Goal: Communication & Community: Answer question/provide support

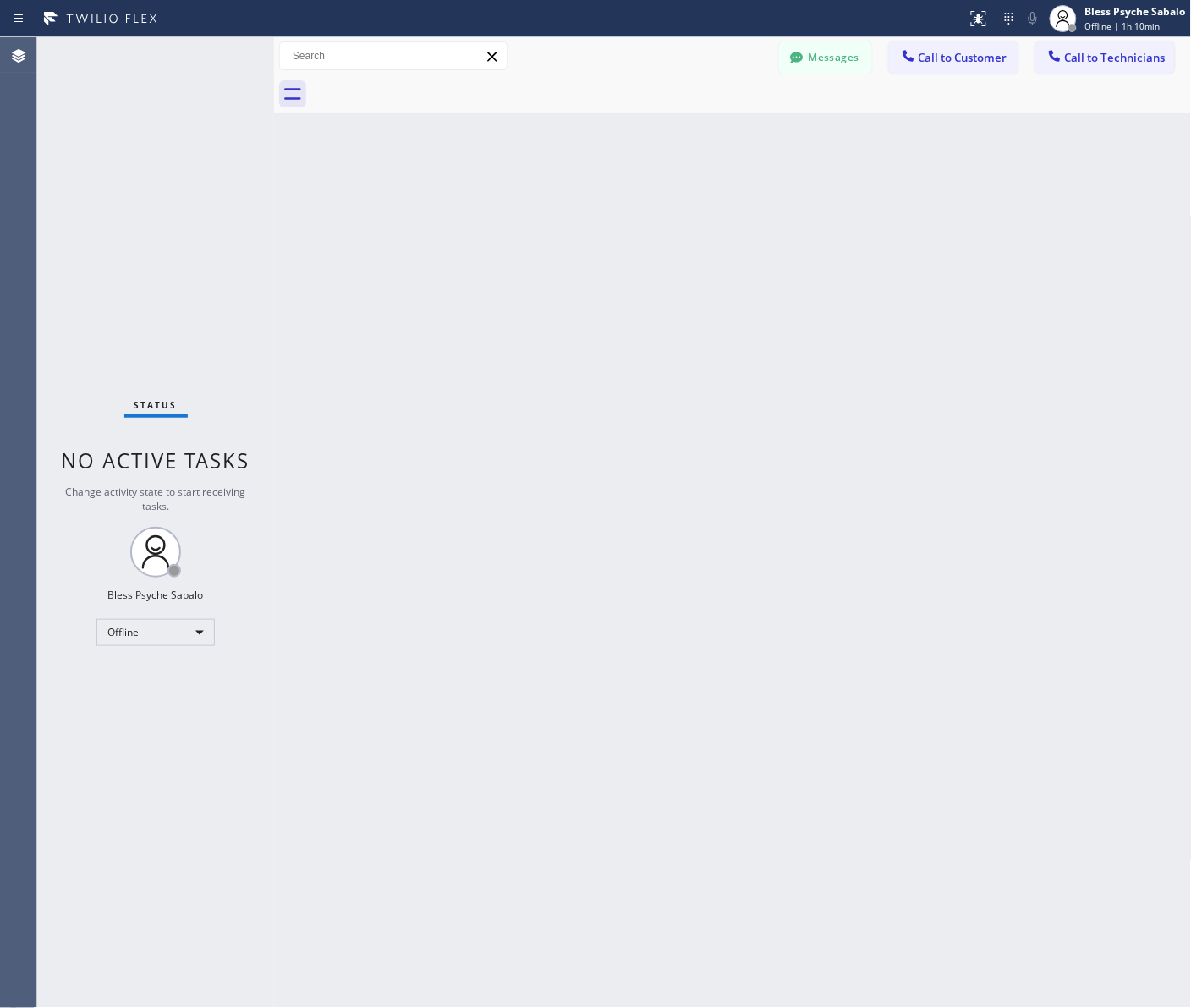
drag, startPoint x: 347, startPoint y: 492, endPoint x: 555, endPoint y: 149, distance: 401.1
click at [358, 486] on div "Back to Dashboard Change Sender ID Customers Technicians HM [PERSON_NAME] [DATE…" at bounding box center [732, 522] width 917 height 971
click at [797, 238] on div "Back to Dashboard Change Sender ID Customers Technicians HM [PERSON_NAME] [DATE…" at bounding box center [732, 522] width 917 height 971
click at [952, 50] on span "Call to Technicians" at bounding box center [1114, 57] width 100 height 15
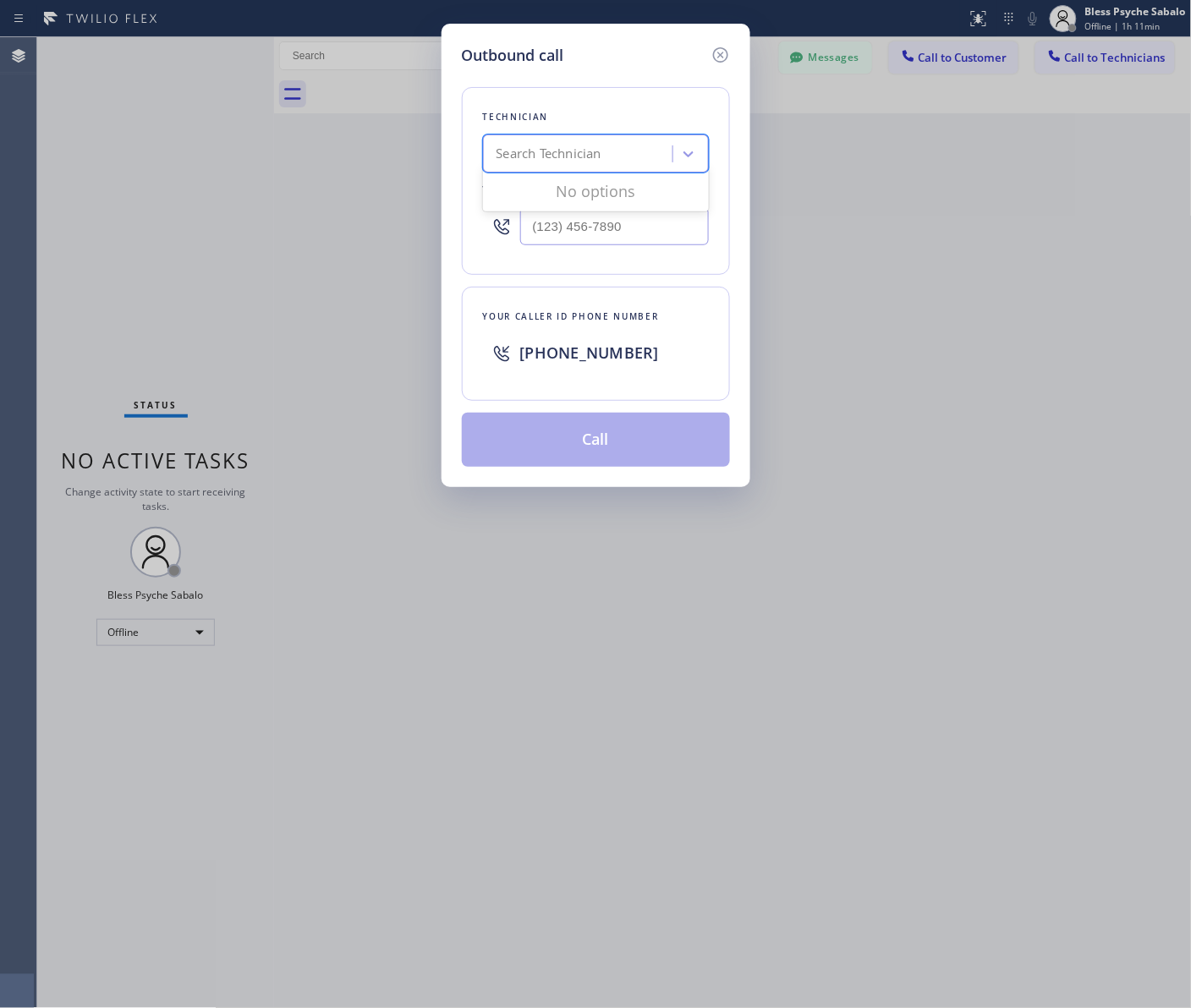
click at [634, 154] on div "Search Technician" at bounding box center [580, 154] width 185 height 30
click at [712, 56] on icon at bounding box center [719, 55] width 20 height 20
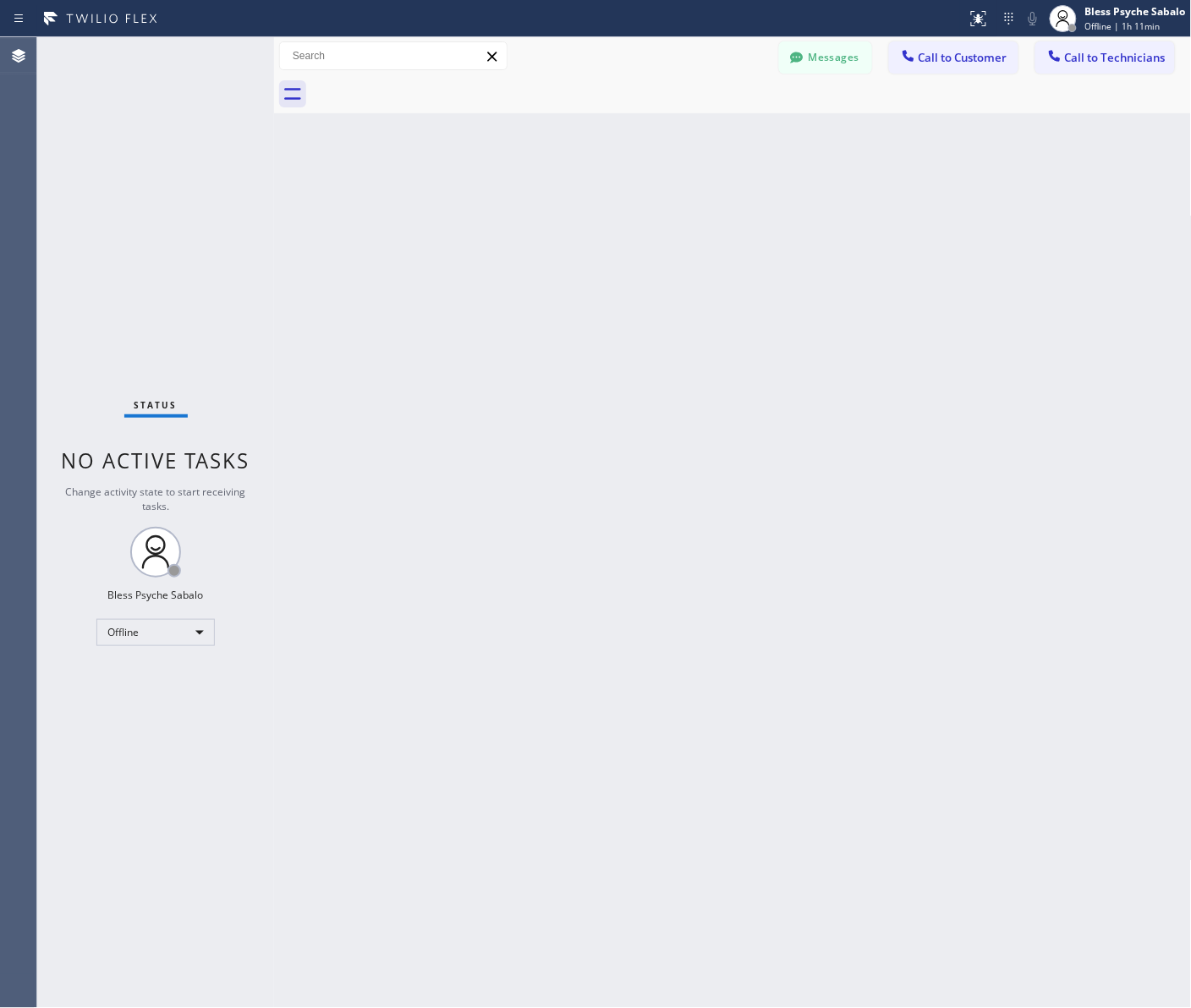
click at [730, 141] on div "Back to Dashboard Change Sender ID Customers Technicians HM [PERSON_NAME] [DATE…" at bounding box center [732, 522] width 917 height 971
click at [141, 626] on div "Offline" at bounding box center [156, 632] width 119 height 27
click at [178, 699] on li "Unavailable" at bounding box center [155, 697] width 115 height 20
click at [345, 584] on div "Back to Dashboard Change Sender ID Customers Technicians HM [PERSON_NAME] [DATE…" at bounding box center [732, 522] width 917 height 971
drag, startPoint x: 849, startPoint y: 171, endPoint x: 898, endPoint y: 159, distance: 50.4
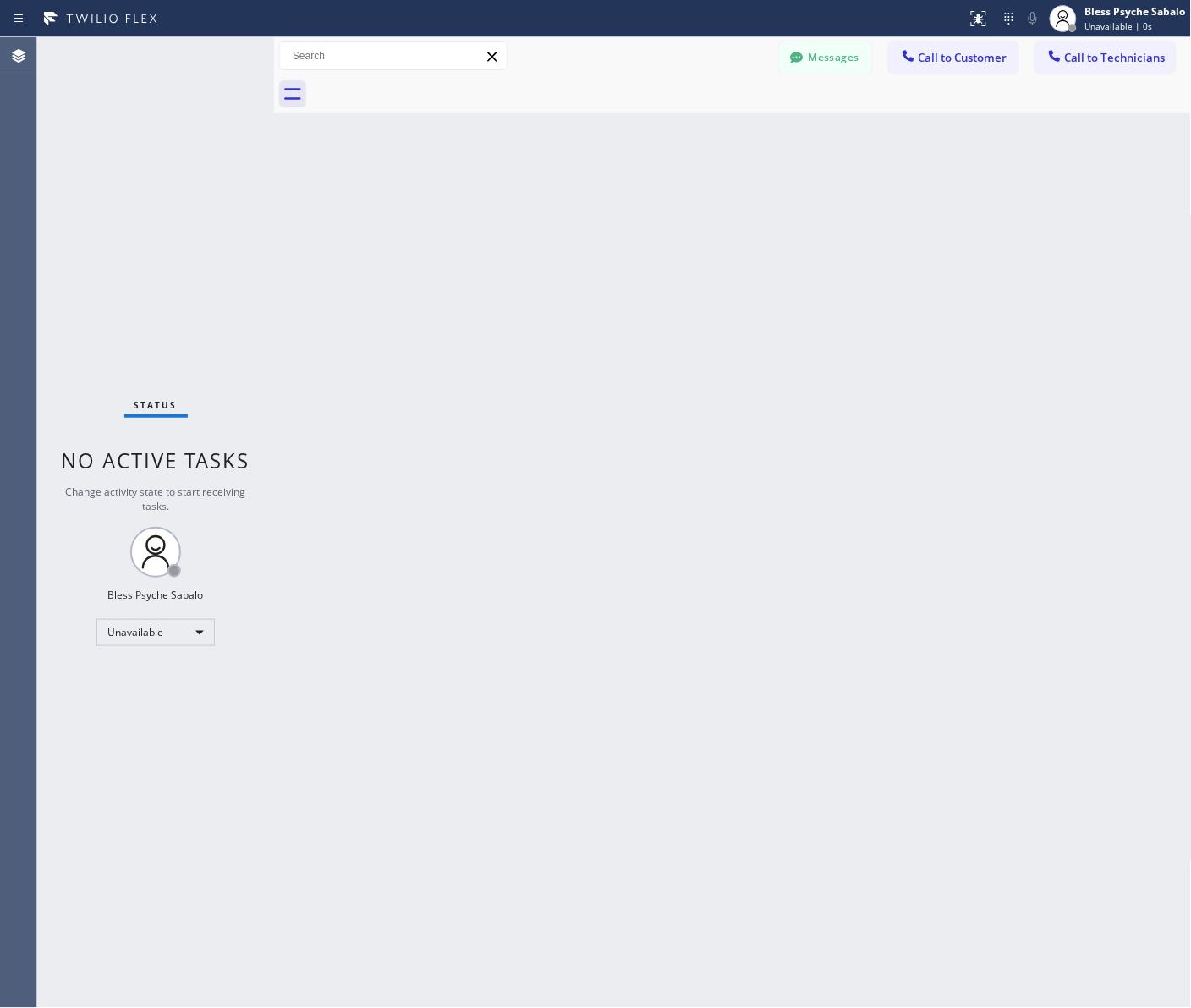
click at [855, 170] on div "Back to Dashboard Change Sender ID Customers Technicians HM [PERSON_NAME] [DATE…" at bounding box center [732, 522] width 917 height 971
drag, startPoint x: 1135, startPoint y: 75, endPoint x: 1068, endPoint y: 62, distance: 68.2
click at [952, 73] on div "Messages Call to Customer Call to Technicians Outbound call Location Search loc…" at bounding box center [732, 76] width 917 height 77
click at [952, 47] on button "Call to Technicians" at bounding box center [1105, 57] width 140 height 33
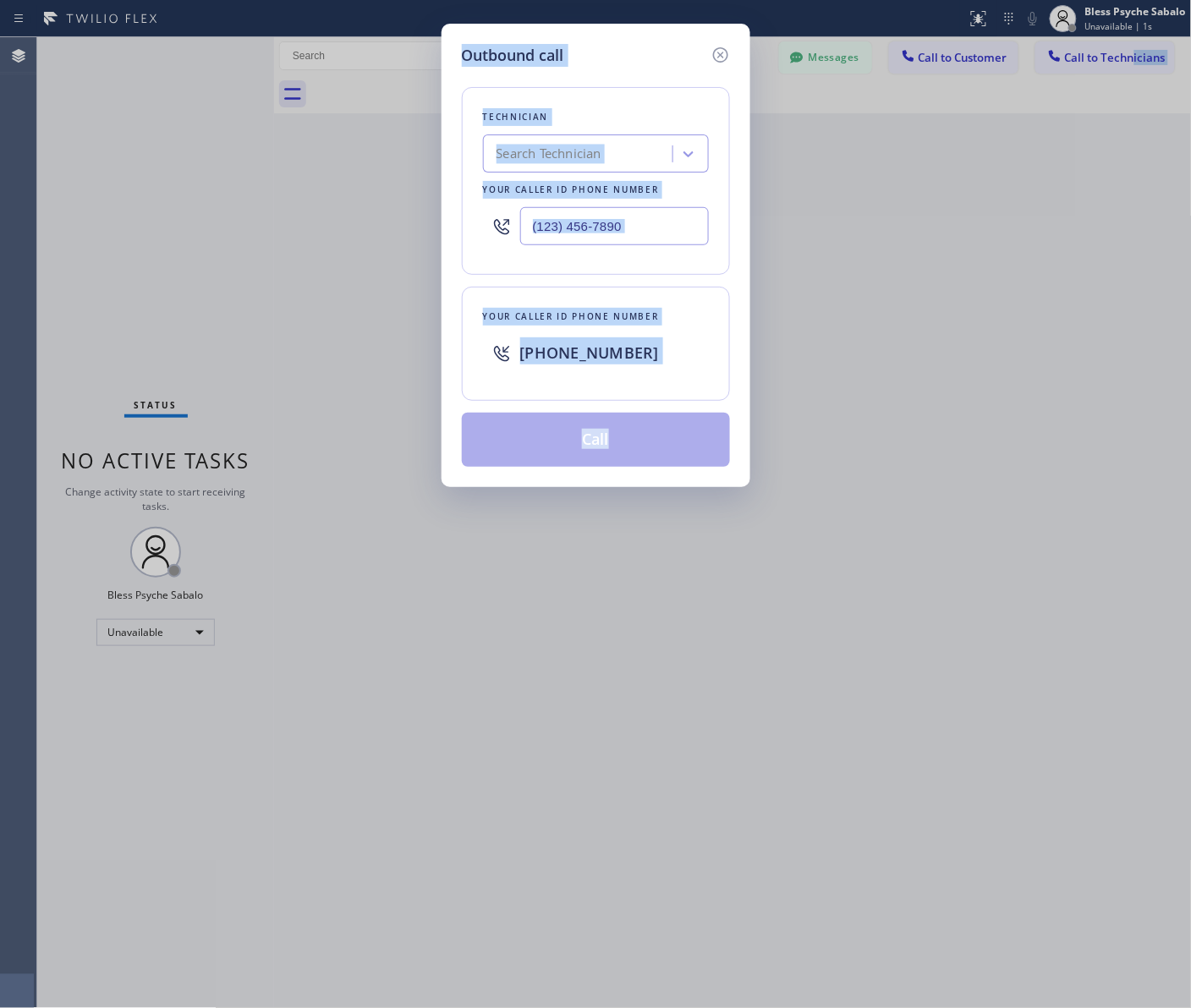
click at [718, 145] on div "Technician Search Technician Your caller id phone number" at bounding box center [596, 181] width 268 height 187
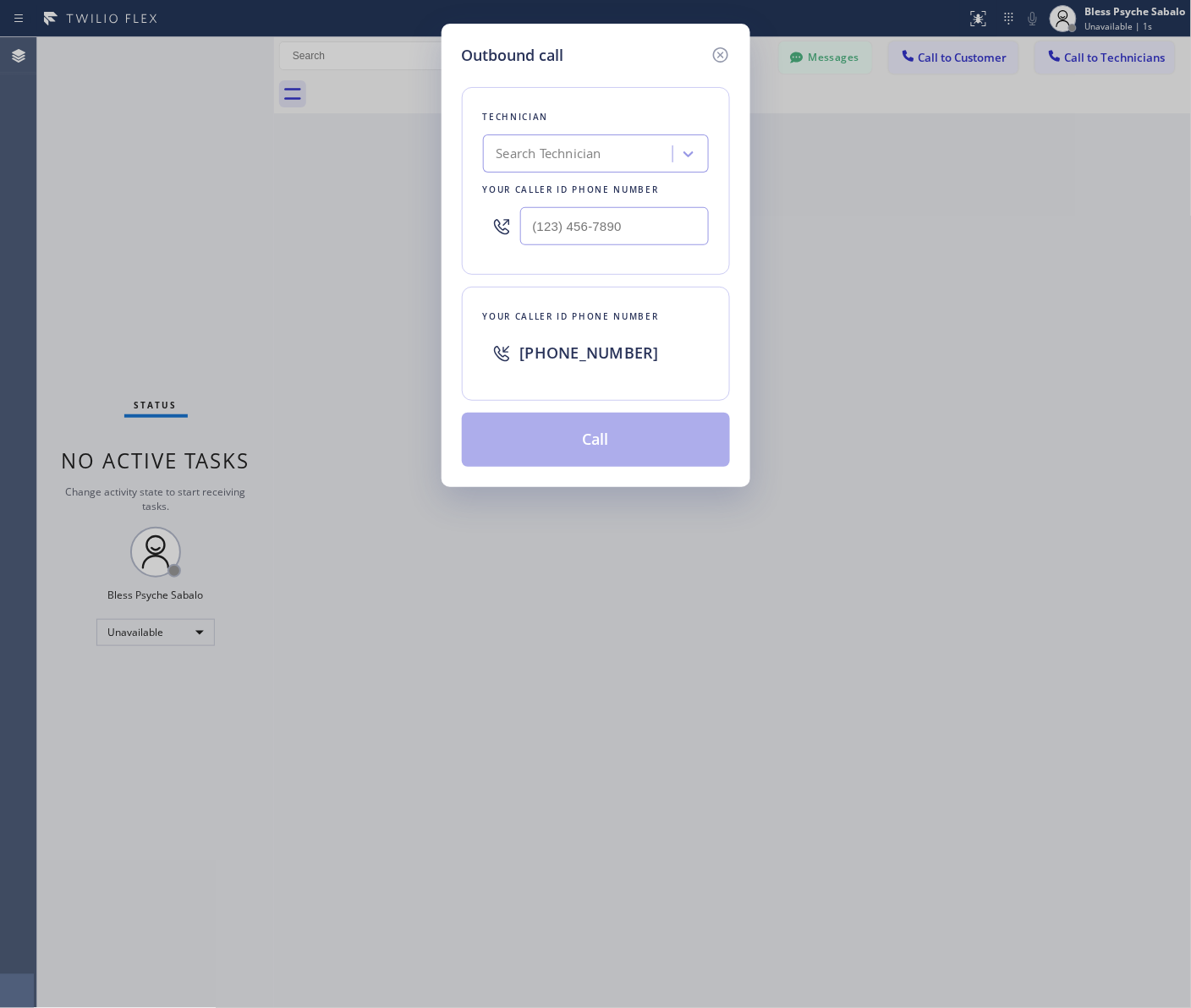
click at [594, 145] on div "Search Technician" at bounding box center [549, 154] width 105 height 19
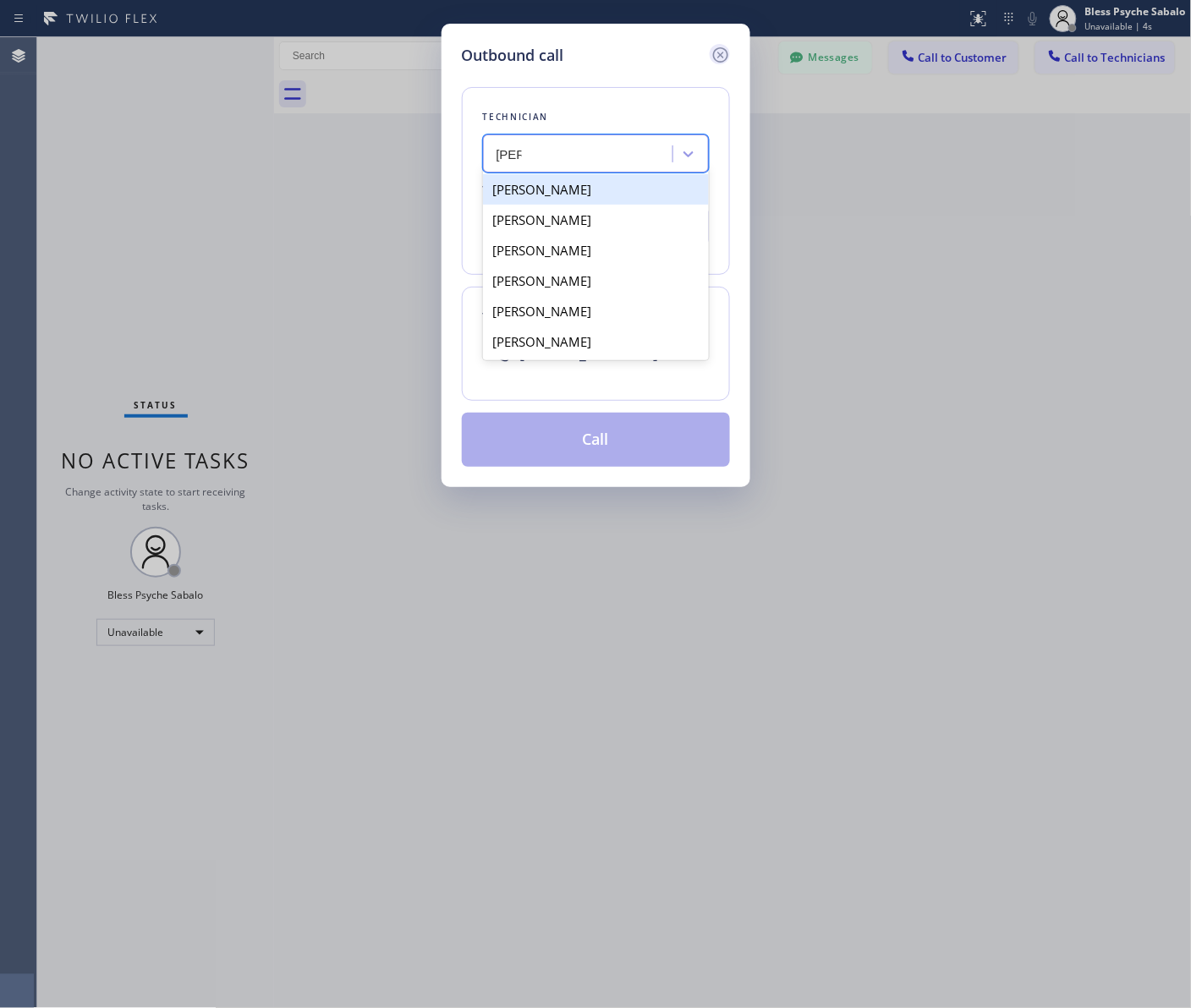
type input "[PERSON_NAME]"
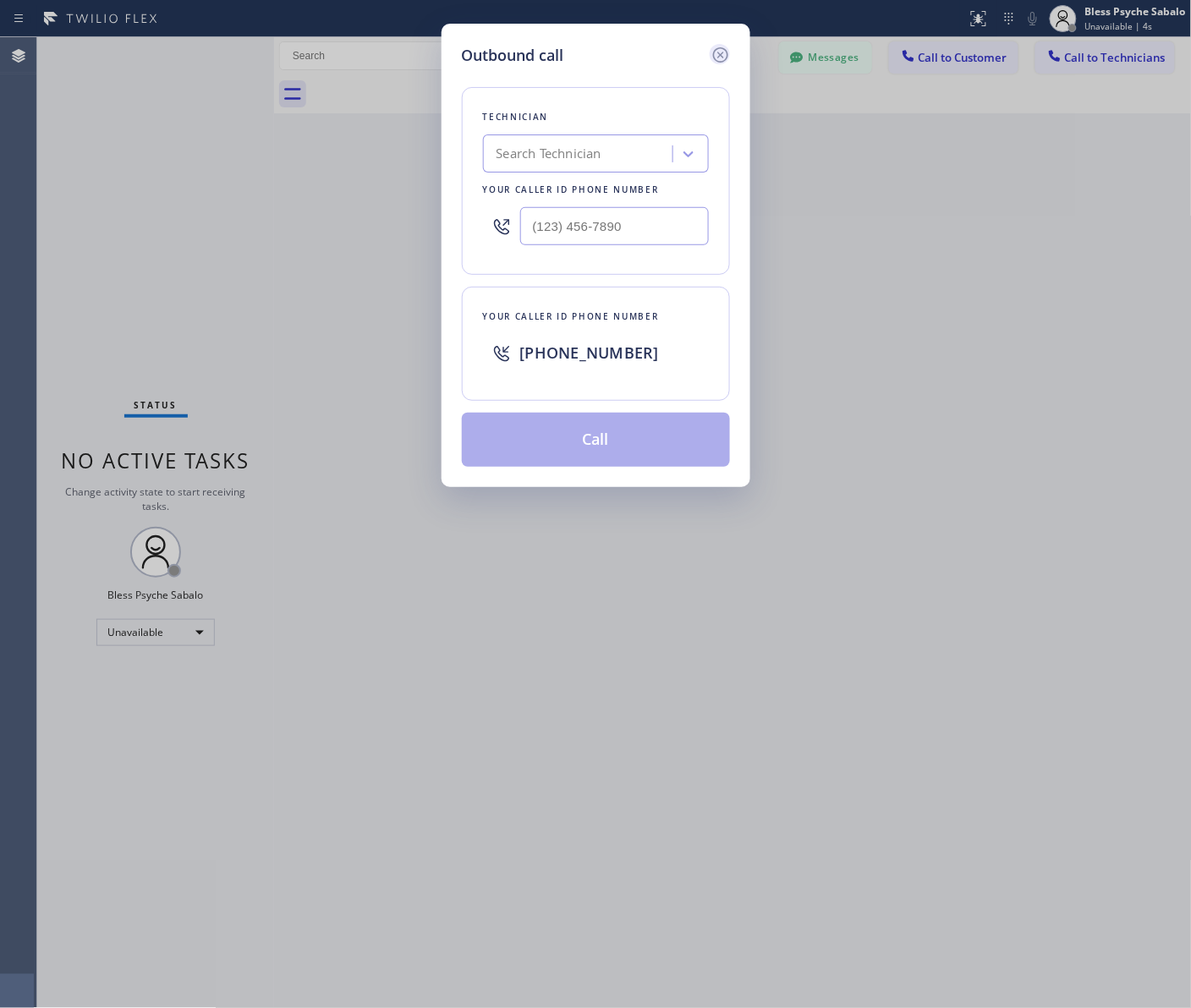
click at [717, 61] on icon at bounding box center [719, 55] width 15 height 15
drag, startPoint x: 755, startPoint y: 187, endPoint x: 765, endPoint y: 184, distance: 10.4
click at [765, 184] on div "Back to Dashboard Change Sender ID Customers Technicians HM [PERSON_NAME] [DATE…" at bounding box center [732, 522] width 917 height 971
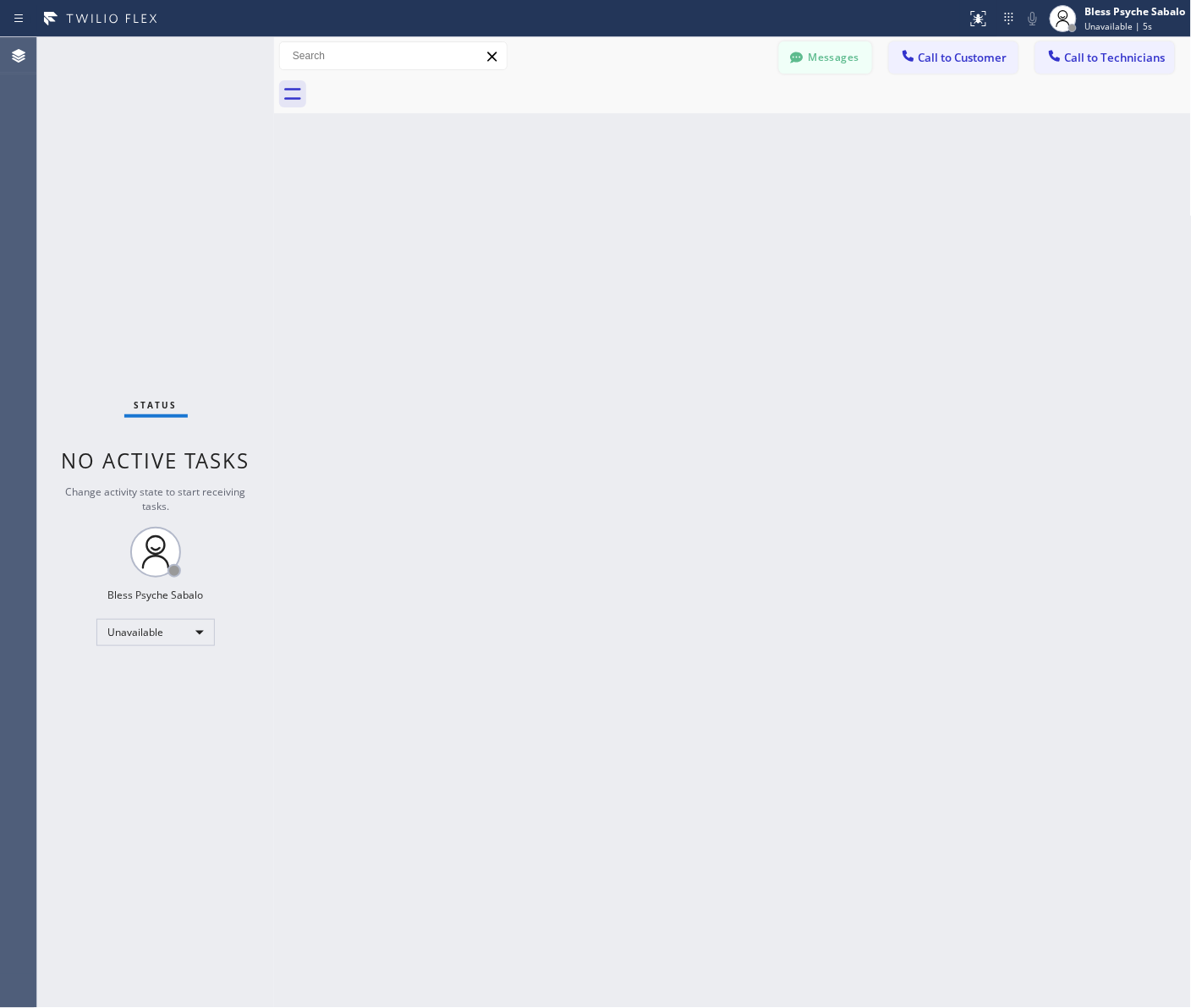
click at [849, 69] on button "Messages" at bounding box center [825, 57] width 93 height 33
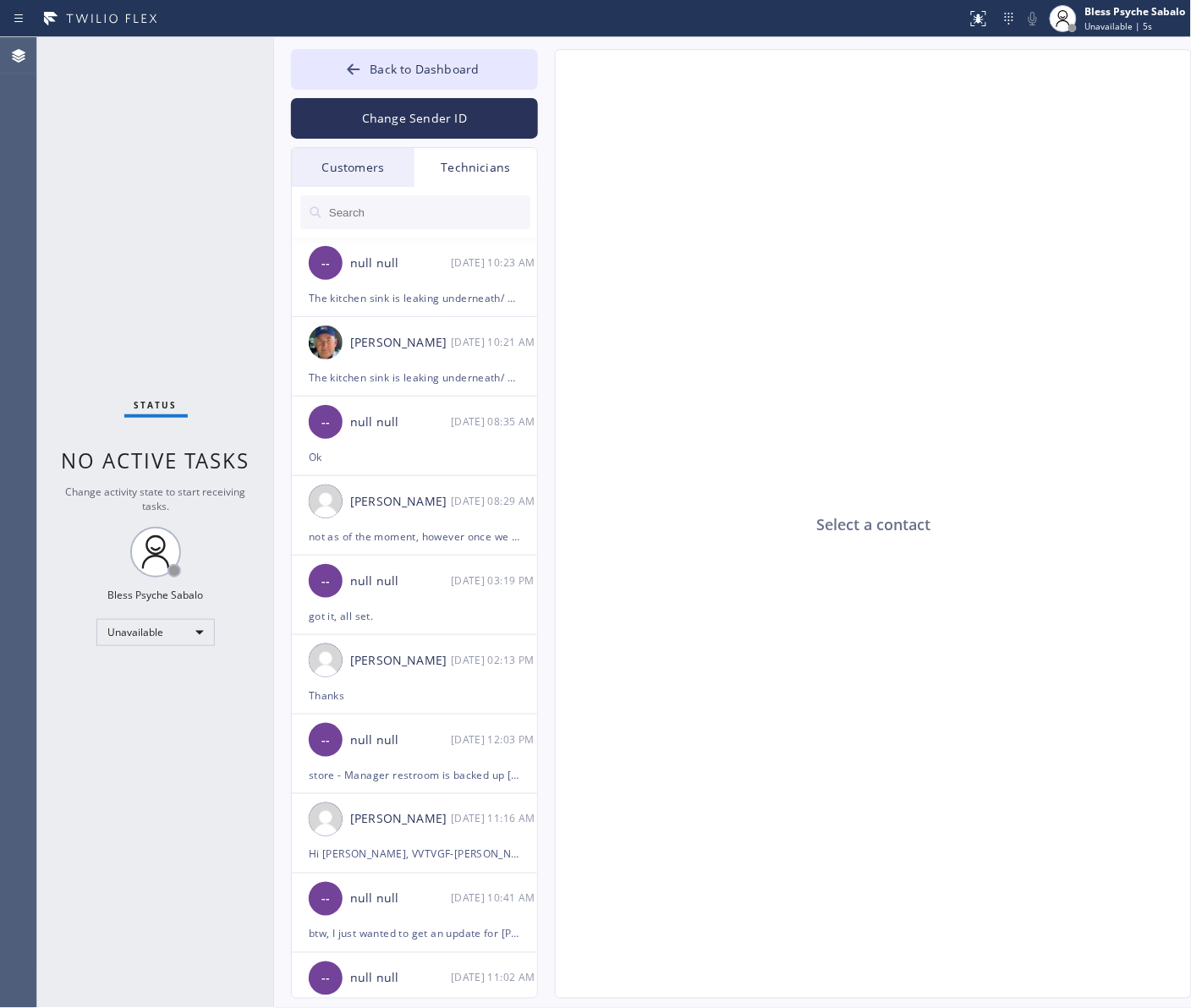
click at [447, 184] on div "Customers Technicians HM [PERSON_NAME] [DATE] 01:58 PM Hi [PERSON_NAME], this i…" at bounding box center [414, 573] width 247 height 851
click at [474, 179] on div "Technicians" at bounding box center [475, 167] width 122 height 39
click at [474, 175] on div "Technicians" at bounding box center [475, 167] width 122 height 39
click at [374, 152] on div "Customers" at bounding box center [353, 167] width 122 height 39
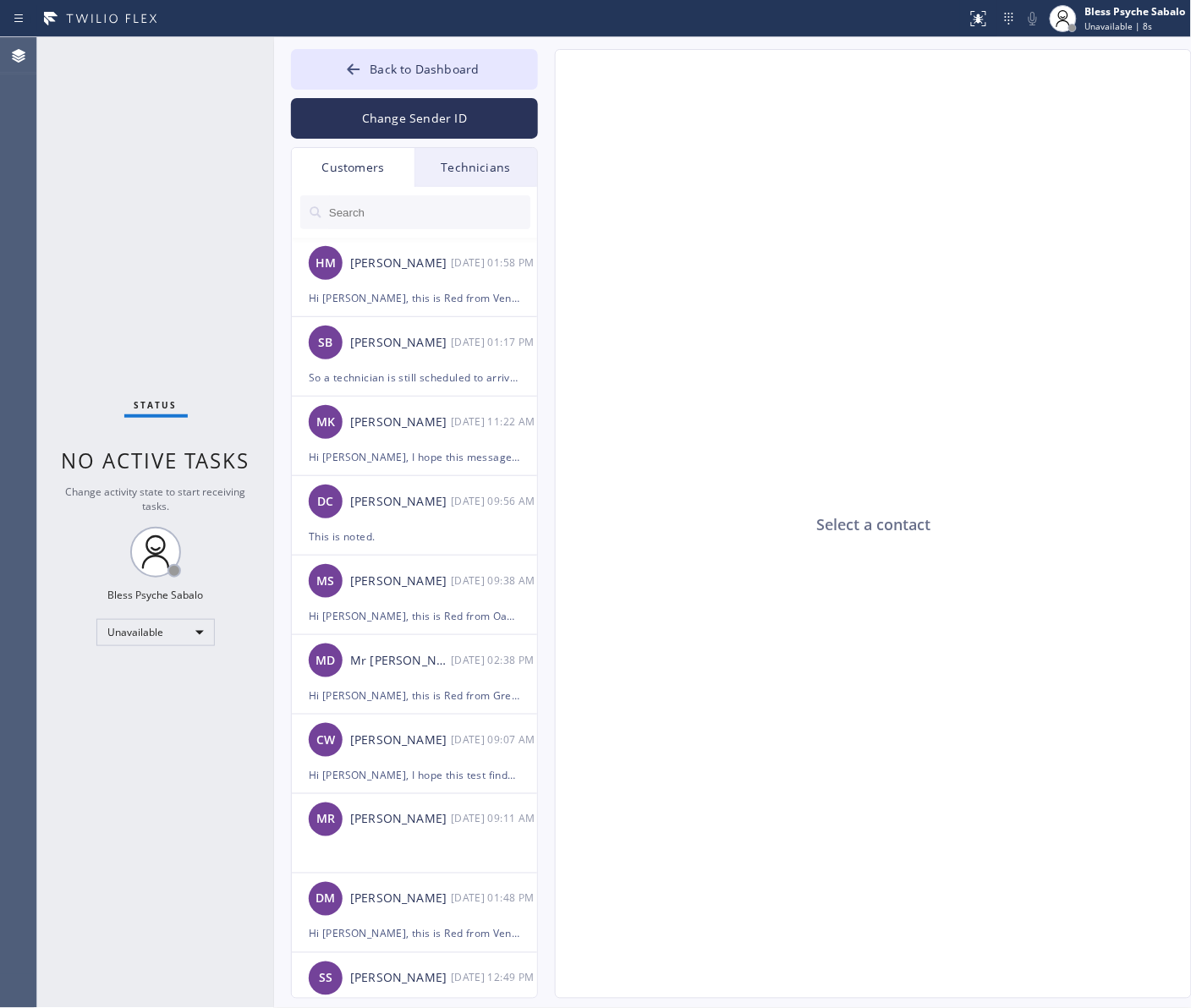
click at [452, 171] on div "Technicians" at bounding box center [475, 167] width 122 height 39
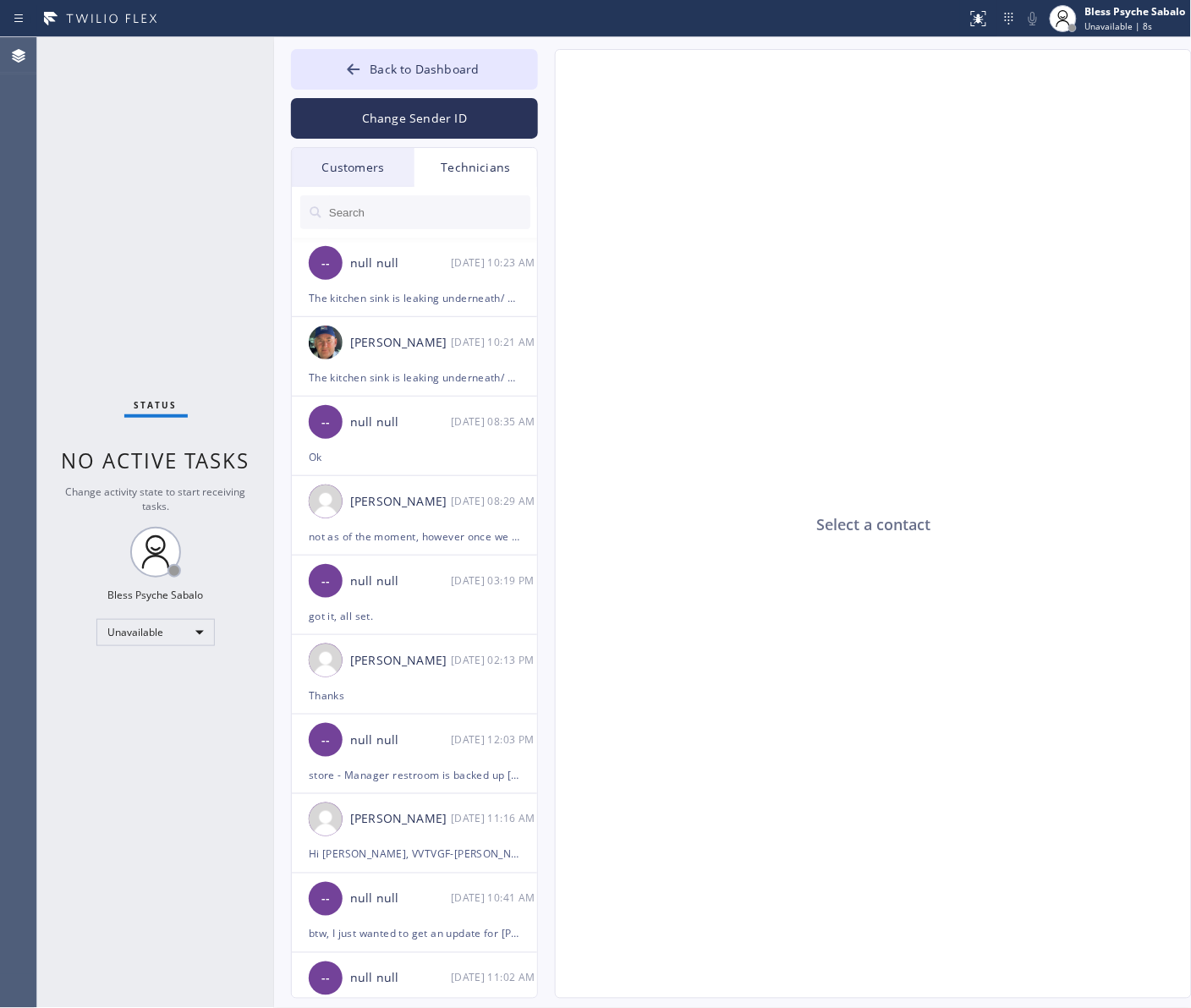
click at [442, 230] on div at bounding box center [415, 211] width 247 height 51
click at [484, 192] on div at bounding box center [415, 211] width 247 height 51
click at [483, 208] on input "text" at bounding box center [429, 211] width 203 height 33
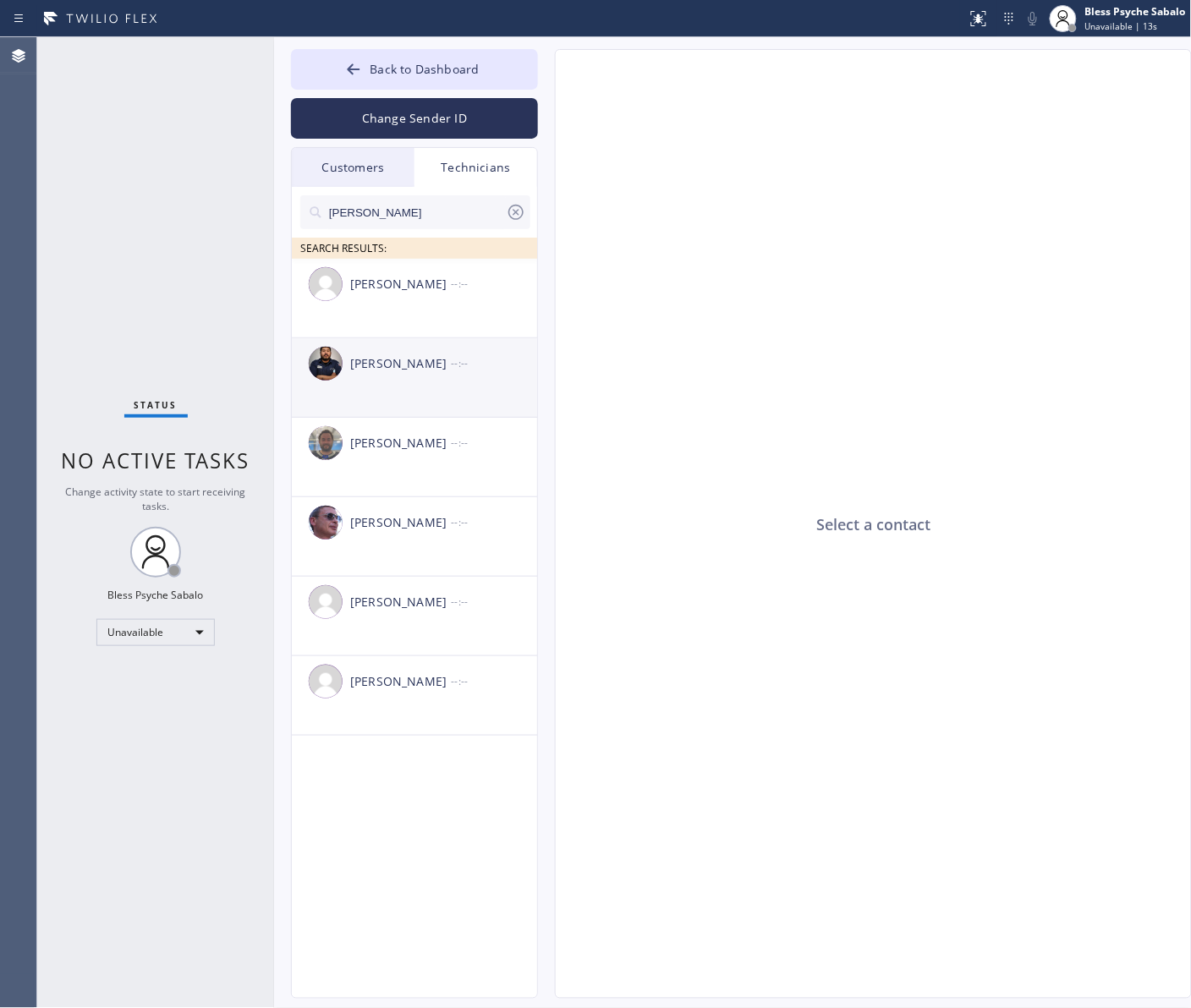
type input "[PERSON_NAME]"
drag, startPoint x: 404, startPoint y: 372, endPoint x: 476, endPoint y: 369, distance: 72.1
click at [405, 372] on div "[PERSON_NAME]" at bounding box center [400, 363] width 100 height 19
click at [707, 395] on div at bounding box center [873, 524] width 635 height 814
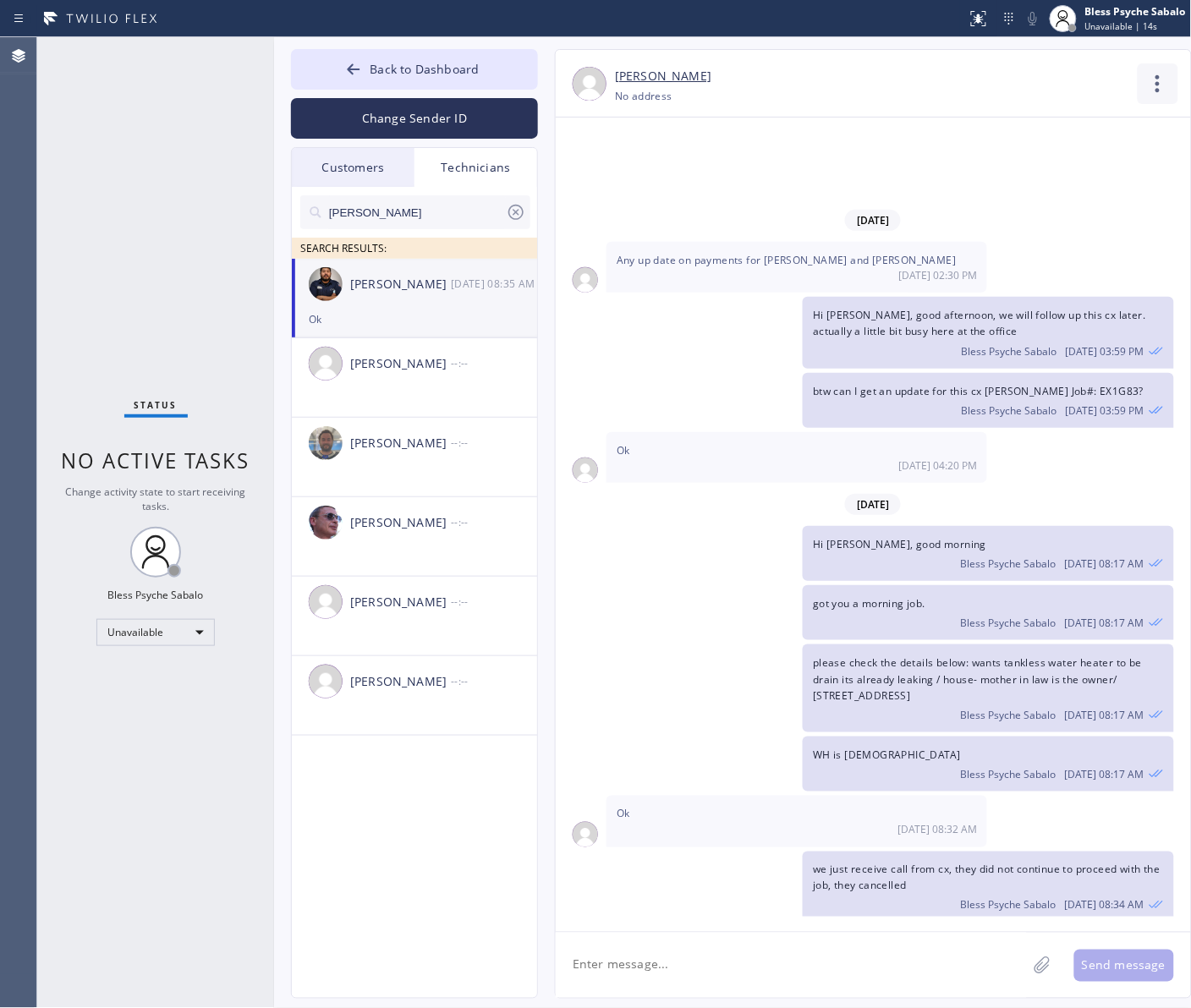
click at [952, 78] on icon at bounding box center [1158, 83] width 40 height 40
click at [952, 179] on li "Call to Technician" at bounding box center [1055, 173] width 245 height 44
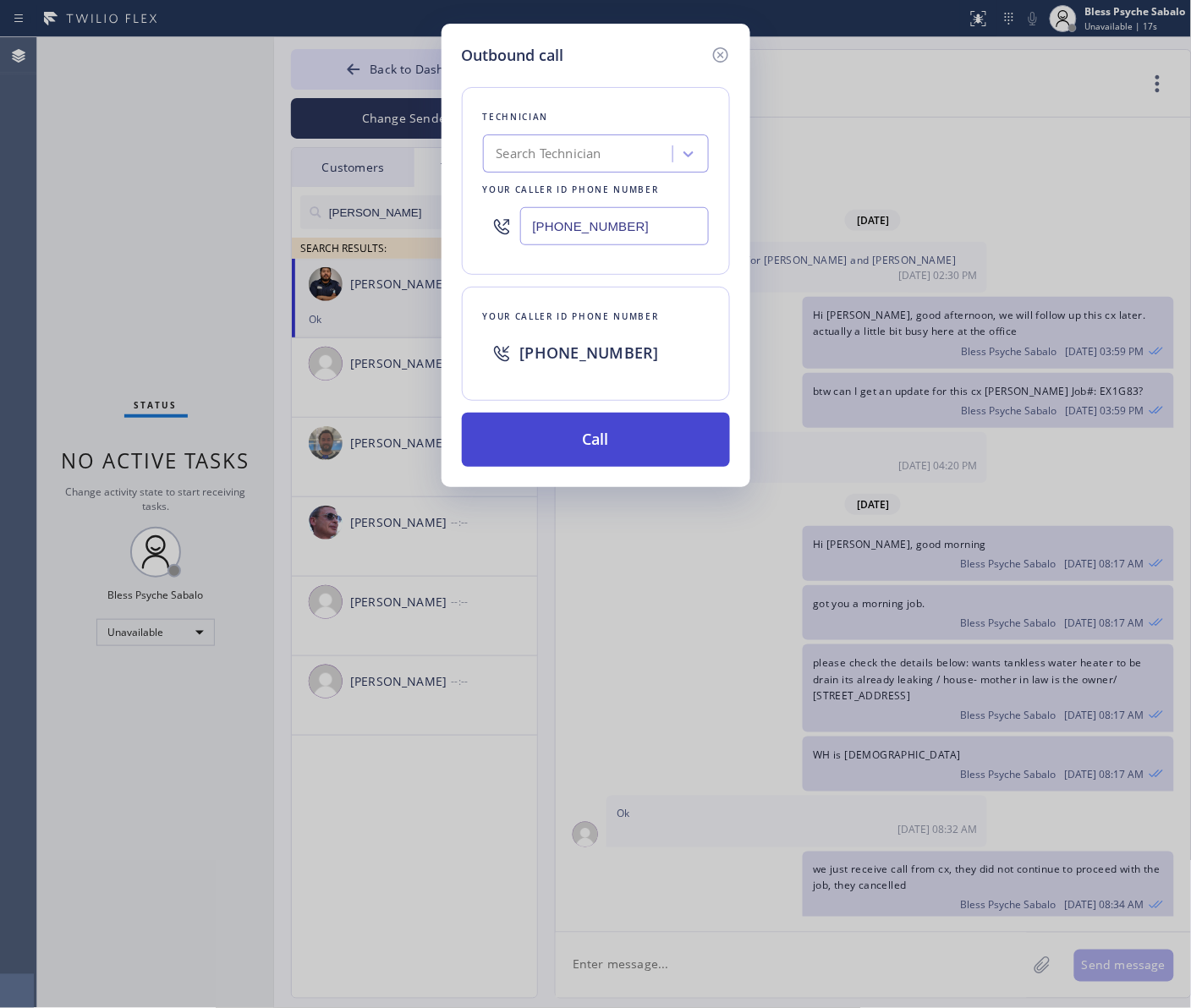
click at [622, 454] on button "Call" at bounding box center [596, 439] width 268 height 55
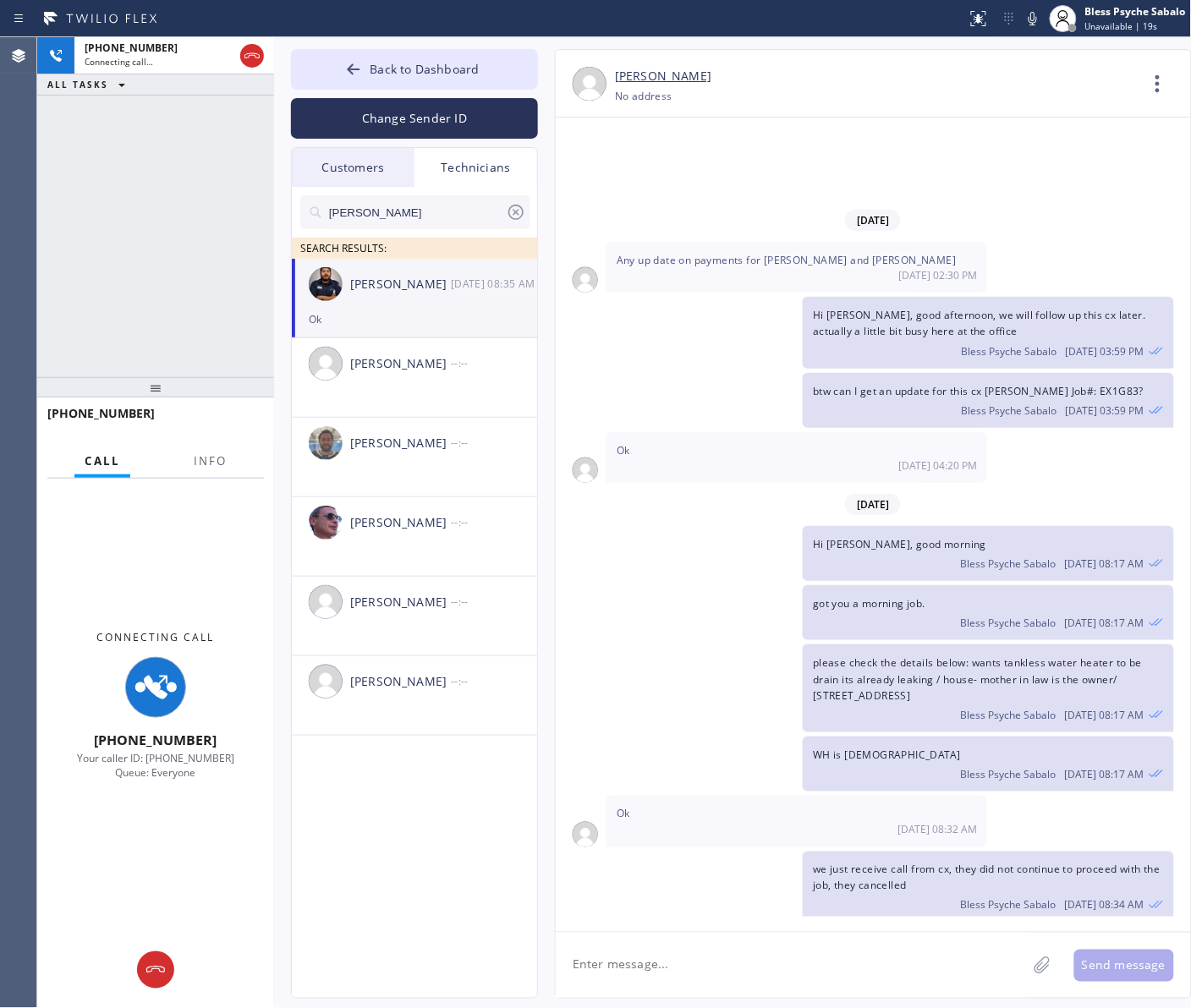
drag, startPoint x: 619, startPoint y: 517, endPoint x: 611, endPoint y: 548, distance: 32.0
click at [623, 585] on div "got you a morning job. Bless Psyche Sabalo [DATE] 08:17 AM" at bounding box center [865, 612] width 618 height 55
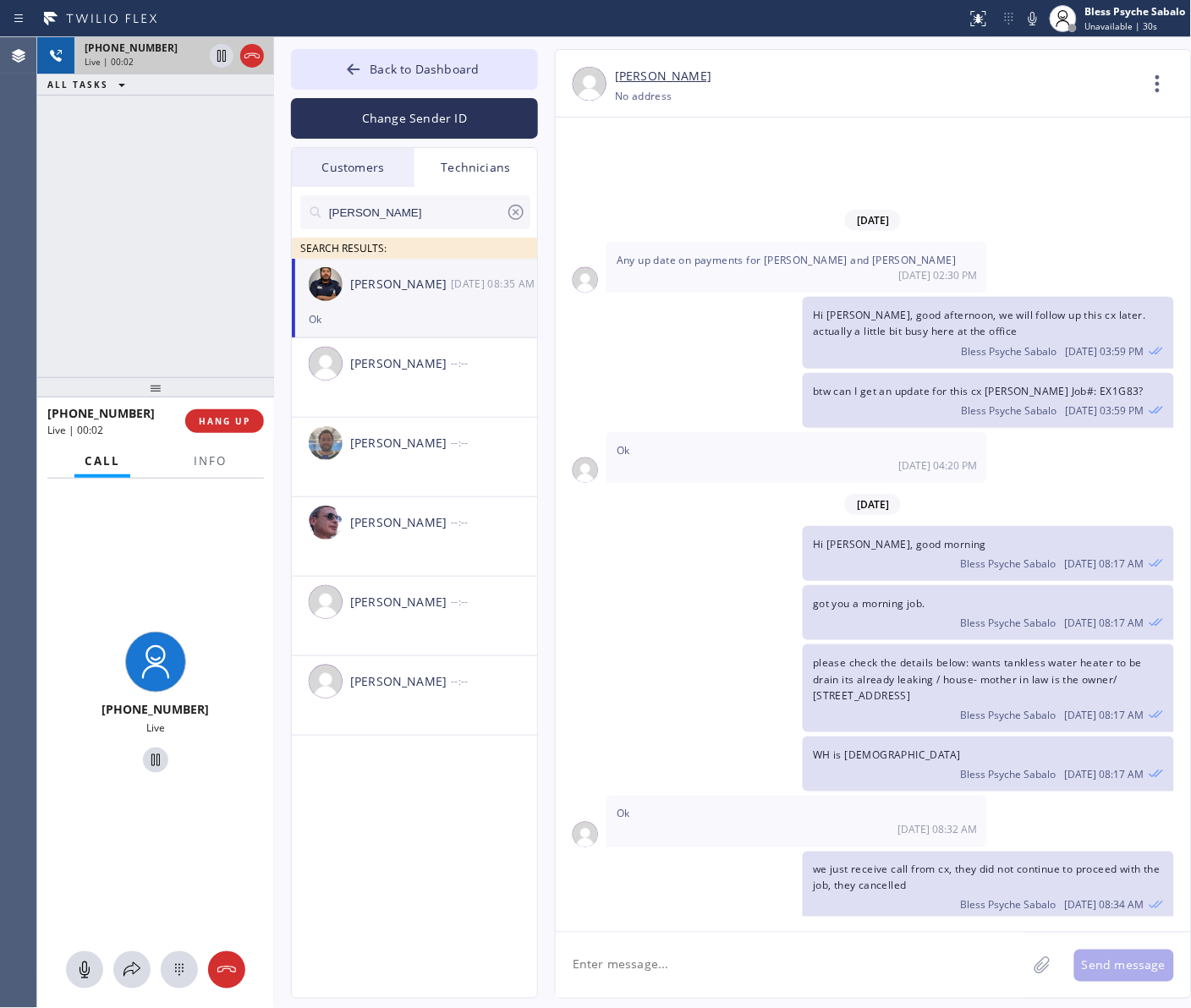
click at [252, 63] on icon at bounding box center [252, 55] width 20 height 20
click at [244, 159] on div "[PHONE_NUMBER] Live | 00:03 ALL TASKS ALL TASKS ACTIVE TASKS TASKS IN WRAP UP" at bounding box center [155, 207] width 236 height 340
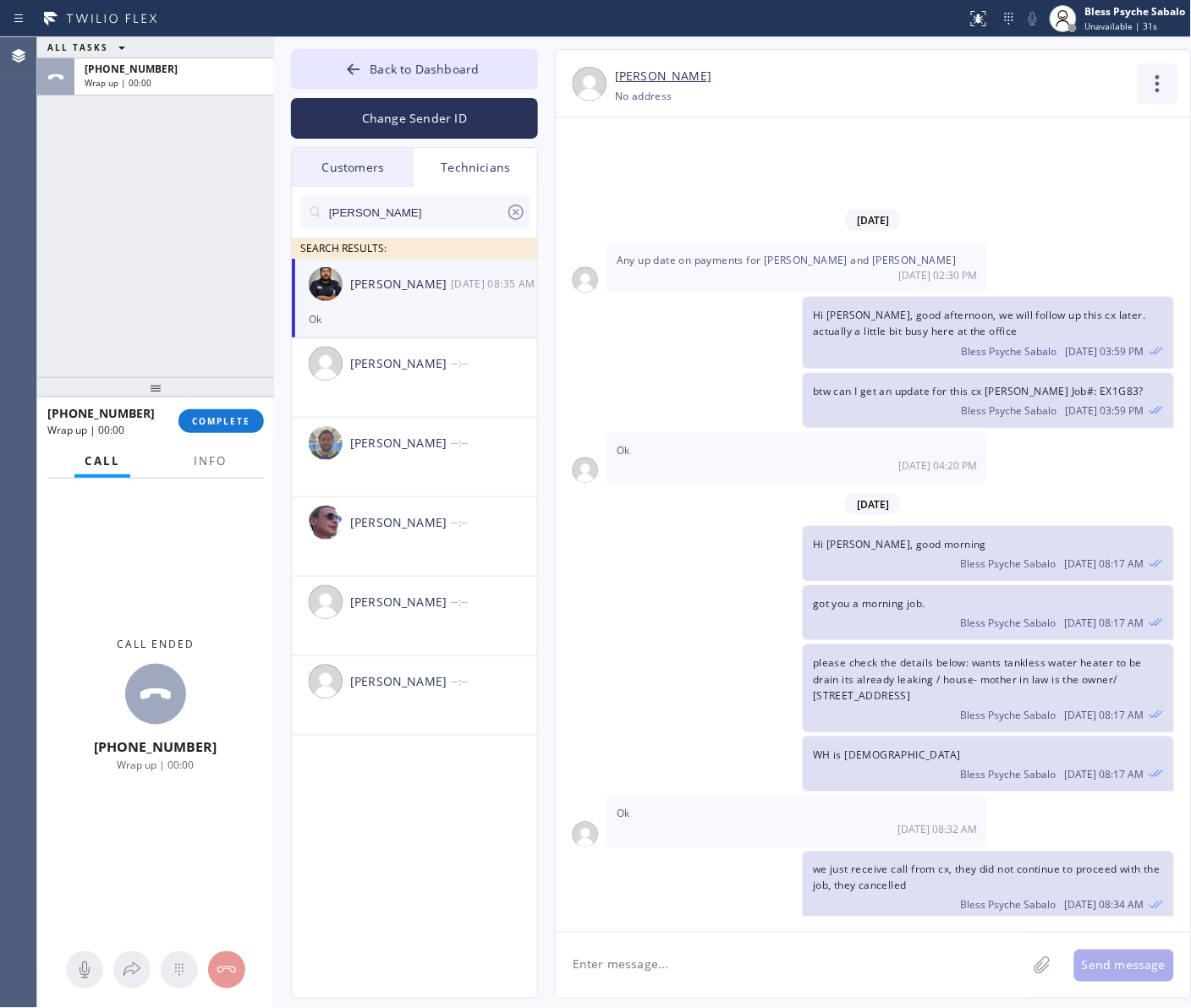
click at [952, 81] on icon at bounding box center [1158, 83] width 40 height 40
click at [952, 157] on li "Call to Technician" at bounding box center [1055, 173] width 245 height 44
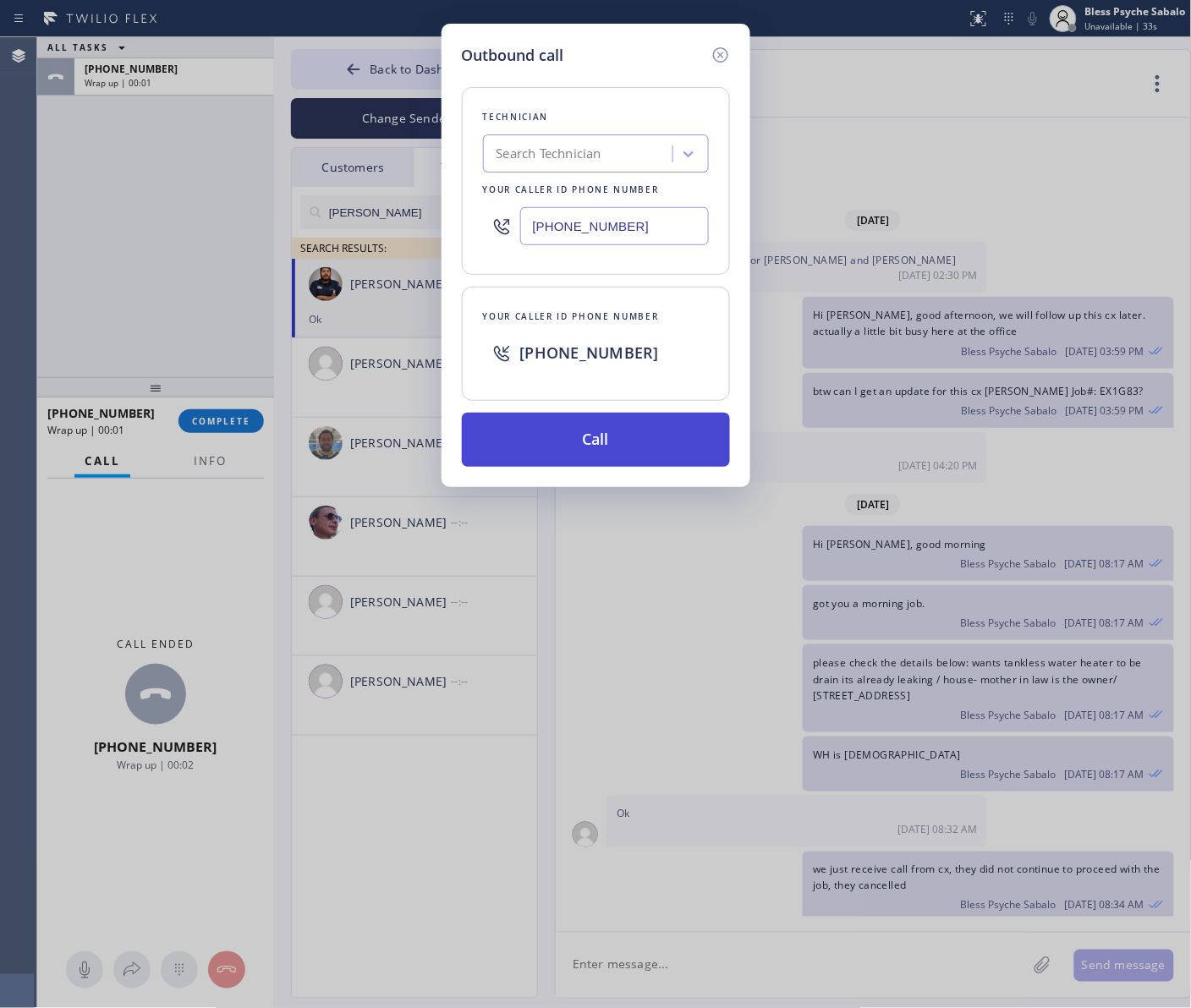
click at [592, 452] on button "Call" at bounding box center [596, 439] width 268 height 55
click at [586, 442] on button "Call" at bounding box center [596, 439] width 268 height 55
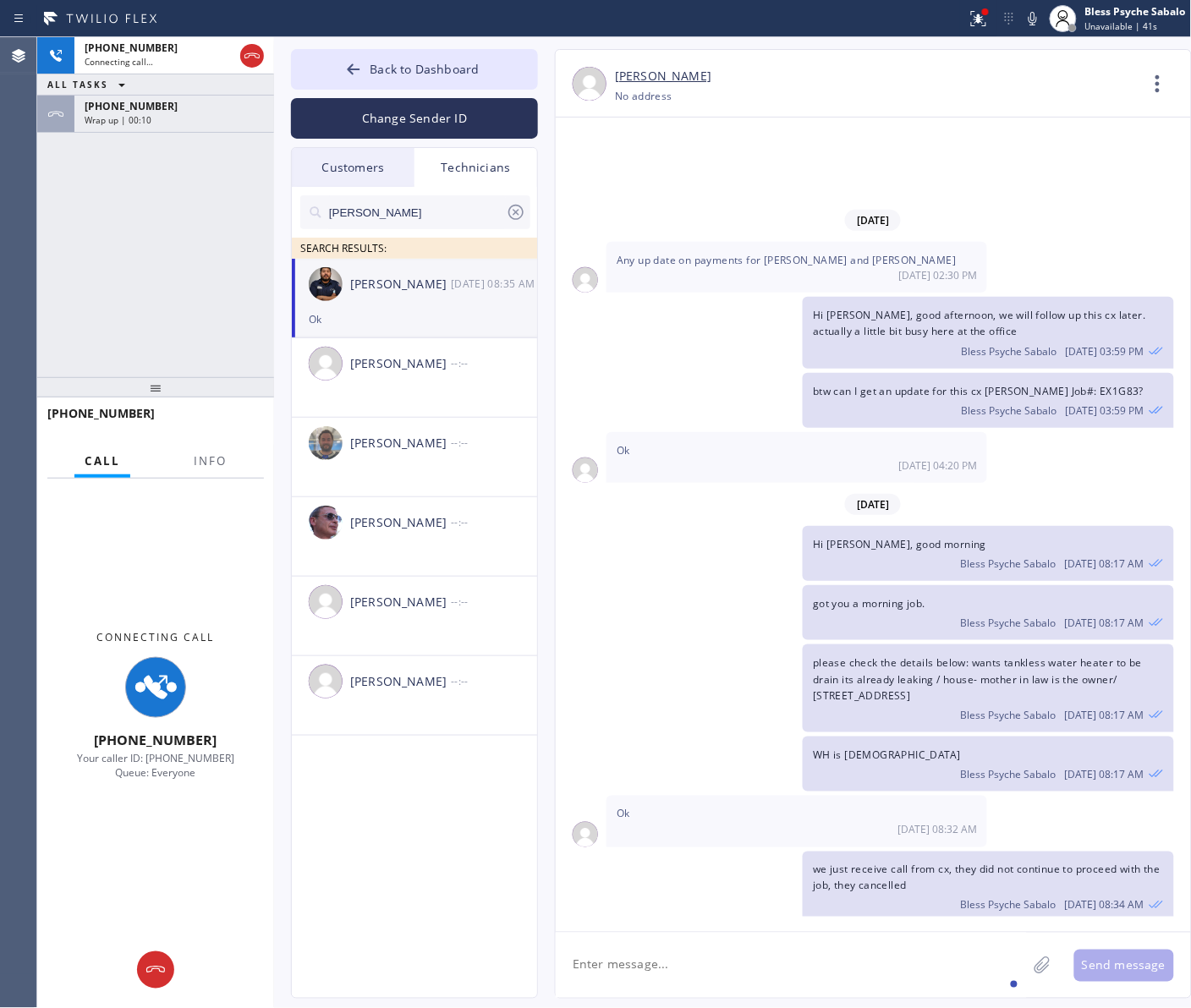
click at [681, 805] on textarea at bounding box center [791, 965] width 471 height 65
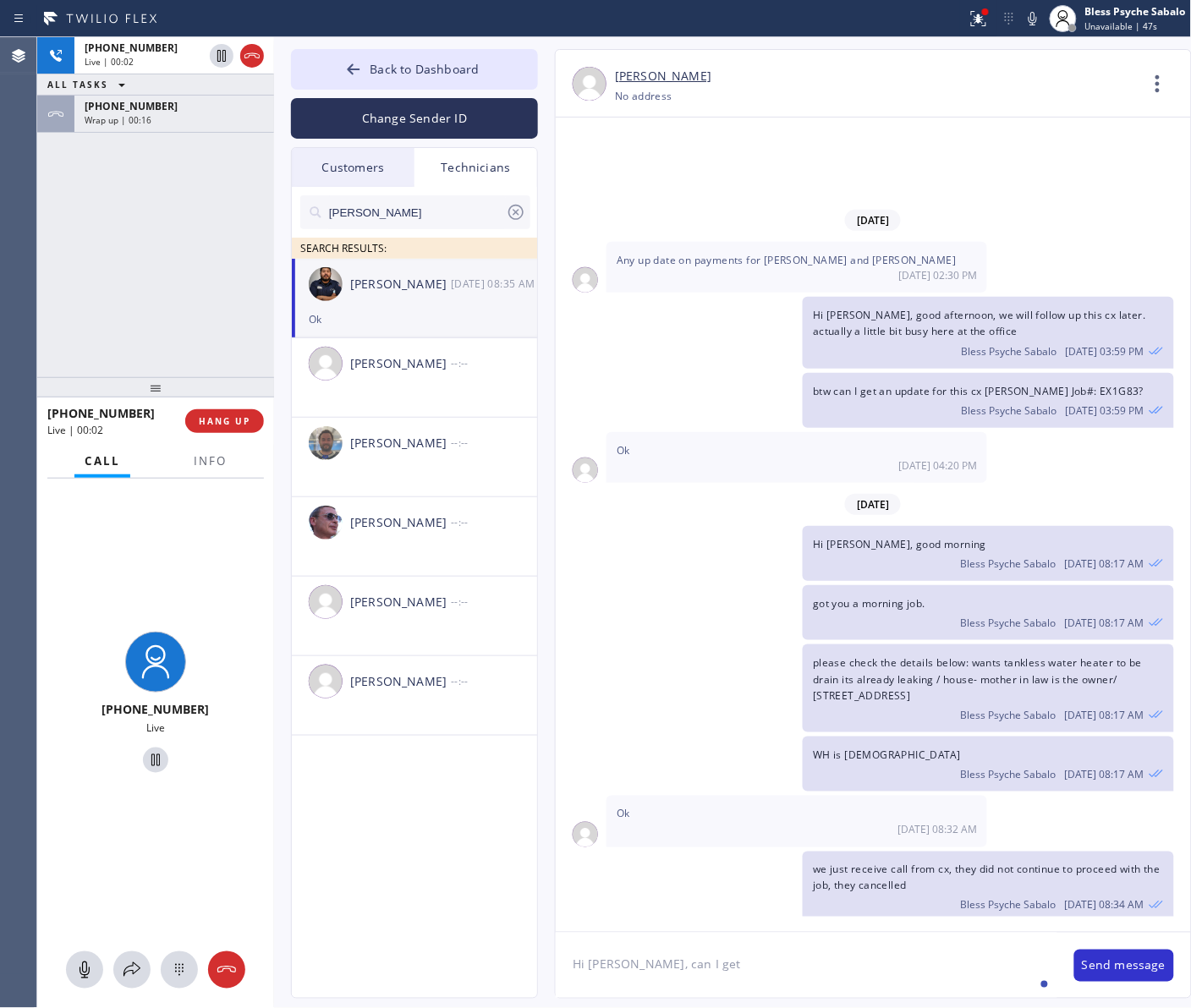
click at [213, 395] on div at bounding box center [155, 386] width 236 height 20
click at [220, 428] on button "HANG UP" at bounding box center [225, 421] width 78 height 24
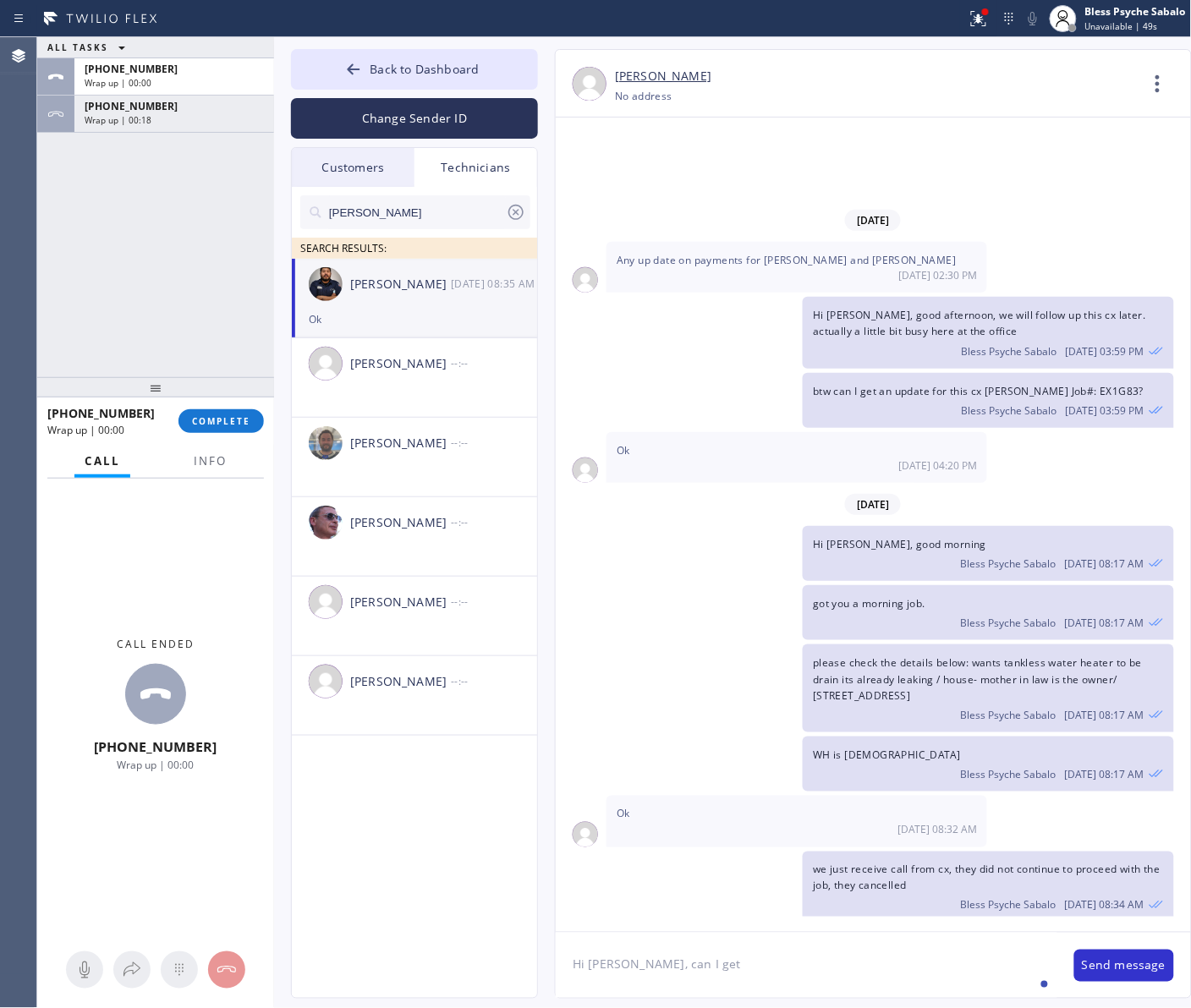
click at [209, 279] on div "ALL TASKS ALL TASKS ACTIVE TASKS TASKS IN WRAP UP [PHONE_NUMBER] Wrap up | 00:0…" at bounding box center [155, 207] width 236 height 340
click at [695, 805] on textarea "Hi [PERSON_NAME], can I get" at bounding box center [806, 965] width 501 height 65
click at [775, 805] on div "on these" at bounding box center [776, 914] width 58 height 27
click at [897, 805] on textarea "Hi [PERSON_NAME], can I get an update on these 2 estimates?" at bounding box center [806, 965] width 501 height 65
drag, startPoint x: 631, startPoint y: 998, endPoint x: 635, endPoint y: 989, distance: 9.8
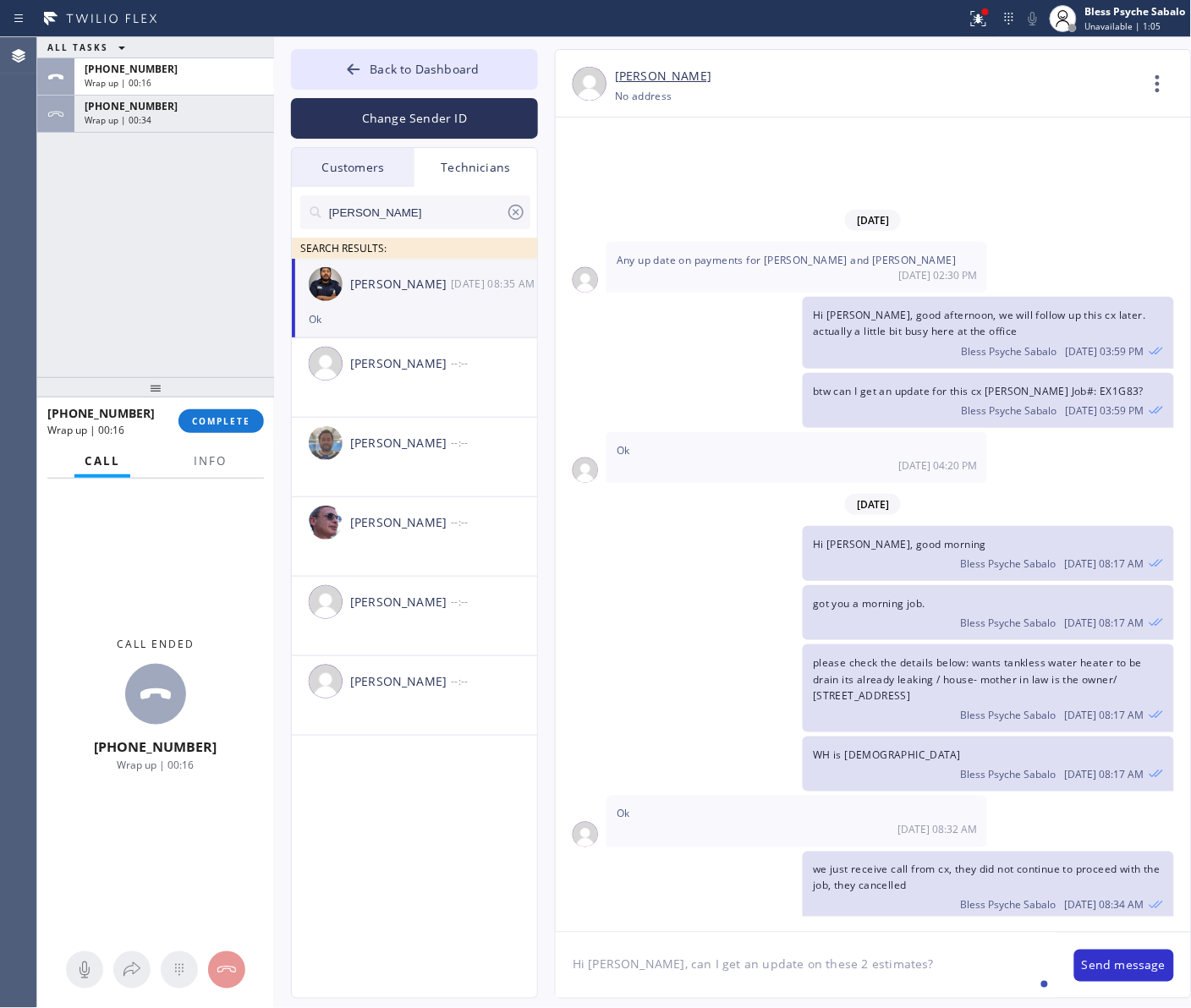
click at [632, 805] on div "[PERSON_NAME] [PHONE_NUMBER] Choose phone number No address Contact Full Inform…" at bounding box center [873, 523] width 637 height 950
click at [636, 805] on textarea "Hi [PERSON_NAME], can I get an update on these 2 estimates?" at bounding box center [806, 965] width 501 height 65
paste textarea "EX1G83, AGTX5L"
type textarea "Hi [PERSON_NAME], can I get an update on these 2 estimates? EX1G83, AGTX5L"
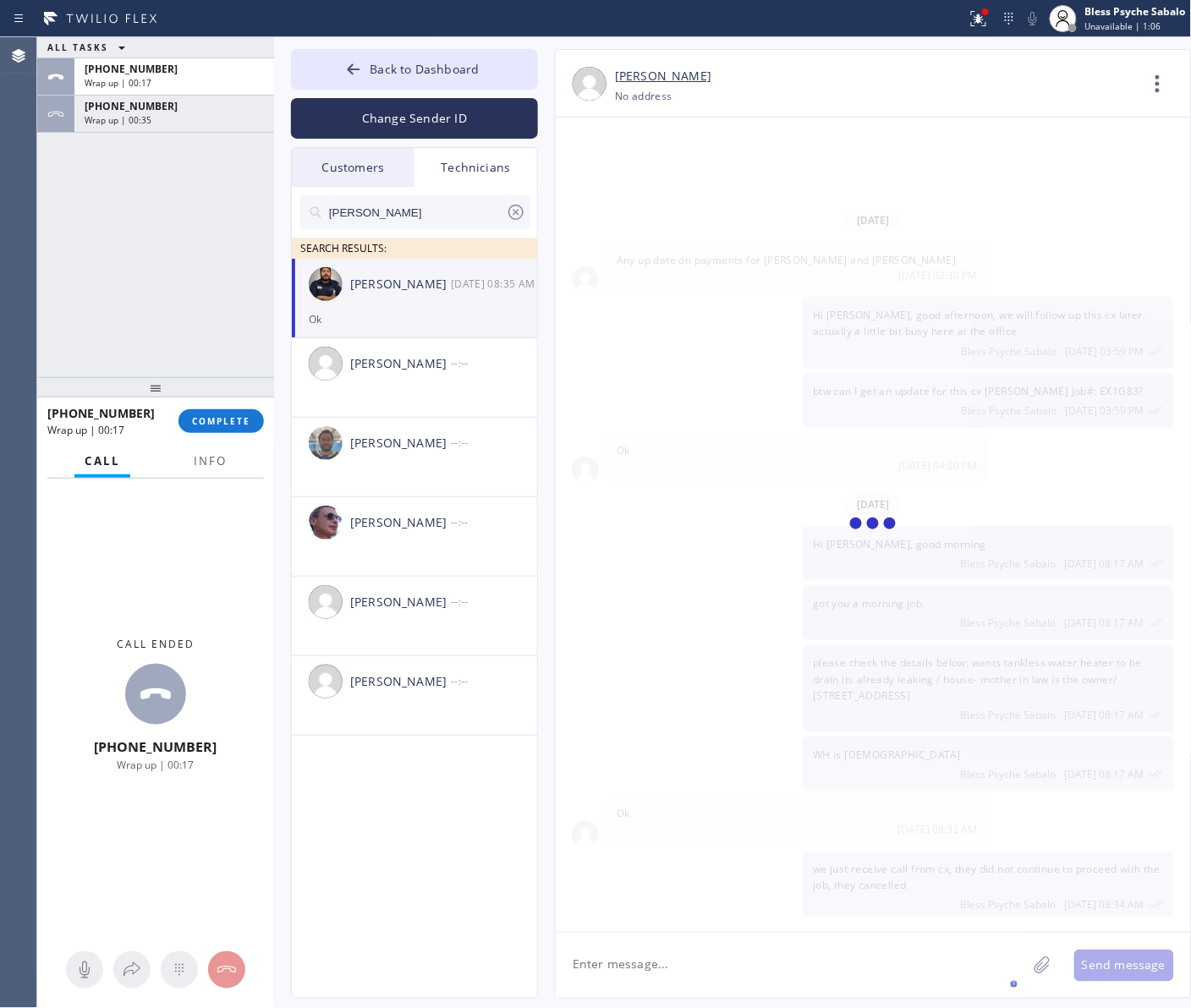
scroll to position [7397, 0]
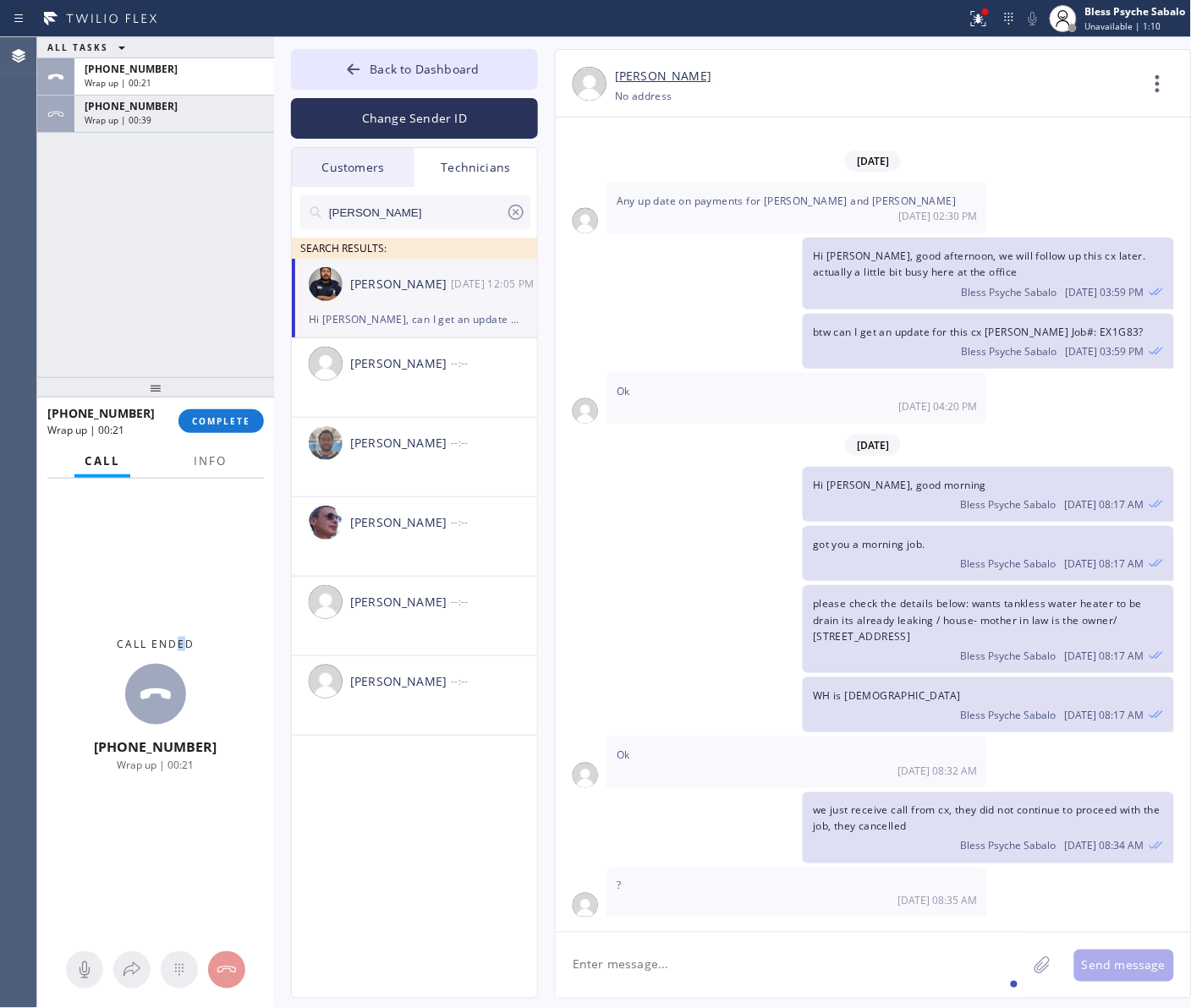
click at [182, 581] on div "Call ended [PHONE_NUMBER] Wrap up | 00:21" at bounding box center [155, 704] width 236 height 452
click at [244, 416] on span "COMPLETE" at bounding box center [221, 421] width 58 height 11
click at [191, 297] on div "ALL TASKS ALL TASKS ACTIVE TASKS TASKS IN WRAP UP [PHONE_NUMBER] Wrap up | 00:2…" at bounding box center [155, 207] width 236 height 340
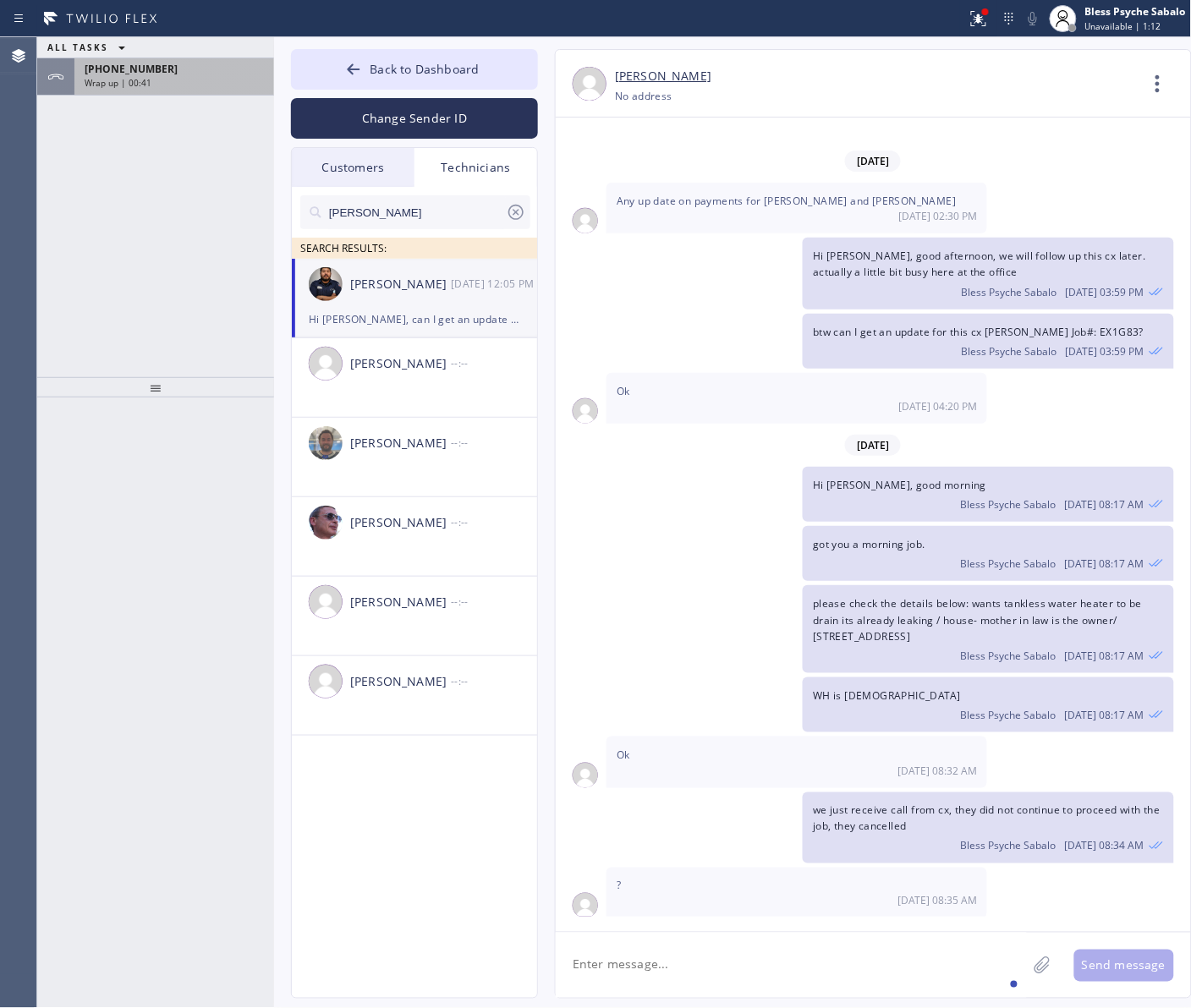
click at [238, 72] on div "[PHONE_NUMBER]" at bounding box center [173, 69] width 179 height 14
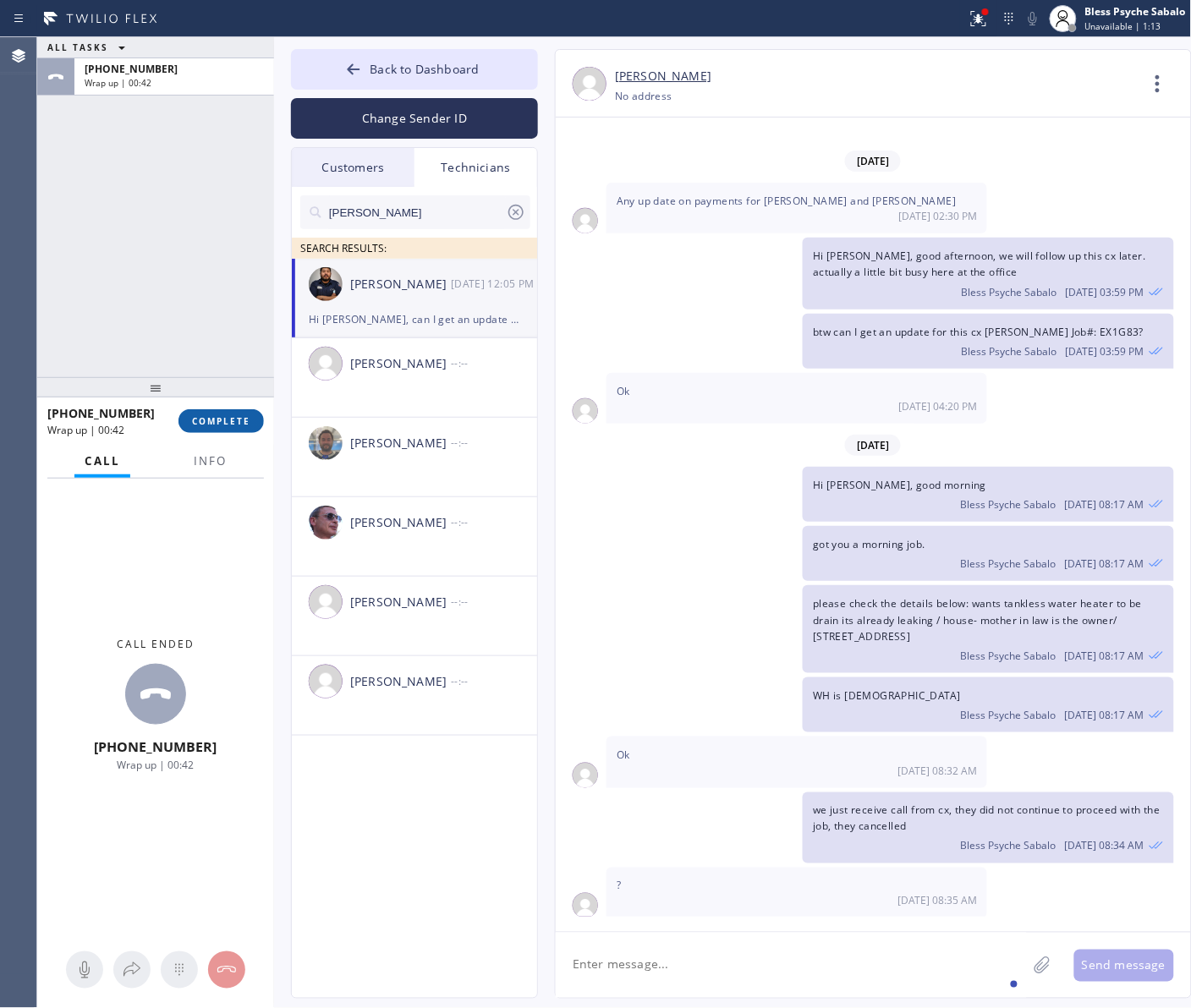
click at [222, 426] on span "COMPLETE" at bounding box center [221, 421] width 58 height 11
click at [173, 230] on div "ALL TASKS ALL TASKS ACTIVE TASKS TASKS IN WRAP UP [PHONE_NUMBER] Wrap up | 00:42" at bounding box center [155, 207] width 236 height 340
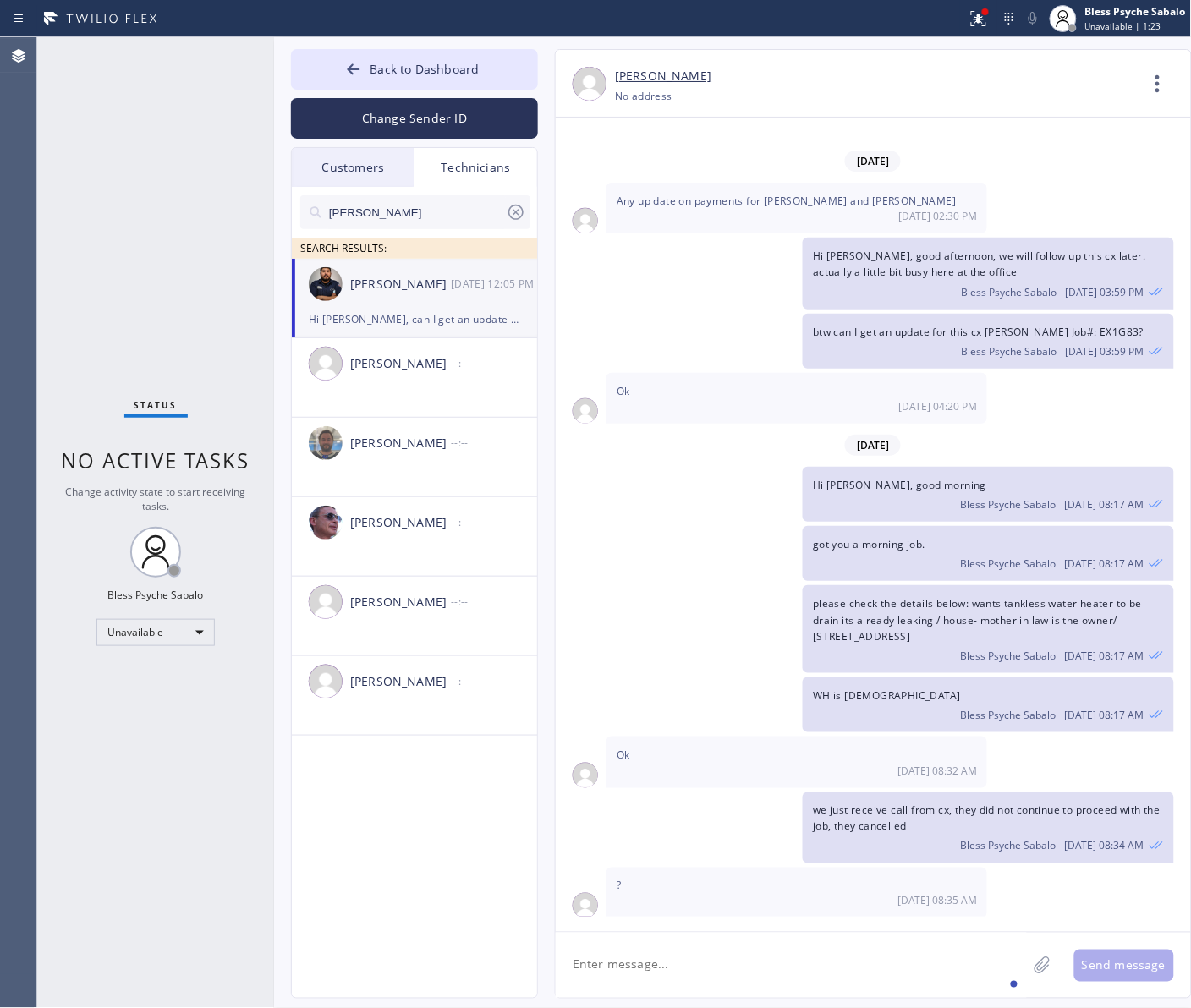
click at [797, 805] on textarea at bounding box center [791, 965] width 471 height 65
paste textarea "[PERSON_NAME]"
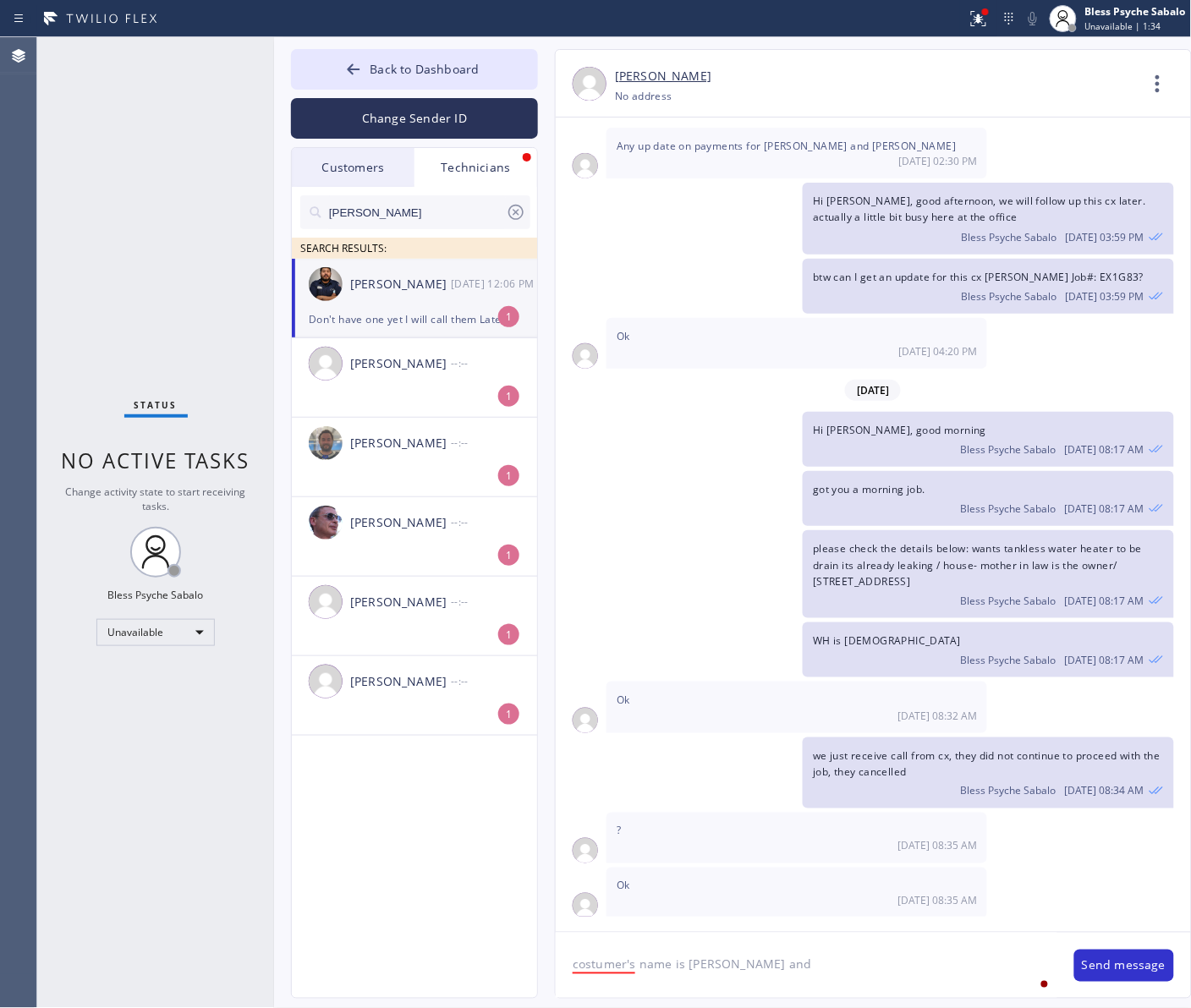
paste textarea "[PERSON_NAME]"
type textarea "costumer's name is [PERSON_NAME] and [PERSON_NAME]"
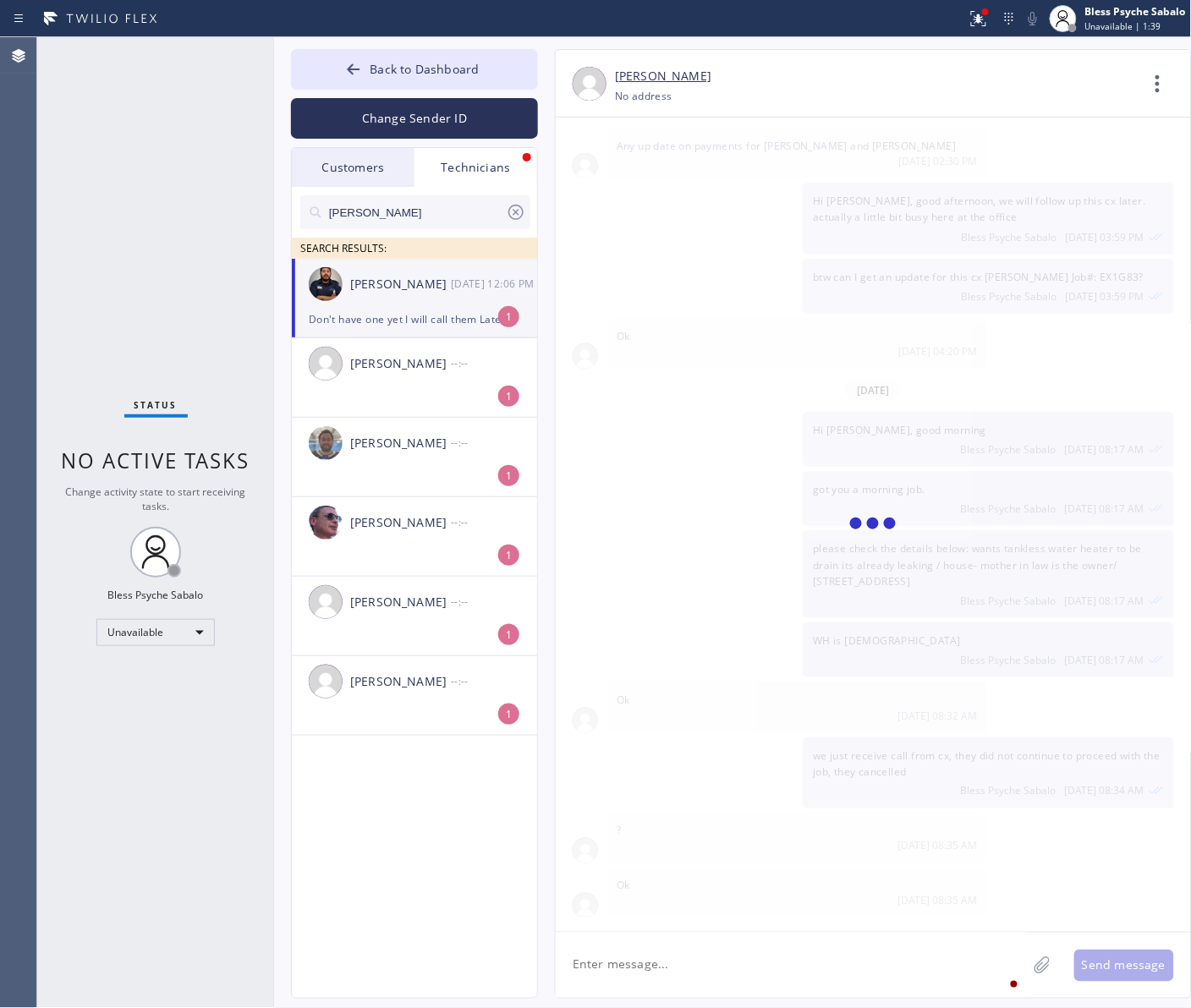
scroll to position [7512, 0]
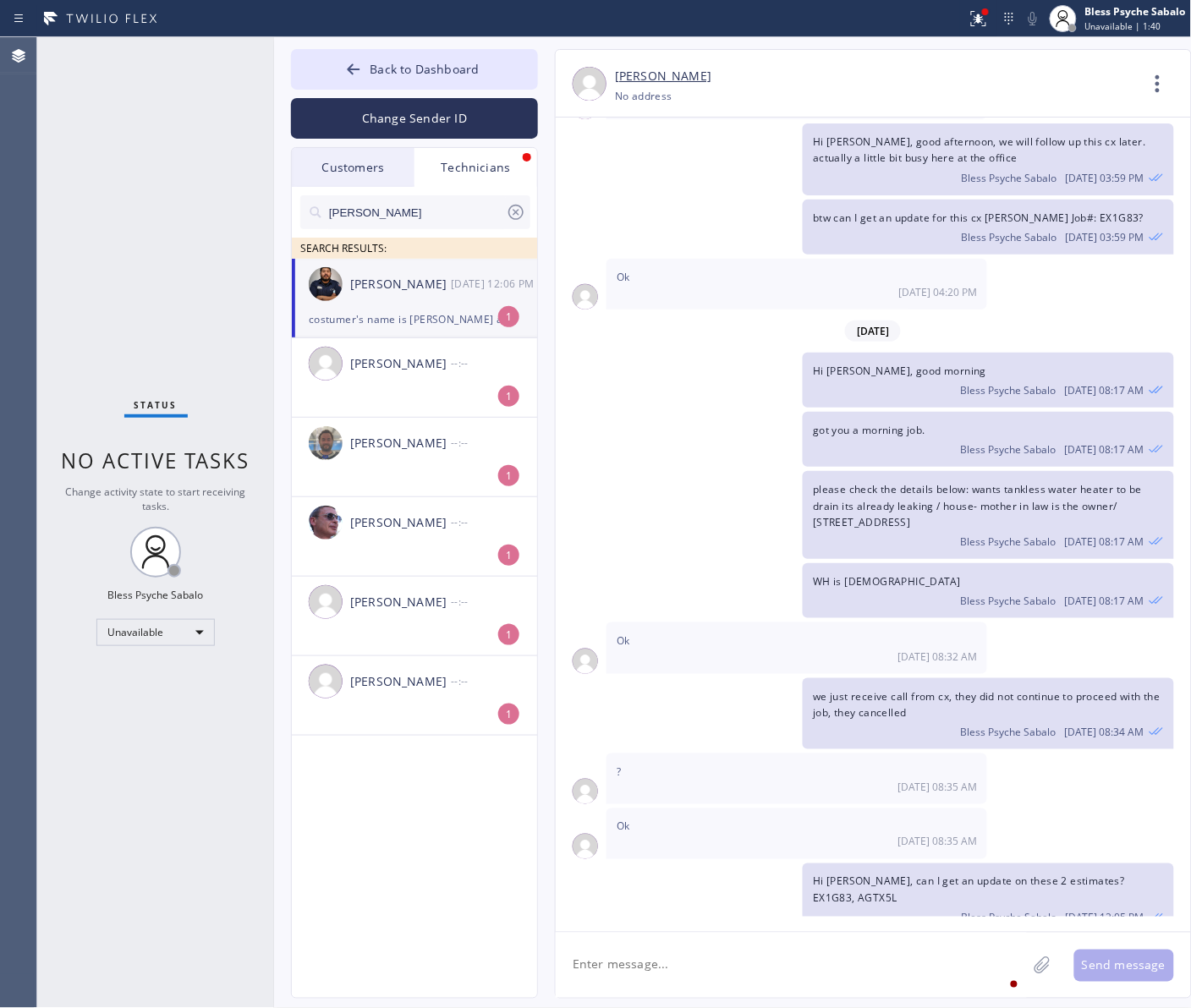
click at [659, 805] on span "Don't have one yet I will call them Later" at bounding box center [715, 957] width 197 height 14
click at [741, 805] on div "costumer's name is [PERSON_NAME] and [PERSON_NAME] Psyche Sabalo [DATE] 12:06 PM" at bounding box center [865, 1020] width 618 height 55
click at [550, 761] on div "[PERSON_NAME] [PHONE_NUMBER] Choose phone number No address Contact Full Inform…" at bounding box center [856, 523] width 637 height 950
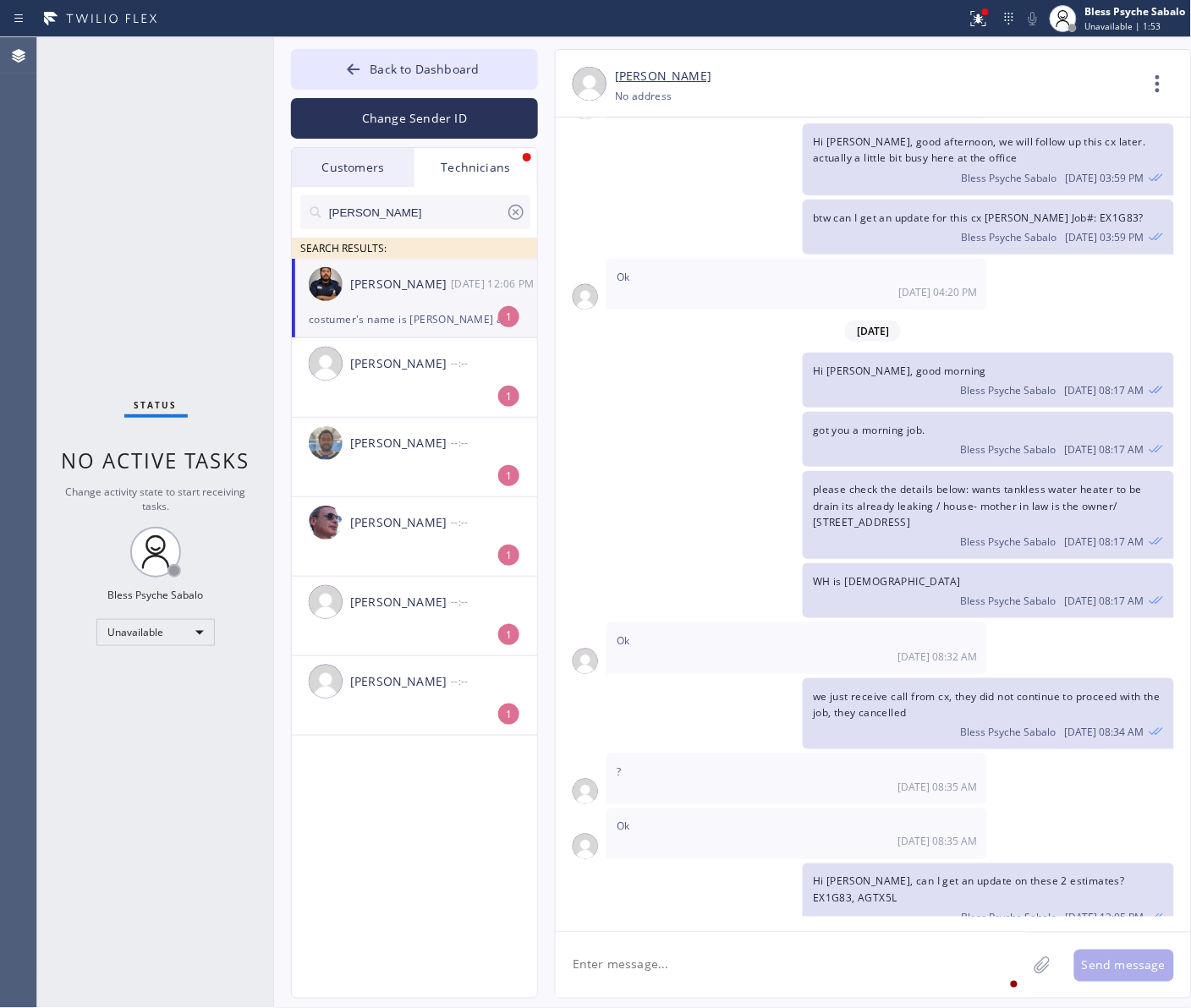
click at [781, 805] on textarea at bounding box center [791, 965] width 471 height 65
click at [783, 805] on textarea at bounding box center [791, 965] width 471 height 65
type textarea "a"
type textarea "t"
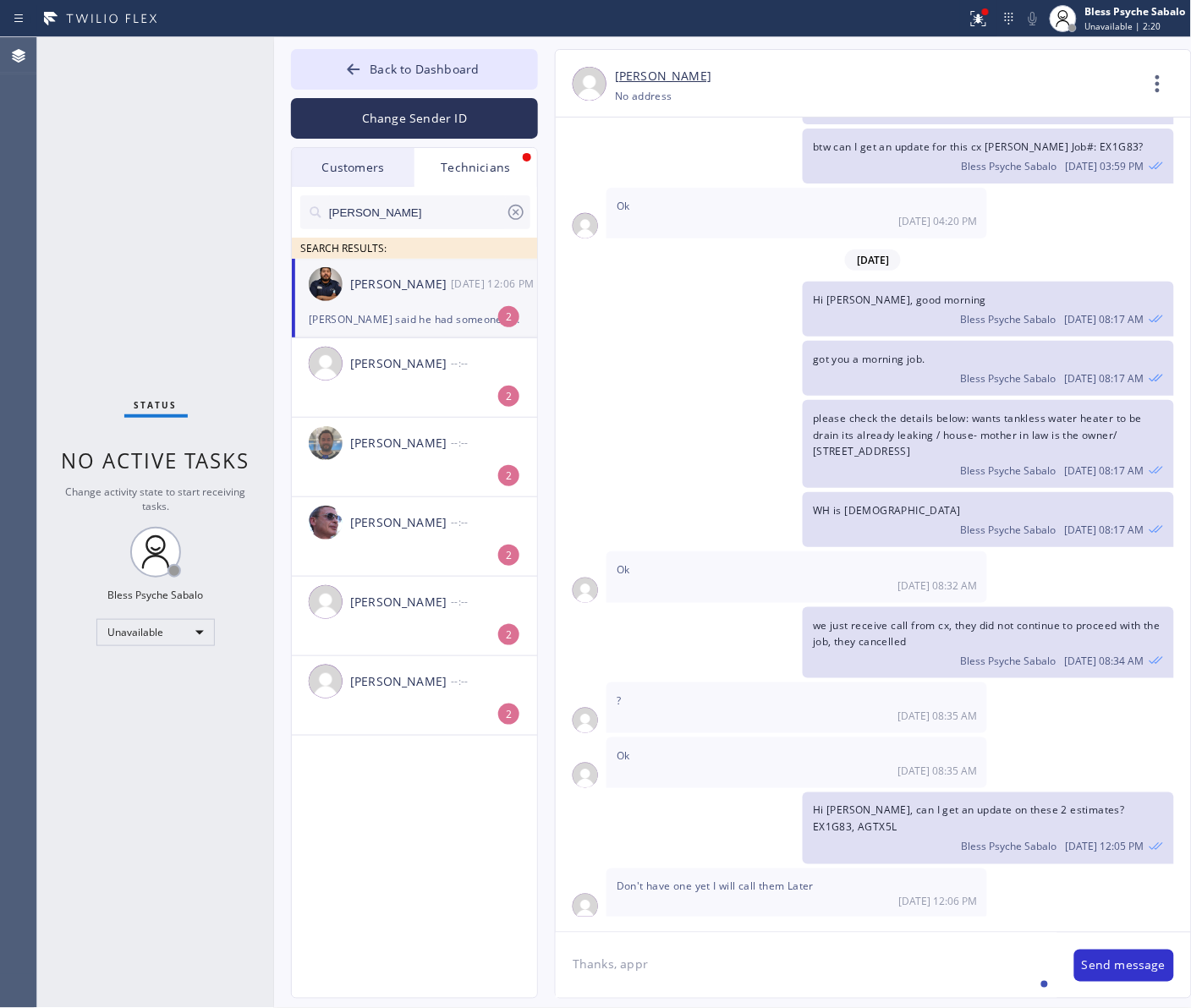
drag, startPoint x: 617, startPoint y: 964, endPoint x: 655, endPoint y: 973, distance: 39.1
click at [655, 805] on textarea "Thanks, appr" at bounding box center [806, 965] width 501 height 65
type textarea "T"
type textarea "i"
type textarea "I"
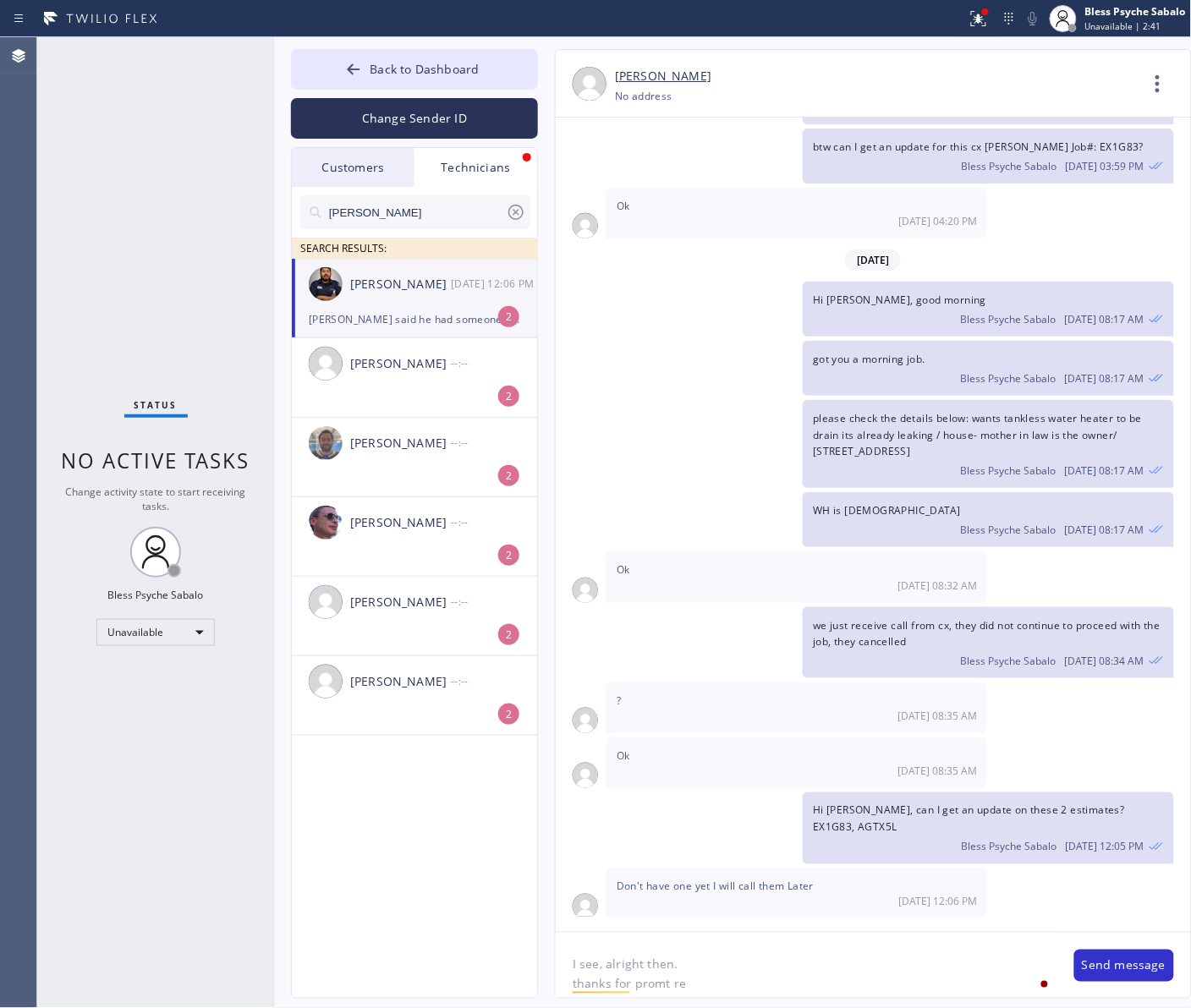
click at [659, 805] on textarea "I see, alright then. thanks for promt re" at bounding box center [806, 965] width 501 height 65
click at [632, 805] on textarea "I see, alright then. thanks for promt re" at bounding box center [806, 965] width 501 height 65
click at [751, 805] on textarea "I see, alright then. thanks for your promt re" at bounding box center [806, 965] width 501 height 65
click at [753, 805] on textarea "I see, alright then. thanks for your promt re" at bounding box center [806, 965] width 501 height 65
click at [603, 805] on div "Thanks" at bounding box center [613, 934] width 51 height 27
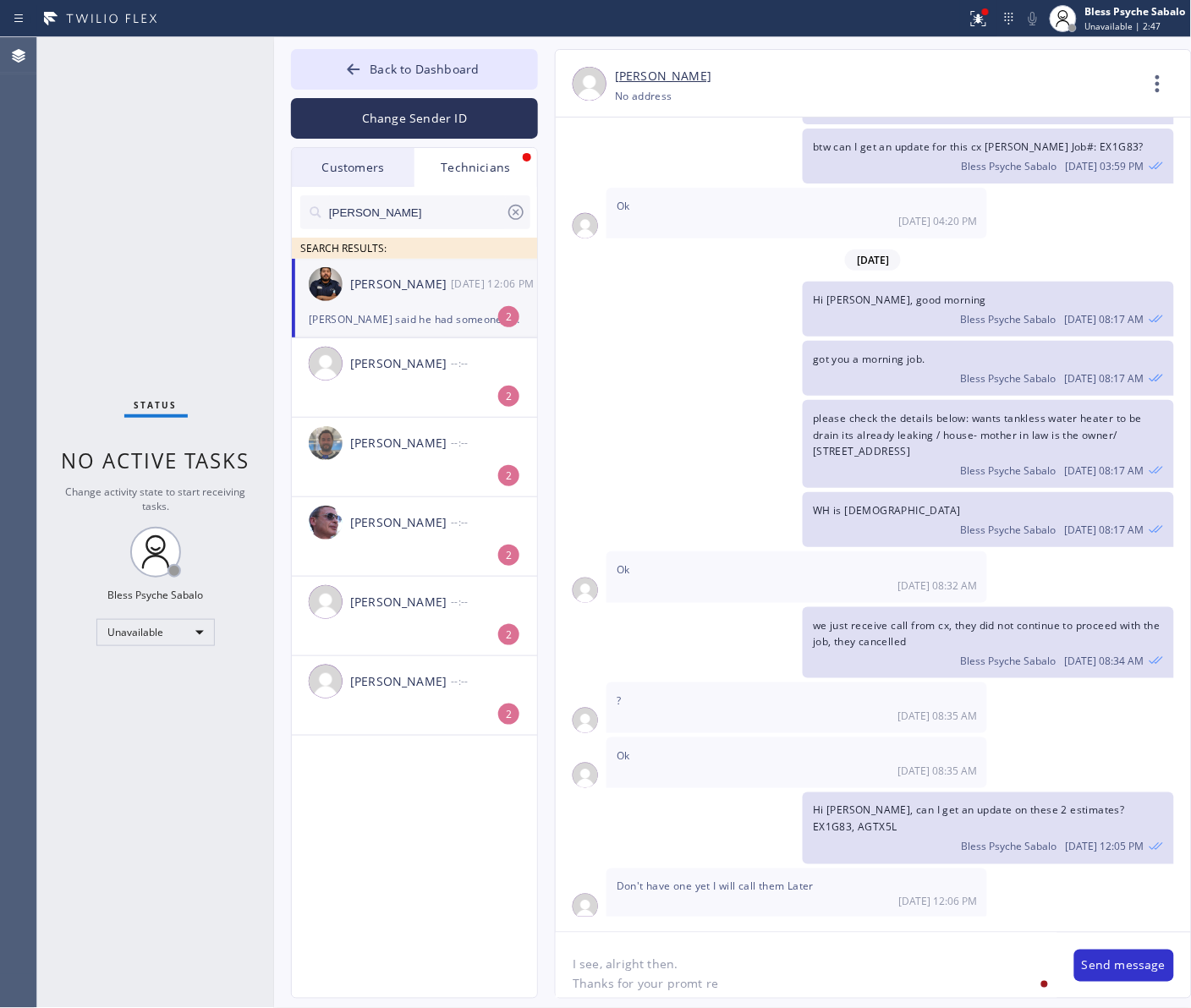
click at [758, 805] on textarea "I see, alright then. Thanks for your promt re" at bounding box center [806, 965] width 501 height 65
type textarea "I see, alright then. Thanks for your promt response."
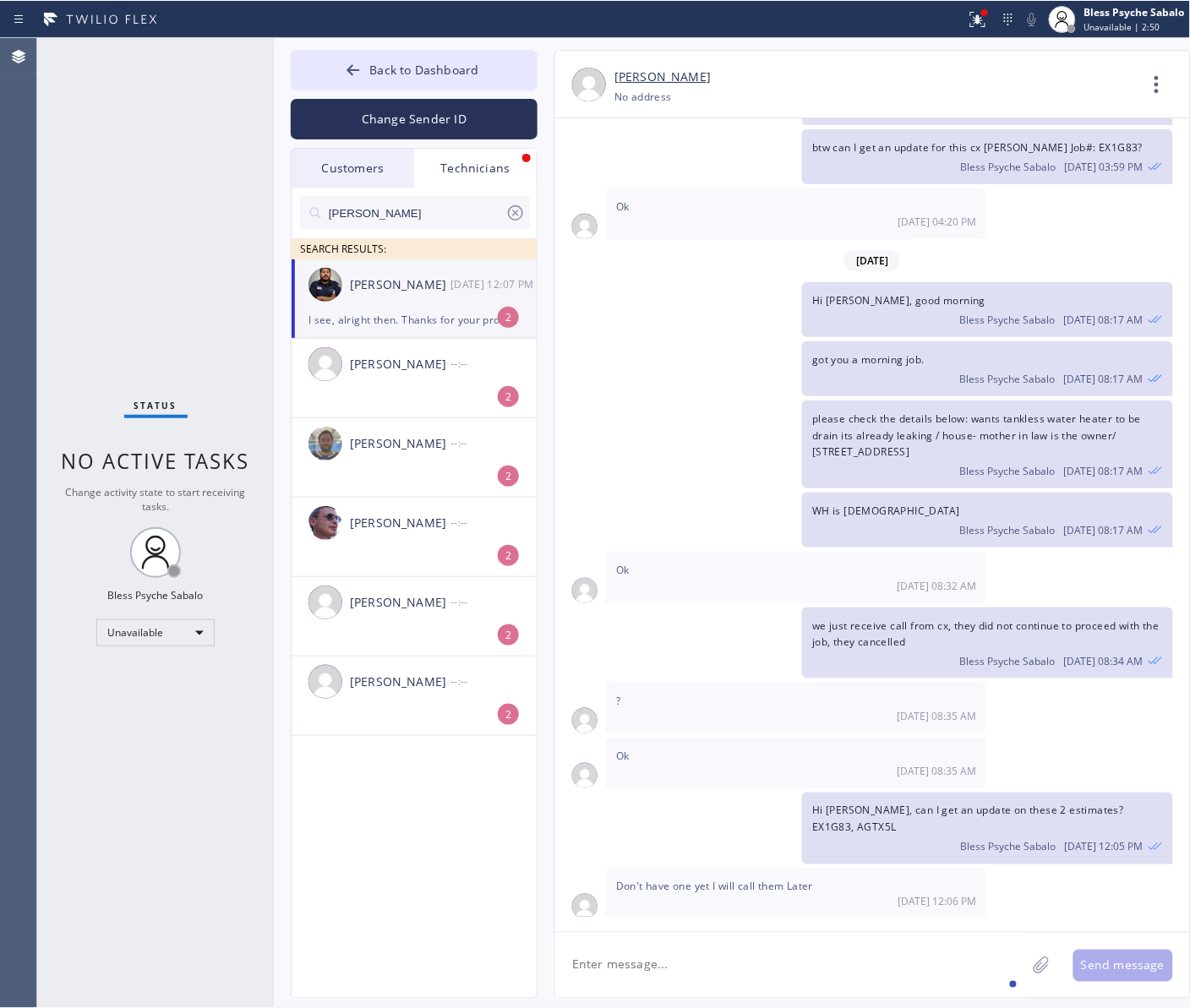
scroll to position [7635, 0]
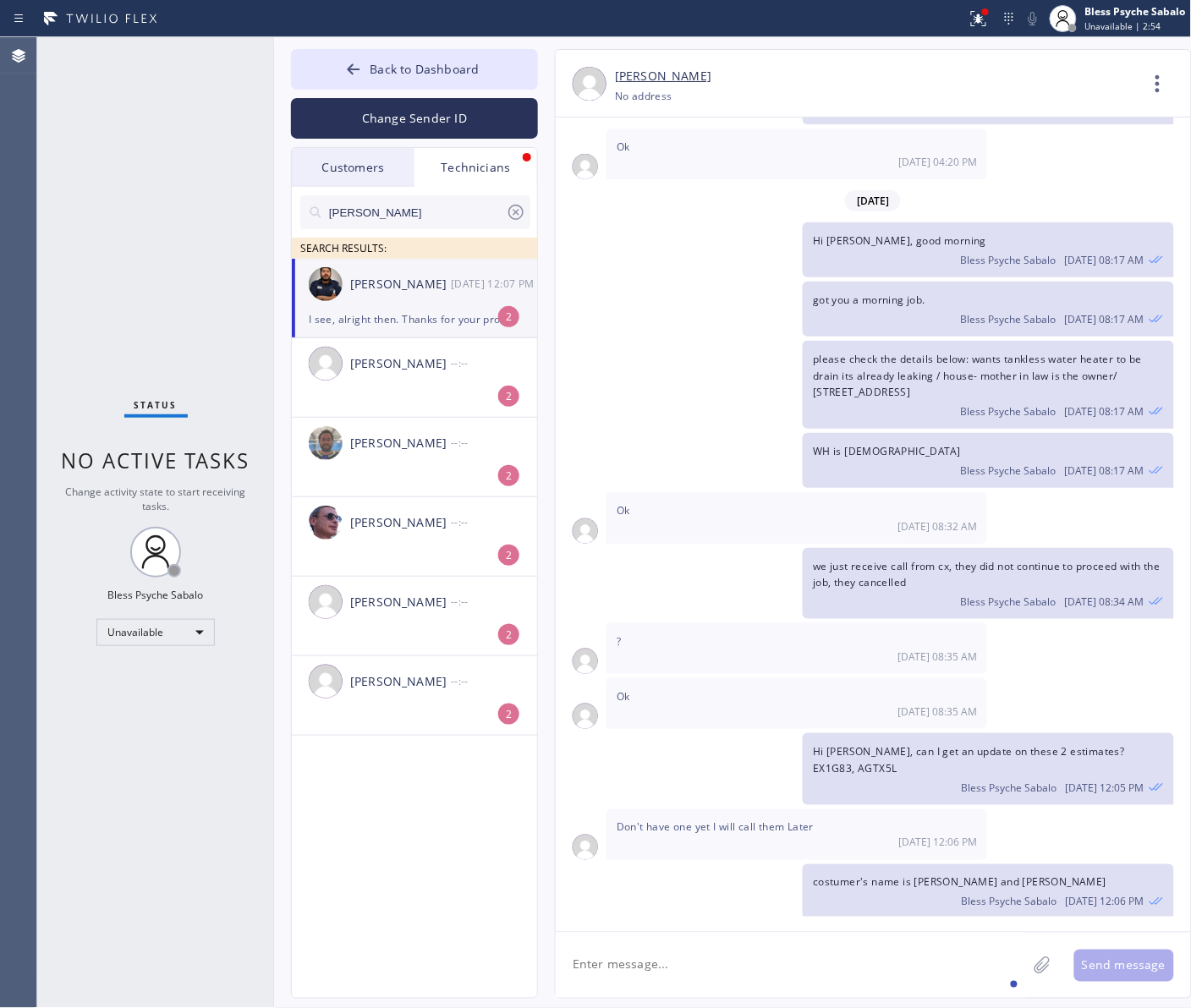
drag, startPoint x: 671, startPoint y: 280, endPoint x: 564, endPoint y: 132, distance: 182.6
click at [673, 340] on div "please check the details below: wants tankless water heater to be drain its alr…" at bounding box center [865, 384] width 618 height 88
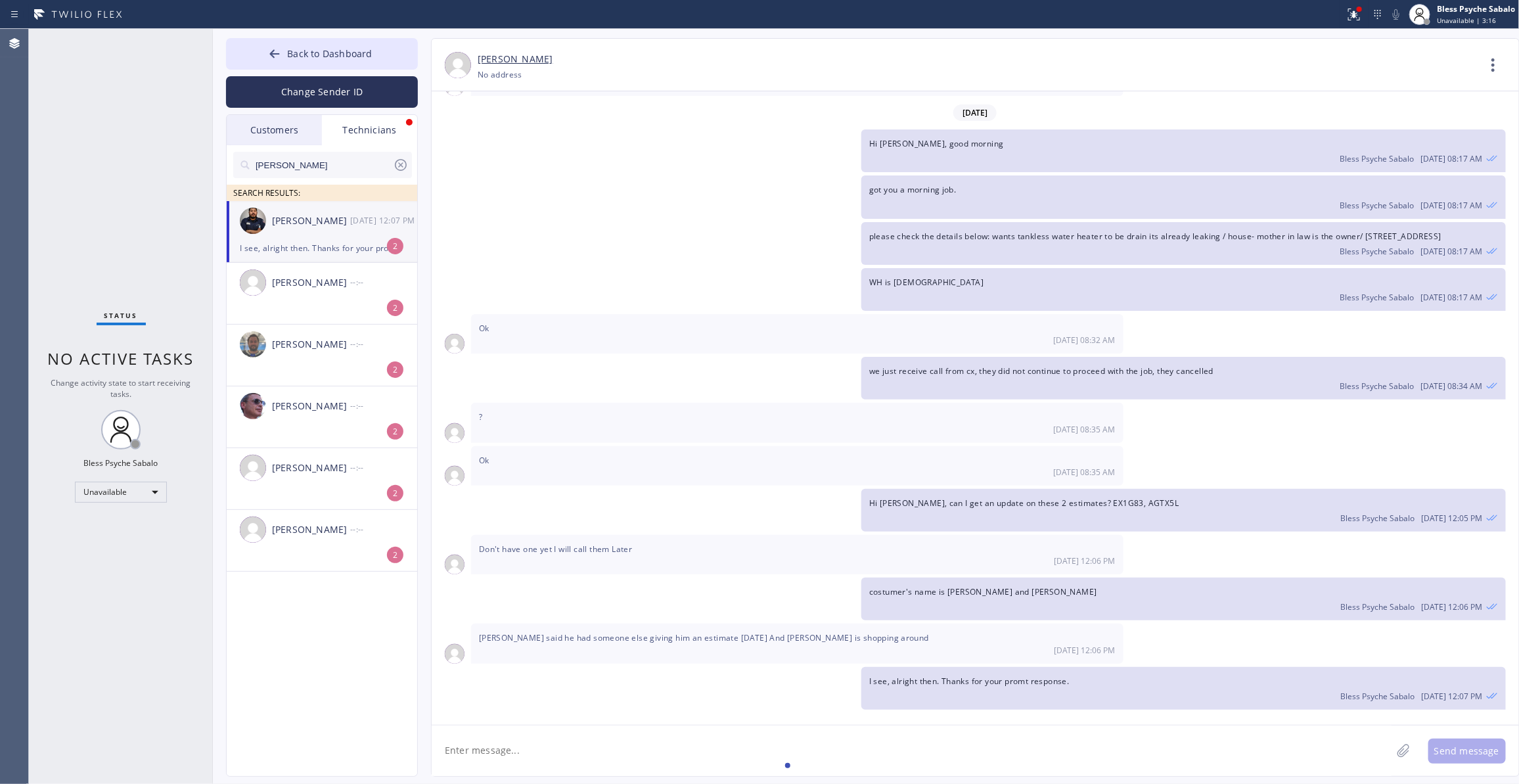
scroll to position [5469, 0]
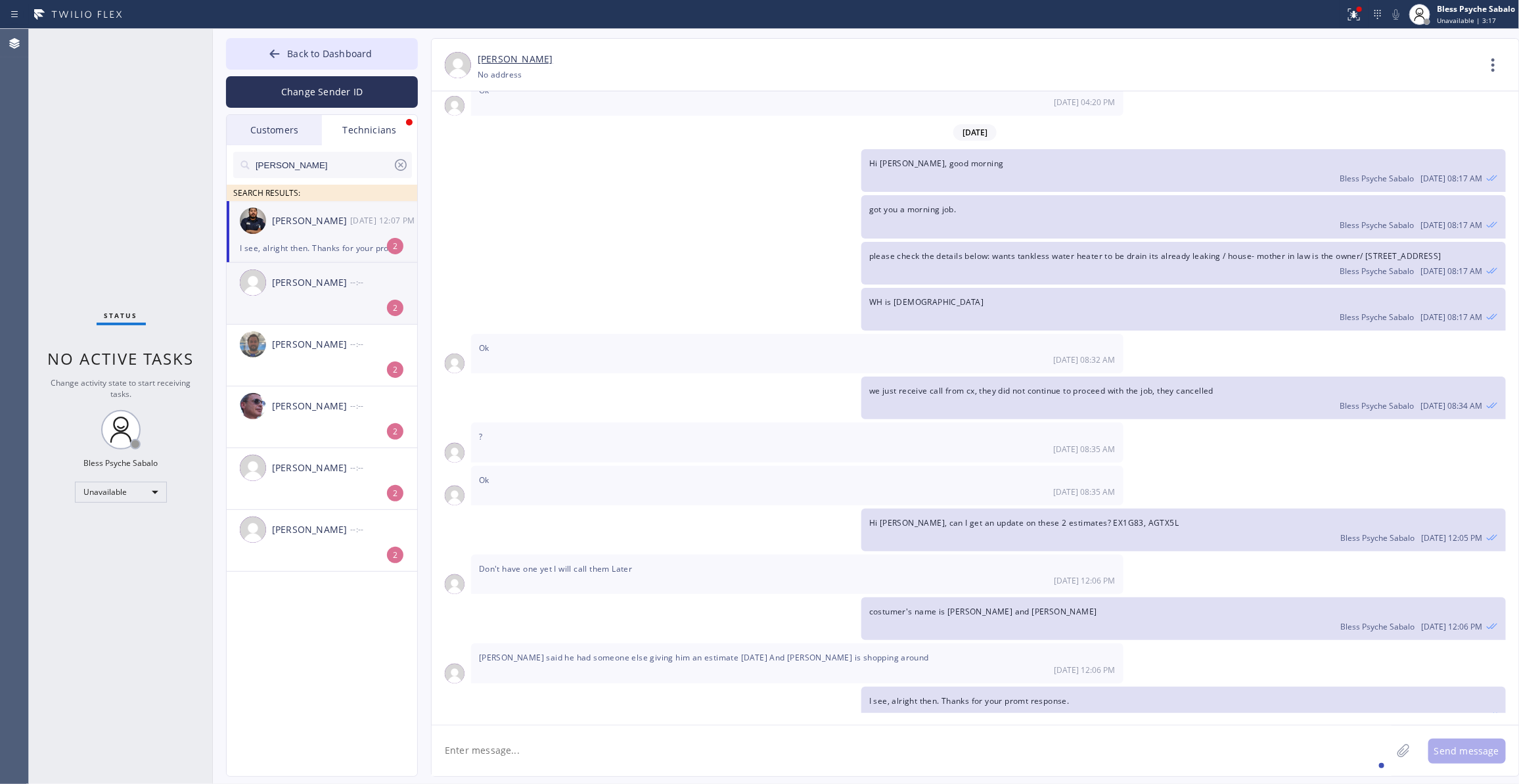
click at [342, 271] on div "[PERSON_NAME] --:--" at bounding box center [323, 282] width 192 height 39
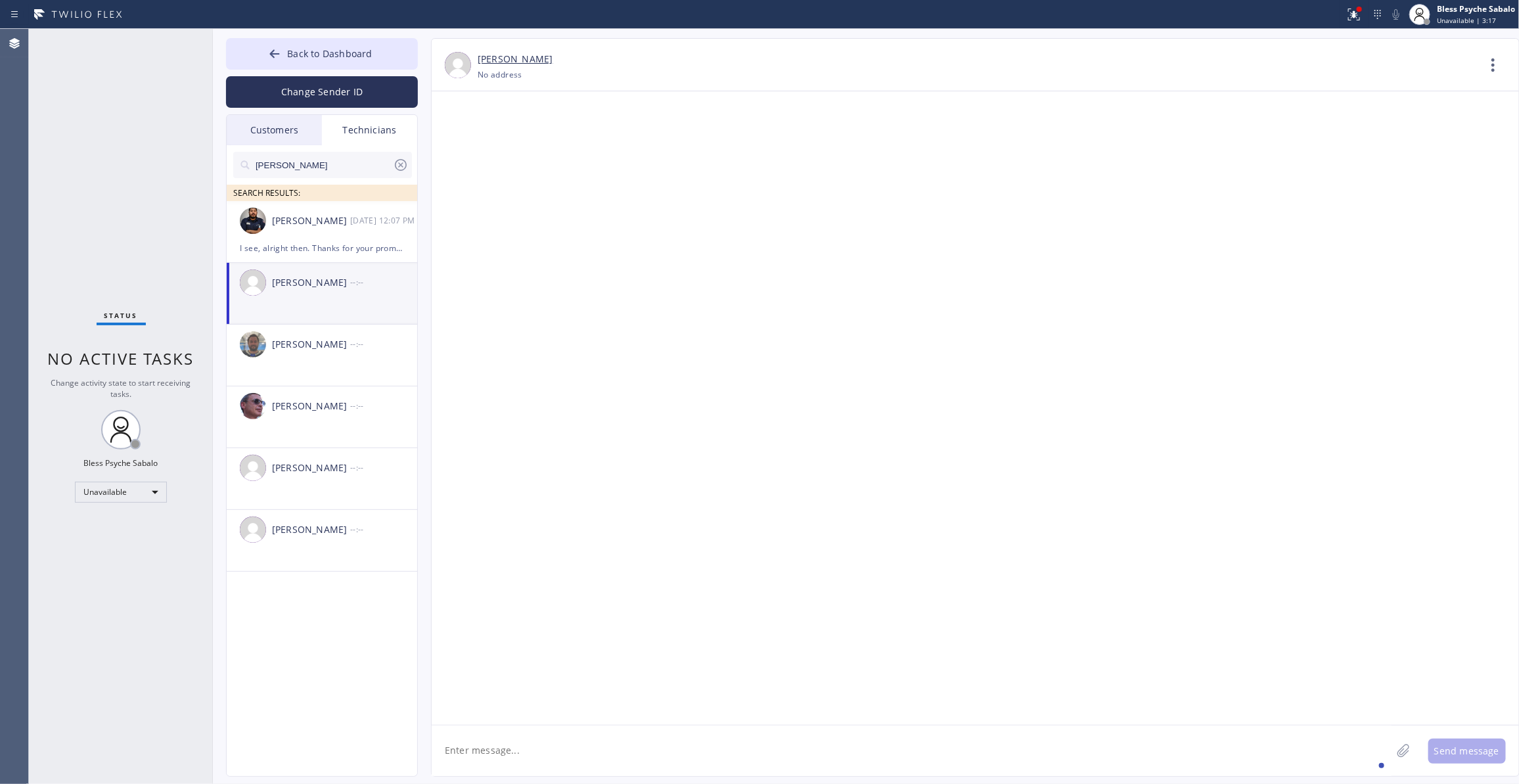
scroll to position [0, 0]
click at [340, 224] on div "[PERSON_NAME]" at bounding box center [311, 221] width 78 height 15
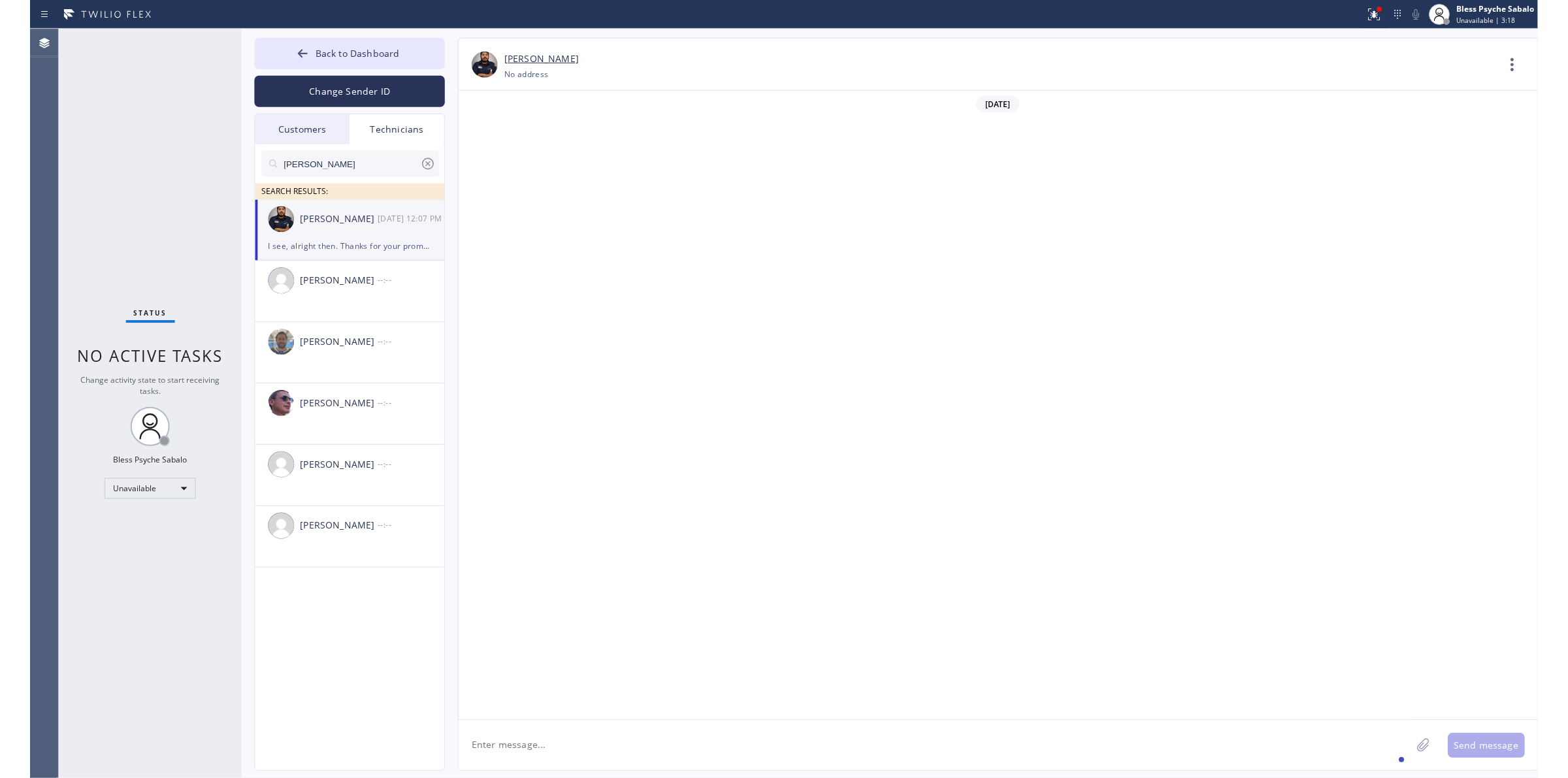
scroll to position [5438, 0]
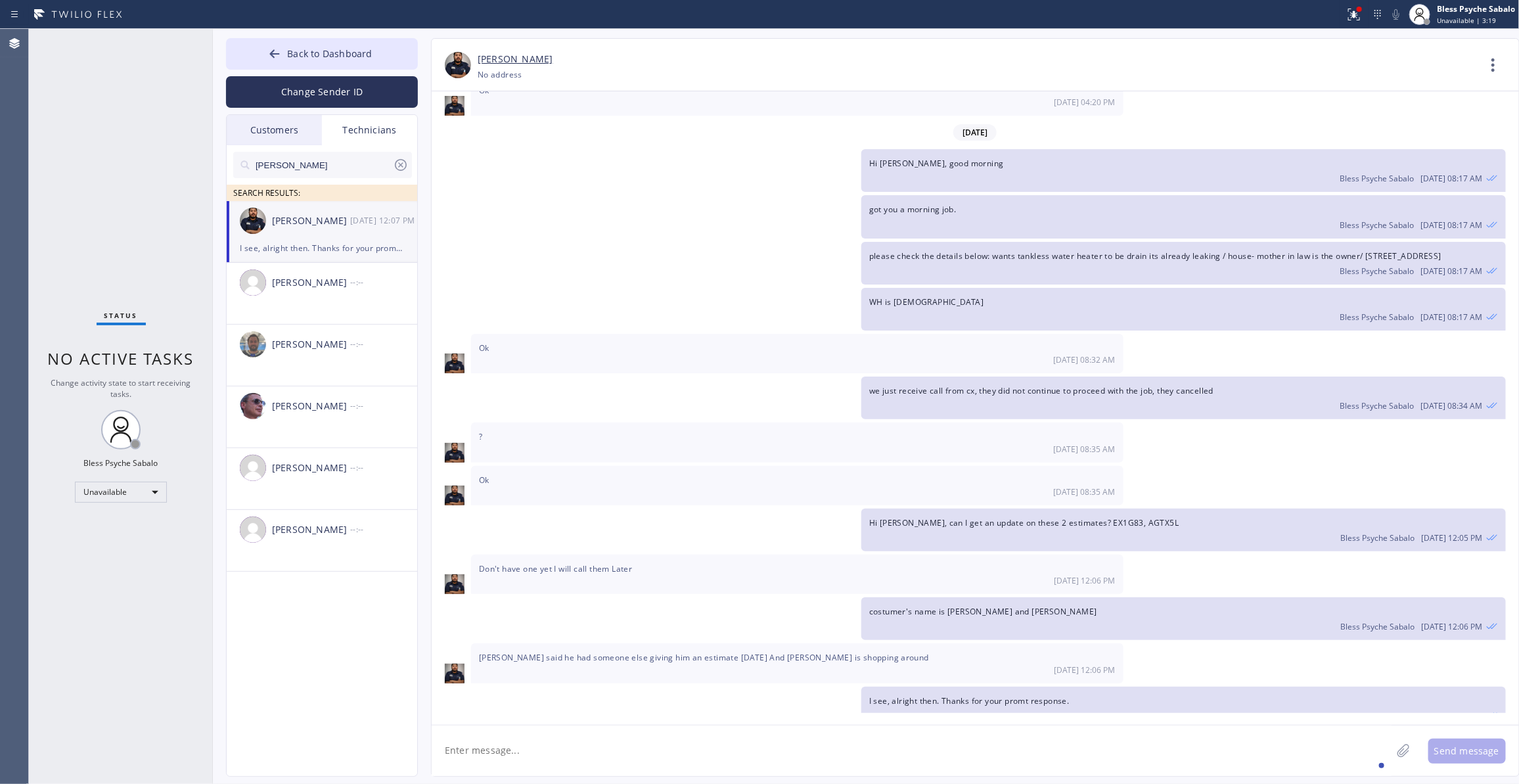
click at [683, 626] on span "[PERSON_NAME] said he had someone else giving him an estimate [DATE] And [PERSO…" at bounding box center [703, 657] width 450 height 11
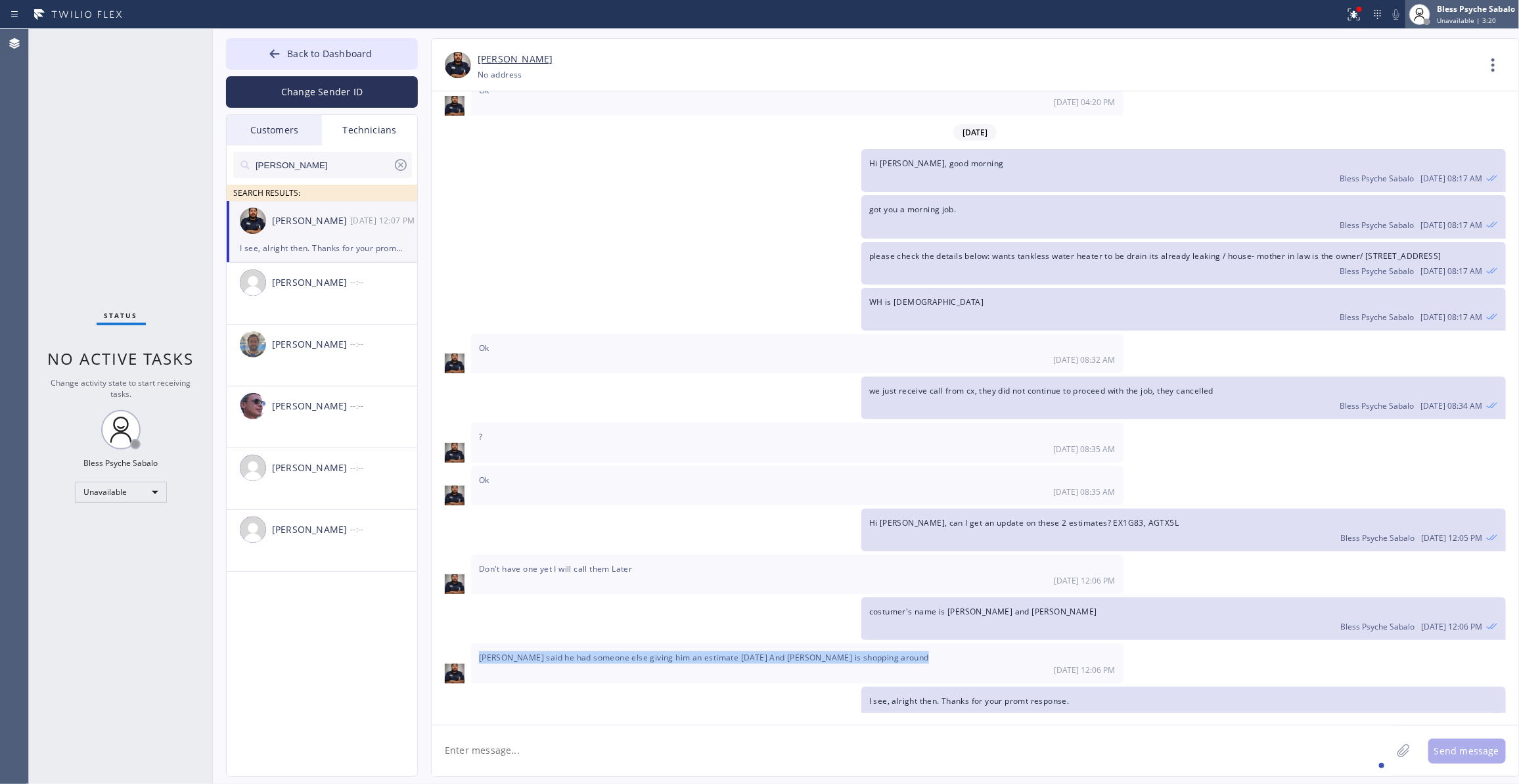
copy span "[PERSON_NAME] said he had someone else giving him an estimate [DATE] And [PERSO…"
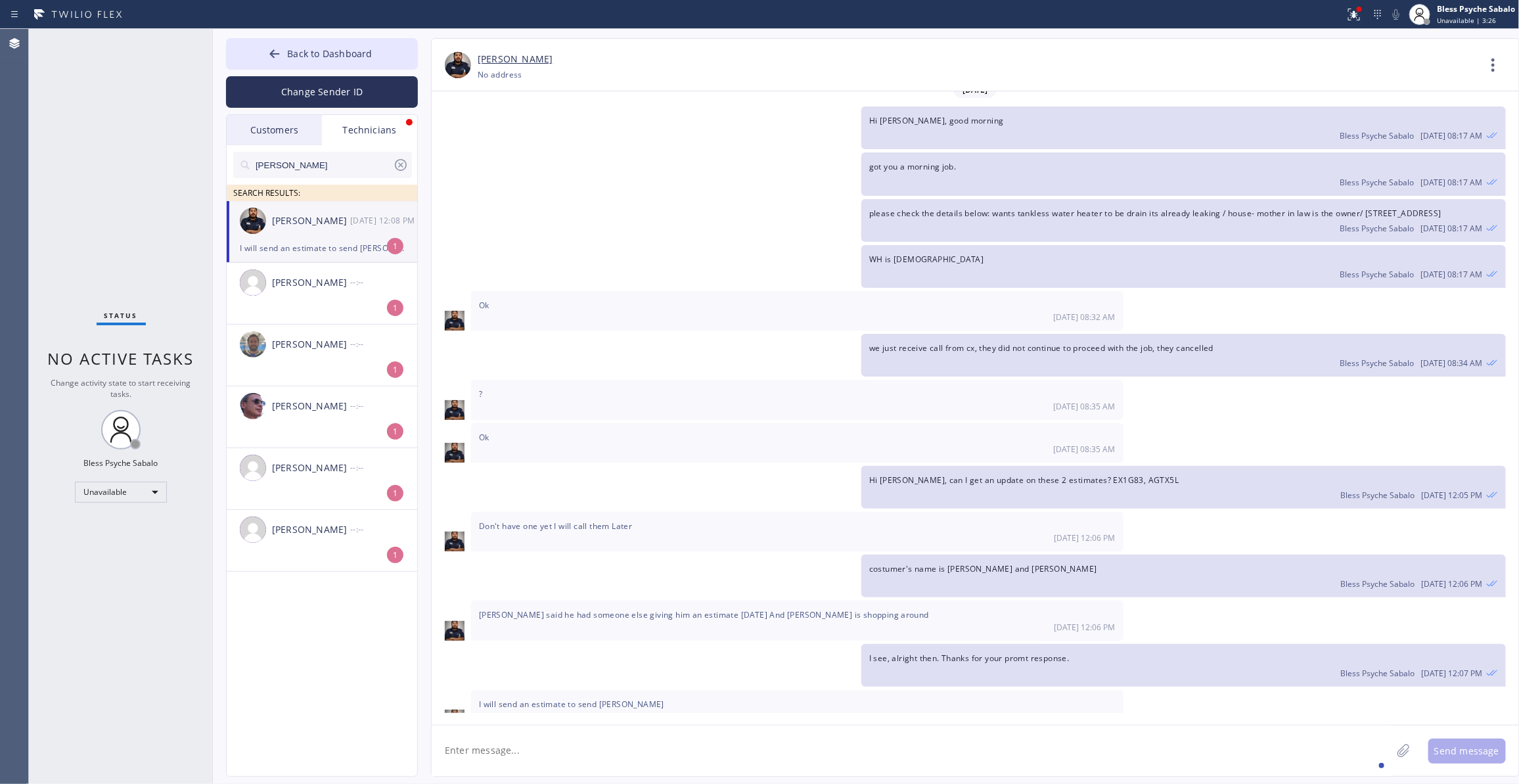
click at [720, 626] on textarea at bounding box center [911, 751] width 959 height 51
click at [537, 626] on textarea "got it, please put the stimates" at bounding box center [923, 751] width 983 height 51
click at [592, 626] on textarea "got it, please put the estimates" at bounding box center [923, 751] width 983 height 51
click at [454, 626] on textarea "got it, please put the estimates" at bounding box center [923, 751] width 983 height 51
click at [461, 626] on div "Got" at bounding box center [468, 712] width 22 height 21
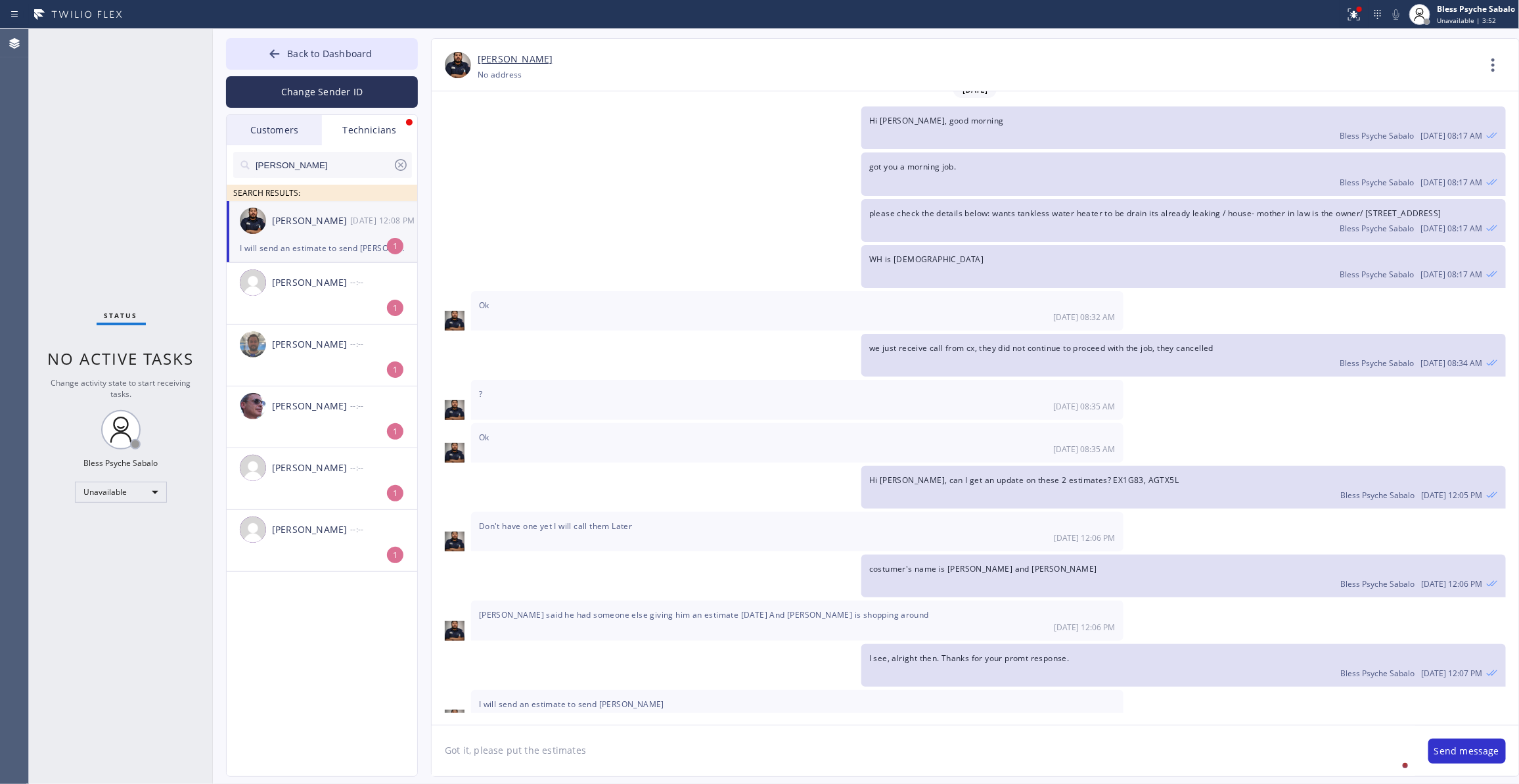
click at [651, 626] on textarea "Got it, please put the estimates" at bounding box center [923, 751] width 983 height 51
type textarea "Got it, please put the estimates on the system as well"
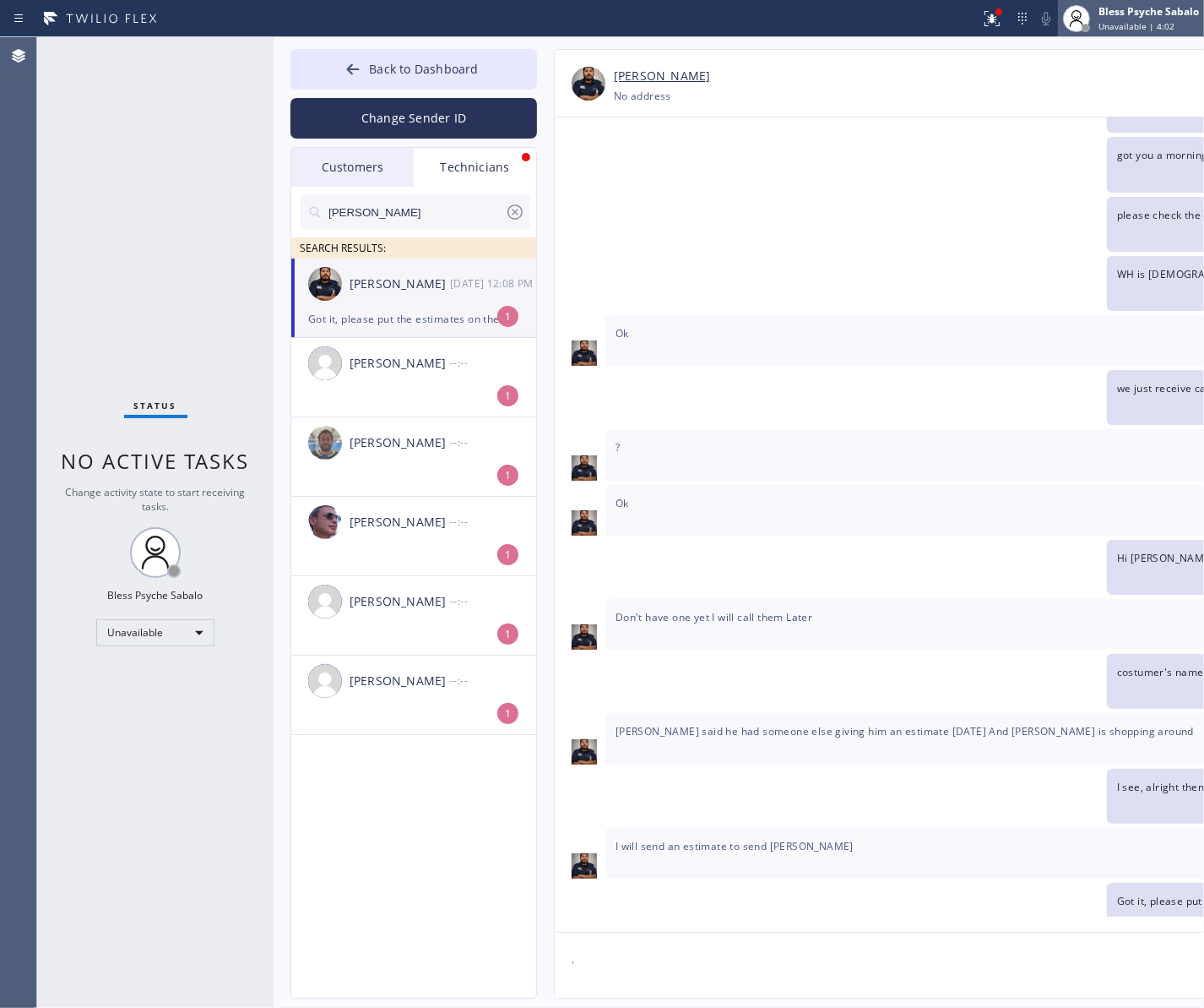
scroll to position [7666, 0]
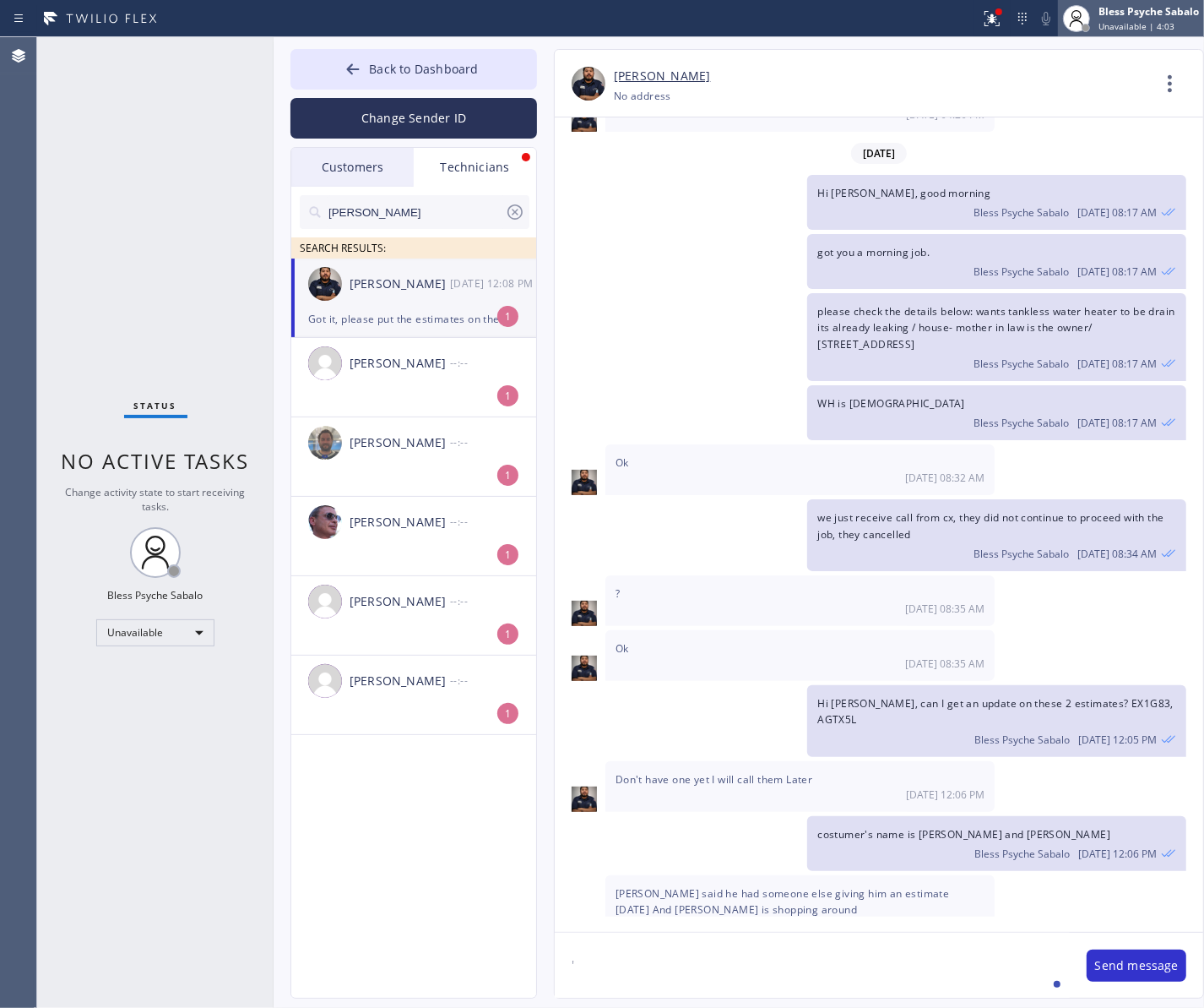
type textarea "'"
click at [377, 375] on div "[PERSON_NAME] --:--" at bounding box center [415, 363] width 247 height 51
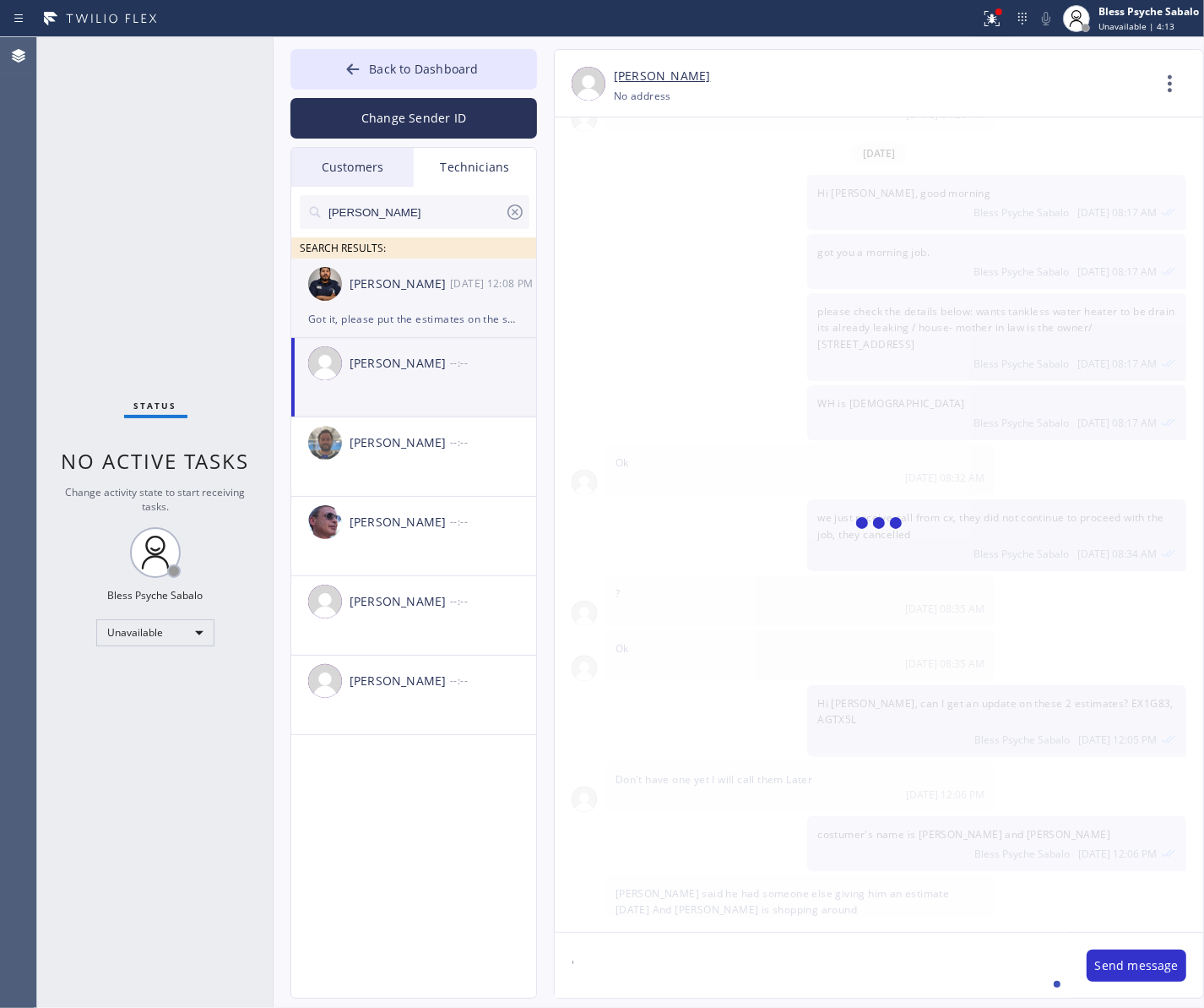
click at [397, 315] on div "Got it, please put the estimates on the system as well" at bounding box center [414, 319] width 211 height 19
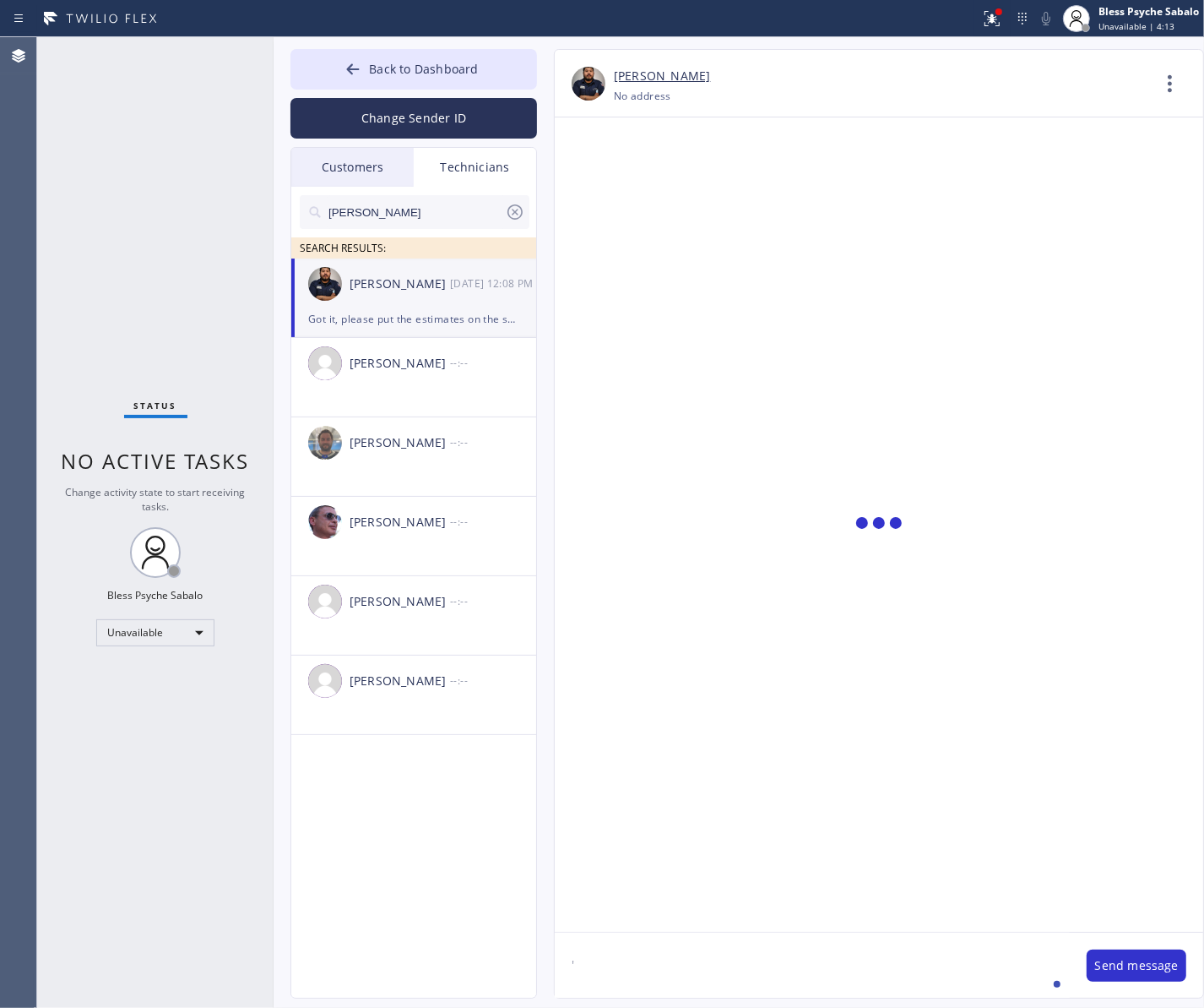
scroll to position [7713, 0]
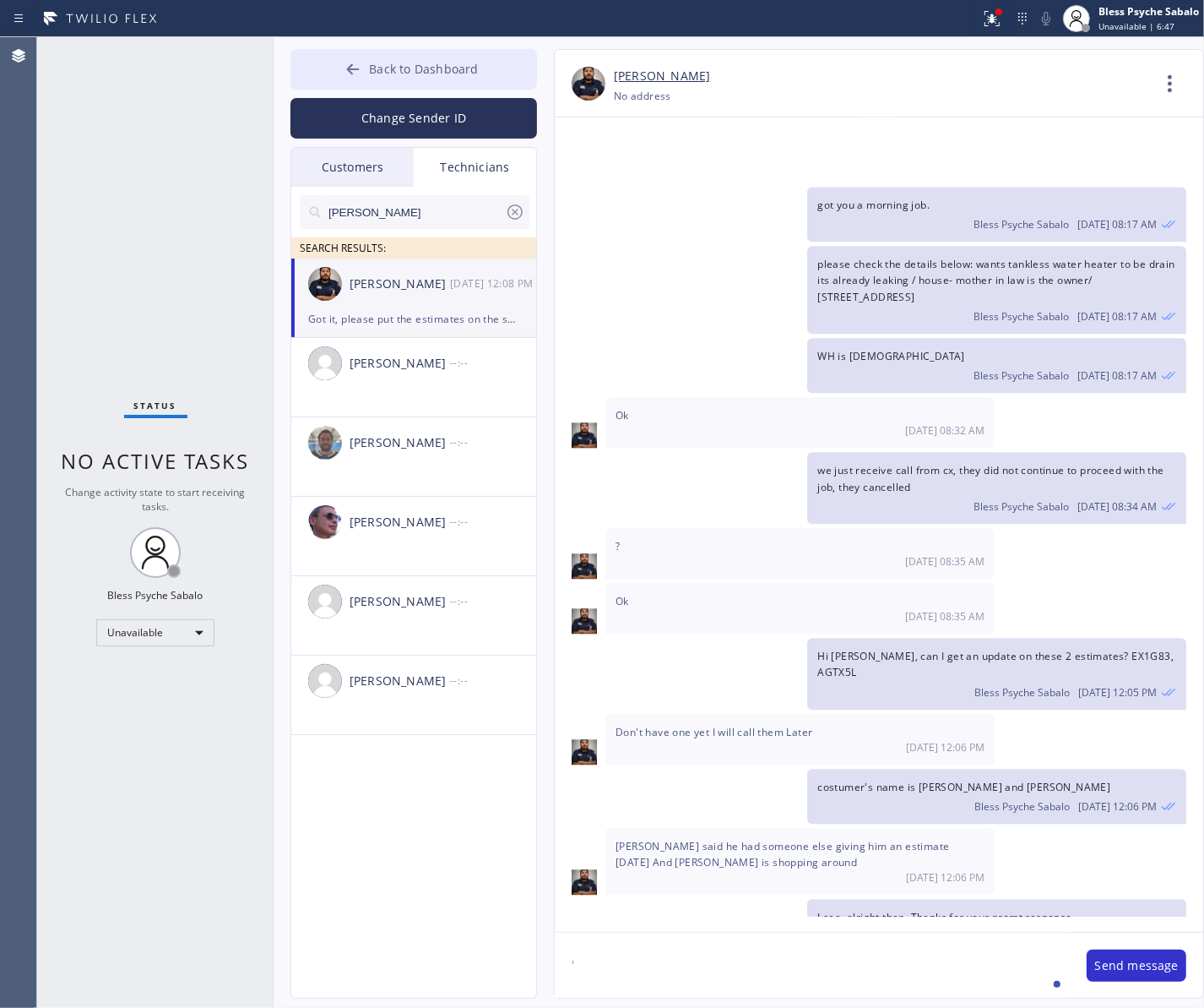
click at [440, 61] on span "Back to Dashboard" at bounding box center [423, 69] width 109 height 16
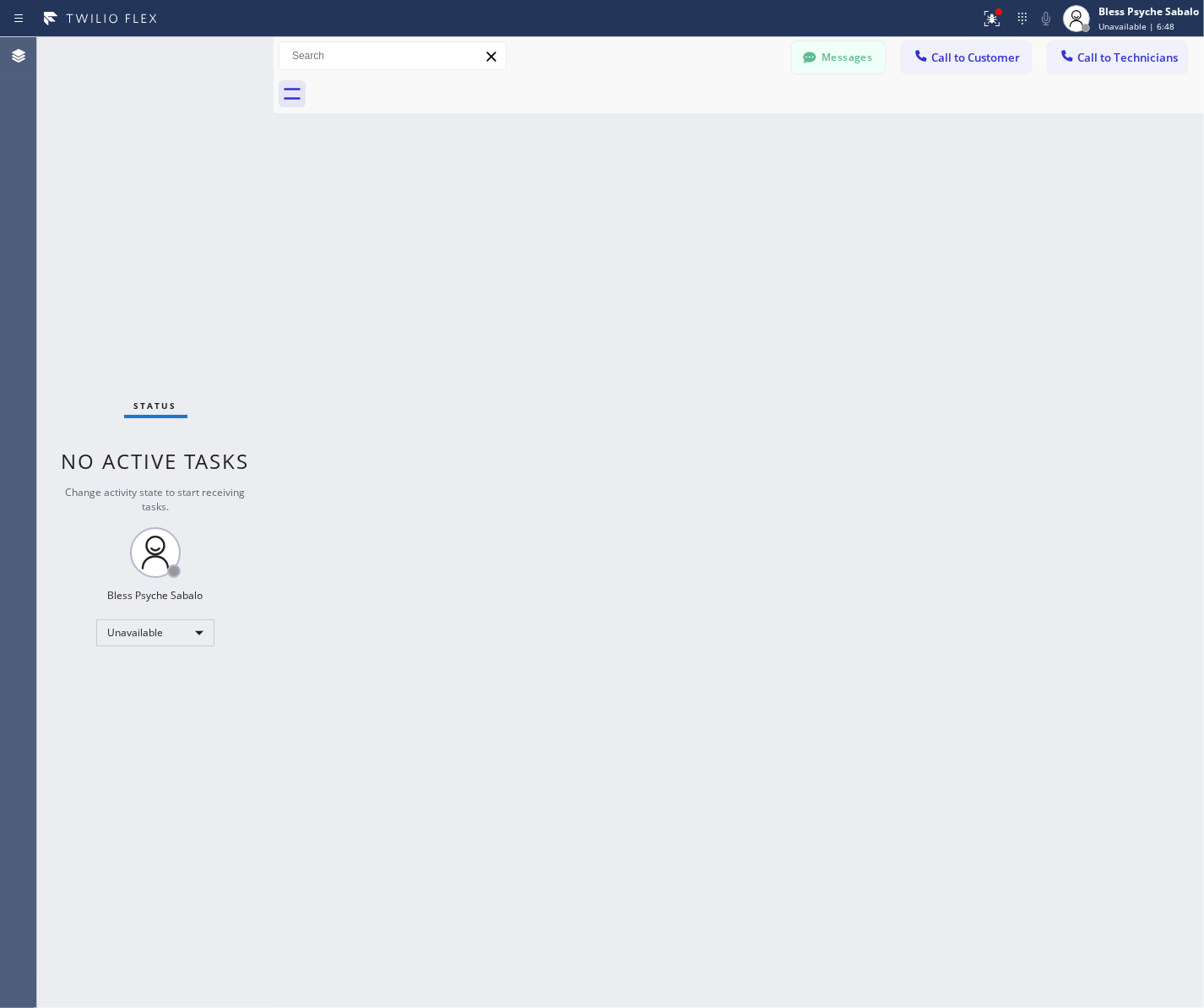
click at [833, 69] on button "Messages" at bounding box center [838, 57] width 93 height 32
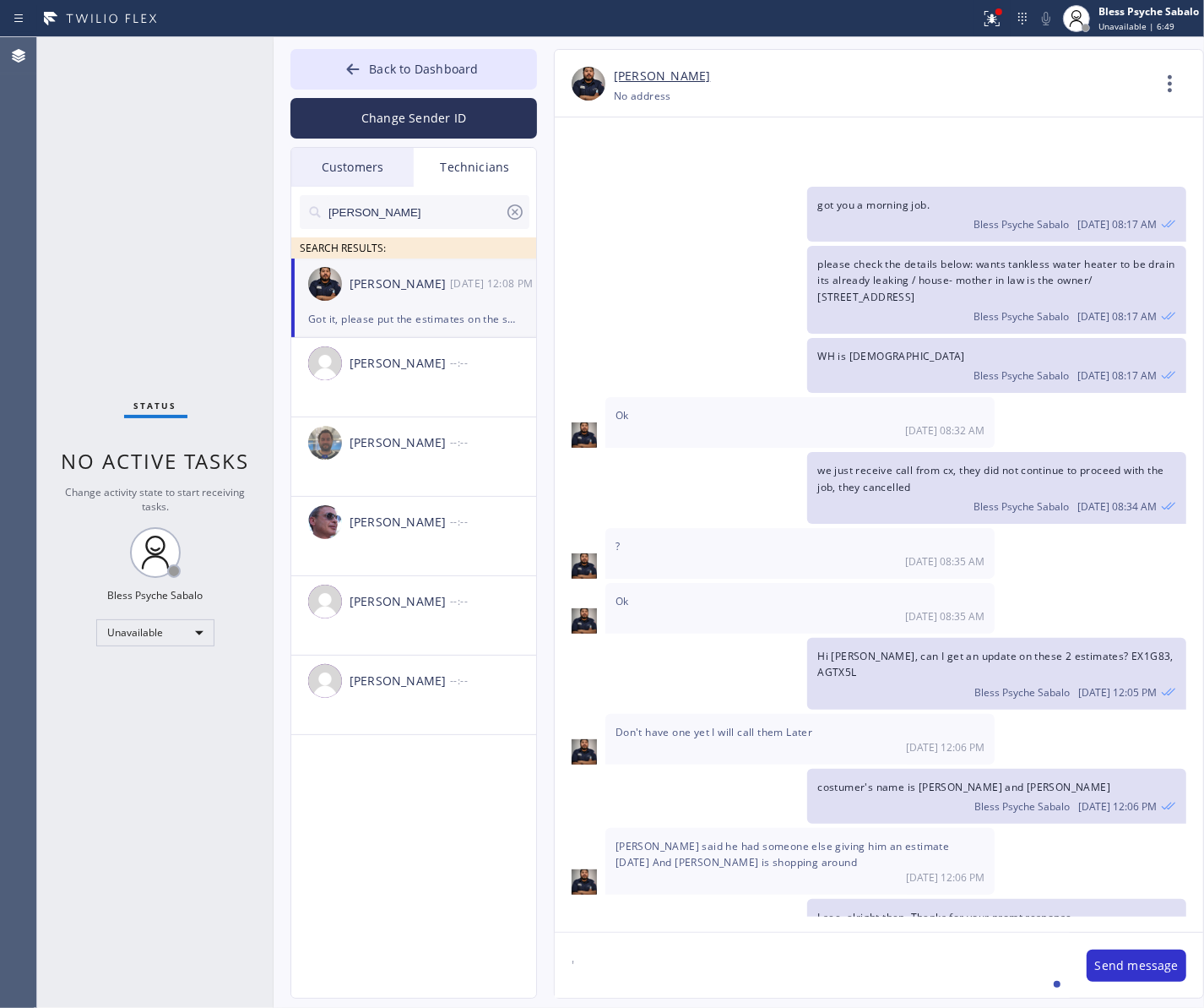
click at [488, 165] on div "Technicians" at bounding box center [475, 167] width 122 height 39
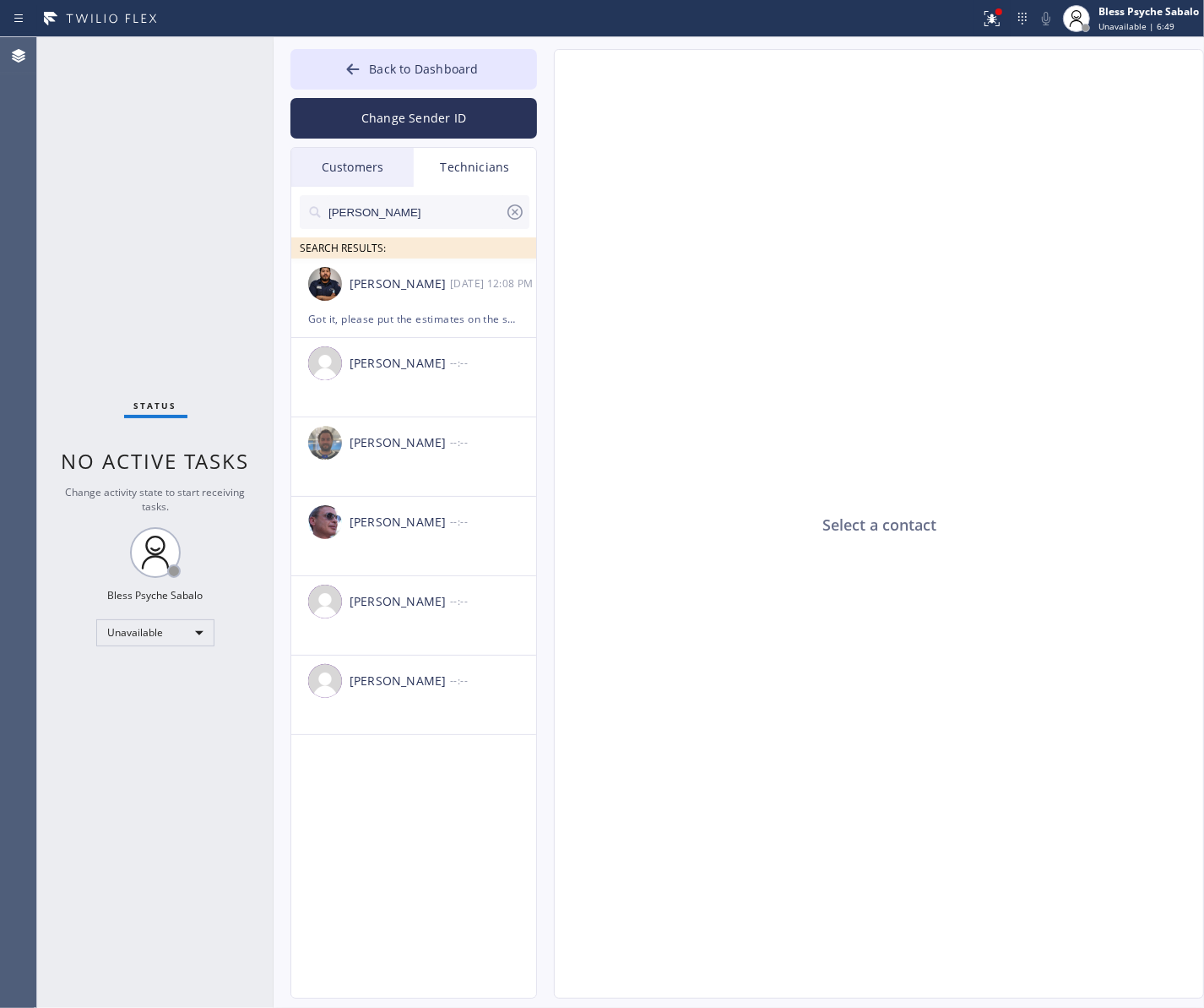
click at [516, 203] on icon at bounding box center [515, 211] width 20 height 20
click at [490, 171] on div "Technicians" at bounding box center [475, 167] width 122 height 39
click at [477, 220] on input "text" at bounding box center [428, 211] width 203 height 33
click at [622, 461] on div "Select a contact" at bounding box center [880, 525] width 651 height 950
click at [393, 214] on input "[PERSON_NAME]" at bounding box center [416, 211] width 179 height 33
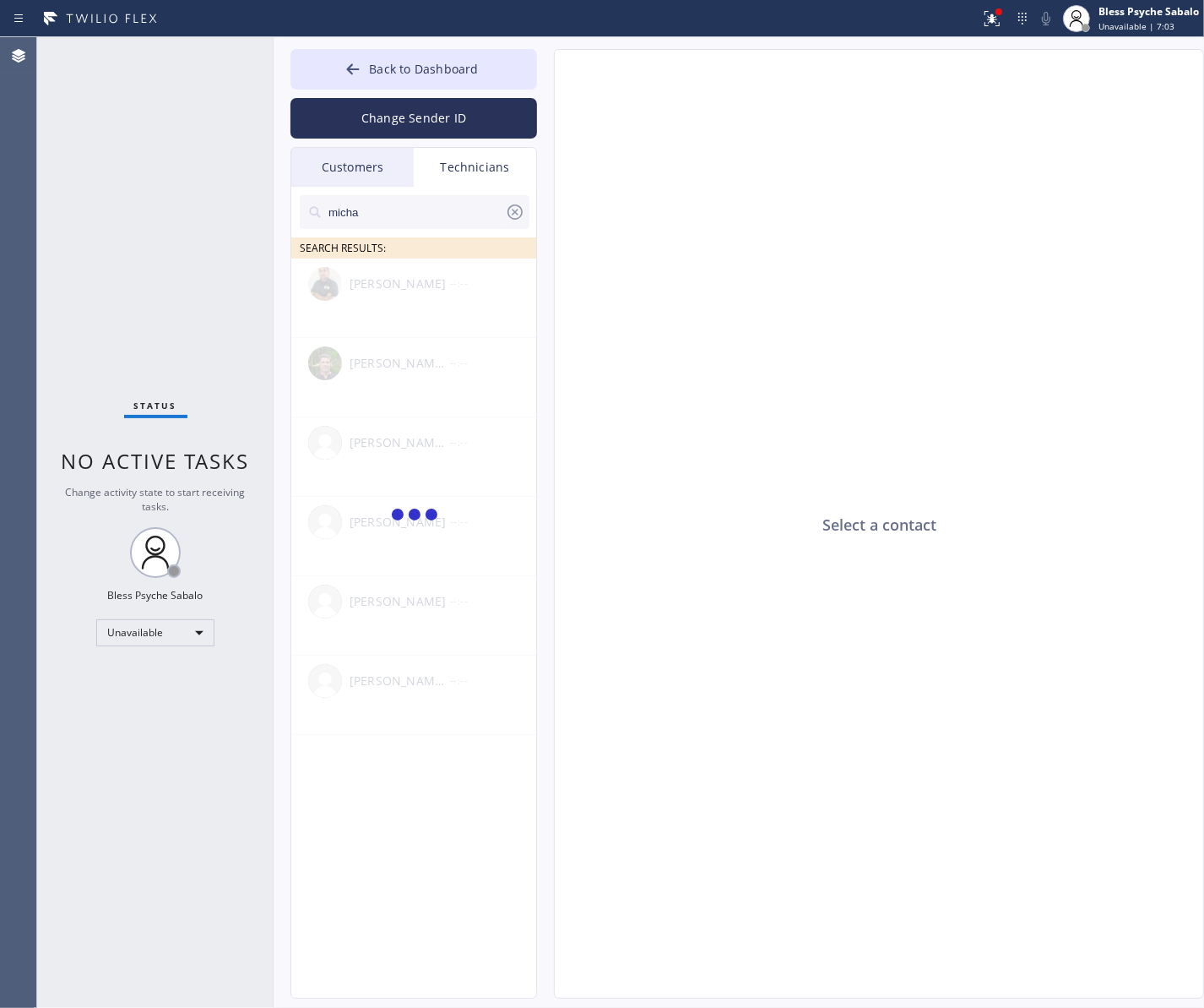
type input "micha"
click at [487, 162] on div "Technicians" at bounding box center [475, 167] width 122 height 39
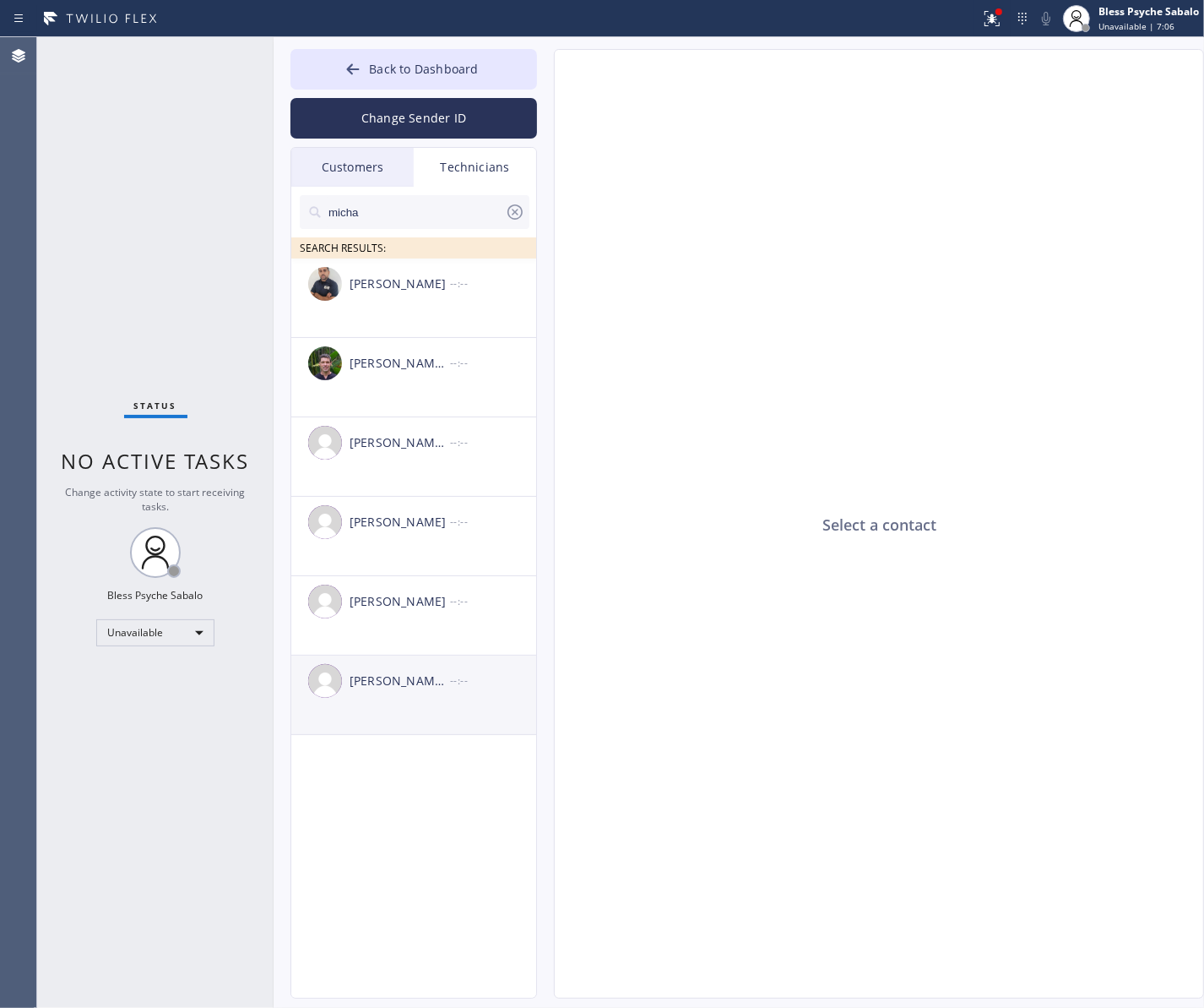
click at [462, 688] on div "--:--" at bounding box center [494, 680] width 88 height 19
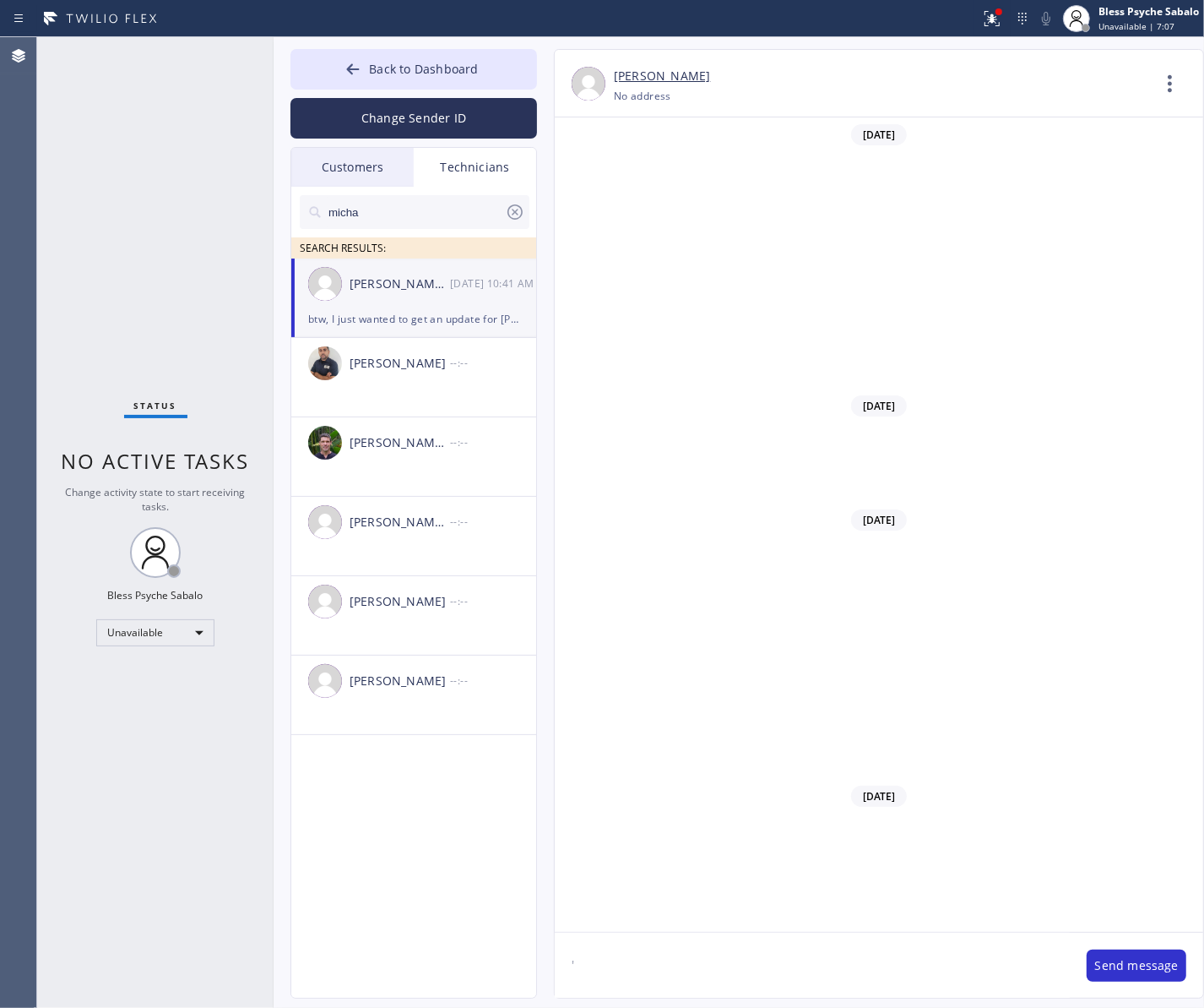
scroll to position [2332, 0]
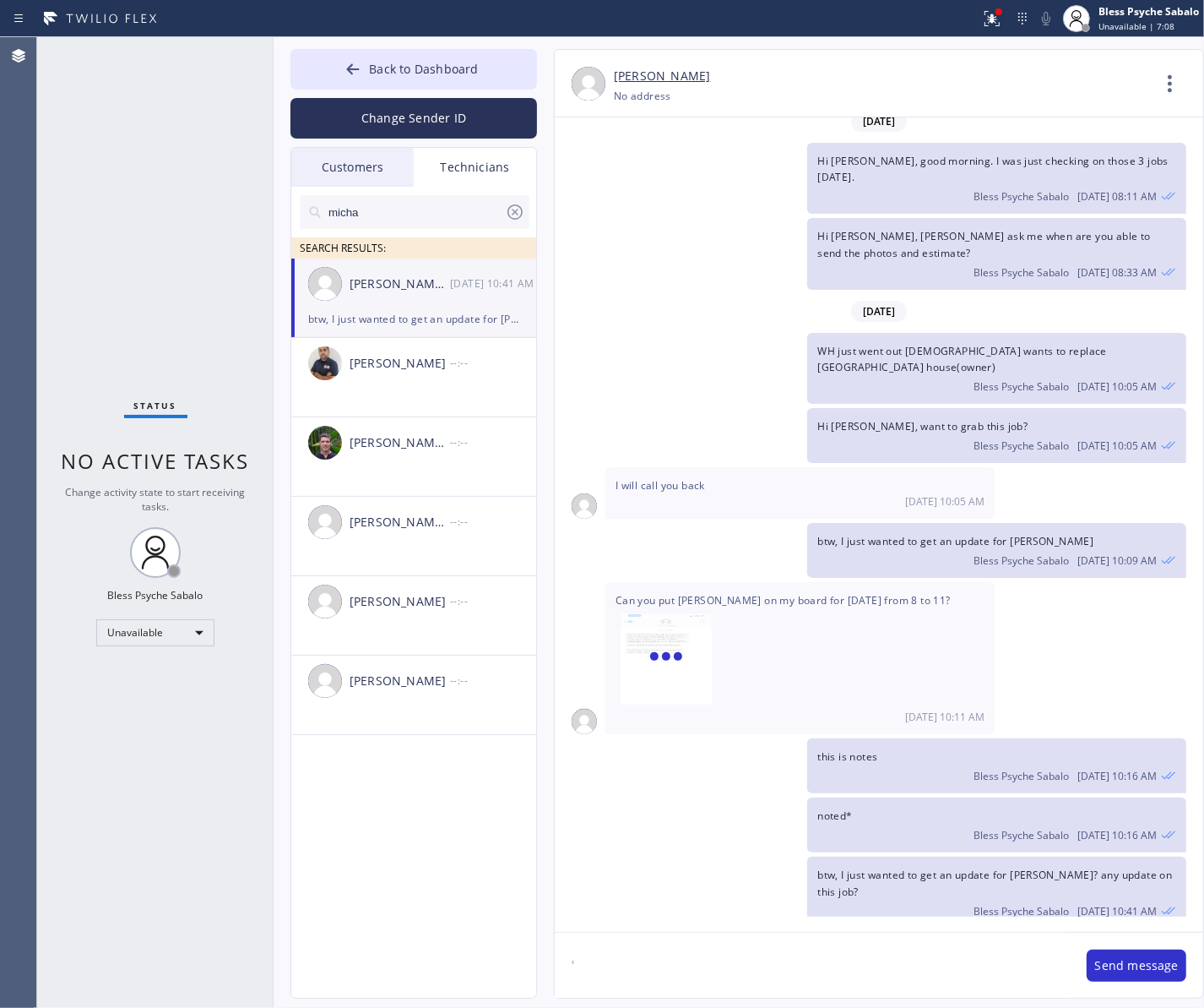
click at [862, 804] on div "btw, I just wanted to get an update for [PERSON_NAME]? any update on this job? …" at bounding box center [997, 891] width 379 height 71
click at [876, 804] on div "Bless Psyche Sabalo [DATE] 10:41 AM" at bounding box center [998, 908] width 359 height 18
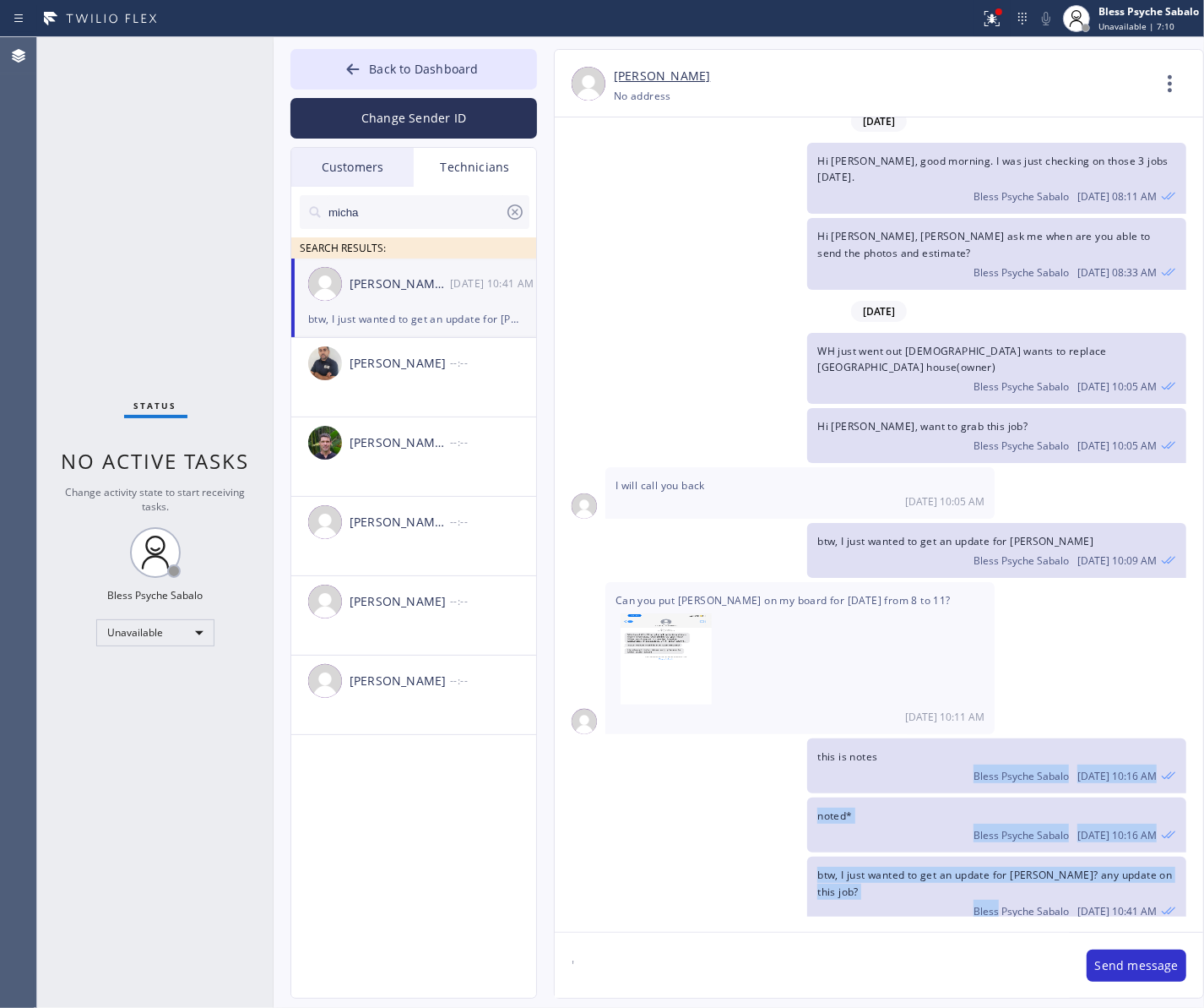
drag, startPoint x: 876, startPoint y: 884, endPoint x: 842, endPoint y: 773, distance: 116.1
click at [842, 773] on div "[DATE] Hi [PERSON_NAME], my name is Red. One of the dispatchers here at 5 star …" at bounding box center [879, 517] width 649 height 799
click at [862, 804] on div "btw, I just wanted to get an update for [PERSON_NAME]? any update on this job? …" at bounding box center [997, 891] width 379 height 71
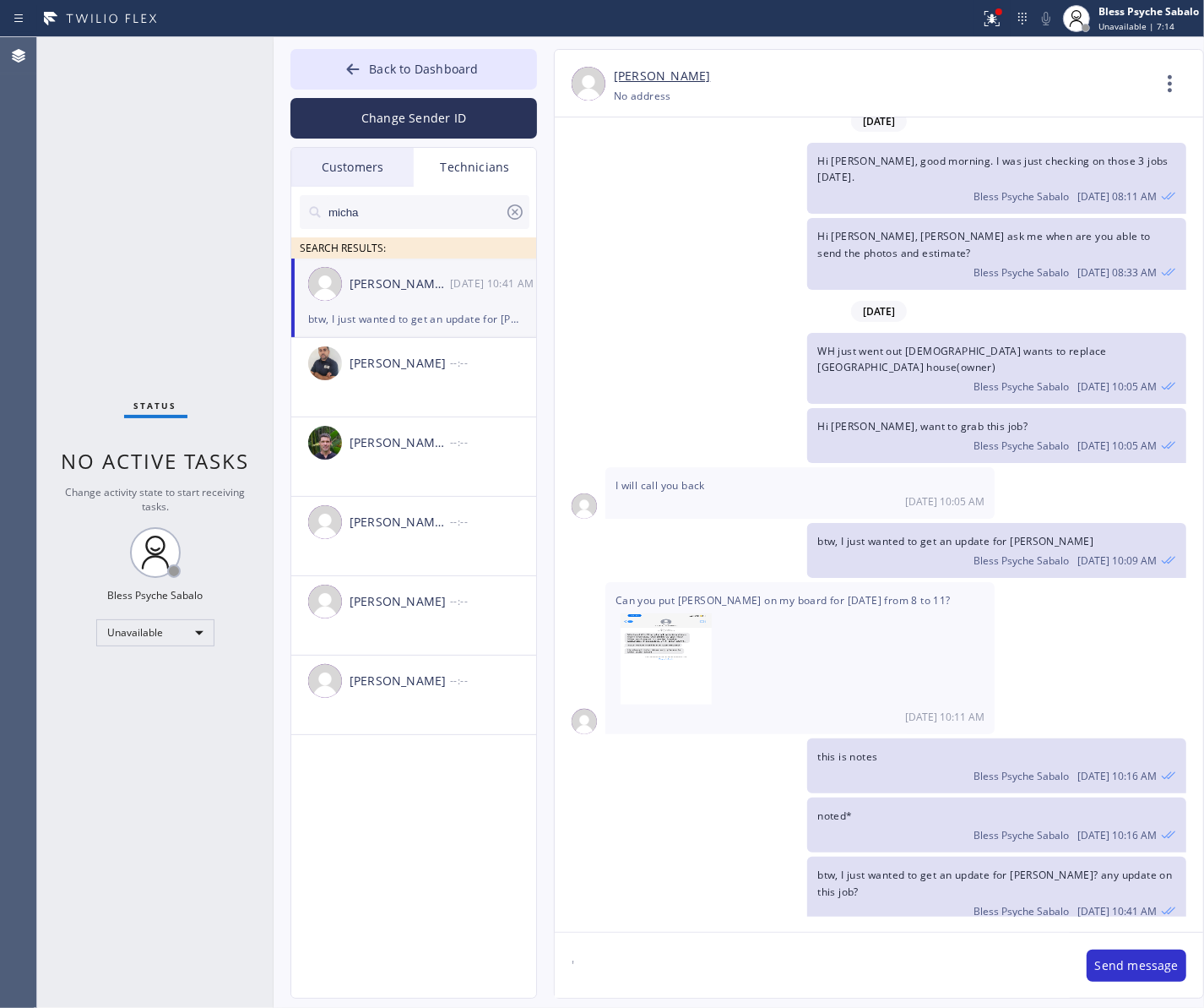
click at [411, 300] on div "[PERSON_NAME] [PERSON_NAME] [DATE] 10:41 AM" at bounding box center [415, 283] width 247 height 51
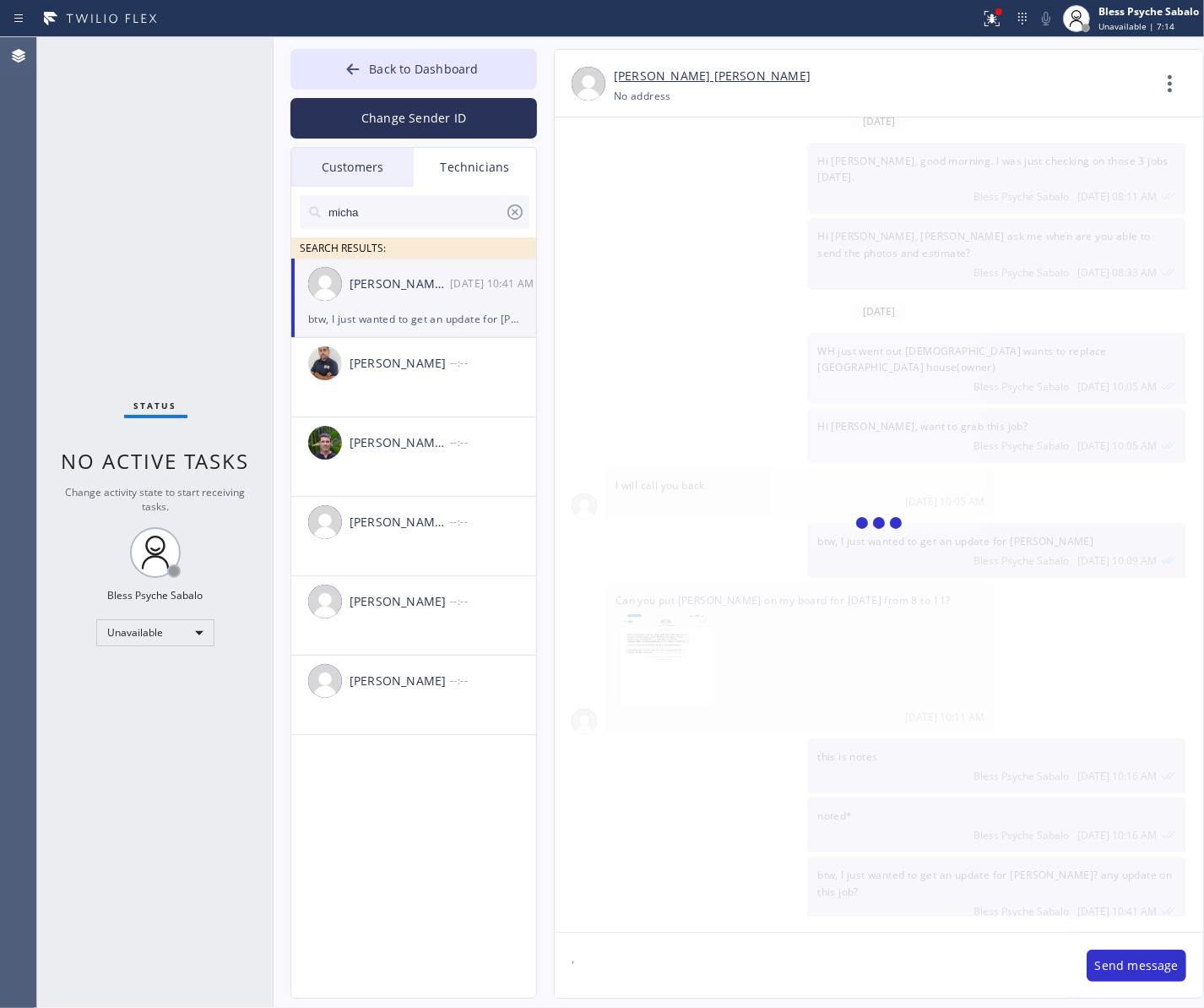
click at [411, 300] on div "[PERSON_NAME] [PERSON_NAME] [DATE] 10:41 AM" at bounding box center [415, 283] width 247 height 51
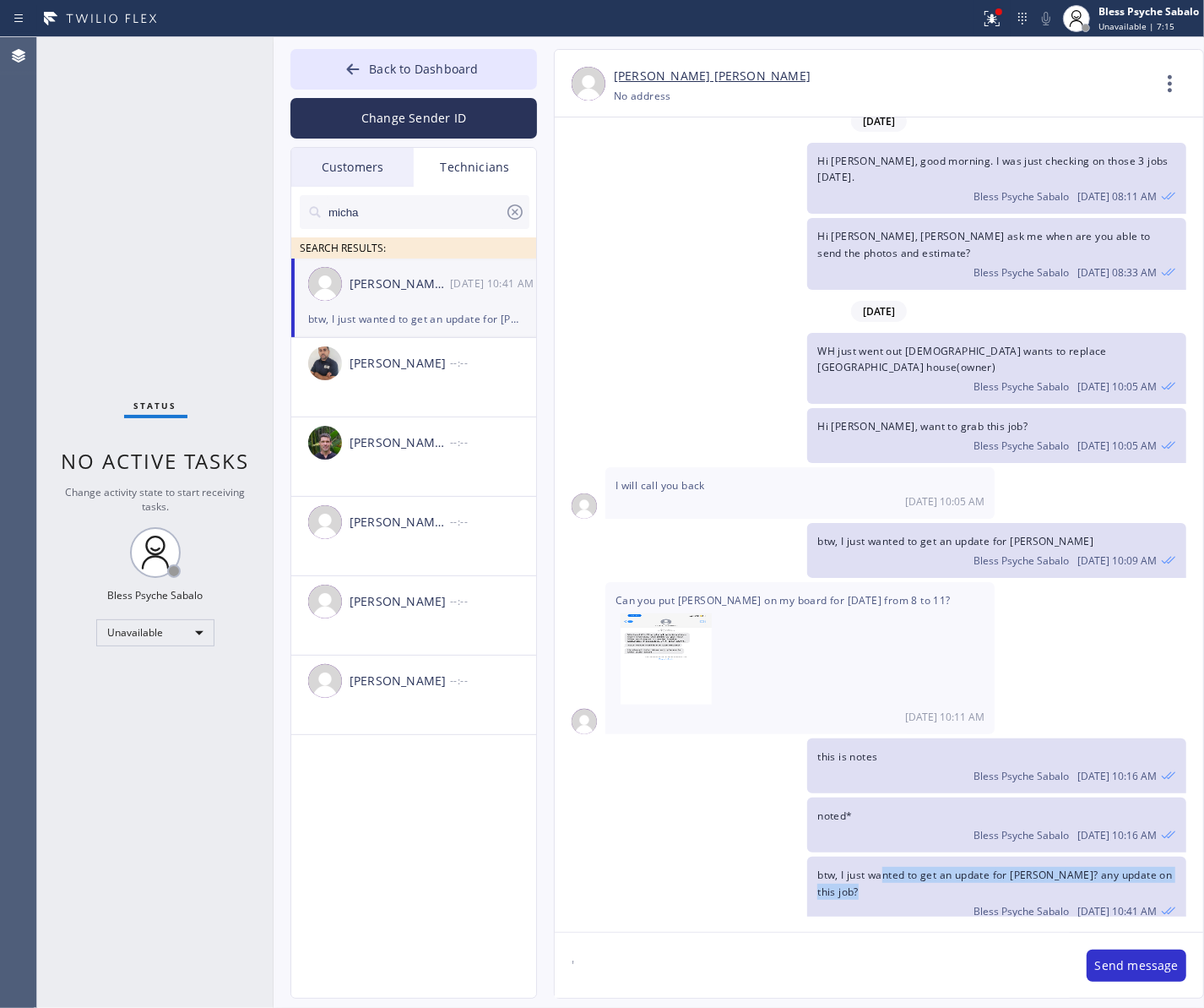
drag, startPoint x: 948, startPoint y: 891, endPoint x: 851, endPoint y: 799, distance: 133.7
click at [855, 804] on div "[DATE] Hi [PERSON_NAME], my name is Red. One of the dispatchers here at 5 star …" at bounding box center [879, 517] width 649 height 799
click at [951, 804] on div "btw, I just wanted to get an update for [PERSON_NAME]? any update on this job? …" at bounding box center [997, 891] width 379 height 71
click at [611, 506] on div "[DATE] Hi [PERSON_NAME], my name is Red. One of the dispatchers here at 5 star …" at bounding box center [879, 517] width 649 height 799
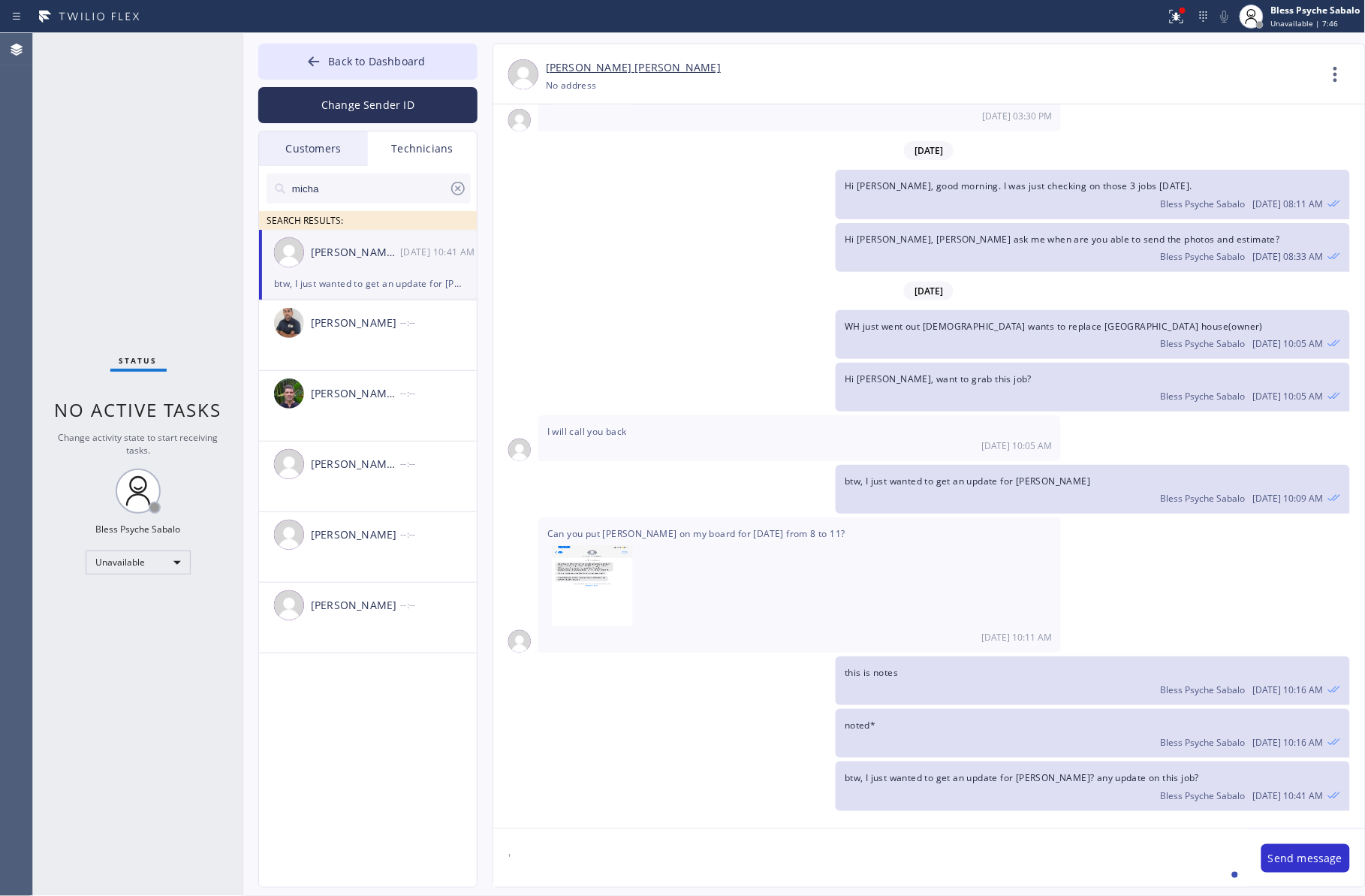
scroll to position [1900, 0]
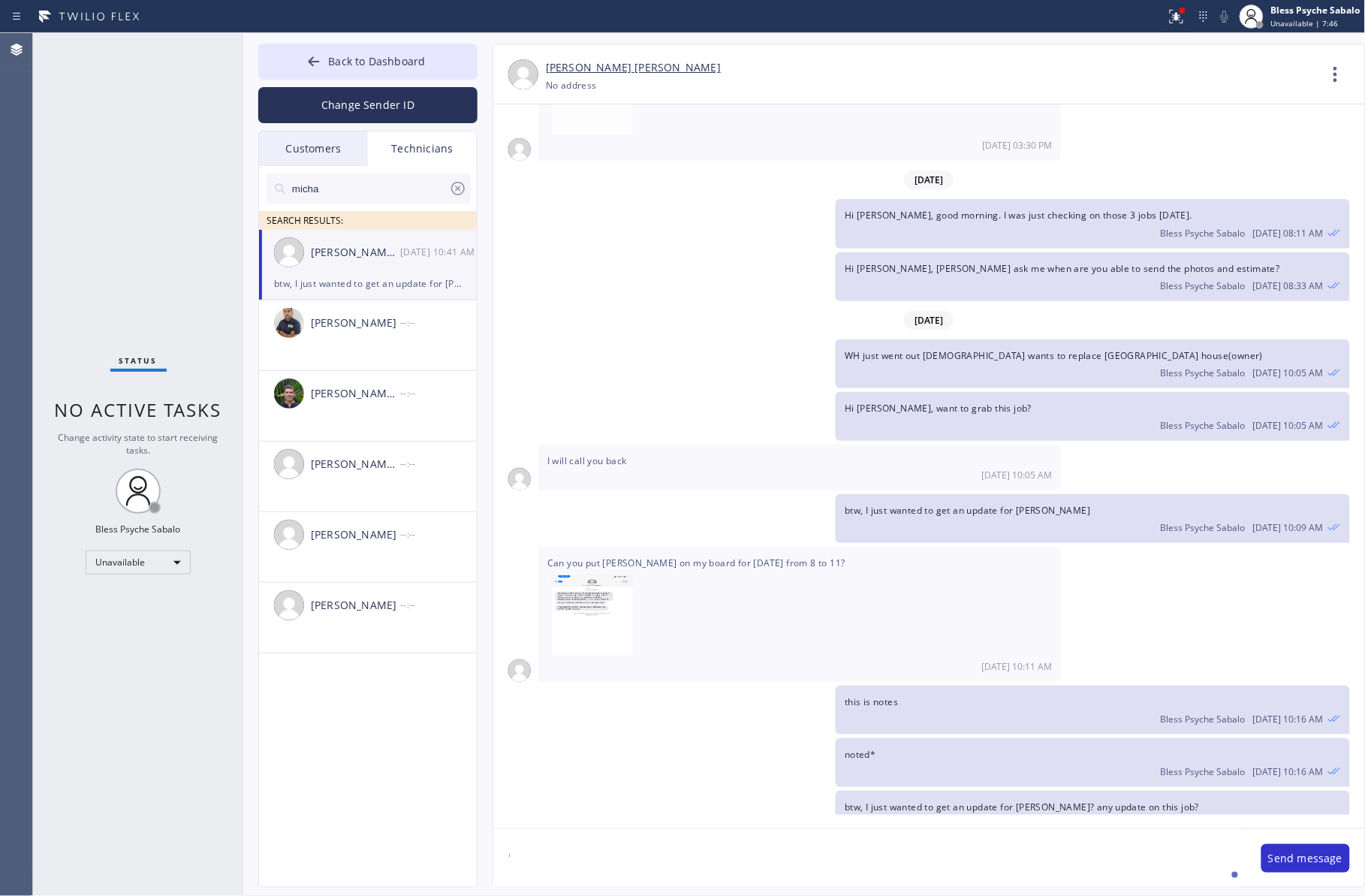
click at [836, 199] on div "Hi [PERSON_NAME], good morning. I was just checking on those 3 jobs [DATE]. Ble…" at bounding box center [1092, 223] width 514 height 48
click at [839, 715] on textarea "'" at bounding box center [870, 858] width 753 height 58
type textarea "H"
paste textarea "[PERSON_NAME]"
type textarea "Hi [PERSON_NAME], any updates for this costumer? [PERSON_NAME]"
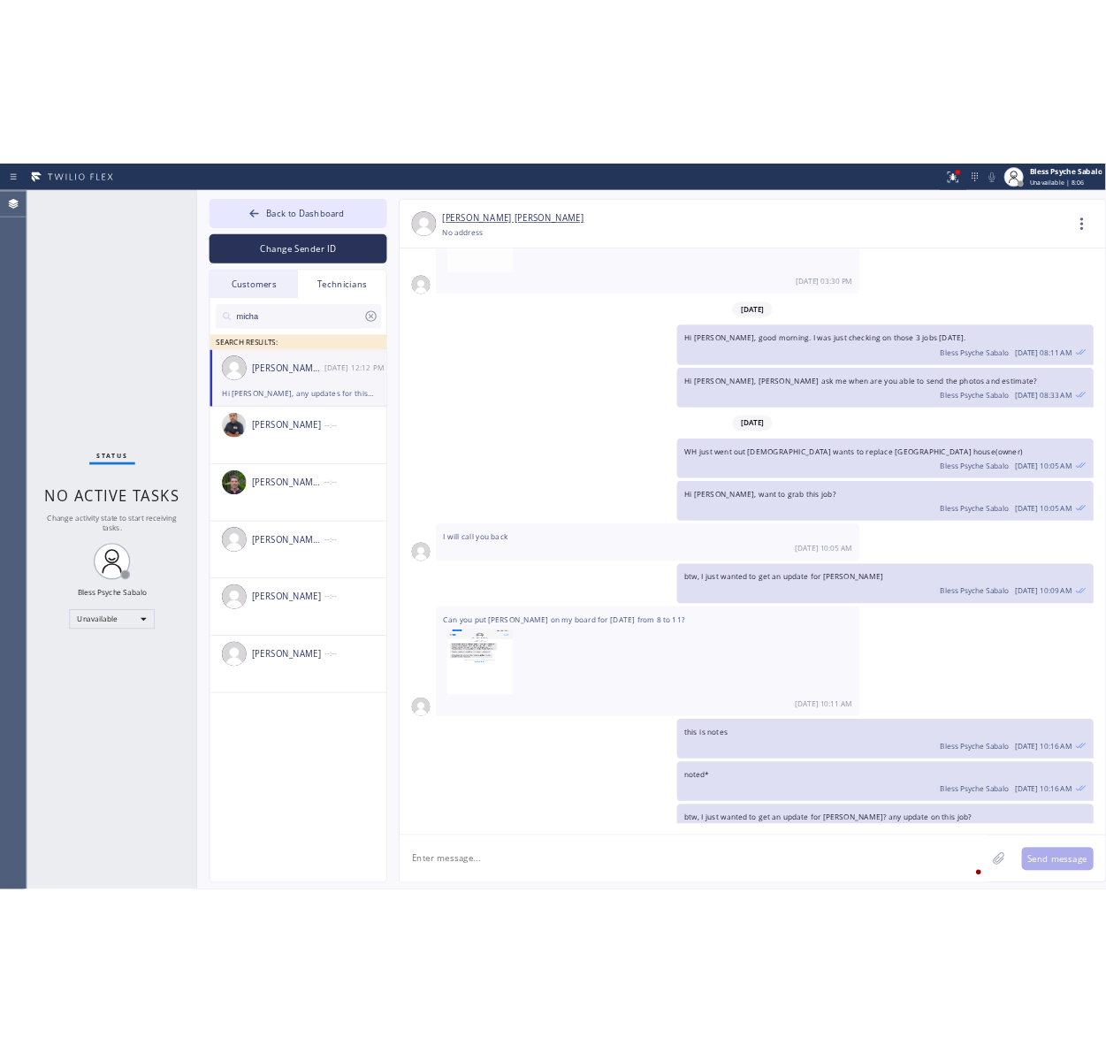
scroll to position [2339, 0]
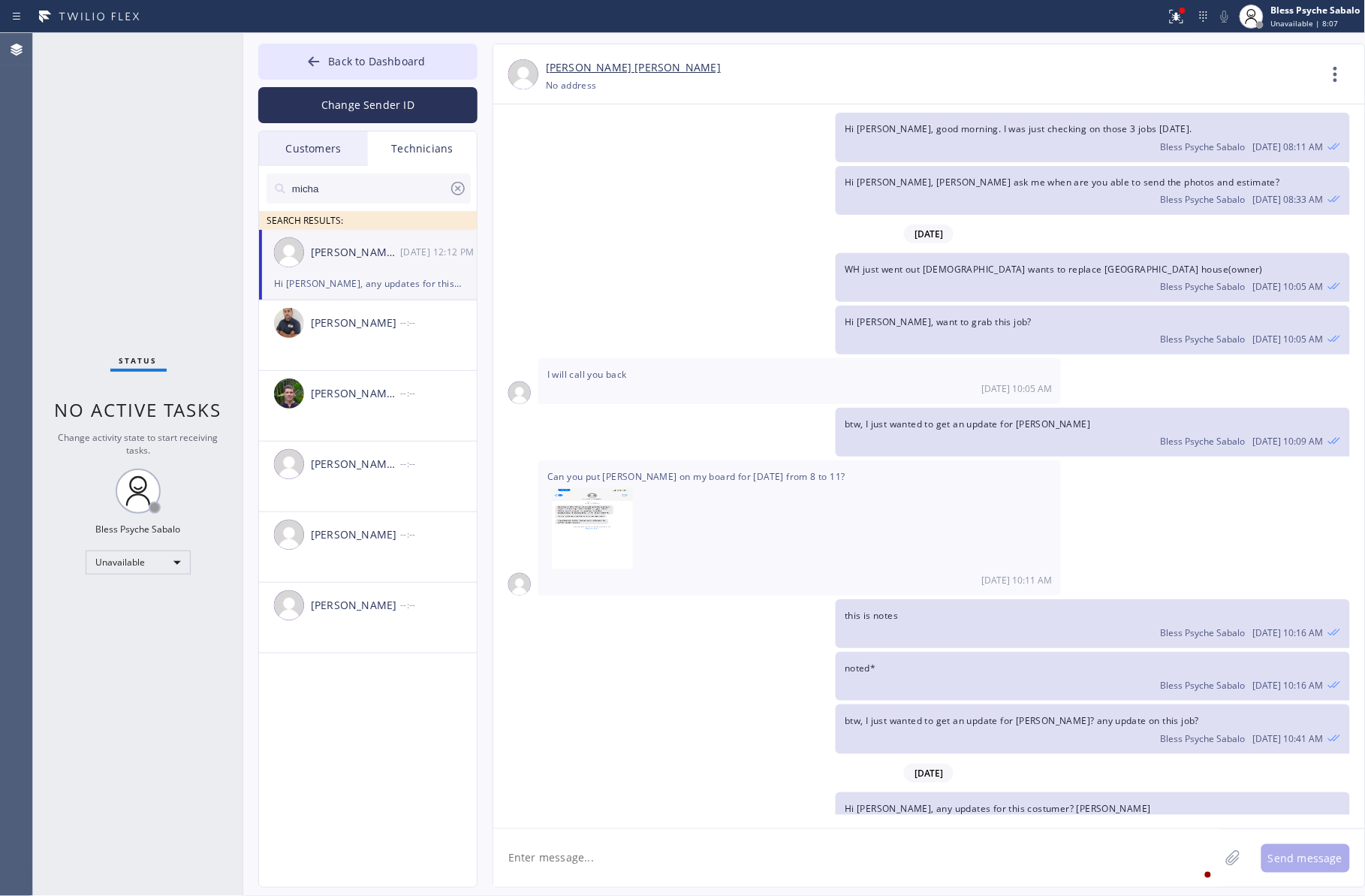
click at [663, 715] on textarea at bounding box center [856, 858] width 726 height 58
click at [575, 704] on div "btw, I just wanted to get an update for [PERSON_NAME]? any update on this job? …" at bounding box center [922, 728] width 857 height 48
click at [546, 610] on div "this is notes Bless Psyche Sabalo [DATE] 10:16 AM" at bounding box center [922, 623] width 857 height 48
click at [845, 715] on span "Hi [PERSON_NAME], any updates for this costumer? [PERSON_NAME]" at bounding box center [997, 808] width 307 height 13
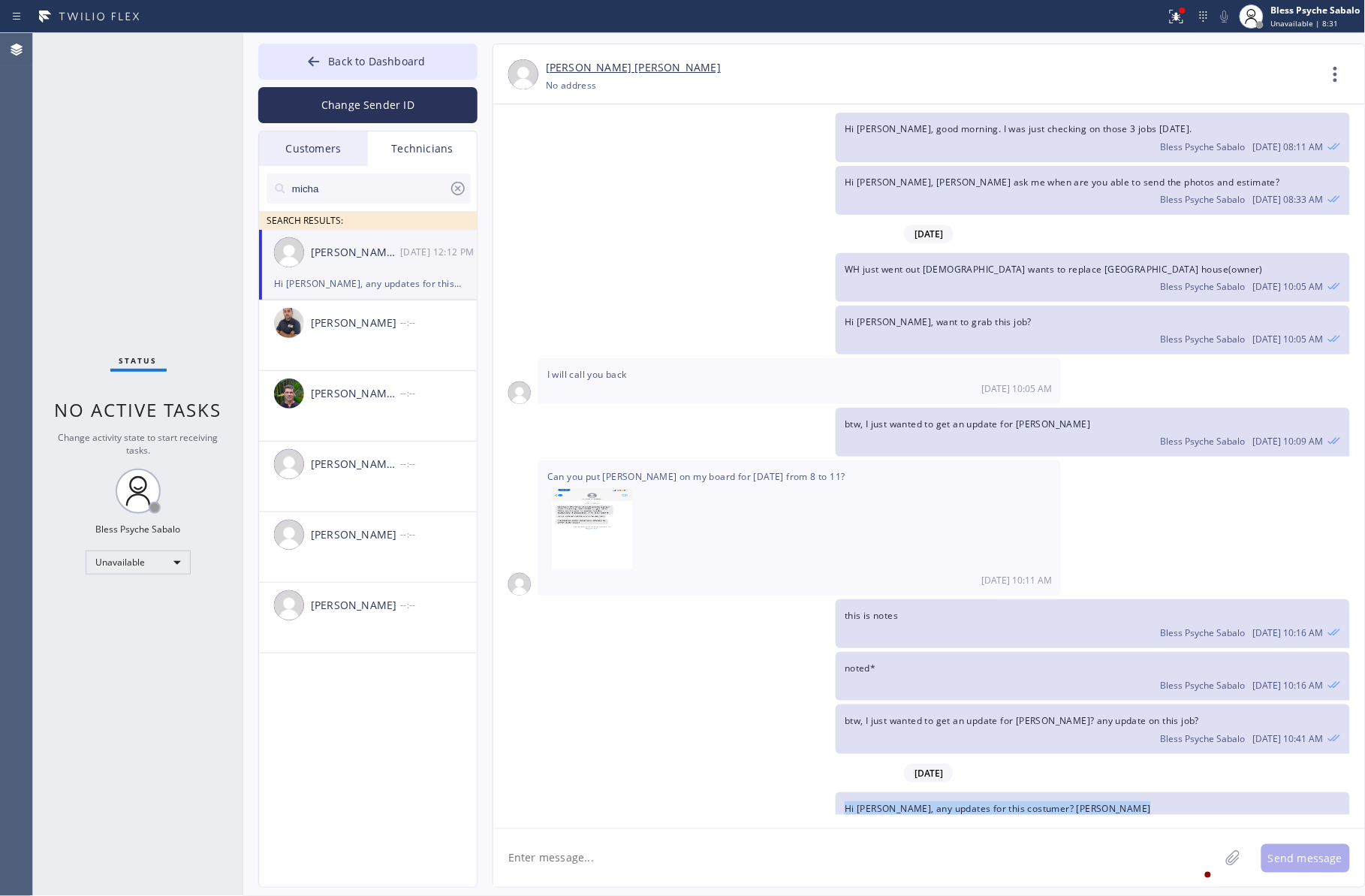
click at [845, 715] on span "Hi [PERSON_NAME], any updates for this costumer? [PERSON_NAME]" at bounding box center [997, 808] width 307 height 13
click at [845, 715] on div "Bless Psyche Sabalo [DATE] 12:12 PM" at bounding box center [1091, 823] width 495 height 16
click at [637, 599] on div "this is notes Bless Psyche Sabalo [DATE] 10:16 AM" at bounding box center [922, 623] width 857 height 48
click at [845, 715] on span "Hi [PERSON_NAME], any updates for this costumer? [PERSON_NAME]" at bounding box center [997, 808] width 307 height 13
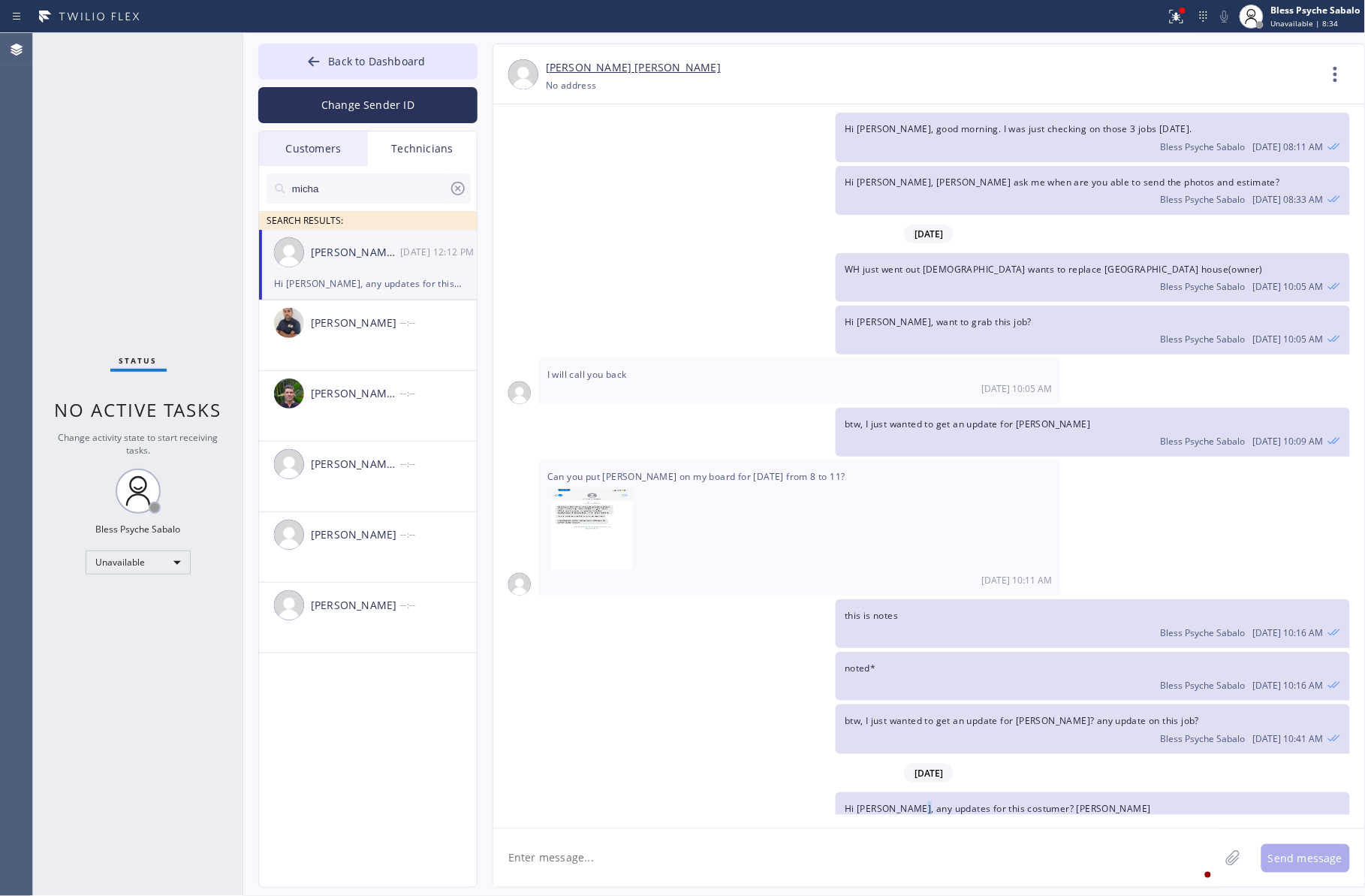
click at [845, 715] on span "Hi [PERSON_NAME], any updates for this costumer? [PERSON_NAME]" at bounding box center [997, 808] width 307 height 13
click at [601, 715] on div "[DATE]" at bounding box center [929, 773] width 871 height 31
click at [845, 3] on button at bounding box center [1176, 16] width 33 height 33
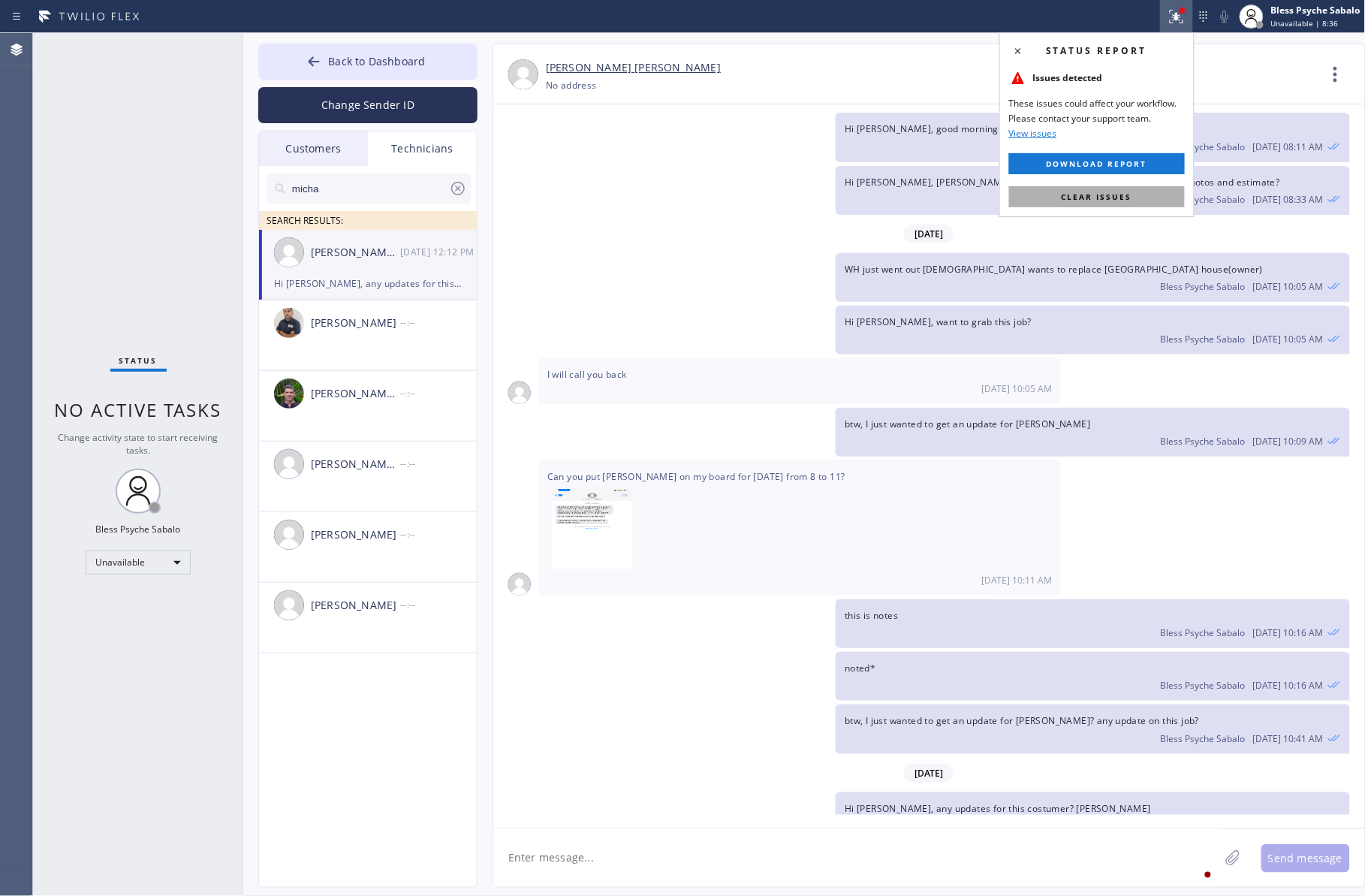
click at [845, 203] on button "Clear issues" at bounding box center [1097, 196] width 176 height 21
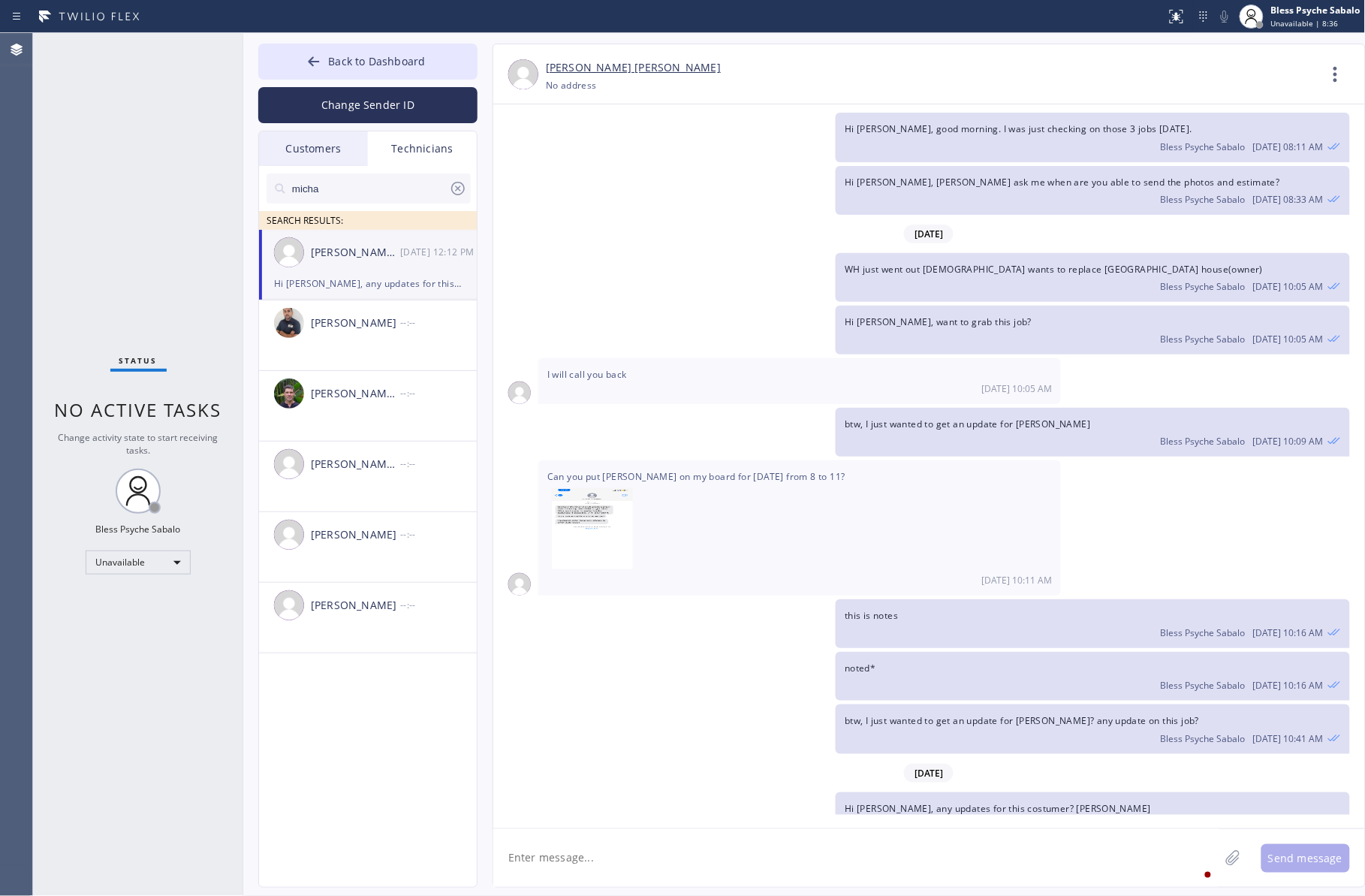
click at [845, 218] on div "[DATE]" at bounding box center [929, 234] width 871 height 31
drag, startPoint x: 1336, startPoint y: 68, endPoint x: 1328, endPoint y: 80, distance: 14.4
click at [845, 68] on icon at bounding box center [1335, 74] width 36 height 36
click at [845, 150] on li "Call to Technician" at bounding box center [1244, 154] width 217 height 39
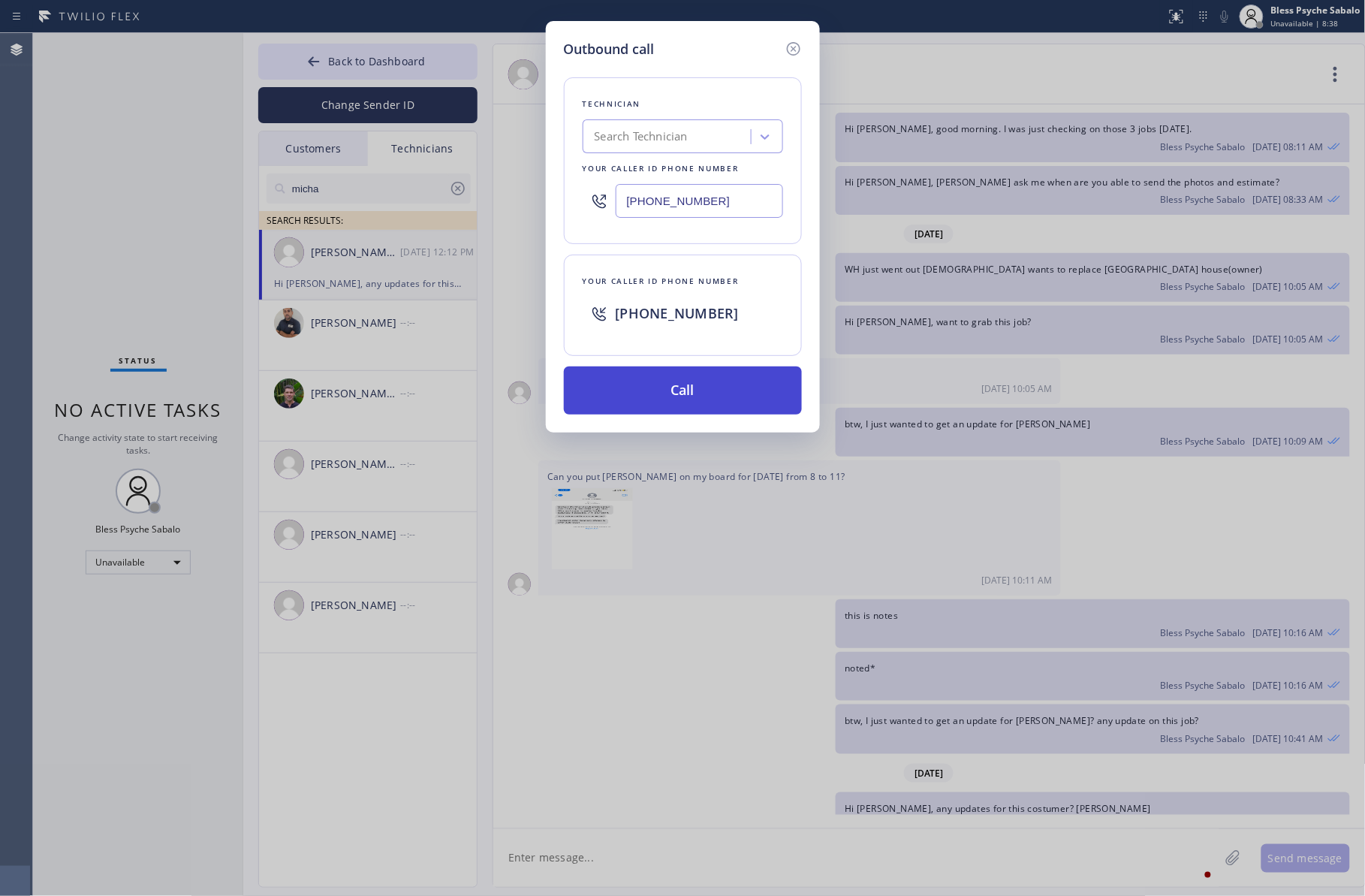
click at [727, 388] on button "Call" at bounding box center [683, 390] width 238 height 48
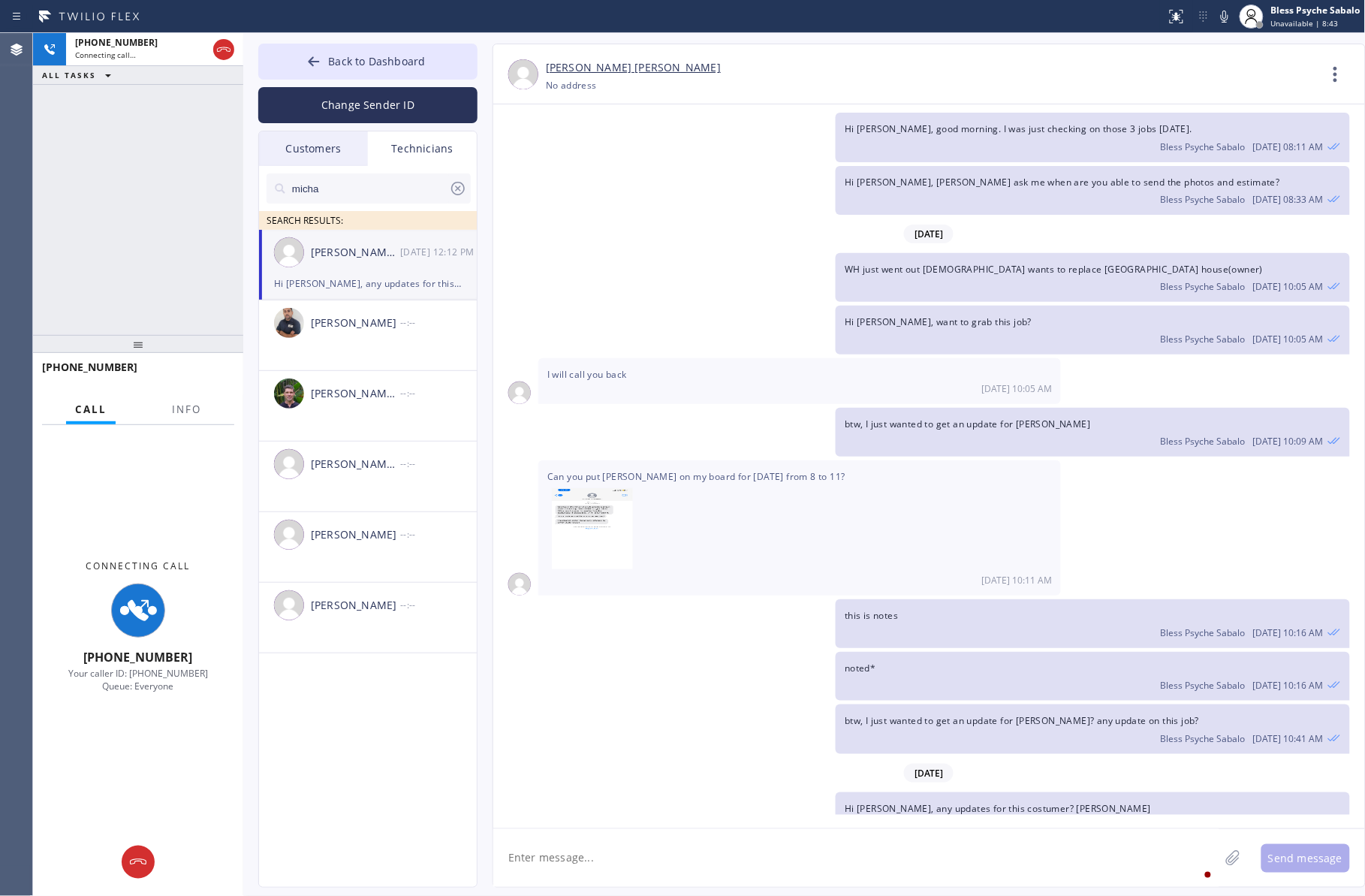
drag, startPoint x: 792, startPoint y: 189, endPoint x: 788, endPoint y: 196, distance: 8.1
click at [792, 189] on div "Hi [PERSON_NAME], [PERSON_NAME] ask me when are you able to send the photos and…" at bounding box center [922, 189] width 857 height 48
drag, startPoint x: 627, startPoint y: 334, endPoint x: 501, endPoint y: 296, distance: 131.6
click at [501, 296] on div "[DATE] Hi [PERSON_NAME], my name is Red. One of the dispatchers here at 5 star …" at bounding box center [929, 459] width 871 height 710
click at [589, 368] on span "I will call you back" at bounding box center [587, 374] width 80 height 13
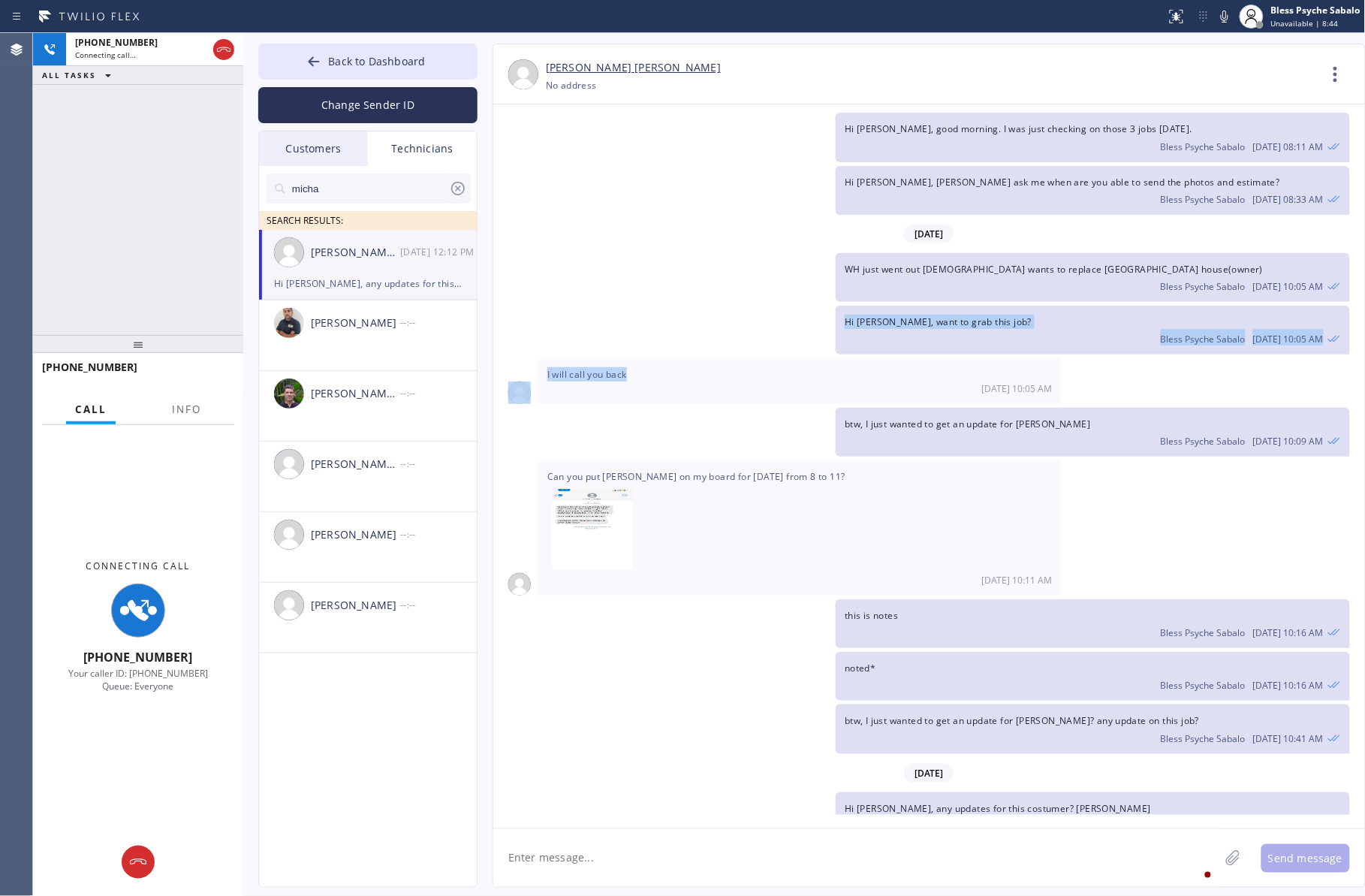
click at [588, 368] on span "I will call you back" at bounding box center [587, 374] width 80 height 13
click at [586, 368] on span "I will call you back" at bounding box center [587, 374] width 80 height 13
click at [793, 460] on div "Can you put [PERSON_NAME] on my board for [DATE] from 8 to 11? [DATE] 10:11 AM" at bounding box center [799, 527] width 522 height 135
drag, startPoint x: 1194, startPoint y: 366, endPoint x: 1184, endPoint y: 391, distance: 26.9
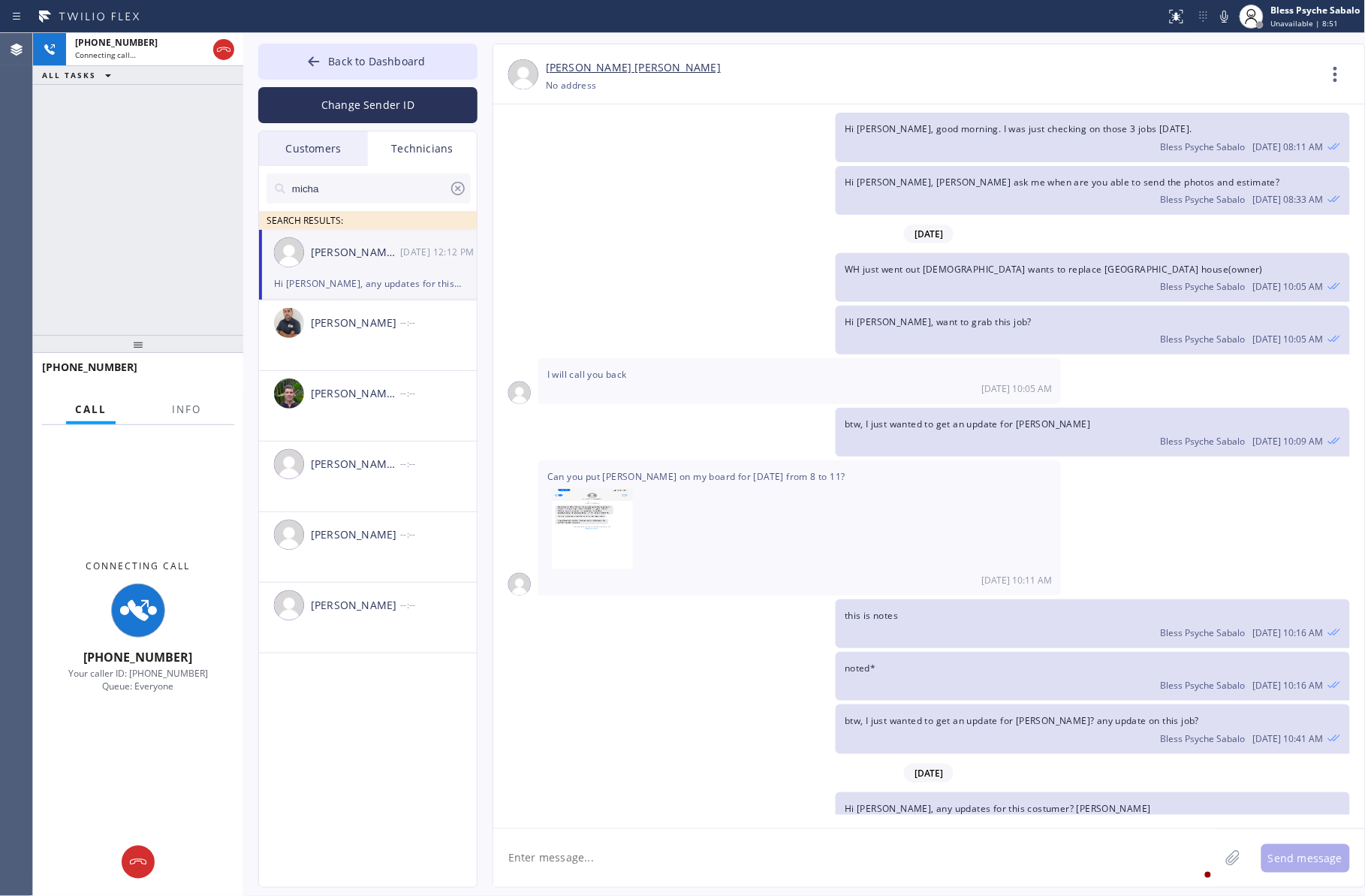
click at [845, 389] on div "[DATE] Hi [PERSON_NAME], my name is Red. One of the dispatchers here at 5 star …" at bounding box center [929, 459] width 871 height 710
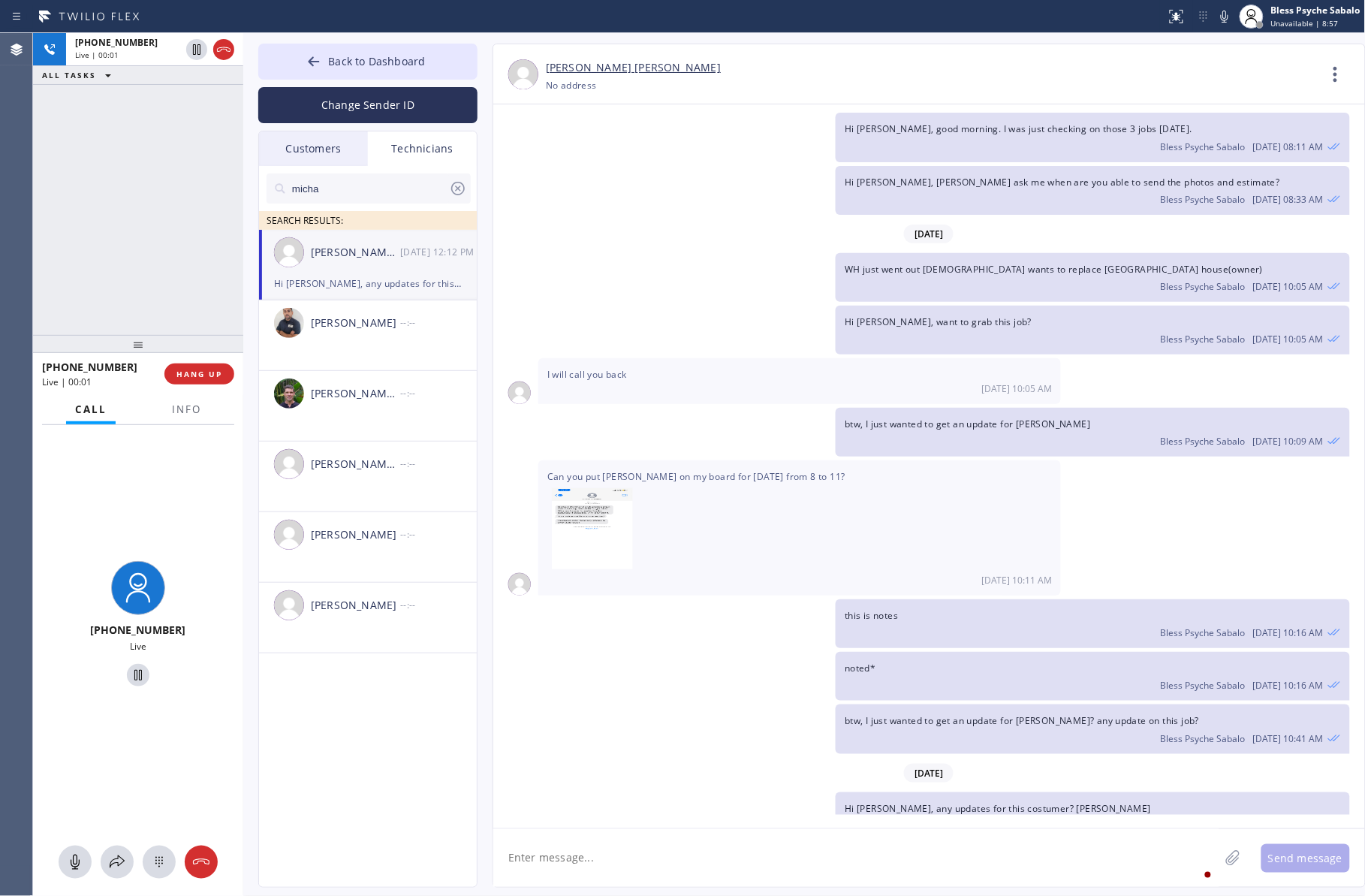
click at [815, 605] on div "this is notes Bless Psyche Sabalo [DATE] 10:16 AM" at bounding box center [922, 623] width 857 height 48
click at [845, 715] on div "Bless Psyche Sabalo [DATE] 12:12 PM" at bounding box center [1091, 823] width 495 height 16
drag, startPoint x: 1052, startPoint y: 779, endPoint x: 864, endPoint y: 786, distance: 188.1
click at [836, 715] on div "Hi [PERSON_NAME], any updates for this costumer? [PERSON_NAME] Bless Psyche Sab…" at bounding box center [1092, 816] width 514 height 48
click at [845, 715] on span "Hi [PERSON_NAME], any updates for this costumer? [PERSON_NAME]" at bounding box center [997, 808] width 307 height 13
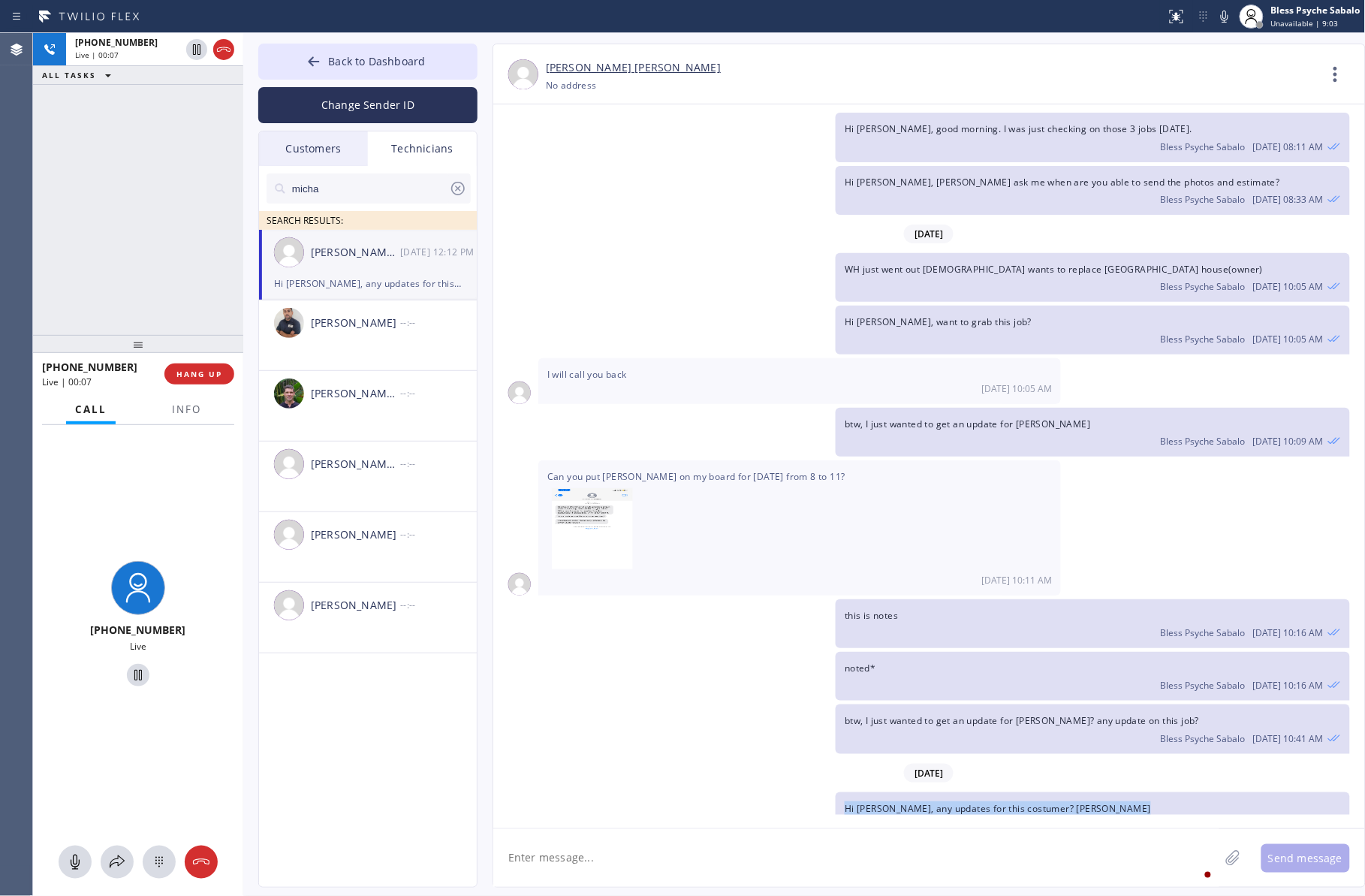
click at [845, 715] on span "Hi [PERSON_NAME], any updates for this costumer? [PERSON_NAME]" at bounding box center [997, 808] width 307 height 13
click at [190, 373] on span "HANG UP" at bounding box center [200, 374] width 46 height 10
click at [170, 305] on div "[PHONE_NUMBER] Live | 02:12 ALL TASKS ALL TASKS ACTIVE TASKS TASKS IN WRAP UP" at bounding box center [138, 183] width 210 height 301
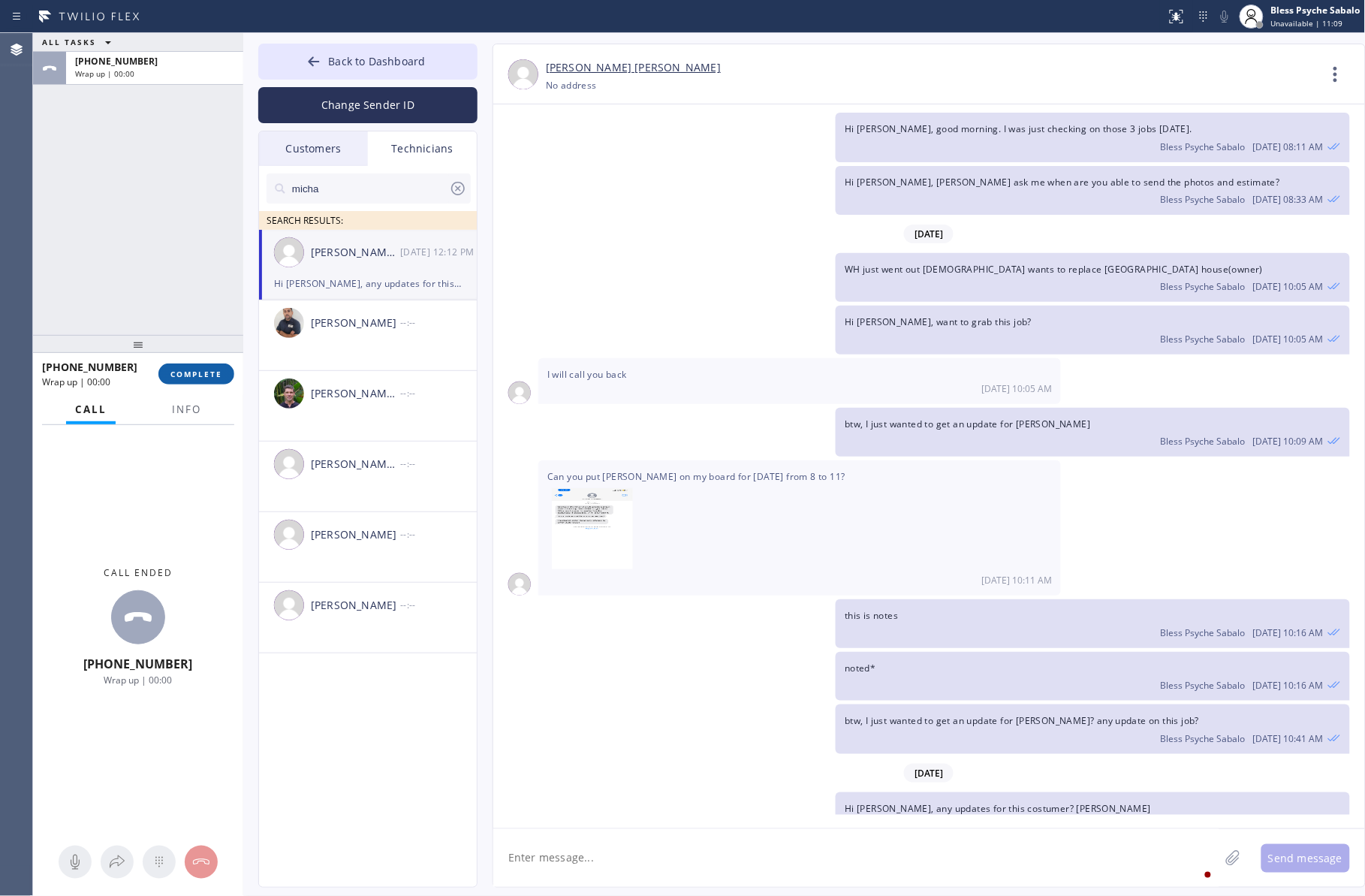
click at [201, 377] on span "COMPLETE" at bounding box center [196, 374] width 52 height 10
click at [181, 264] on div "ALL TASKS ALL TASKS ACTIVE TASKS TASKS IN WRAP UP [PHONE_NUMBER] Wrap up | 00:00" at bounding box center [138, 183] width 210 height 301
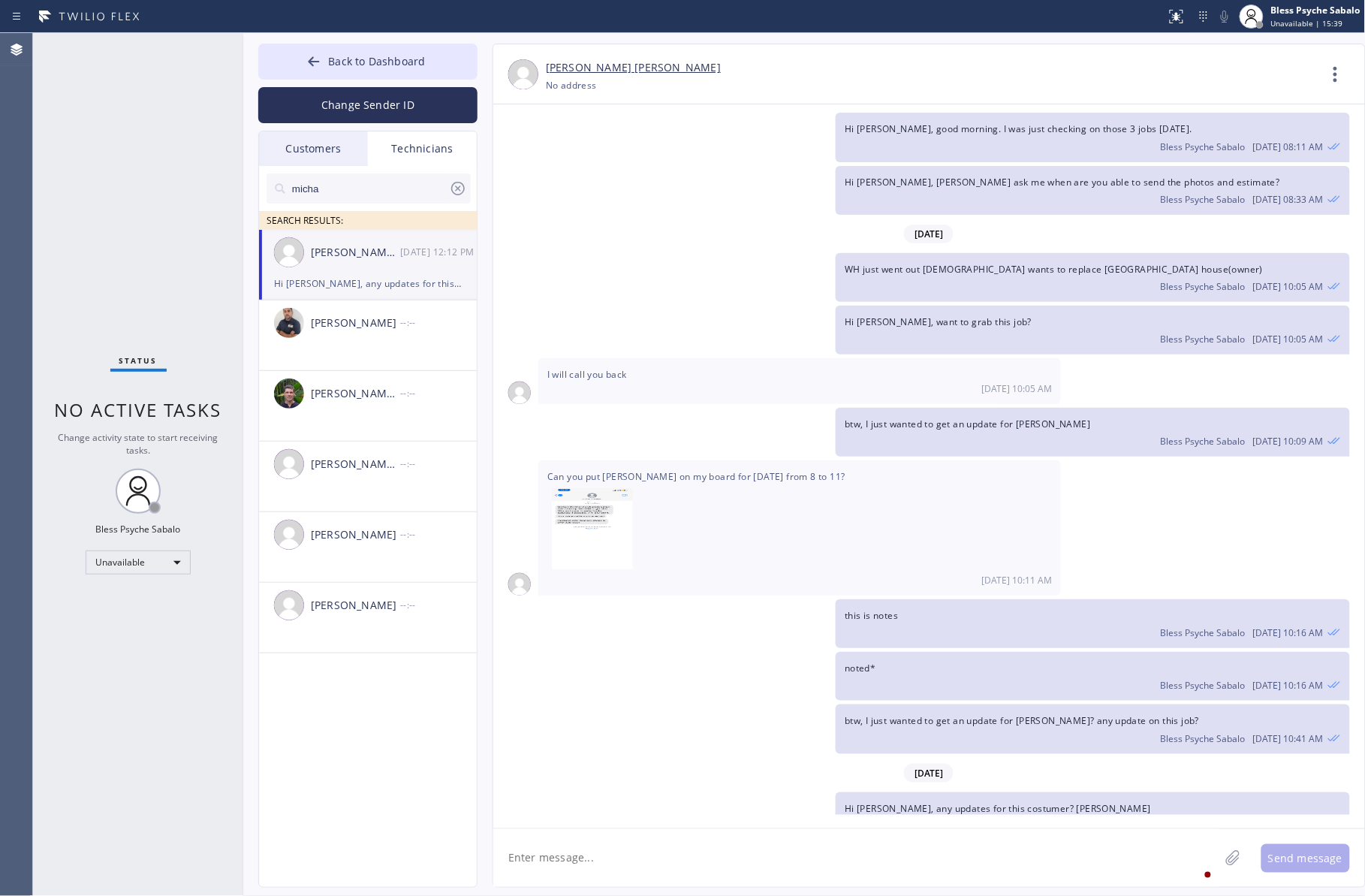
click at [325, 146] on div "Customers" at bounding box center [313, 149] width 109 height 35
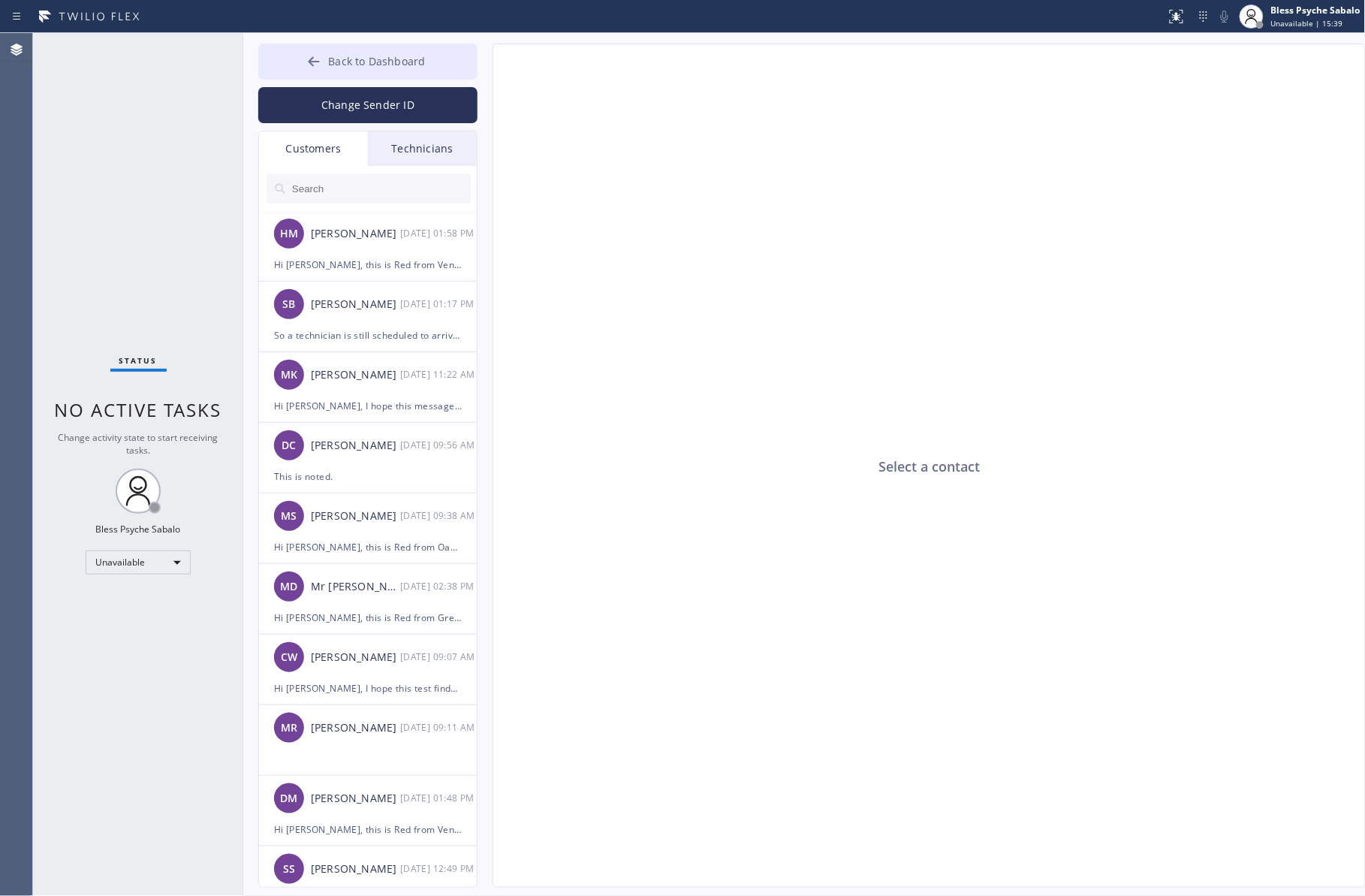
click at [349, 74] on button "Back to Dashboard" at bounding box center [368, 61] width 219 height 36
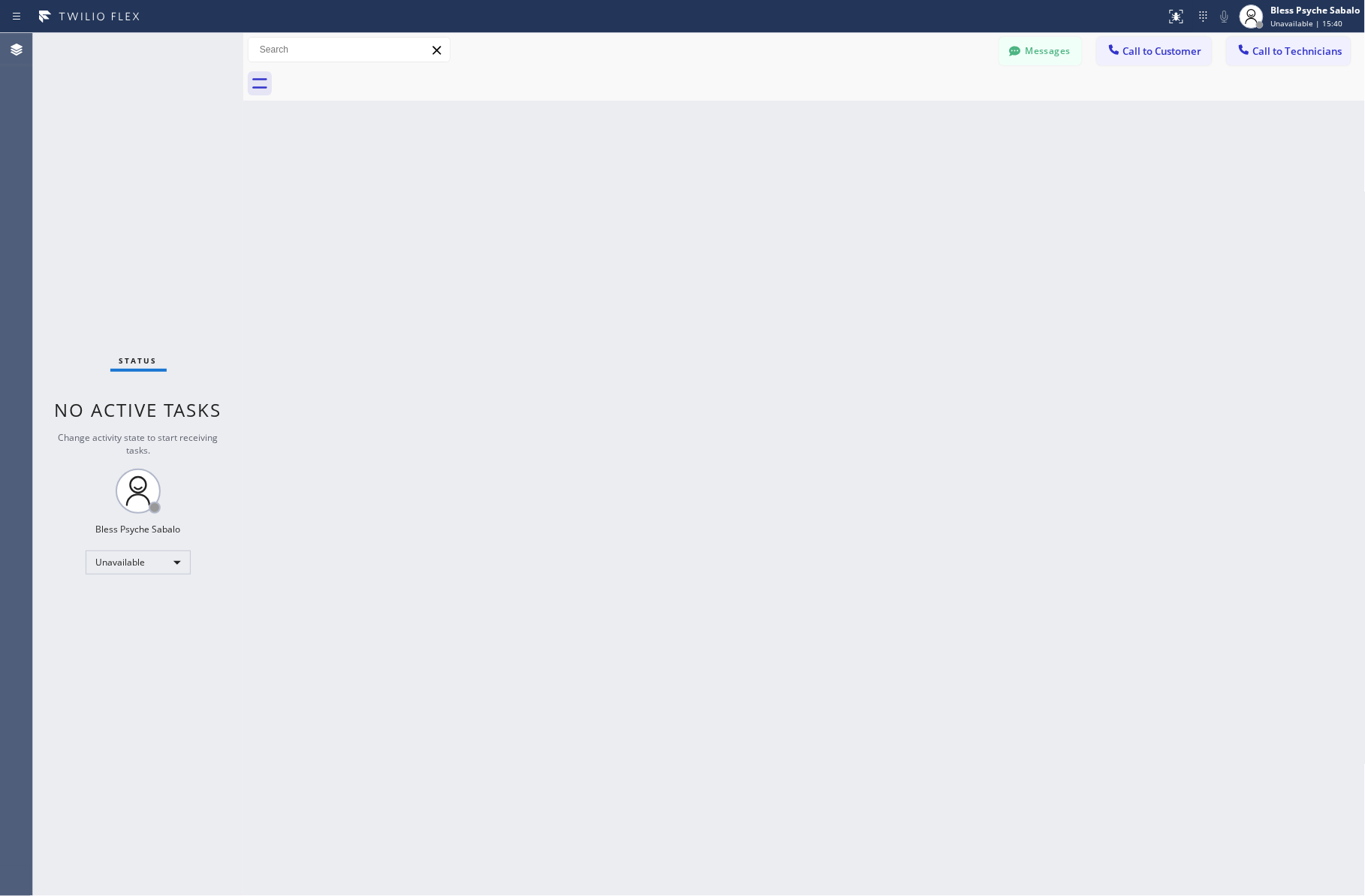
click at [635, 223] on div "Back to Dashboard Change Sender ID Customers Technicians HM [PERSON_NAME] [DATE…" at bounding box center [804, 465] width 1122 height 863
click at [845, 200] on div "Back to Dashboard Change Sender ID Customers Technicians HM [PERSON_NAME] [DATE…" at bounding box center [804, 465] width 1122 height 863
click at [578, 132] on div "Back to Dashboard Change Sender ID Customers Technicians HM [PERSON_NAME] [DATE…" at bounding box center [804, 465] width 1122 height 863
click at [845, 53] on button "Call to Technicians" at bounding box center [1289, 51] width 124 height 29
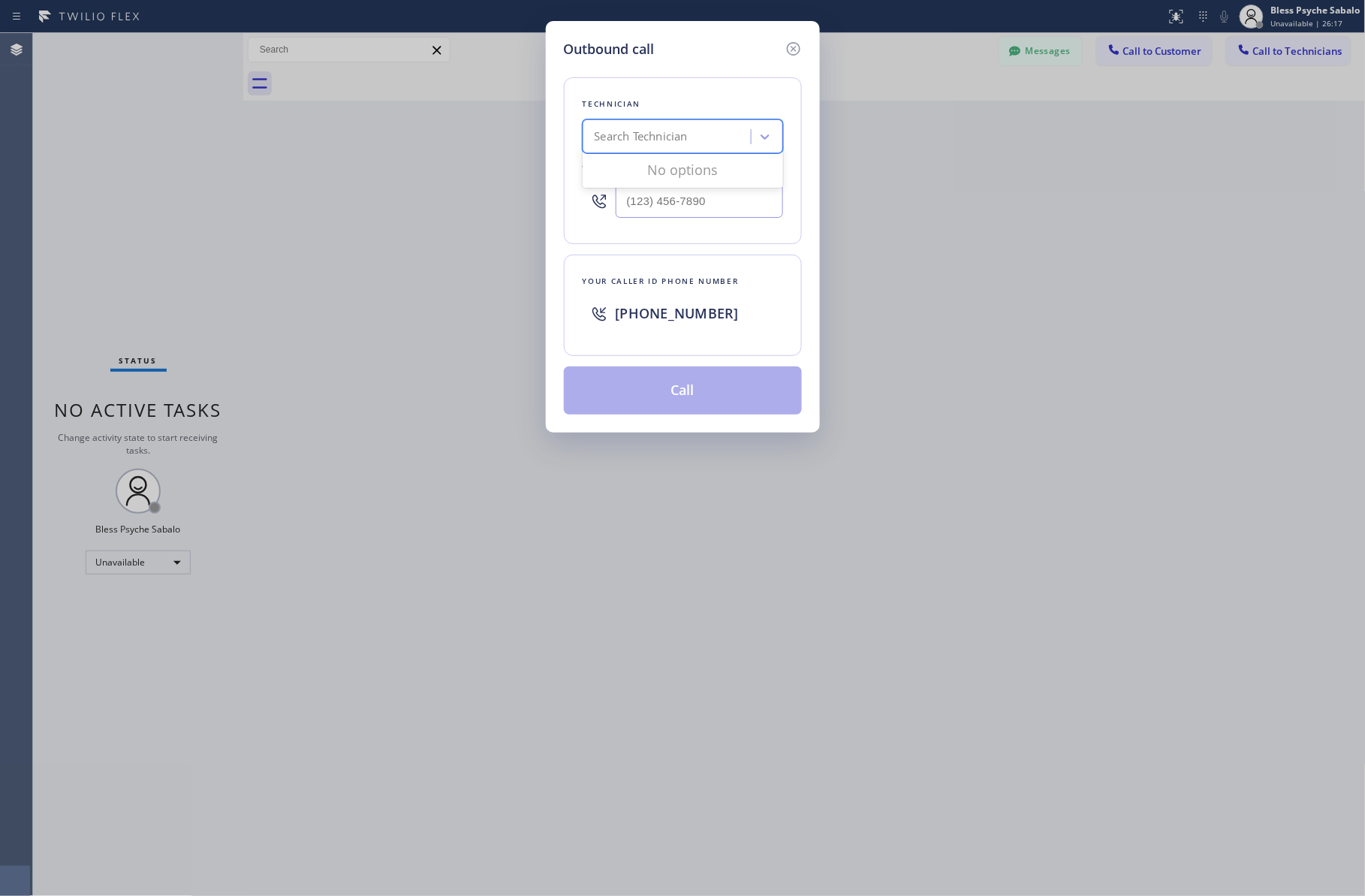
click at [693, 132] on div "Search Technician" at bounding box center [668, 137] width 164 height 26
type input "[PERSON_NAME]"
click at [701, 172] on div "[PERSON_NAME]" at bounding box center [683, 168] width 200 height 27
type input "[PHONE_NUMBER]"
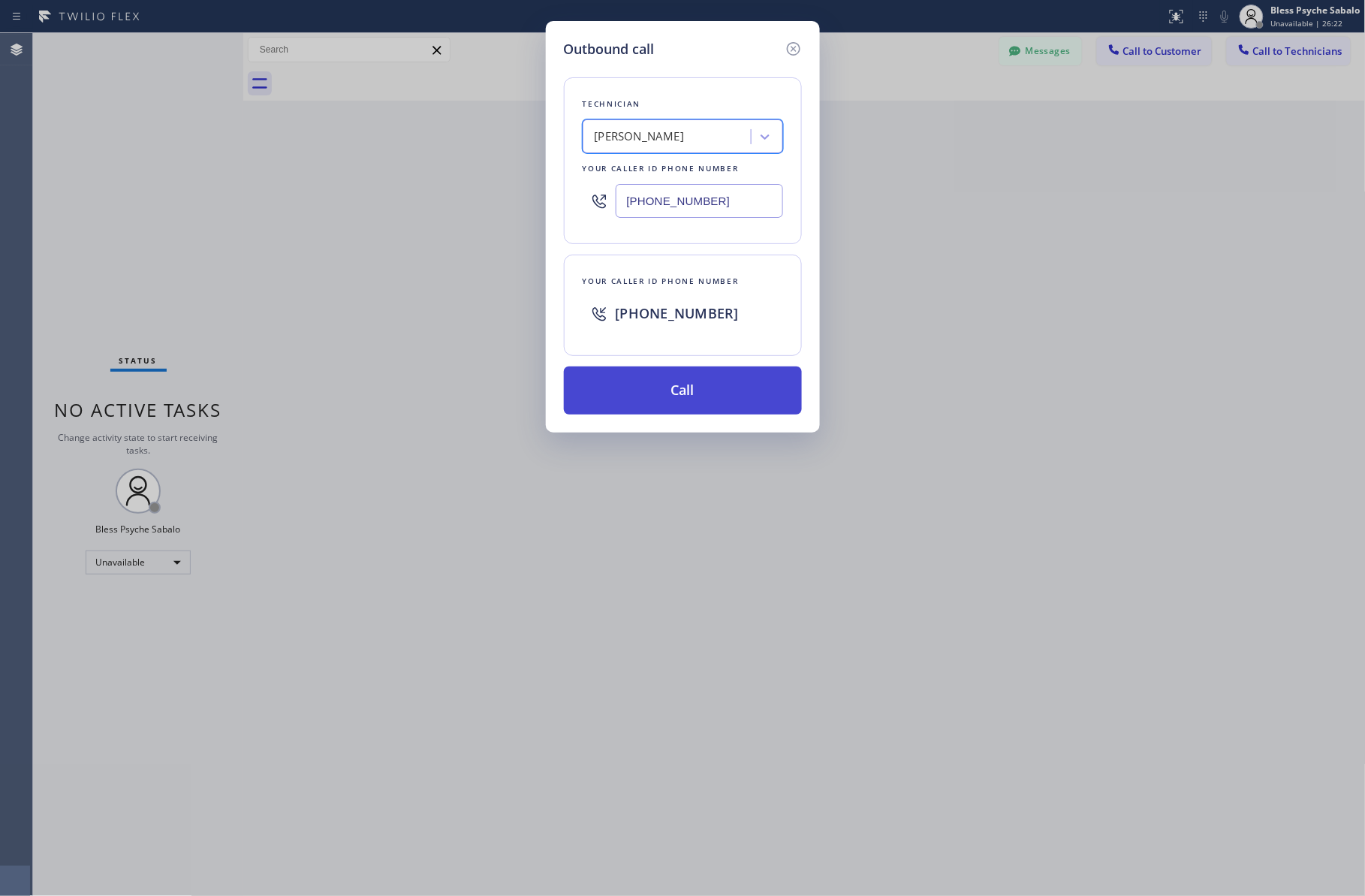
click at [691, 392] on button "Call" at bounding box center [683, 390] width 238 height 48
drag, startPoint x: 922, startPoint y: 482, endPoint x: 934, endPoint y: 482, distance: 12.0
click at [845, 484] on div "Outbound call Technician [PERSON_NAME] Your caller id phone number [PHONE_NUMBE…" at bounding box center [682, 448] width 1365 height 896
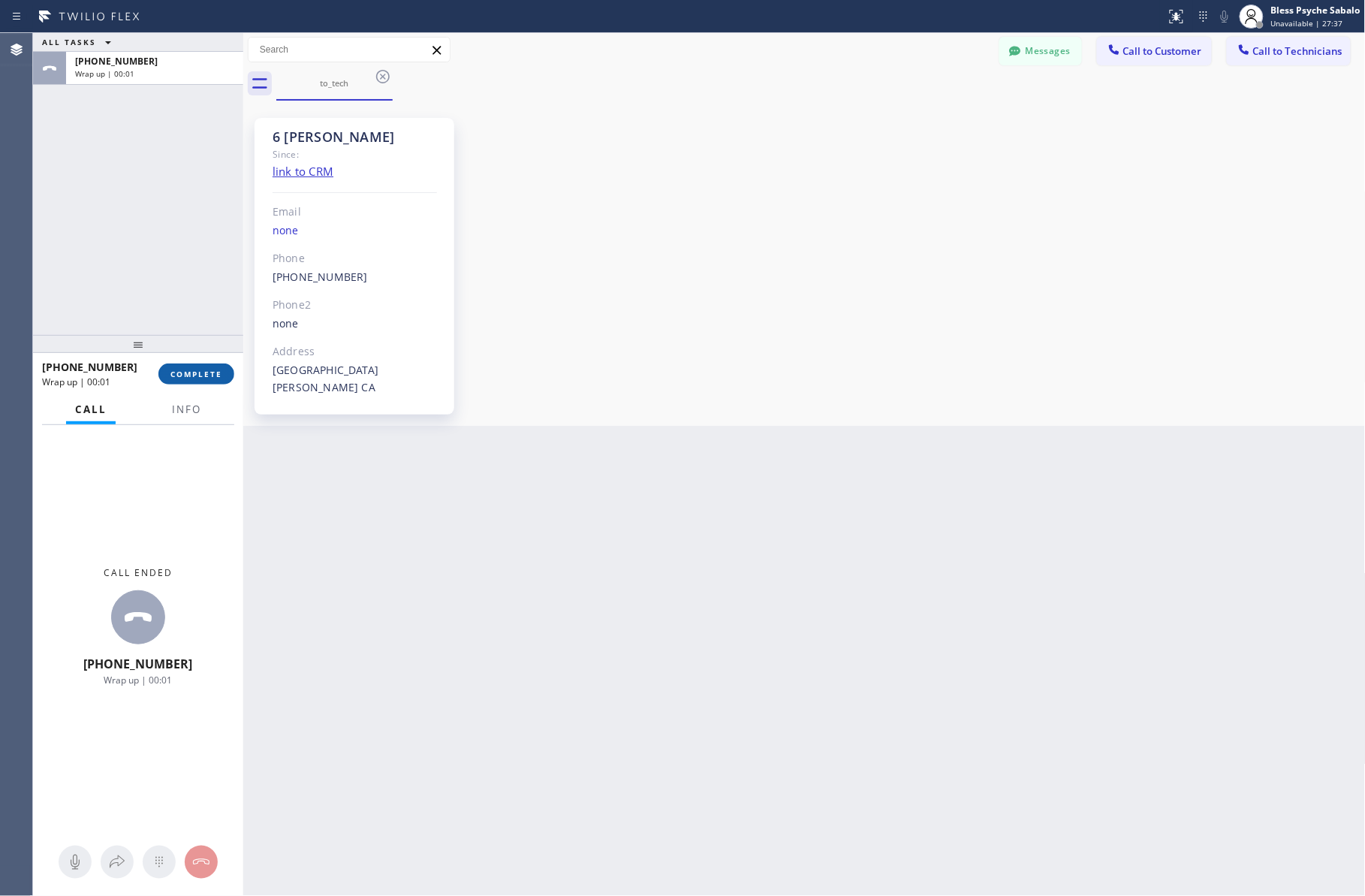
click at [170, 384] on button "COMPLETE" at bounding box center [196, 374] width 76 height 21
drag, startPoint x: 346, startPoint y: 456, endPoint x: 524, endPoint y: 469, distance: 178.5
click at [347, 459] on div "Back to Dashboard Change Sender ID Customers Technicians HM [PERSON_NAME] [DATE…" at bounding box center [804, 465] width 1122 height 863
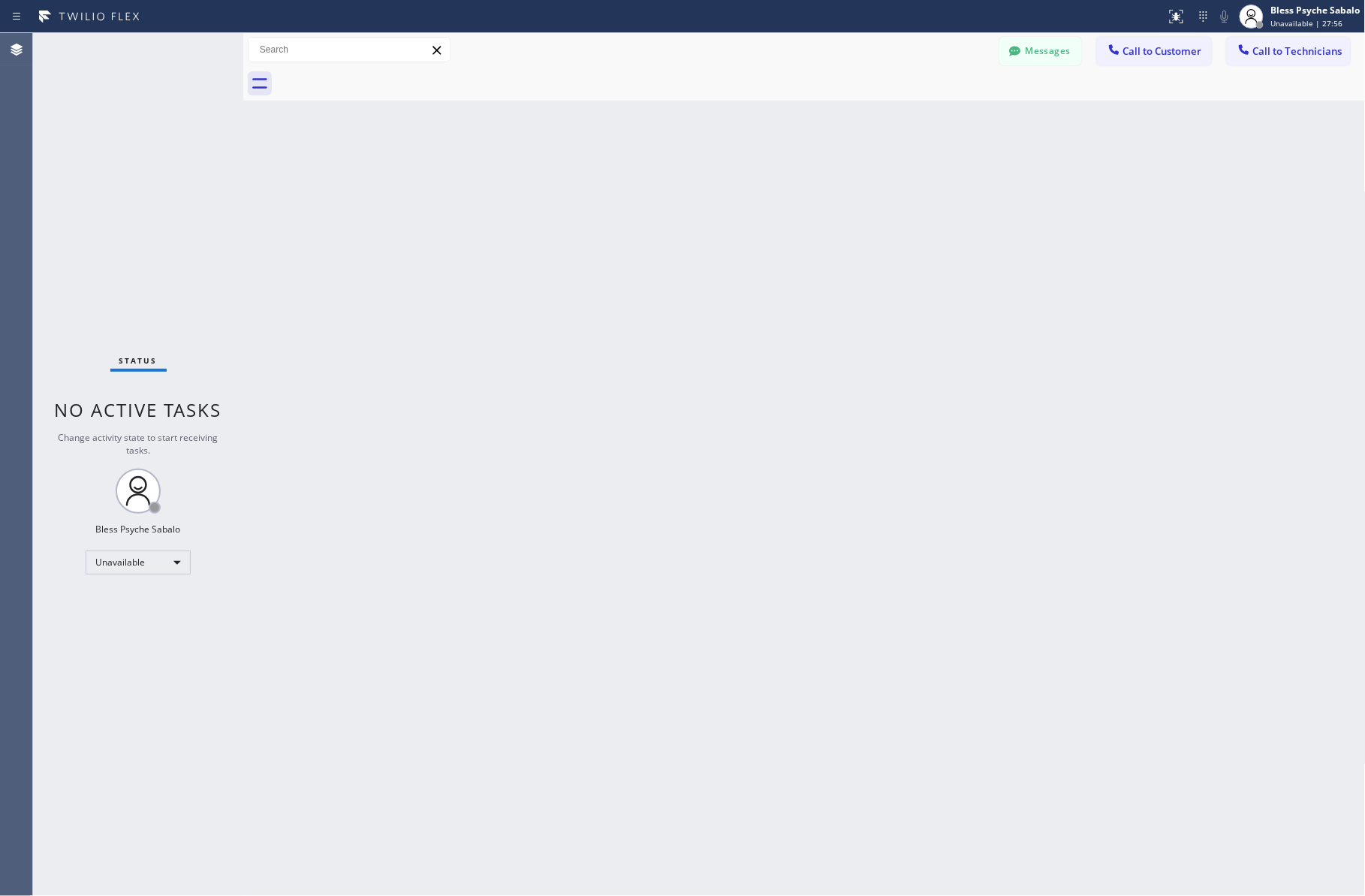
click at [579, 245] on div "Back to Dashboard Change Sender ID Customers Technicians HM [PERSON_NAME] [DATE…" at bounding box center [804, 465] width 1122 height 863
click at [455, 155] on div "Back to Dashboard Change Sender ID Customers Technicians HM [PERSON_NAME] [DATE…" at bounding box center [804, 465] width 1122 height 863
click at [548, 275] on div "Back to Dashboard Change Sender ID Customers Technicians HM [PERSON_NAME] [DATE…" at bounding box center [804, 464] width 1122 height 861
click at [845, 60] on button "Messages" at bounding box center [1041, 51] width 82 height 29
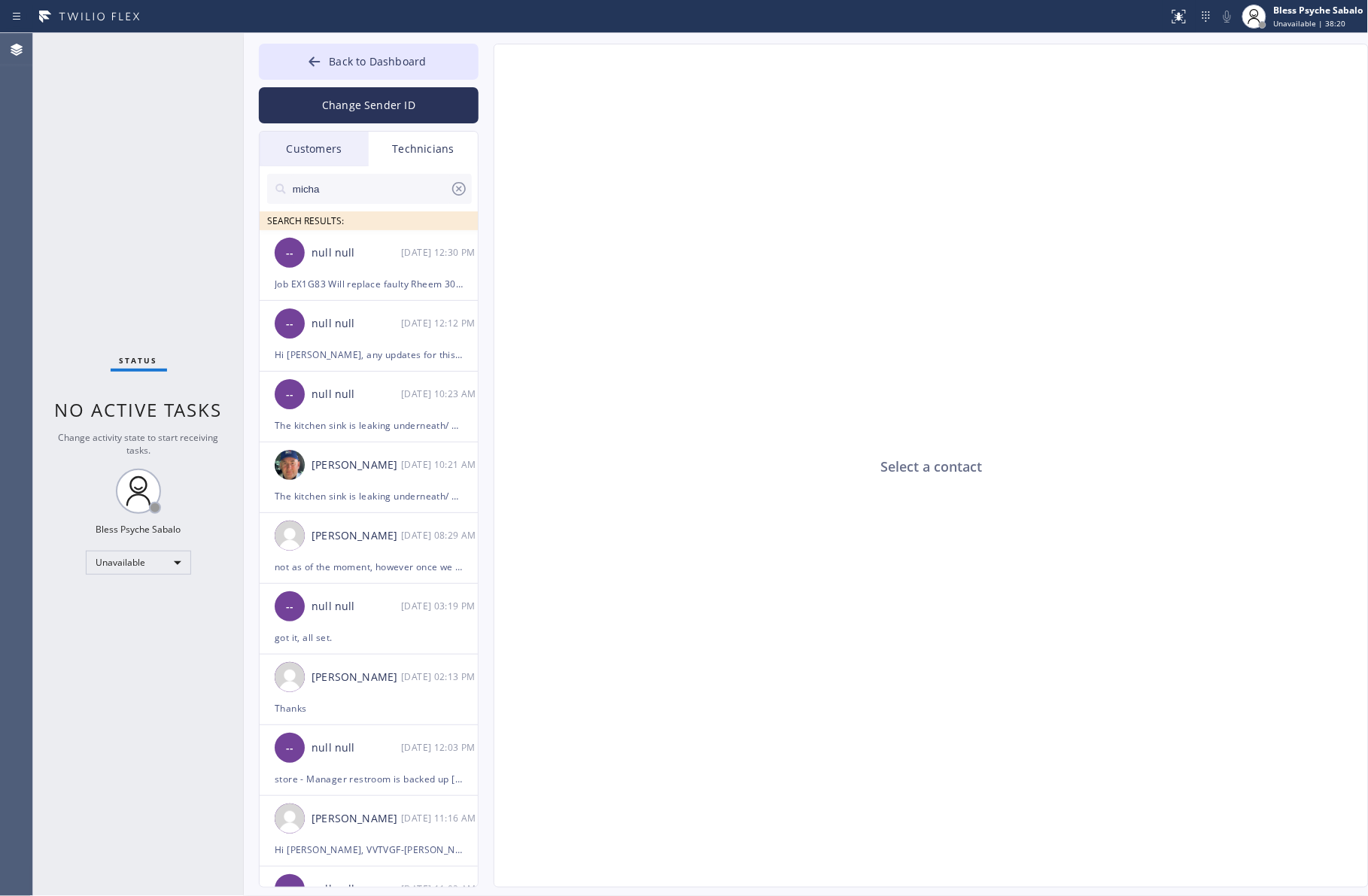
click at [467, 189] on icon at bounding box center [459, 188] width 18 height 18
click at [426, 140] on div "Technicians" at bounding box center [423, 149] width 109 height 35
drag, startPoint x: 318, startPoint y: 148, endPoint x: 398, endPoint y: 151, distance: 80.1
click at [318, 149] on div "Customers" at bounding box center [314, 149] width 109 height 35
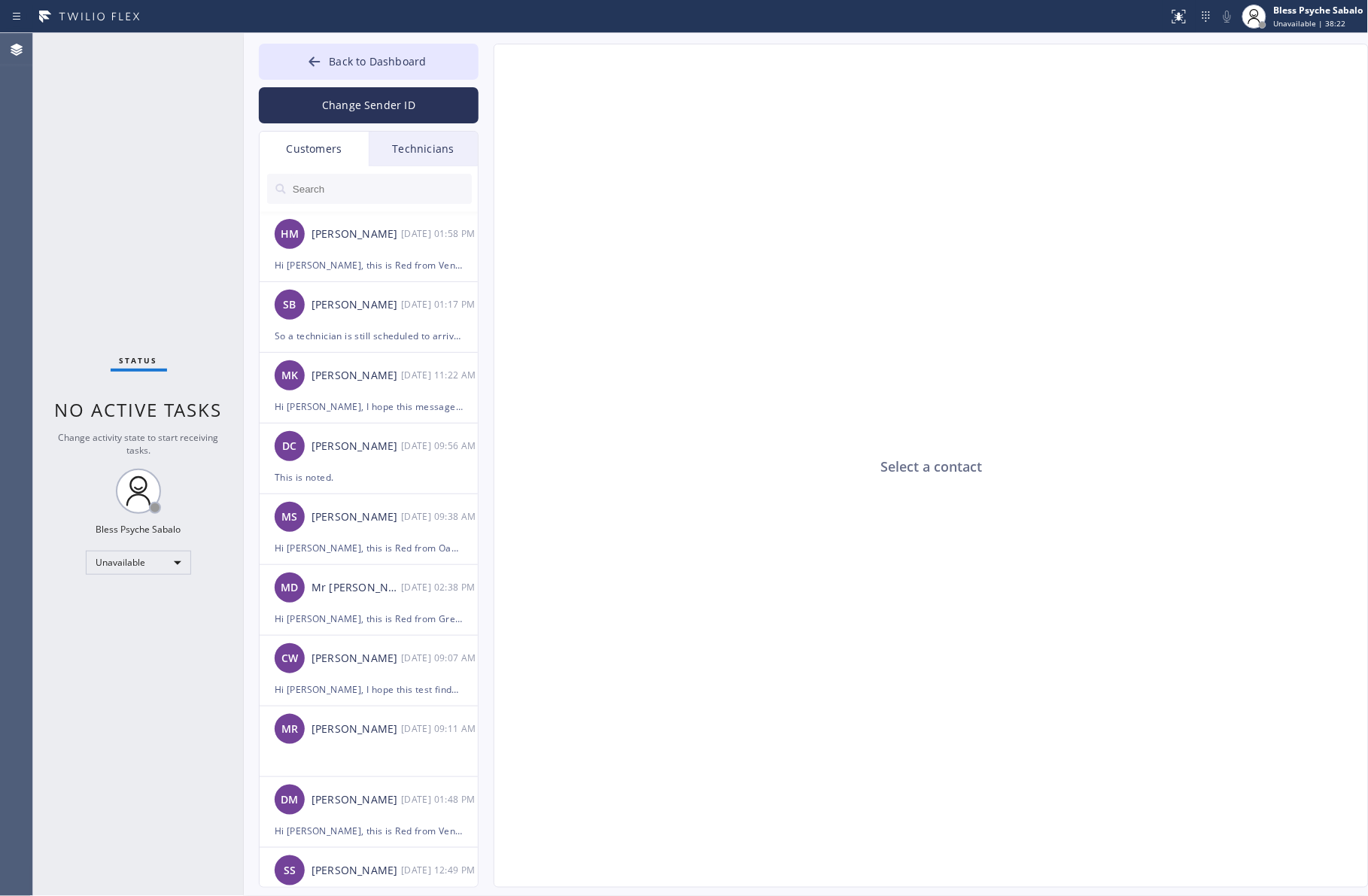
click at [434, 152] on div "Technicians" at bounding box center [423, 149] width 109 height 35
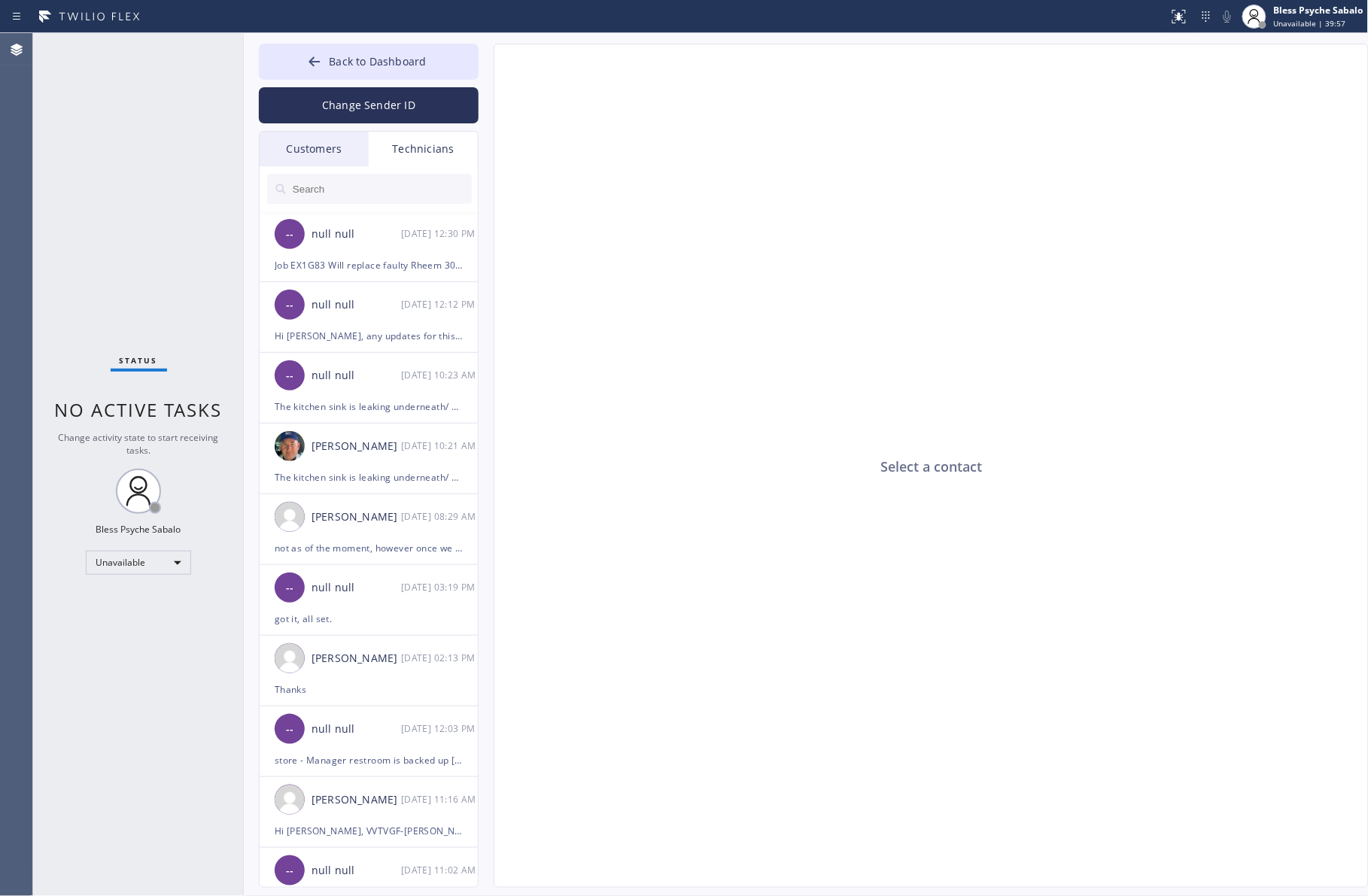
drag, startPoint x: 600, startPoint y: 239, endPoint x: 738, endPoint y: 56, distance: 229.2
click at [603, 237] on div "Select a contact" at bounding box center [932, 466] width 875 height 844
drag, startPoint x: 777, startPoint y: 135, endPoint x: 695, endPoint y: 107, distance: 86.6
click at [776, 134] on div "Select a contact" at bounding box center [932, 466] width 875 height 844
click at [591, 26] on div at bounding box center [584, 16] width 1157 height 24
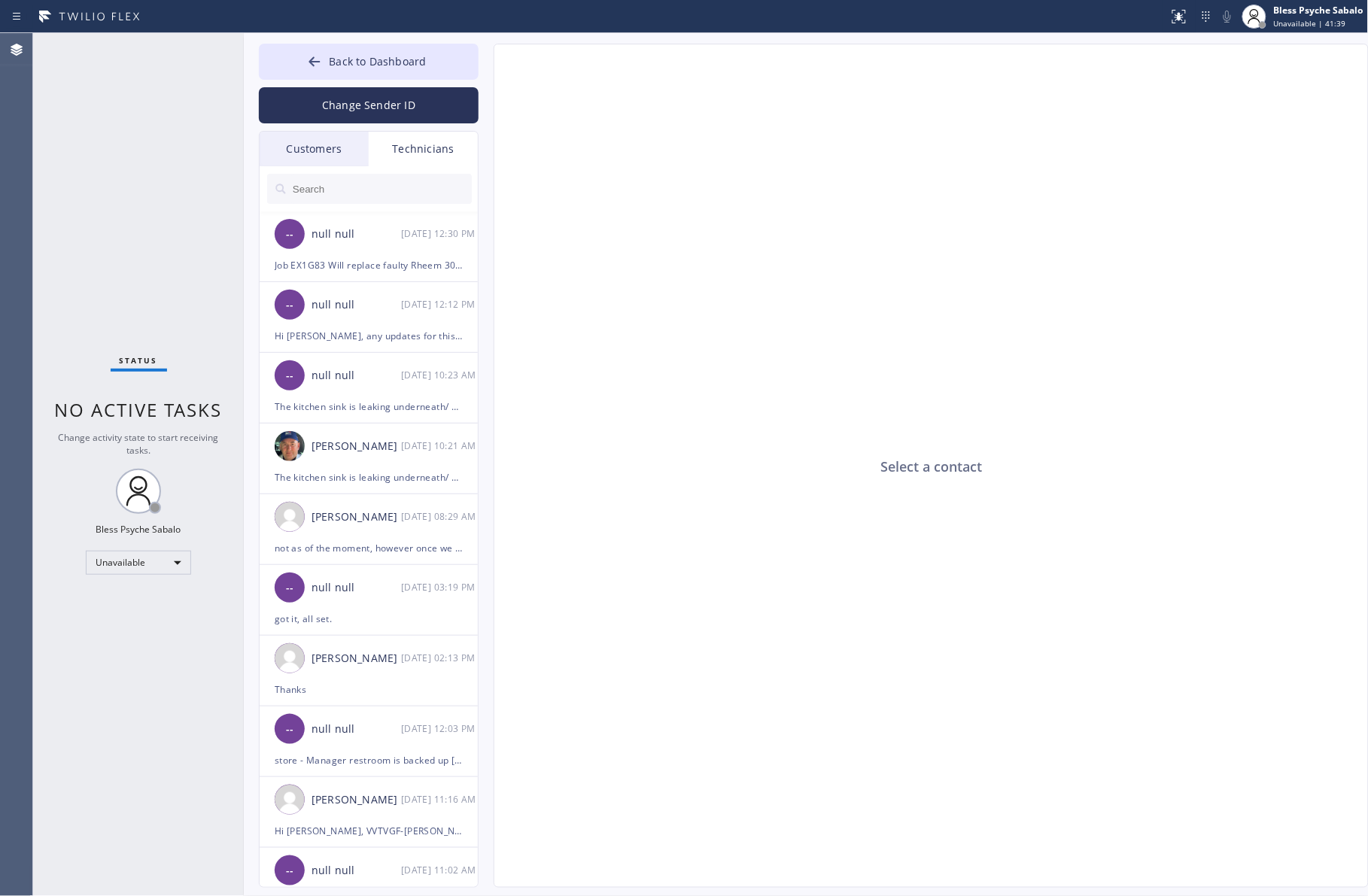
click at [623, 286] on div "Select a contact" at bounding box center [932, 466] width 875 height 844
click at [353, 152] on div "Customers" at bounding box center [314, 149] width 109 height 35
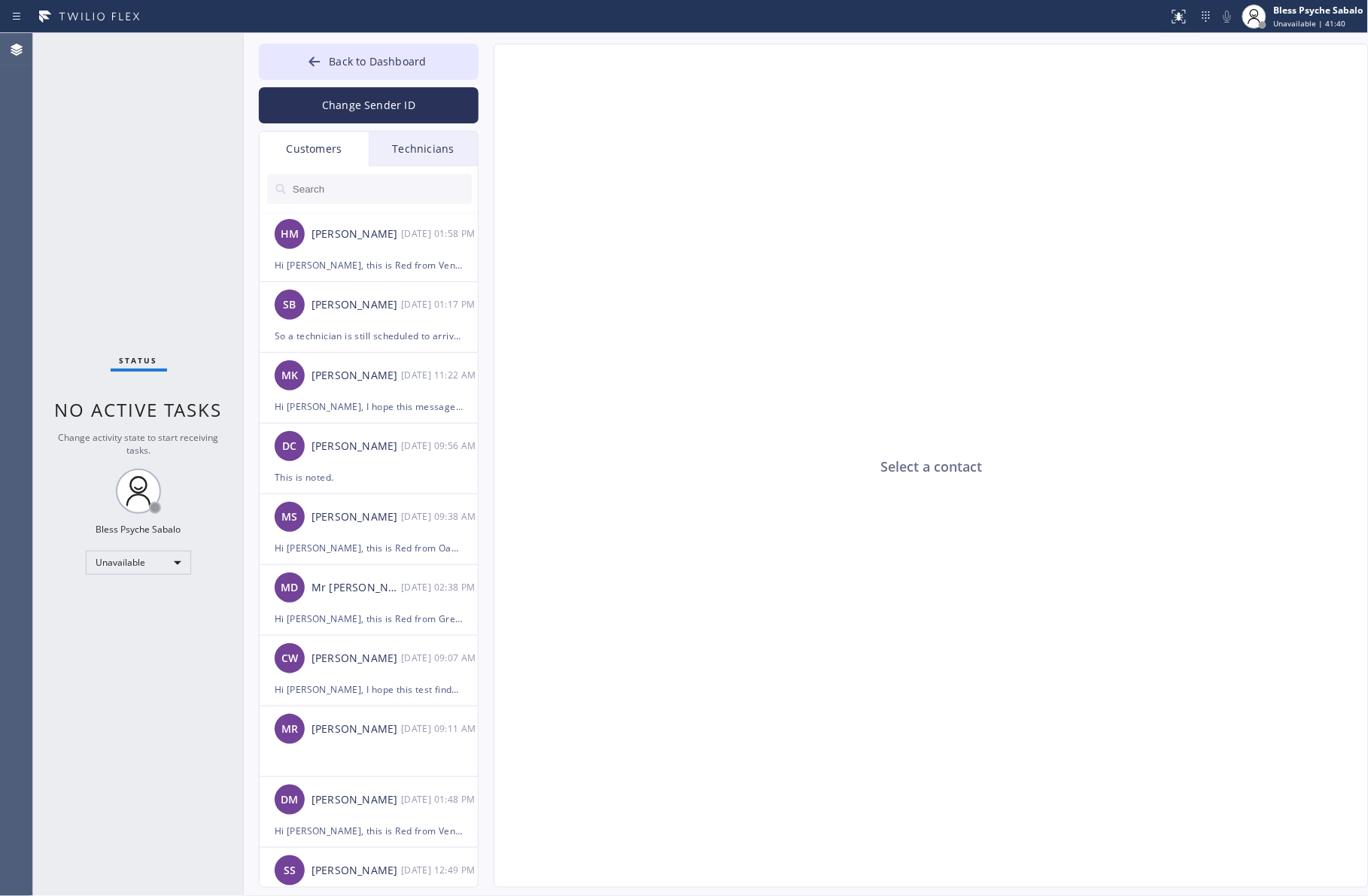
click at [289, 149] on div "Customers" at bounding box center [314, 149] width 109 height 35
click at [415, 159] on div "Technicians" at bounding box center [423, 149] width 109 height 35
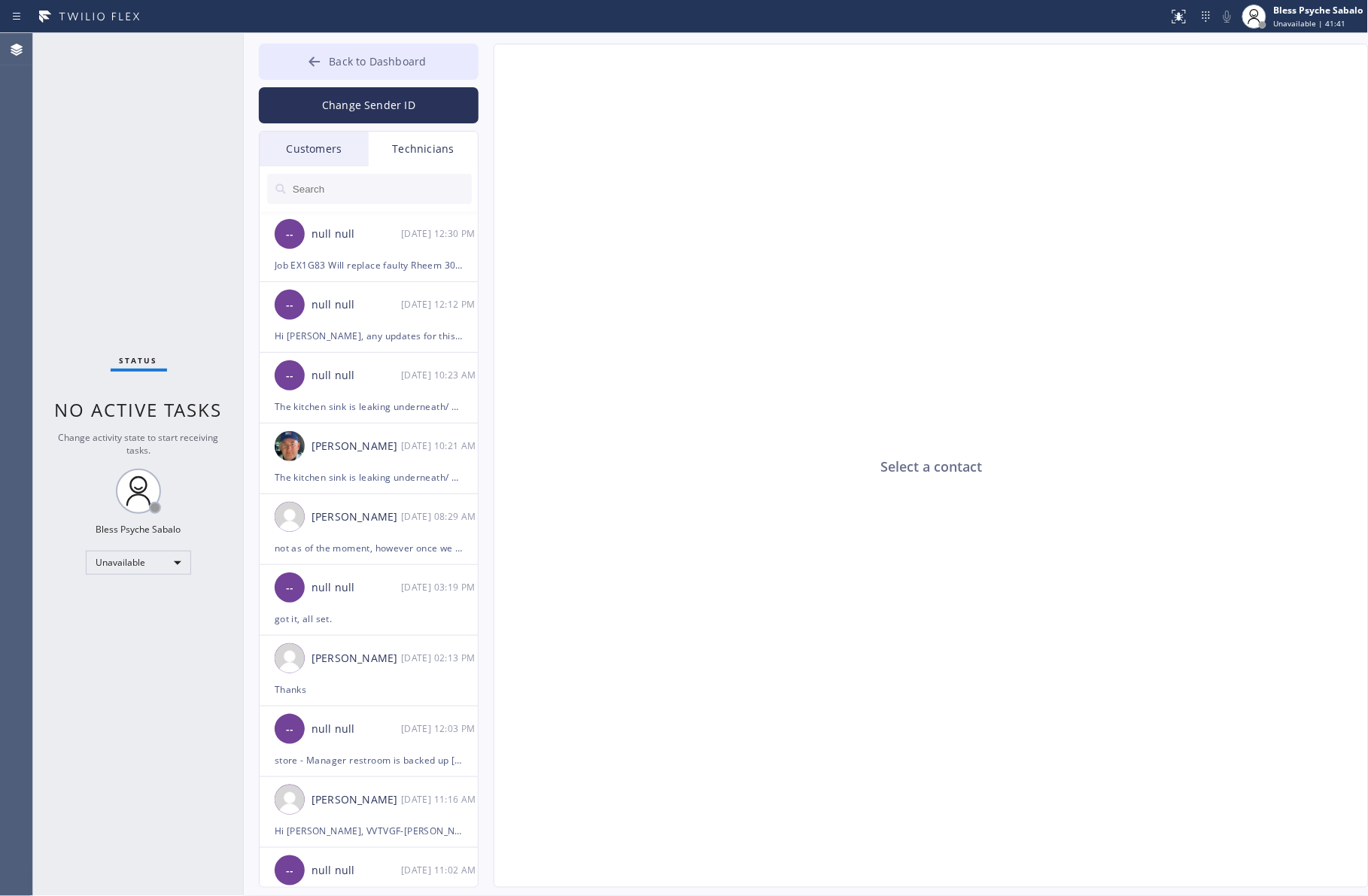
click at [347, 65] on span "Back to Dashboard" at bounding box center [377, 61] width 97 height 14
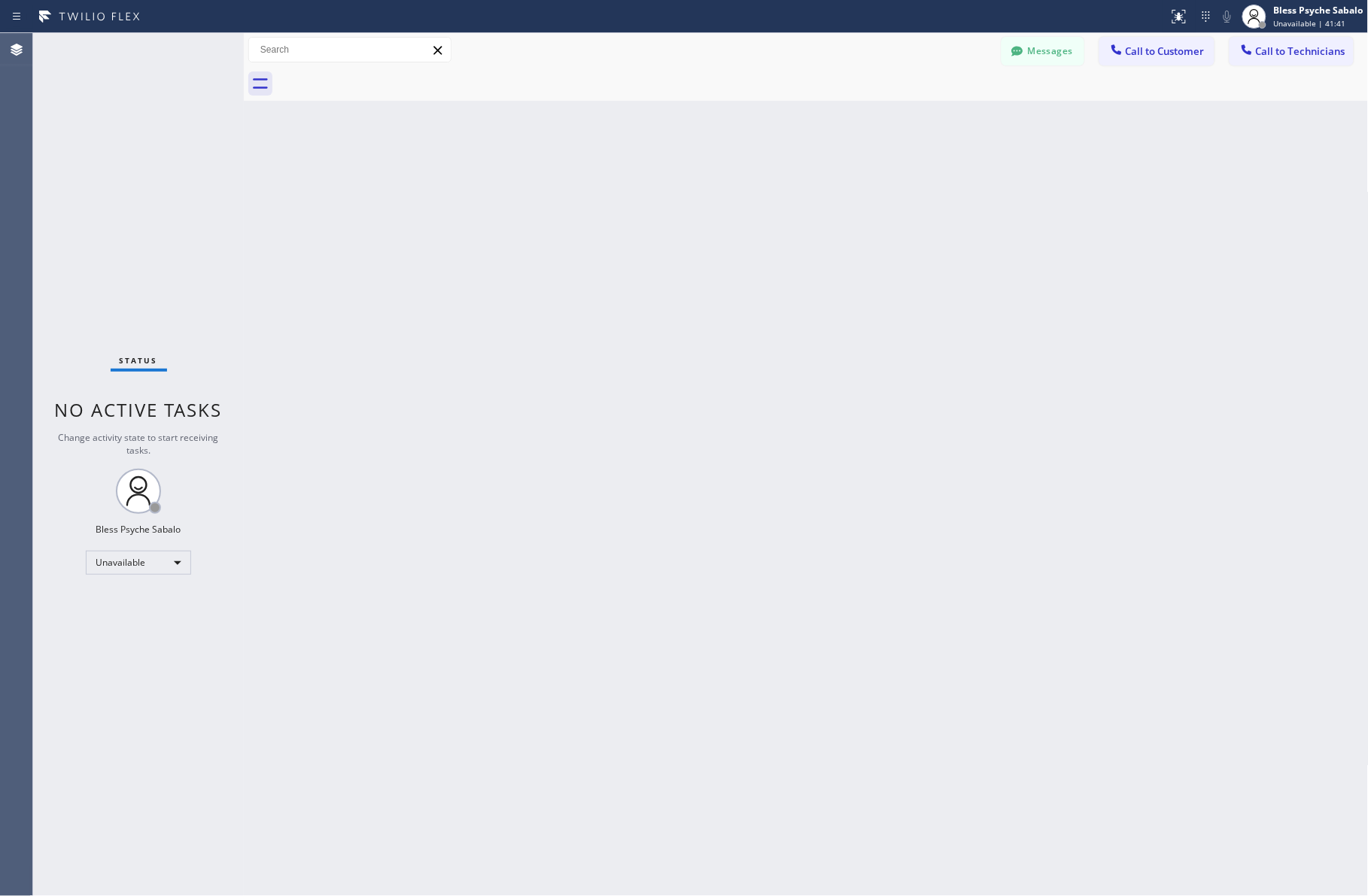
click at [564, 224] on div "Back to Dashboard Change Sender ID Customers Technicians HM [PERSON_NAME] [DATE…" at bounding box center [805, 465] width 1125 height 863
click at [847, 716] on div "Back to Dashboard Change Sender ID Customers Technicians HM [PERSON_NAME] [DATE…" at bounding box center [805, 465] width 1125 height 863
click at [779, 199] on div "Back to Dashboard Change Sender ID Customers Technicians HM [PERSON_NAME] [DATE…" at bounding box center [805, 465] width 1125 height 863
drag, startPoint x: 543, startPoint y: 180, endPoint x: 502, endPoint y: 132, distance: 63.1
click at [541, 178] on div "Back to Dashboard Change Sender ID Customers Technicians HM [PERSON_NAME] [DATE…" at bounding box center [805, 465] width 1125 height 863
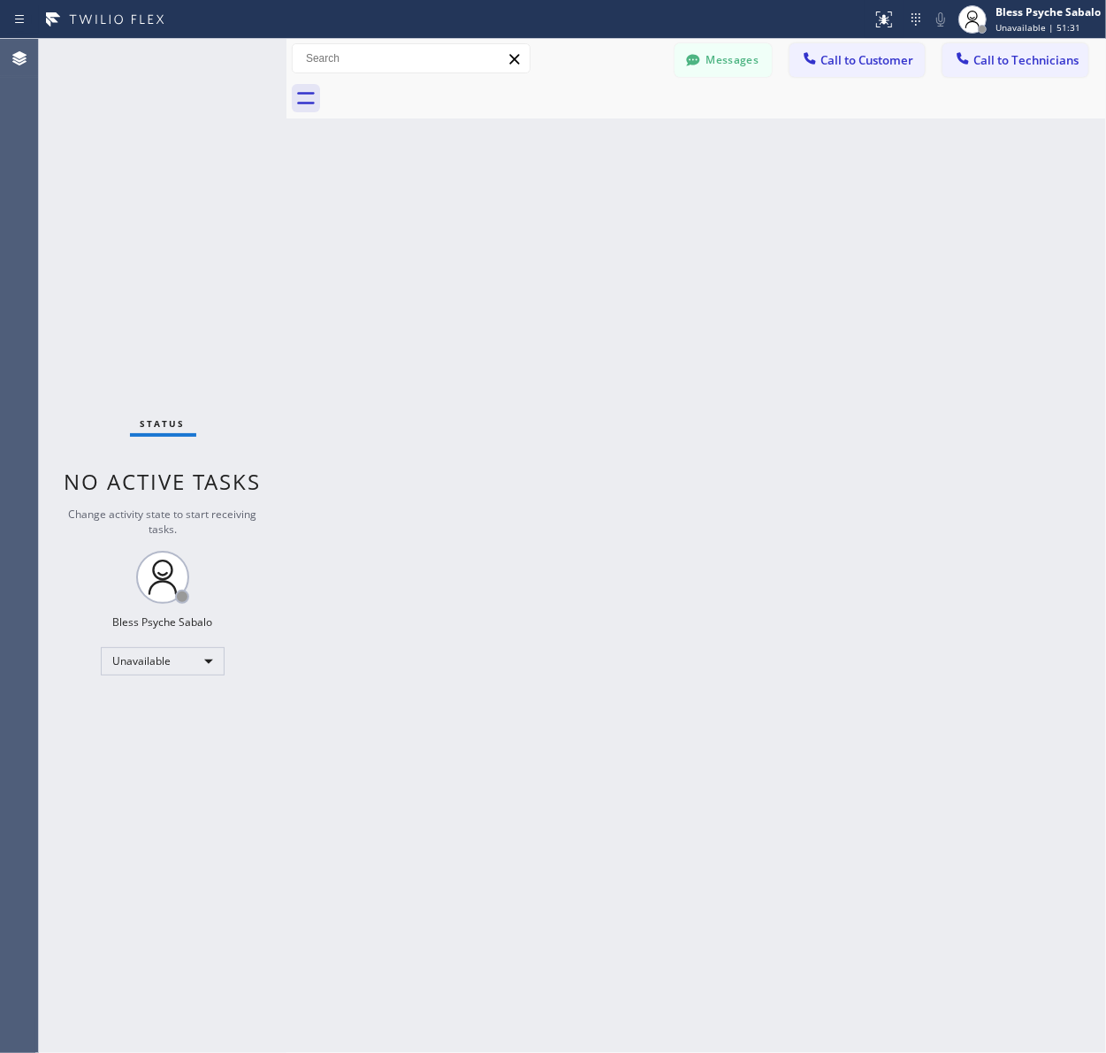
click at [482, 148] on div "Back to Dashboard Change Sender ID Customers Technicians HM [PERSON_NAME] [DATE…" at bounding box center [695, 546] width 819 height 1014
click at [489, 164] on div "Back to Dashboard Change Sender ID Customers Technicians HM [PERSON_NAME] [DATE…" at bounding box center [695, 546] width 819 height 1014
click at [823, 71] on button "Call to Customer" at bounding box center [856, 60] width 135 height 34
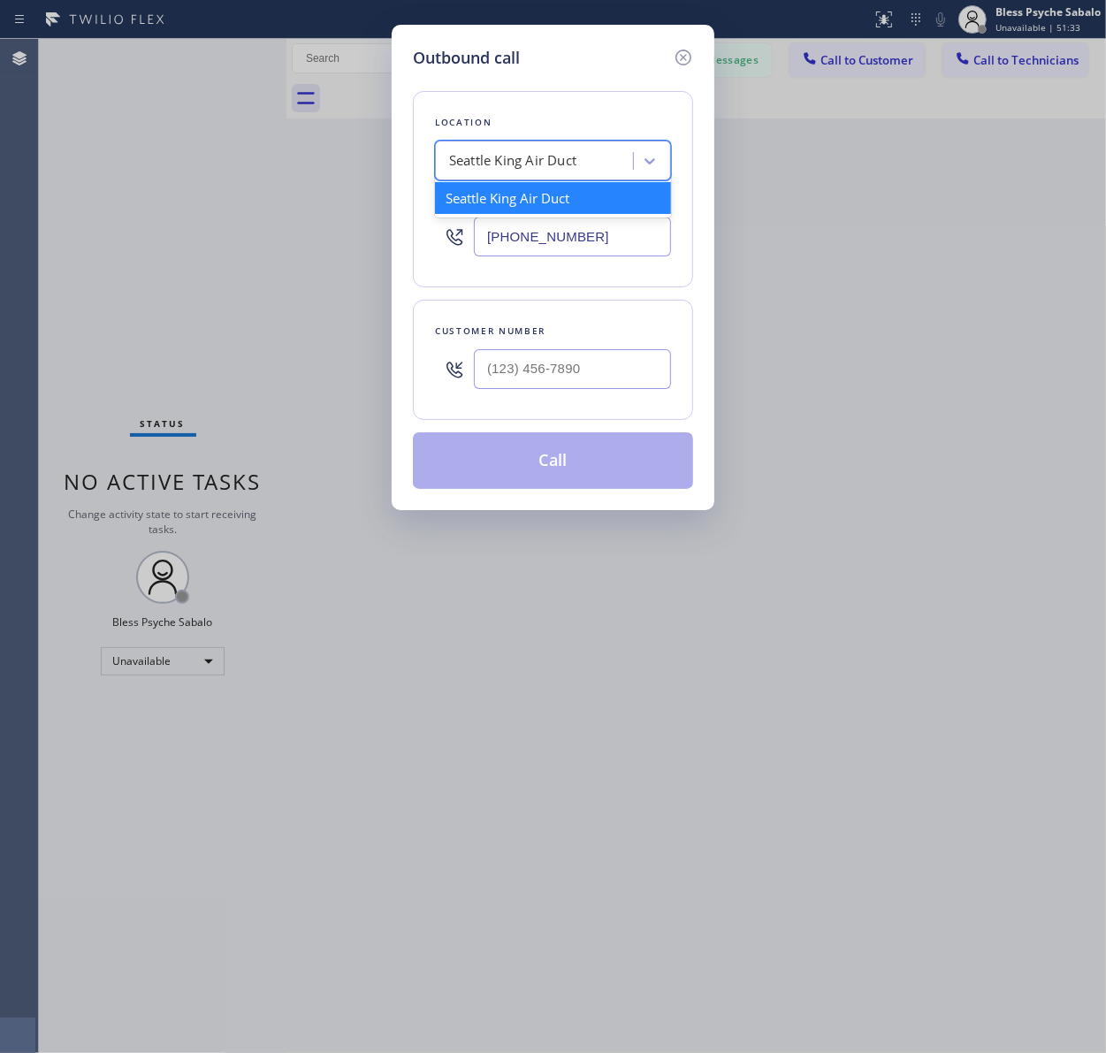
click at [540, 160] on div "Seattle King Air Duct" at bounding box center [512, 161] width 127 height 20
paste input "San [PERSON_NAME] Plumbing Services"
type input "San [PERSON_NAME] Plumbing Services"
click at [554, 199] on div "San [PERSON_NAME] Plumbing Services" at bounding box center [553, 206] width 236 height 49
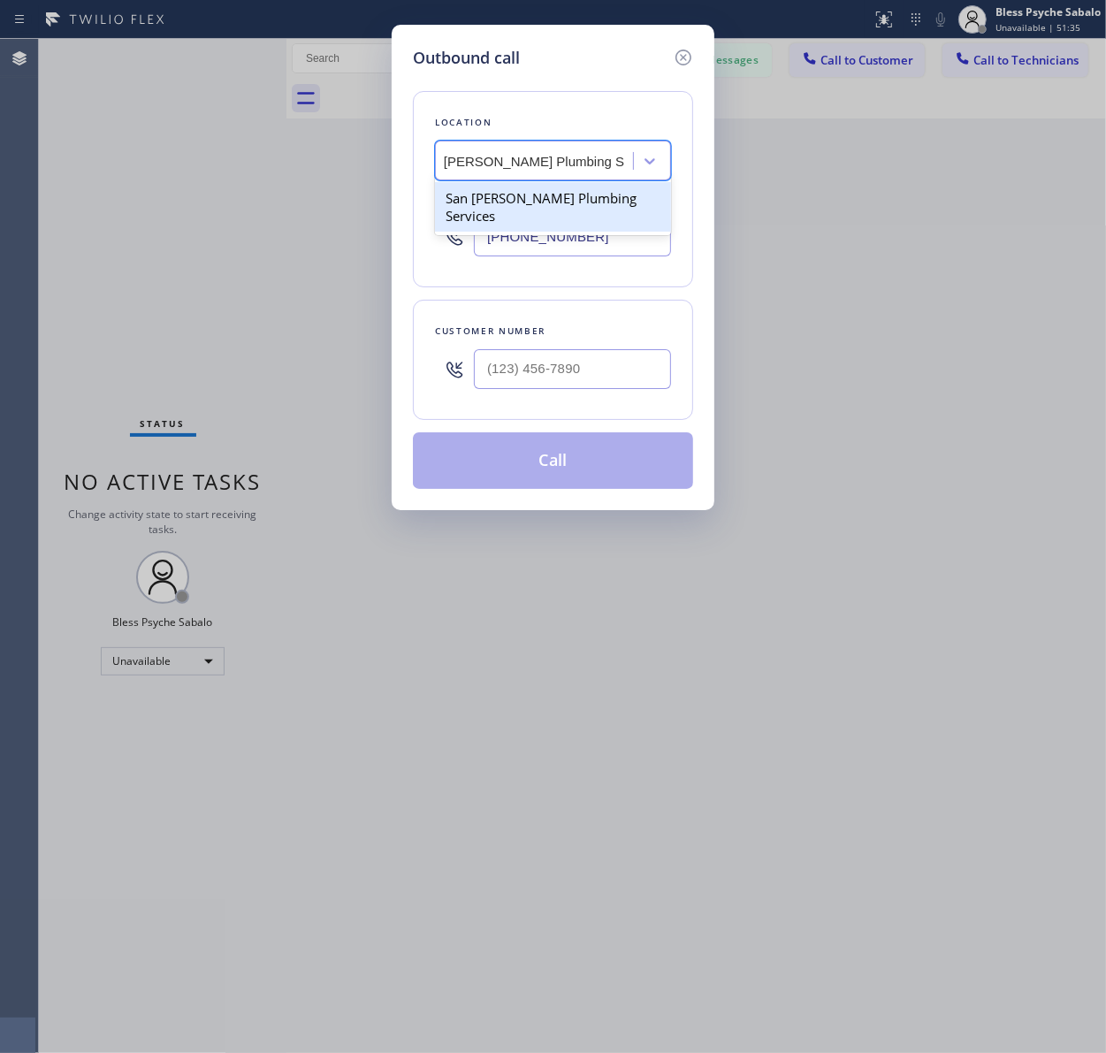
type input "[PHONE_NUMBER]"
click at [745, 240] on div "Outbound call Location option San [PERSON_NAME] Plumbing Services, selected. 1 …" at bounding box center [553, 526] width 1106 height 1053
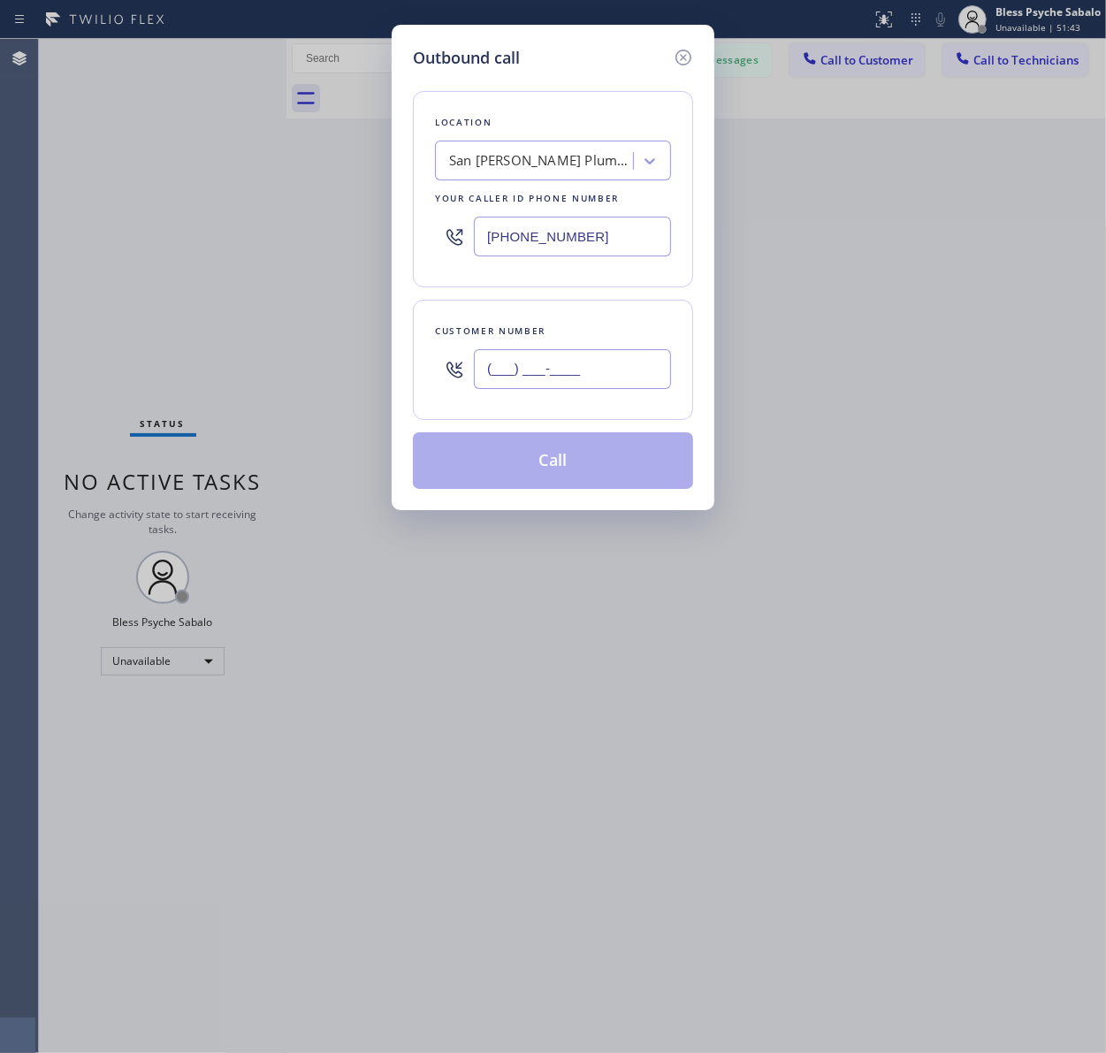
click at [537, 360] on input "(___) ___-____" at bounding box center [572, 369] width 197 height 40
paste input "213) 304-8854"
type input "[PHONE_NUMBER]"
click at [555, 452] on button "Call" at bounding box center [553, 460] width 280 height 57
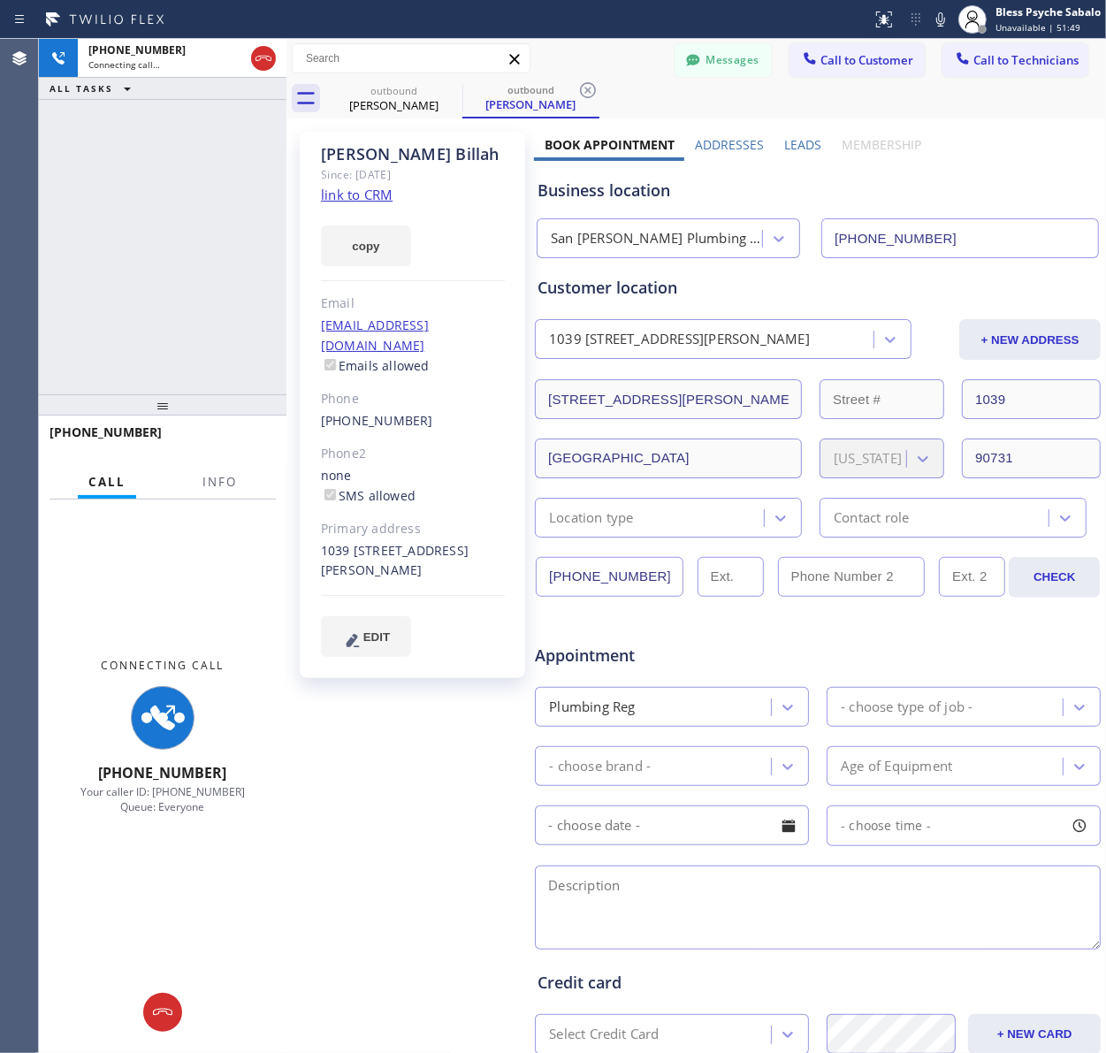
type input "[PHONE_NUMBER]"
click at [343, 836] on div "[PERSON_NAME] Since: [DATE] link to CRM copy Email [EMAIL_ADDRESS][DOMAIN_NAME]…" at bounding box center [412, 696] width 243 height 1146
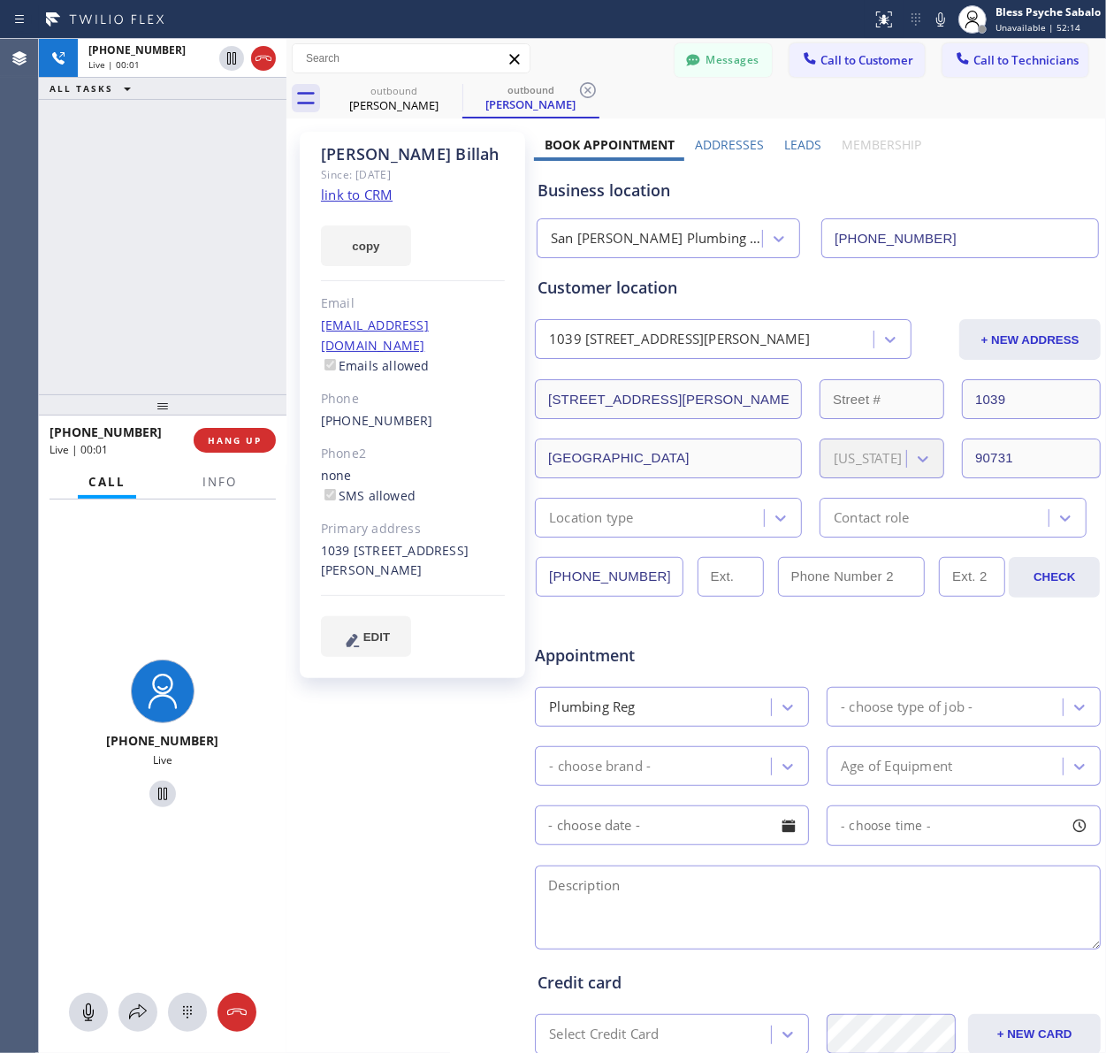
click at [256, 439] on span "HANG UP" at bounding box center [235, 440] width 54 height 12
drag, startPoint x: 232, startPoint y: 312, endPoint x: 237, endPoint y: 303, distance: 9.9
click at [236, 310] on div "[PHONE_NUMBER] Live | 00:02 ALL TASKS ALL TASKS ACTIVE TASKS TASKS IN WRAP UP" at bounding box center [162, 216] width 247 height 355
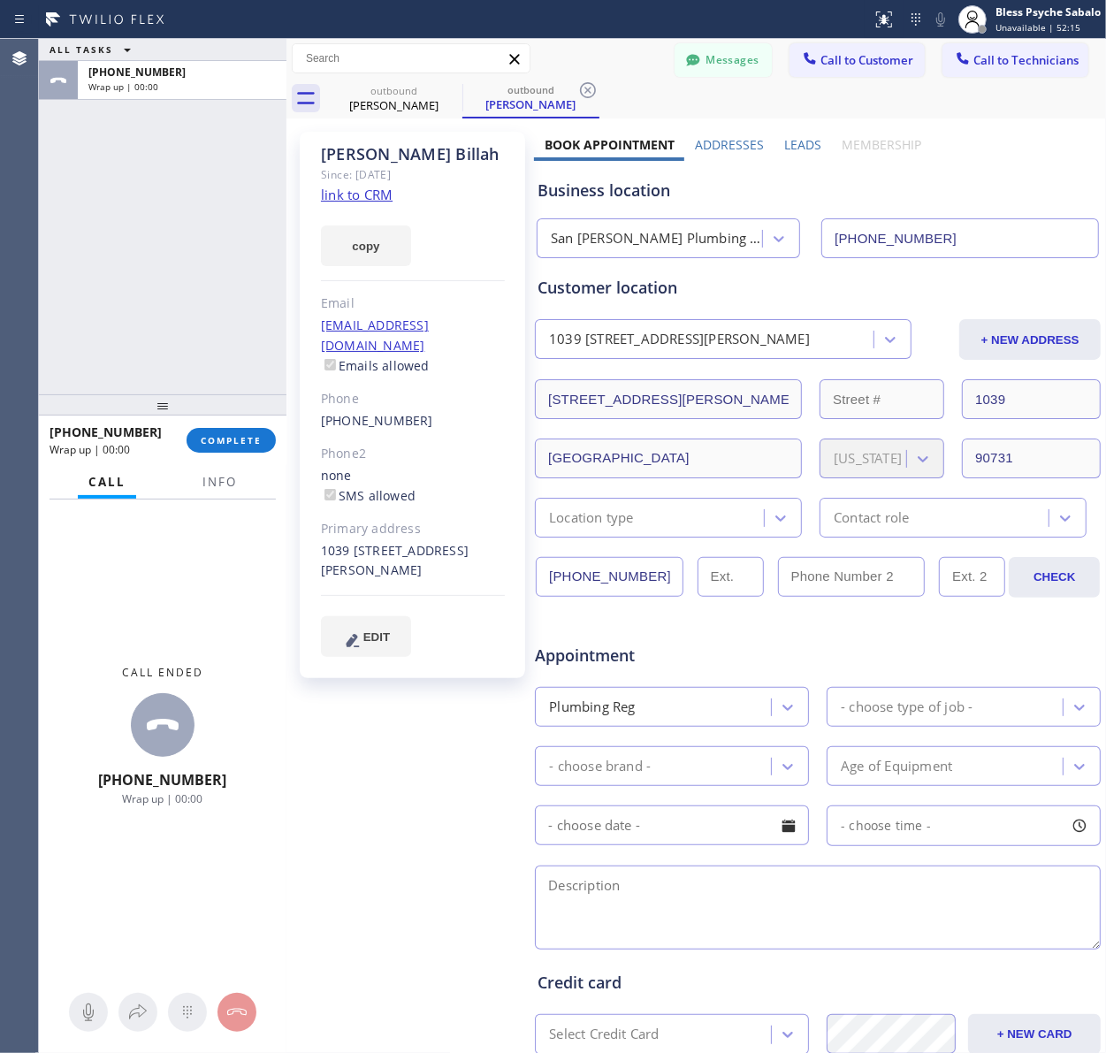
click at [249, 438] on span "COMPLETE" at bounding box center [231, 440] width 61 height 12
click at [235, 340] on div "ALL TASKS ALL TASKS ACTIVE TASKS TASKS IN WRAP UP [PHONE_NUMBER] Wrap up | 00:00" at bounding box center [162, 216] width 247 height 355
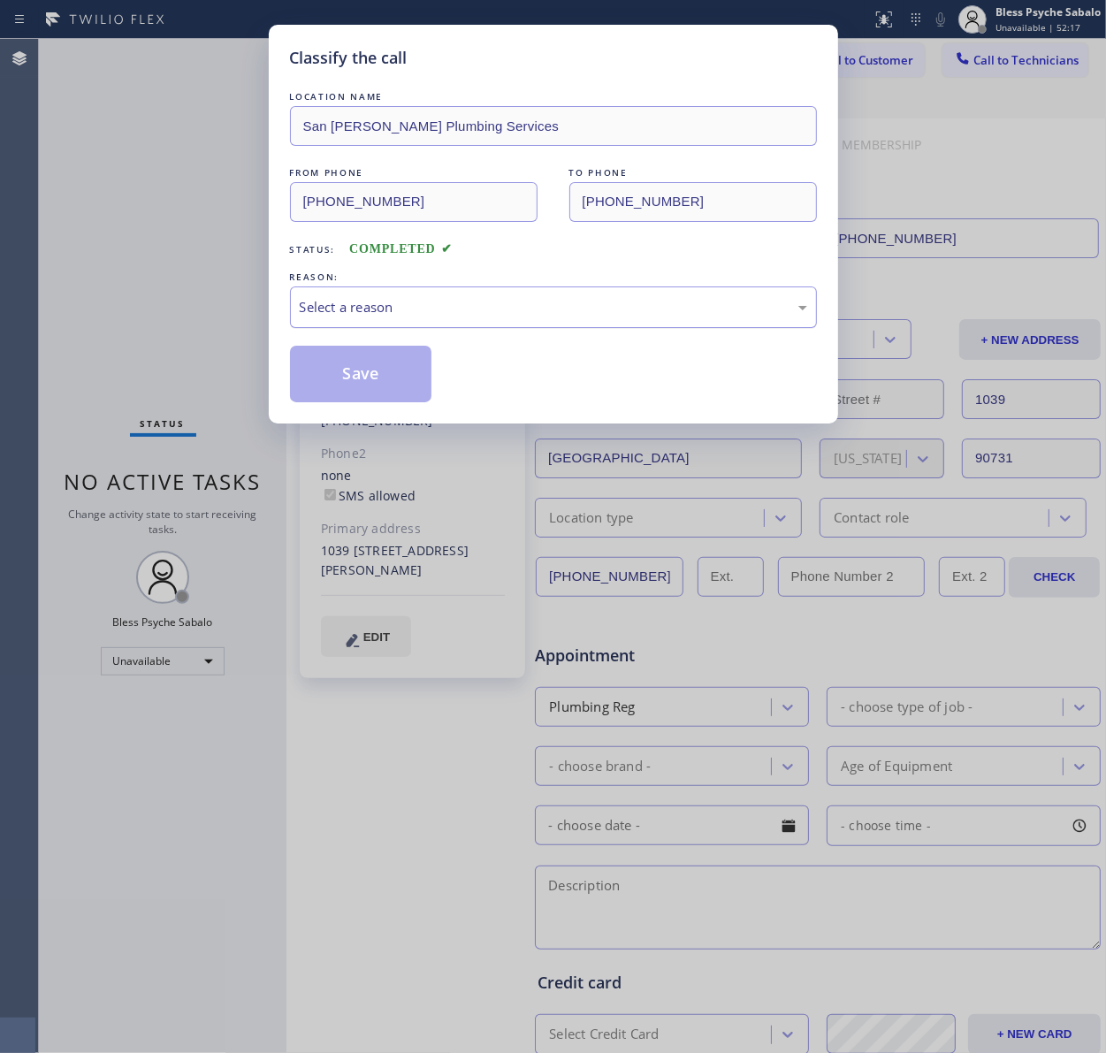
click at [475, 315] on div "Select a reason" at bounding box center [553, 307] width 507 height 20
click at [411, 391] on button "Save" at bounding box center [361, 374] width 142 height 57
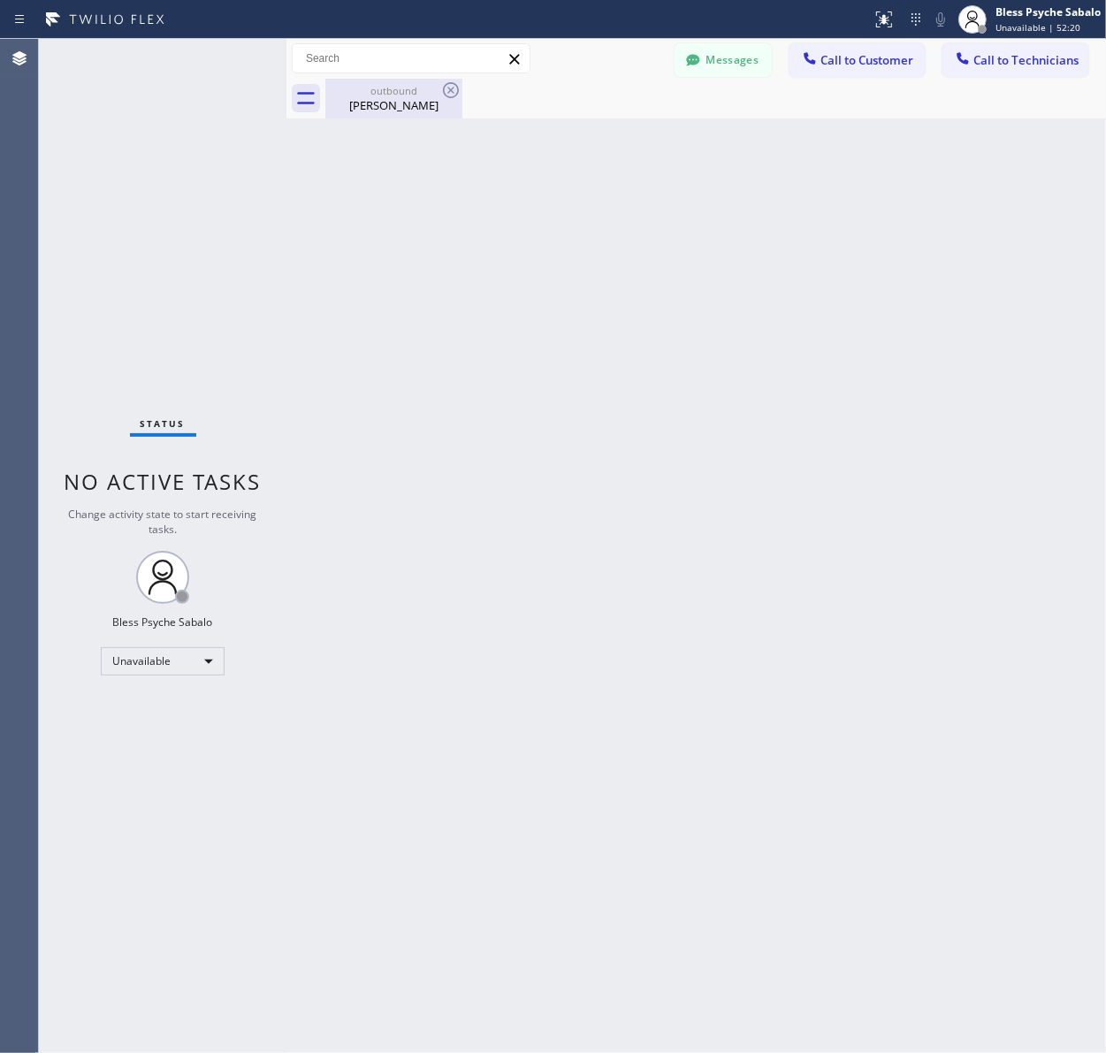
click at [377, 108] on div "[PERSON_NAME]" at bounding box center [393, 105] width 133 height 16
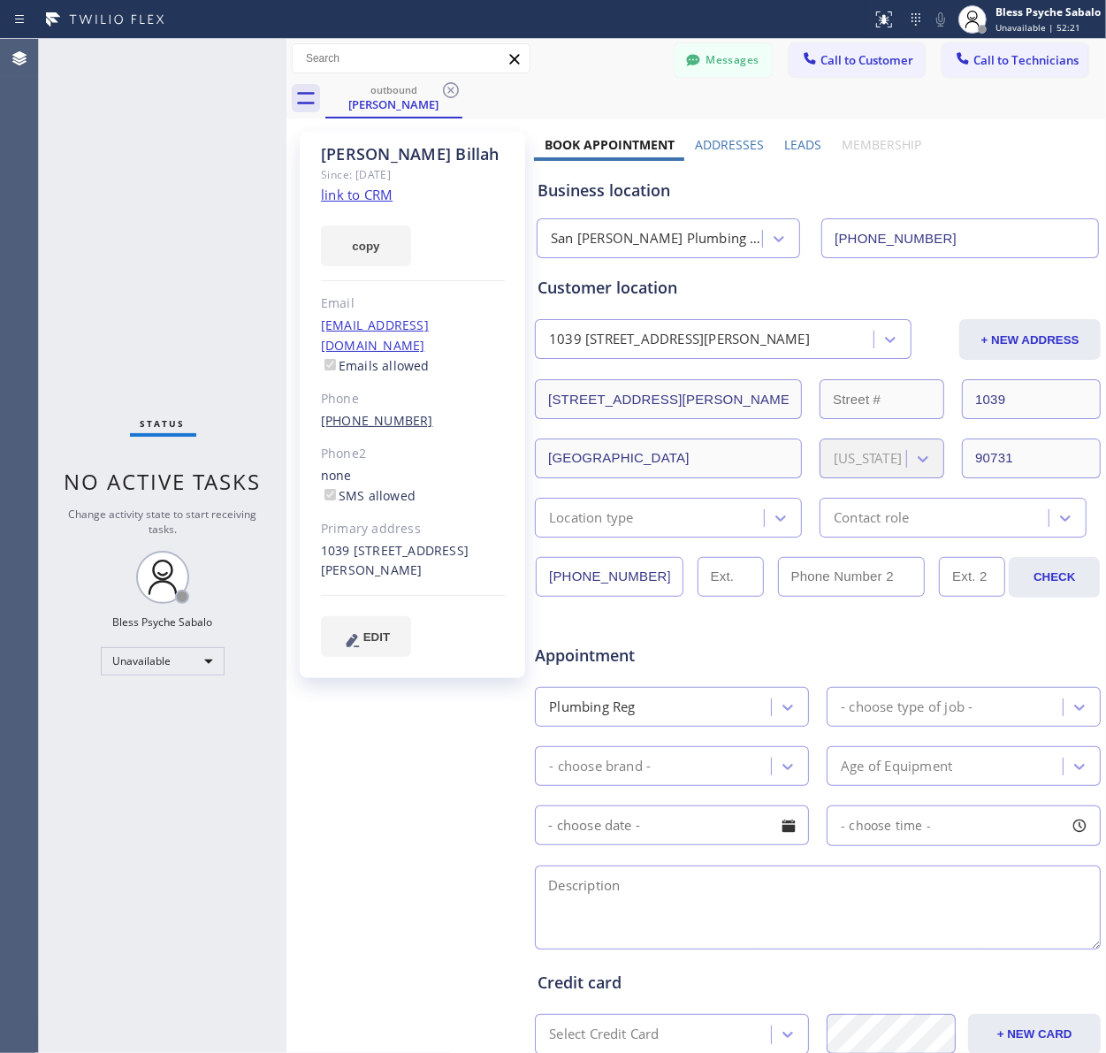
click at [377, 412] on link "[PHONE_NUMBER]" at bounding box center [377, 420] width 112 height 17
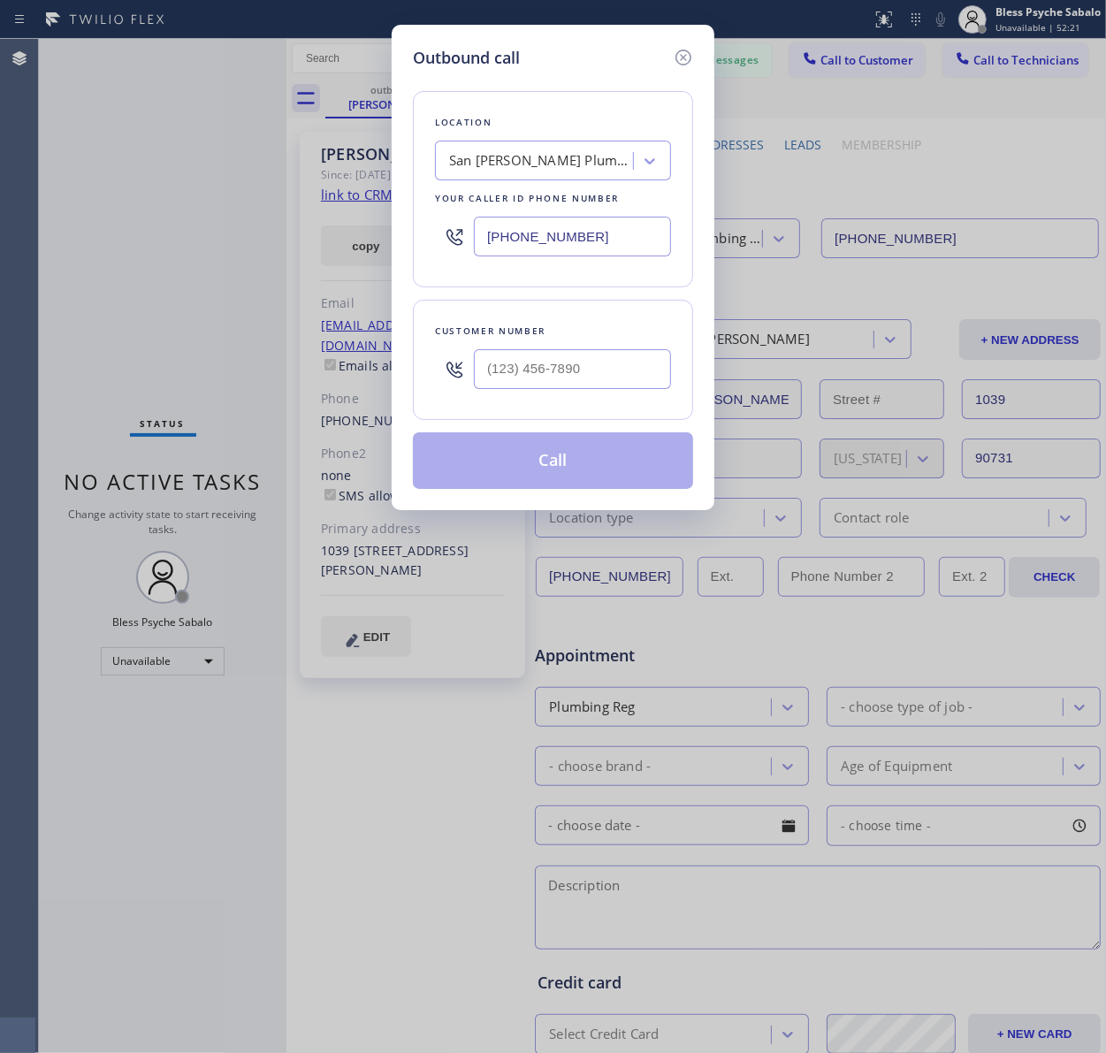
type input "[PHONE_NUMBER]"
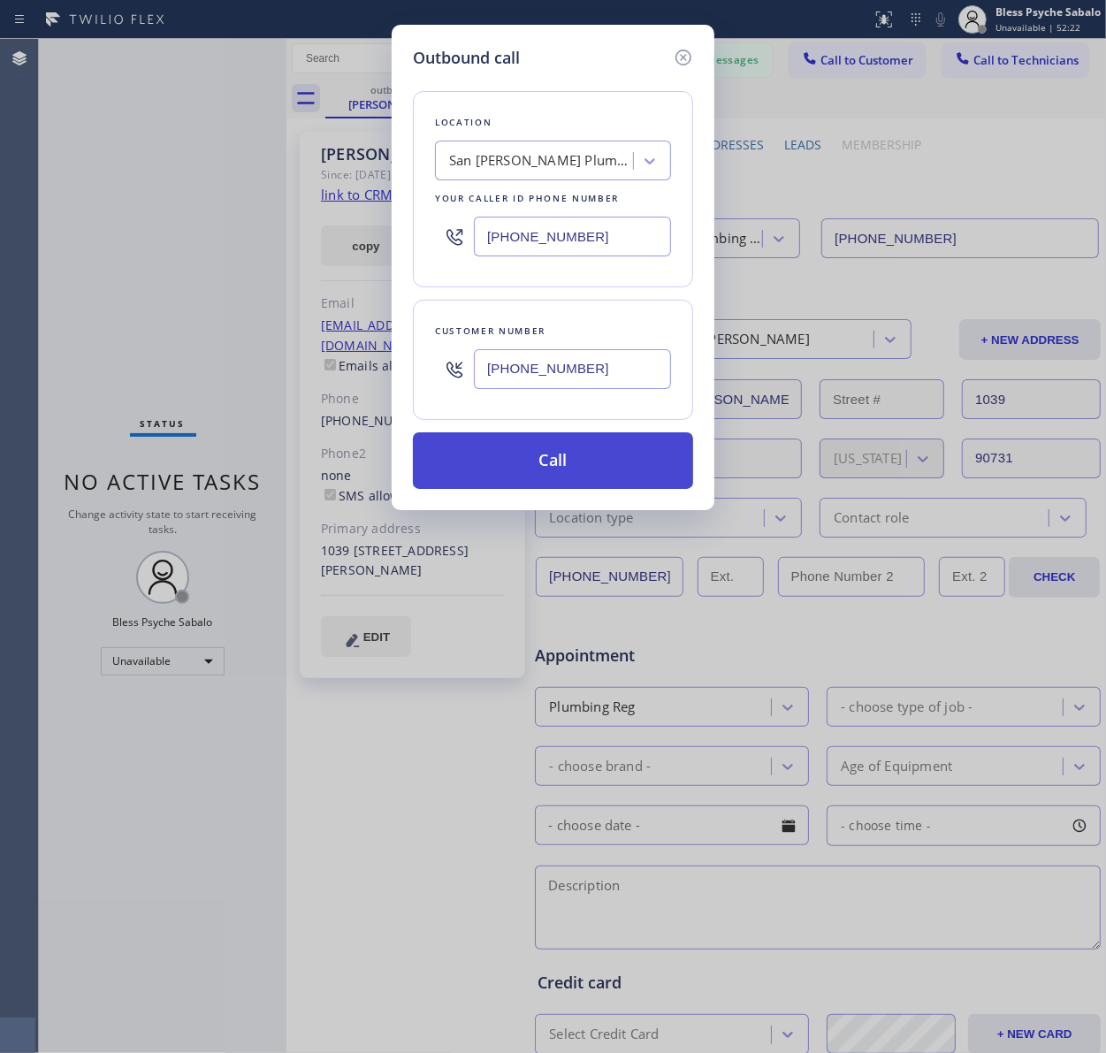
click at [495, 468] on button "Call" at bounding box center [553, 460] width 280 height 57
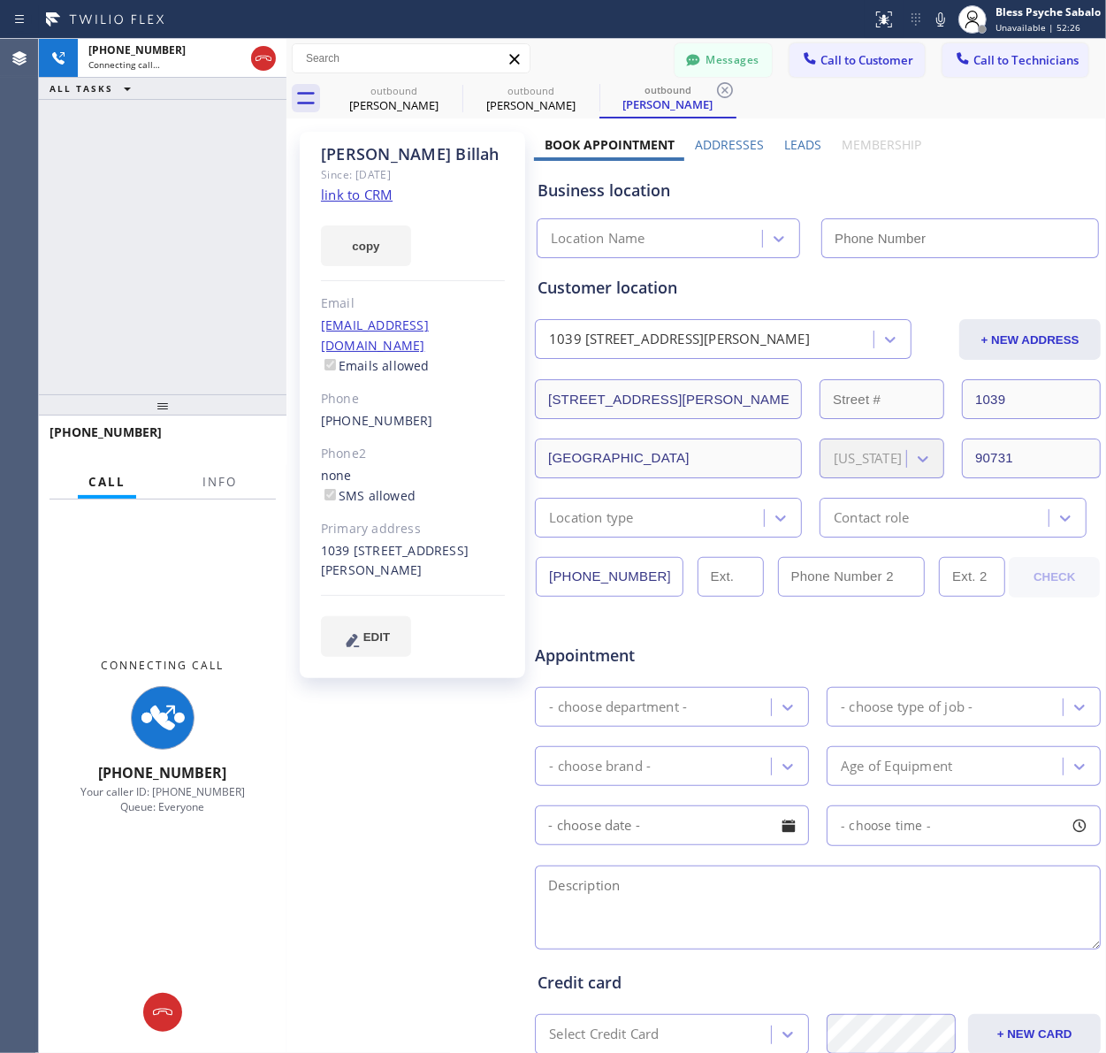
type input "[PHONE_NUMBER]"
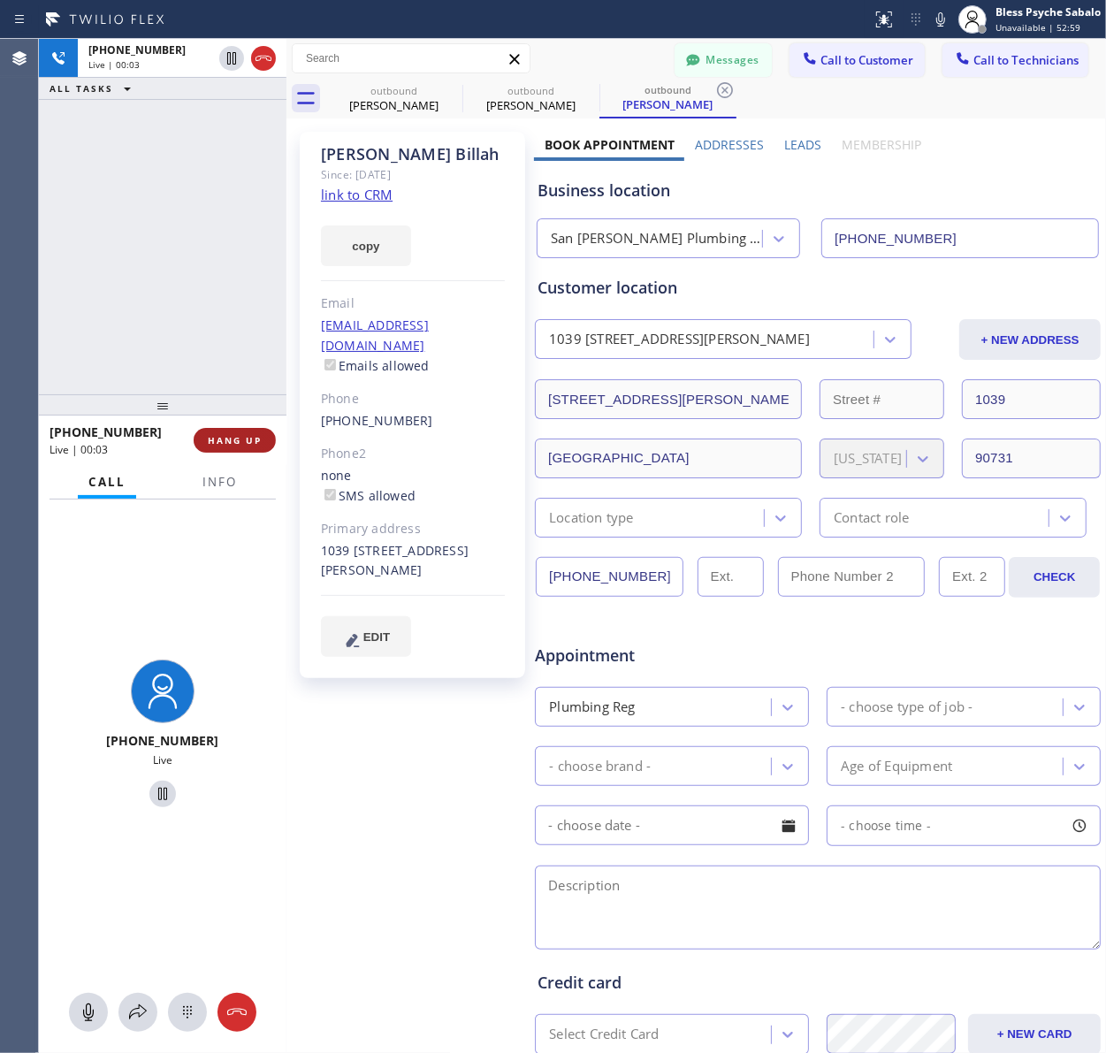
click at [246, 436] on span "HANG UP" at bounding box center [235, 440] width 54 height 12
click at [182, 257] on div "[PHONE_NUMBER] Live | 00:04 ALL TASKS ALL TASKS ACTIVE TASKS TASKS IN WRAP UP" at bounding box center [162, 216] width 247 height 355
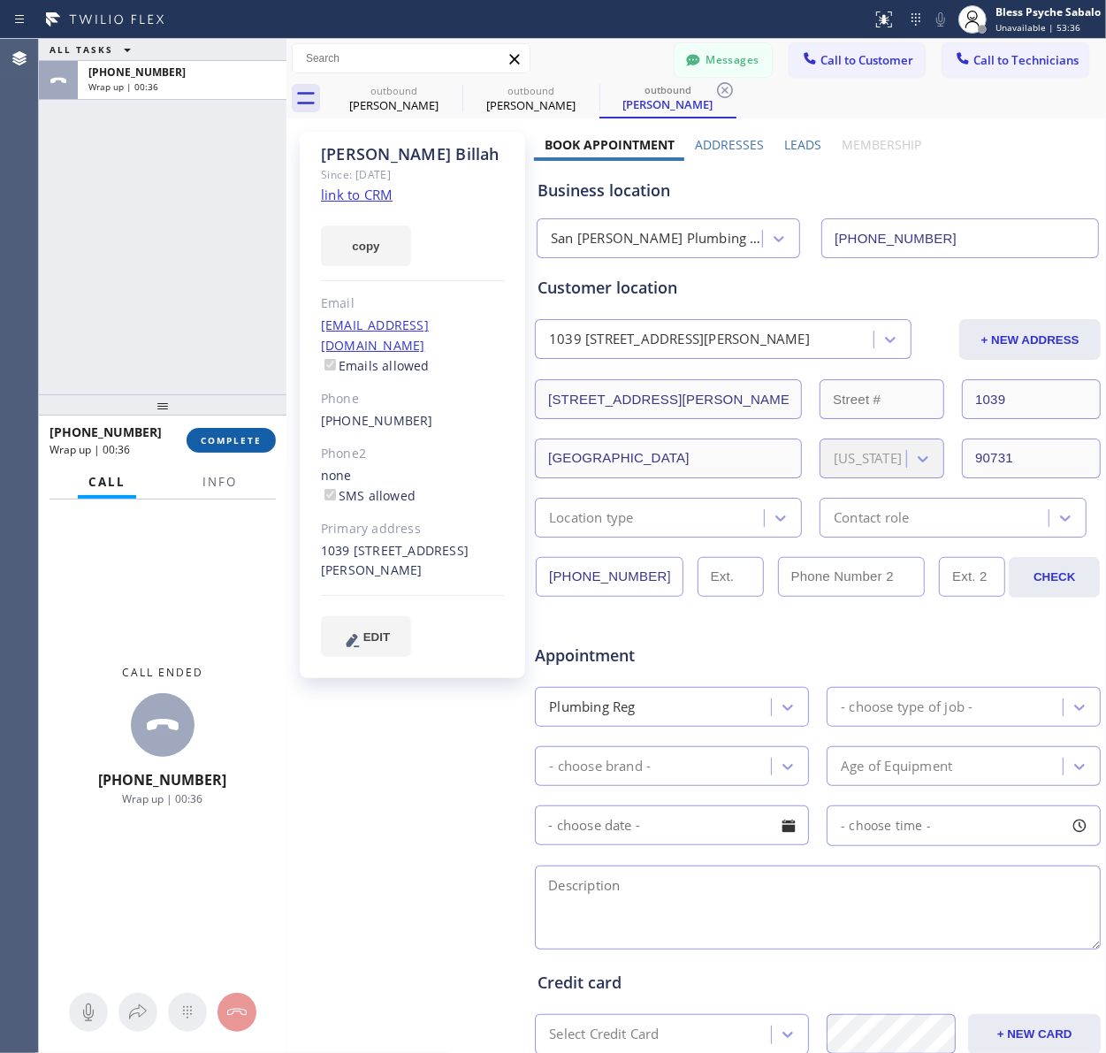
click at [240, 442] on span "COMPLETE" at bounding box center [231, 440] width 61 height 12
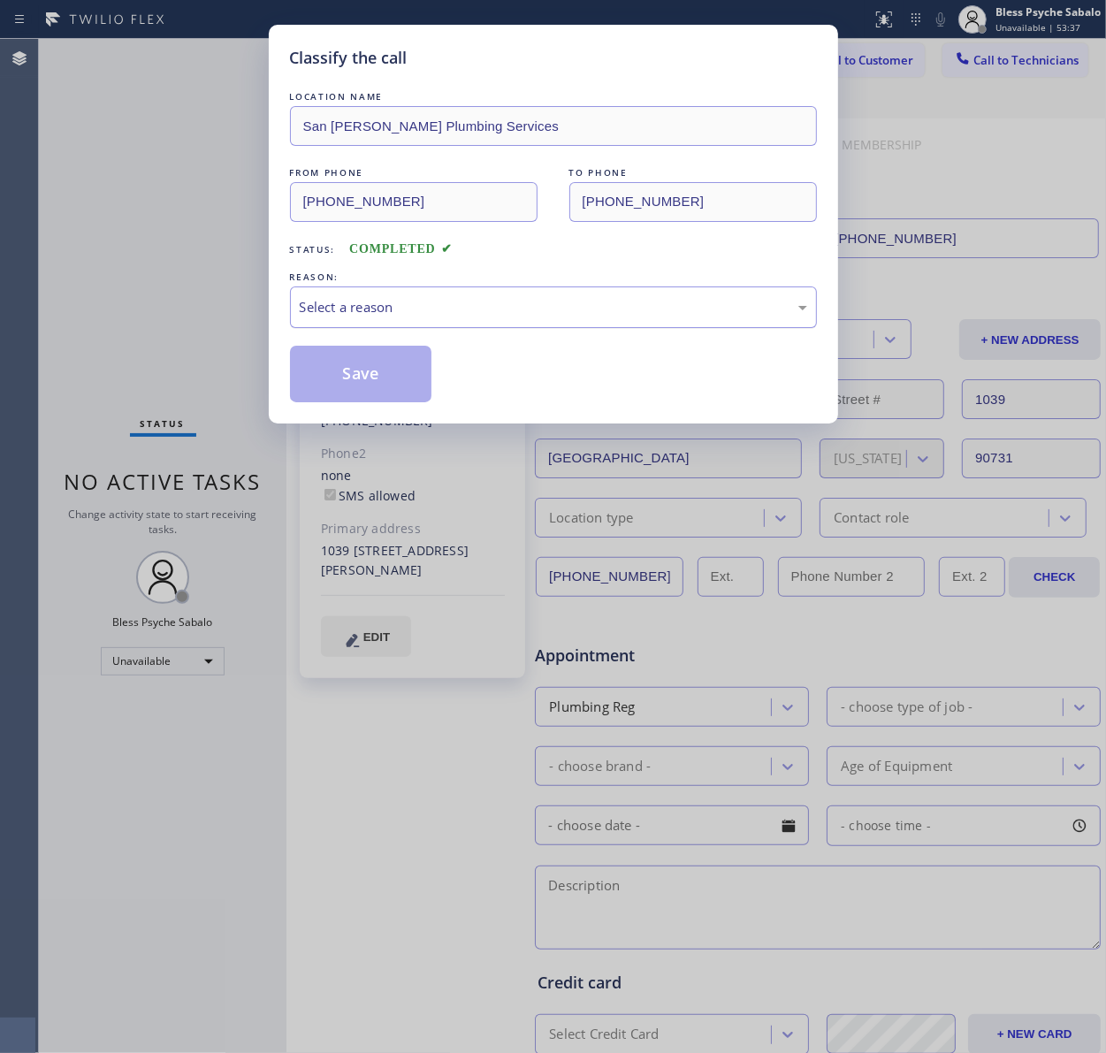
drag, startPoint x: 438, startPoint y: 293, endPoint x: 433, endPoint y: 312, distance: 20.2
click at [439, 293] on div "Select a reason" at bounding box center [553, 307] width 527 height 42
click at [436, 308] on div "Not Booked - All other reasons" at bounding box center [553, 307] width 507 height 20
drag, startPoint x: 430, startPoint y: 418, endPoint x: 426, endPoint y: 404, distance: 14.8
click at [347, 377] on button "Save" at bounding box center [361, 374] width 142 height 57
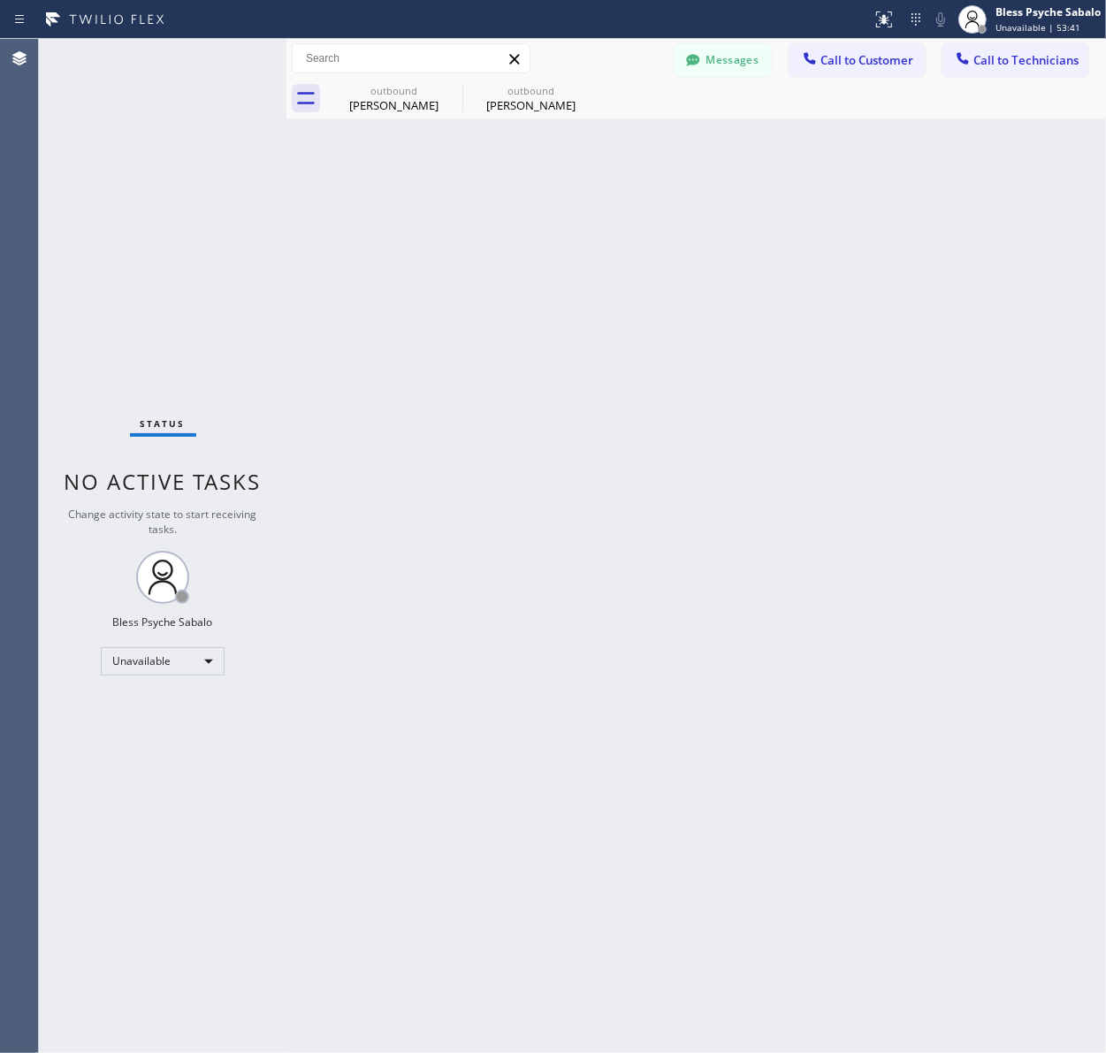
click at [713, 62] on button "Messages" at bounding box center [722, 60] width 97 height 34
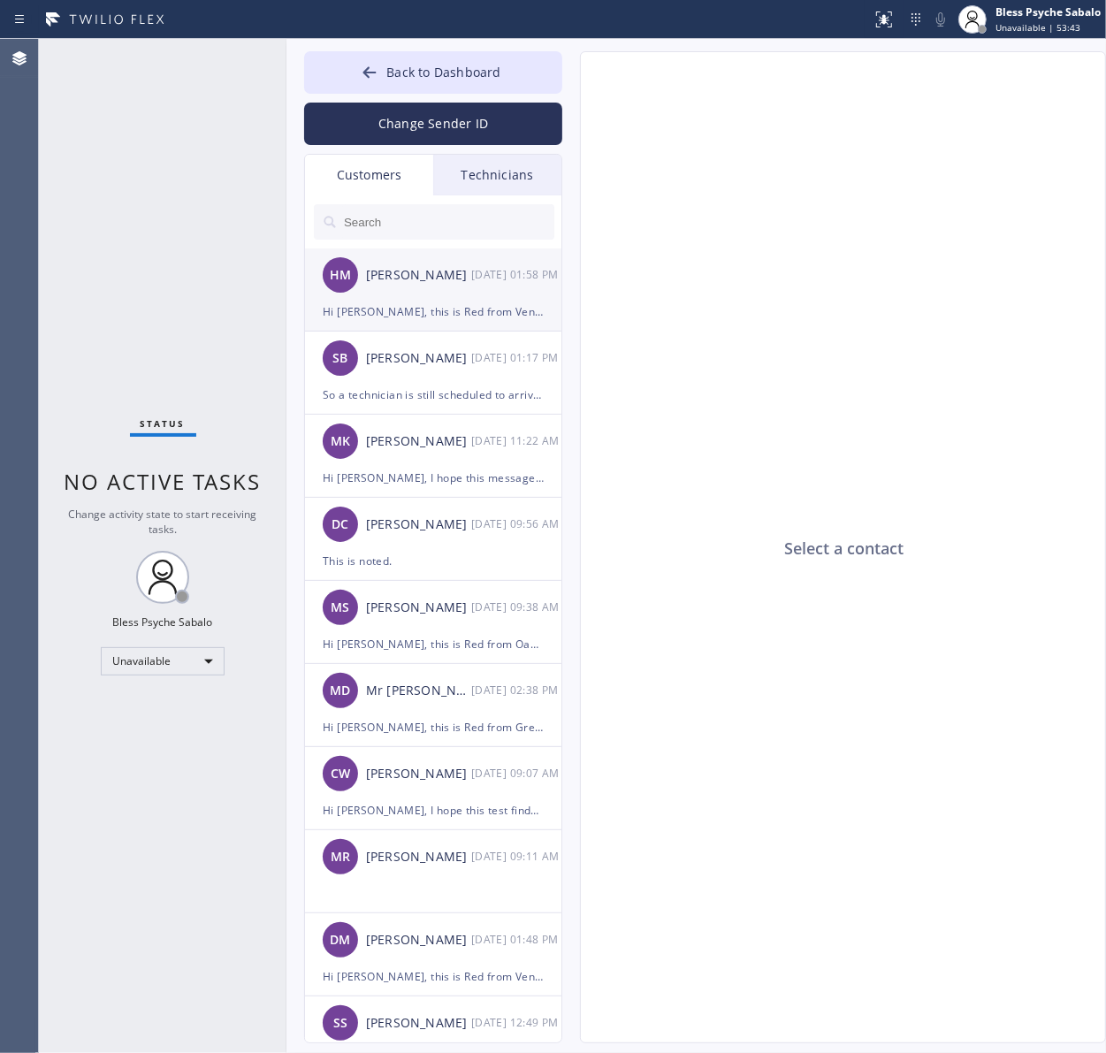
click at [440, 289] on div "HM [PERSON_NAME] [DATE] 01:58 PM" at bounding box center [434, 274] width 258 height 53
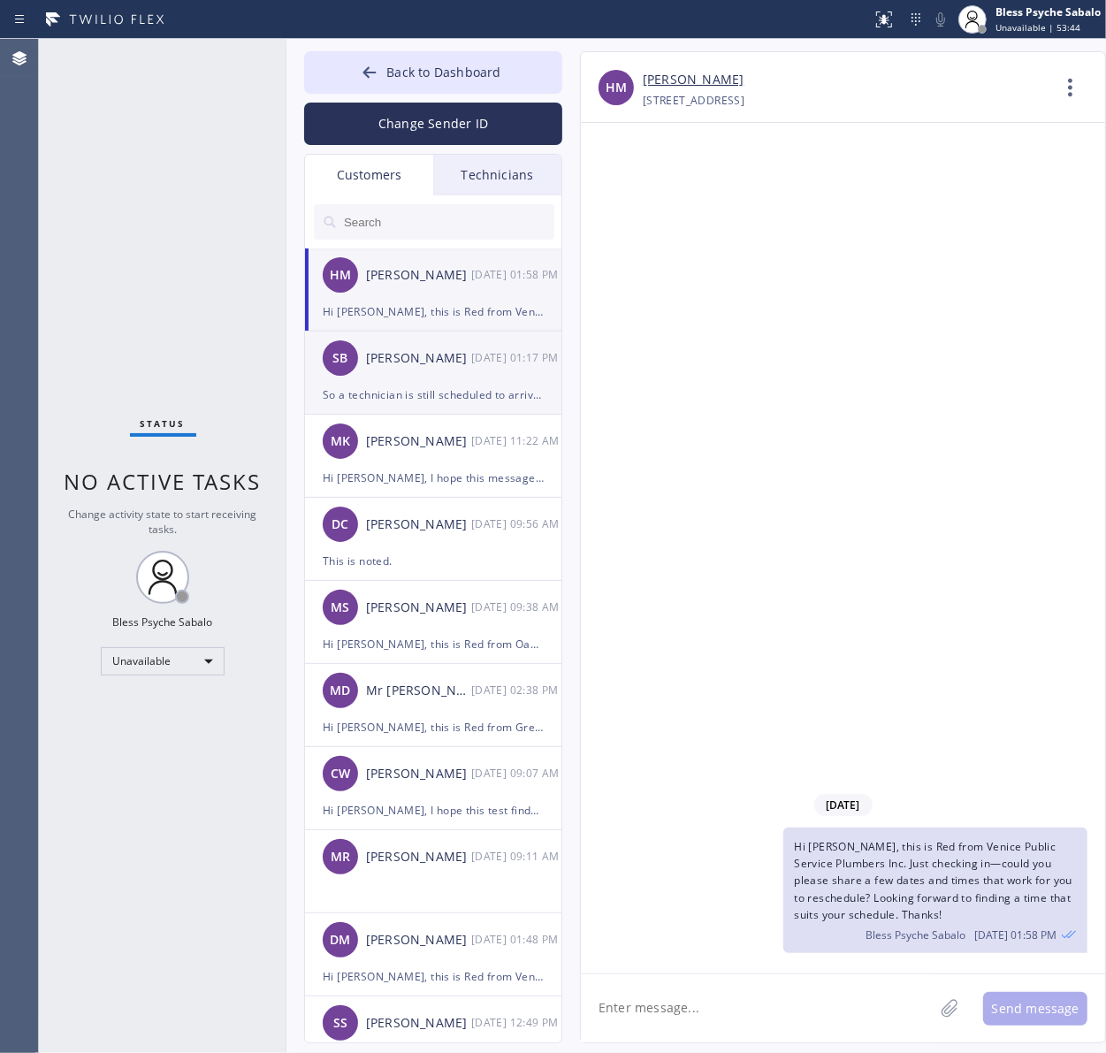
click at [438, 376] on div "SB [PERSON_NAME] [DATE] 01:17 PM" at bounding box center [434, 357] width 258 height 53
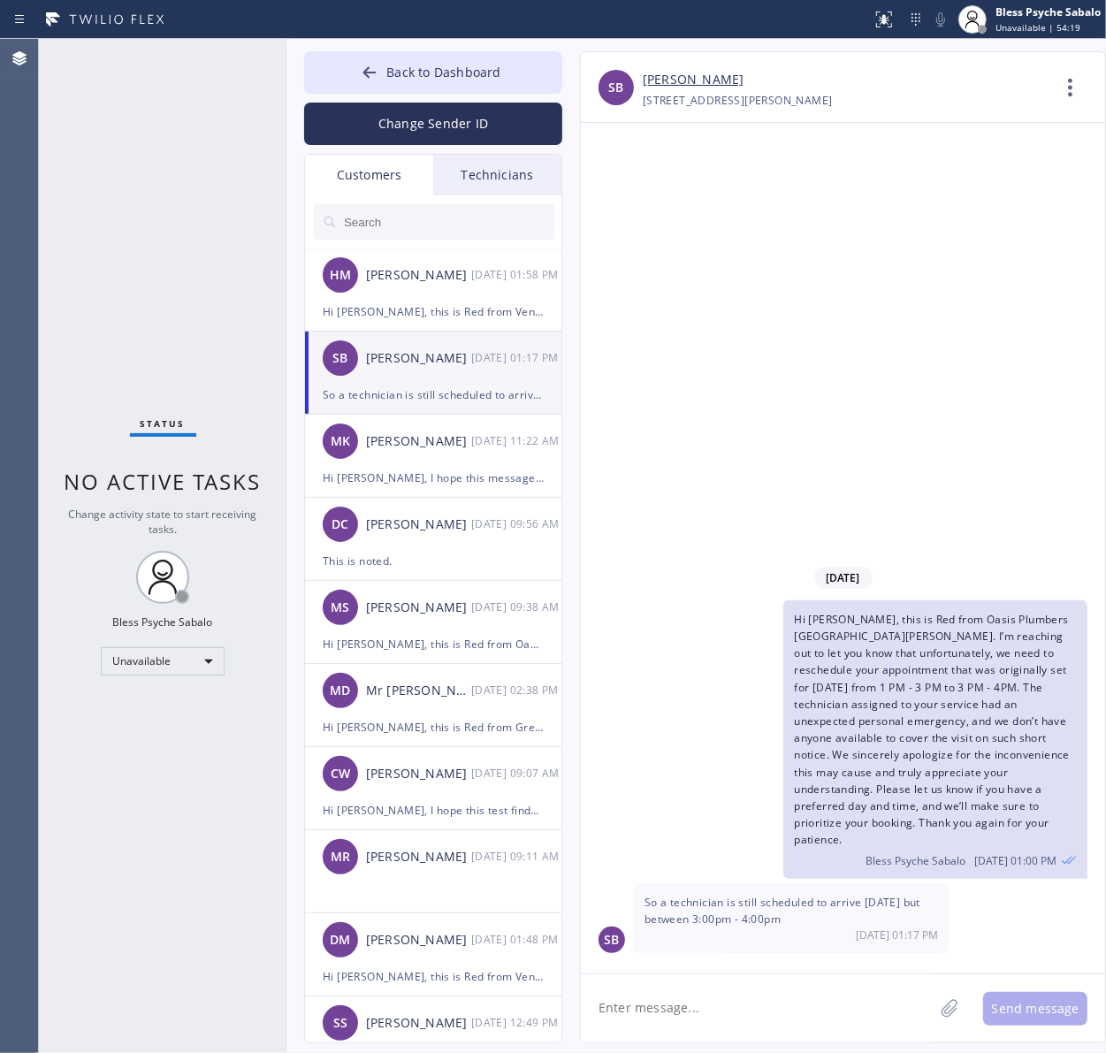
click at [815, 484] on div "[DATE] Hi [PERSON_NAME], this is Red from Oasis Plumbers [GEOGRAPHIC_DATA][PERS…" at bounding box center [843, 548] width 524 height 850
click at [456, 403] on div "So a technician is still scheduled to arrive [DATE] but between 3:00pm - 4:00pm" at bounding box center [433, 395] width 221 height 20
click at [451, 433] on div "[PERSON_NAME]" at bounding box center [418, 441] width 105 height 20
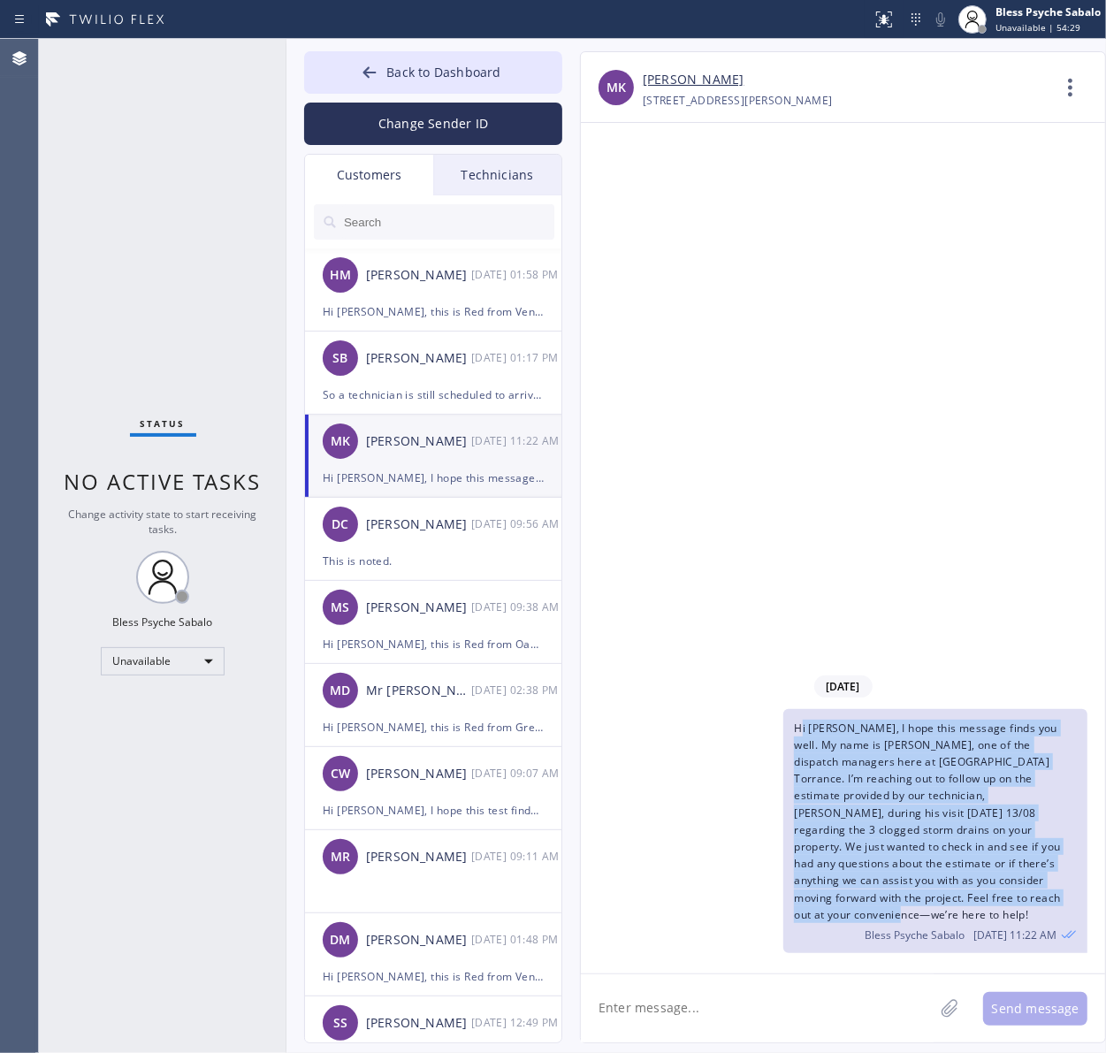
drag, startPoint x: 966, startPoint y: 919, endPoint x: 800, endPoint y: 739, distance: 245.2
click at [800, 739] on div "Hi [PERSON_NAME], I hope this message finds you well. My name is [PERSON_NAME],…" at bounding box center [935, 831] width 304 height 244
drag, startPoint x: 793, startPoint y: 741, endPoint x: 997, endPoint y: 920, distance: 271.8
click at [995, 842] on div "Hi [PERSON_NAME], I hope this message finds you well. My name is [PERSON_NAME],…" at bounding box center [935, 831] width 304 height 244
copy span "Hi [PERSON_NAME], I hope this message finds you well. My name is [PERSON_NAME],…"
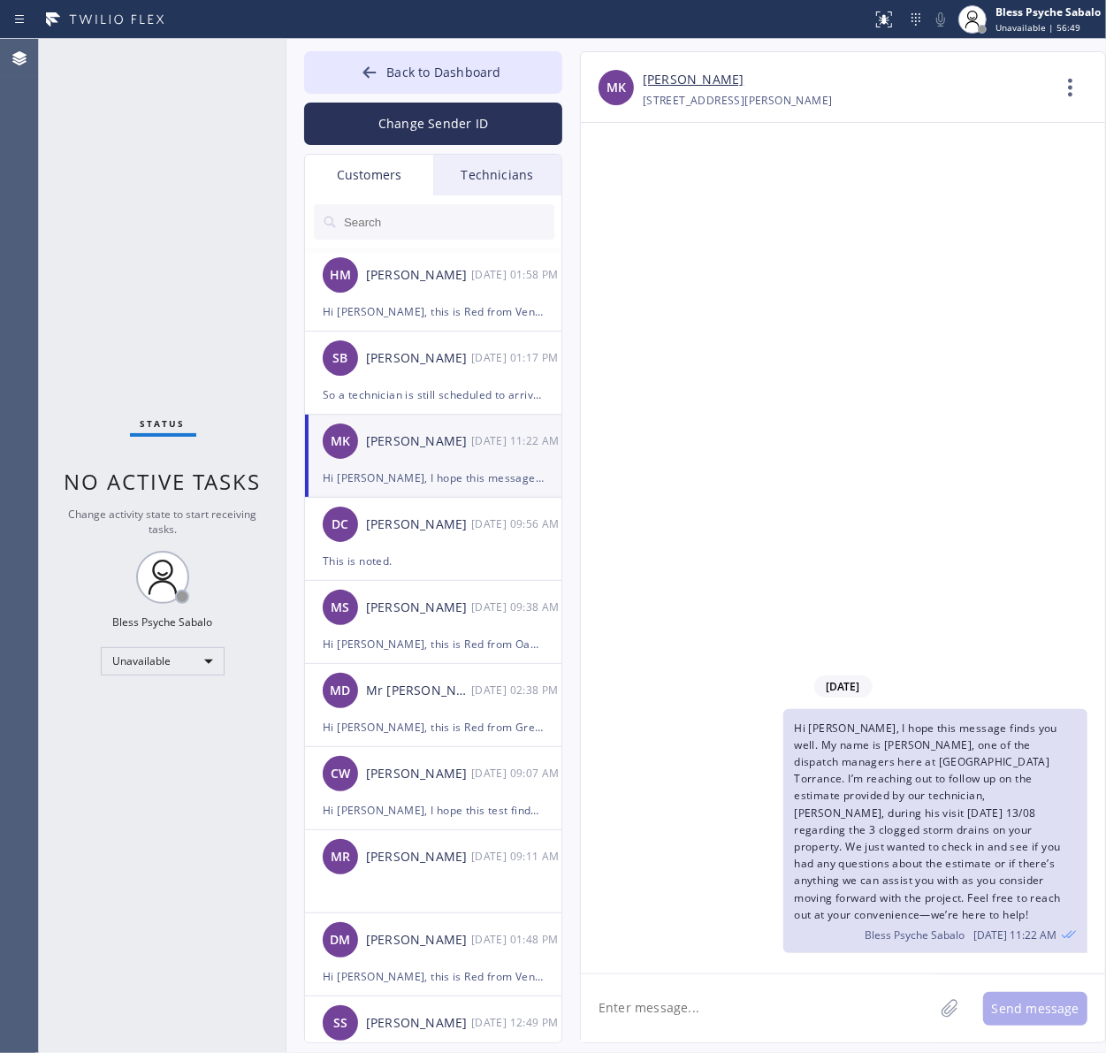
click at [496, 179] on div "Technicians" at bounding box center [497, 175] width 128 height 41
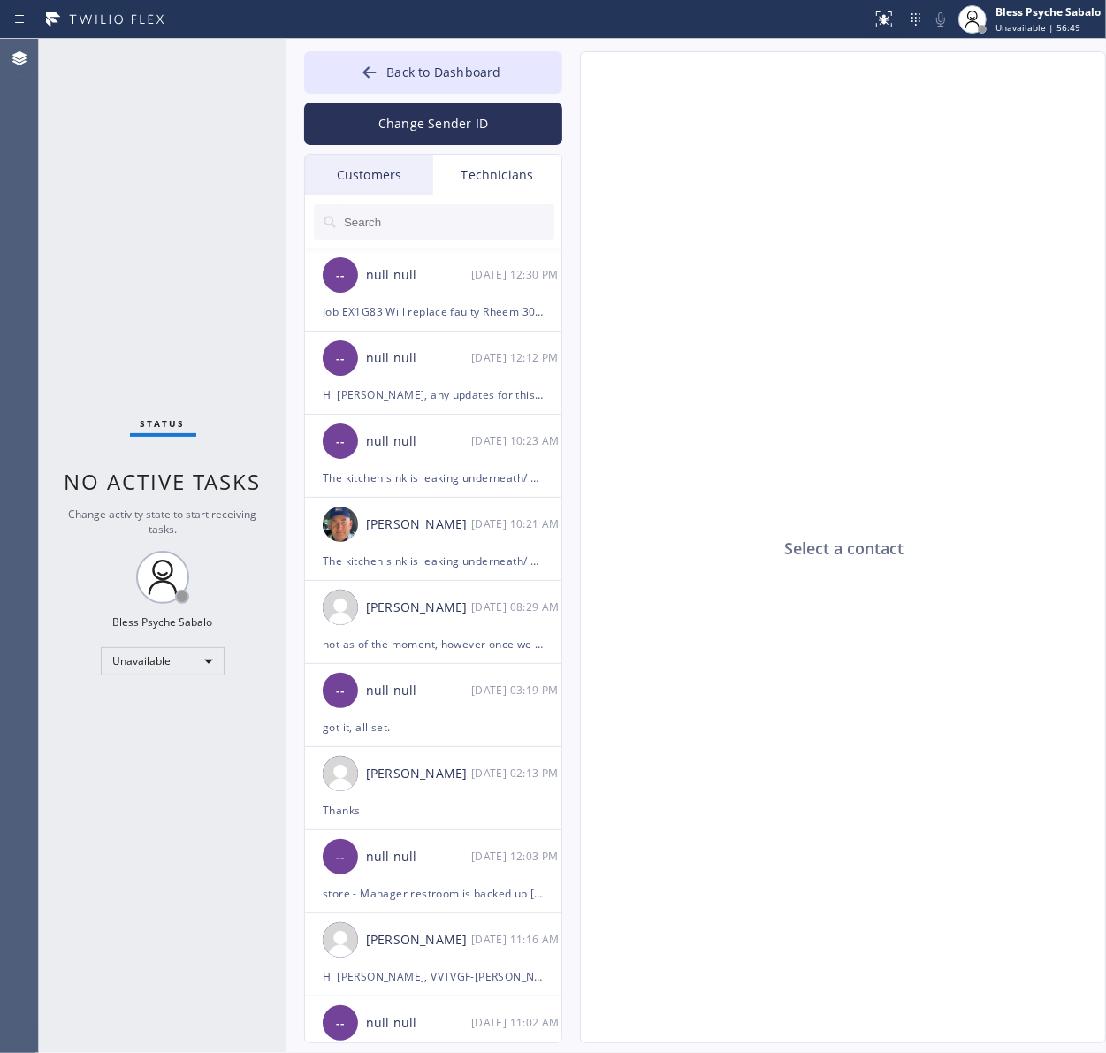
click at [352, 165] on div "Customers" at bounding box center [369, 175] width 128 height 41
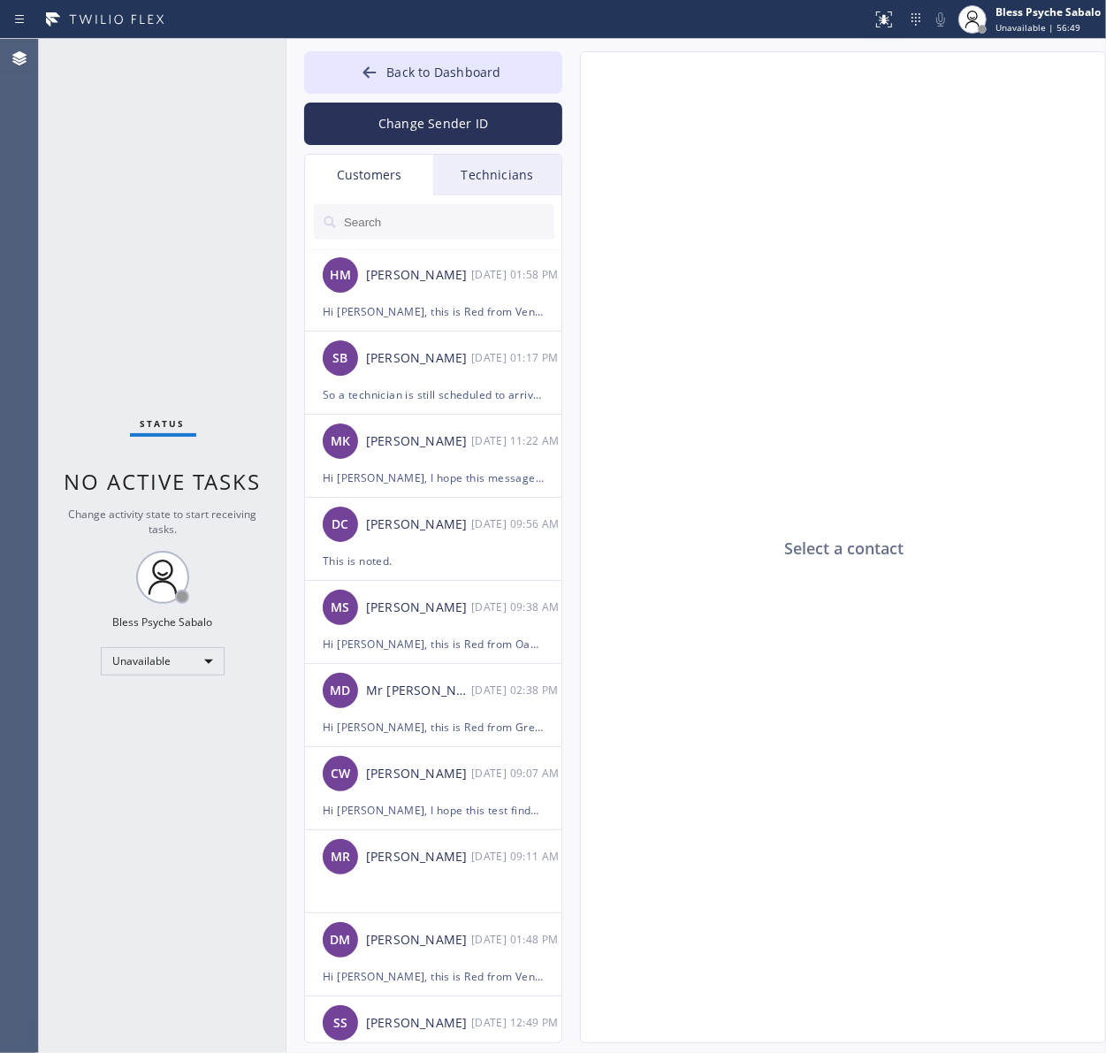
click at [367, 164] on div "Customers" at bounding box center [369, 175] width 128 height 41
click at [434, 224] on input "text" at bounding box center [448, 221] width 212 height 35
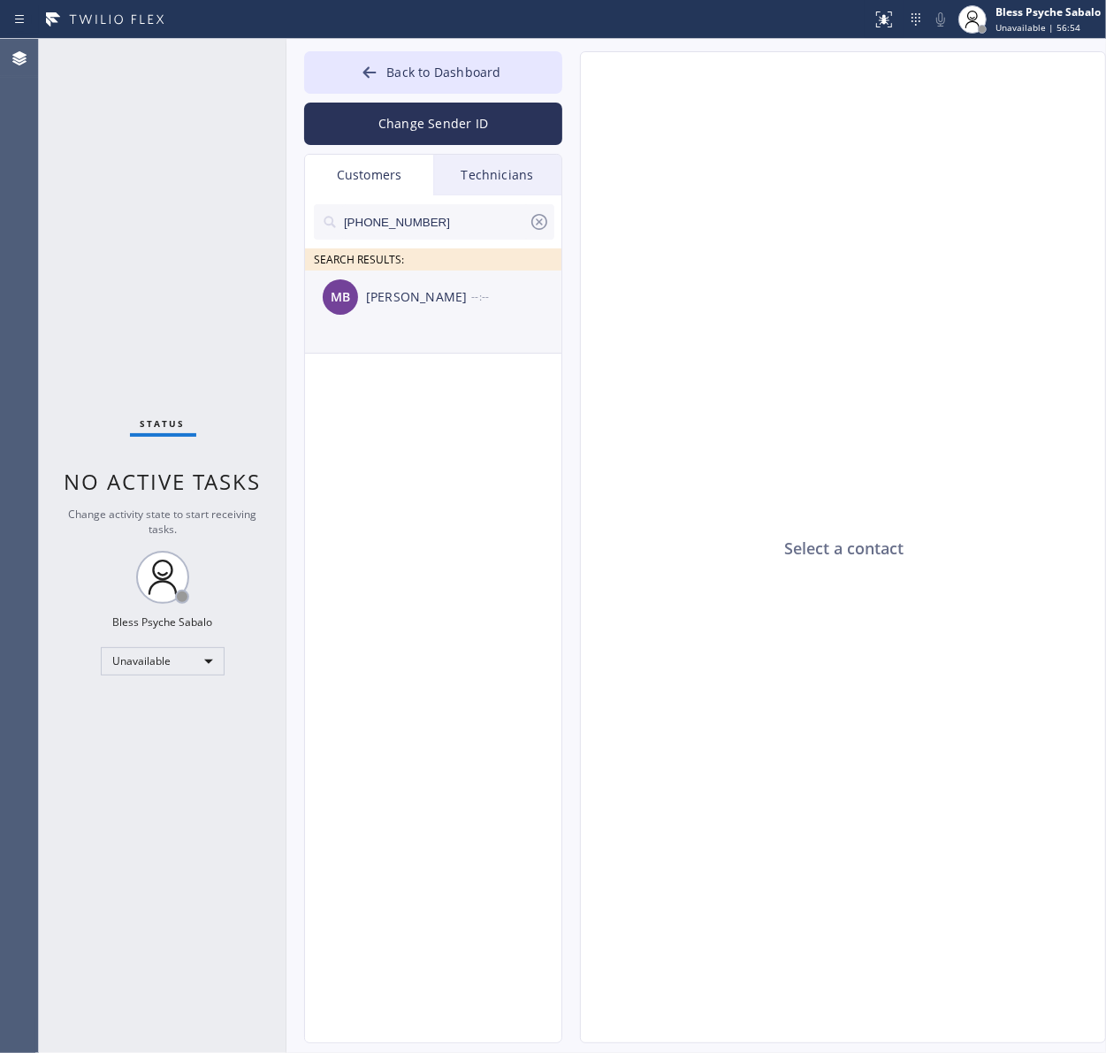
click at [440, 336] on li "MB [PERSON_NAME] --:--" at bounding box center [434, 311] width 258 height 83
click at [685, 842] on textarea at bounding box center [757, 1008] width 353 height 68
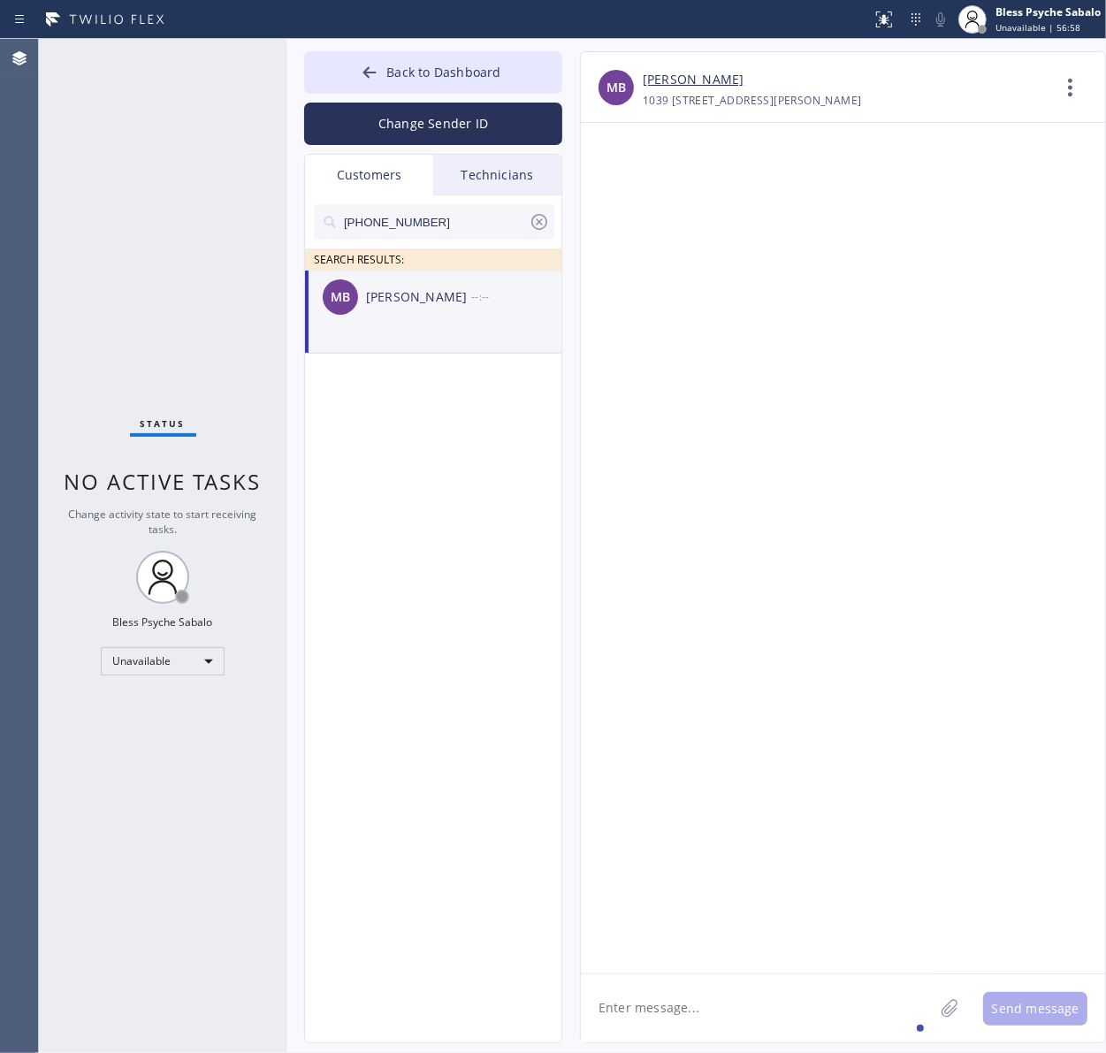
paste textarea "Hi [PERSON_NAME], I hope this message finds you well. My name is [PERSON_NAME],…"
type textarea "Hi [PERSON_NAME], I hope this message finds you well. My name is [PERSON_NAME],…"
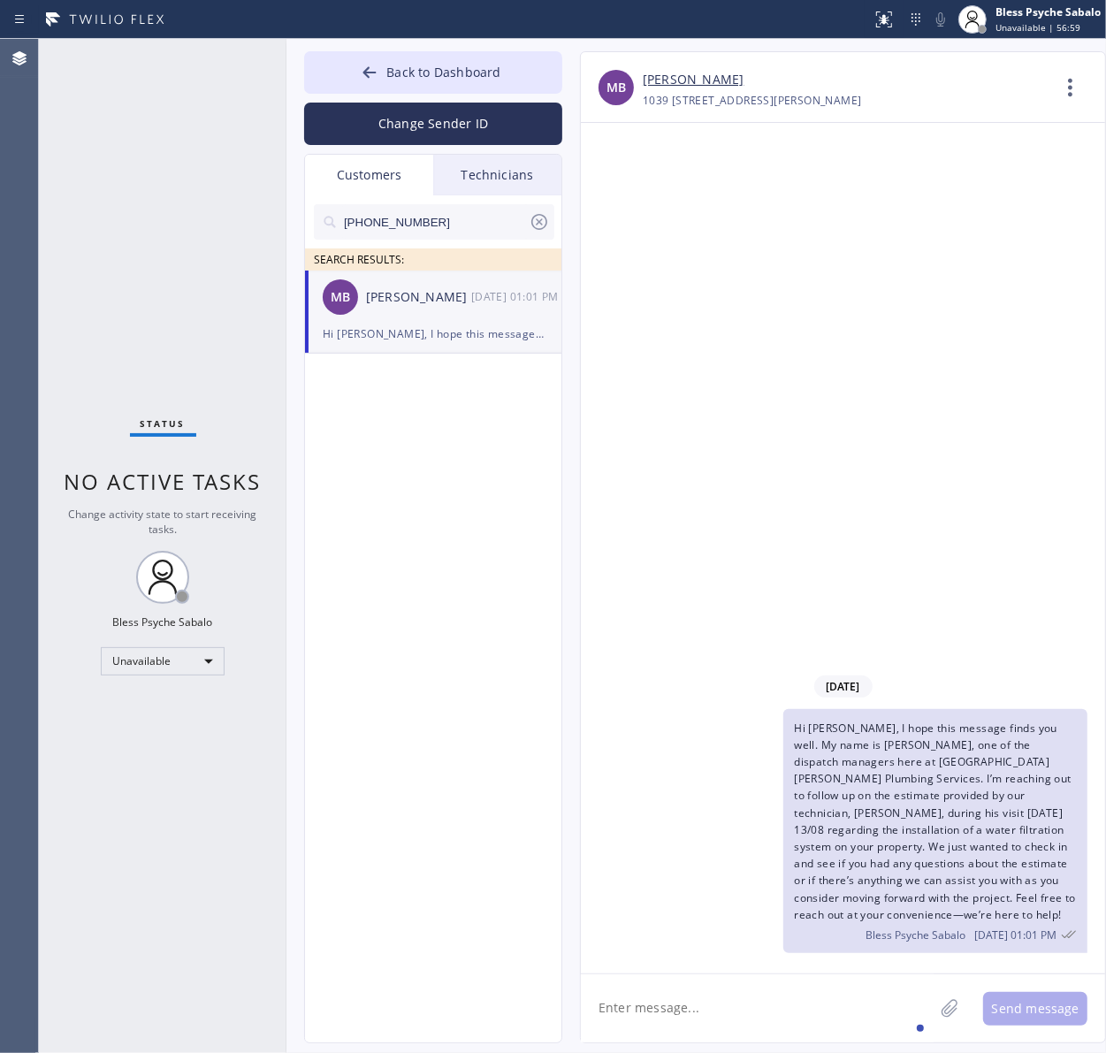
click at [791, 546] on div "[DATE] Hi [PERSON_NAME], I hope this message finds you well. My name is [PERSON…" at bounding box center [843, 548] width 524 height 850
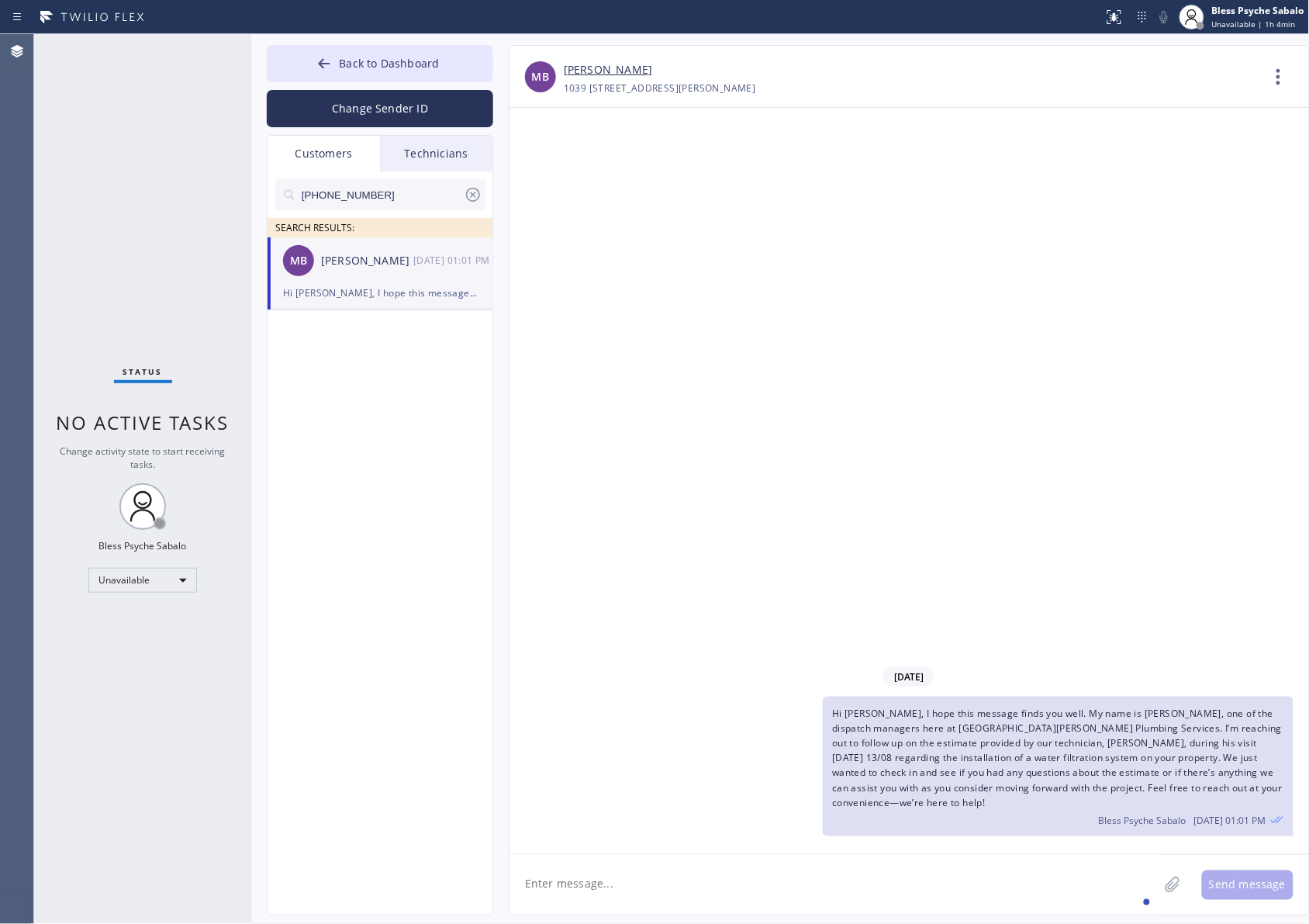
drag, startPoint x: 691, startPoint y: 291, endPoint x: 372, endPoint y: 137, distance: 354.2
click at [691, 290] on div "[DATE] Hi [PERSON_NAME], I hope this message finds you well. My name is [PERSON…" at bounding box center [909, 481] width 799 height 746
click at [438, 154] on div "Technicians" at bounding box center [436, 154] width 112 height 36
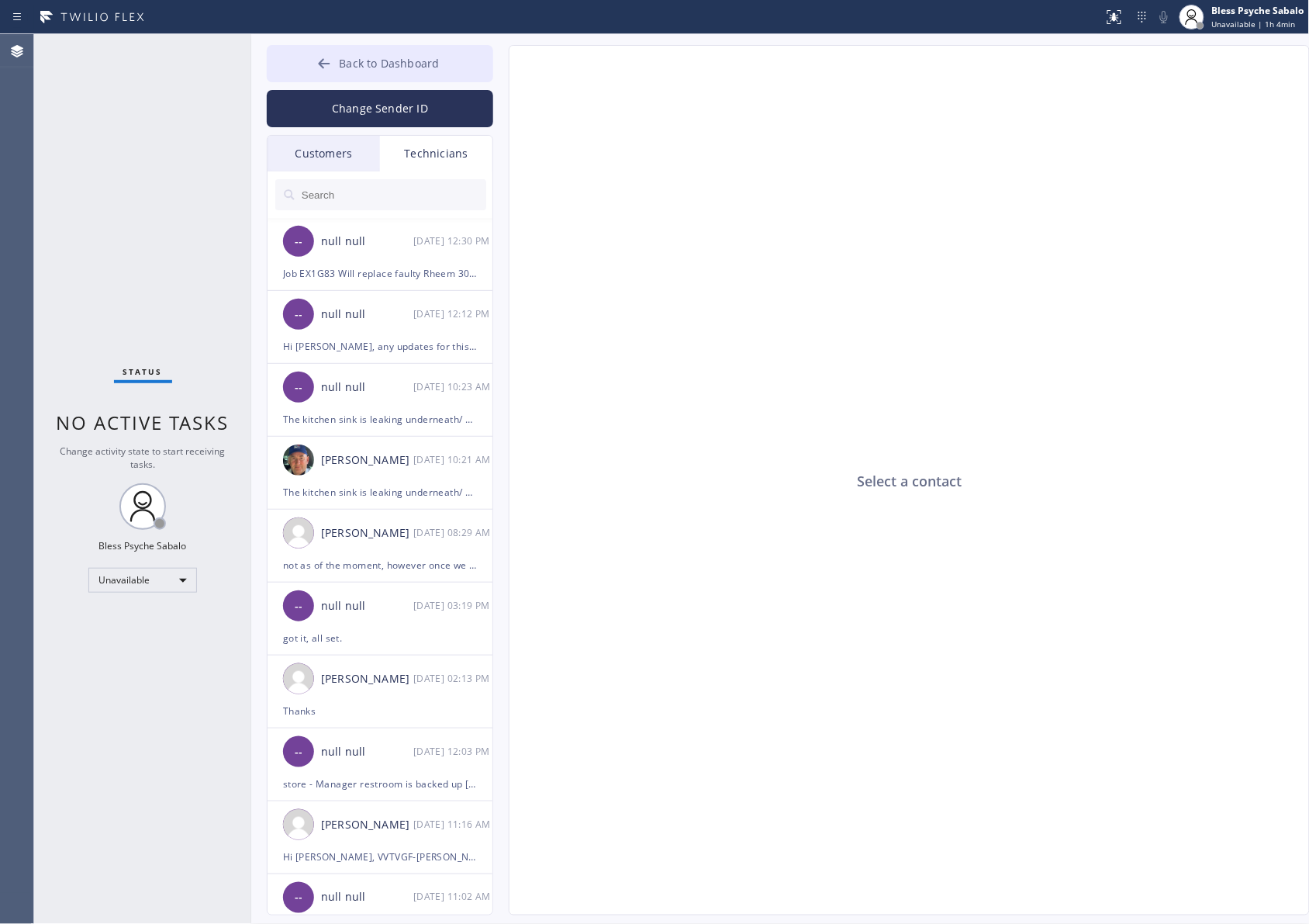
click at [410, 62] on span "Back to Dashboard" at bounding box center [389, 63] width 100 height 15
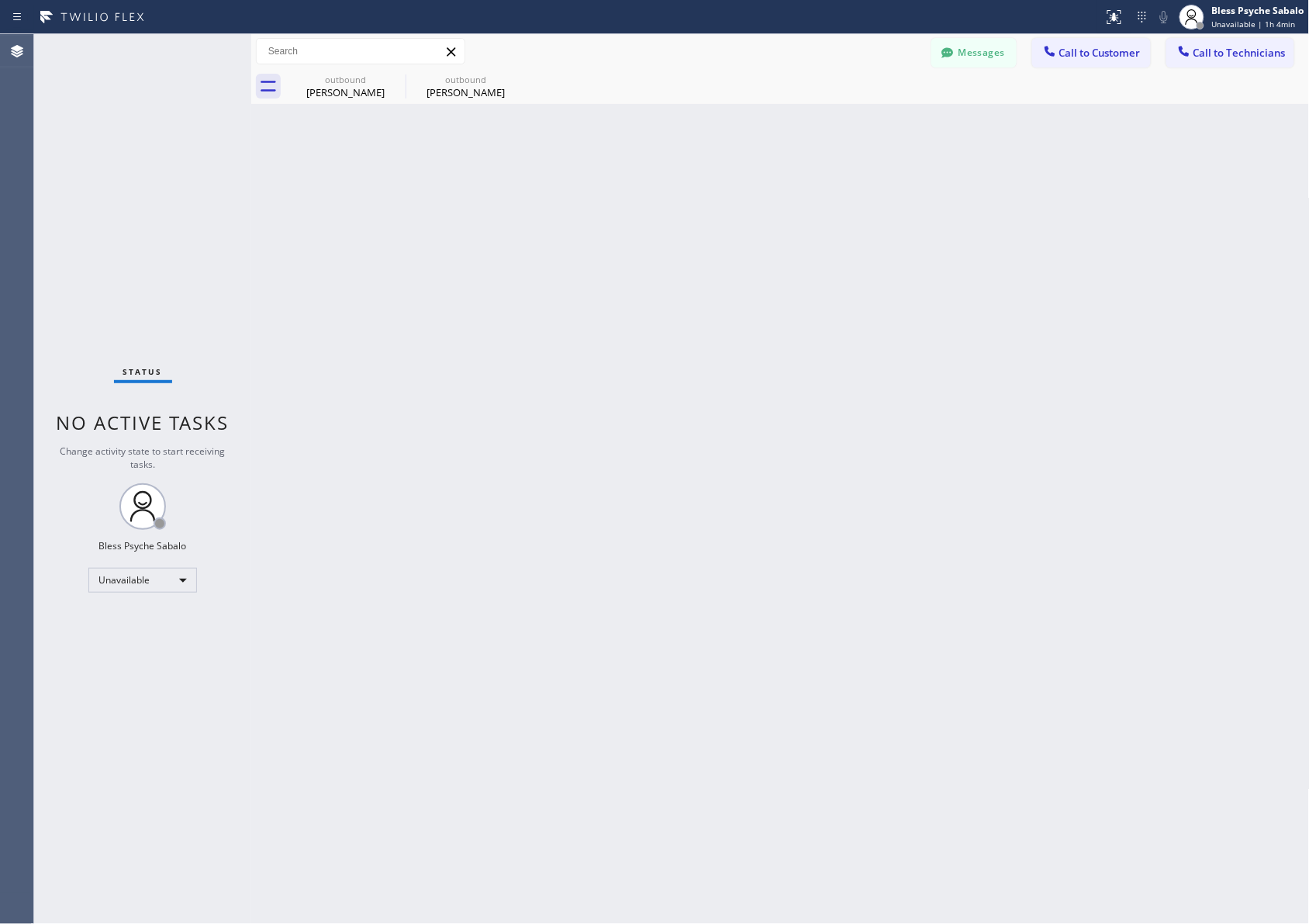
click at [873, 169] on div "Back to Dashboard Change Sender ID Customers Technicians [PHONE_NUMBER] SEARCH …" at bounding box center [780, 479] width 1059 height 890
click at [873, 35] on div "Messages Call to Customer Call to Technicians Outbound call Location [GEOGRAPHI…" at bounding box center [780, 52] width 1059 height 35
click at [873, 54] on span "Call to Technicians" at bounding box center [1239, 53] width 92 height 14
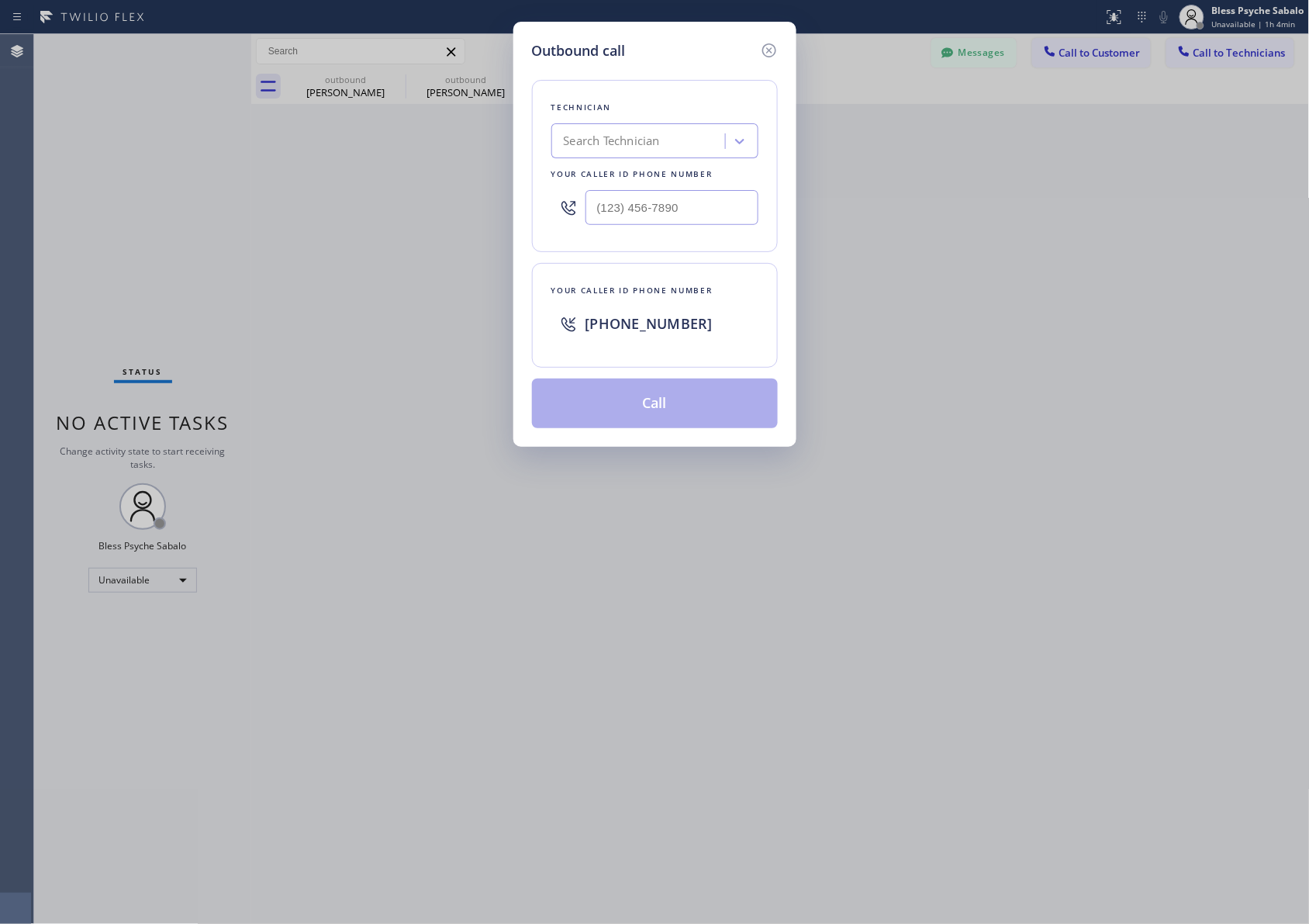
click at [671, 118] on div "Technician Search Technician Your caller id phone number" at bounding box center [654, 166] width 246 height 172
drag, startPoint x: 671, startPoint y: 136, endPoint x: 680, endPoint y: 132, distance: 9.8
click at [669, 138] on div "Search Technician" at bounding box center [640, 141] width 169 height 27
type input "artyom"
click at [679, 176] on div "[PERSON_NAME]" at bounding box center [654, 174] width 207 height 28
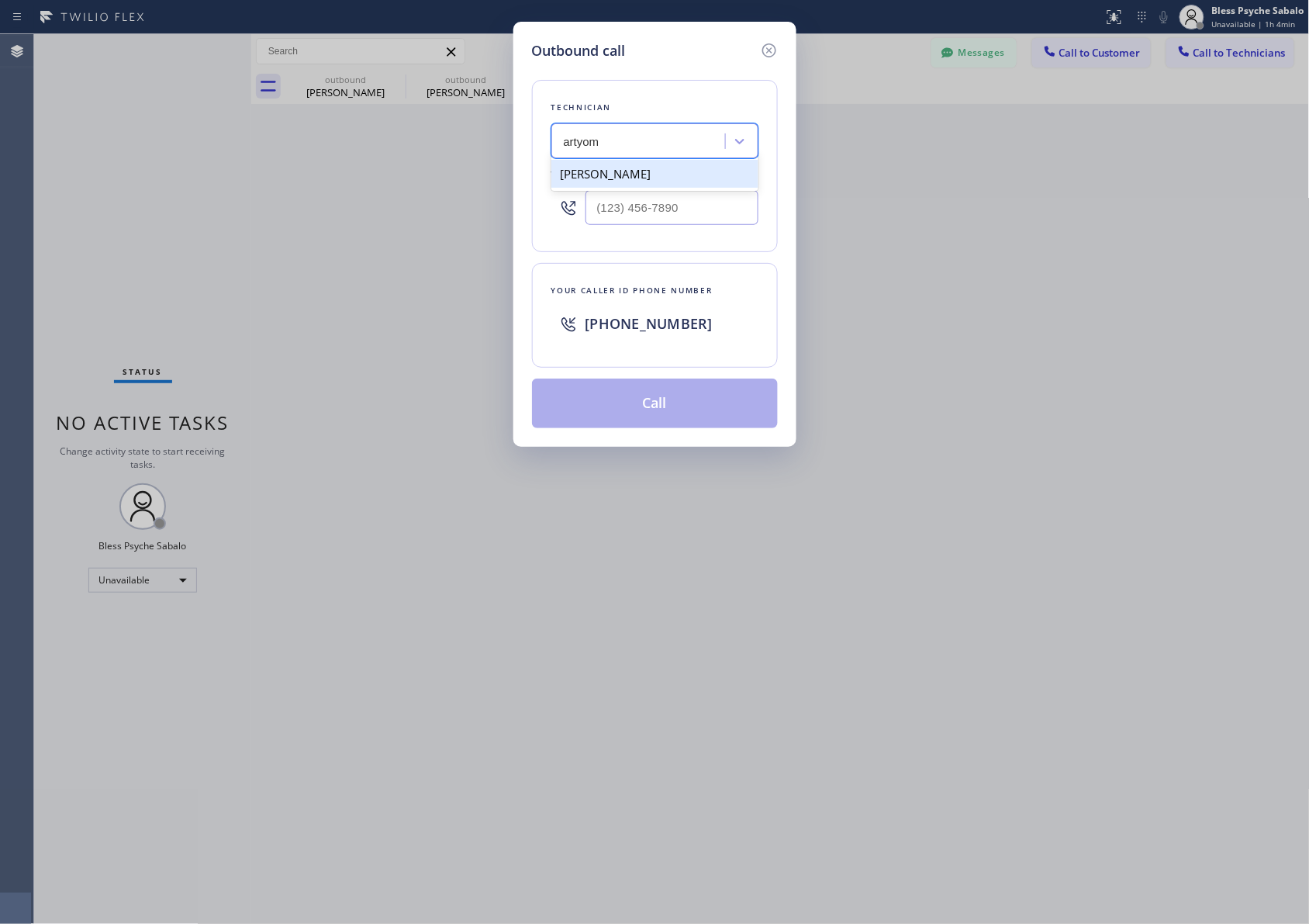
type input "[PHONE_NUMBER]"
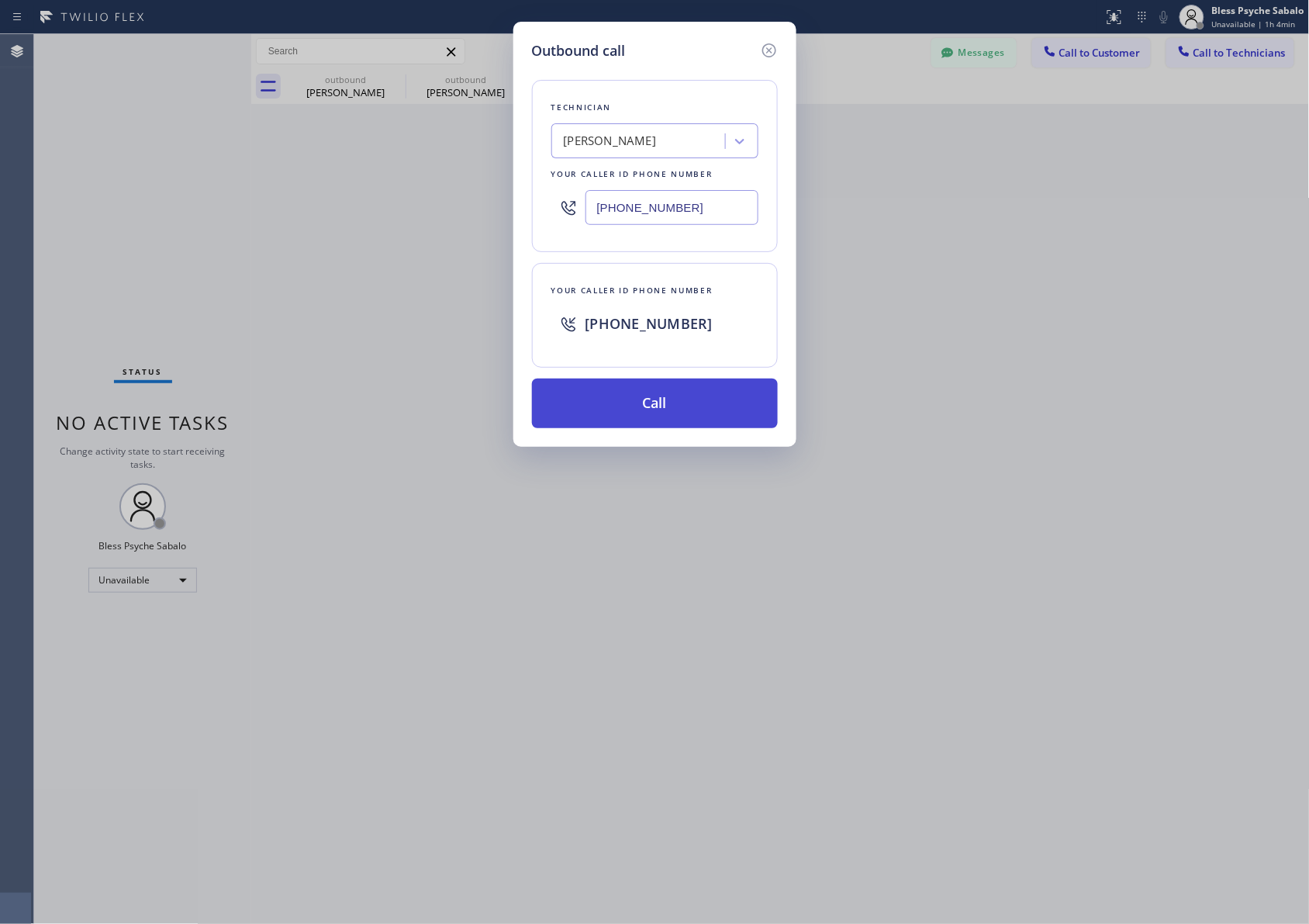
click at [761, 398] on button "Call" at bounding box center [654, 403] width 246 height 50
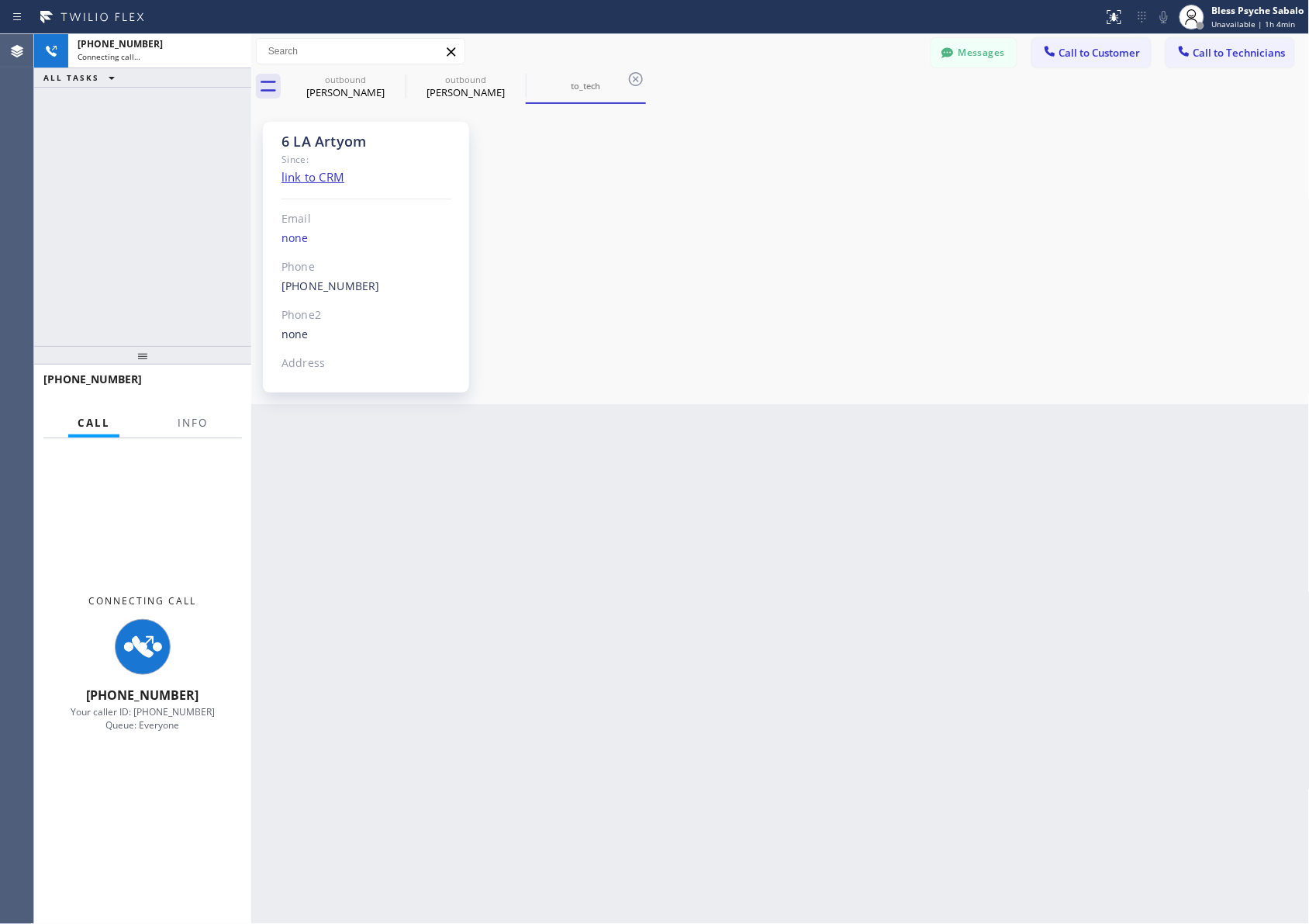
scroll to position [3737, 0]
click at [532, 333] on div "6 LA Artyom Since: link to CRM Email none Phone [PHONE_NUMBER] Outbound call Te…" at bounding box center [781, 254] width 1051 height 292
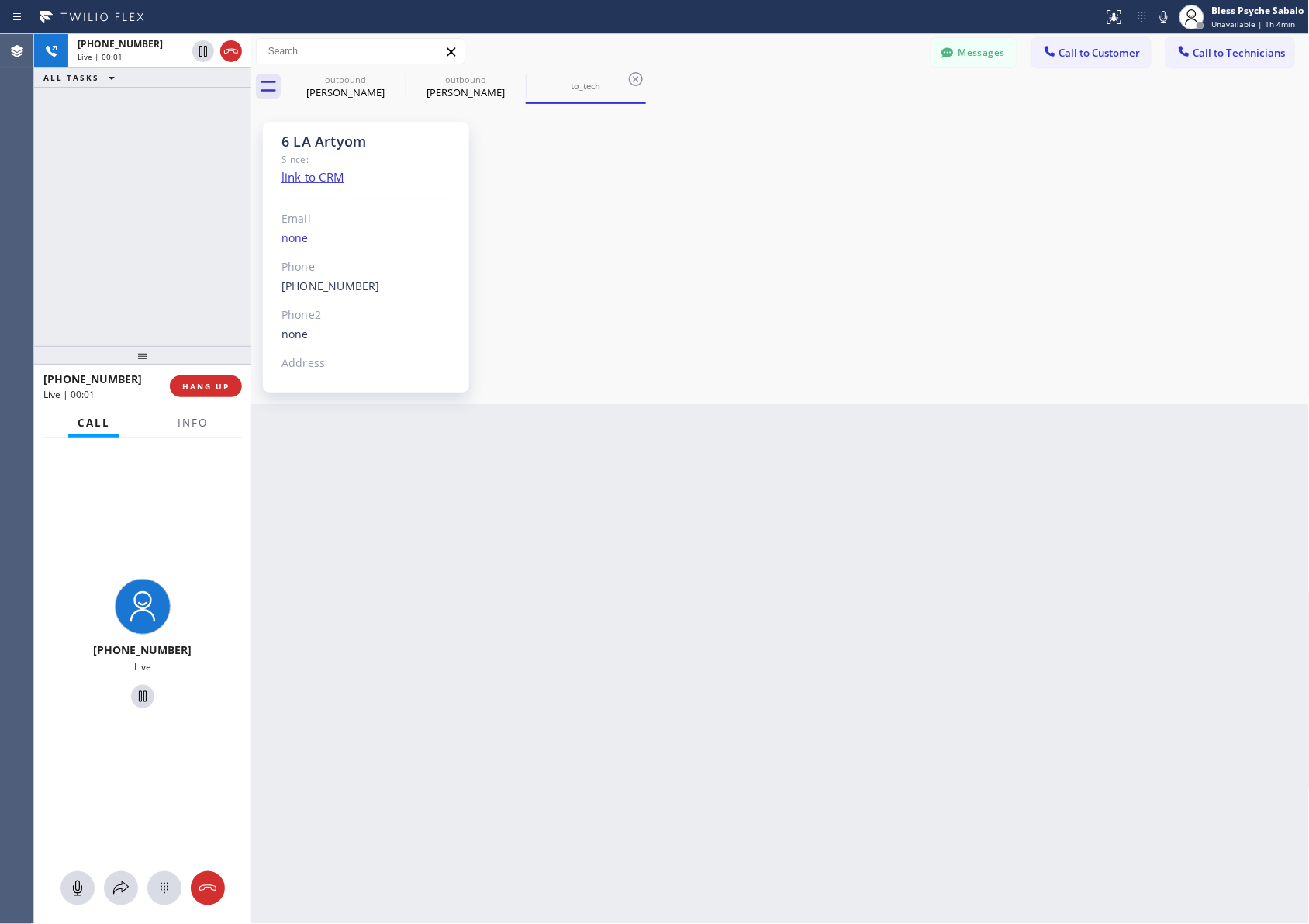
click at [779, 334] on div "6 LA Artyom Since: link to CRM Email none Phone [PHONE_NUMBER] Outbound call Te…" at bounding box center [781, 254] width 1051 height 292
click at [631, 429] on div "Back to Dashboard Change Sender ID Customers Technicians [PHONE_NUMBER] SEARCH …" at bounding box center [780, 479] width 1059 height 890
click at [714, 290] on div "6 LA Artyom Since: link to CRM Email none Phone [PHONE_NUMBER] Outbound call Te…" at bounding box center [781, 254] width 1051 height 292
click at [873, 63] on button "Messages" at bounding box center [974, 53] width 85 height 30
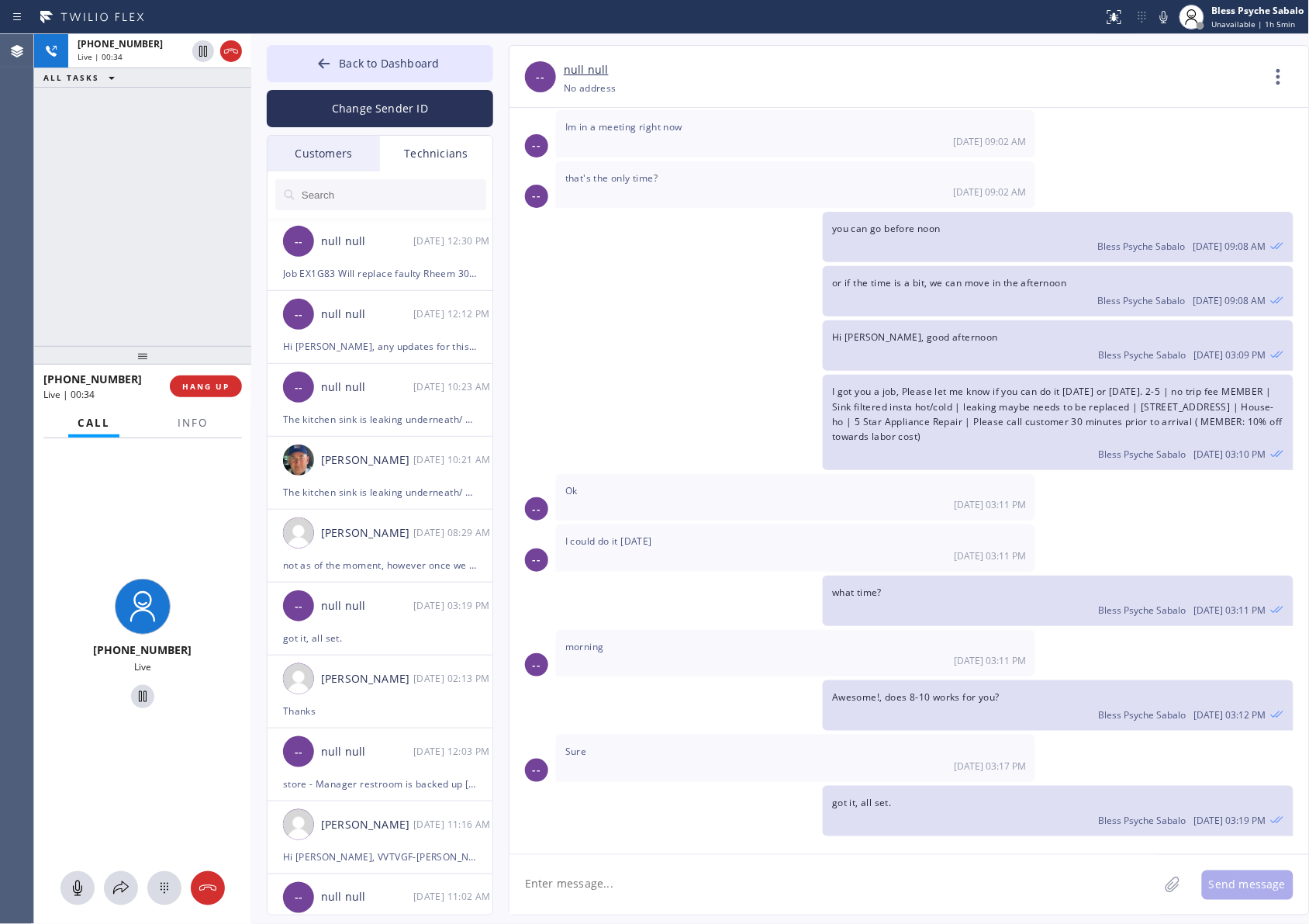
click at [425, 156] on div "Technicians" at bounding box center [436, 154] width 112 height 36
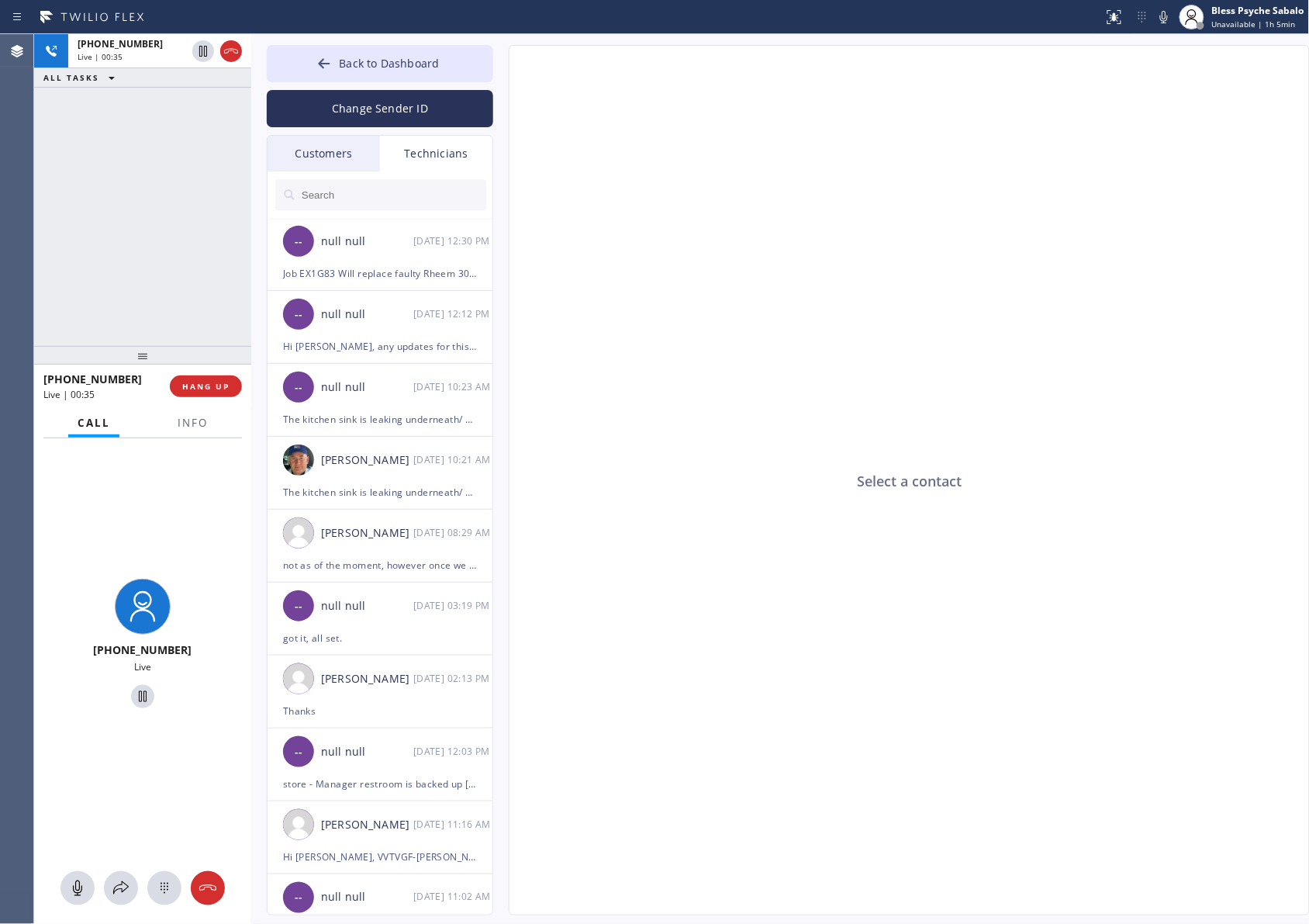
click at [396, 189] on input "text" at bounding box center [393, 194] width 186 height 31
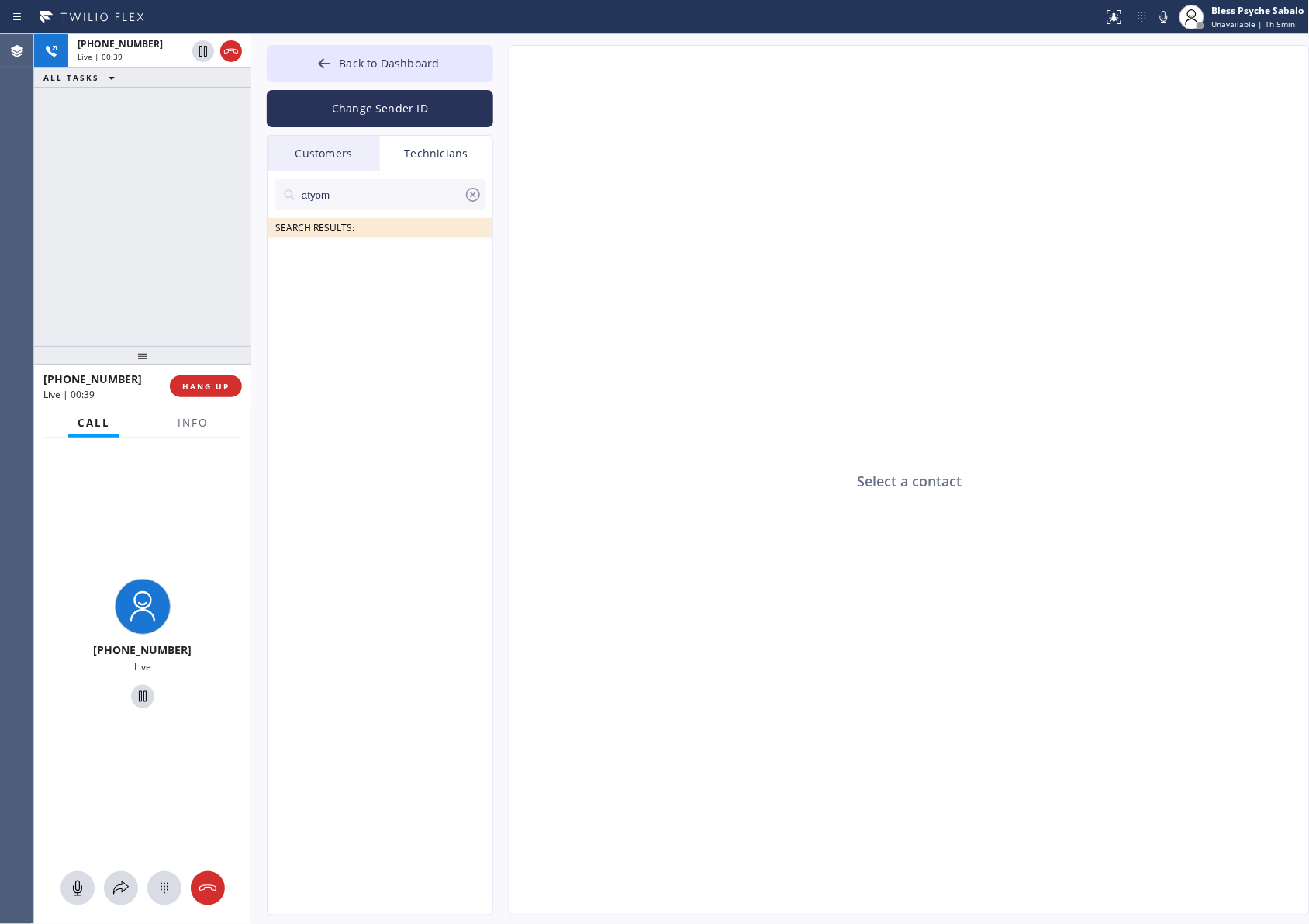
drag, startPoint x: 401, startPoint y: 190, endPoint x: 339, endPoint y: 197, distance: 62.4
click at [392, 194] on input "atyom" at bounding box center [382, 194] width 164 height 31
drag, startPoint x: 306, startPoint y: 198, endPoint x: 369, endPoint y: 206, distance: 63.5
click at [369, 206] on input "atyom" at bounding box center [382, 194] width 164 height 31
type input "a"
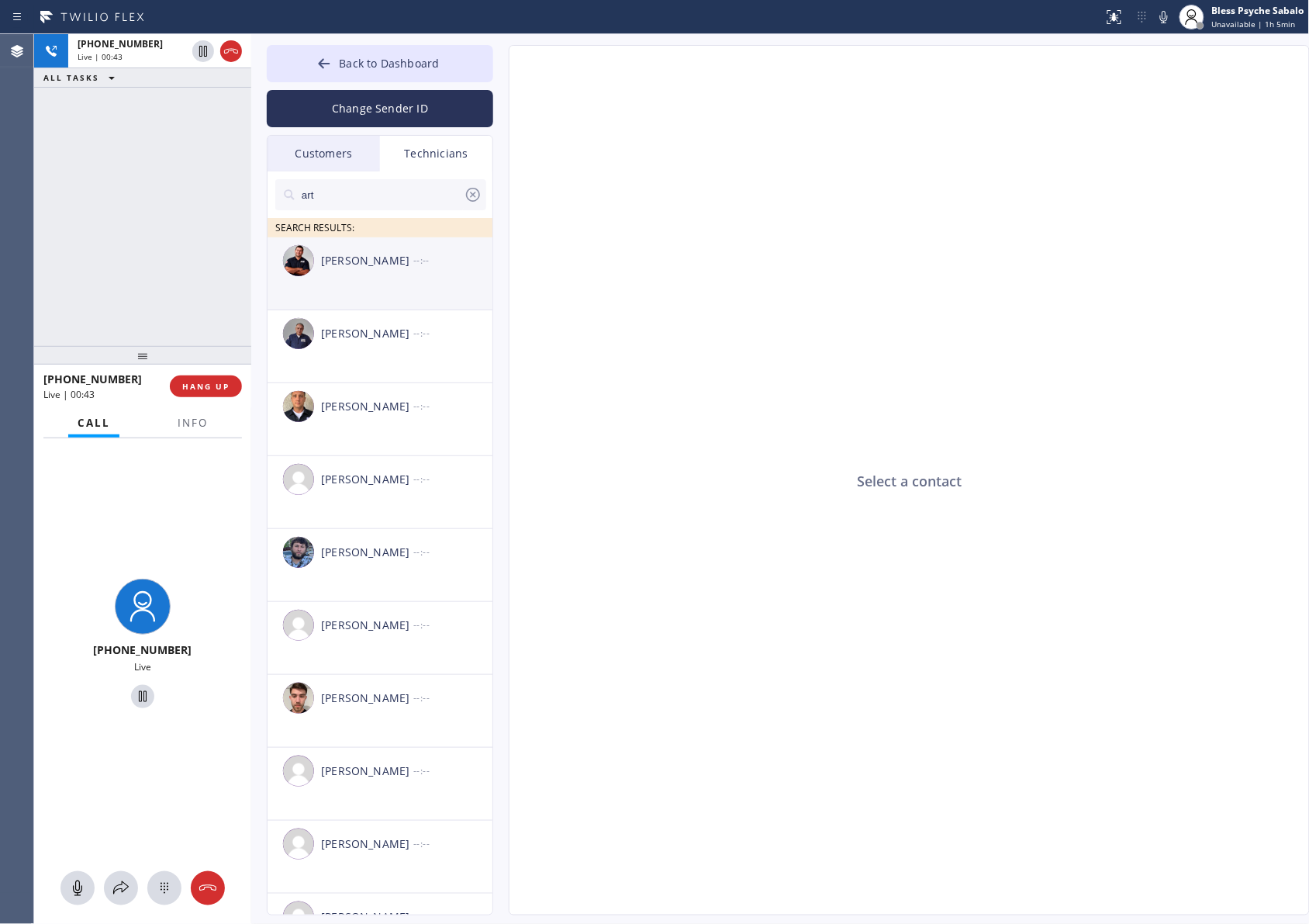
click at [359, 270] on div "[PERSON_NAME] --:--" at bounding box center [381, 260] width 226 height 47
click at [351, 202] on input "art" at bounding box center [382, 194] width 164 height 31
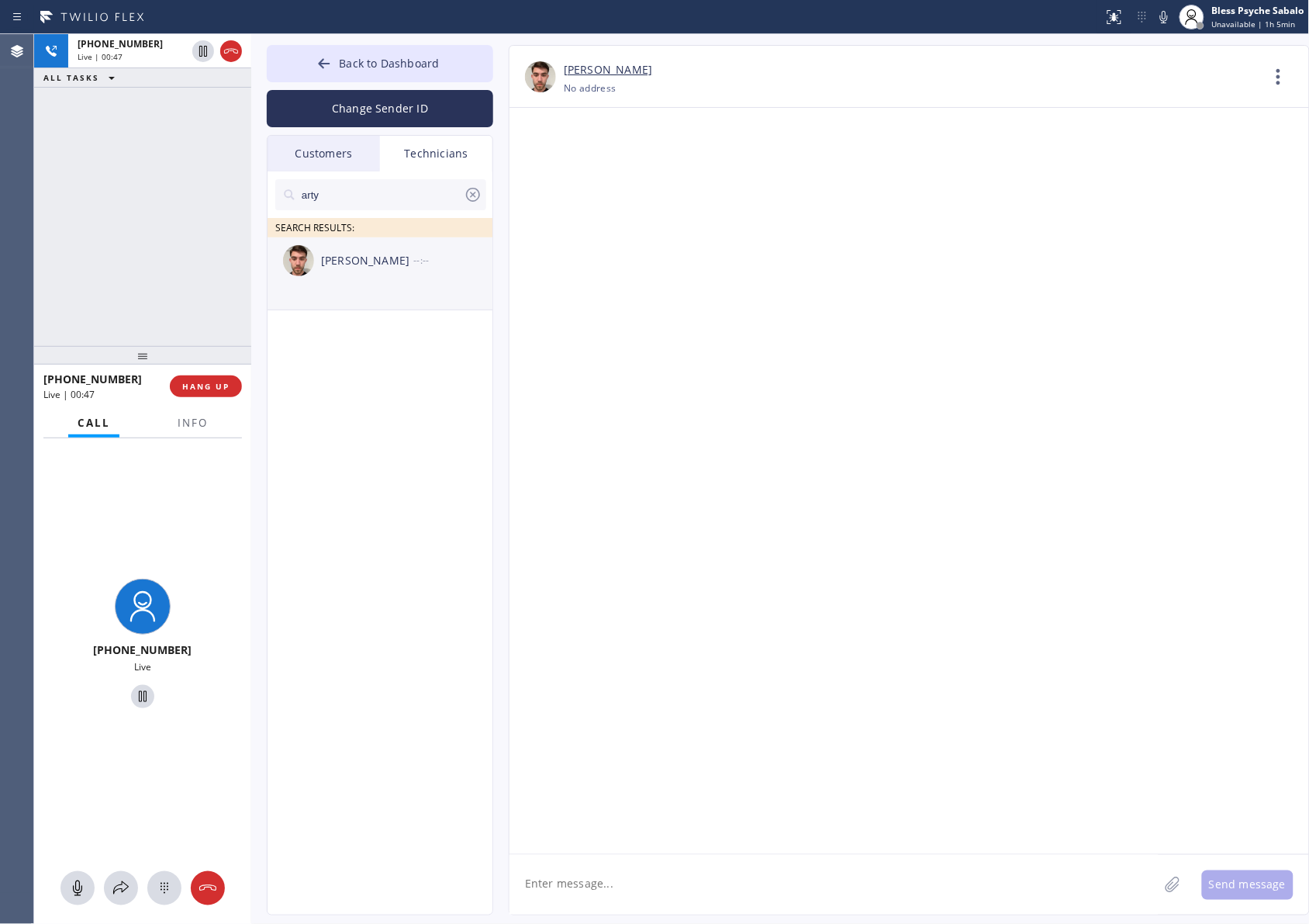
type input "arty"
click at [390, 260] on div "[PERSON_NAME]" at bounding box center [367, 261] width 92 height 18
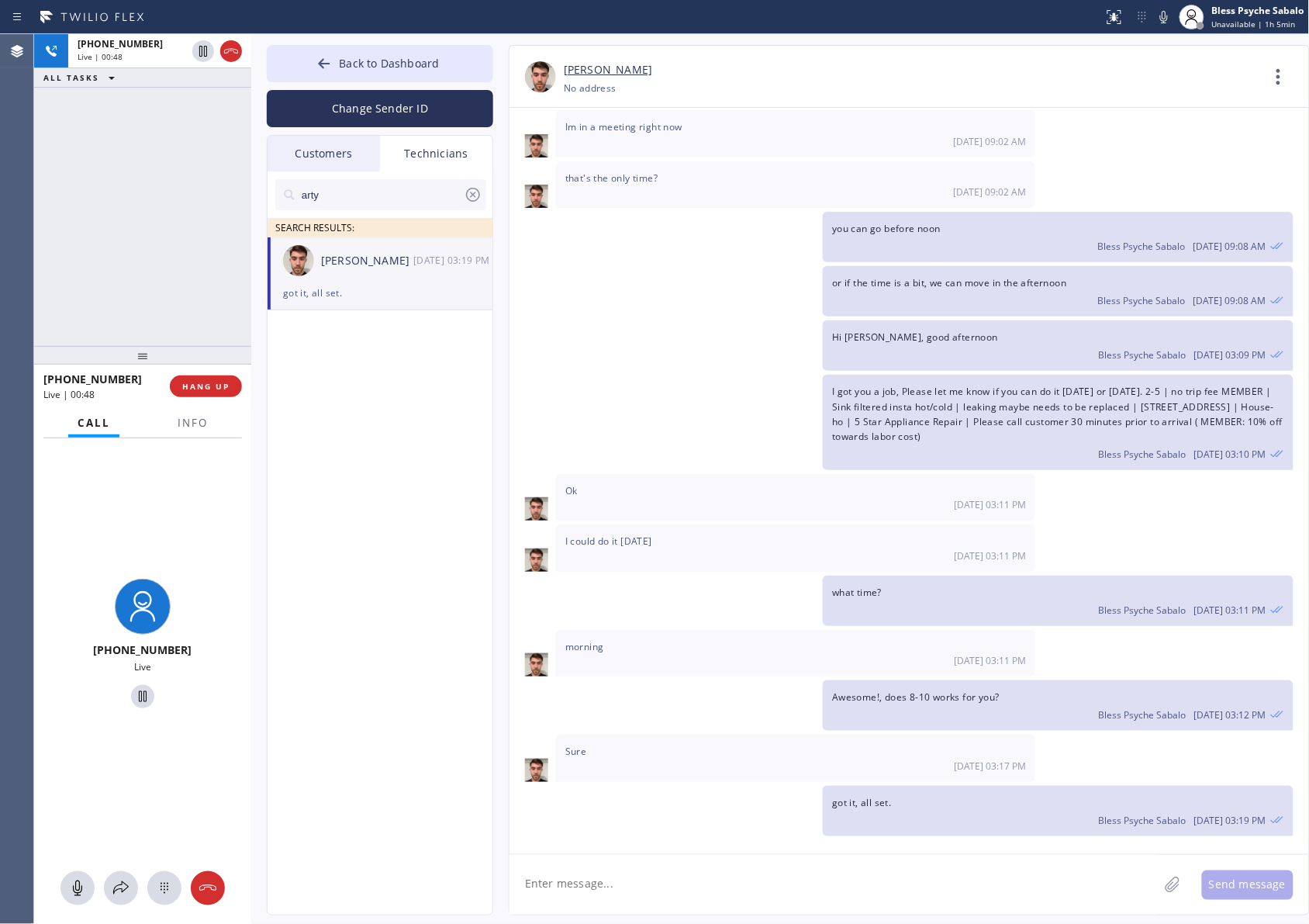
click at [750, 739] on textarea at bounding box center [834, 885] width 649 height 60
paste textarea "2-4/ PRIME/ Bathroom sink is clogged/ House-HO/ [STREET_ADDRESS]/ Eagle Rock El…"
type textarea "2-4/ PRIME/ Bathroom sink is clogged/ House-HO/ [STREET_ADDRESS]/ Eagle Rock El…"
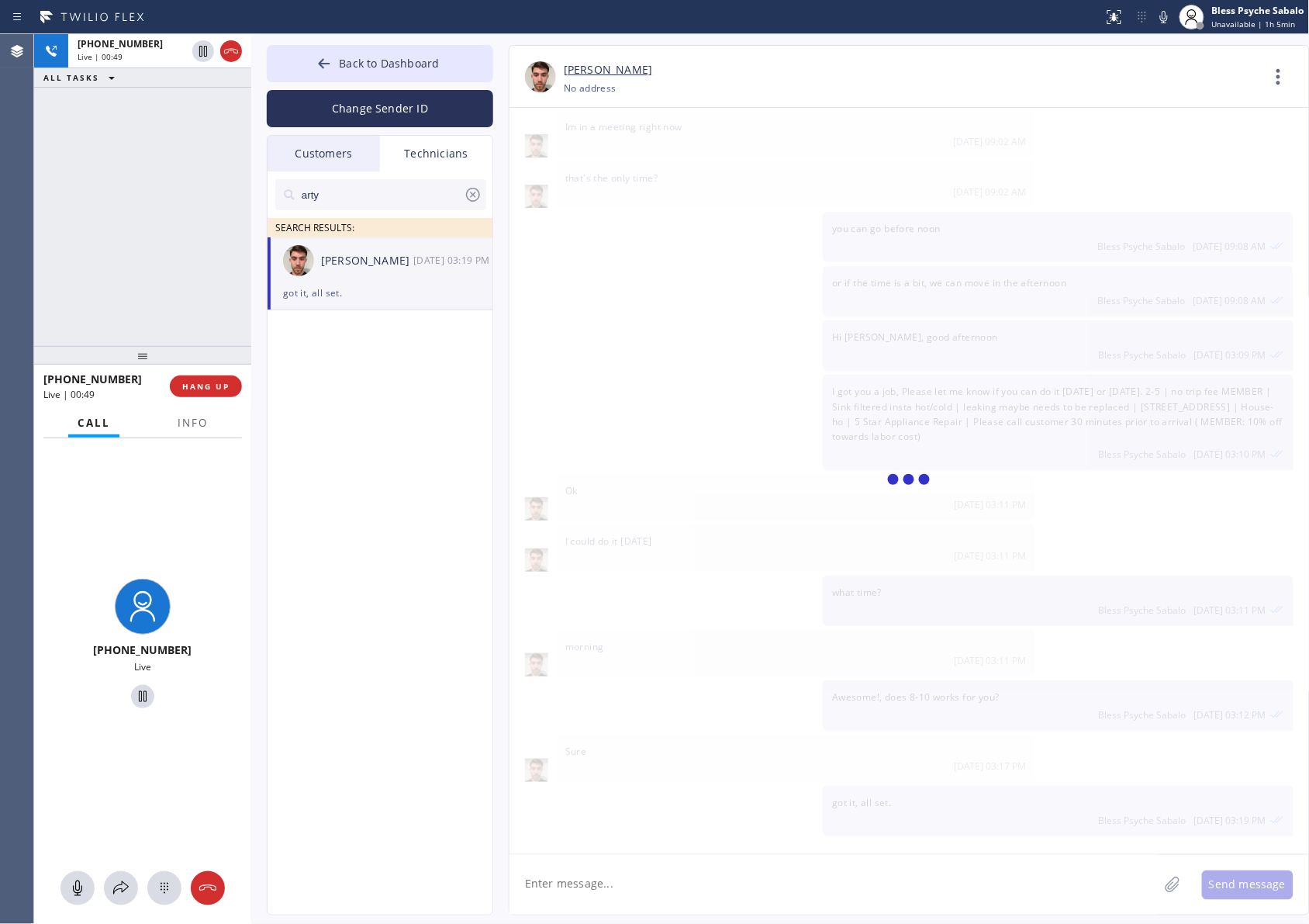
scroll to position [3857, 0]
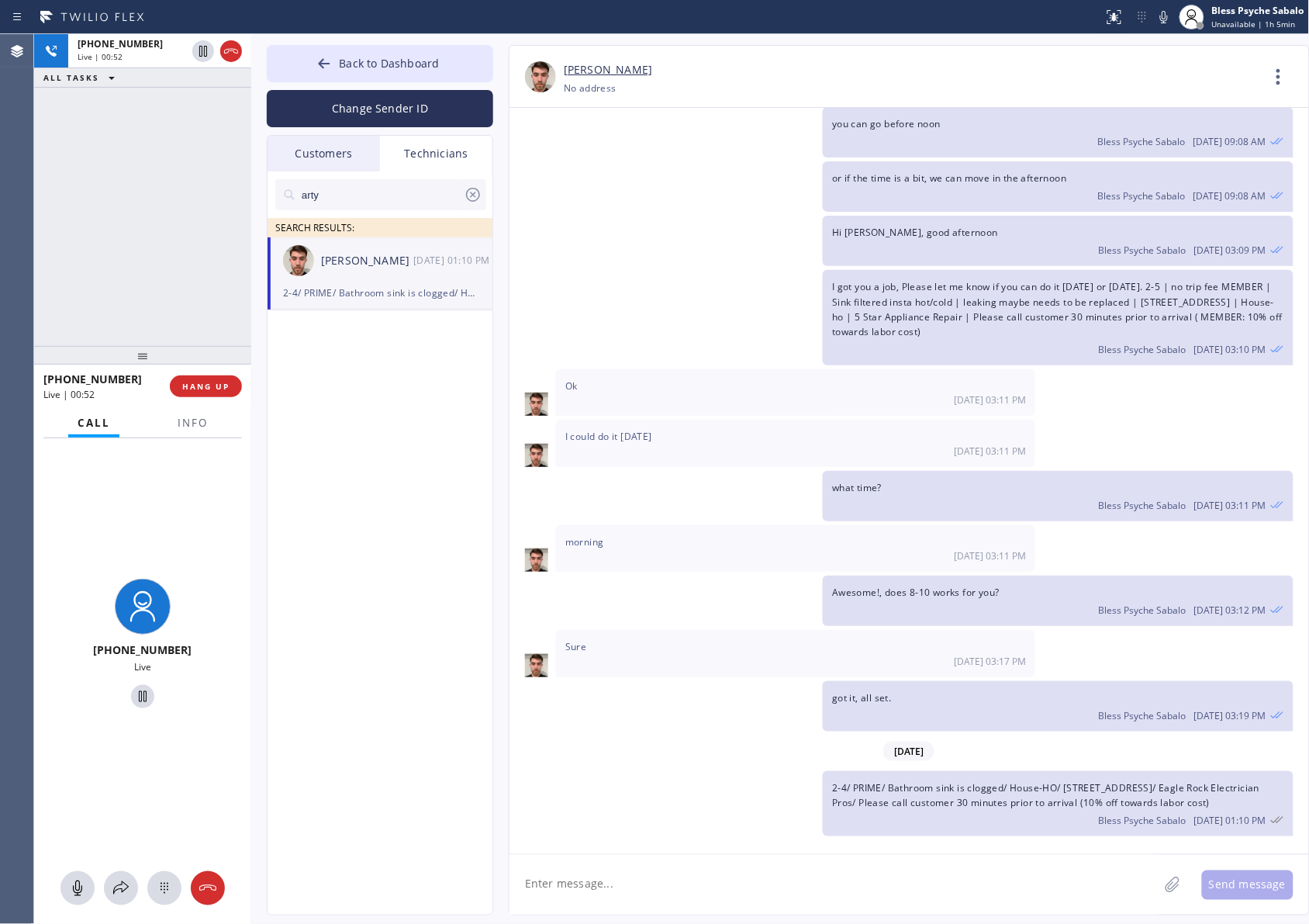
click at [607, 290] on div "I got you a job, Please let me know if you can do it [DATE] or [DATE]. 2-5 | no…" at bounding box center [902, 318] width 784 height 96
click at [541, 739] on div "2-4/ PRIME/ Bathroom sink is clogged/ House-HO/ [STREET_ADDRESS]/ Eagle Rock El…" at bounding box center [902, 804] width 784 height 65
click at [665, 739] on div "2-4/ PRIME/ Bathroom sink is clogged/ House-HO/ [STREET_ADDRESS]/ Eagle Rock El…" at bounding box center [902, 804] width 784 height 65
click at [583, 665] on div "[DATE] Hi [PERSON_NAME], Just a quick reminder that our training sessions are h…" at bounding box center [909, 474] width 799 height 732
drag, startPoint x: 614, startPoint y: 618, endPoint x: 561, endPoint y: 625, distance: 53.5
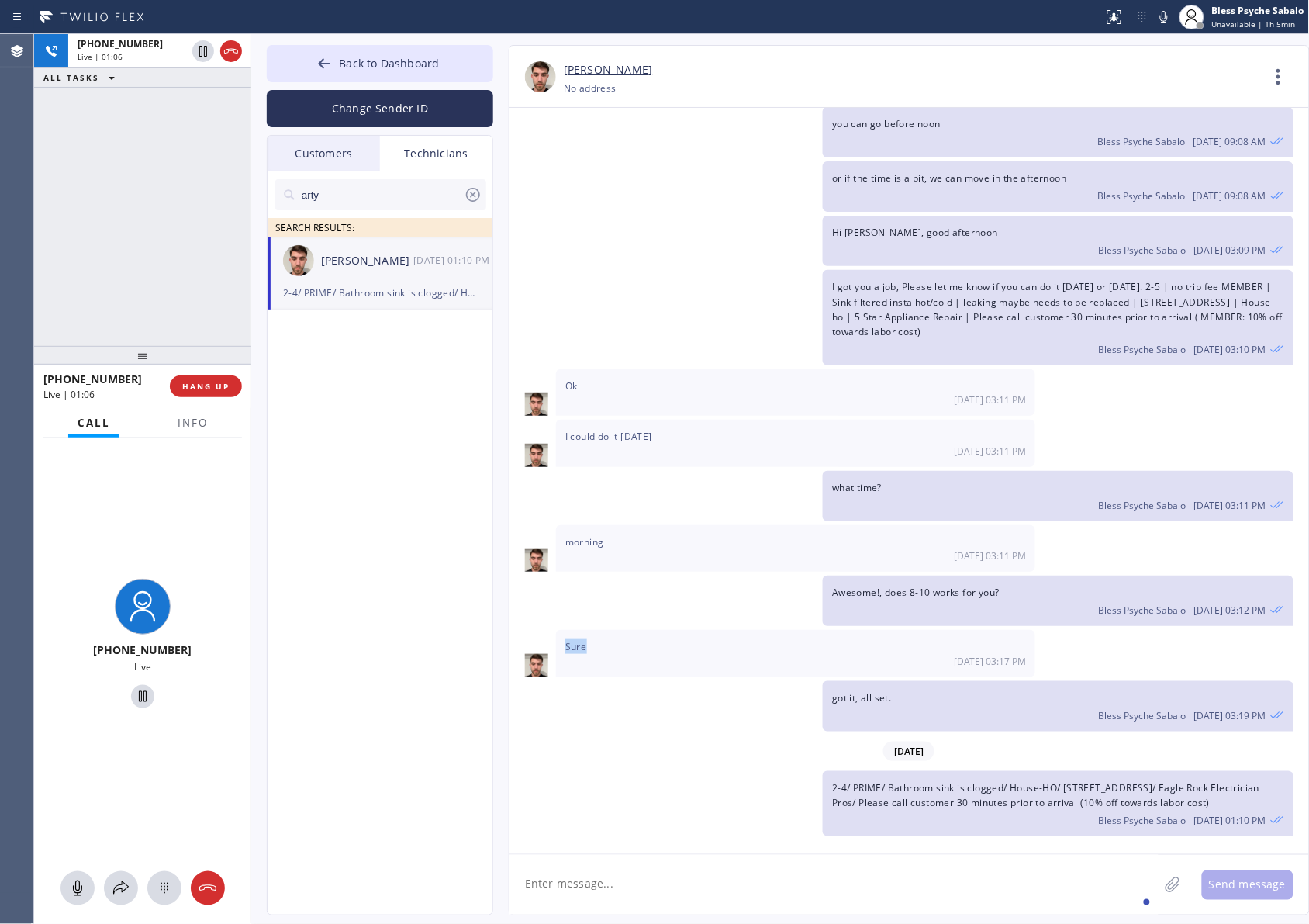
click at [561, 630] on div "Sure [DATE] 03:17 PM" at bounding box center [796, 653] width 479 height 47
click at [567, 640] on span "Sure" at bounding box center [576, 646] width 22 height 13
click at [568, 640] on span "Sure" at bounding box center [576, 646] width 22 height 13
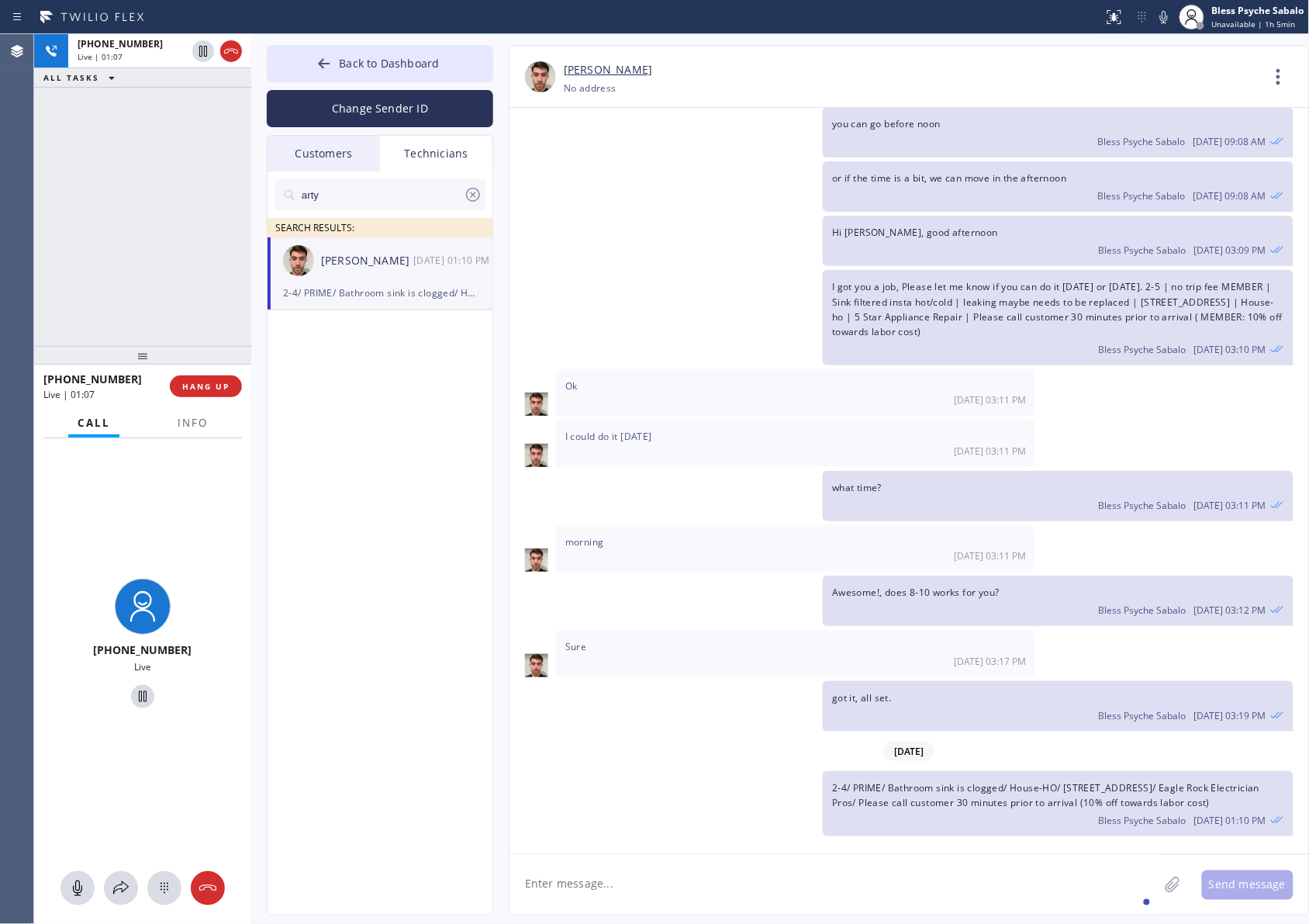
click at [574, 739] on div "2-4/ PRIME/ Bathroom sink is clogged/ House-HO/ [STREET_ADDRESS]/ Eagle Rock El…" at bounding box center [902, 804] width 784 height 65
click at [190, 246] on div "[PHONE_NUMBER] Live | 02:08 ALL TASKS ALL TASKS ACTIVE TASKS TASKS IN WRAP UP" at bounding box center [142, 190] width 217 height 312
click at [411, 195] on input "arty" at bounding box center [382, 194] width 164 height 31
drag, startPoint x: 411, startPoint y: 195, endPoint x: 284, endPoint y: 196, distance: 127.0
click at [304, 196] on input "arty" at bounding box center [382, 194] width 164 height 31
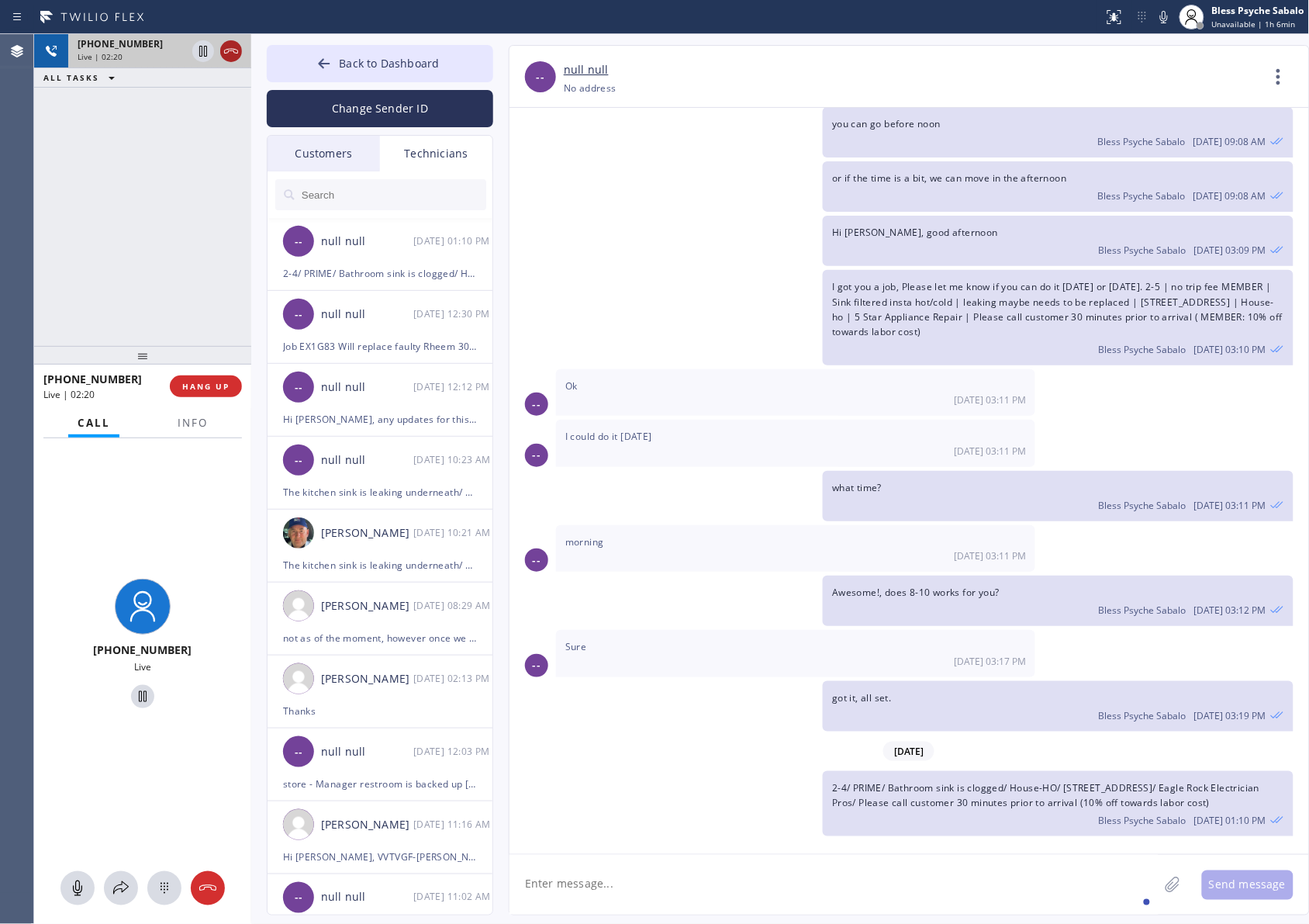
click at [235, 53] on icon at bounding box center [231, 51] width 18 height 18
drag, startPoint x: 191, startPoint y: 160, endPoint x: 198, endPoint y: 140, distance: 21.2
click at [191, 161] on div "[PHONE_NUMBER] Live | 02:21 ALL TASKS ALL TASKS ACTIVE TASKS TASKS IN WRAP UP" at bounding box center [142, 190] width 217 height 312
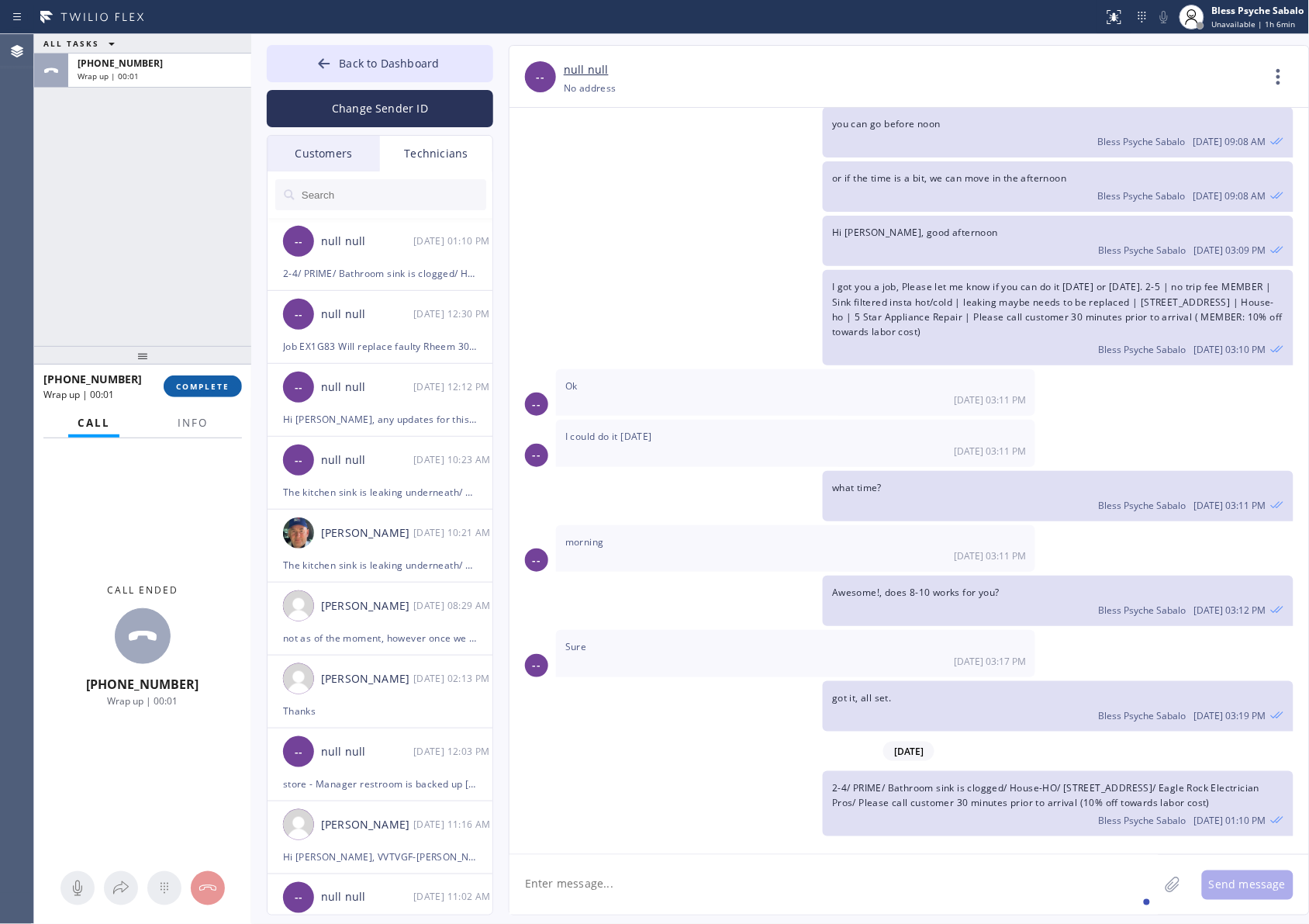
click at [207, 384] on span "COMPLETE" at bounding box center [203, 386] width 54 height 11
click at [188, 330] on div "ALL TASKS ALL TASKS ACTIVE TASKS TASKS IN WRAP UP [PHONE_NUMBER] Wrap up | 00:01" at bounding box center [142, 190] width 217 height 312
click at [450, 164] on div "Technicians" at bounding box center [436, 154] width 112 height 36
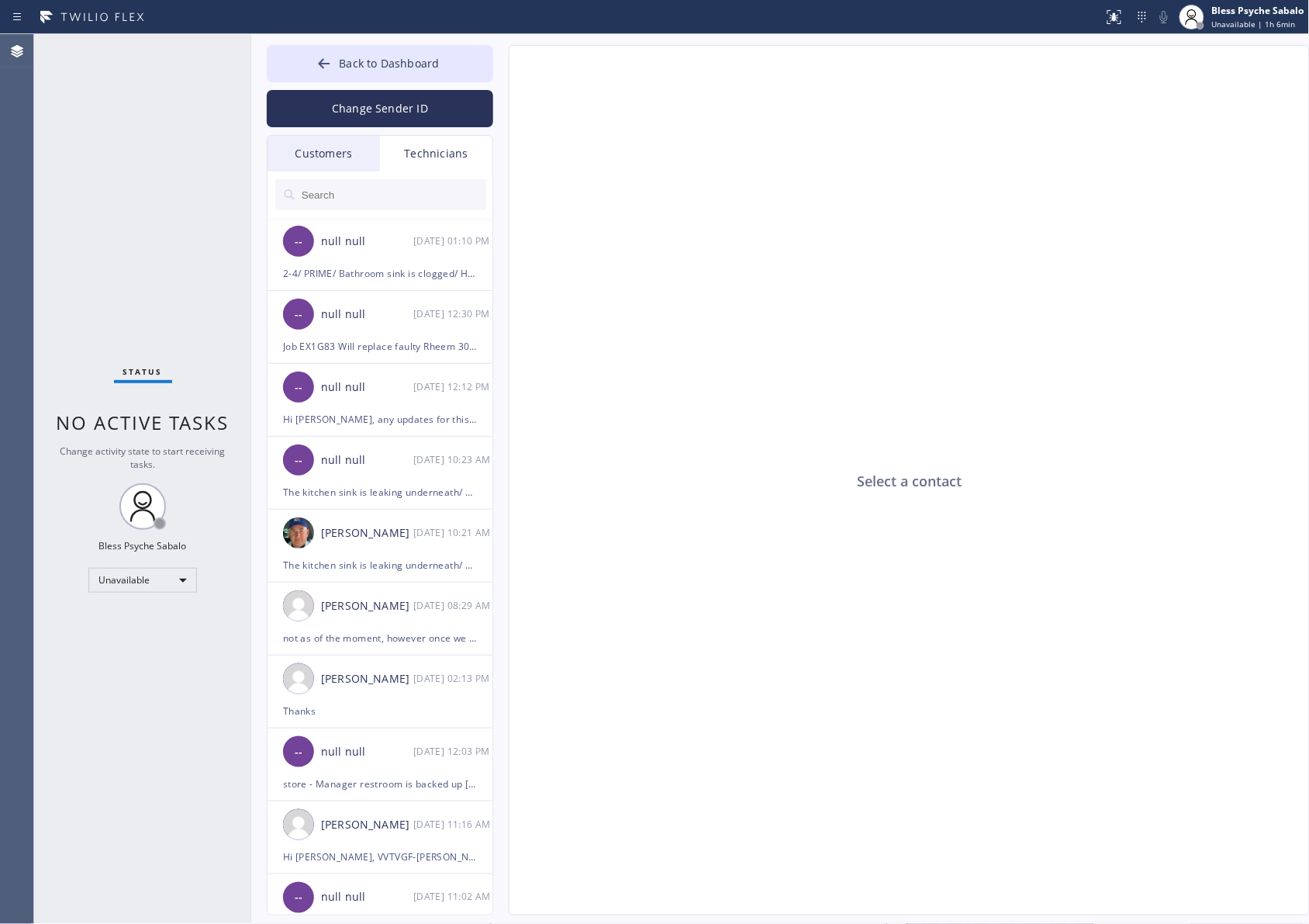
click at [420, 196] on input "text" at bounding box center [393, 194] width 186 height 31
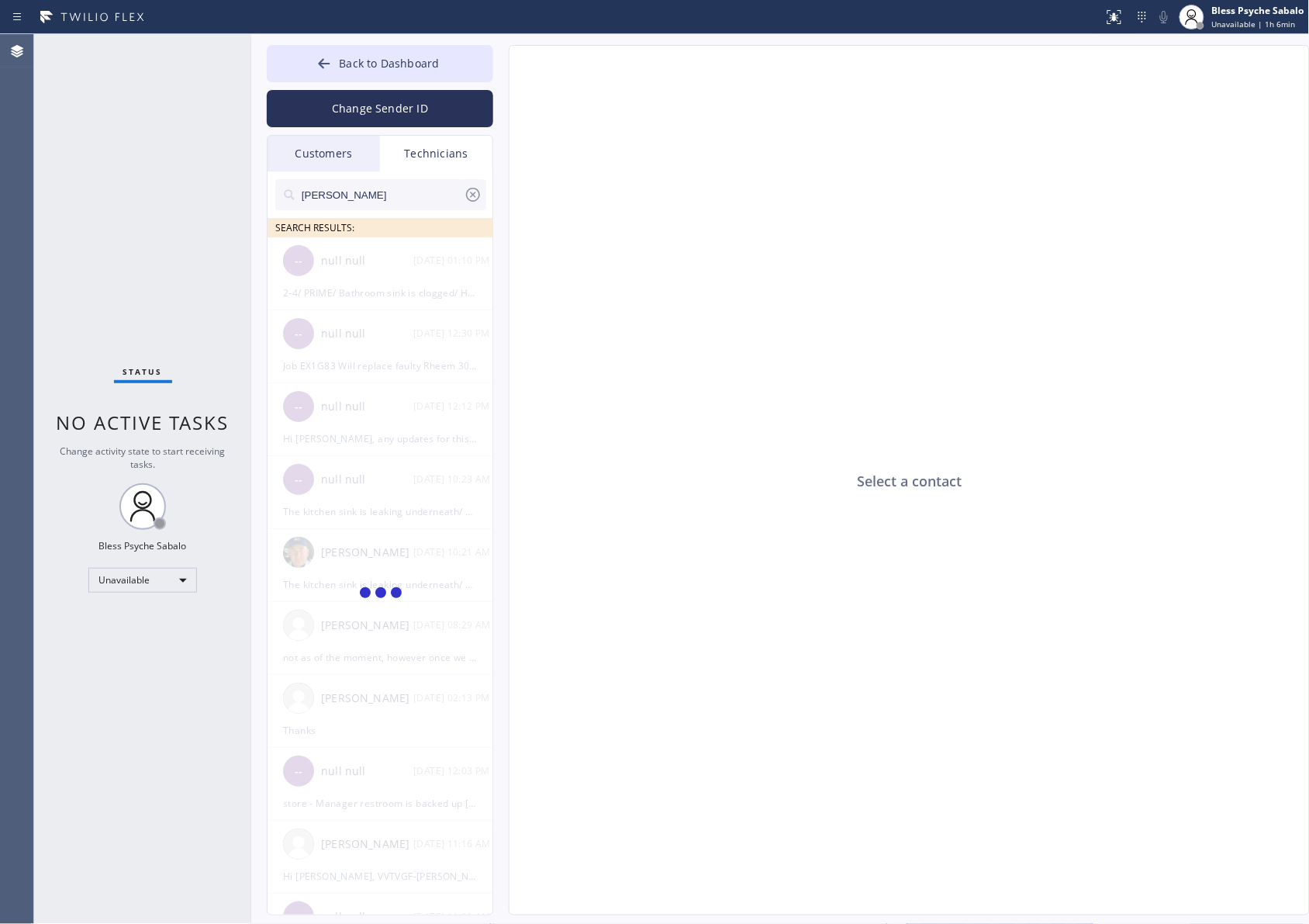
type input "[PERSON_NAME]"
click at [357, 451] on div "nick SEARCH RESULTS: [PERSON_NAME] --:-- [MEDICAL_DATA][PERSON_NAME] --:--" at bounding box center [381, 560] width 226 height 778
click at [404, 265] on div "[PERSON_NAME]" at bounding box center [367, 261] width 92 height 18
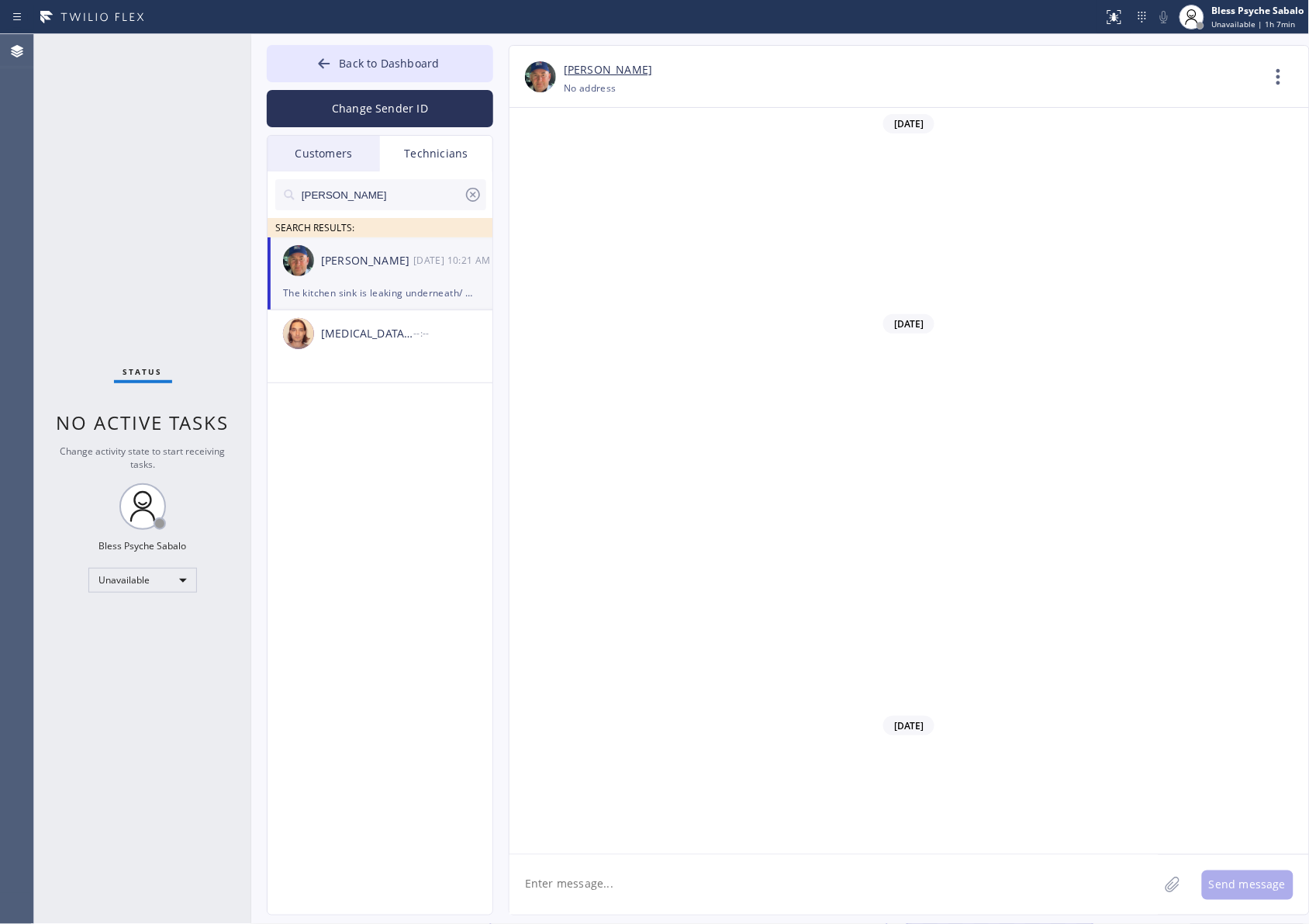
scroll to position [10937, 0]
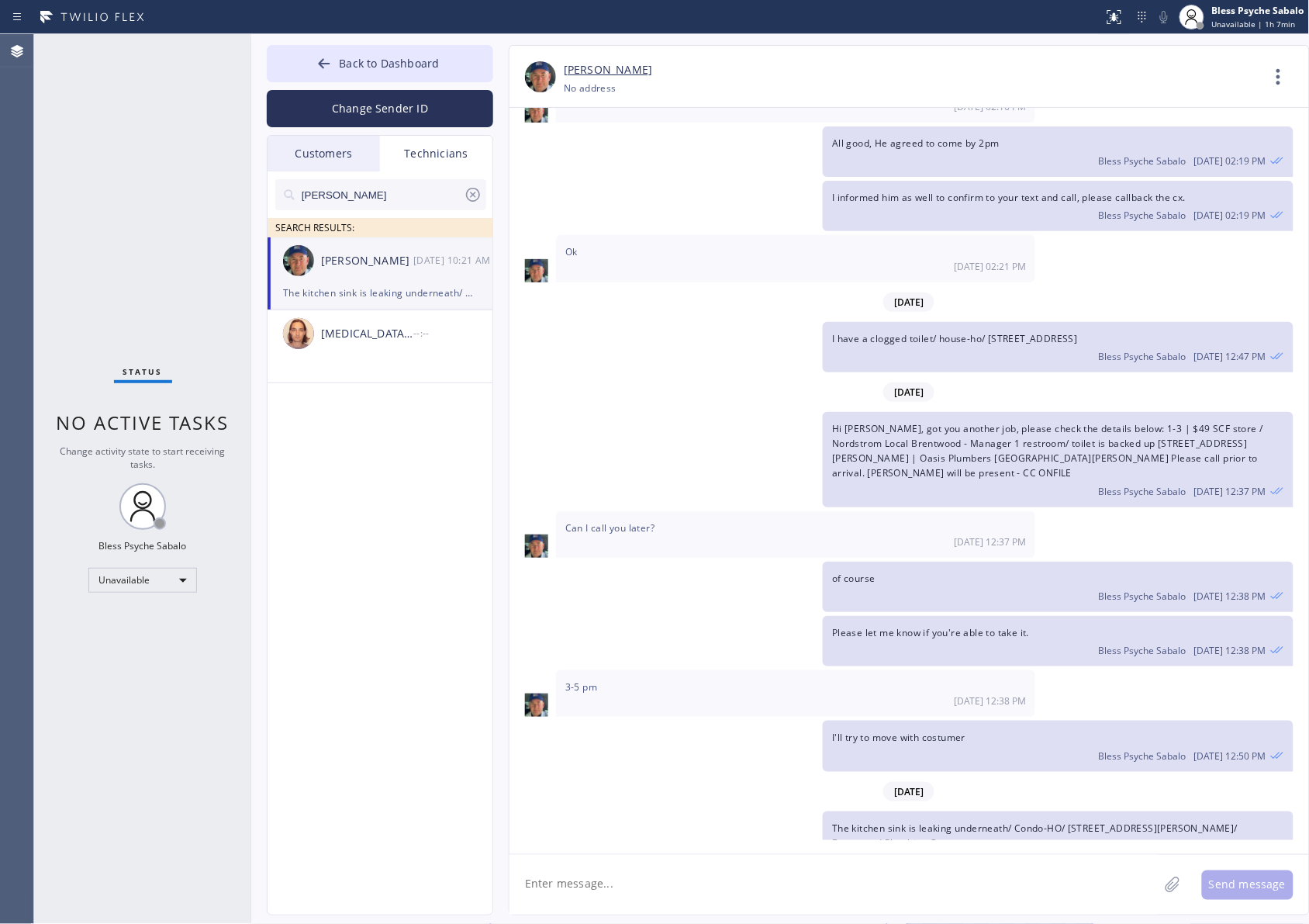
click at [797, 739] on textarea at bounding box center [834, 885] width 649 height 60
click at [873, 70] on icon at bounding box center [1278, 76] width 37 height 37
click at [873, 151] on li "Call to Technician" at bounding box center [1184, 159] width 225 height 40
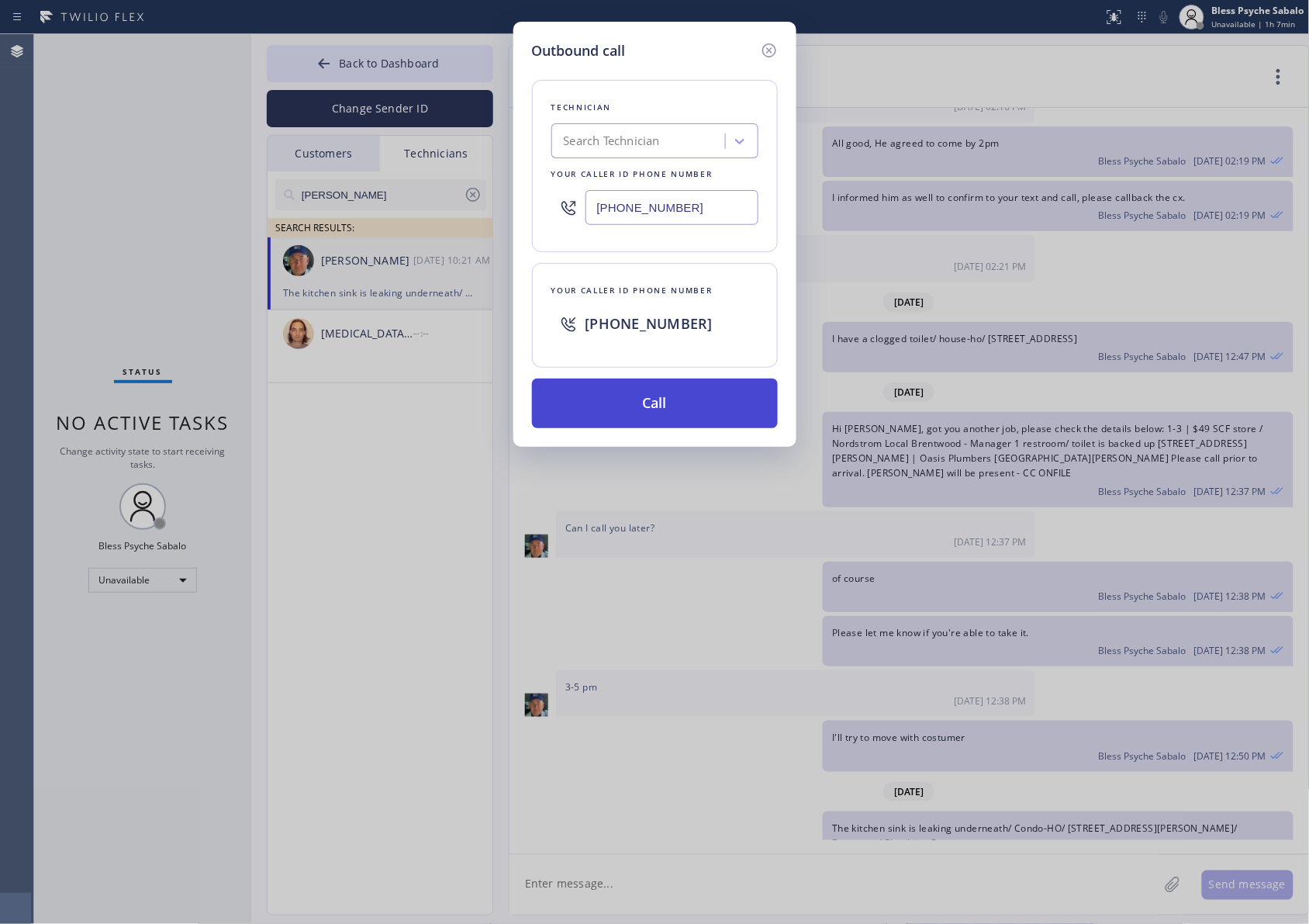
click at [626, 405] on button "Call" at bounding box center [654, 403] width 246 height 50
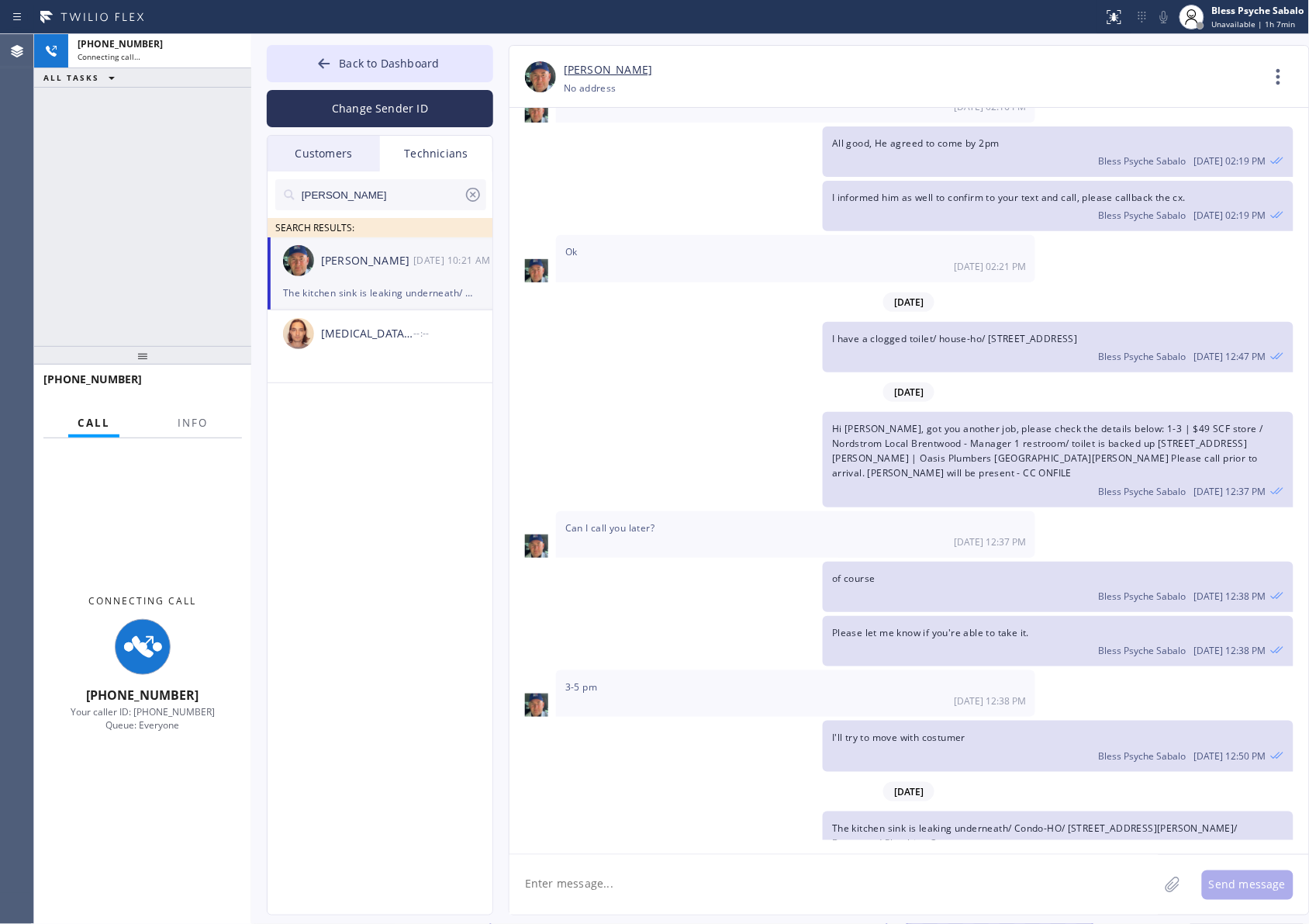
click at [691, 412] on div "Hi [PERSON_NAME], got you another job, please check the details below: 1-3 | $4…" at bounding box center [902, 459] width 784 height 96
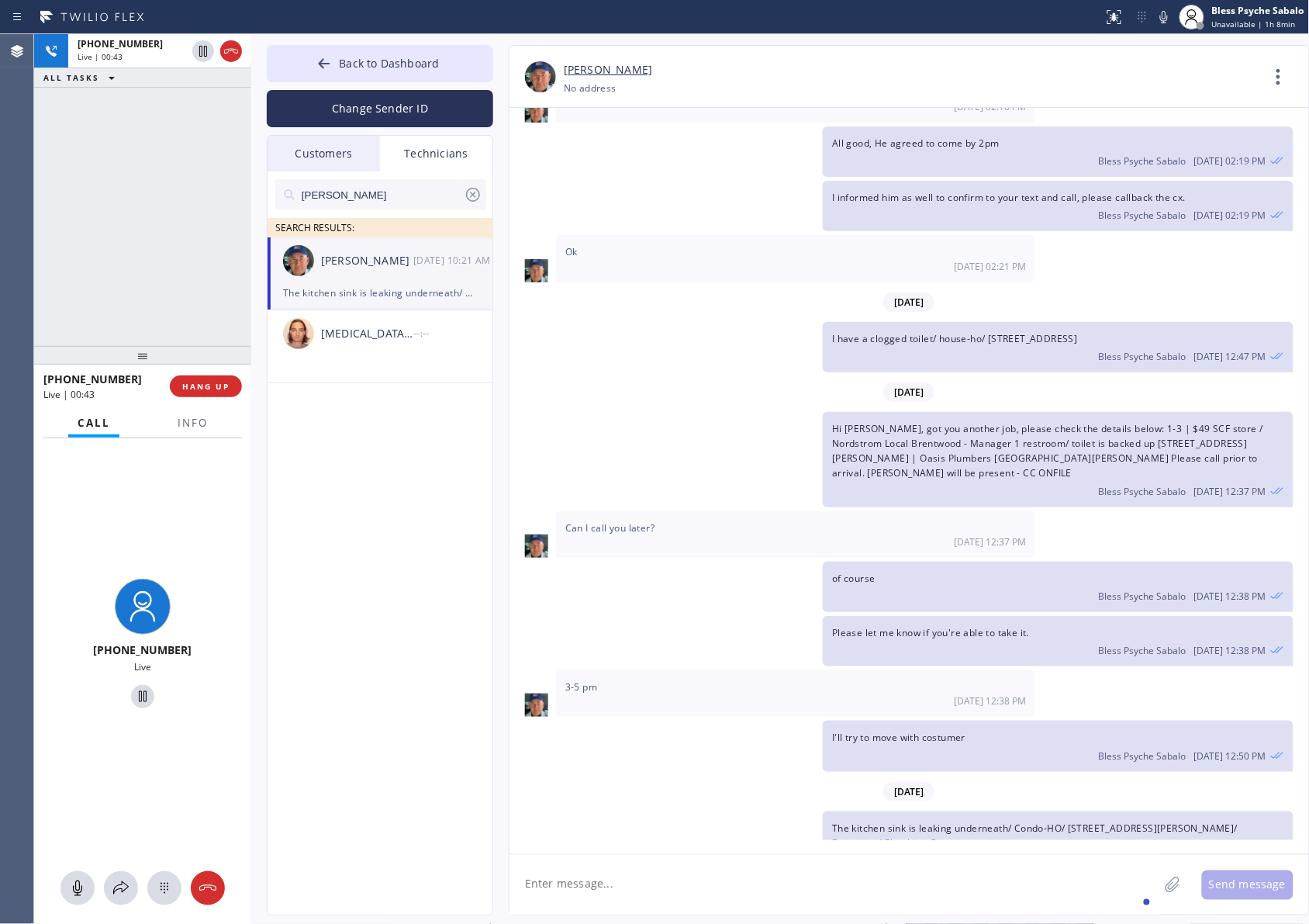
click at [711, 739] on textarea at bounding box center [834, 885] width 649 height 60
paste textarea "Bathroom sink is clogged/ House-HO/ [STREET_ADDRESS]/ Eagle Rock Electrician Pr…"
type textarea "Bathroom sink is clogged/ House-HO/ [STREET_ADDRESS]/ Eagle Rock Electrician Pr…"
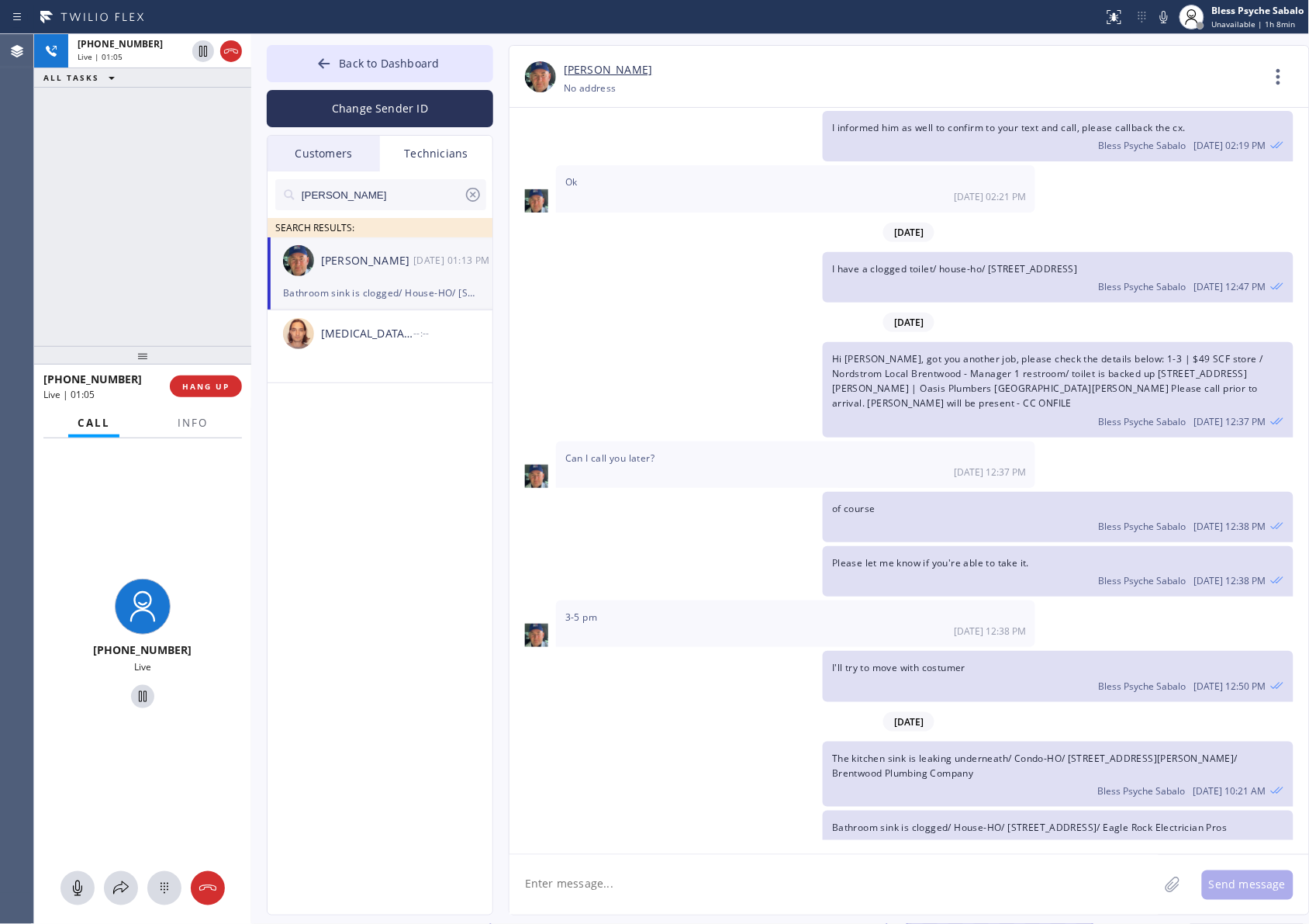
drag, startPoint x: 194, startPoint y: 377, endPoint x: 159, endPoint y: 237, distance: 144.3
click at [194, 377] on button "HANG UP" at bounding box center [206, 386] width 72 height 22
drag, startPoint x: 159, startPoint y: 237, endPoint x: 261, endPoint y: 250, distance: 102.8
click at [160, 235] on div "[PHONE_NUMBER] Live | 01:06 ALL TASKS ALL TASKS ACTIVE TASKS TASKS IN WRAP UP" at bounding box center [142, 190] width 217 height 312
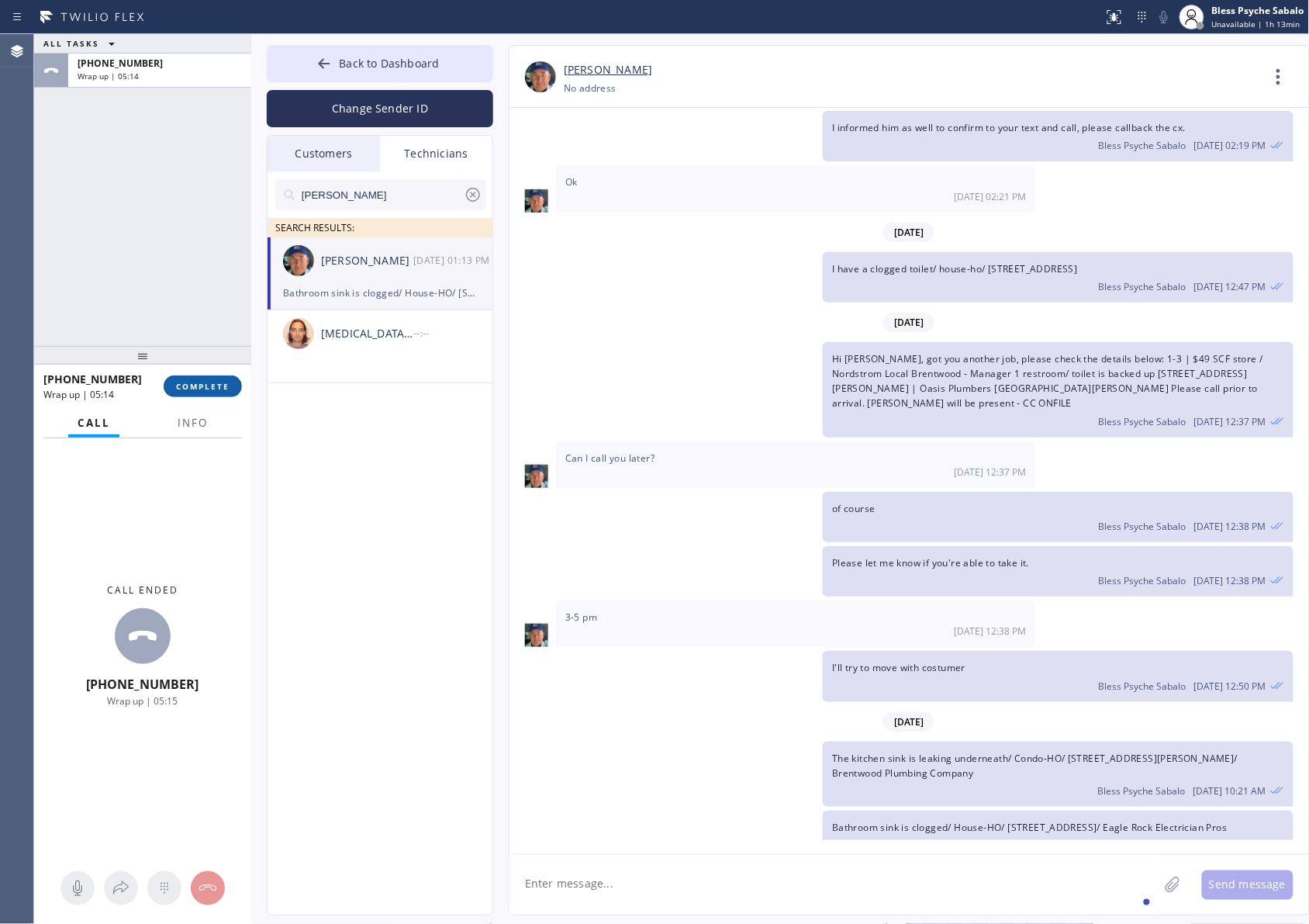
click at [210, 391] on button "COMPLETE" at bounding box center [203, 386] width 78 height 22
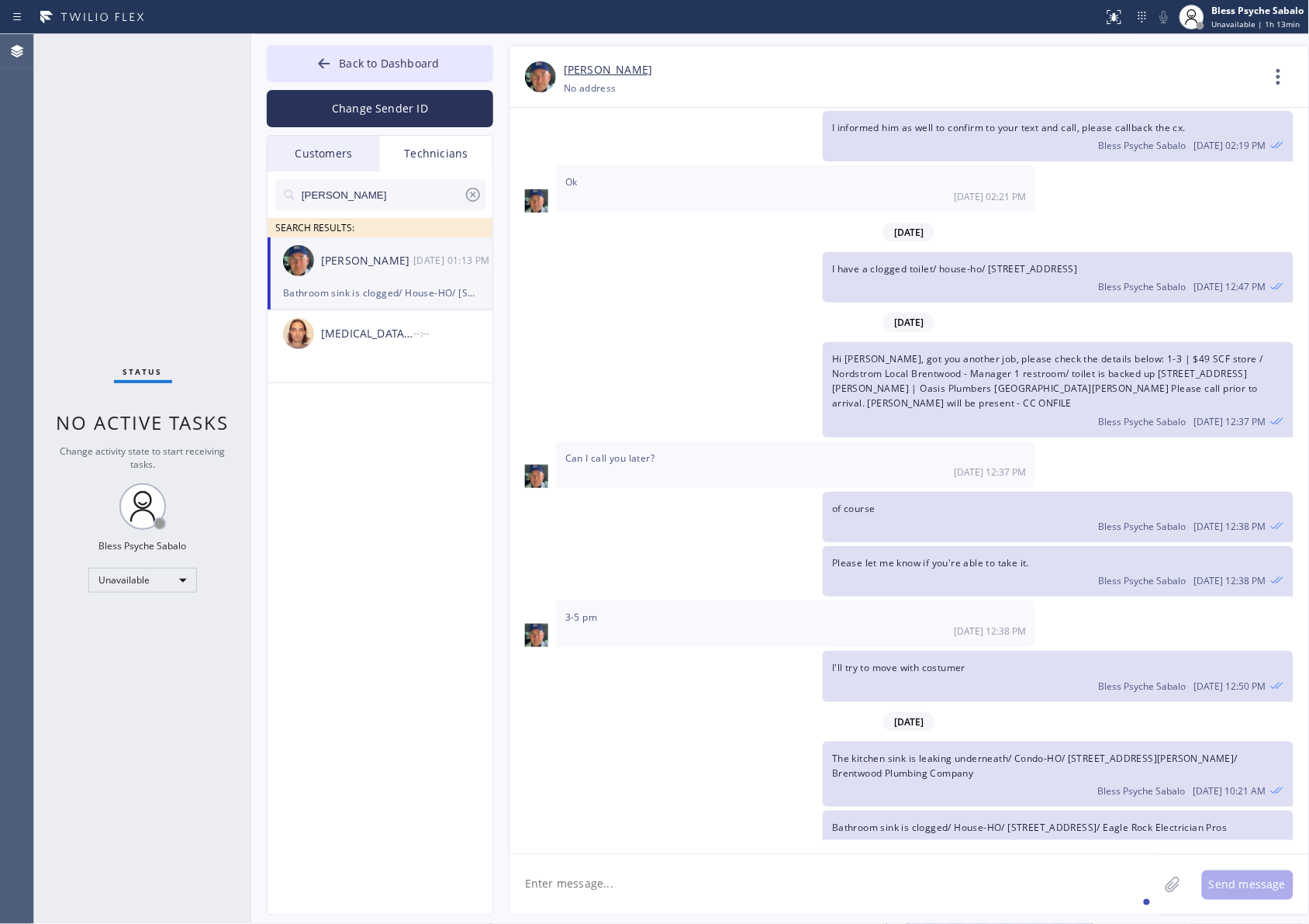
click at [231, 233] on div "Status No active tasks Change activity state to start receiving tasks. Bless Ps…" at bounding box center [142, 479] width 217 height 890
click at [461, 147] on div "Technicians" at bounding box center [436, 154] width 112 height 36
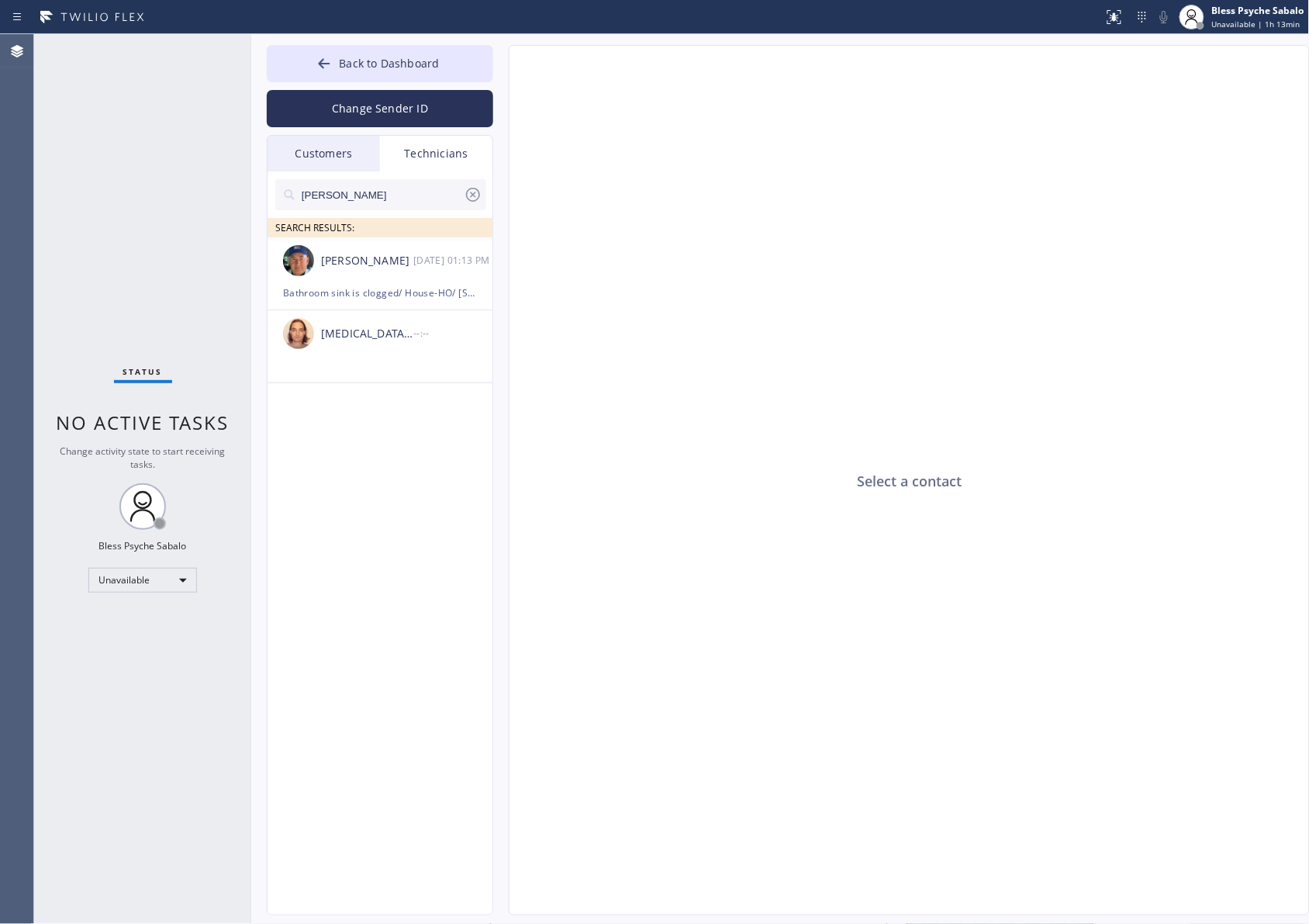
click at [327, 154] on div "Customers" at bounding box center [324, 154] width 112 height 36
click at [483, 197] on div "[PHONE_NUMBER]" at bounding box center [381, 194] width 211 height 31
click at [443, 61] on button "Back to Dashboard" at bounding box center [380, 63] width 226 height 37
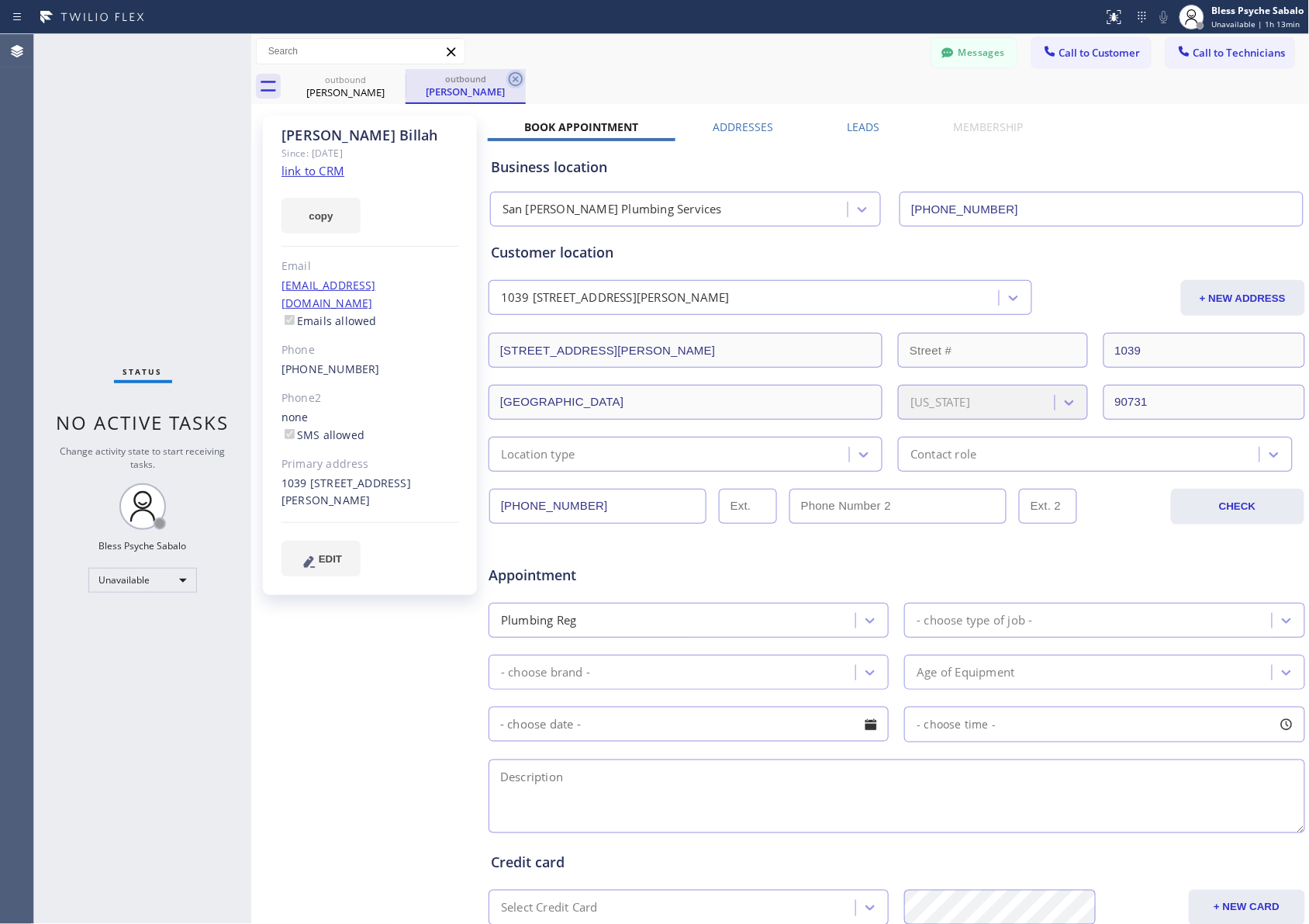
click at [516, 80] on icon at bounding box center [515, 79] width 18 height 18
click at [399, 75] on icon at bounding box center [396, 79] width 14 height 14
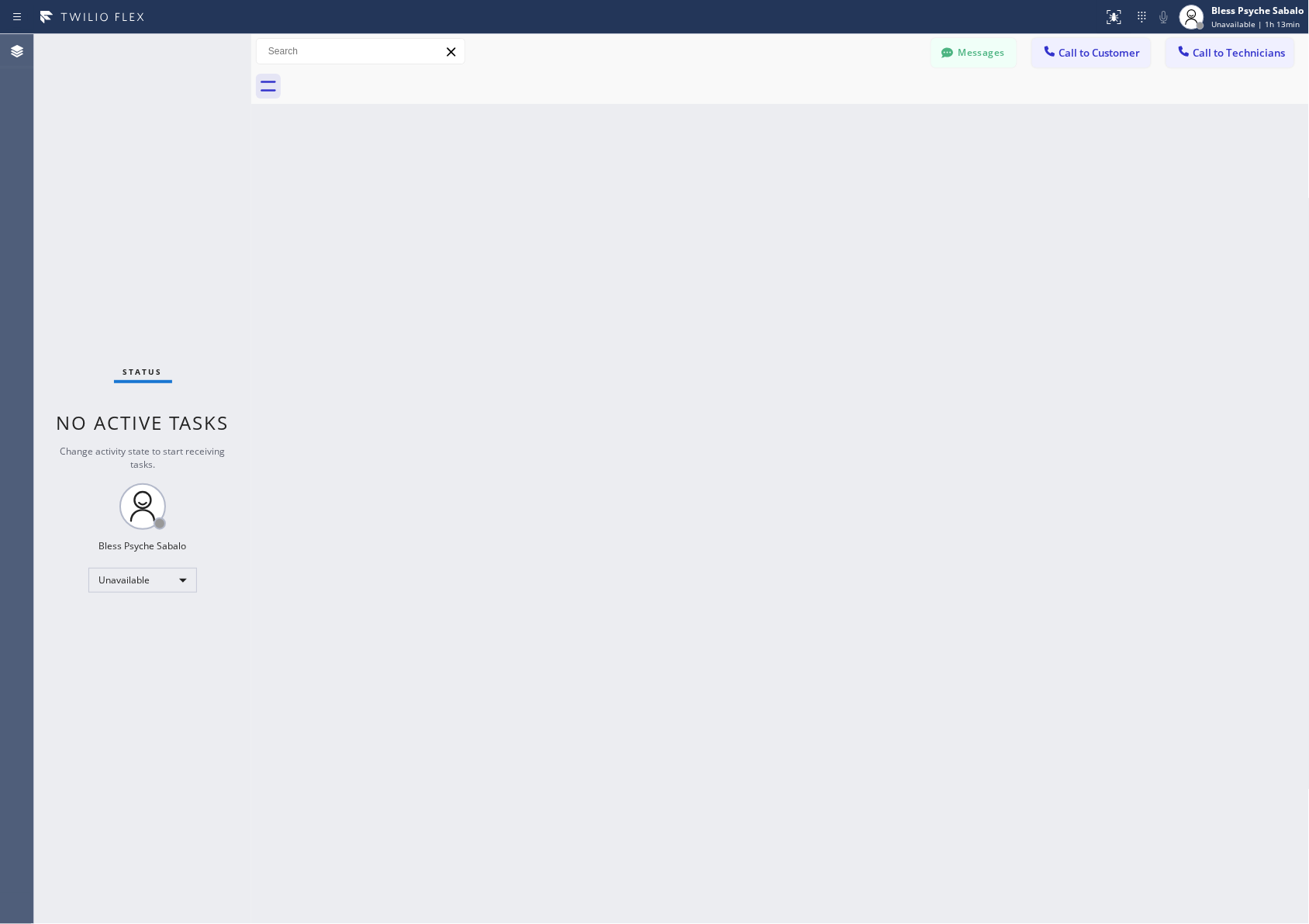
click at [527, 82] on div at bounding box center [798, 87] width 1025 height 35
click at [873, 48] on span "Call to Customer" at bounding box center [1099, 53] width 82 height 14
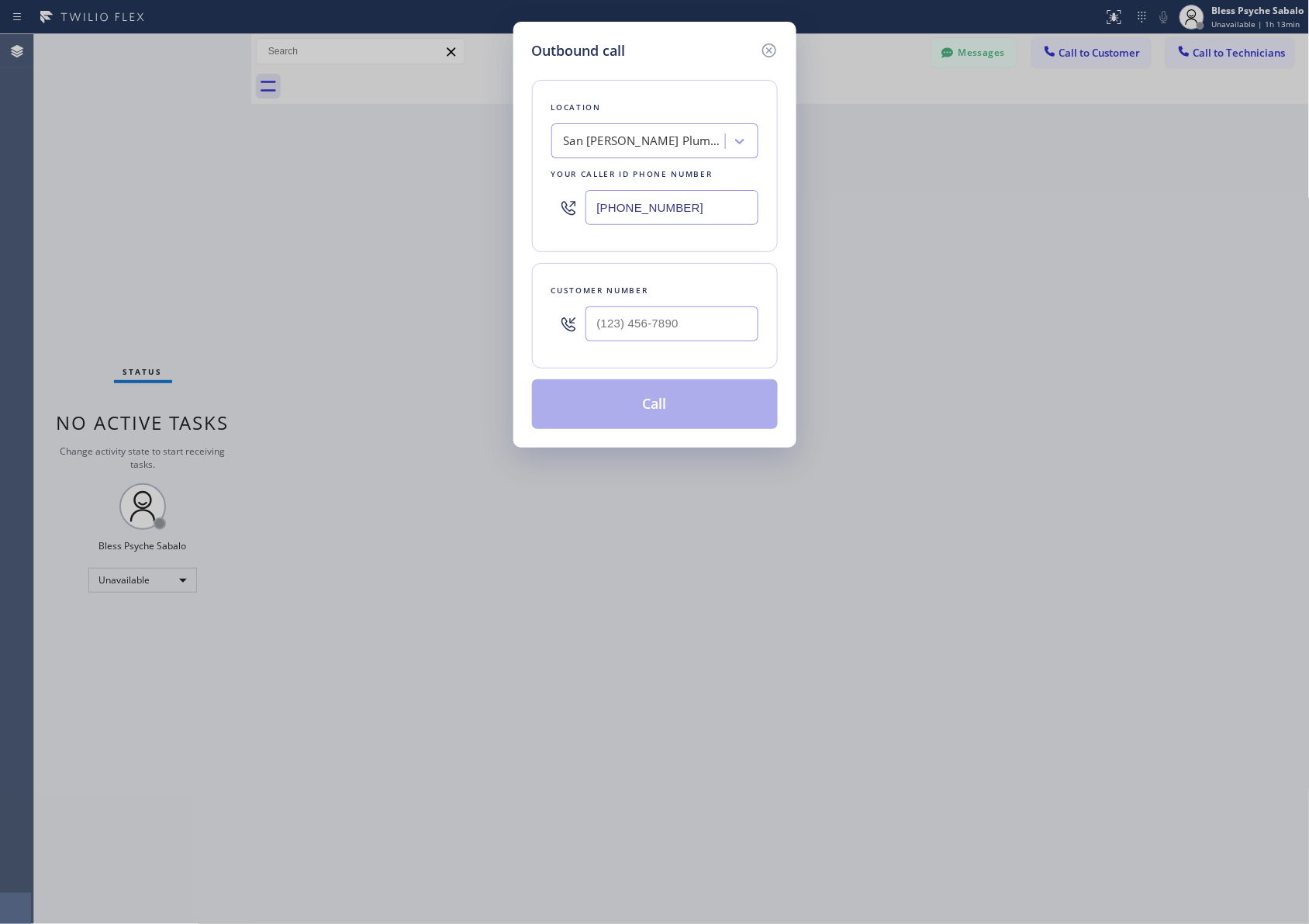
click at [768, 52] on icon at bounding box center [769, 50] width 14 height 14
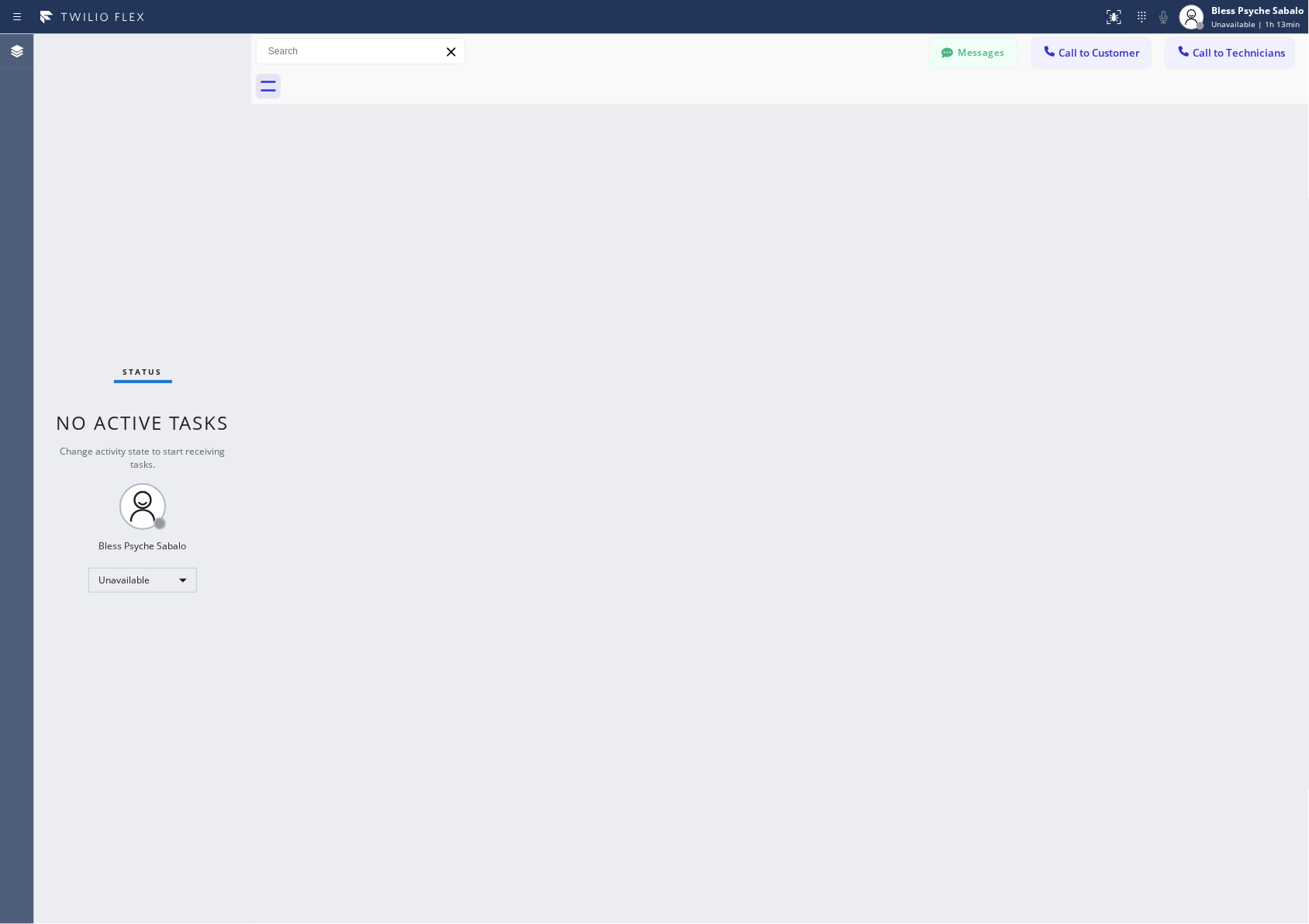
click at [853, 107] on div "Back to Dashboard Change Sender ID Customers Technicians [PHONE_NUMBER] SEARCH …" at bounding box center [780, 479] width 1059 height 890
click at [873, 61] on button "Messages" at bounding box center [974, 53] width 85 height 30
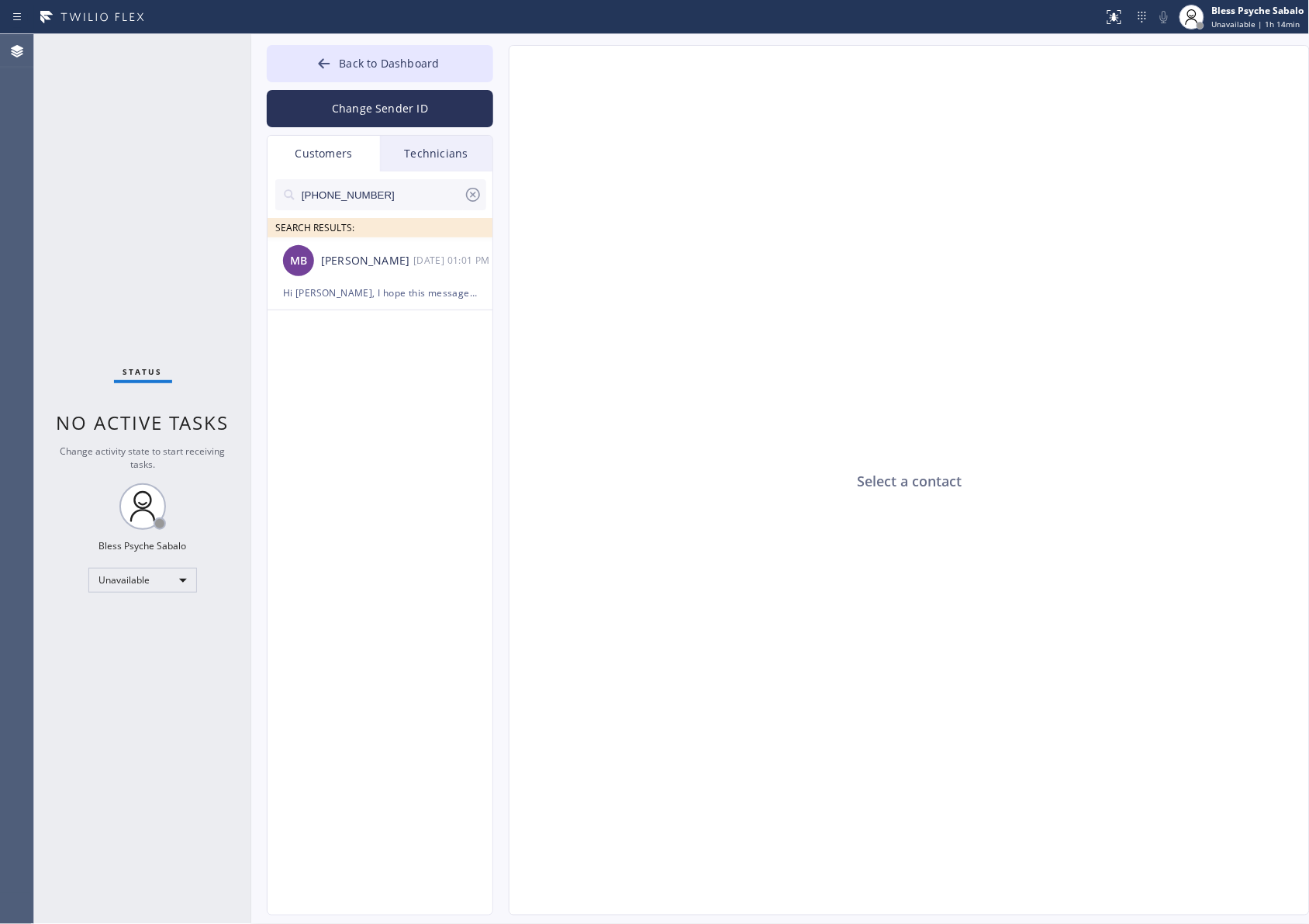
click at [481, 190] on icon at bounding box center [473, 194] width 18 height 18
click at [459, 150] on div "Technicians" at bounding box center [436, 154] width 112 height 36
click at [470, 197] on icon at bounding box center [473, 194] width 18 height 18
click at [336, 140] on div "Customers" at bounding box center [324, 154] width 112 height 36
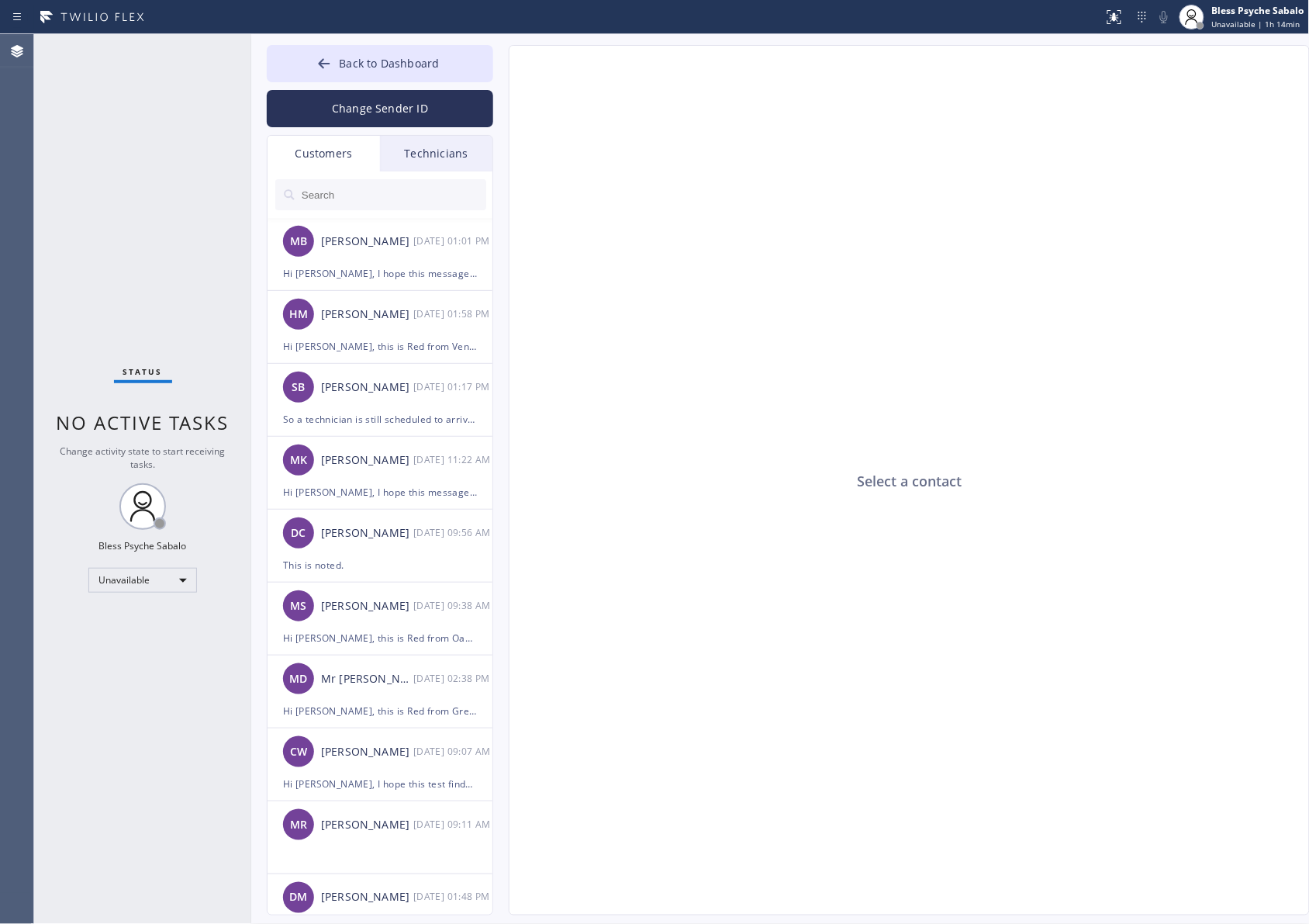
click at [442, 144] on div "Technicians" at bounding box center [436, 154] width 112 height 36
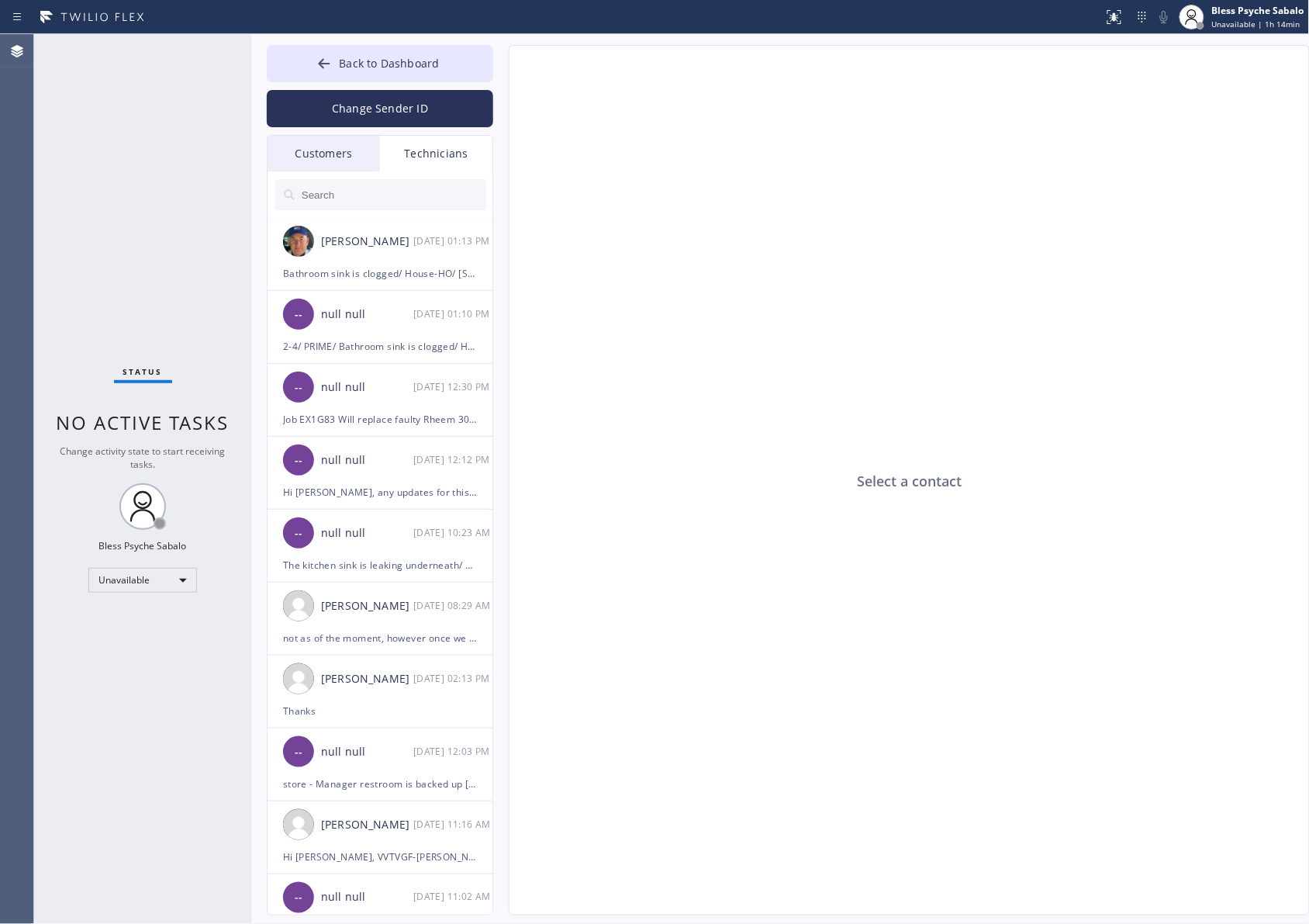
click at [409, 198] on input "text" at bounding box center [393, 194] width 186 height 31
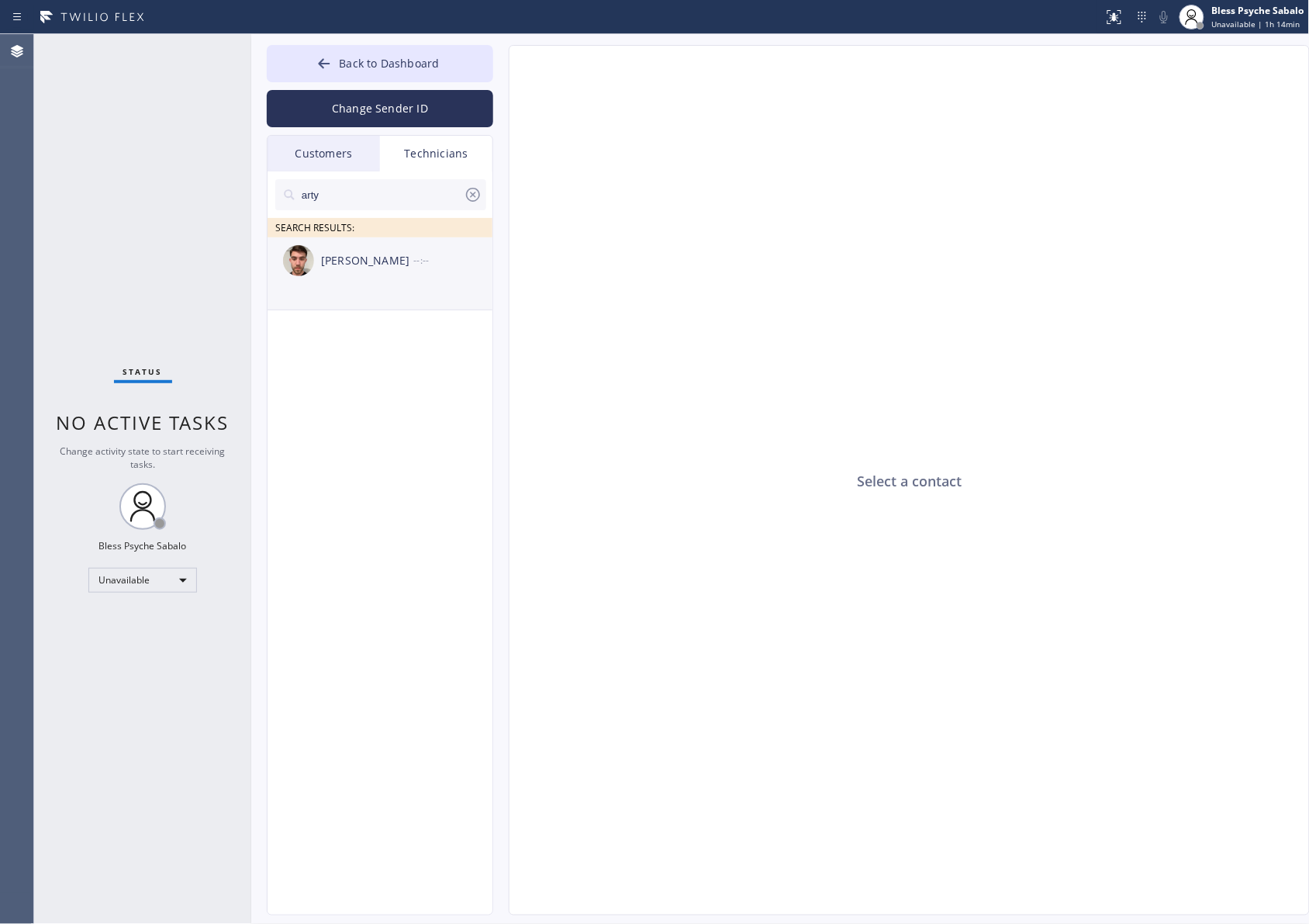
type input "arty"
click at [393, 268] on div "[PERSON_NAME]" at bounding box center [367, 261] width 92 height 18
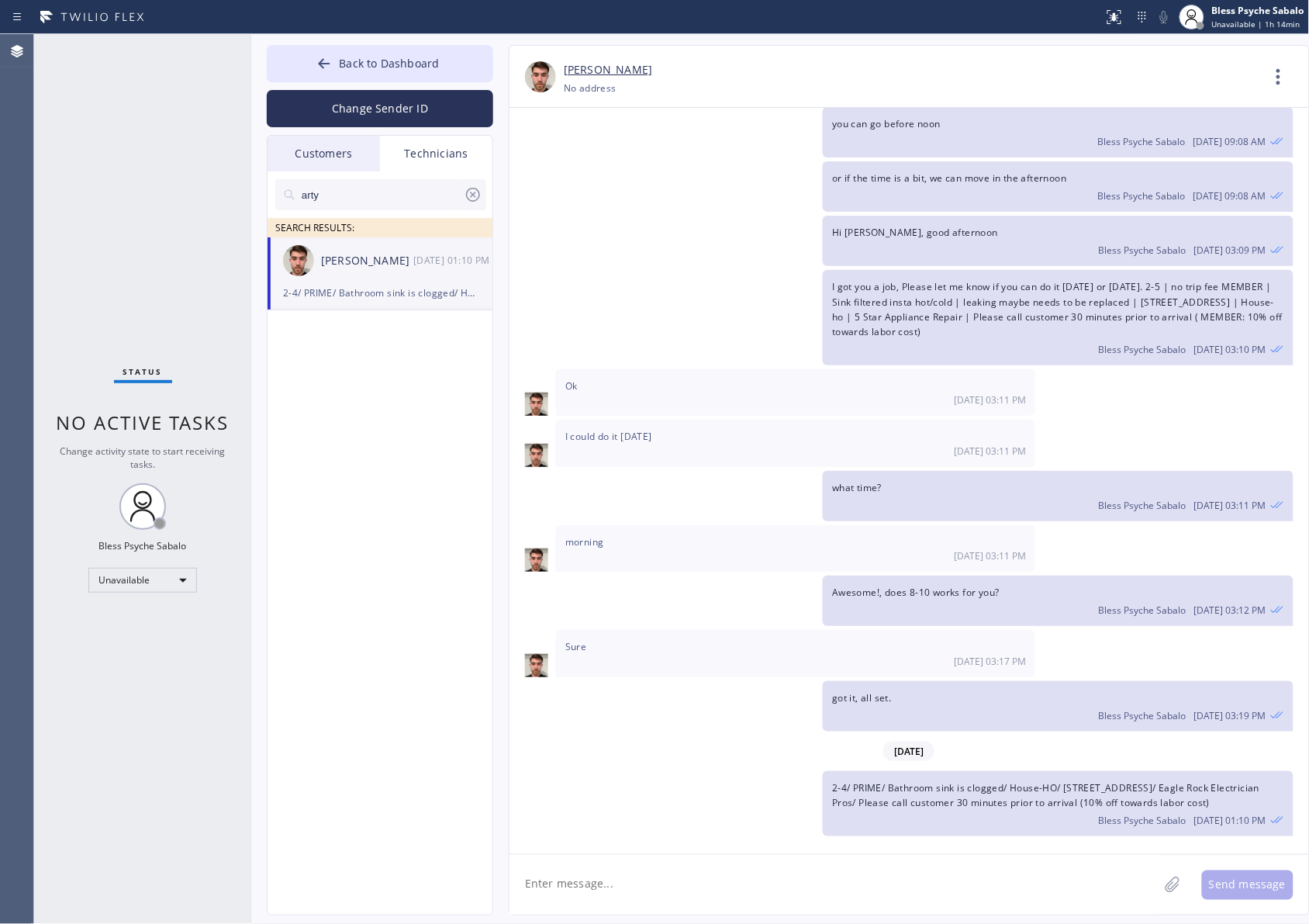
click at [718, 739] on textarea at bounding box center [834, 885] width 649 height 60
type textarea "Btw Artyom how much estimate did you provide to costumer?"
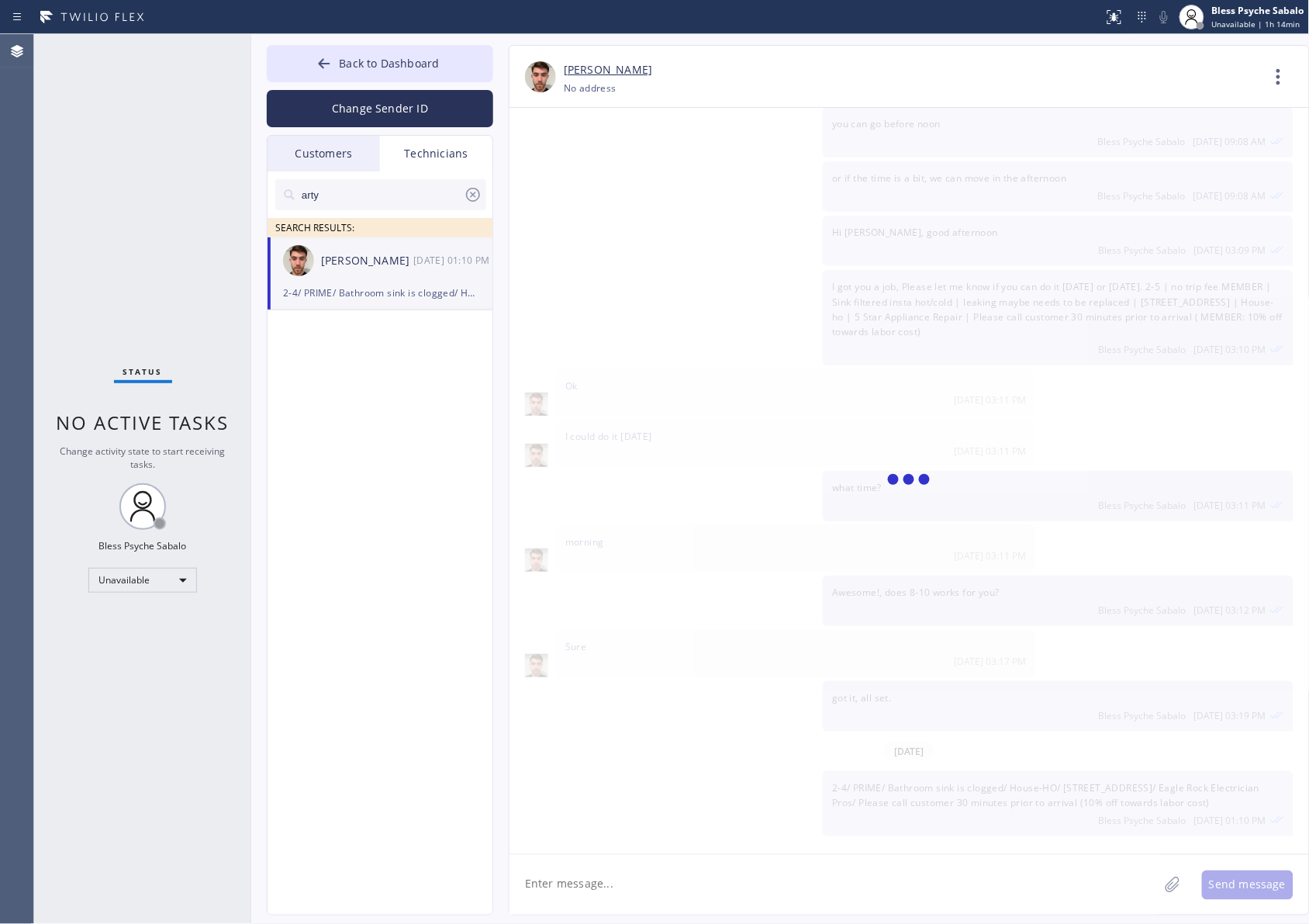
scroll to position [3911, 0]
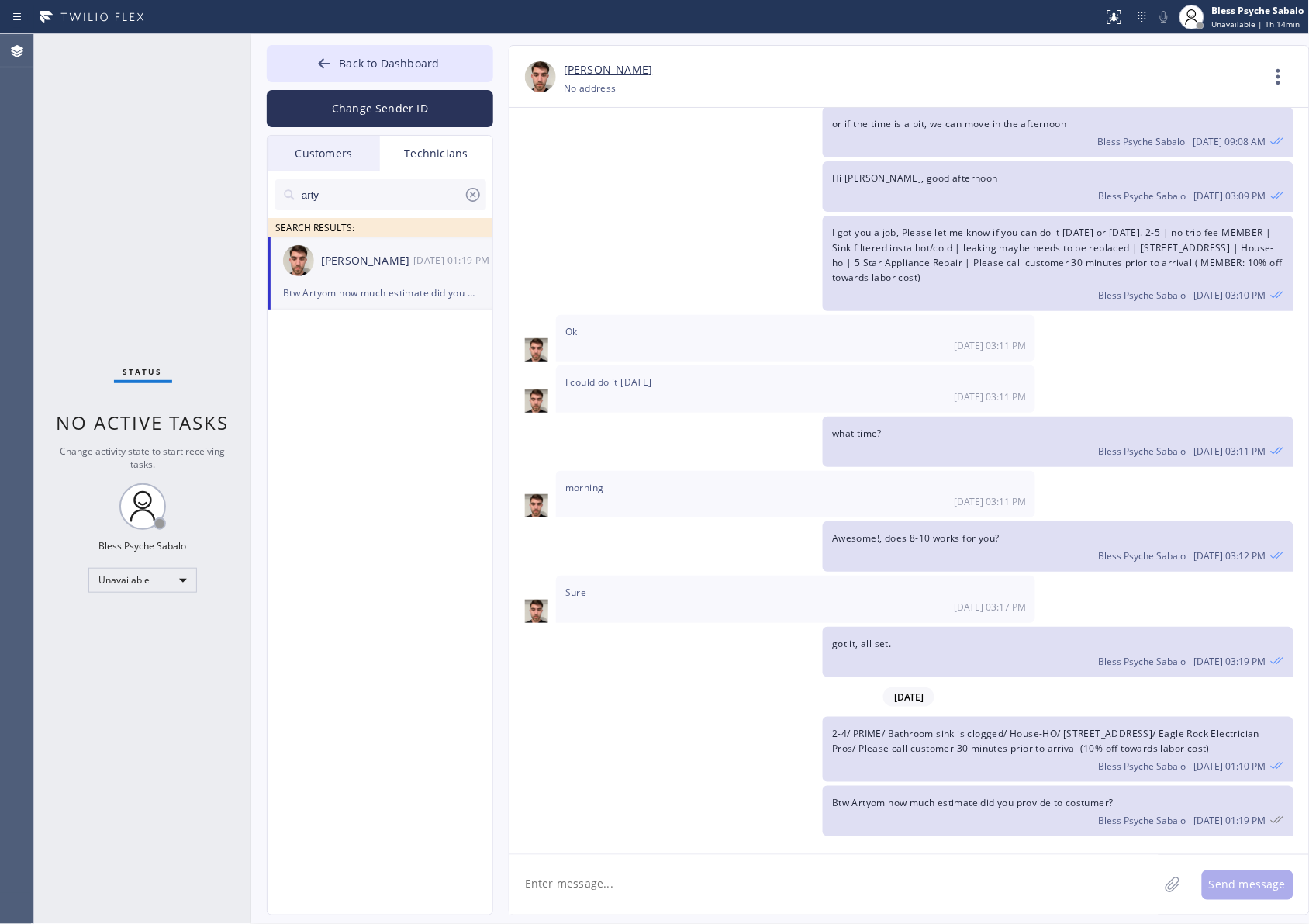
click at [871, 739] on span "Btw Artyom how much estimate did you provide to costumer?" at bounding box center [972, 802] width 282 height 13
drag, startPoint x: 669, startPoint y: 727, endPoint x: 844, endPoint y: 710, distance: 175.8
click at [683, 733] on div "2-4/ PRIME/ Bathroom sink is clogged/ House-HO/ [STREET_ADDRESS]/ Eagle Rock El…" at bounding box center [902, 749] width 784 height 65
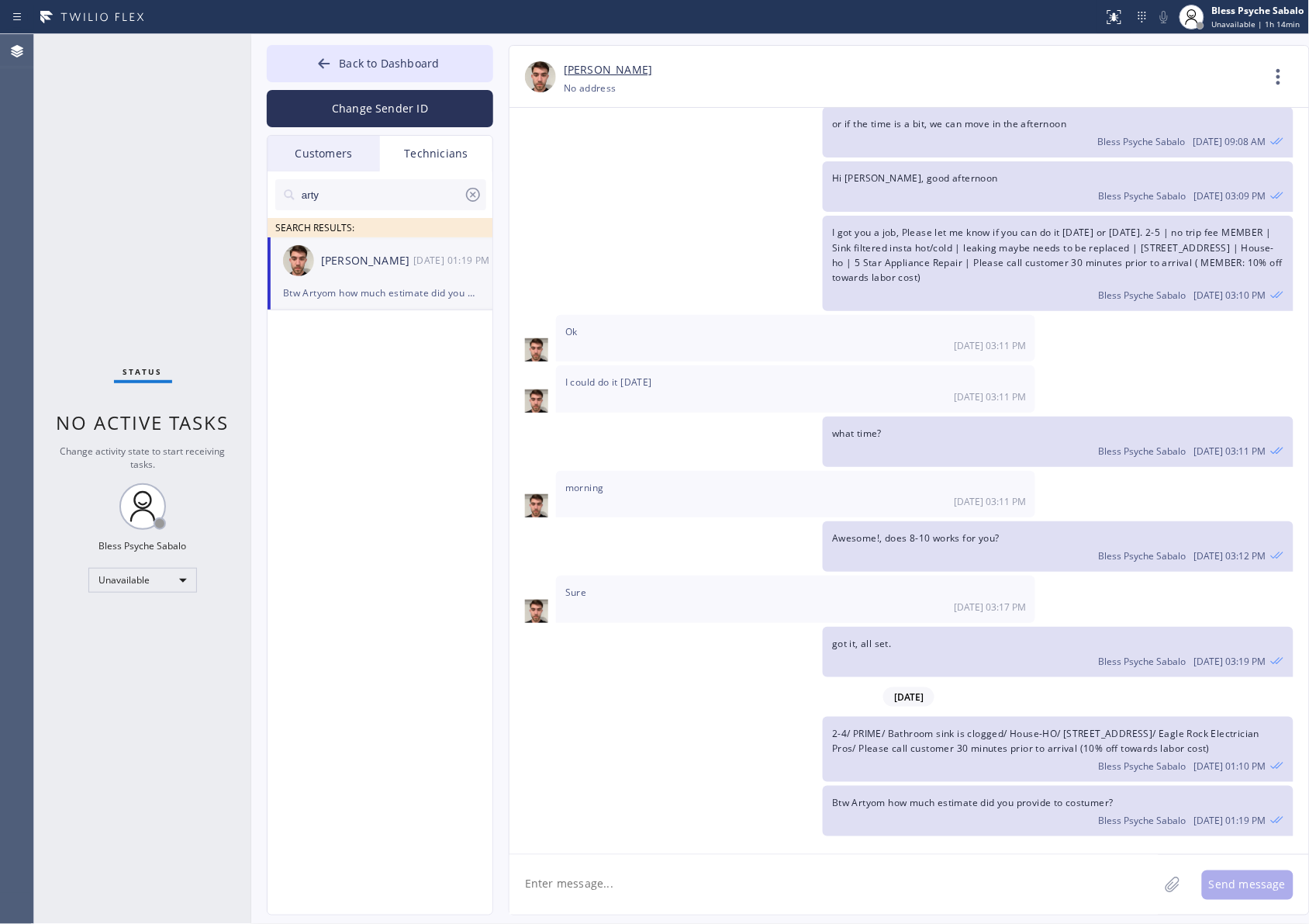
click at [602, 221] on div "I got you a job, Please let me know if you can do it [DATE] or [DATE]. 2-5 | no…" at bounding box center [902, 263] width 784 height 96
click at [659, 161] on div "Hi [PERSON_NAME], good afternoon Bless Psyche Sabalo [DATE] 03:09 PM" at bounding box center [902, 186] width 784 height 50
click at [405, 59] on span "Back to Dashboard" at bounding box center [389, 63] width 100 height 15
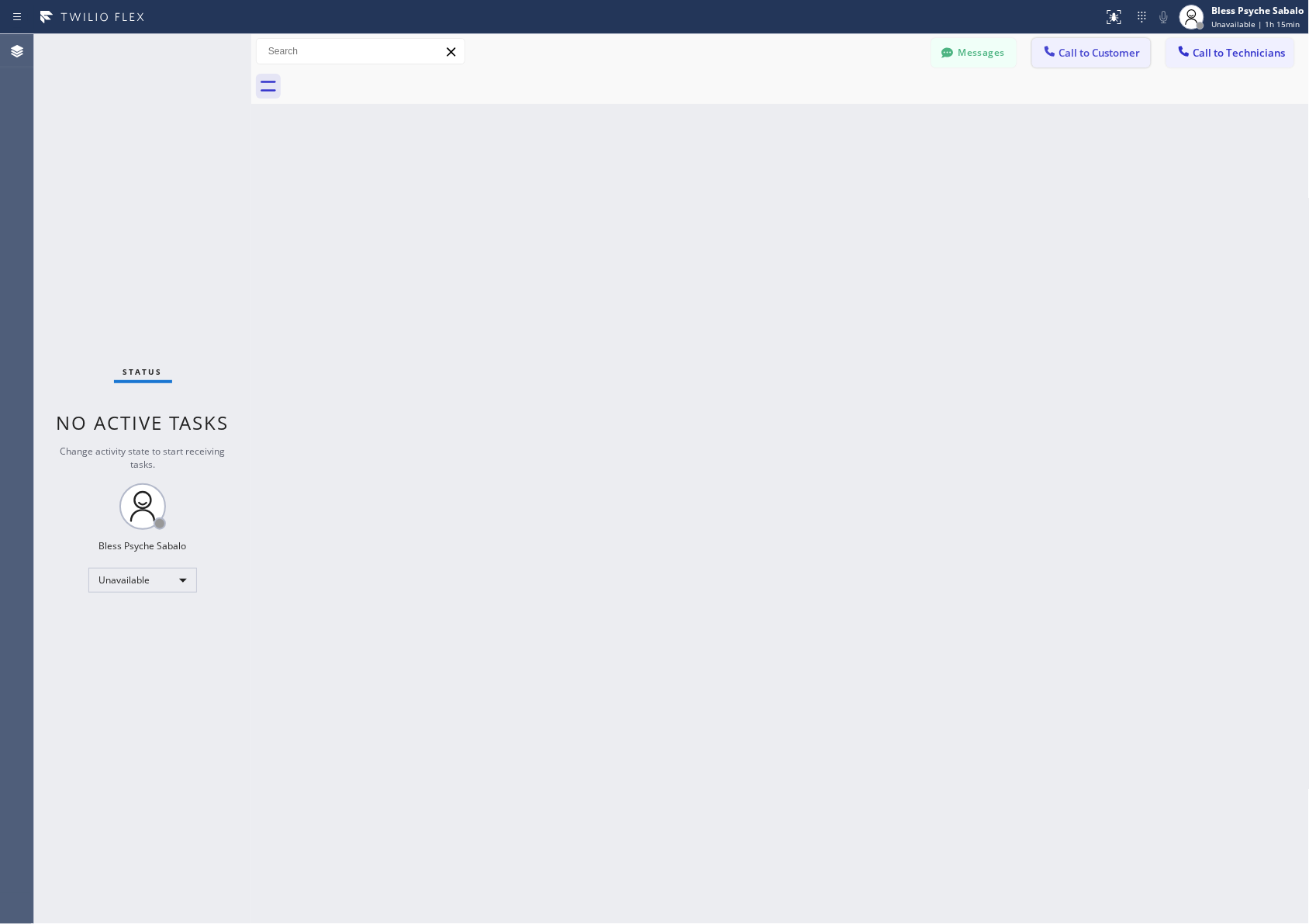
click at [873, 52] on span "Call to Customer" at bounding box center [1099, 53] width 82 height 14
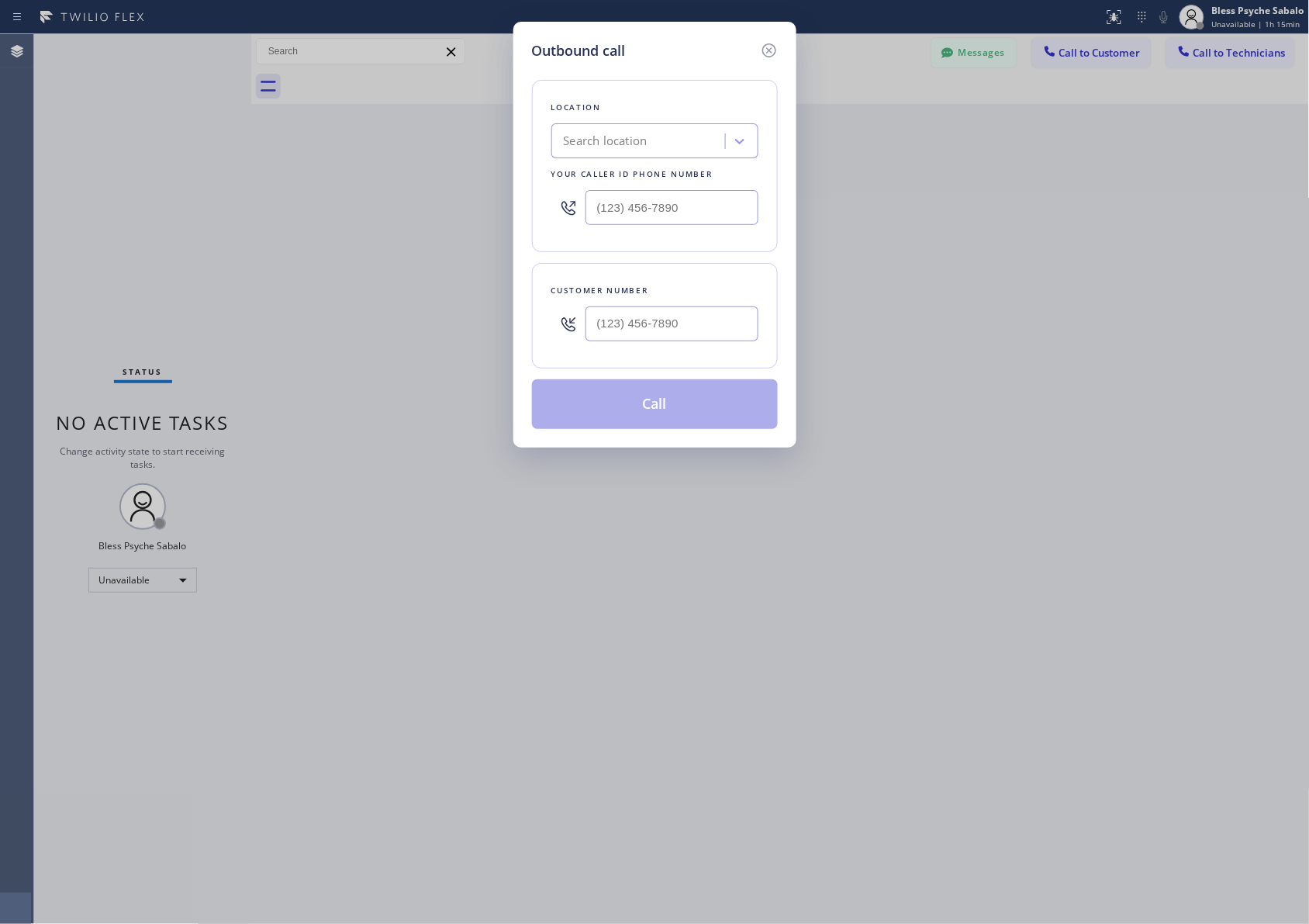
click at [636, 150] on div "Search location" at bounding box center [605, 141] width 83 height 18
paste input "Oasis Plumbers [GEOGRAPHIC_DATA]"
type input "Oasis Plumbers [GEOGRAPHIC_DATA]"
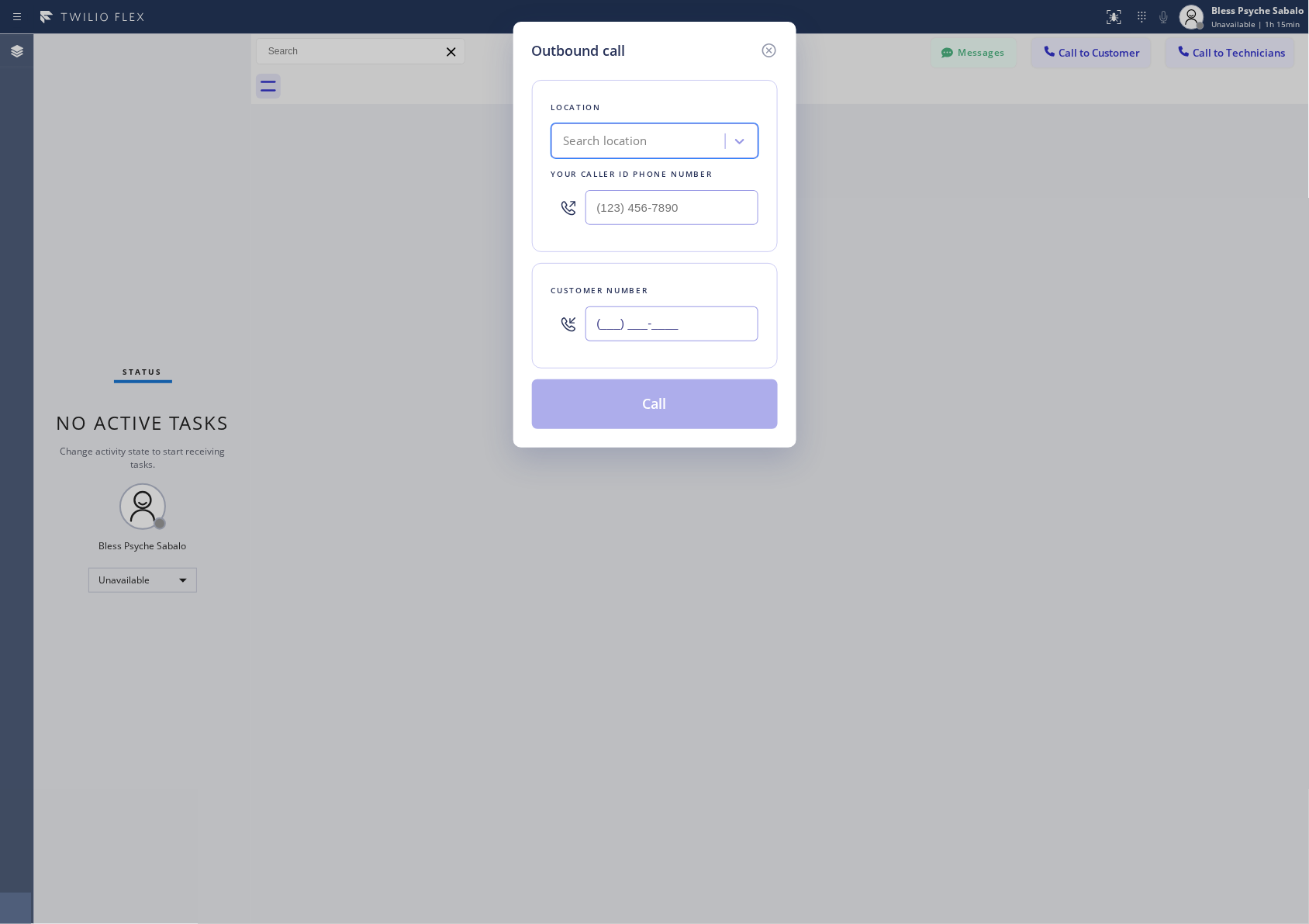
click at [636, 322] on input "(___) ___-____" at bounding box center [671, 324] width 173 height 35
paste input "631) 408-2716"
type input "[PHONE_NUMBER]"
click at [776, 45] on icon at bounding box center [769, 50] width 18 height 18
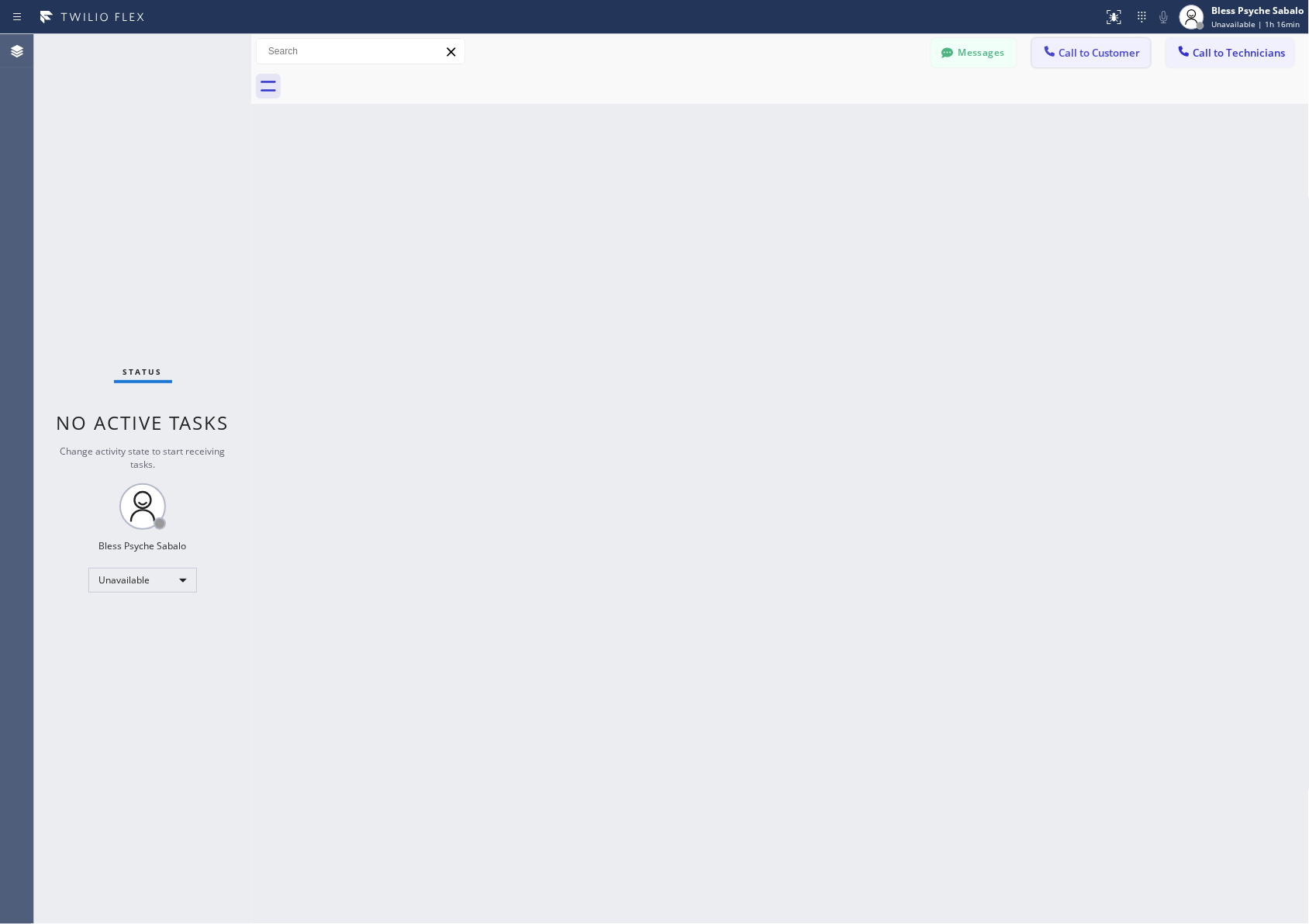
click at [873, 63] on button "Call to Customer" at bounding box center [1091, 53] width 118 height 30
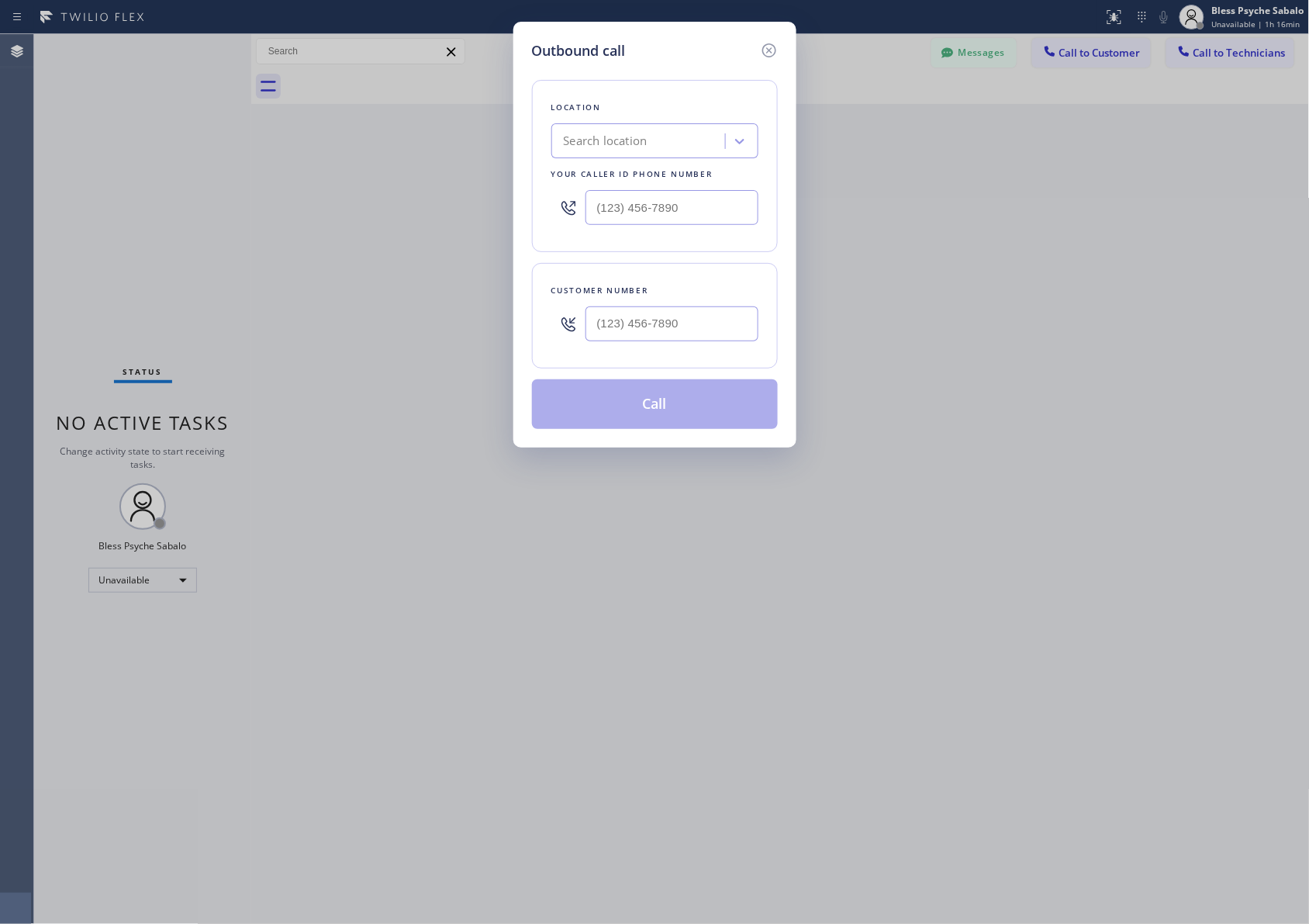
click at [634, 144] on div "Search location" at bounding box center [605, 141] width 83 height 18
paste input "Oasis Plumbers [GEOGRAPHIC_DATA]"
type input "Oasis Plumbers [GEOGRAPHIC_DATA]"
click at [658, 170] on div "Oasis Plumbers [GEOGRAPHIC_DATA]" at bounding box center [654, 181] width 207 height 43
type input "[PHONE_NUMBER]"
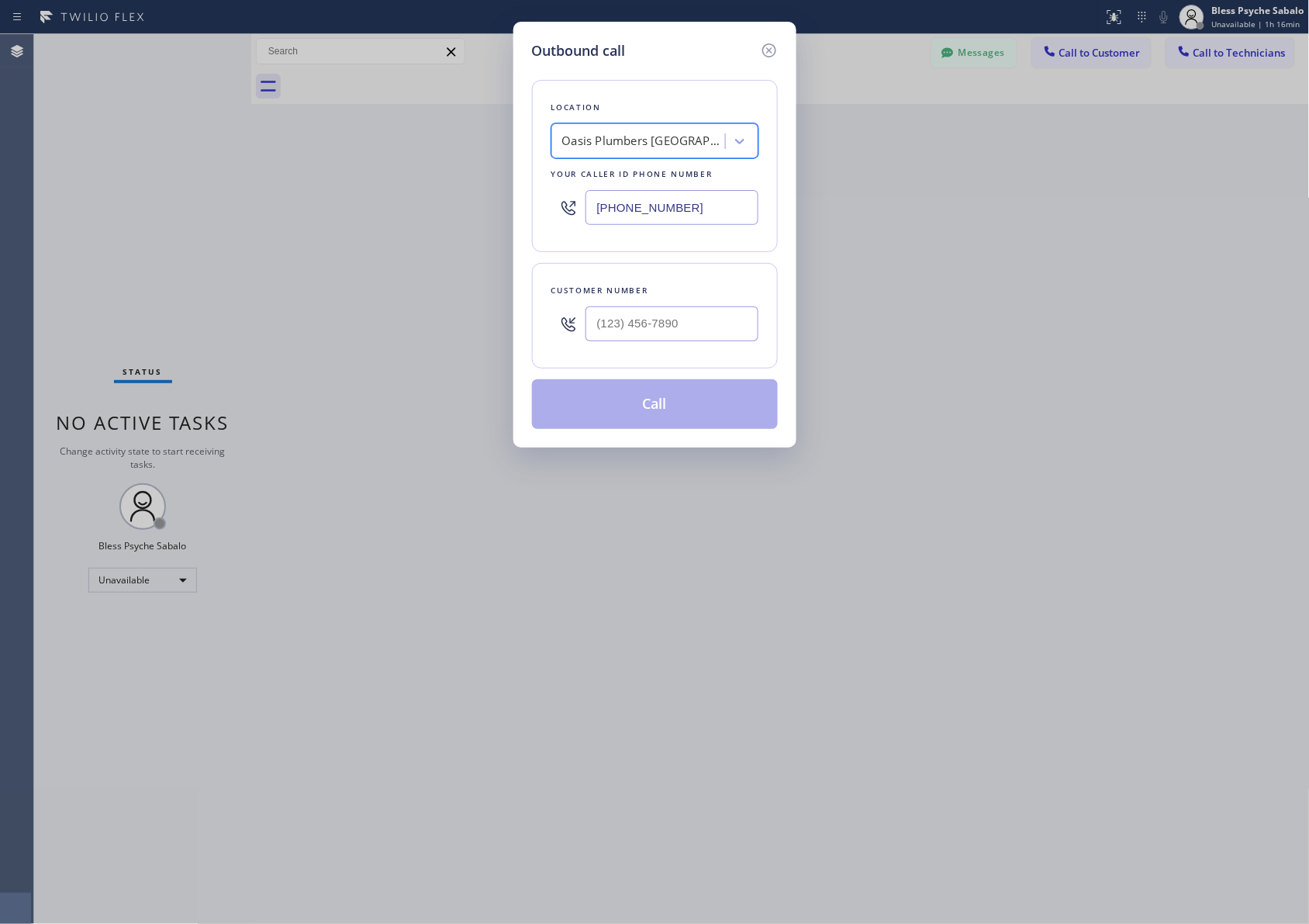
scroll to position [0, 1]
click at [633, 301] on div "Customer number" at bounding box center [654, 316] width 246 height 105
drag, startPoint x: 648, startPoint y: 327, endPoint x: 662, endPoint y: 328, distance: 14.0
click at [649, 330] on input "(___) ___-____" at bounding box center [671, 324] width 173 height 35
paste input "631) 408-2716"
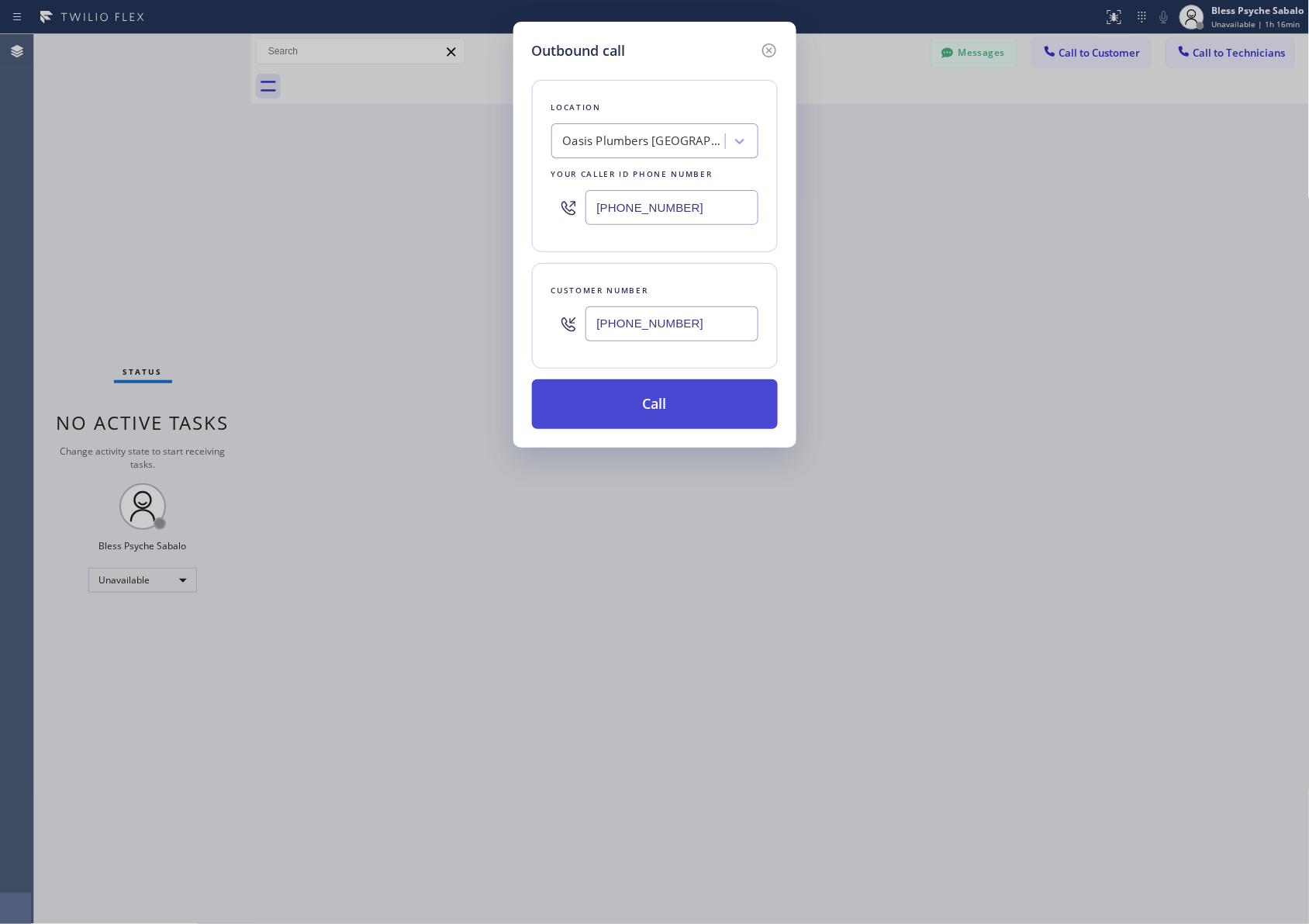
type input "[PHONE_NUMBER]"
click at [688, 405] on button "Call" at bounding box center [654, 404] width 246 height 50
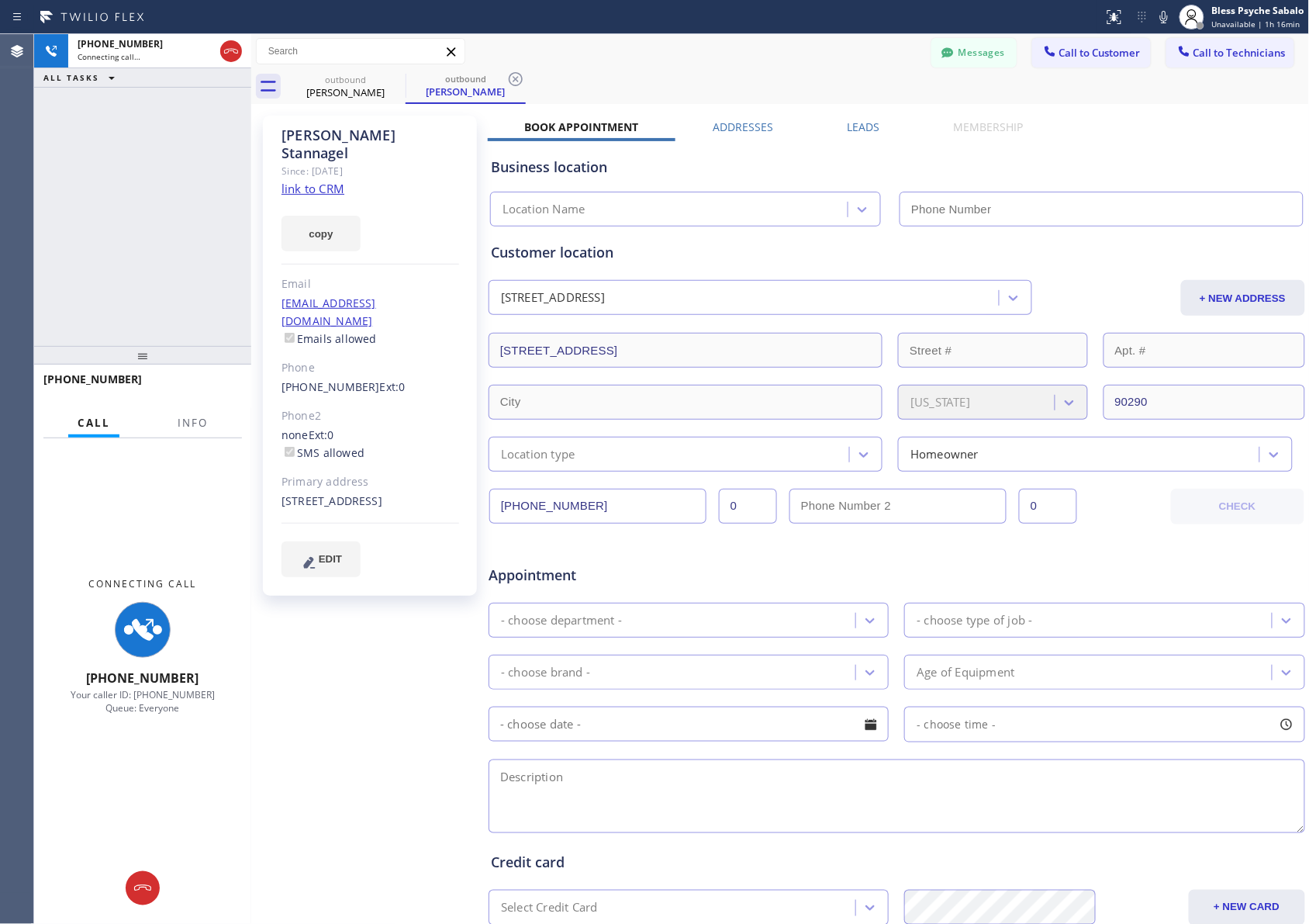
type input "[PHONE_NUMBER]"
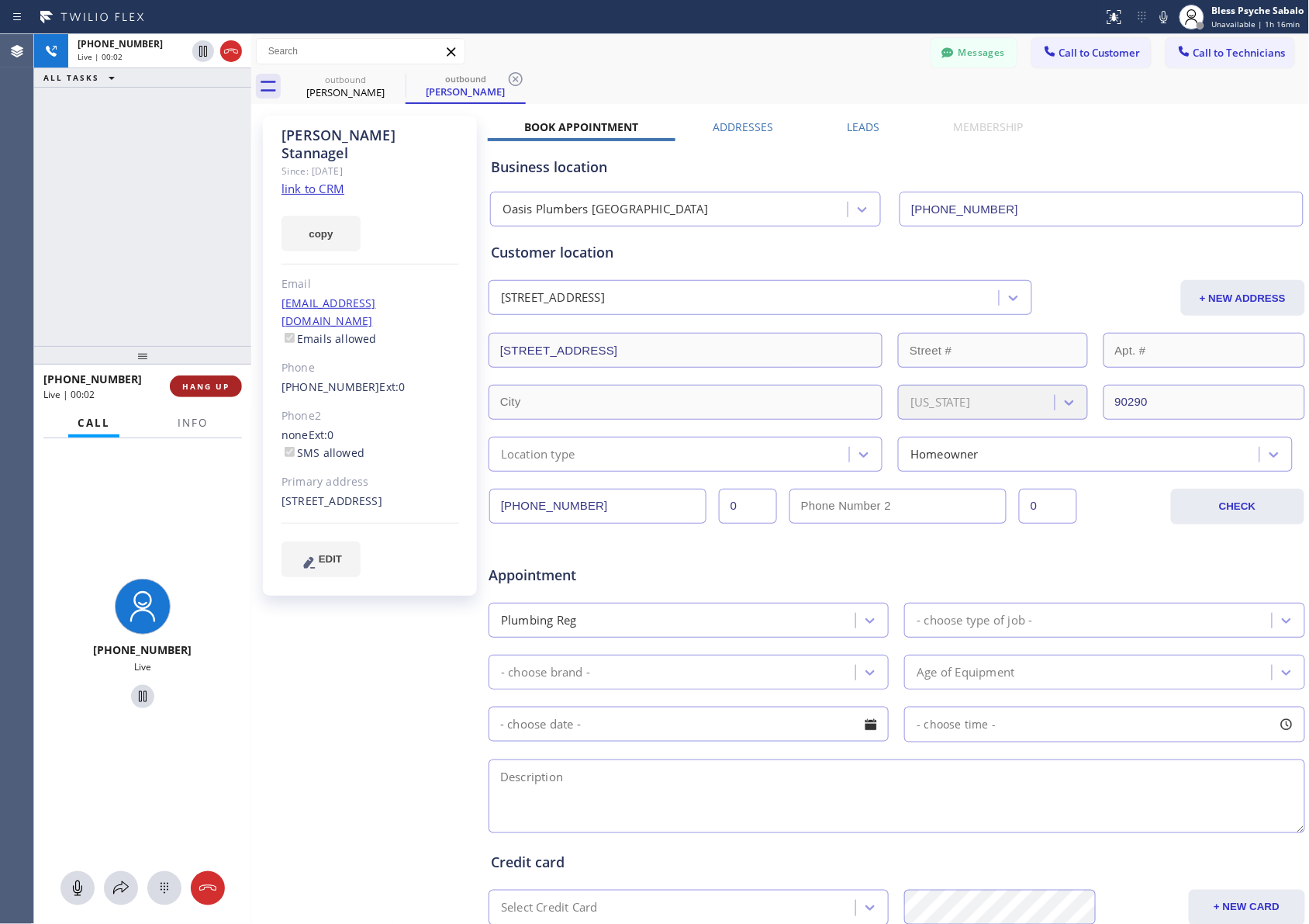
click at [210, 377] on button "HANG UP" at bounding box center [206, 386] width 72 height 22
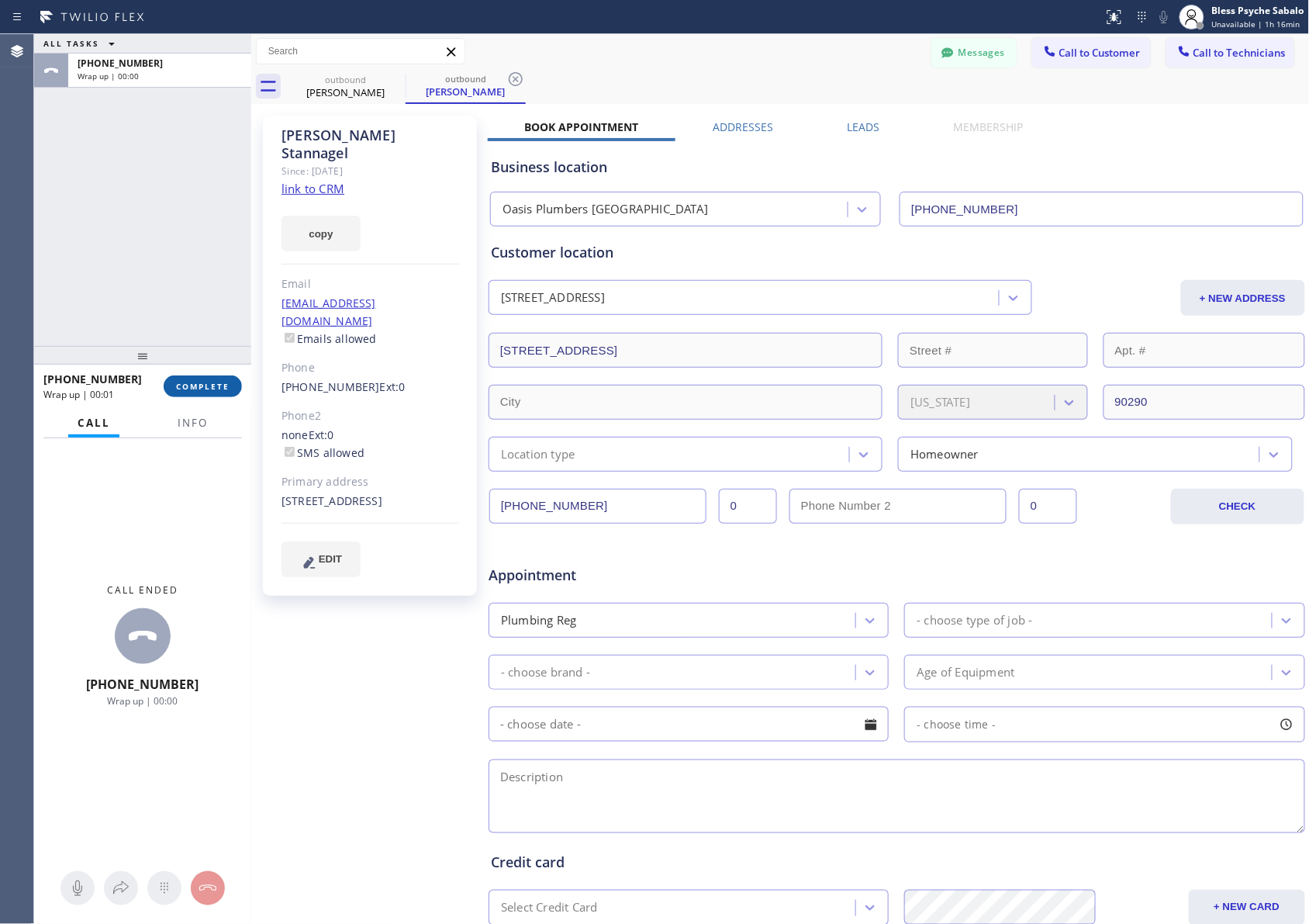
click at [211, 388] on span "COMPLETE" at bounding box center [203, 386] width 54 height 11
click at [312, 357] on div "Classify the call LOCATION NAME [GEOGRAPHIC_DATA][PERSON_NAME] Plumbing Service…" at bounding box center [671, 479] width 1275 height 890
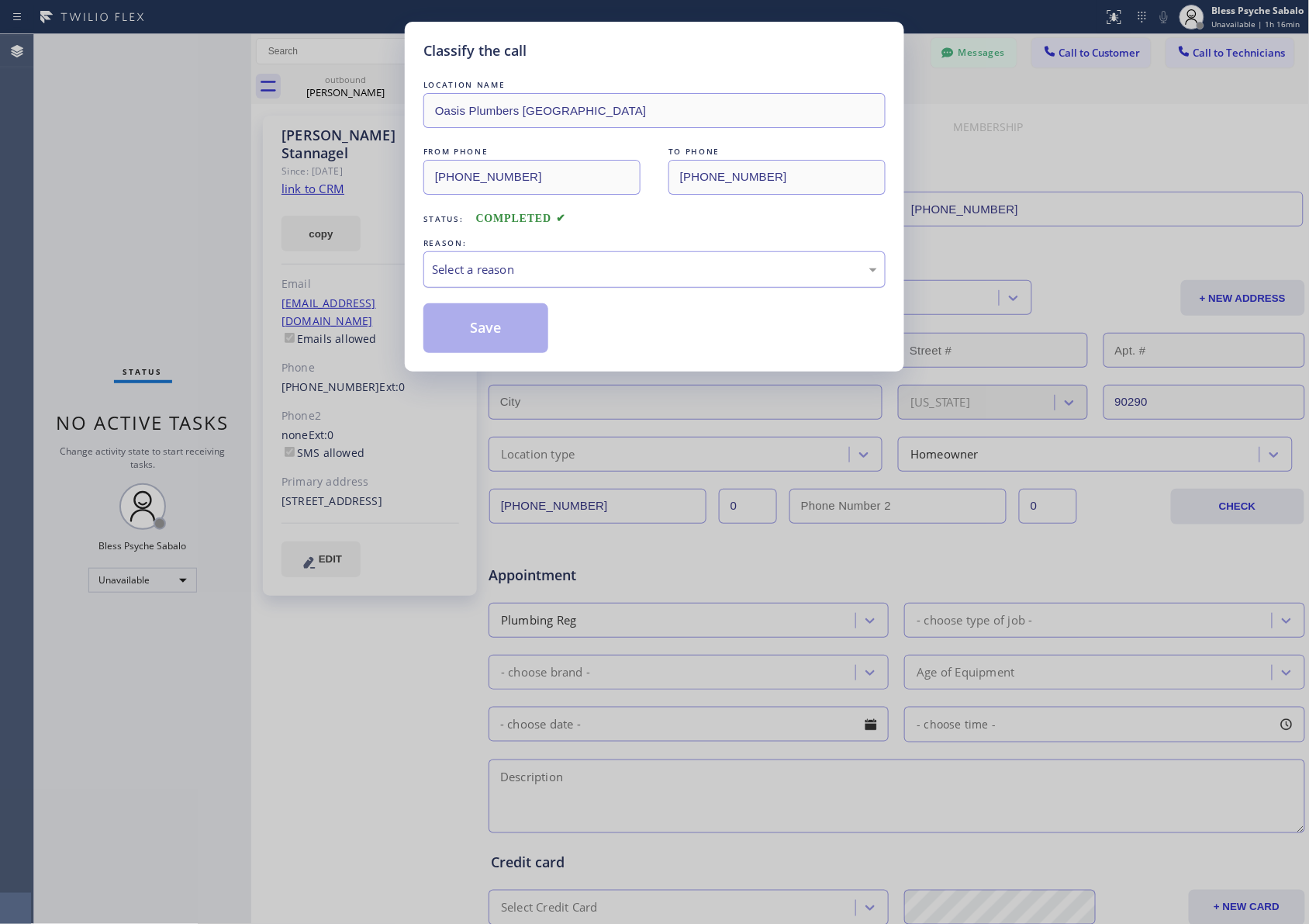
click at [529, 276] on div "Select a reason" at bounding box center [654, 269] width 445 height 18
click at [473, 331] on button "Save" at bounding box center [486, 328] width 125 height 50
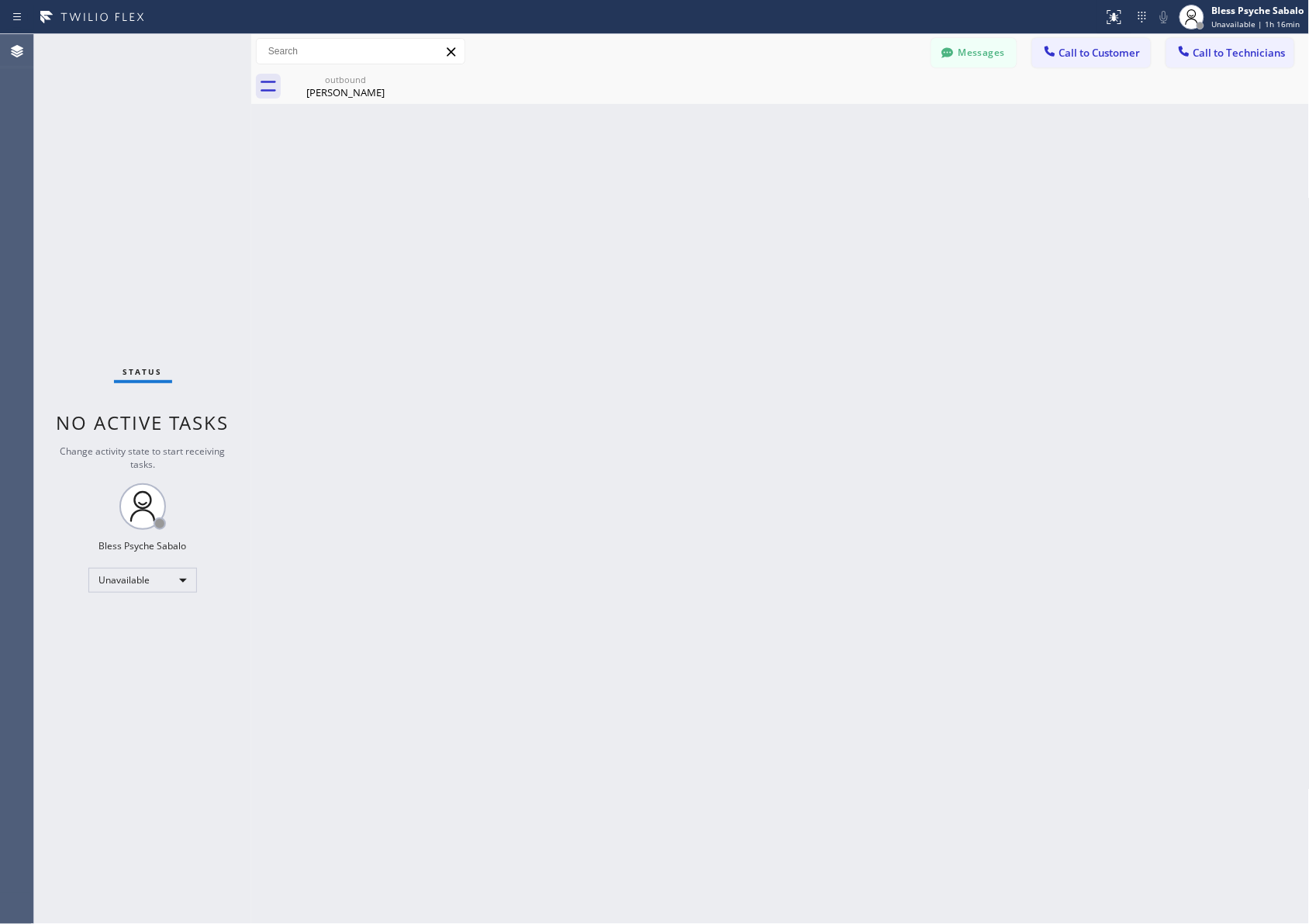
drag, startPoint x: 262, startPoint y: 400, endPoint x: 420, endPoint y: 180, distance: 270.9
click at [264, 398] on div "Back to Dashboard Change Sender ID Customers Technicians MB [PERSON_NAME] [DATE…" at bounding box center [780, 479] width 1059 height 890
click at [366, 85] on div "[PERSON_NAME]" at bounding box center [345, 92] width 117 height 14
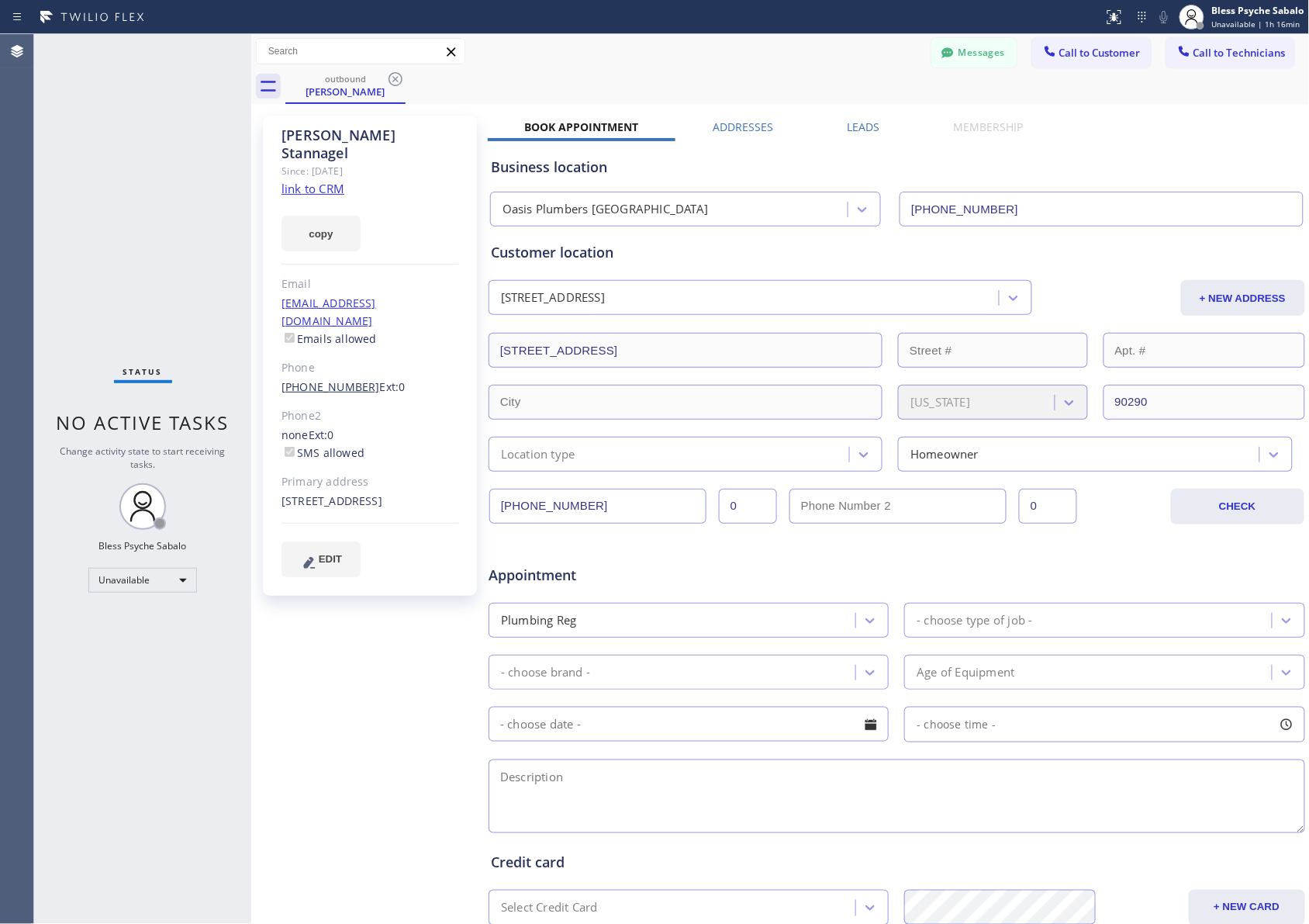
click at [339, 379] on link "[PHONE_NUMBER]" at bounding box center [331, 386] width 98 height 15
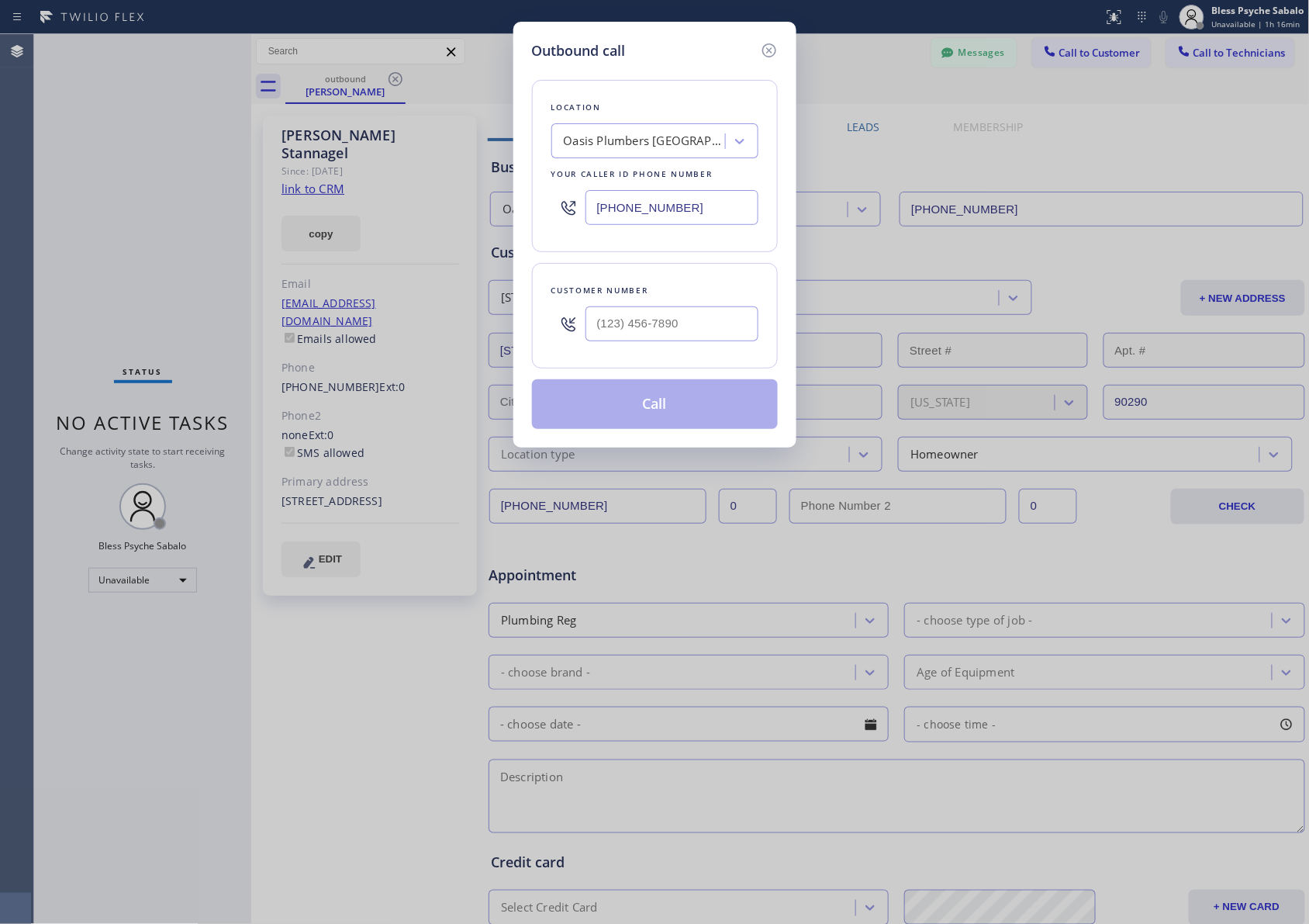
type input "[PHONE_NUMBER]"
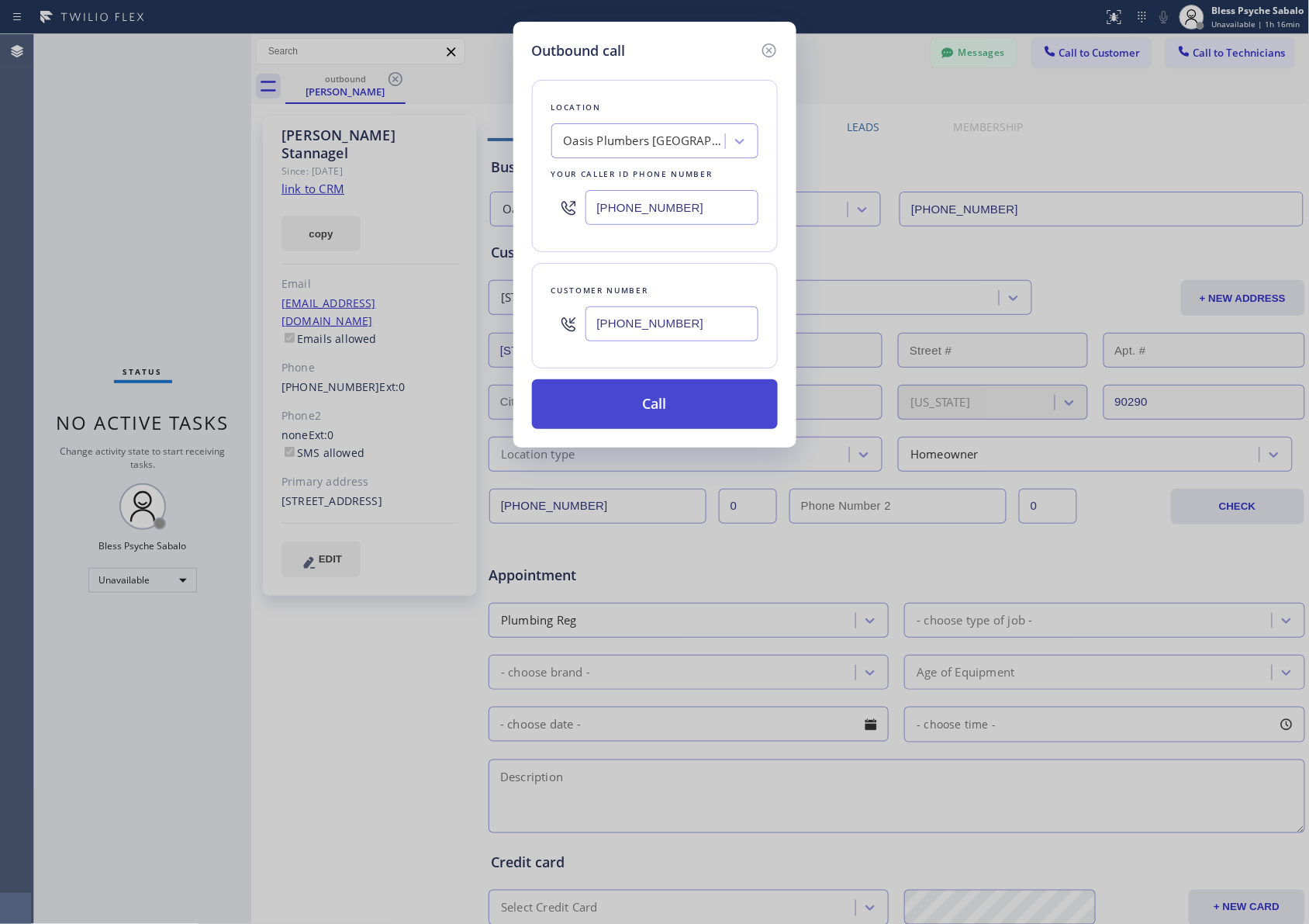
click at [612, 407] on button "Call" at bounding box center [654, 404] width 246 height 50
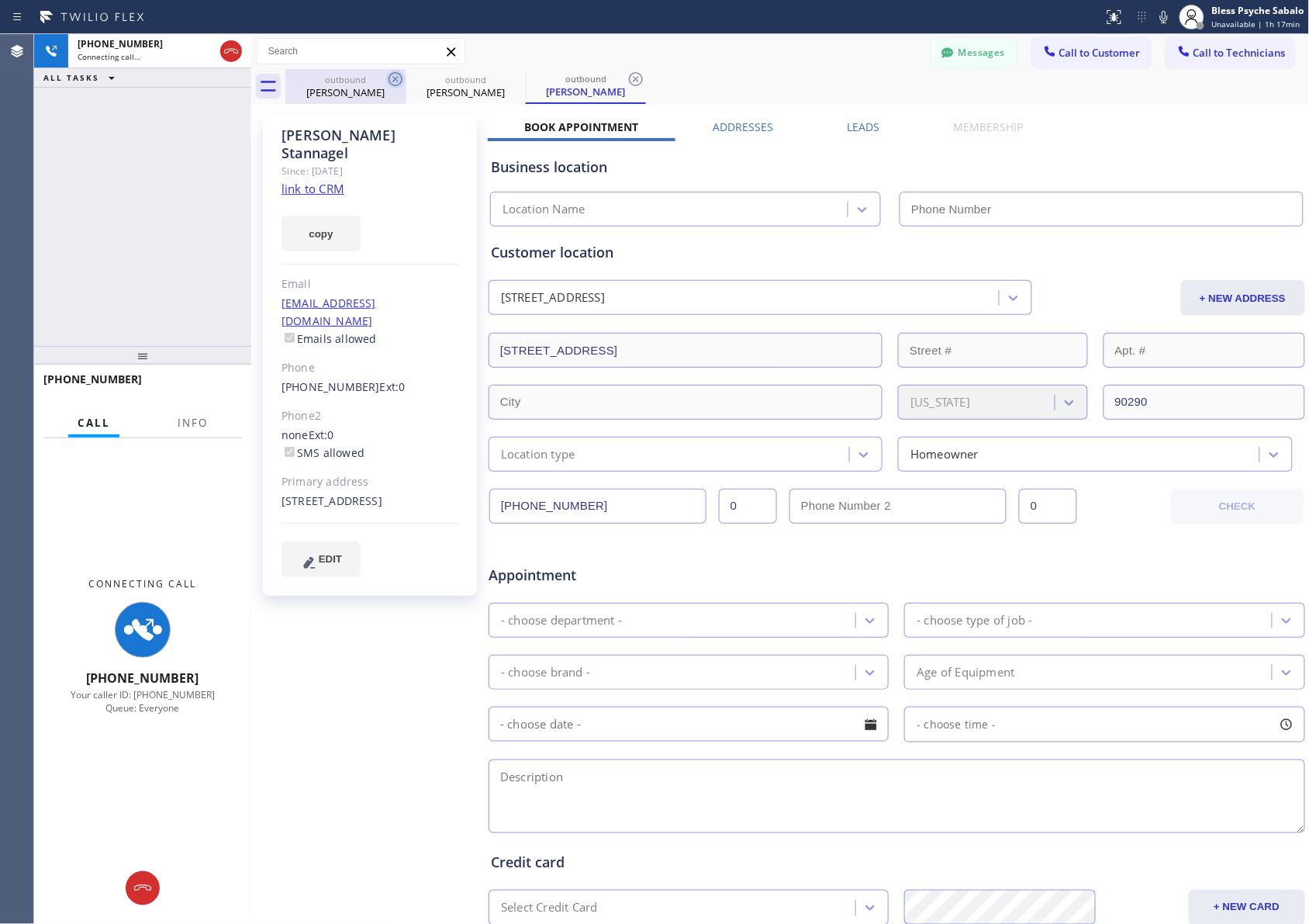
click at [391, 83] on icon at bounding box center [396, 79] width 14 height 14
type input "[PHONE_NUMBER]"
click at [397, 78] on icon at bounding box center [396, 79] width 14 height 14
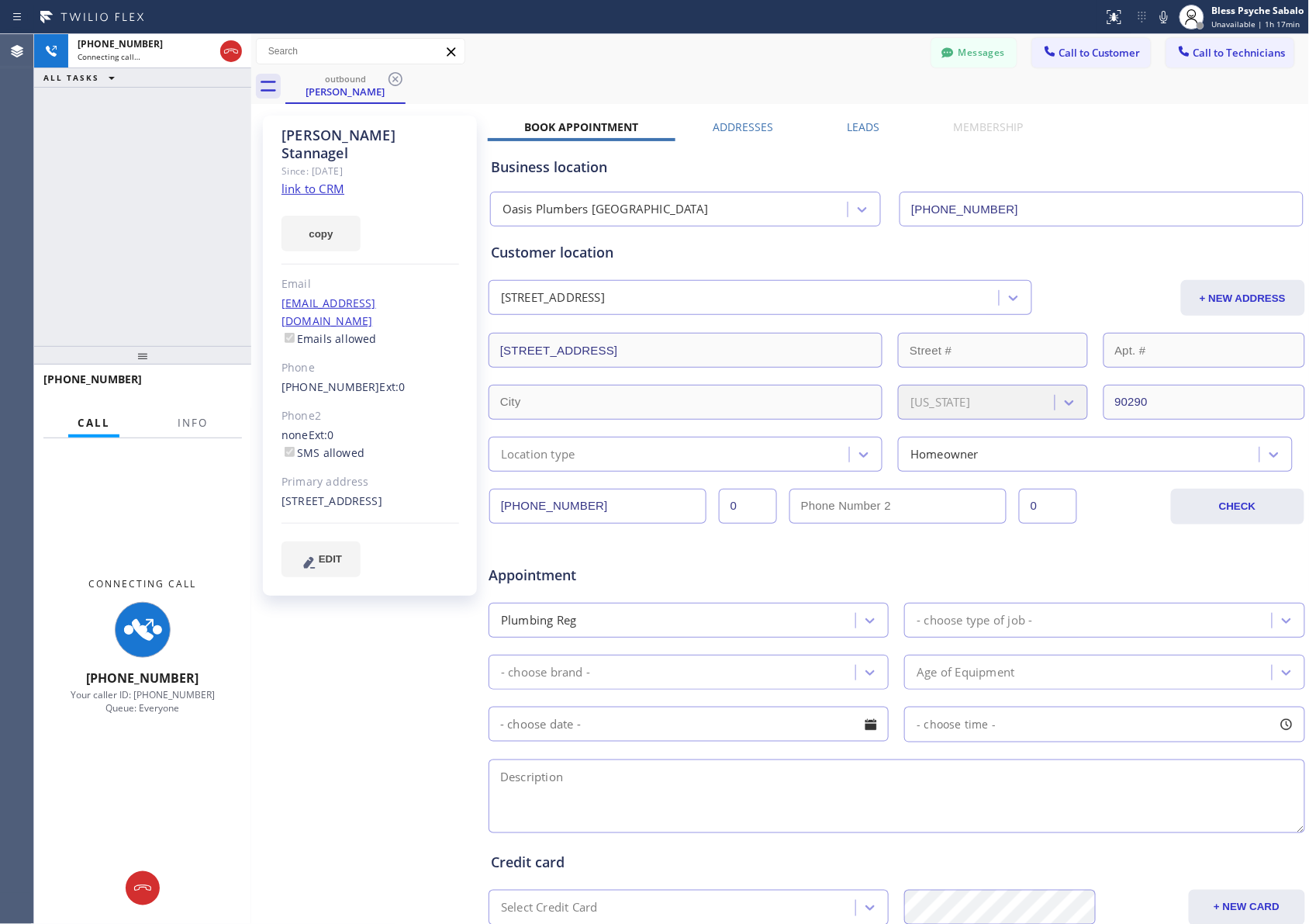
click at [117, 227] on div "[PHONE_NUMBER] Connecting call… ALL TASKS ALL TASKS ACTIVE TASKS TASKS IN WRAP …" at bounding box center [142, 190] width 217 height 312
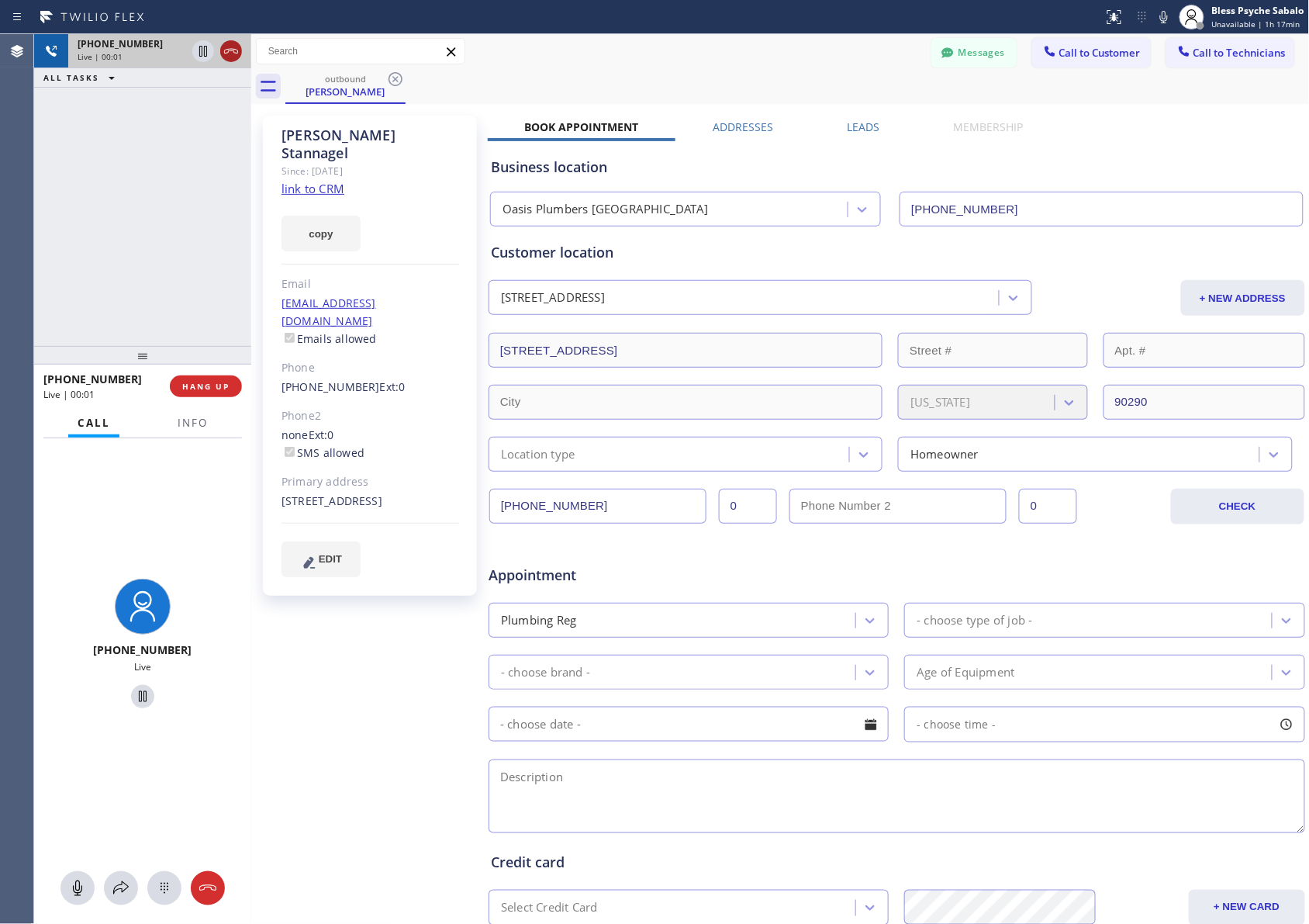
click at [231, 49] on icon at bounding box center [231, 51] width 18 height 18
click at [184, 102] on div "[PHONE_NUMBER] Live | 00:03 ALL TASKS ALL TASKS ACTIVE TASKS TASKS IN WRAP UP" at bounding box center [142, 190] width 217 height 312
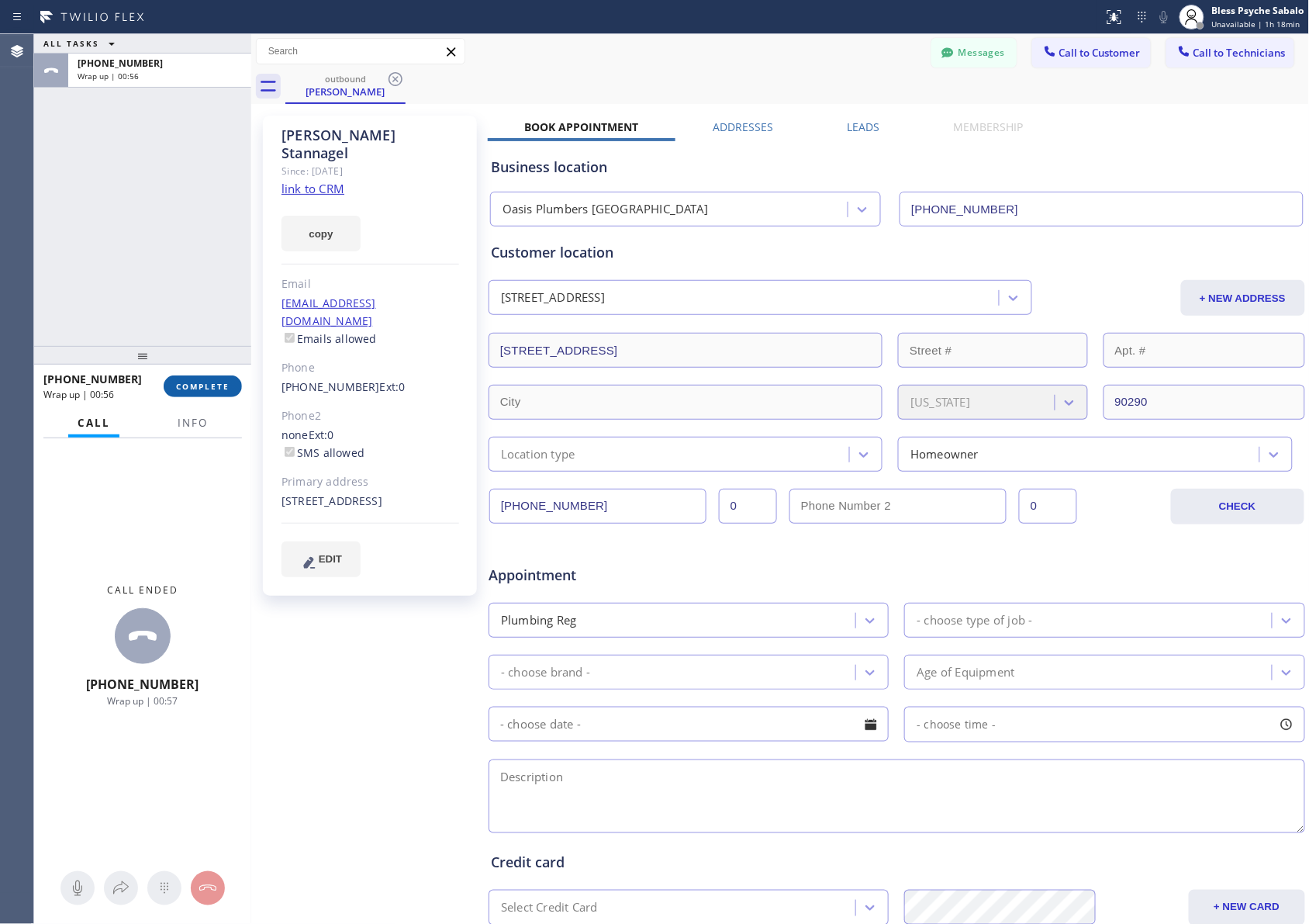
click at [205, 383] on span "COMPLETE" at bounding box center [203, 386] width 54 height 11
click at [204, 213] on div "ALL TASKS ALL TASKS ACTIVE TASKS TASKS IN WRAP UP [PHONE_NUMBER] Wrap up | 00:56" at bounding box center [142, 190] width 217 height 312
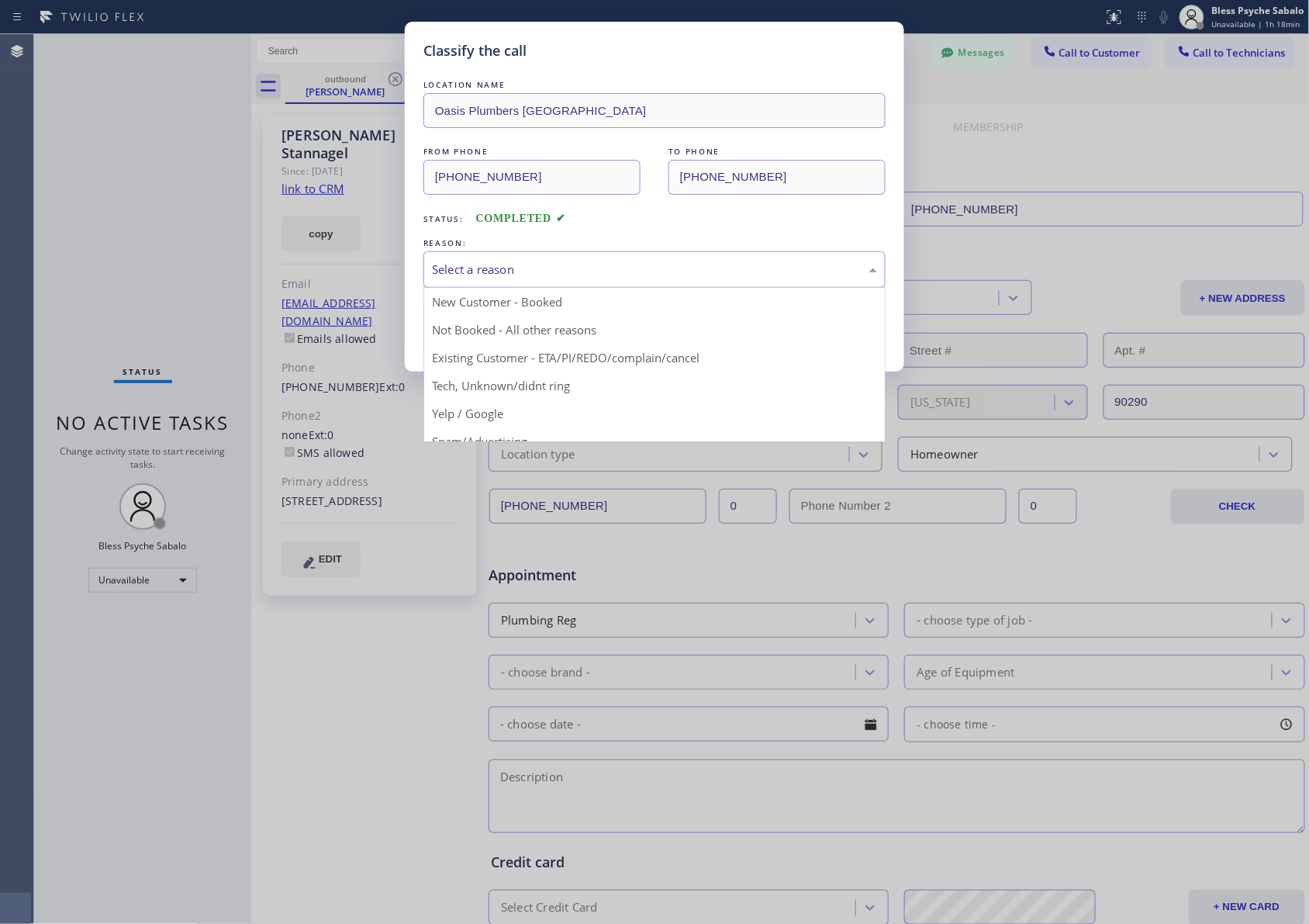
click at [510, 254] on div "Select a reason" at bounding box center [654, 269] width 462 height 37
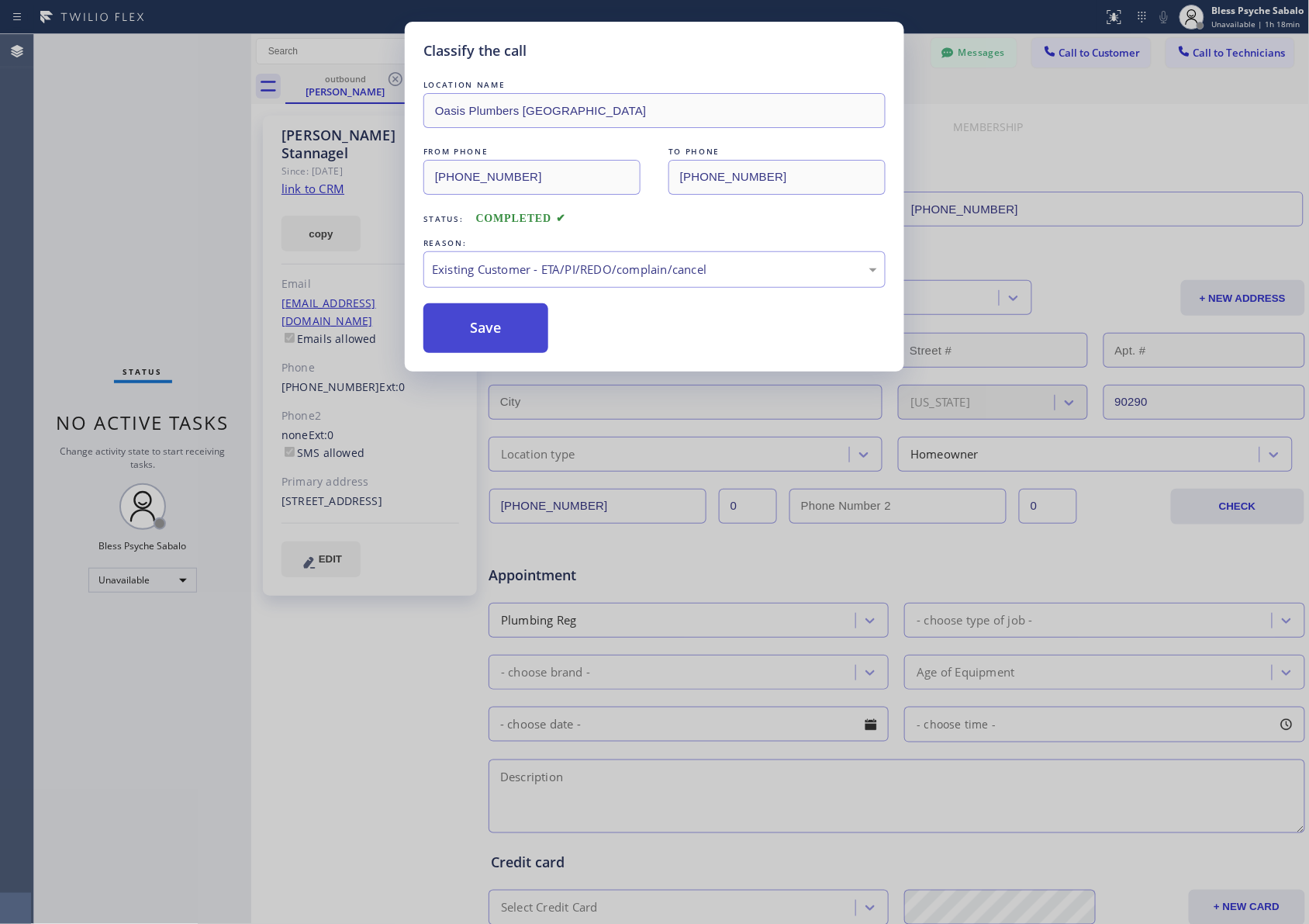
drag, startPoint x: 443, startPoint y: 311, endPoint x: 450, endPoint y: 315, distance: 8.1
click at [444, 311] on button "Save" at bounding box center [486, 328] width 125 height 50
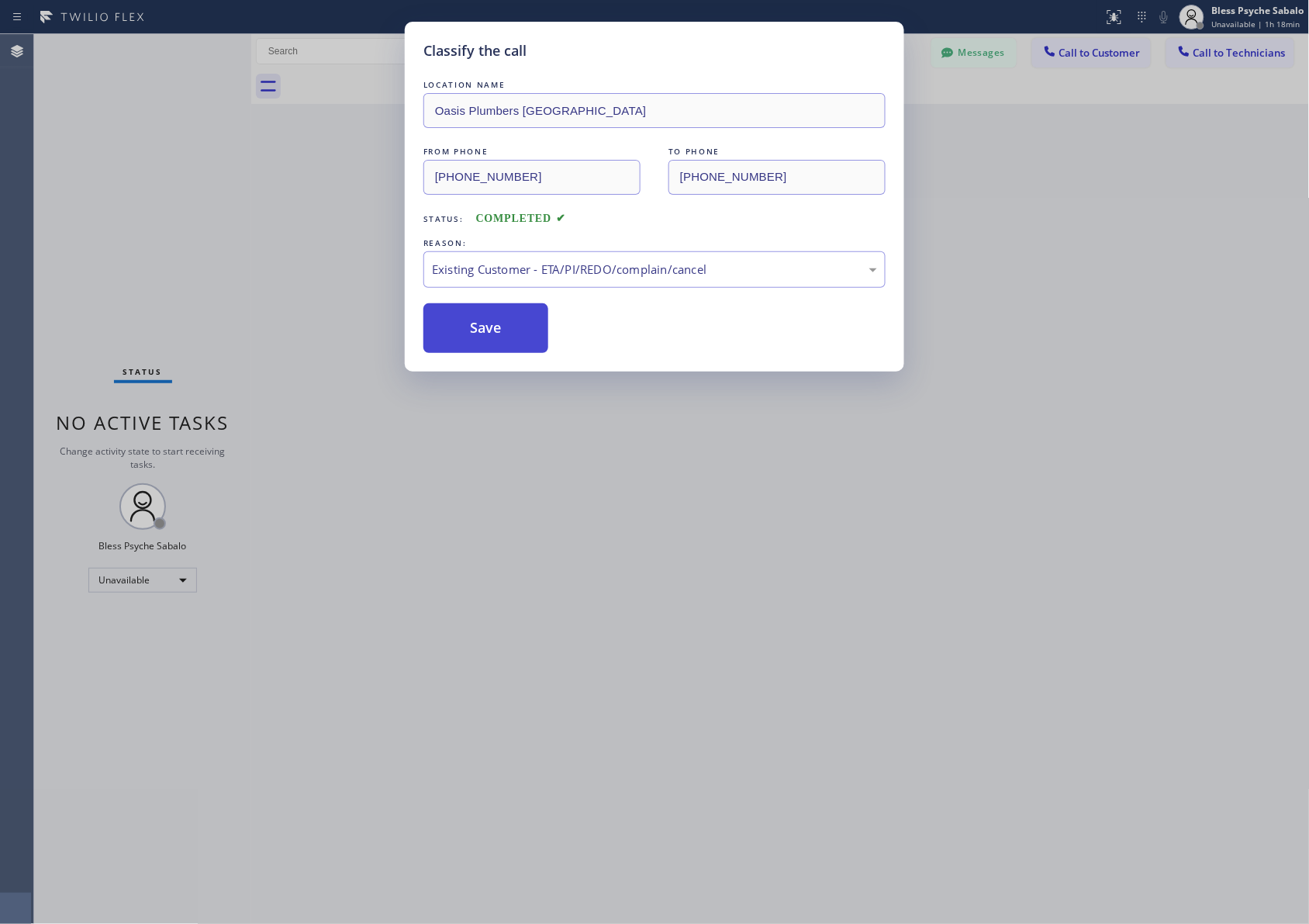
click at [458, 324] on button "Save" at bounding box center [486, 328] width 125 height 50
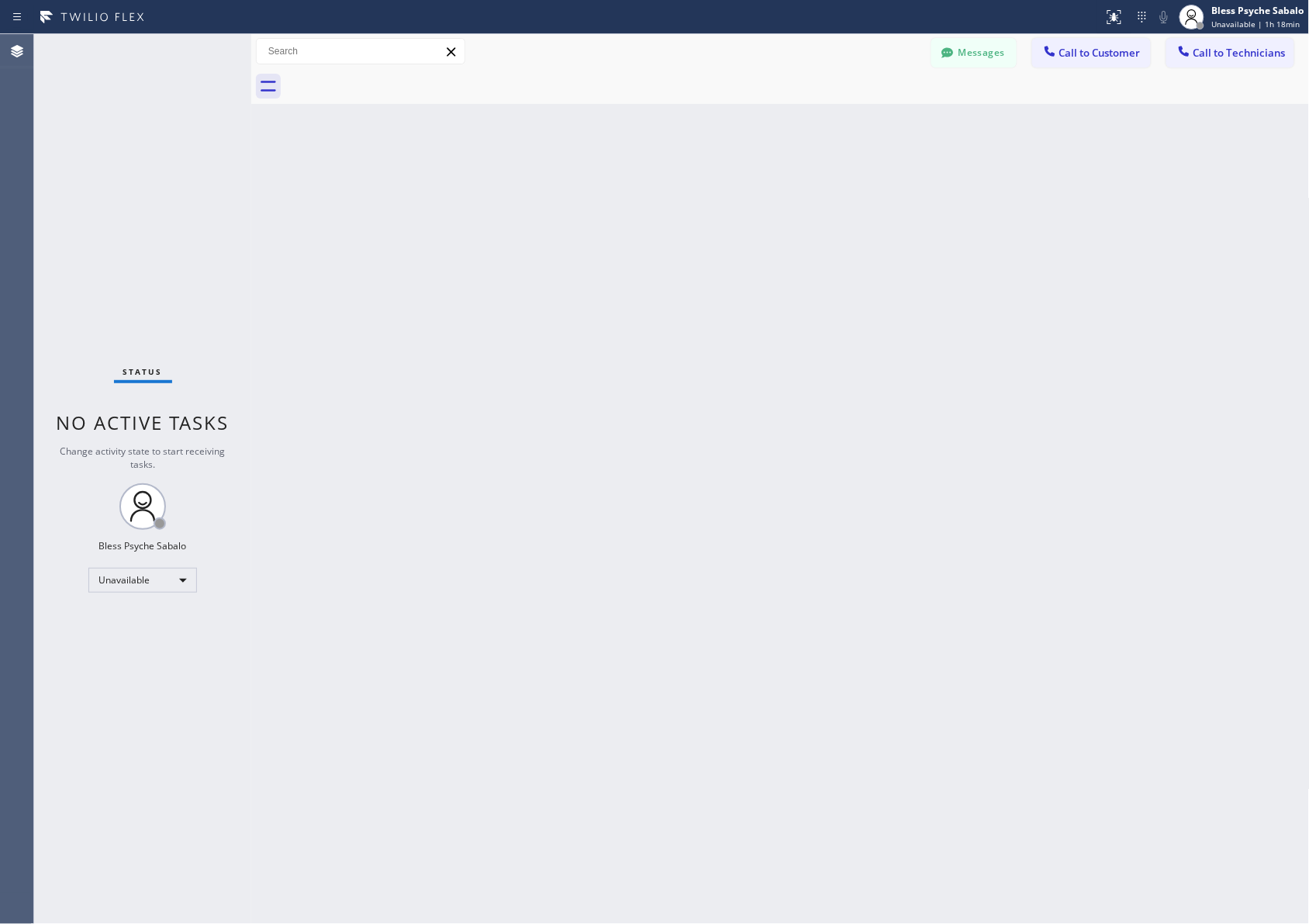
drag, startPoint x: 487, startPoint y: 339, endPoint x: 493, endPoint y: 362, distance: 23.8
click at [493, 362] on div "Back to Dashboard Change Sender ID Customers Technicians MB [PERSON_NAME] [DATE…" at bounding box center [780, 479] width 1059 height 890
click at [873, 63] on button "Call to Technicians" at bounding box center [1230, 53] width 128 height 30
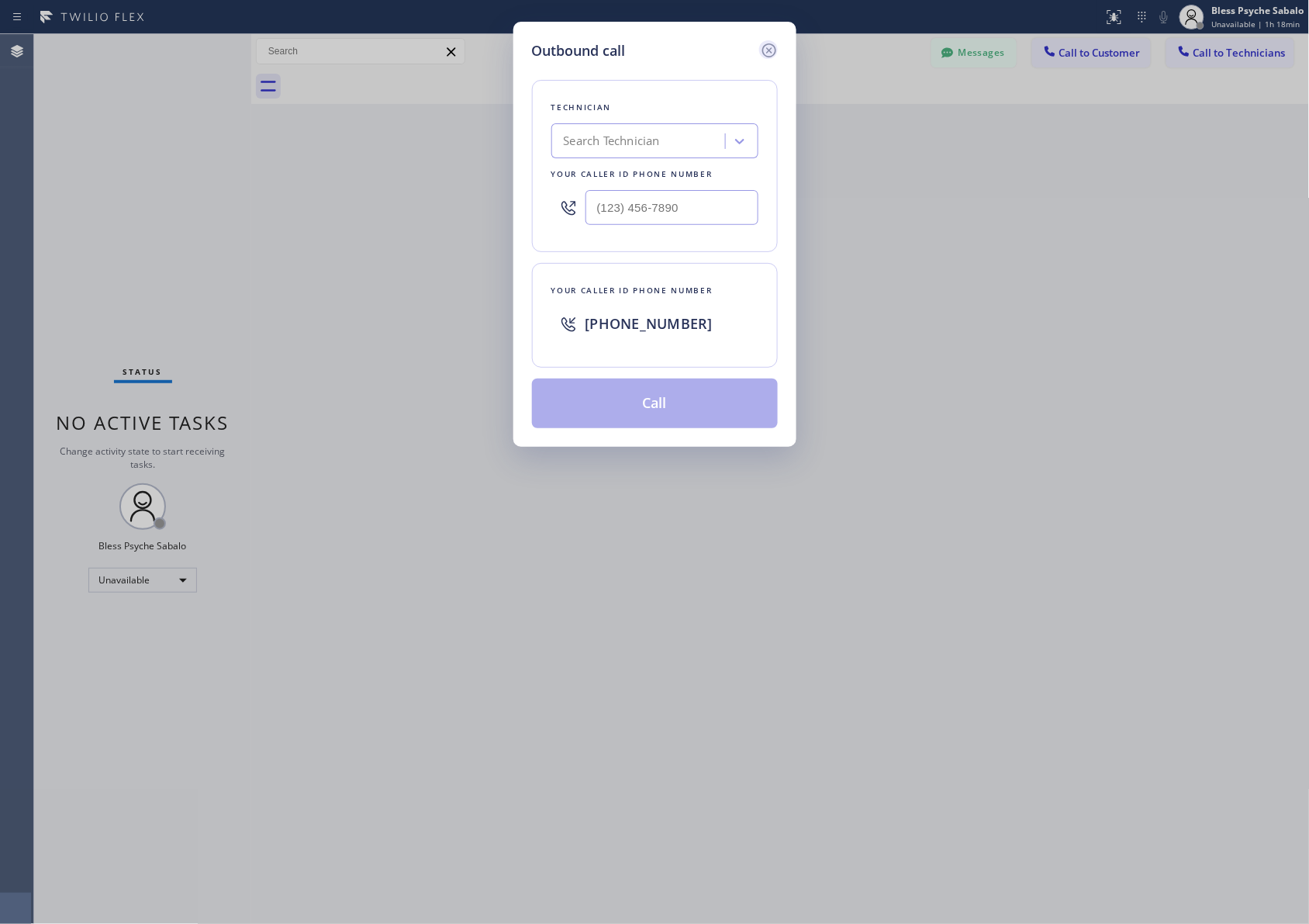
click at [768, 54] on icon at bounding box center [769, 50] width 18 height 18
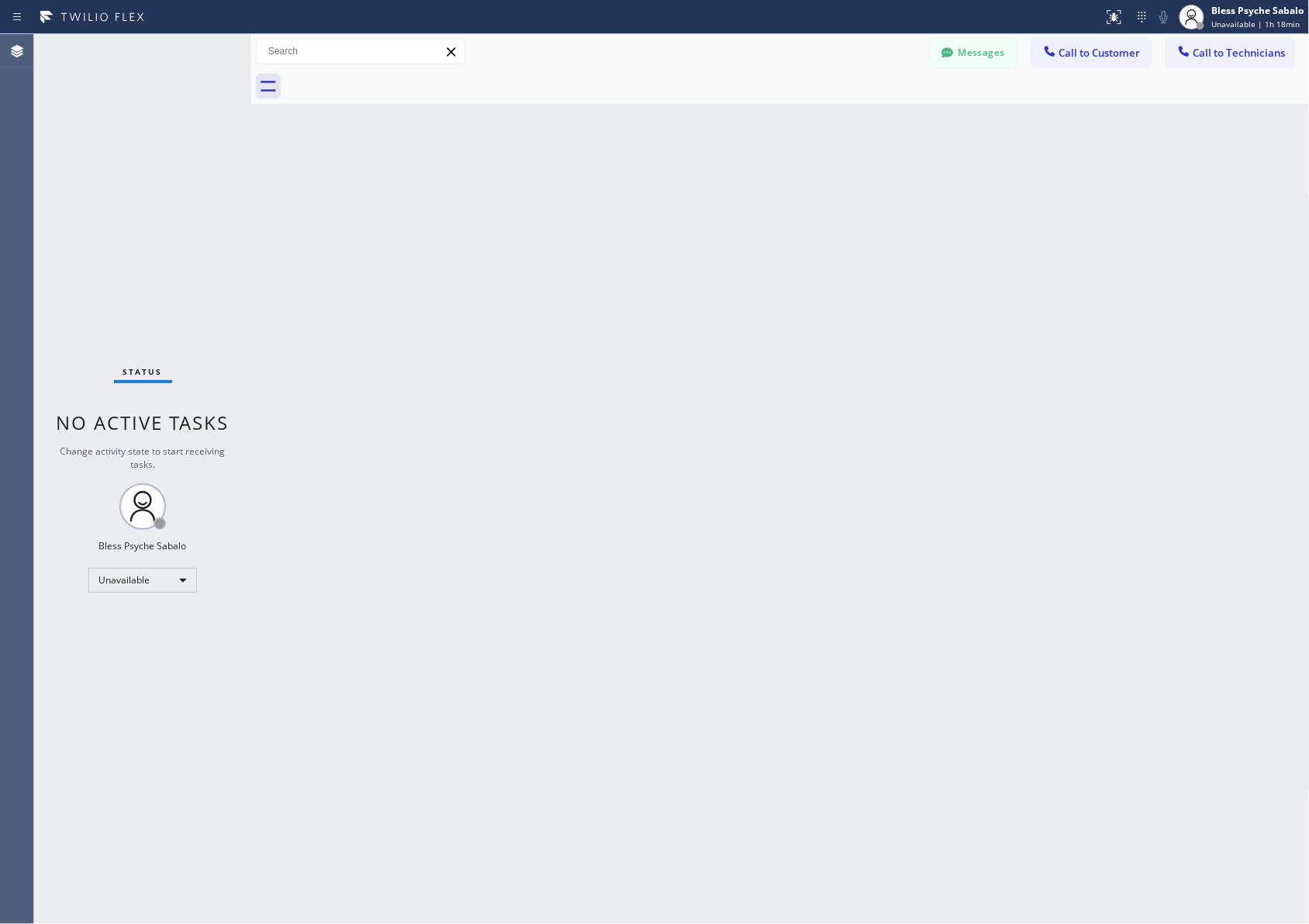
click at [865, 117] on div "Back to Dashboard Change Sender ID Customers Technicians MB [PERSON_NAME] [DATE…" at bounding box center [780, 479] width 1059 height 890
click at [873, 59] on button "Messages" at bounding box center [974, 53] width 85 height 30
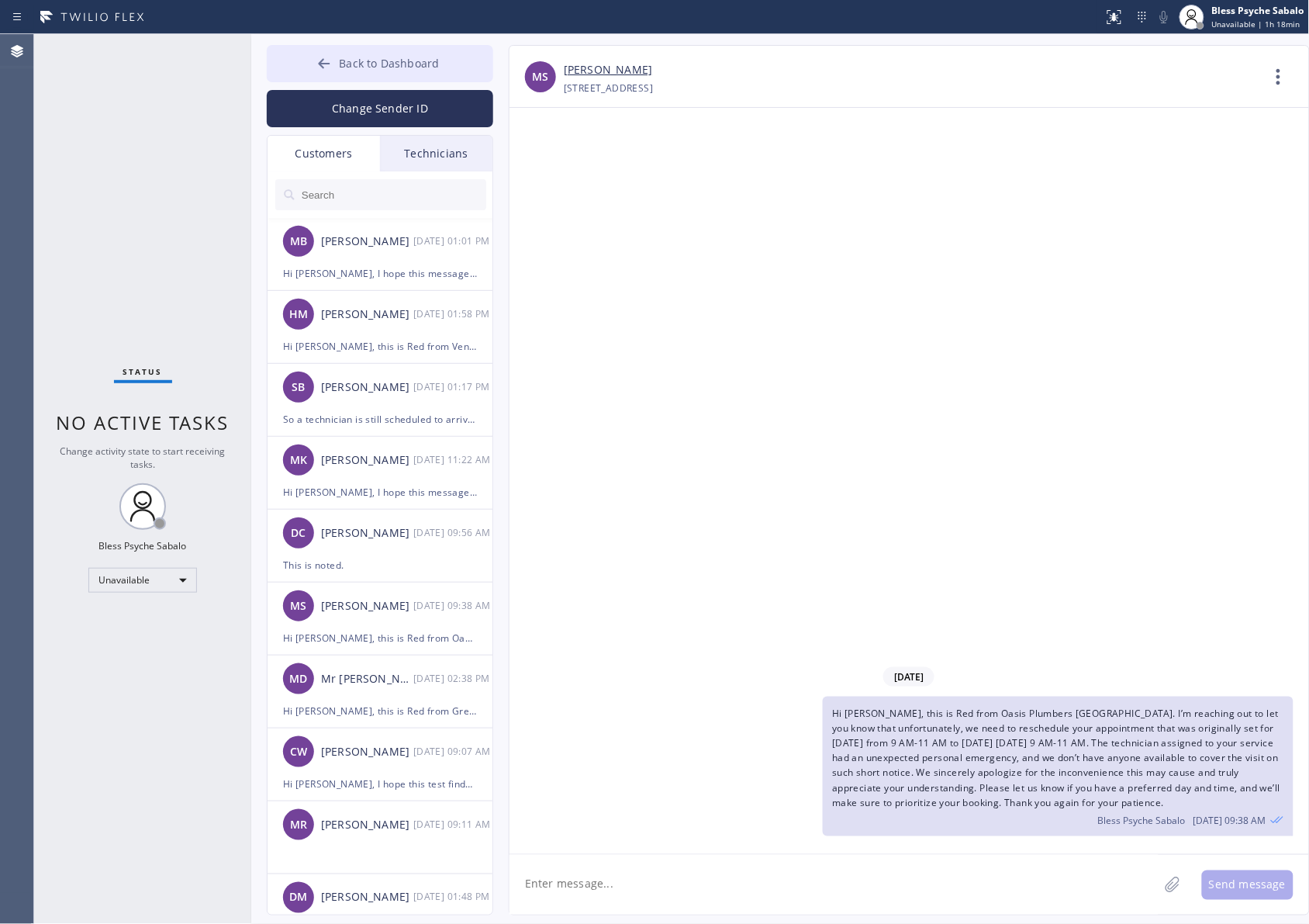
click at [399, 68] on span "Back to Dashboard" at bounding box center [389, 63] width 100 height 15
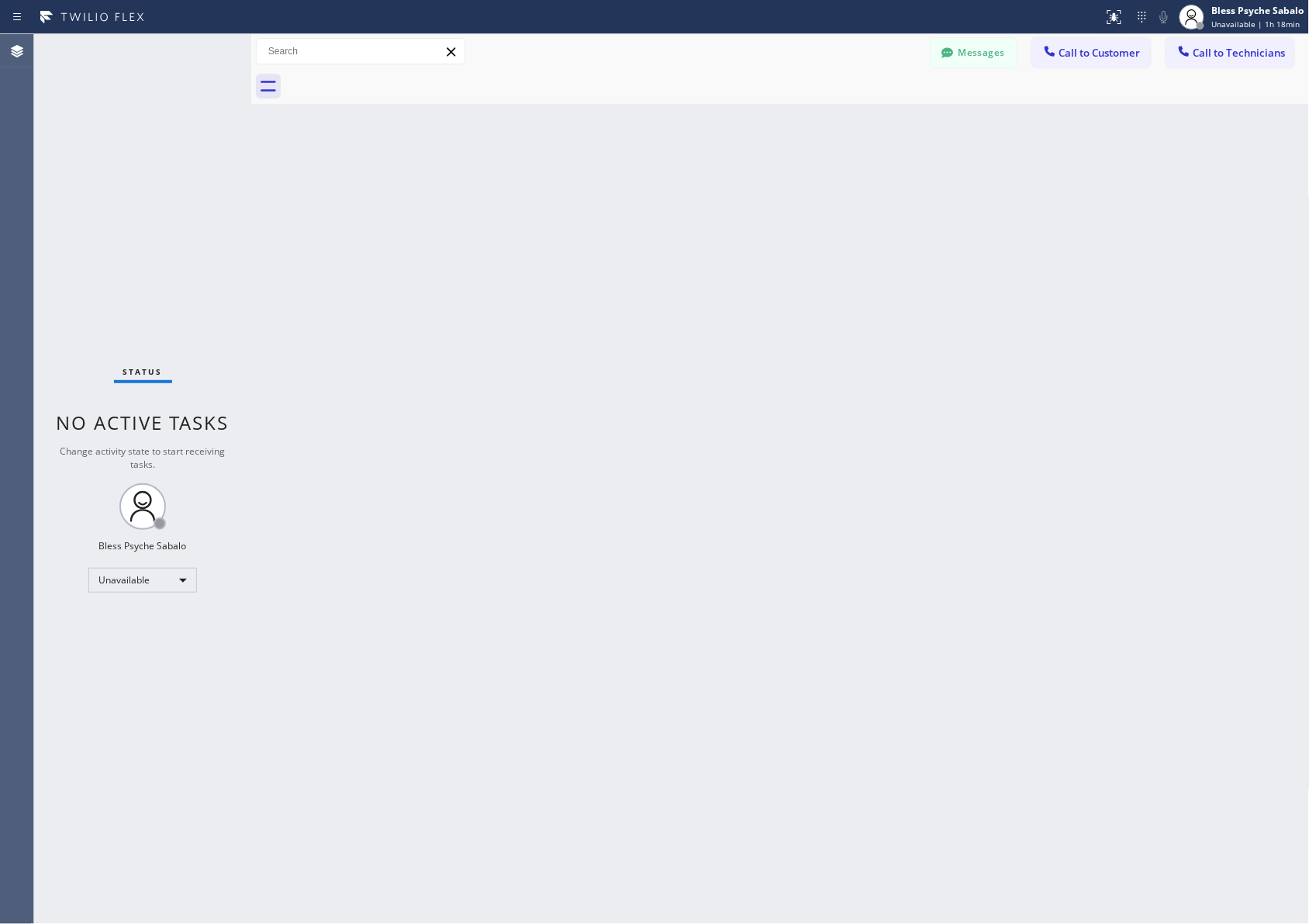
click at [647, 117] on div "Back to Dashboard Change Sender ID Customers Technicians MB [PERSON_NAME] [DATE…" at bounding box center [780, 479] width 1059 height 890
click at [873, 44] on button "Call to Customer" at bounding box center [1091, 53] width 118 height 30
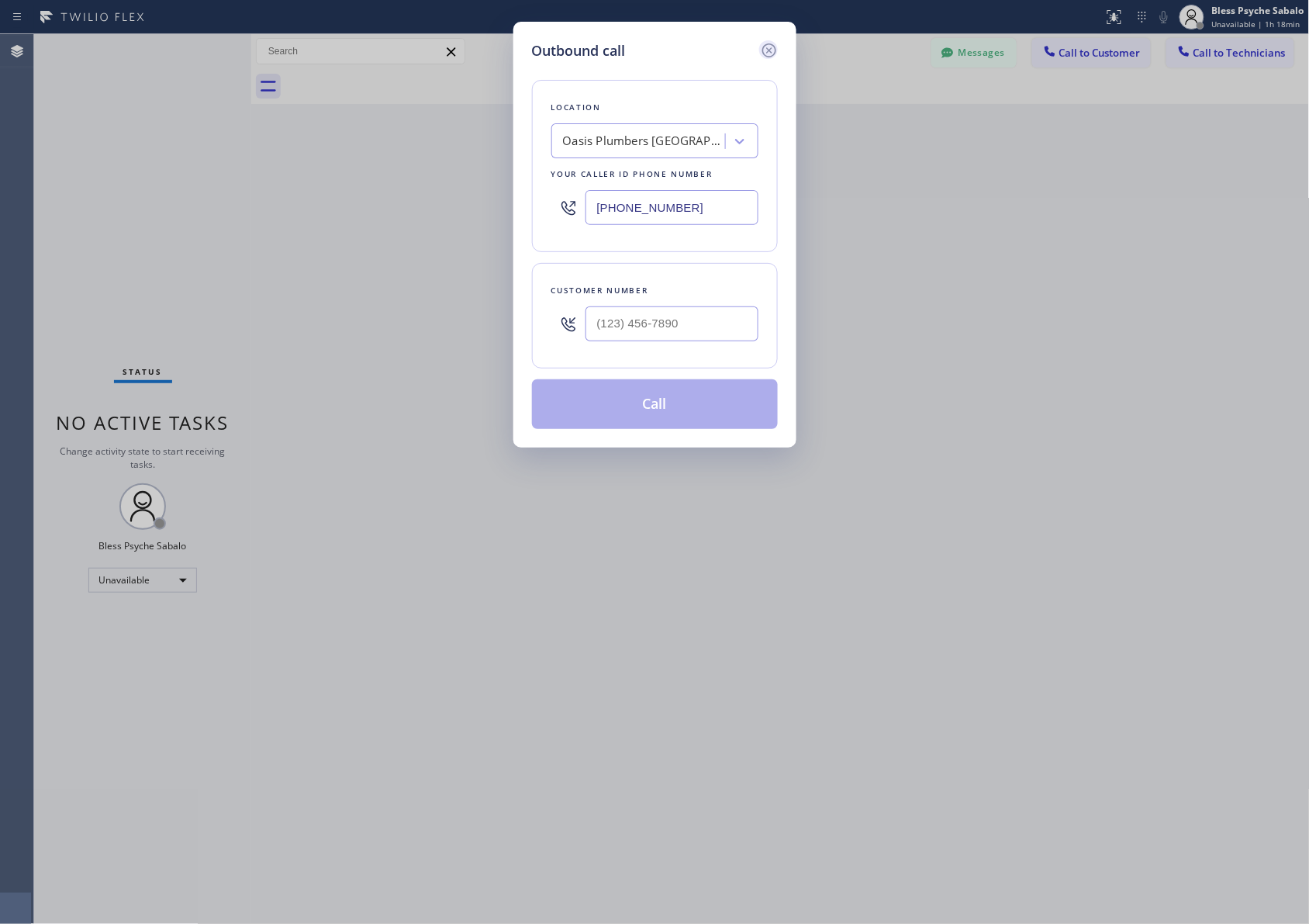
click at [761, 43] on icon at bounding box center [769, 50] width 18 height 18
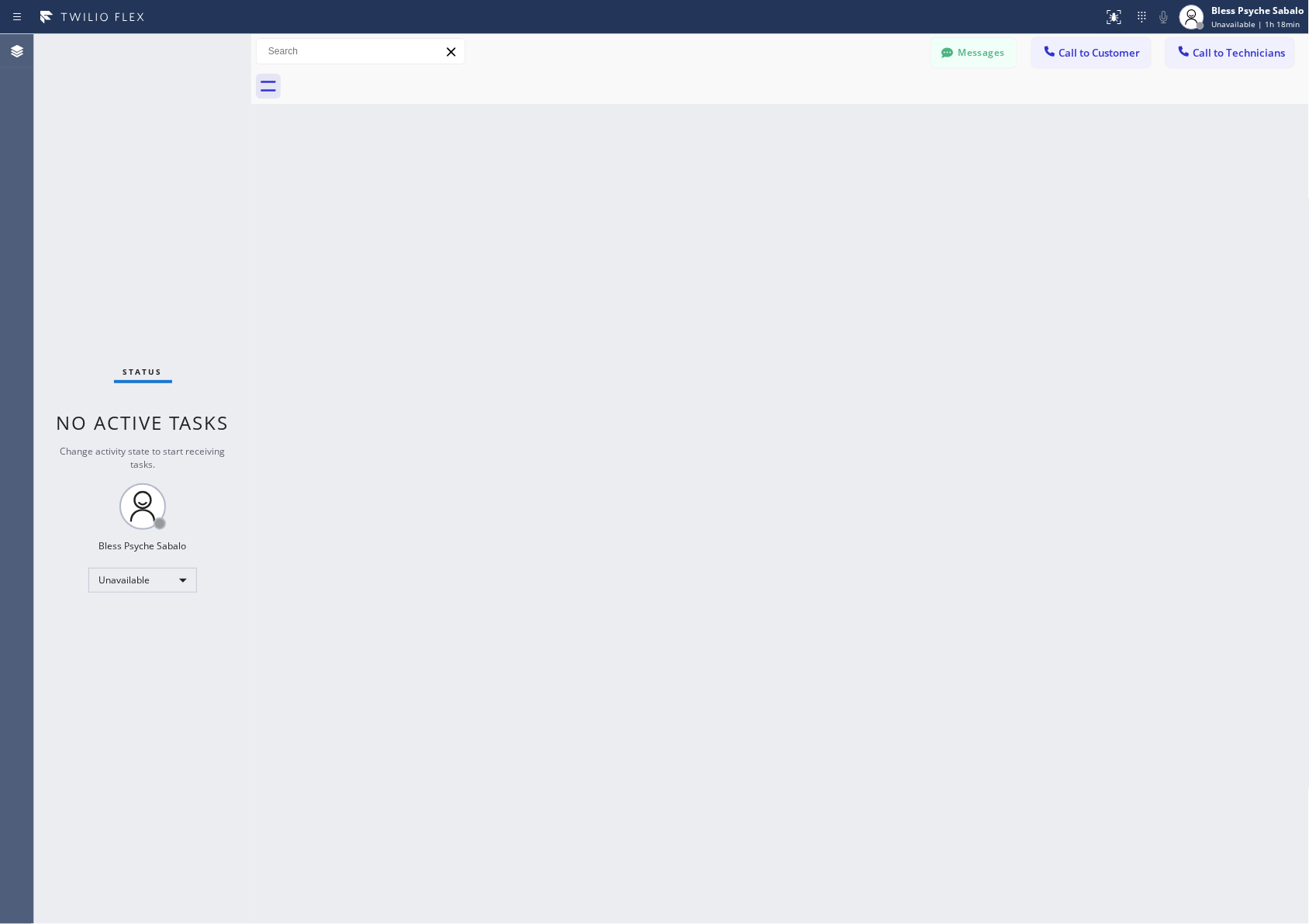
drag, startPoint x: 857, startPoint y: 117, endPoint x: 869, endPoint y: 115, distance: 12.2
click at [861, 117] on div "Back to Dashboard Change Sender ID Customers Technicians MB [PERSON_NAME] [DATE…" at bounding box center [780, 479] width 1059 height 890
drag, startPoint x: 1220, startPoint y: 61, endPoint x: 1197, endPoint y: 60, distance: 23.0
click at [873, 61] on button "Call to Technicians" at bounding box center [1230, 53] width 128 height 30
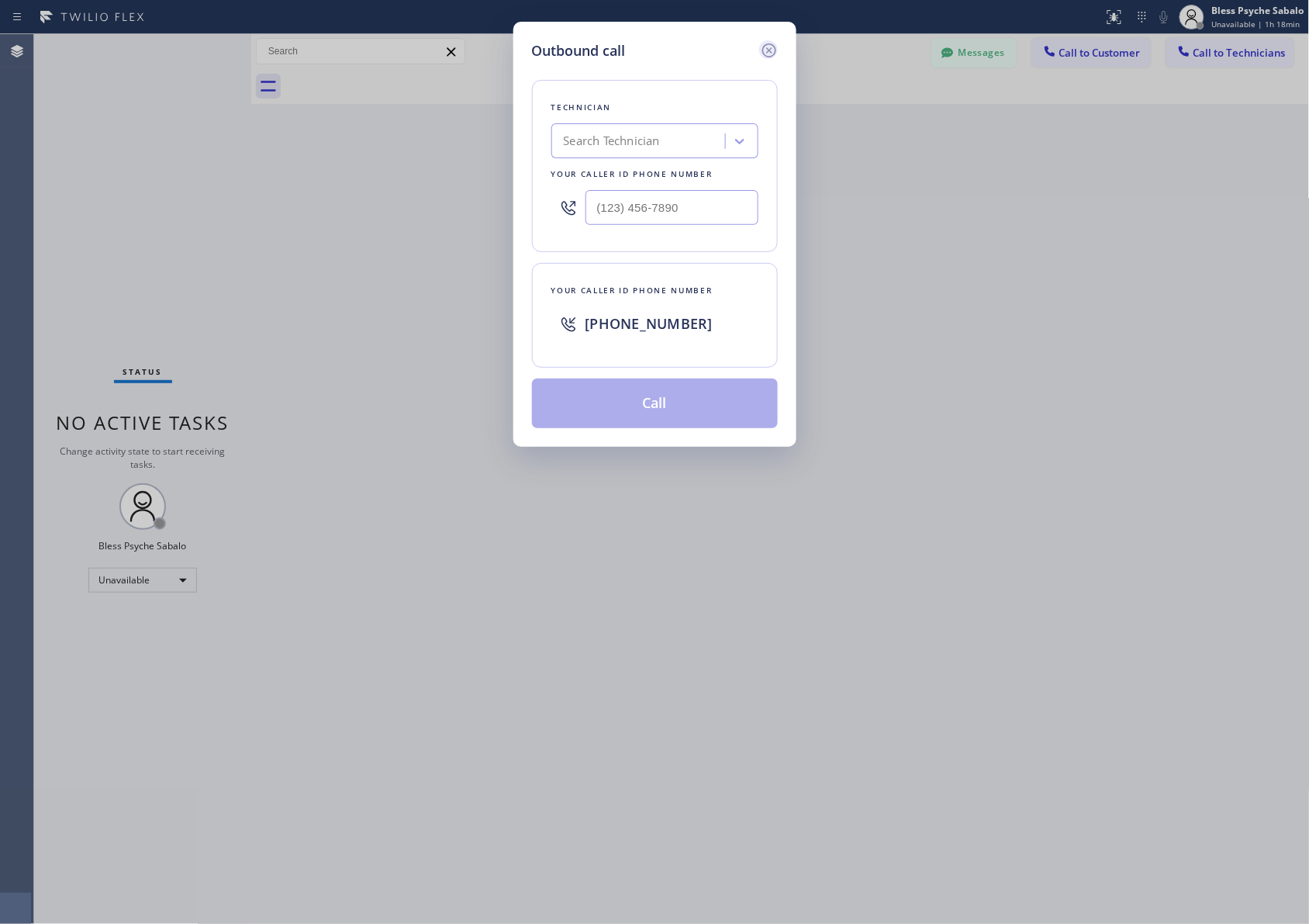
click at [765, 55] on icon at bounding box center [769, 50] width 14 height 14
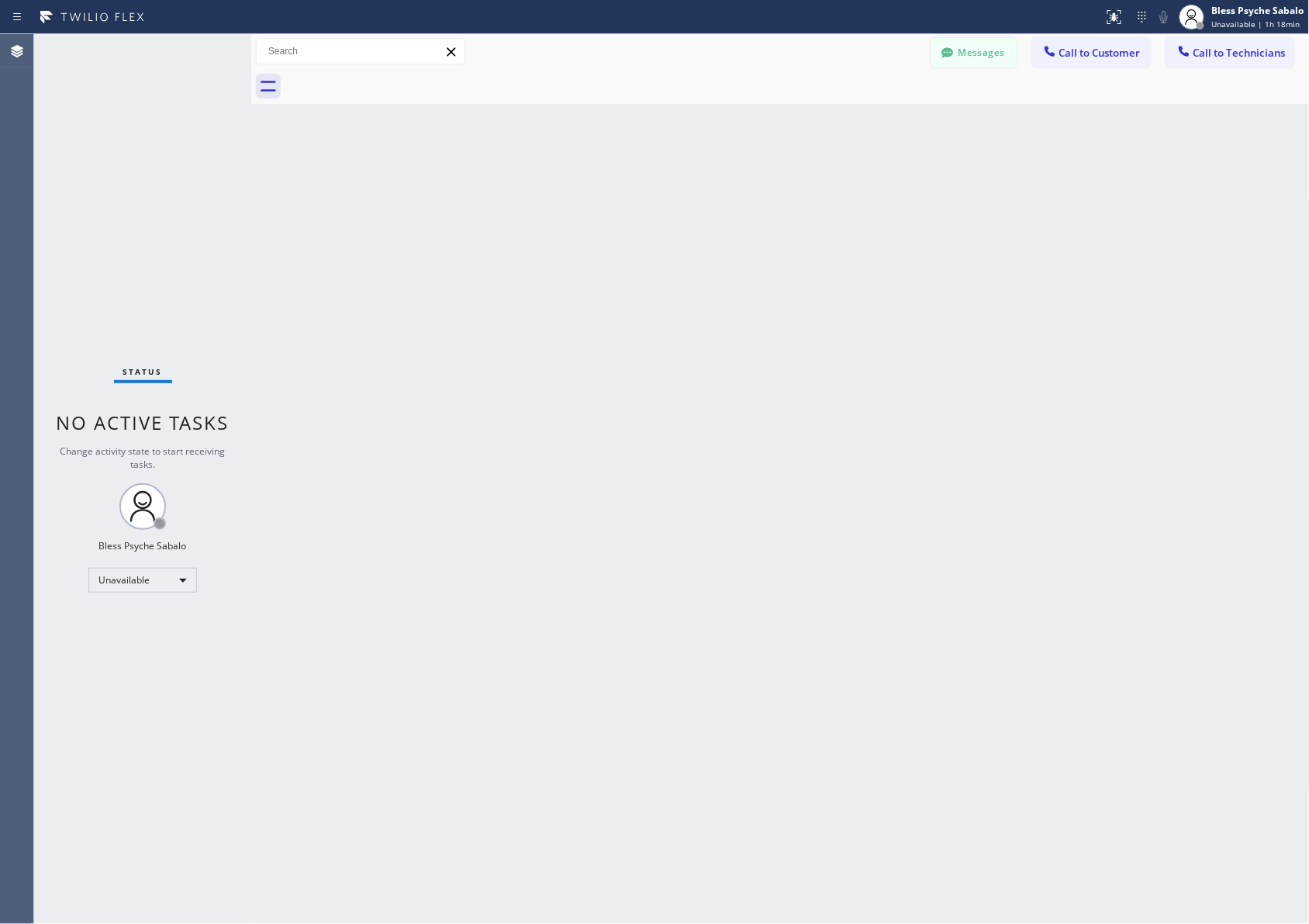
click at [873, 58] on button "Messages" at bounding box center [974, 53] width 85 height 30
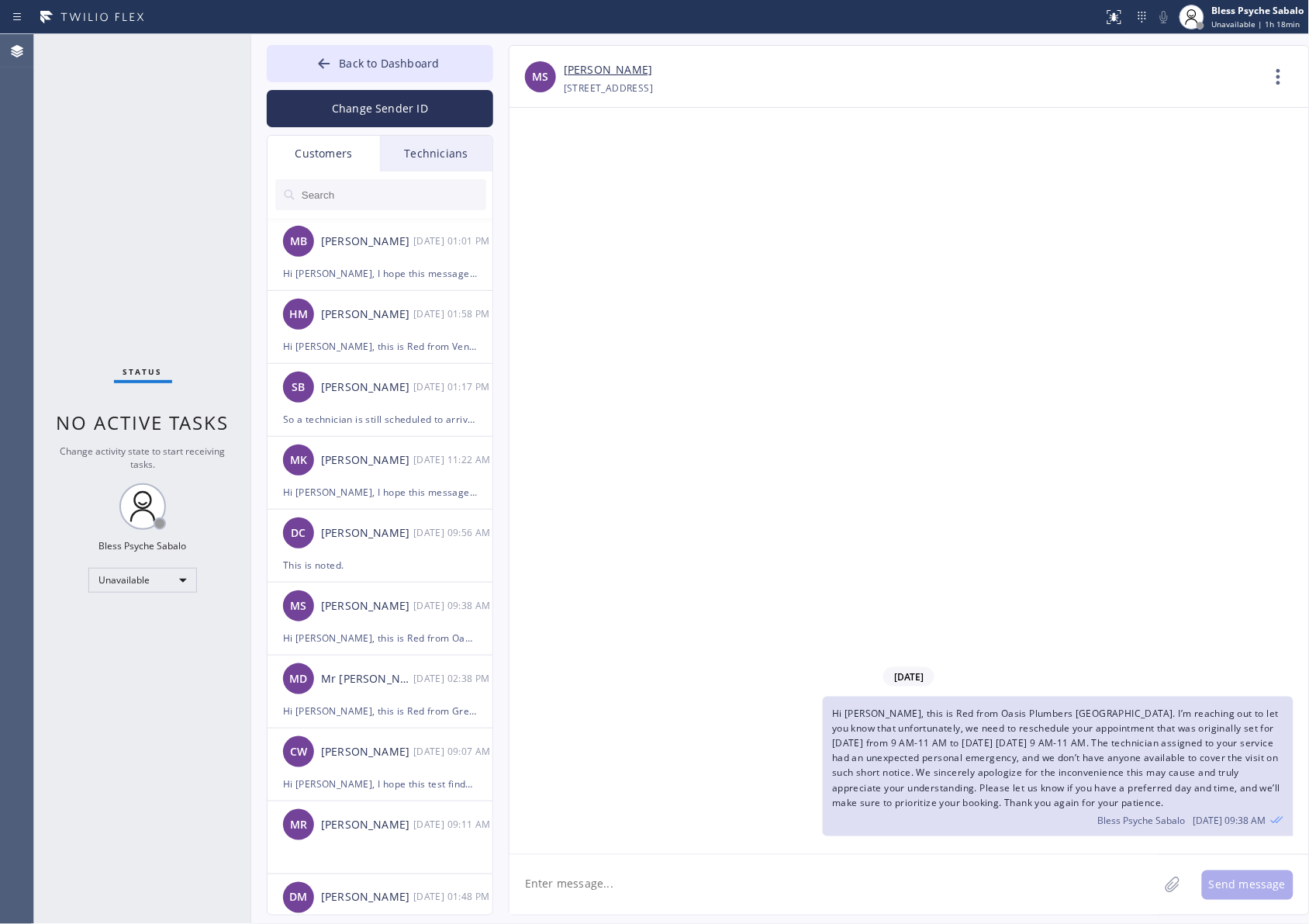
click at [429, 129] on div "Back to Dashboard Change Sender ID Customers Technicians MB [PERSON_NAME] [DATE…" at bounding box center [380, 480] width 226 height 870
click at [435, 146] on div "Technicians" at bounding box center [436, 154] width 112 height 36
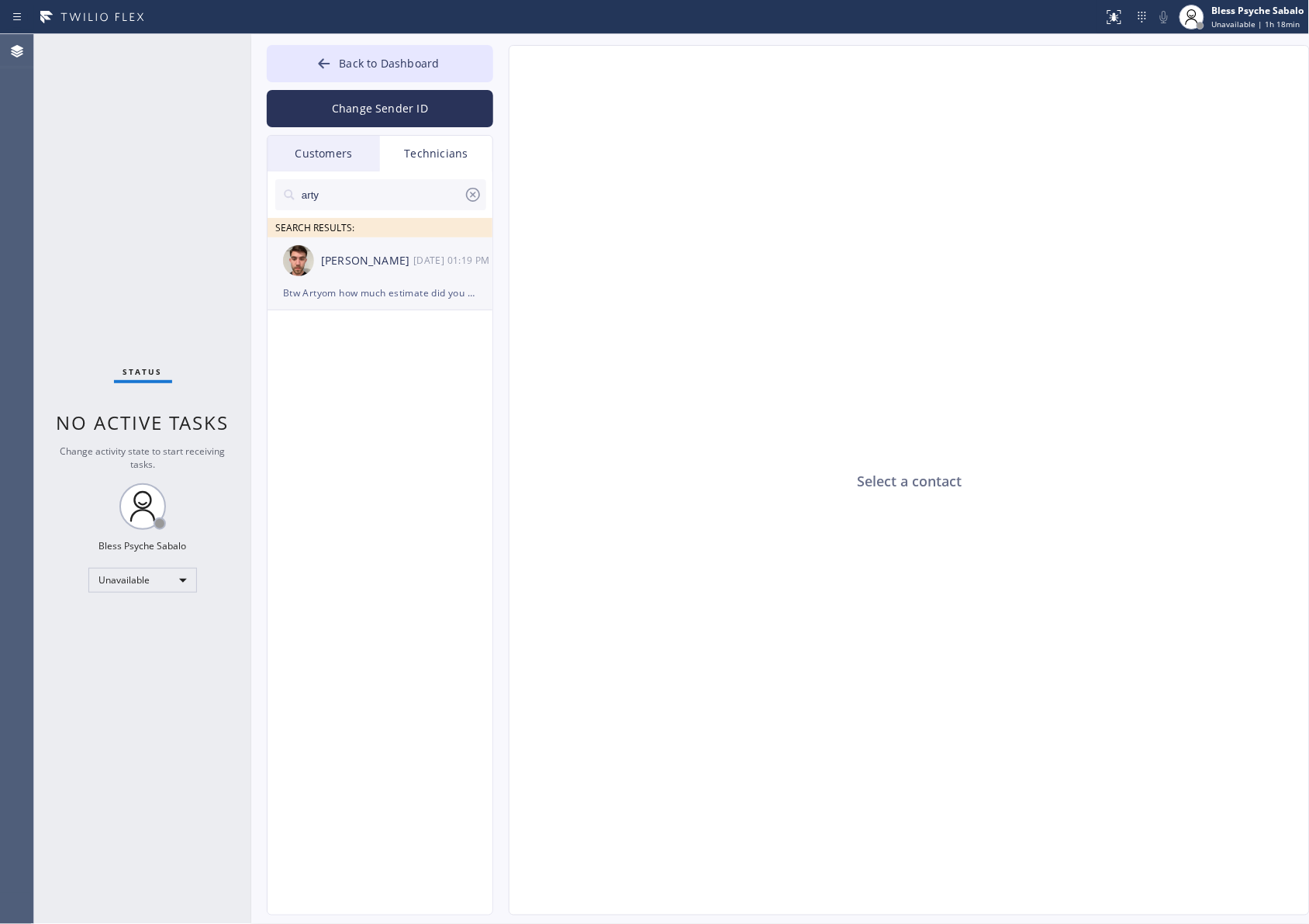
click at [444, 244] on div "[PERSON_NAME] [DATE] 01:19 PM" at bounding box center [381, 260] width 226 height 47
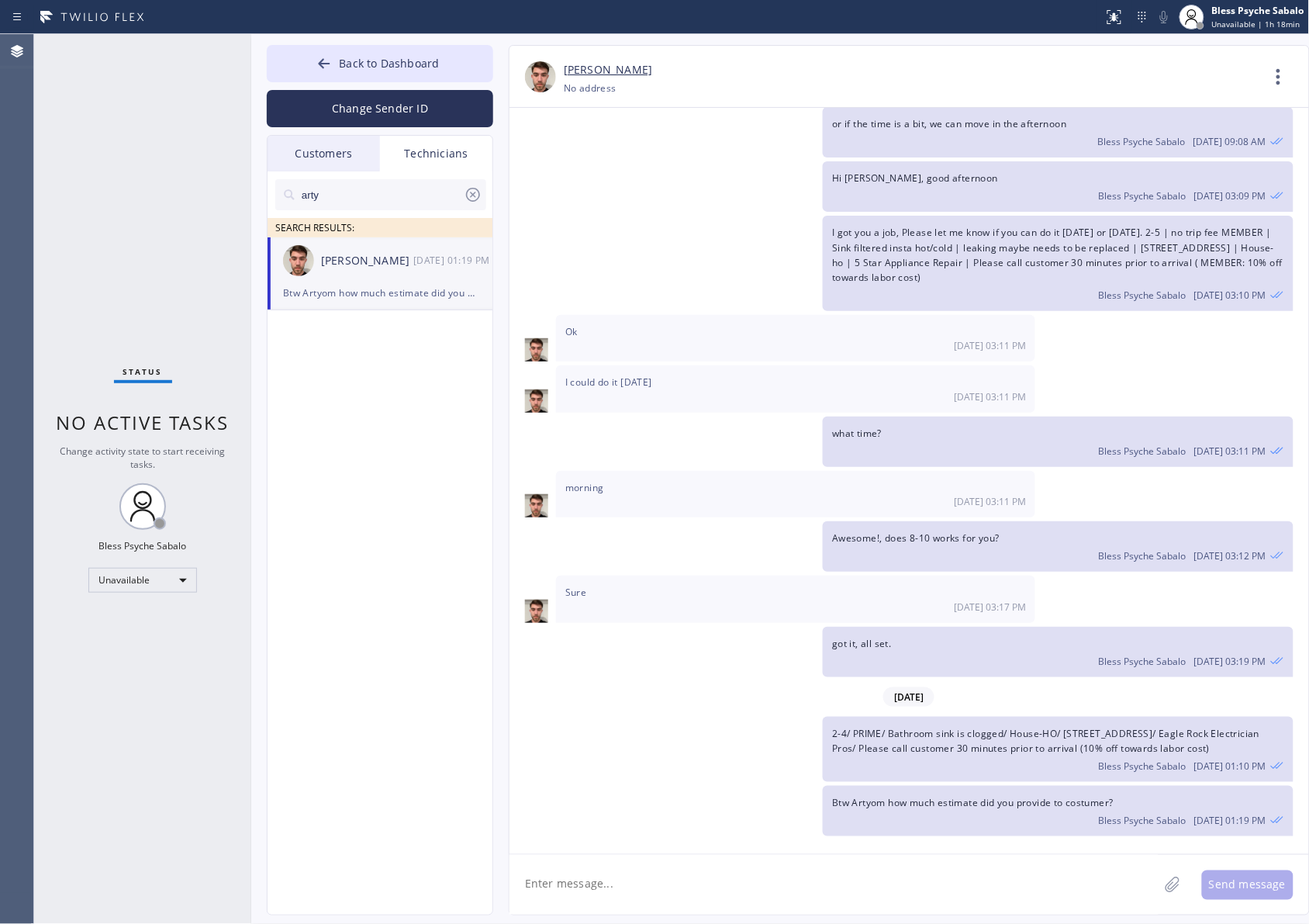
type input "[PHONE_NUMBER]"
click at [873, 82] on icon at bounding box center [1278, 76] width 37 height 37
click at [873, 144] on li "Call to Technician" at bounding box center [1184, 159] width 225 height 40
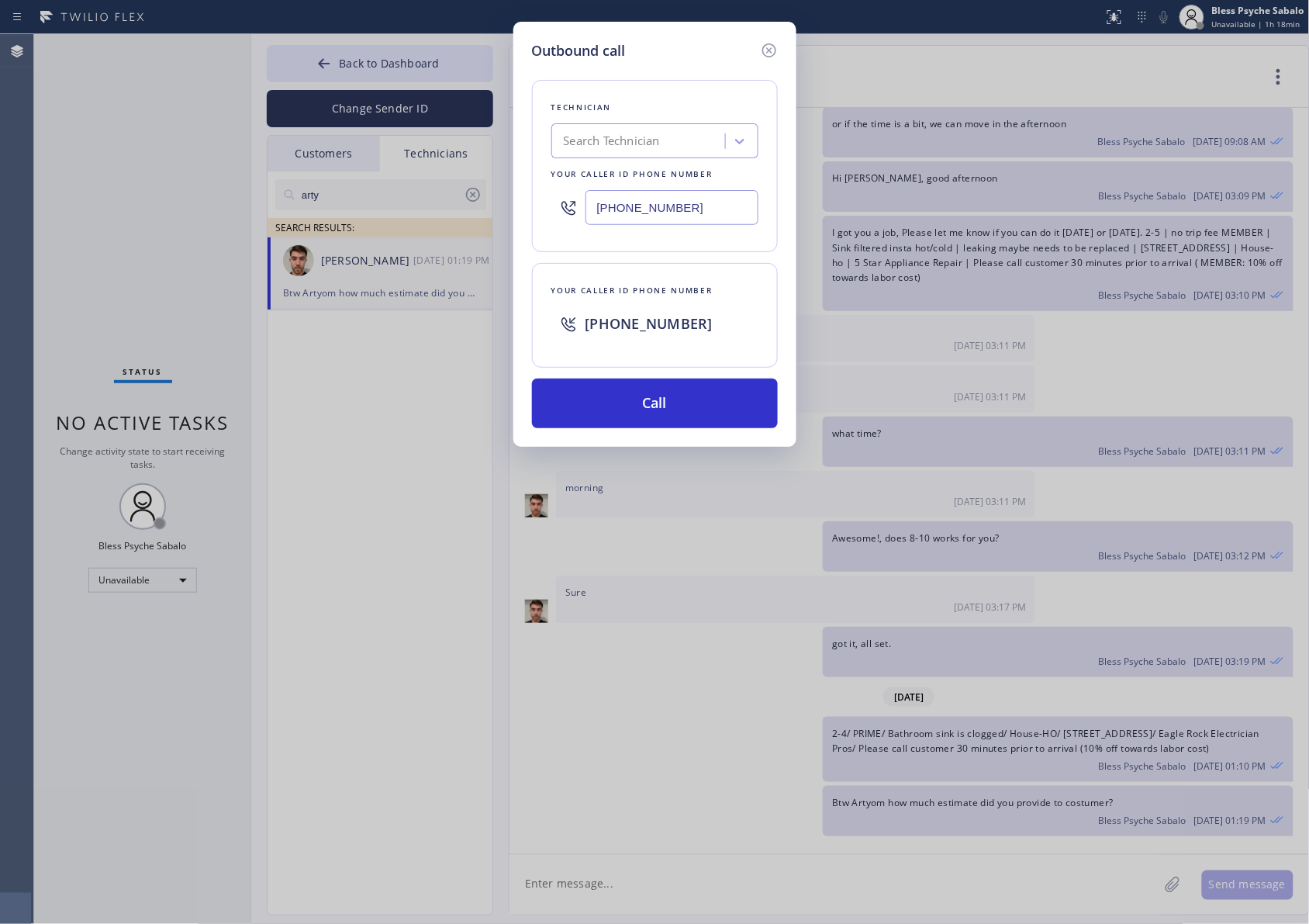
click at [623, 374] on div "Technician Search Technician Your caller id phone number [PHONE_NUMBER] Your ca…" at bounding box center [654, 245] width 246 height 367
click at [633, 405] on button "Call" at bounding box center [654, 403] width 246 height 50
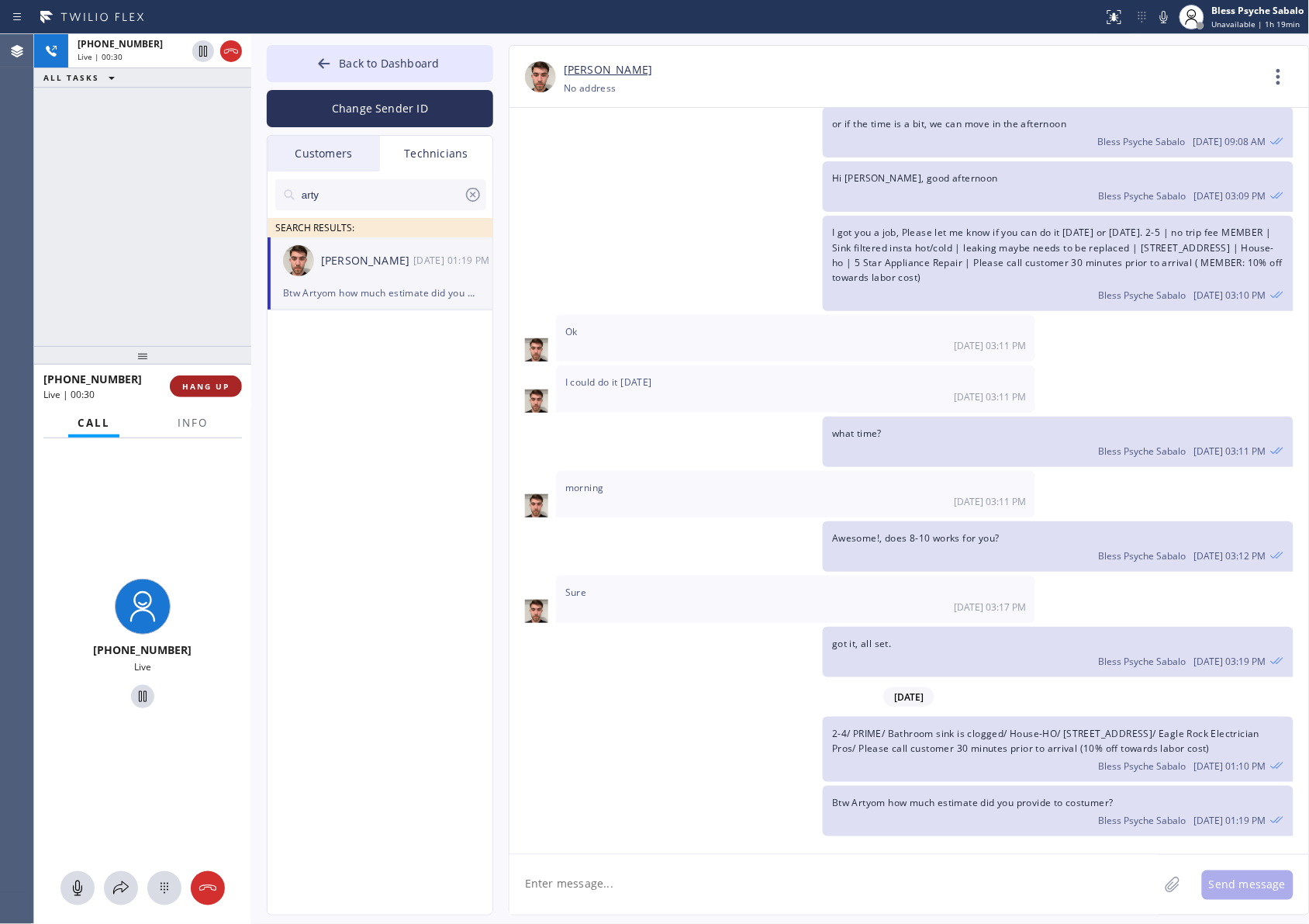
click at [211, 378] on button "HANG UP" at bounding box center [206, 386] width 72 height 22
click at [197, 285] on div "[PHONE_NUMBER] Live | 00:31 ALL TASKS ALL TASKS ACTIVE TASKS TASKS IN WRAP UP" at bounding box center [142, 190] width 217 height 312
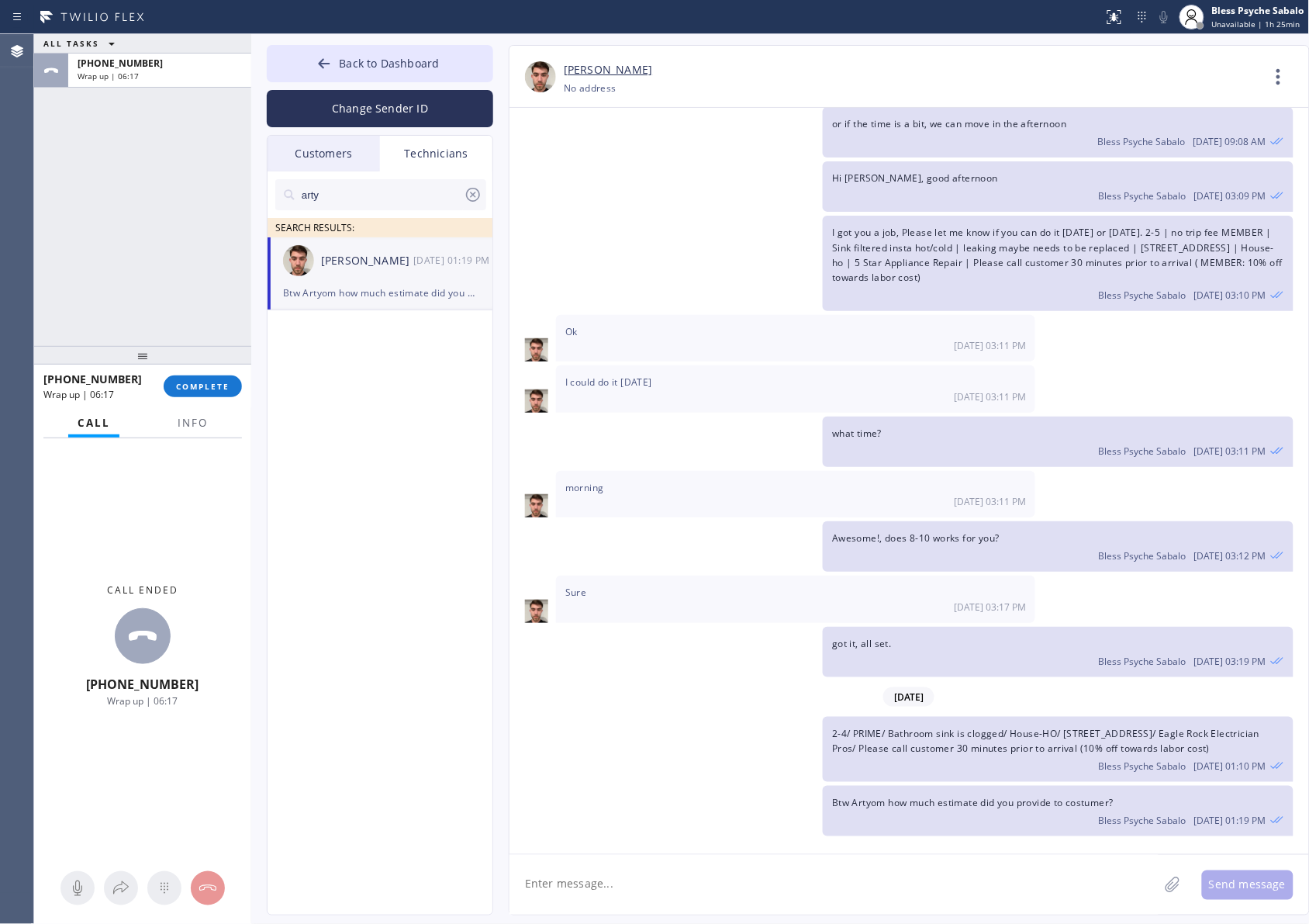
click at [576, 269] on div "I got you a job, Please let me know if you can do it [DATE] or [DATE]. 2-5 | no…" at bounding box center [902, 263] width 784 height 96
click at [191, 373] on div "[PHONE_NUMBER] Wrap up | 06:18 COMPLETE" at bounding box center [142, 386] width 198 height 40
click at [196, 384] on span "COMPLETE" at bounding box center [203, 386] width 54 height 11
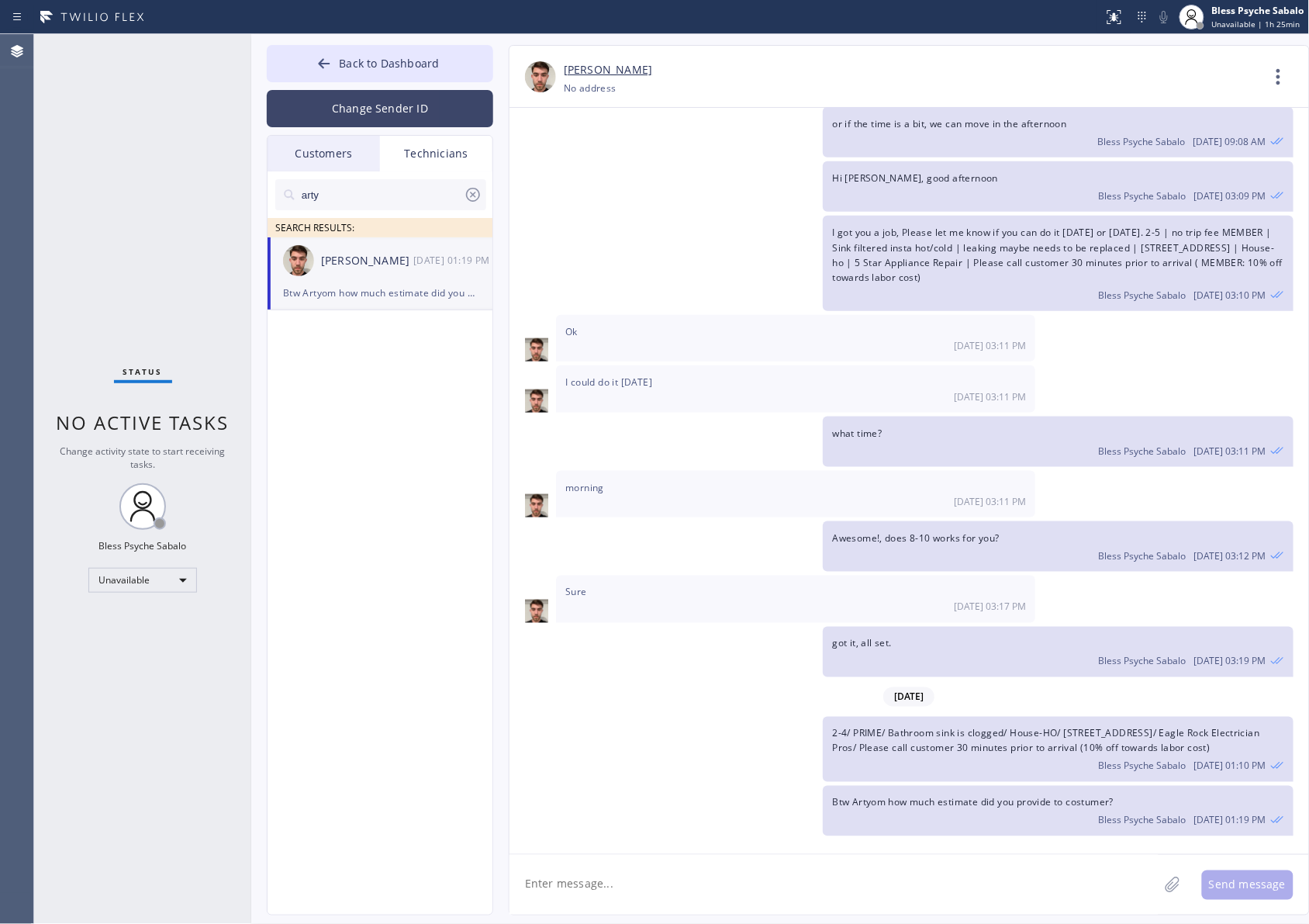
drag, startPoint x: 289, startPoint y: 426, endPoint x: 424, endPoint y: 97, distance: 355.6
click at [290, 425] on div "arty SEARCH RESULTS: [PERSON_NAME] [DATE] 01:19 PM Btw Artyom how much estimate…" at bounding box center [381, 560] width 226 height 778
click at [394, 24] on div at bounding box center [552, 17] width 1091 height 25
click at [390, 52] on button "Back to Dashboard" at bounding box center [380, 63] width 226 height 37
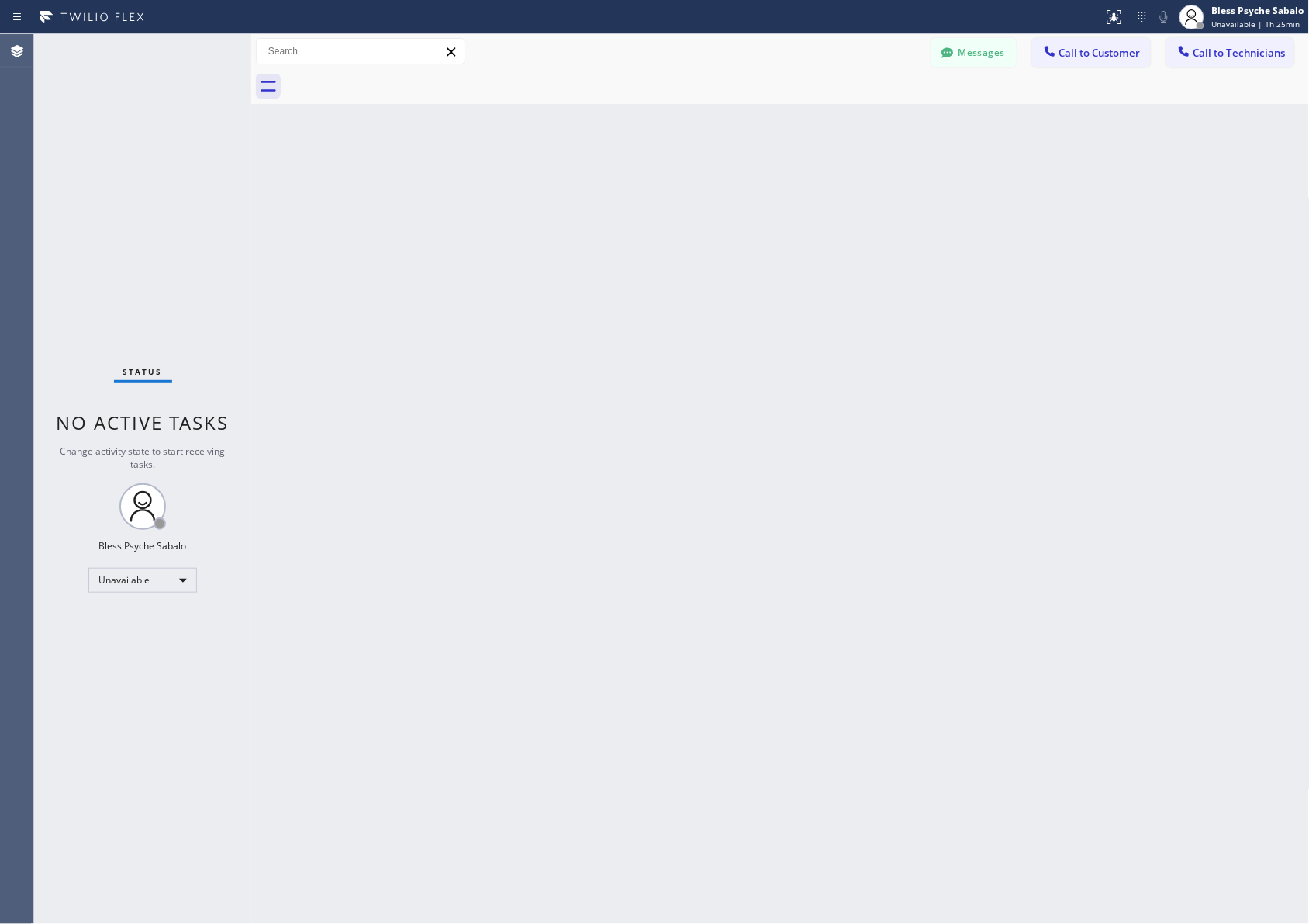
click at [790, 312] on div "Back to Dashboard Change Sender ID Customers Technicians MB [PERSON_NAME] [DATE…" at bounding box center [780, 479] width 1059 height 890
click at [873, 47] on span "Call to Customer" at bounding box center [1099, 53] width 82 height 14
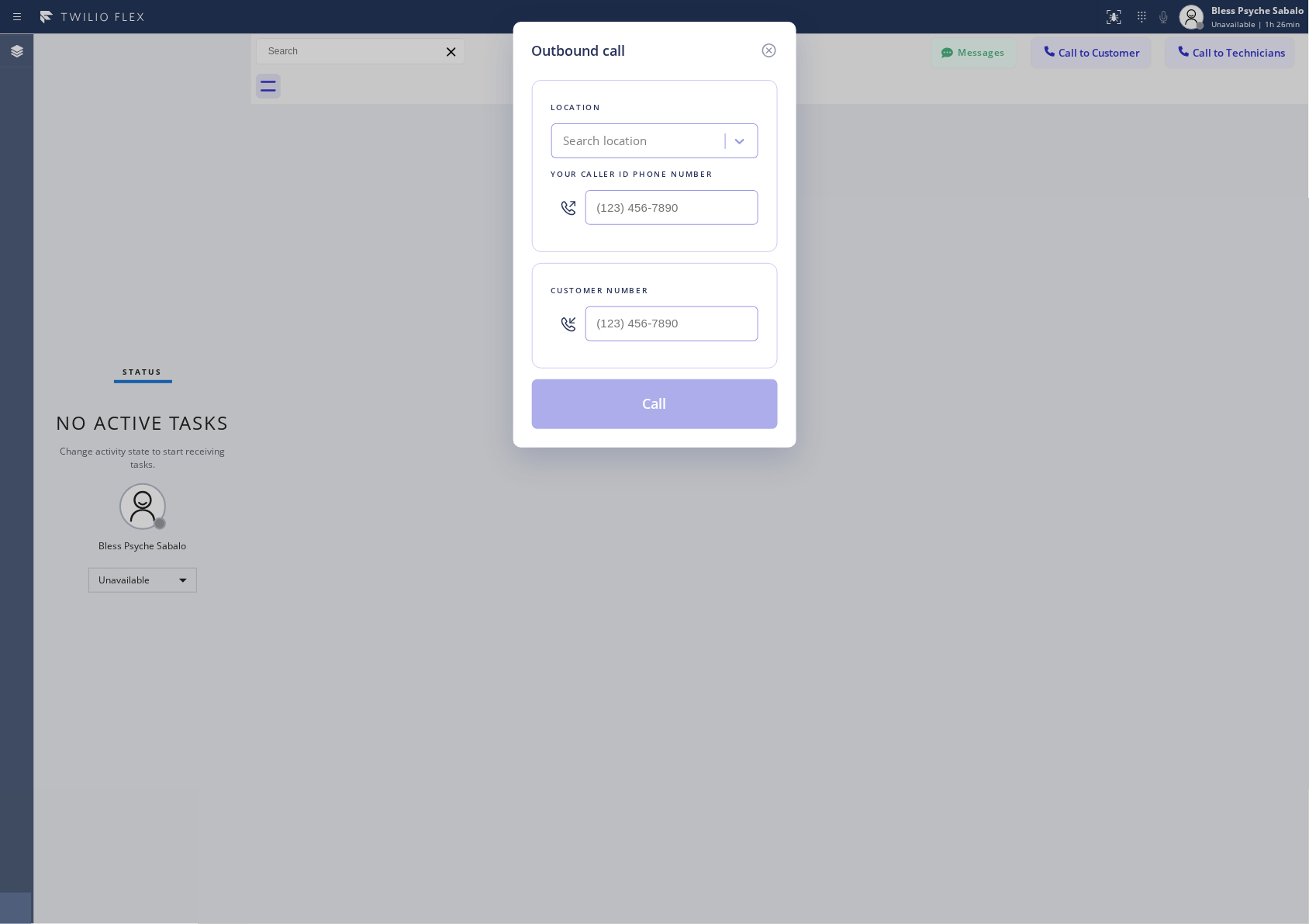
click at [640, 144] on div "Search location" at bounding box center [605, 141] width 83 height 18
paste input "[GEOGRAPHIC_DATA] Plumbing"
type input "[GEOGRAPHIC_DATA] Plumbing"
click at [650, 165] on div "[GEOGRAPHIC_DATA] Plumbing" at bounding box center [654, 174] width 207 height 28
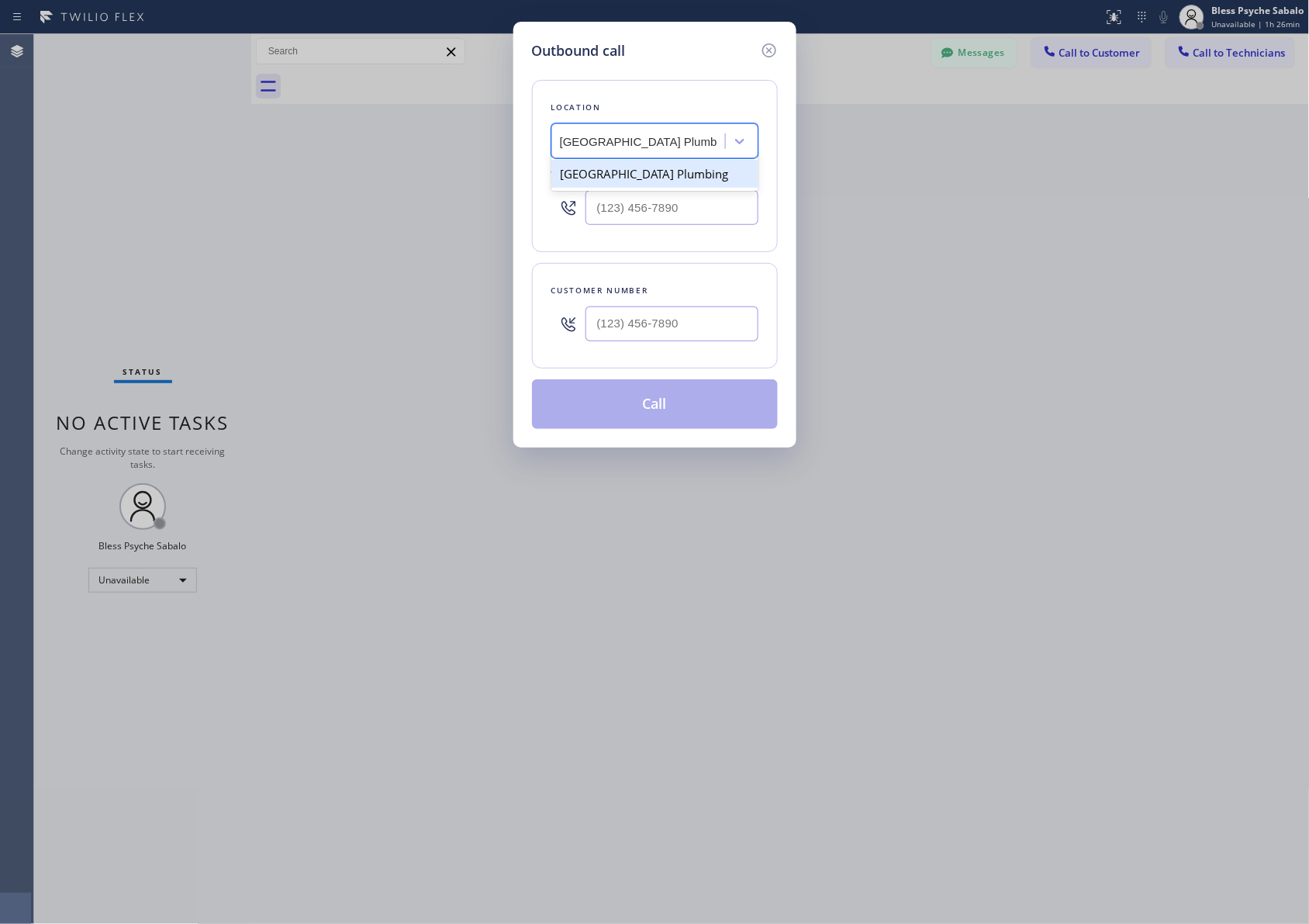
type input "[PHONE_NUMBER]"
click at [657, 364] on div "Customer number" at bounding box center [654, 316] width 246 height 105
click at [658, 328] on input "(___) ___-____" at bounding box center [671, 324] width 173 height 35
paste input "631) 408-2716"
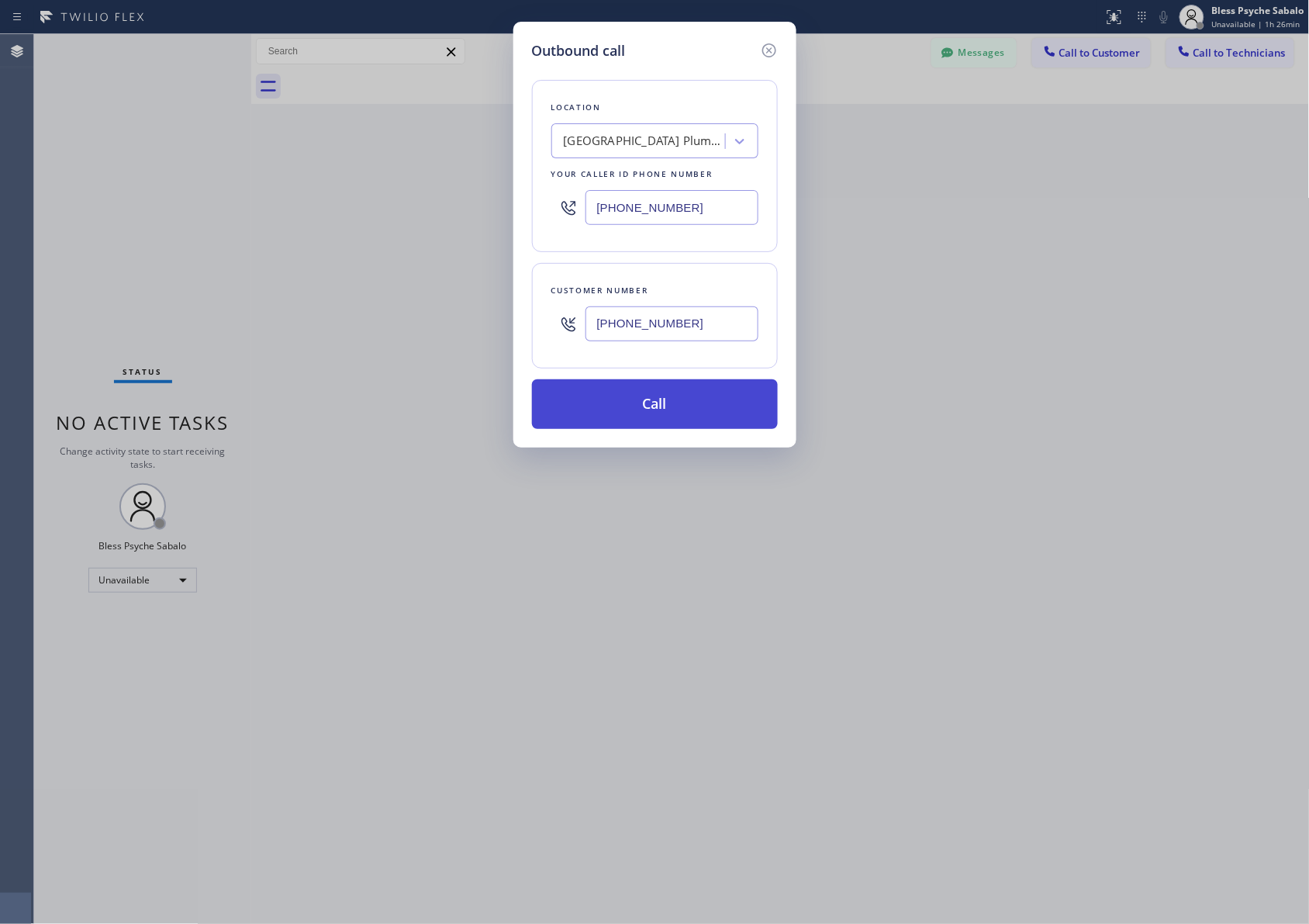
type input "[PHONE_NUMBER]"
click at [664, 385] on button "Call" at bounding box center [654, 404] width 246 height 50
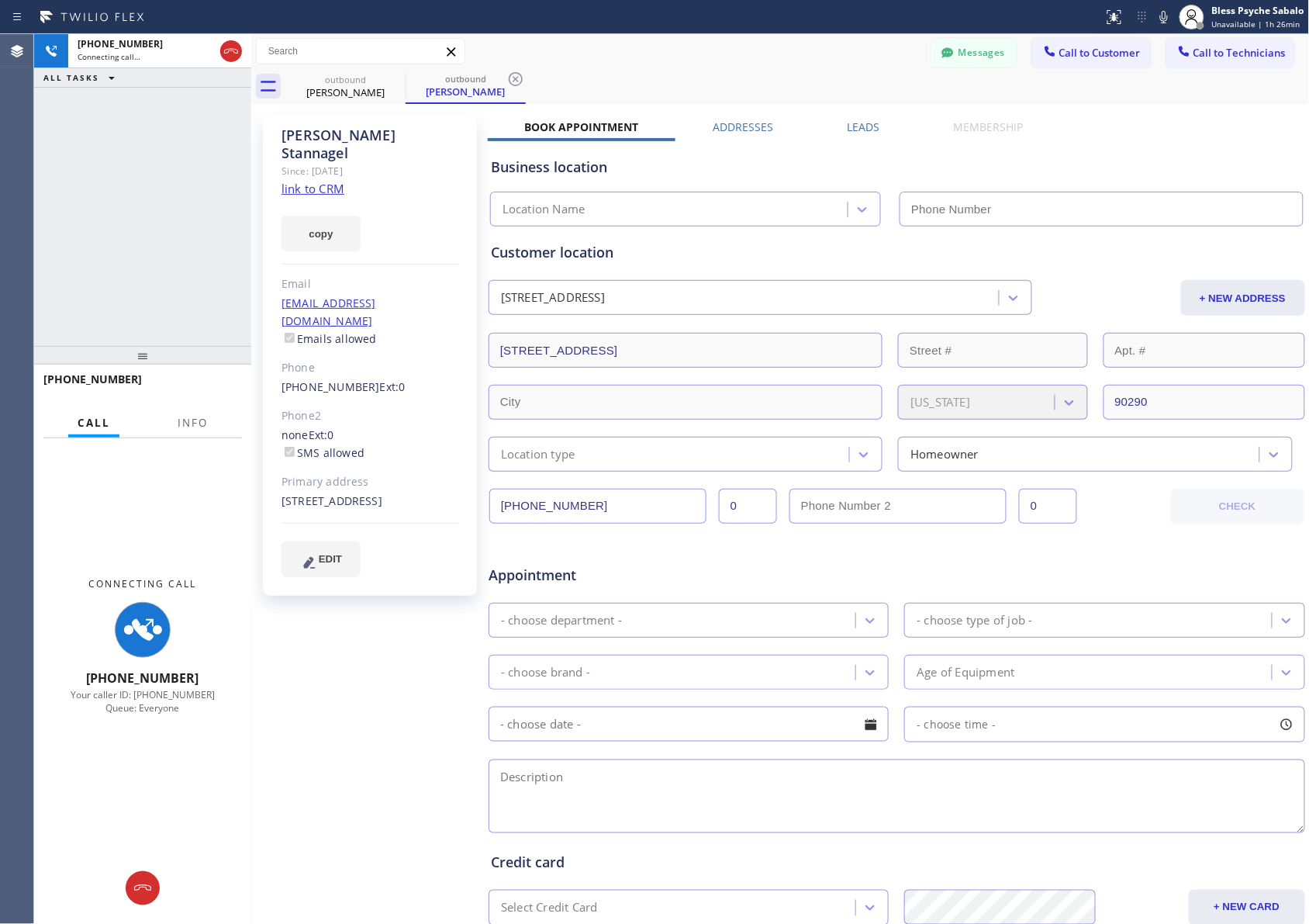
click at [432, 739] on div "[PERSON_NAME] Since: [DATE] link to CRM copy Email [EMAIL_ADDRESS][DOMAIN_NAME]…" at bounding box center [371, 611] width 232 height 1006
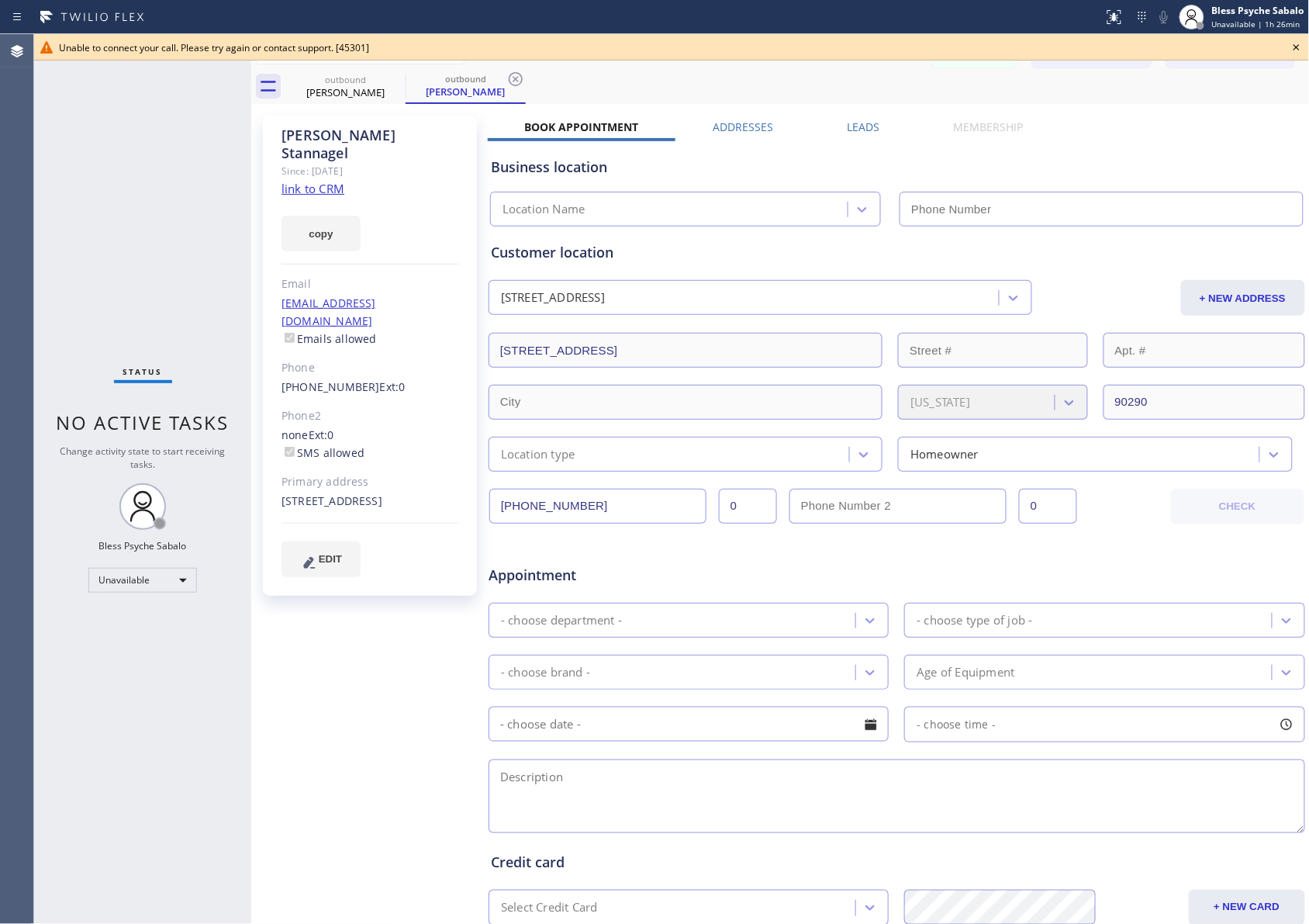
type input "[PHONE_NUMBER]"
click at [392, 76] on icon at bounding box center [395, 79] width 18 height 18
click at [392, 78] on icon at bounding box center [395, 79] width 18 height 18
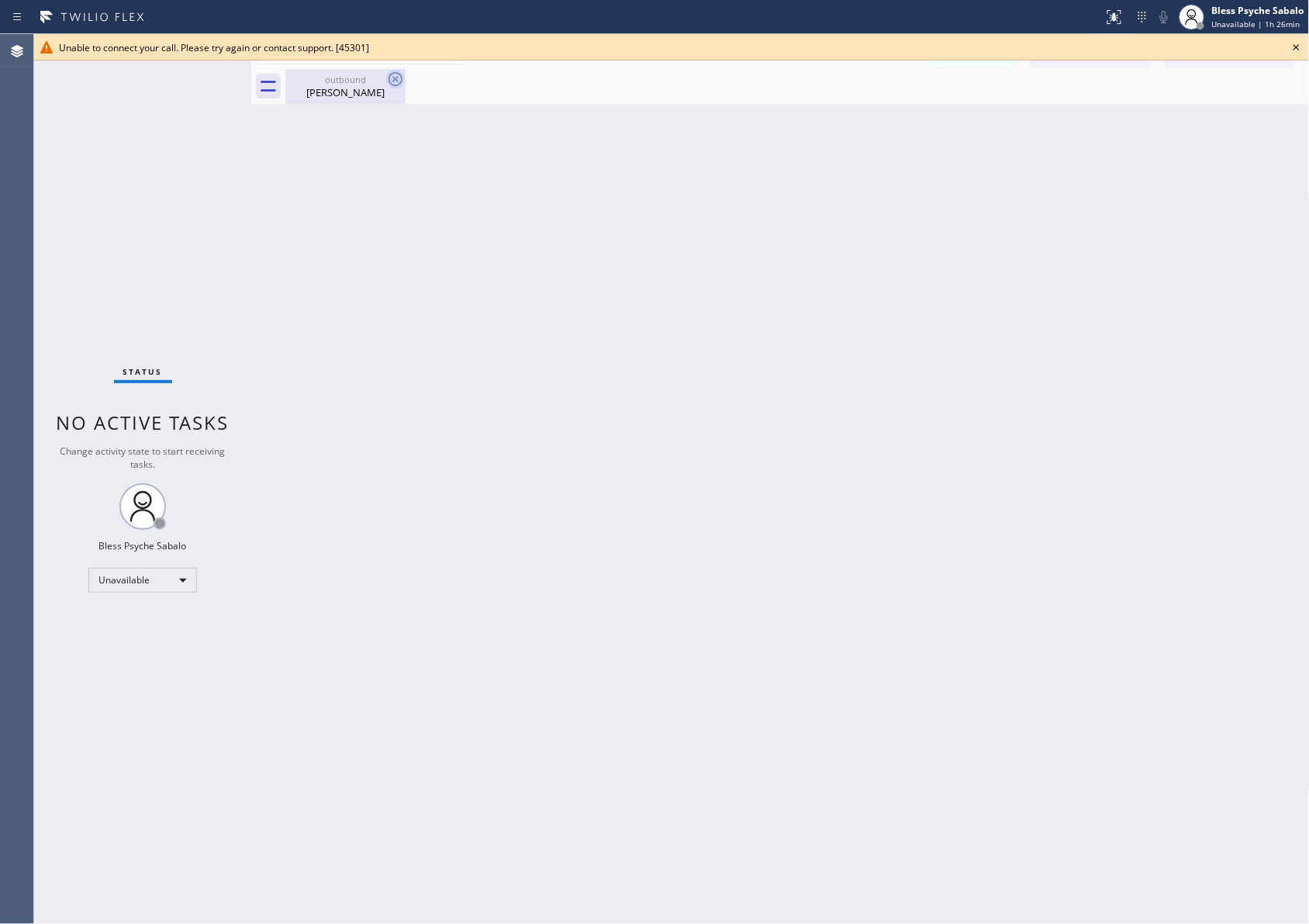
click at [392, 82] on icon at bounding box center [395, 79] width 18 height 18
click at [535, 211] on div "Back to Dashboard Change Sender ID Customers Technicians MB [PERSON_NAME] [DATE…" at bounding box center [780, 479] width 1059 height 890
click at [873, 41] on icon at bounding box center [1296, 47] width 18 height 18
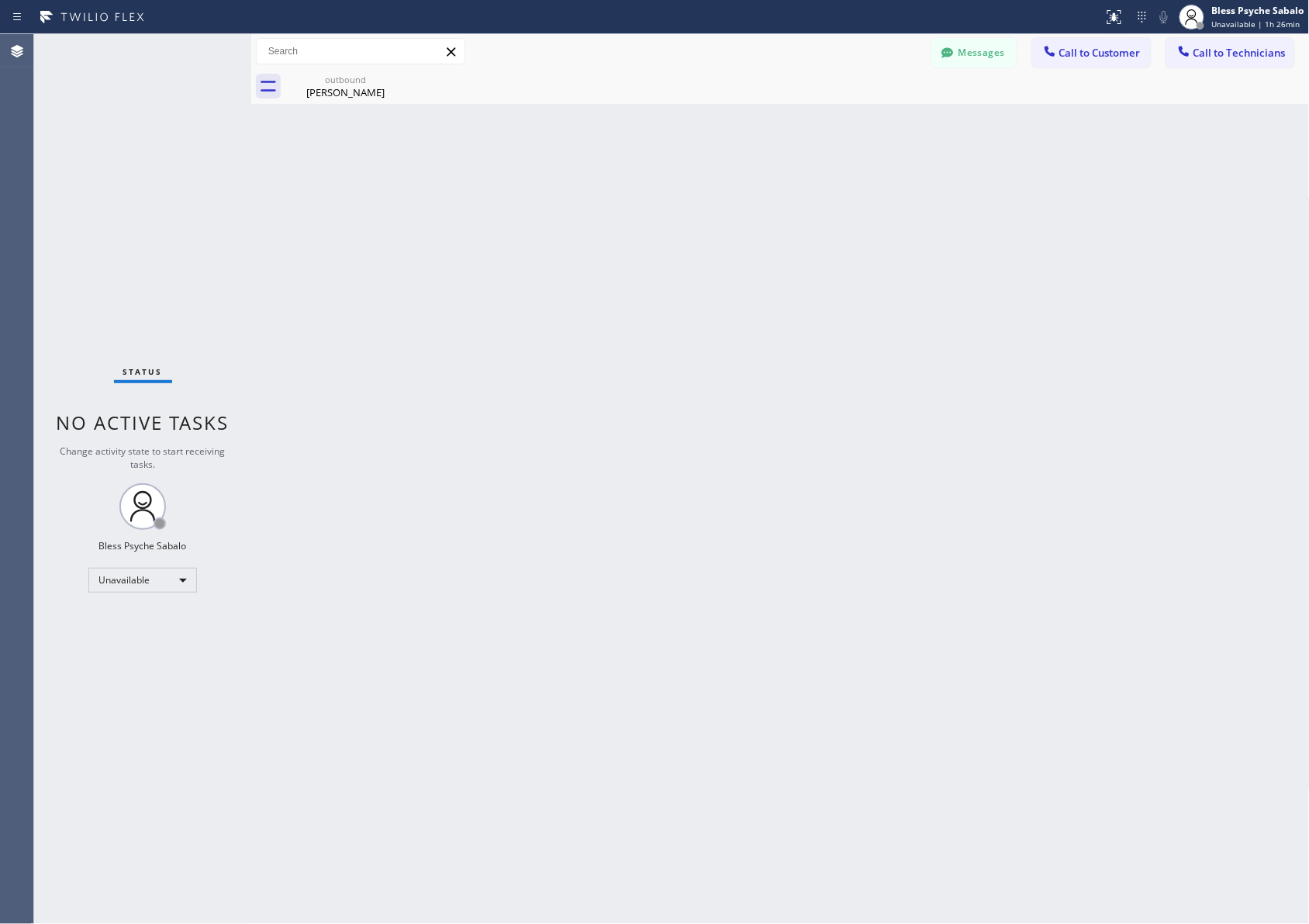
click at [873, 125] on div "Back to Dashboard Change Sender ID Customers Technicians MB [PERSON_NAME] [DATE…" at bounding box center [780, 479] width 1059 height 890
click at [873, 36] on div "Messages Call to Customer Call to Technicians Outbound call Location [GEOGRAPHI…" at bounding box center [780, 52] width 1059 height 35
click at [873, 48] on span "Call to Customer" at bounding box center [1099, 53] width 82 height 14
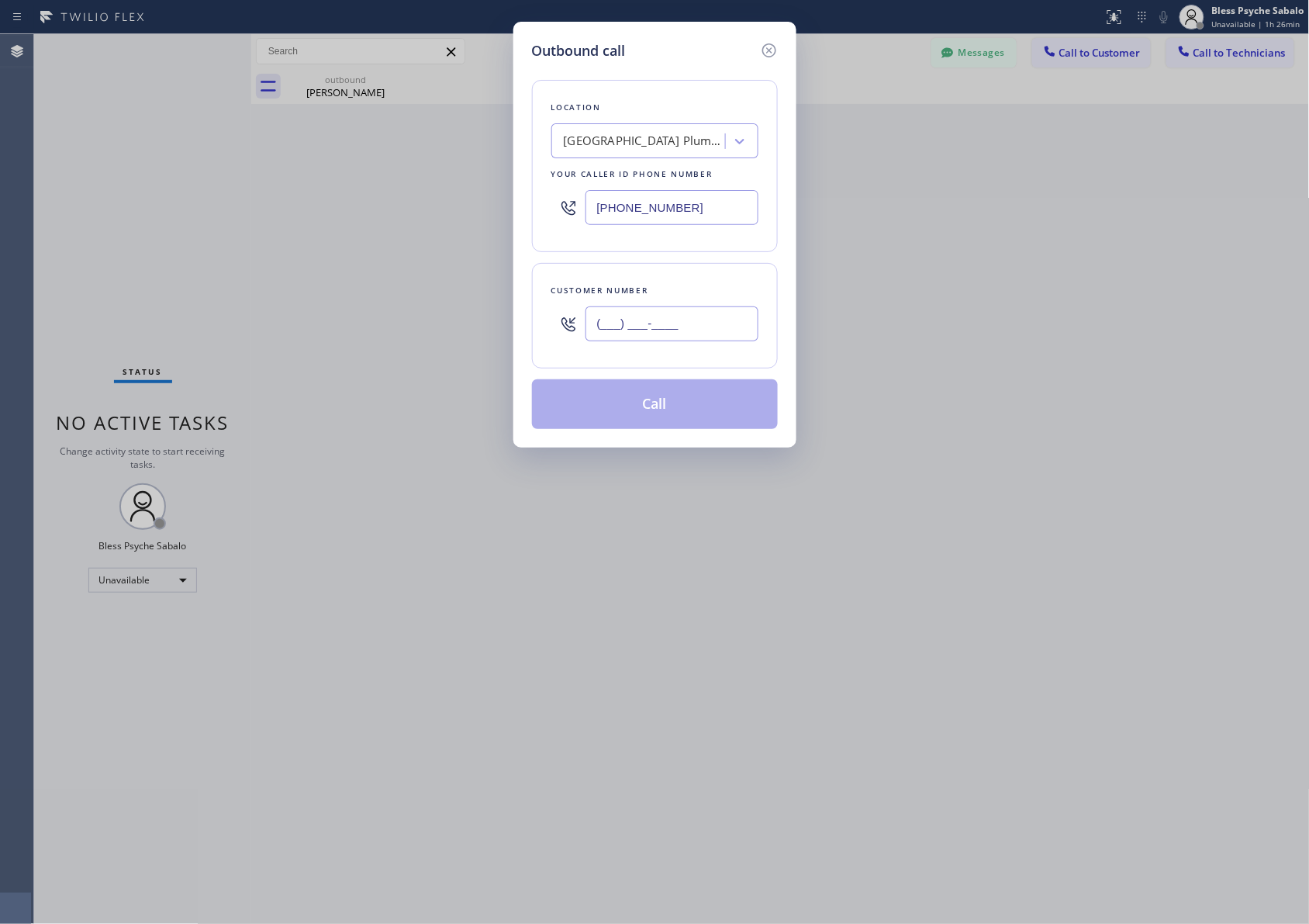
click at [668, 315] on input "(___) ___-____" at bounding box center [671, 324] width 173 height 35
paste input "323) 388-7308"
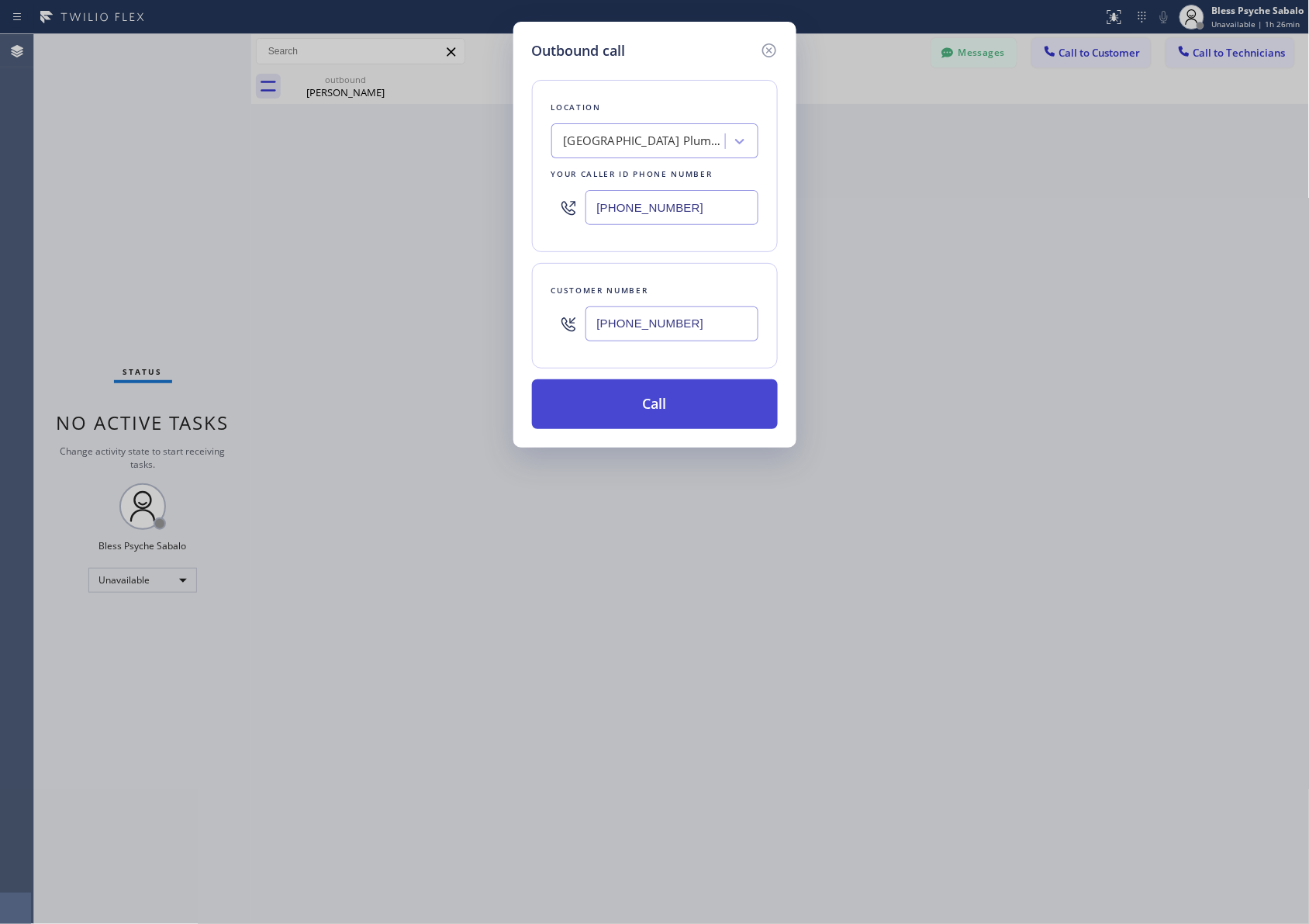
type input "[PHONE_NUMBER]"
click at [690, 400] on button "Call" at bounding box center [654, 404] width 246 height 50
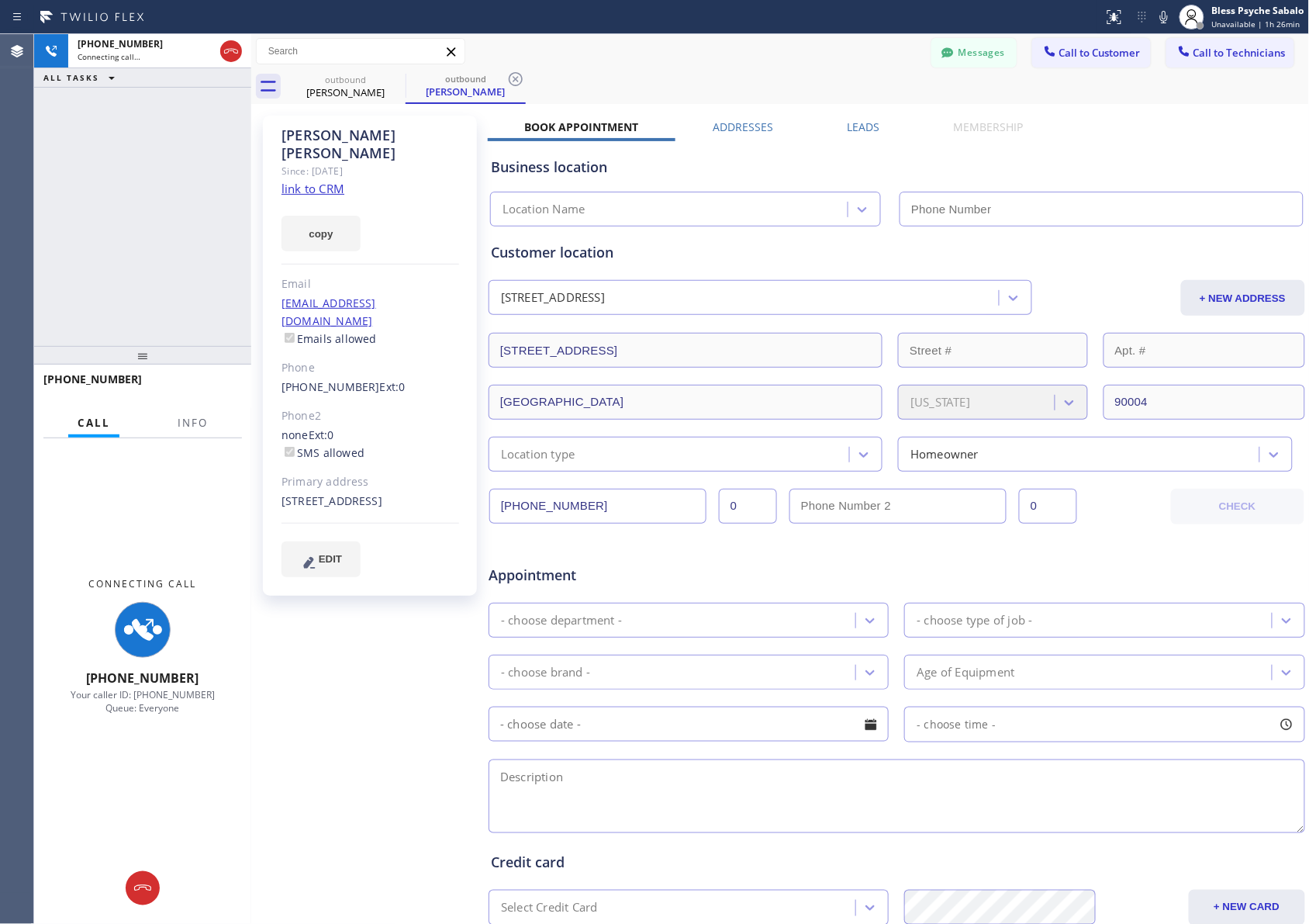
type input "[PHONE_NUMBER]"
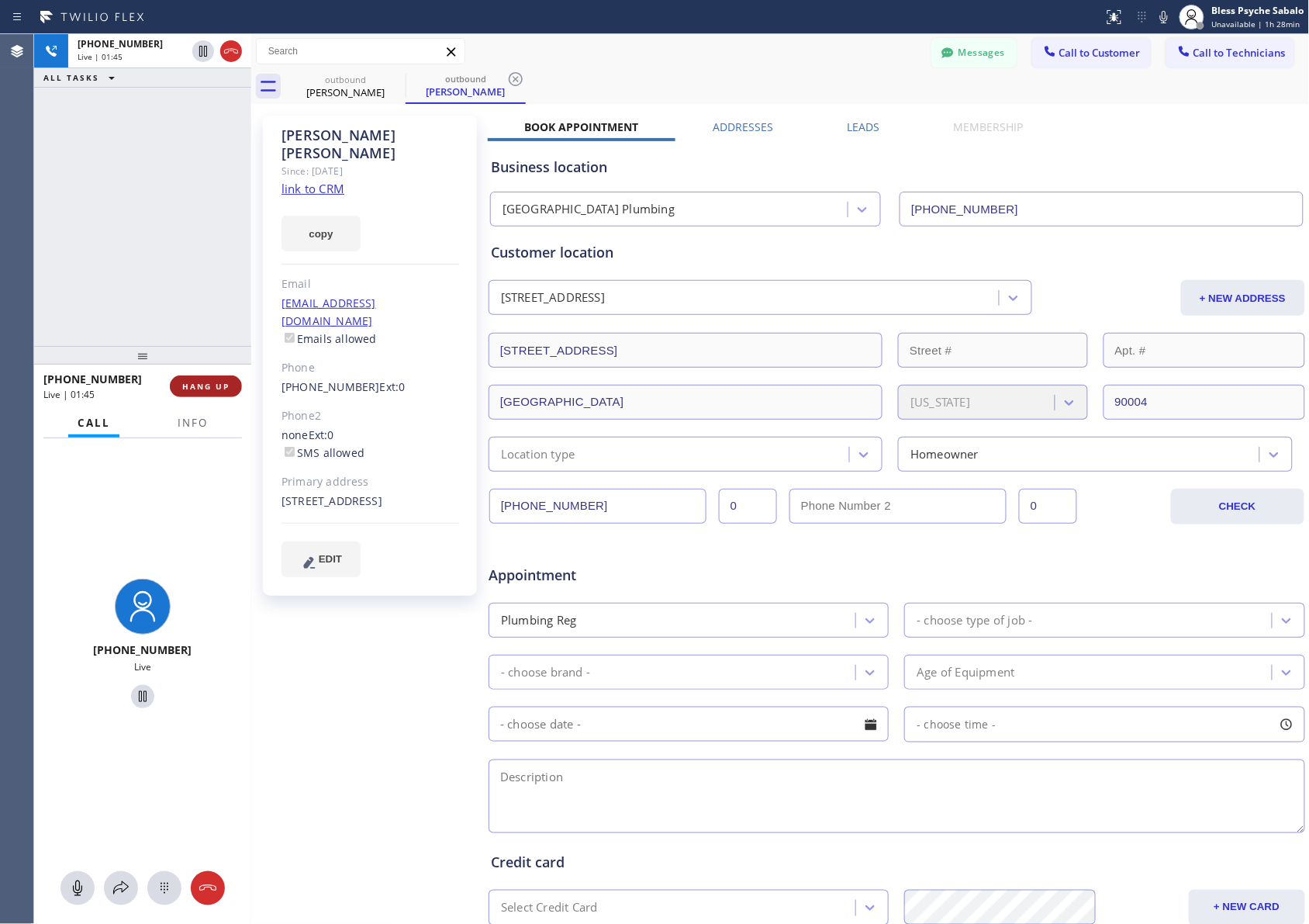
click at [215, 390] on span "HANG UP" at bounding box center [206, 386] width 47 height 11
click at [175, 271] on div "[PHONE_NUMBER] Live | 01:46 ALL TASKS ALL TASKS ACTIVE TASKS TASKS IN WRAP UP" at bounding box center [142, 190] width 217 height 312
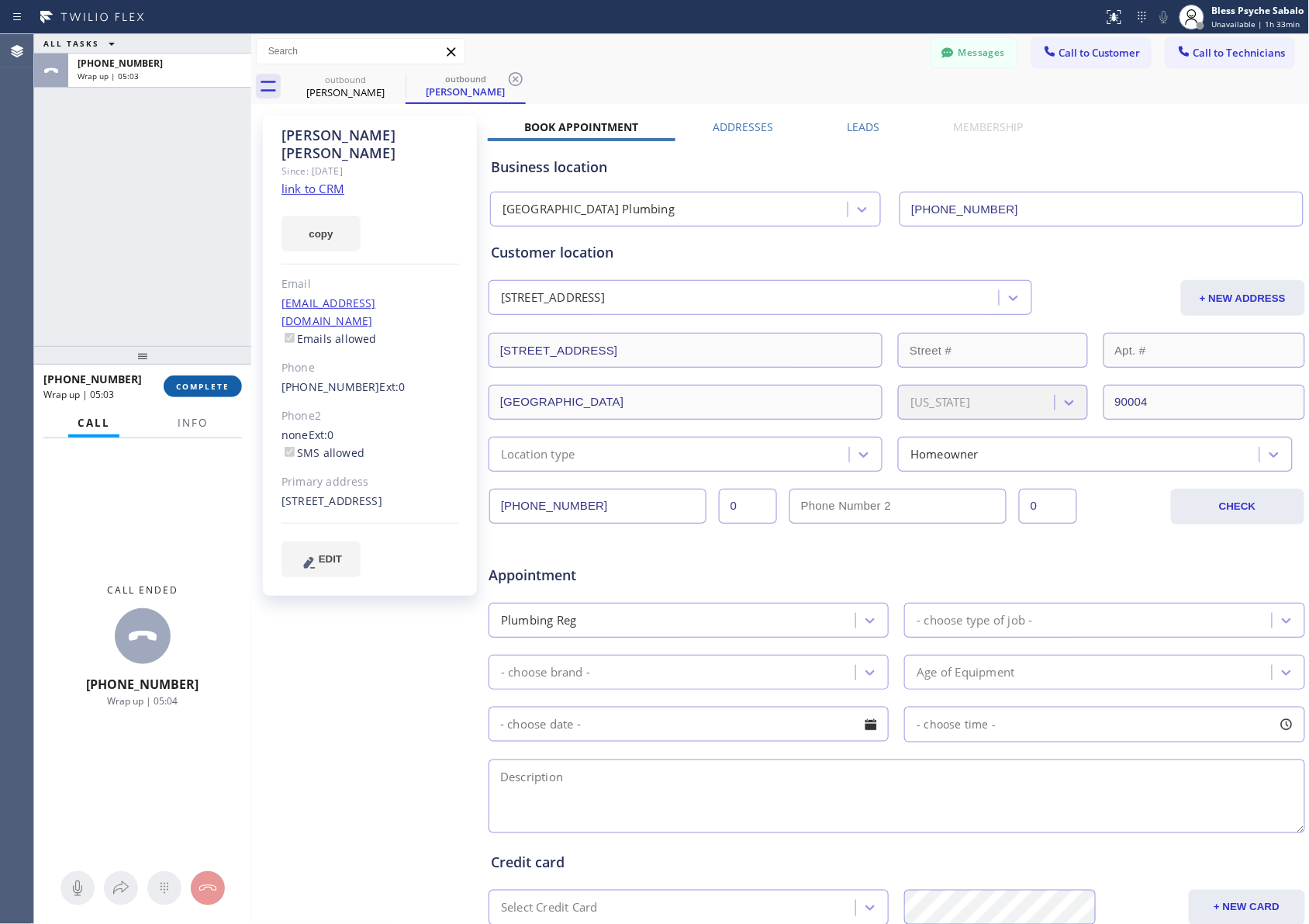
click at [202, 389] on span "COMPLETE" at bounding box center [203, 386] width 54 height 11
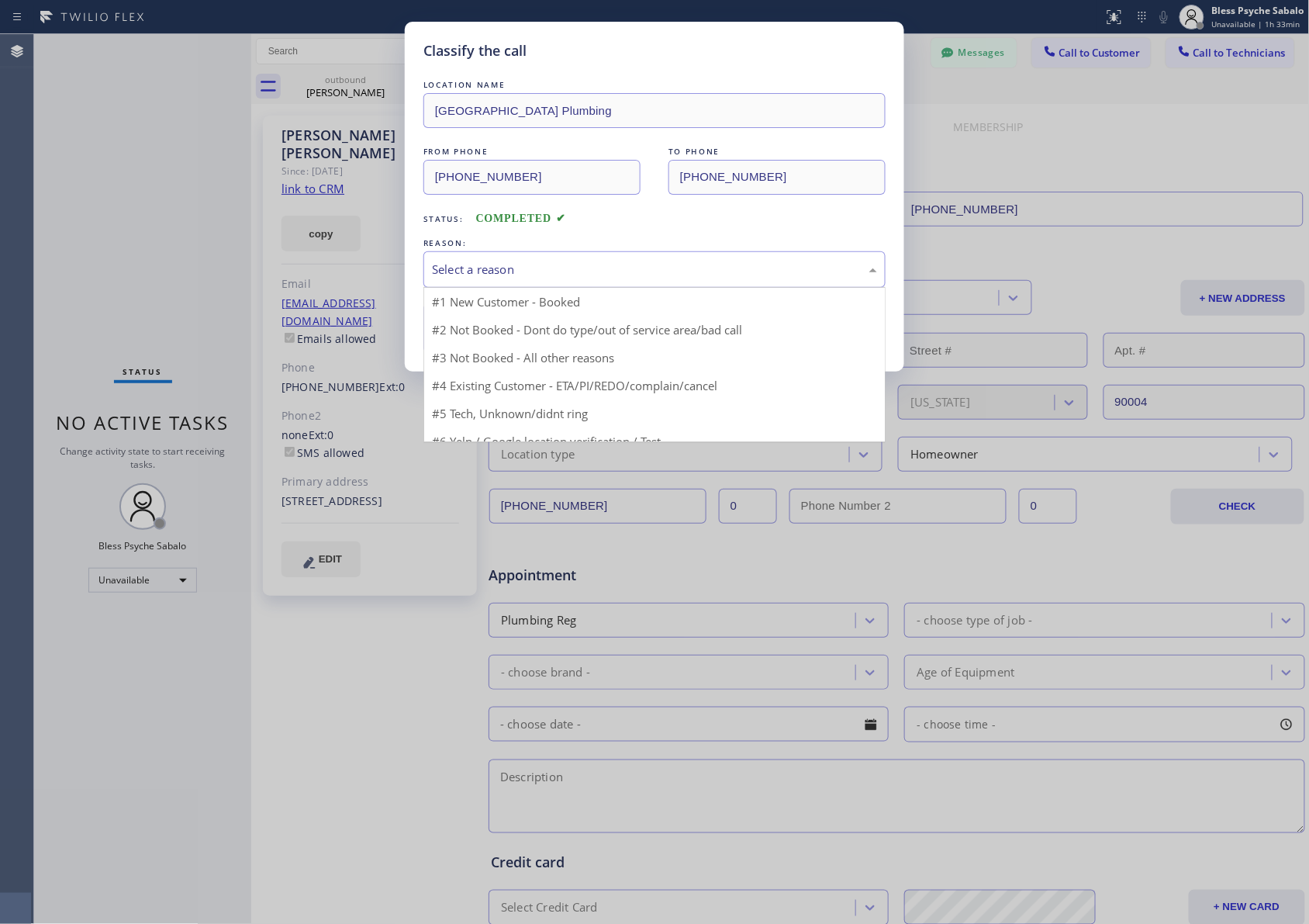
click at [533, 254] on div "Select a reason" at bounding box center [654, 269] width 462 height 37
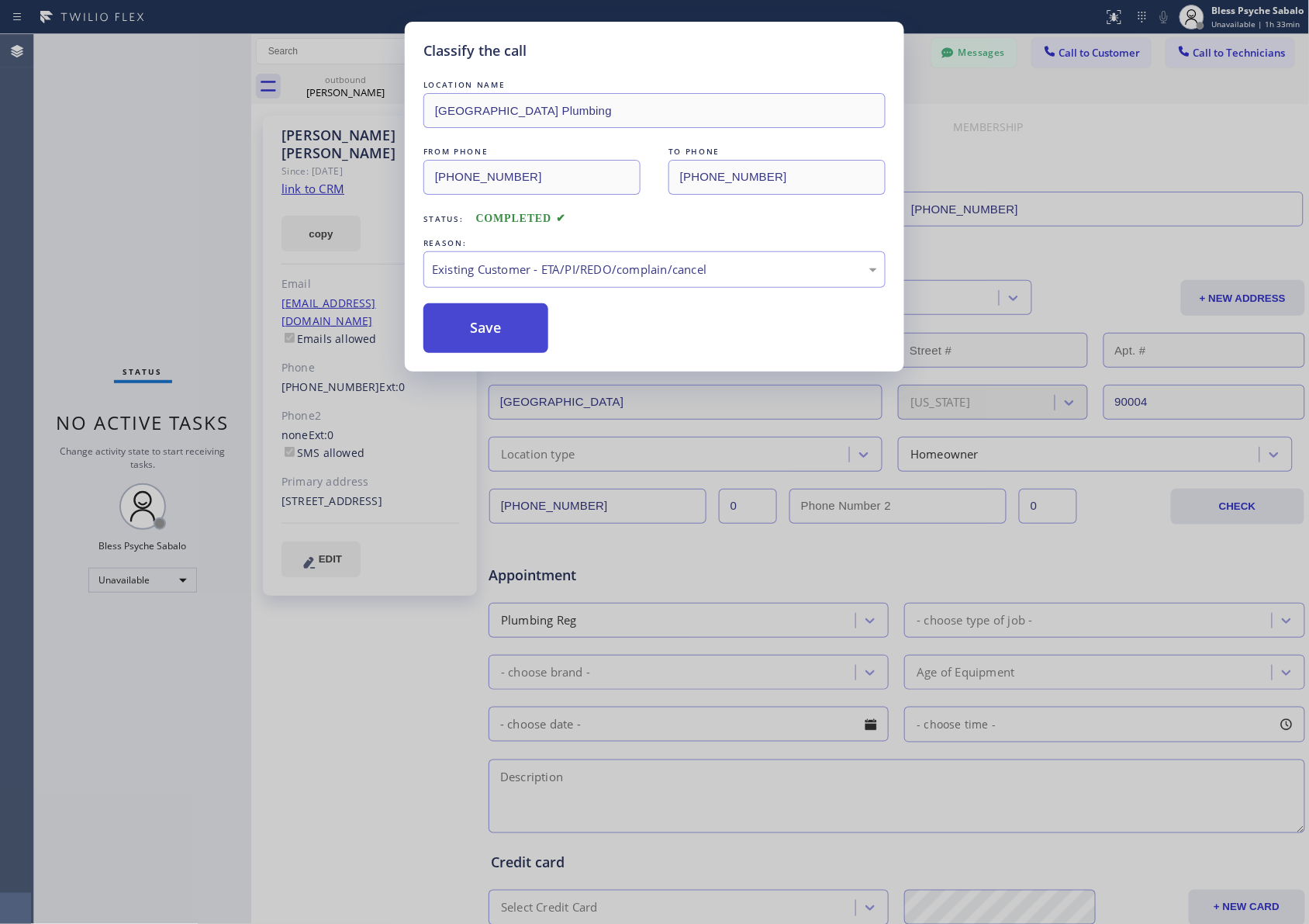
click at [493, 326] on button "Save" at bounding box center [486, 328] width 125 height 50
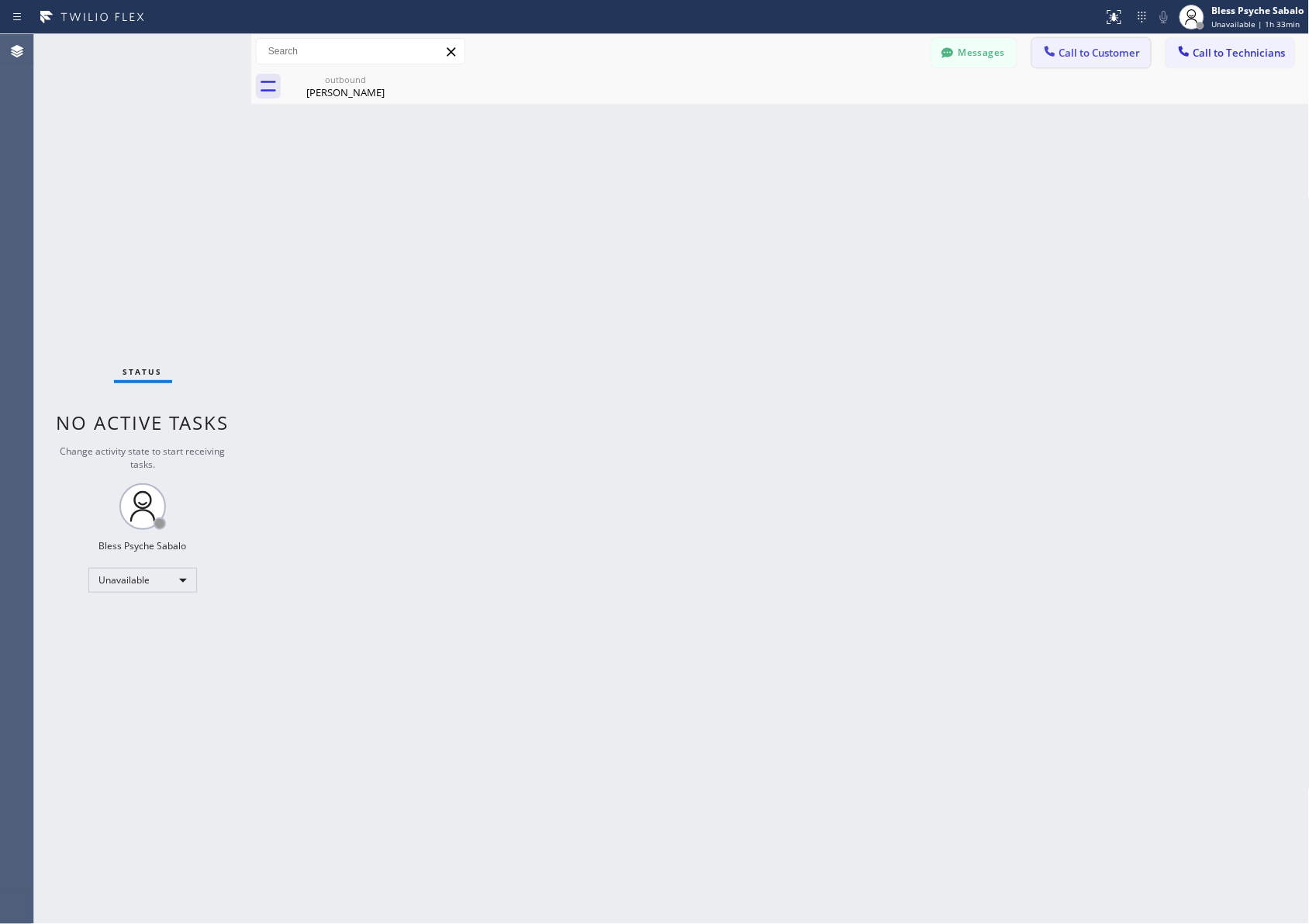
click at [873, 43] on button "Call to Customer" at bounding box center [1091, 53] width 118 height 30
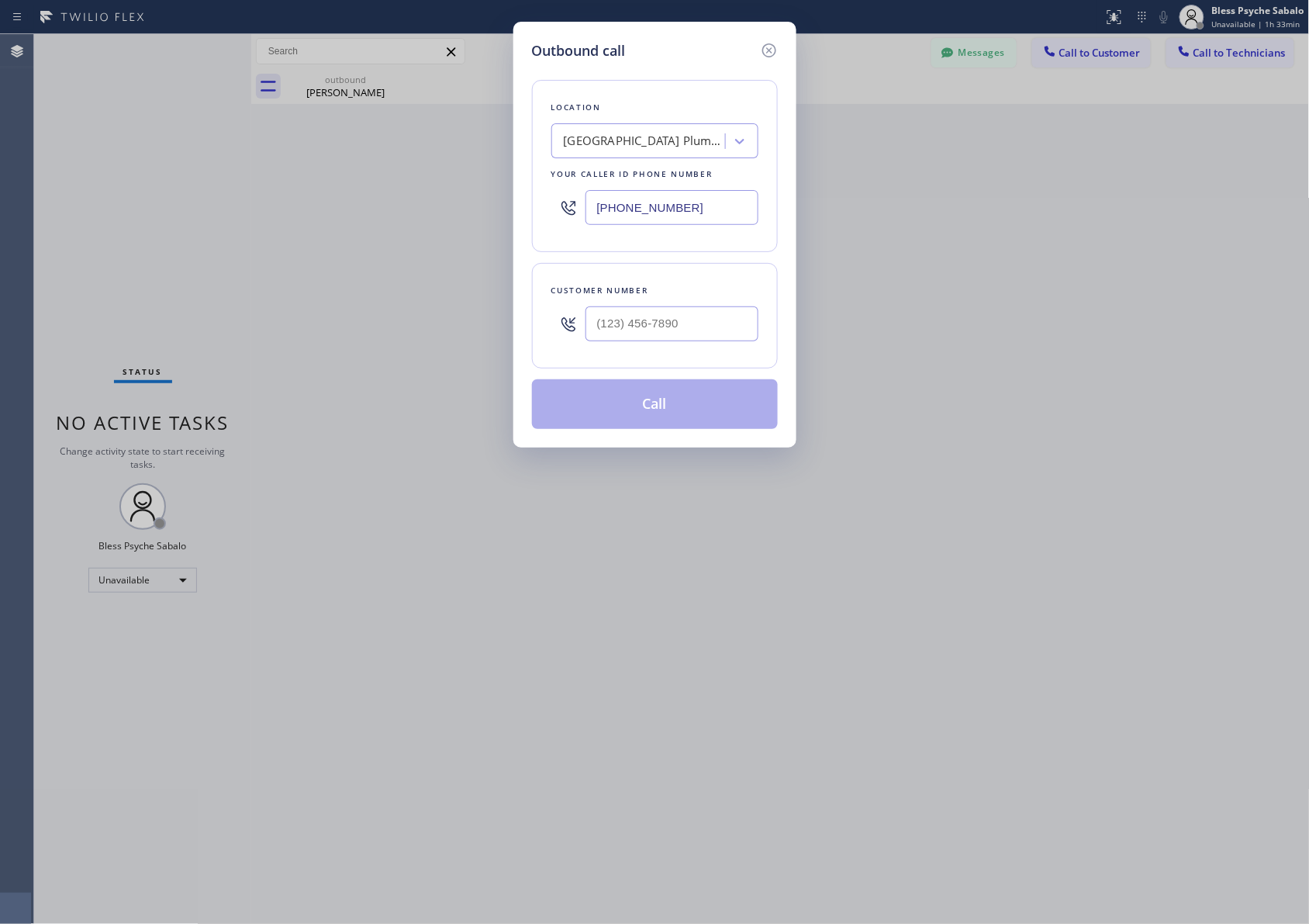
click at [673, 130] on div "[GEOGRAPHIC_DATA] Plumbing" at bounding box center [640, 141] width 169 height 27
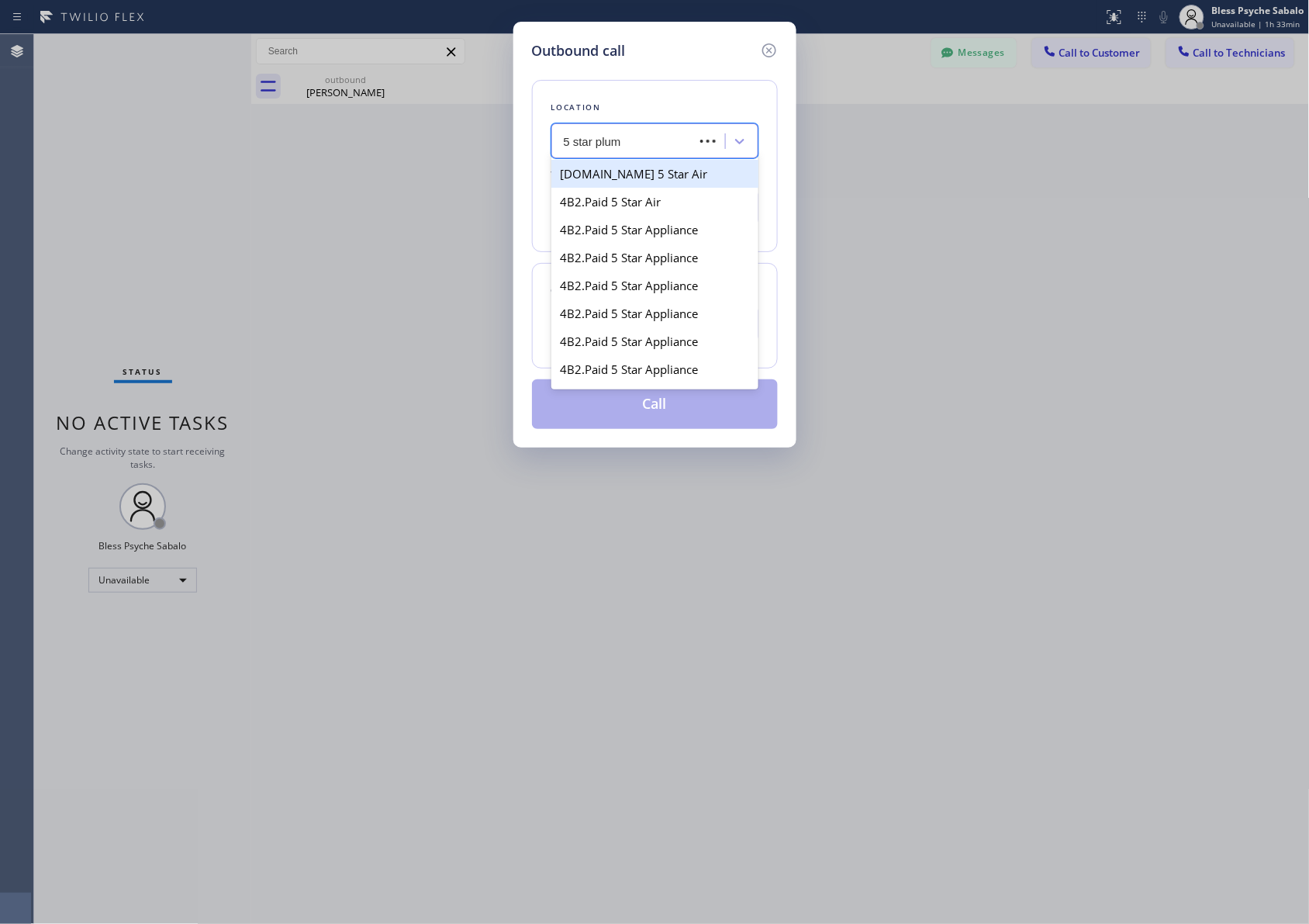
type input "5 star plumb"
click at [668, 177] on div "5 Star Plumbing" at bounding box center [654, 174] width 207 height 28
type input "[PHONE_NUMBER]"
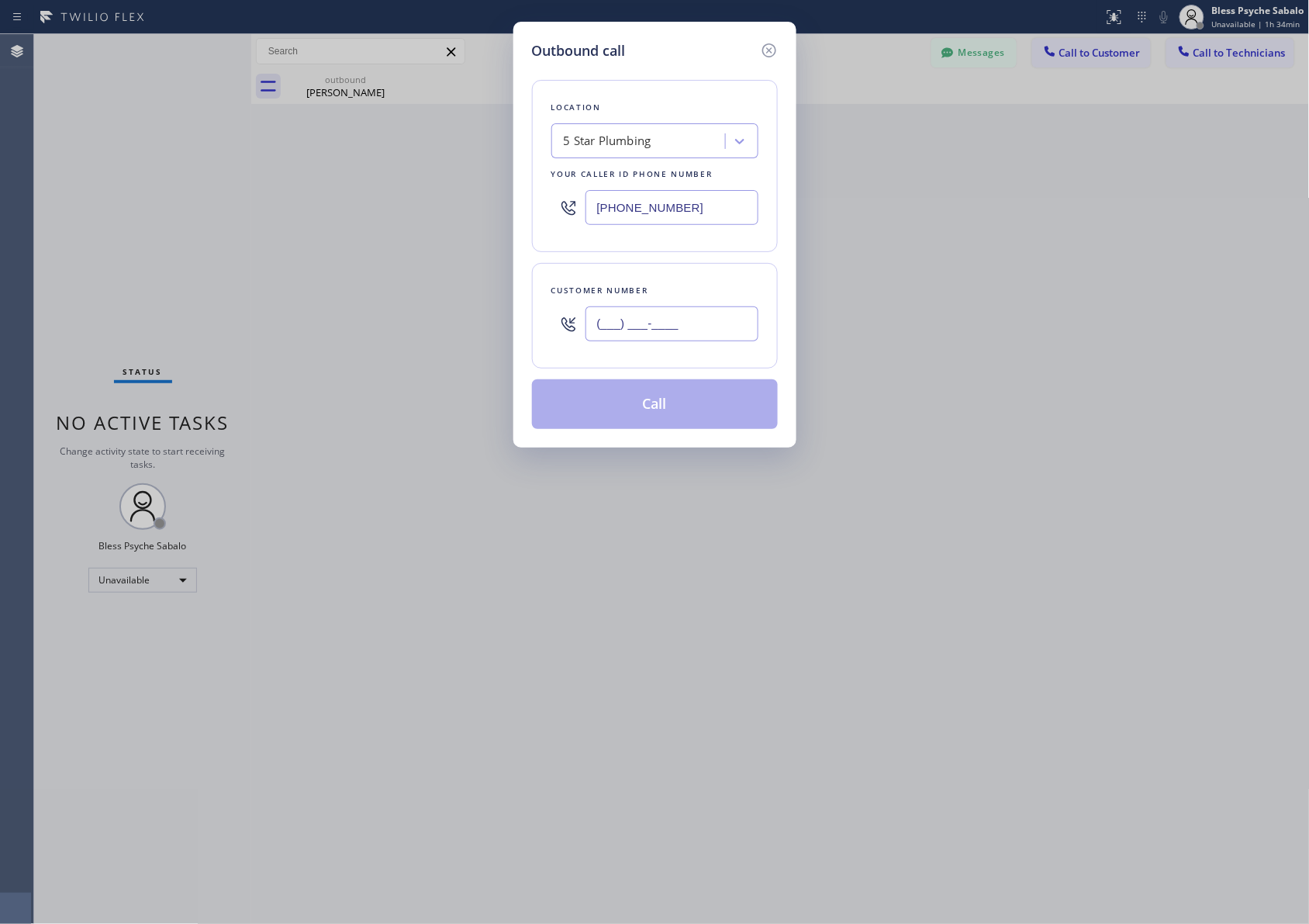
click at [636, 335] on input "(___) ___-____" at bounding box center [671, 324] width 173 height 35
paste input "424) 477-7875"
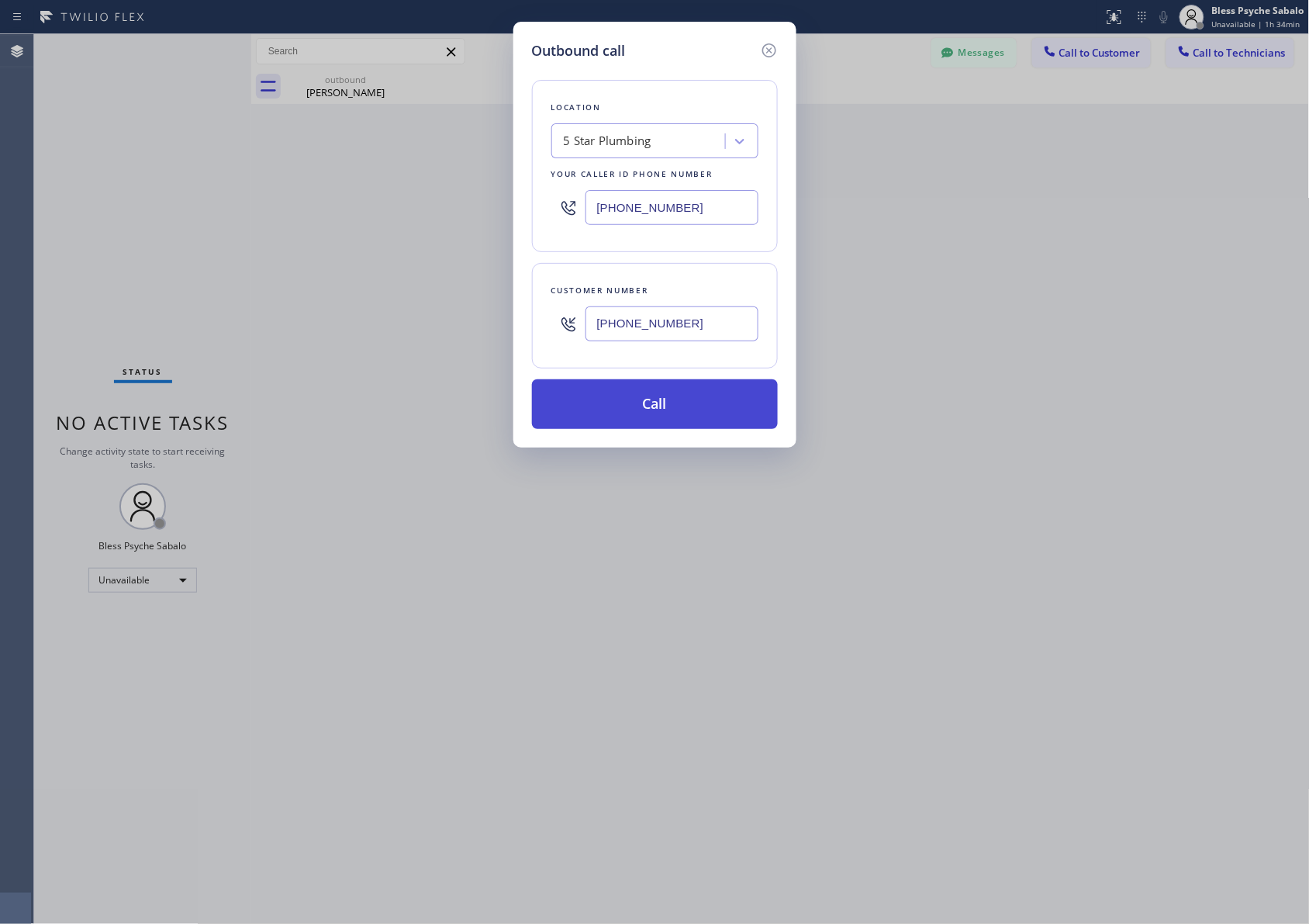
type input "[PHONE_NUMBER]"
click at [697, 411] on button "Call" at bounding box center [654, 404] width 246 height 50
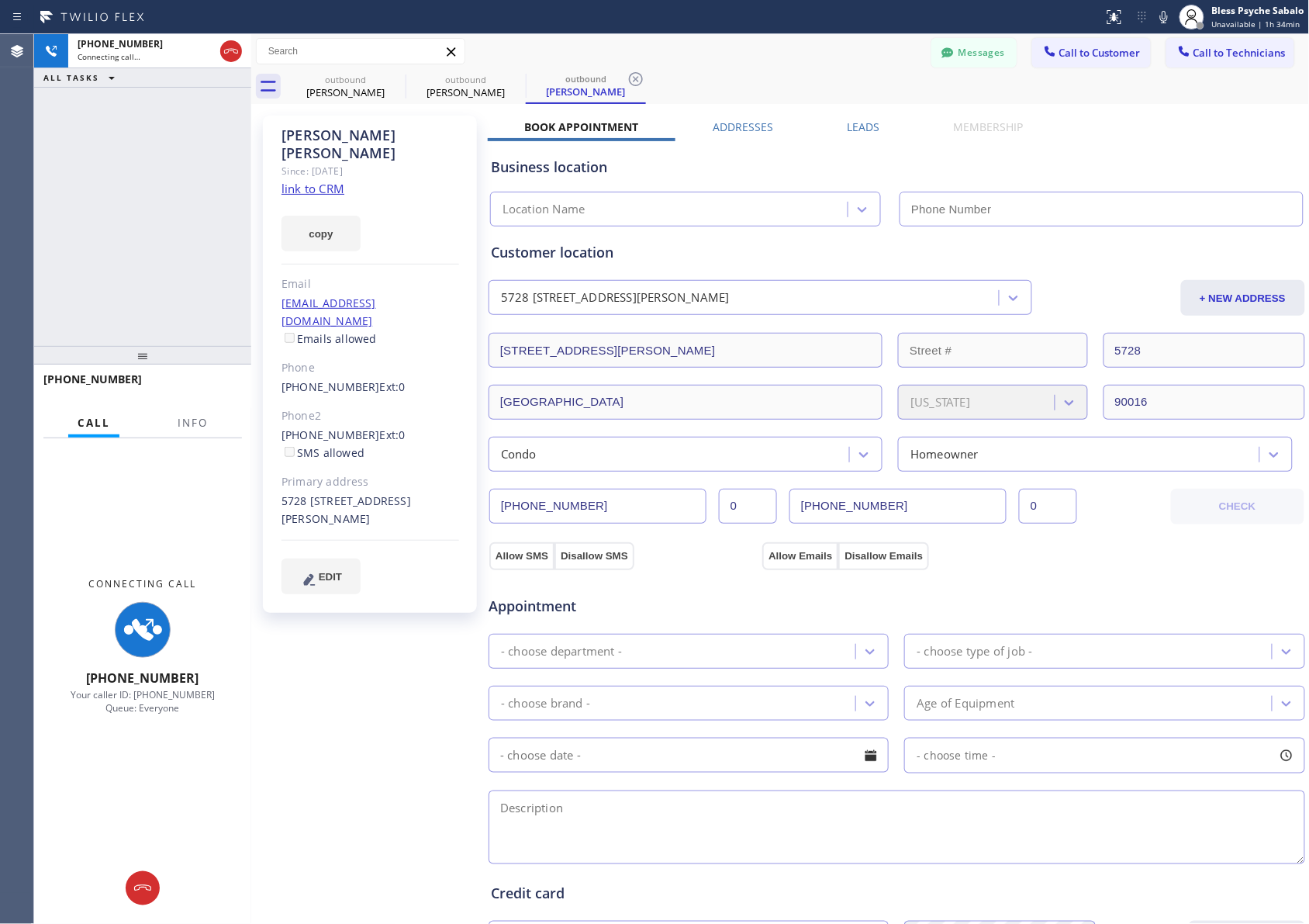
type input "[PHONE_NUMBER]"
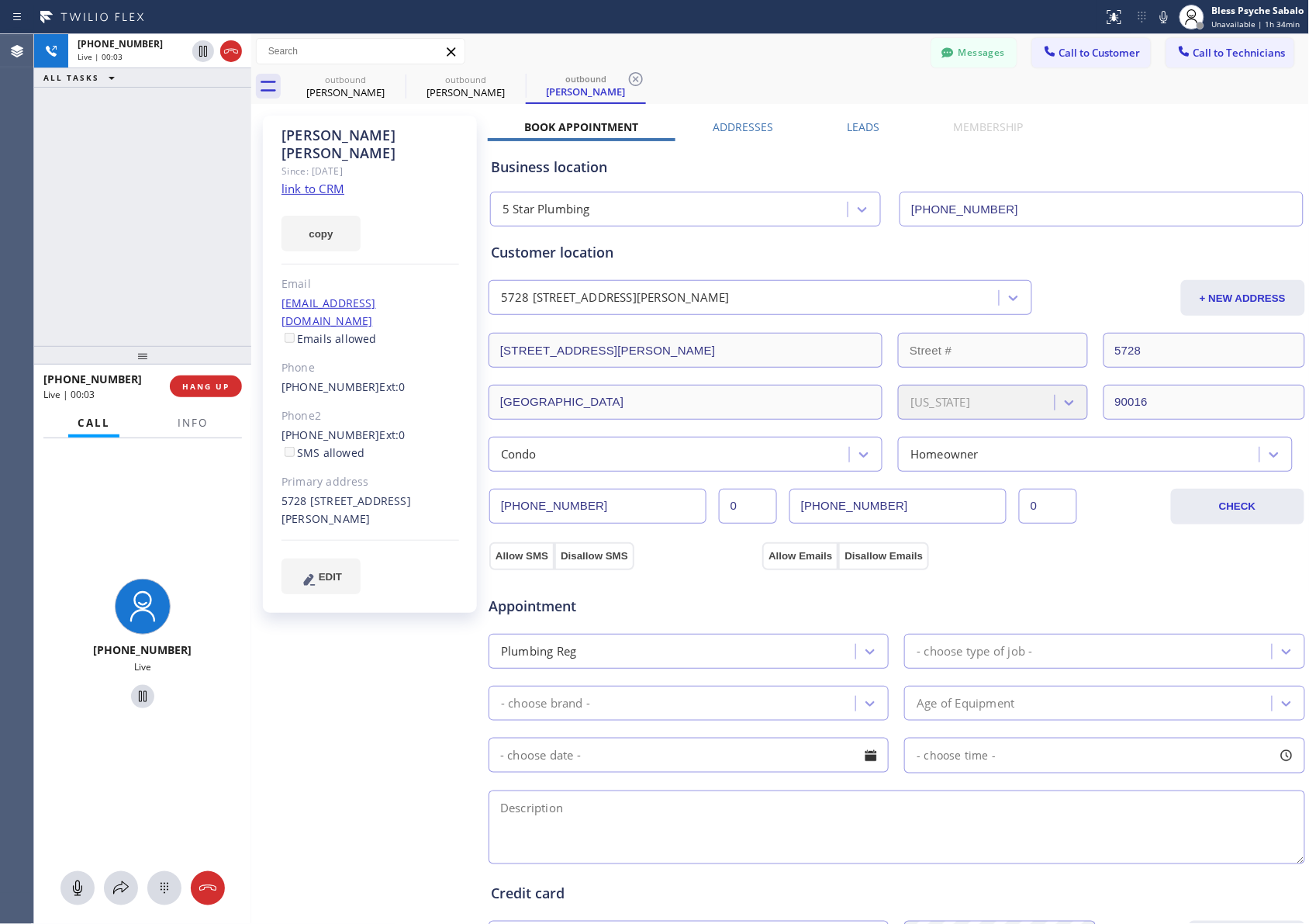
click at [198, 381] on span "HANG UP" at bounding box center [206, 386] width 47 height 11
click at [137, 194] on div "[PHONE_NUMBER] Live | 00:04 ALL TASKS ALL TASKS ACTIVE TASKS TASKS IN WRAP UP" at bounding box center [142, 190] width 217 height 312
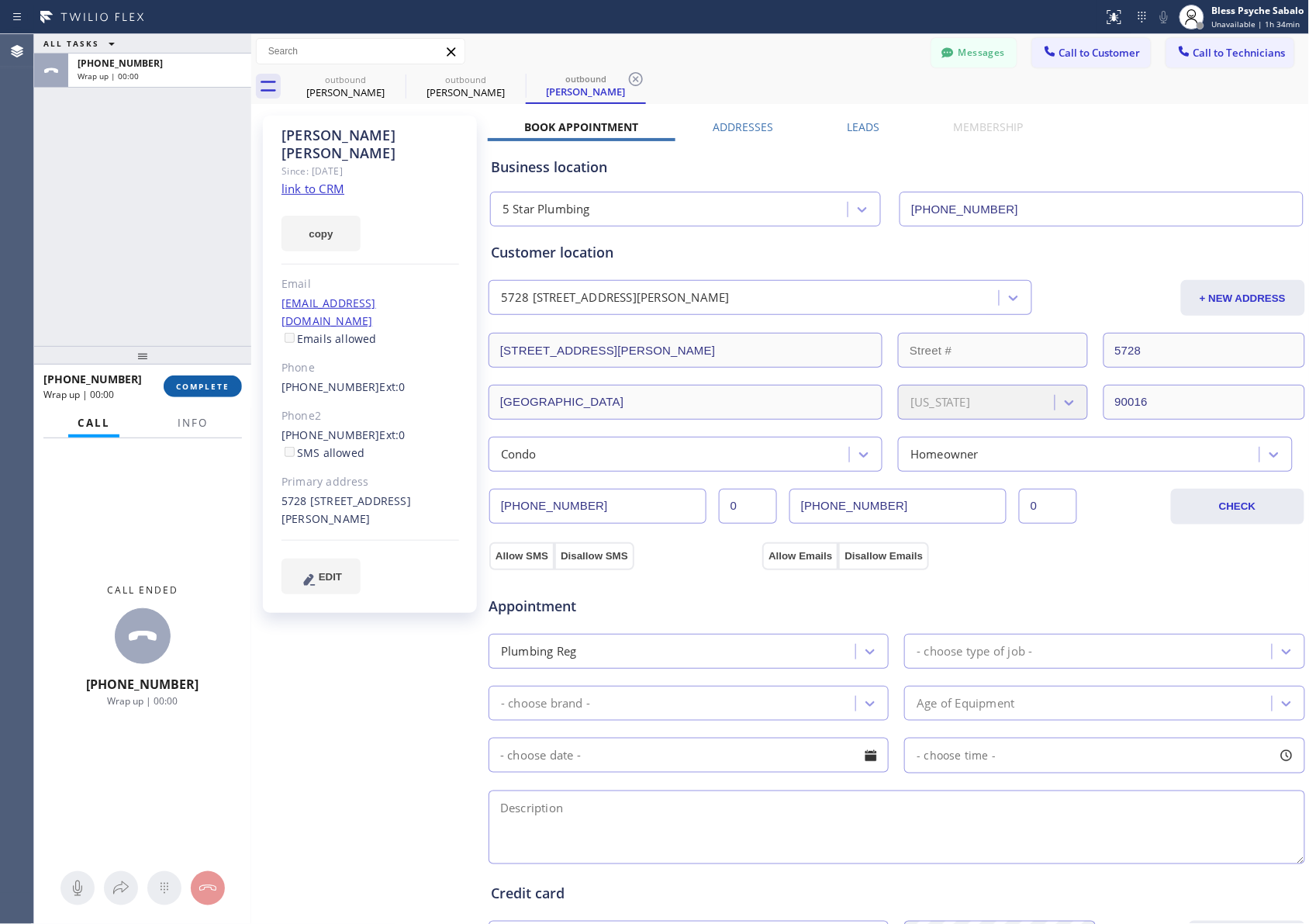
click at [224, 378] on button "COMPLETE" at bounding box center [203, 386] width 78 height 22
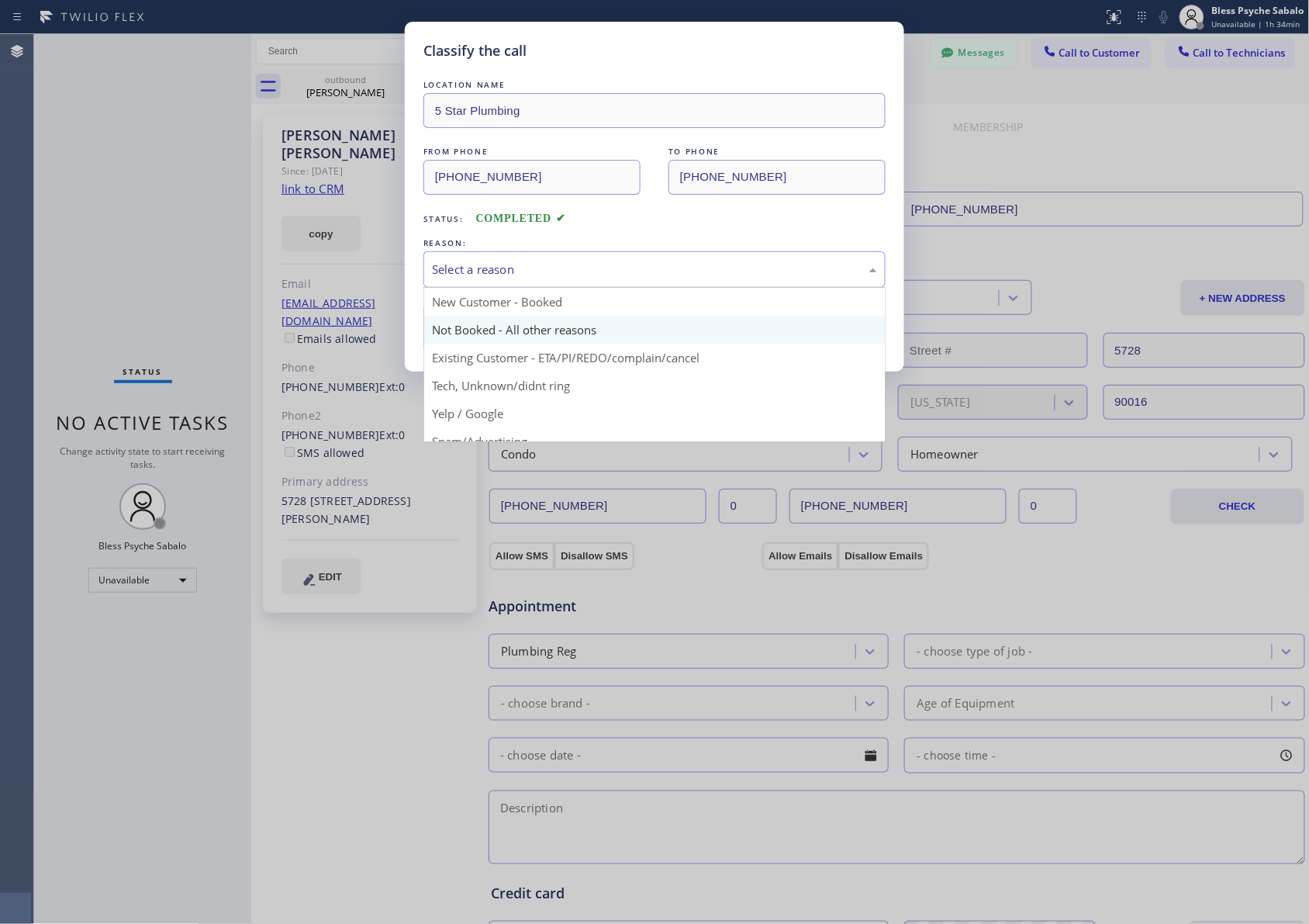
drag, startPoint x: 539, startPoint y: 262, endPoint x: 547, endPoint y: 326, distance: 64.5
click at [540, 261] on div "Select a reason" at bounding box center [654, 269] width 445 height 18
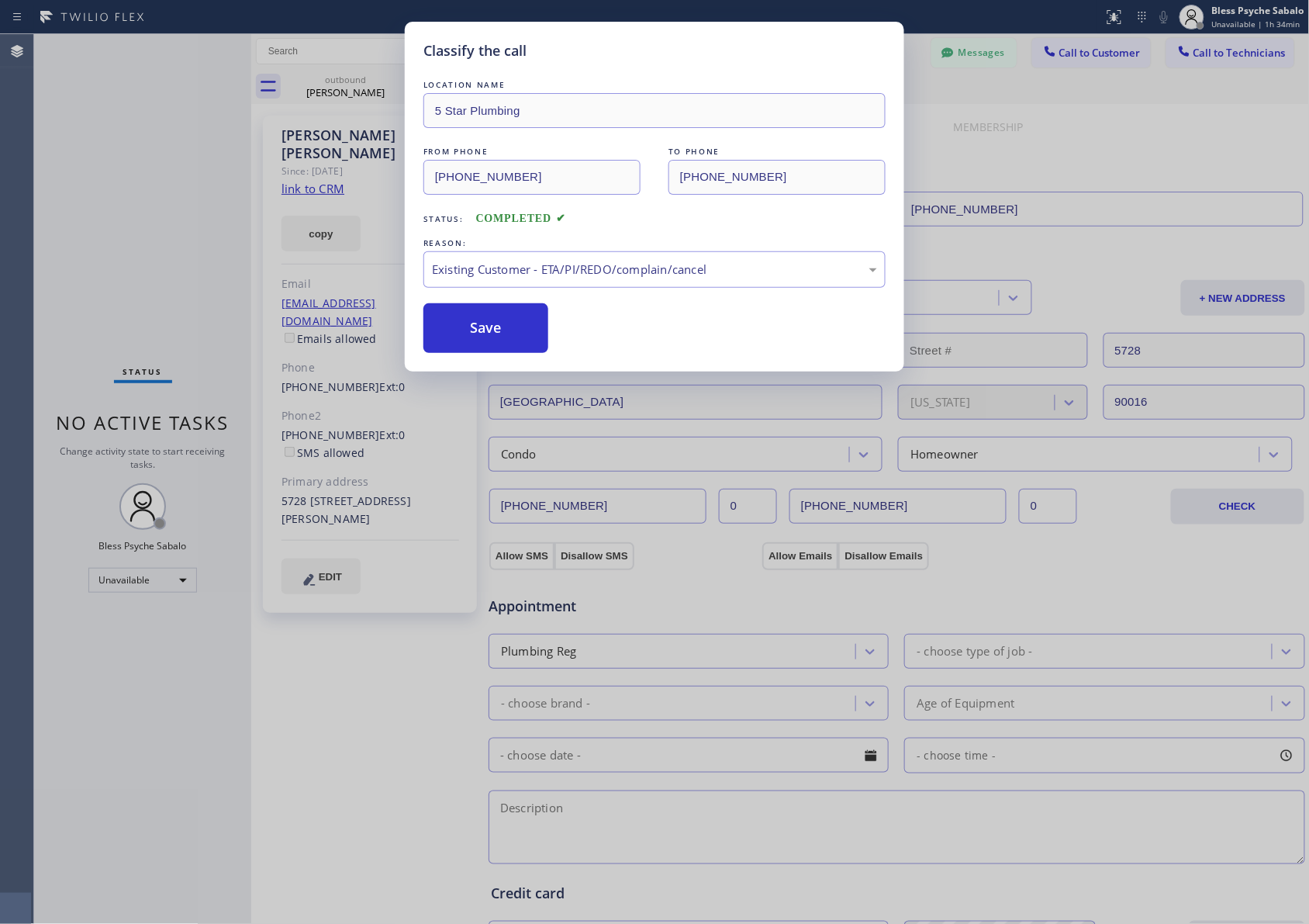
click at [467, 293] on div "LOCATION NAME 5 Star Plumbing FROM PHONE [PHONE_NUMBER] TO PHONE [PHONE_NUMBER]…" at bounding box center [654, 215] width 462 height 276
click at [473, 309] on button "Save" at bounding box center [486, 328] width 125 height 50
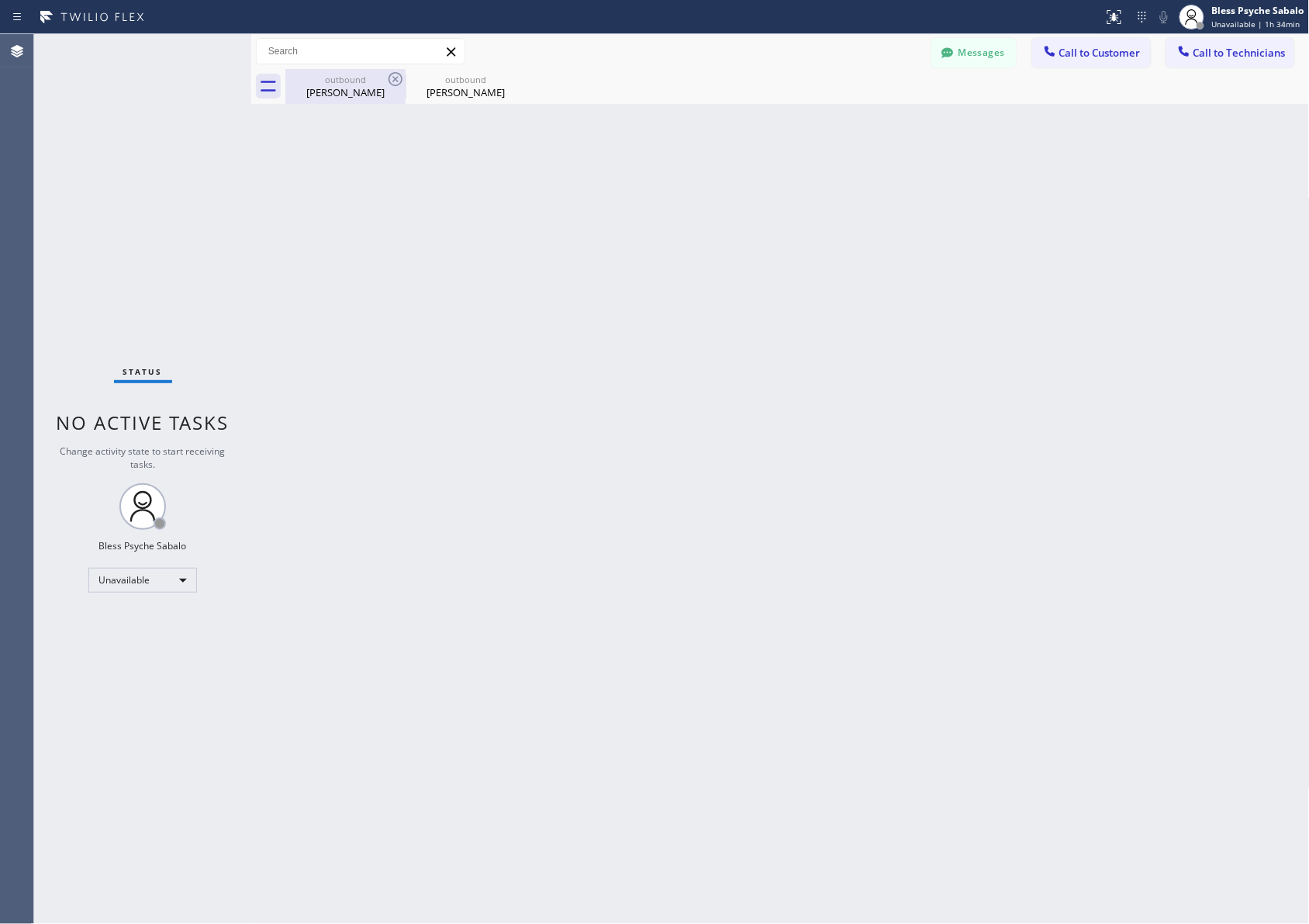
click at [373, 94] on div "[PERSON_NAME]" at bounding box center [345, 92] width 117 height 14
type input "[PHONE_NUMBER]"
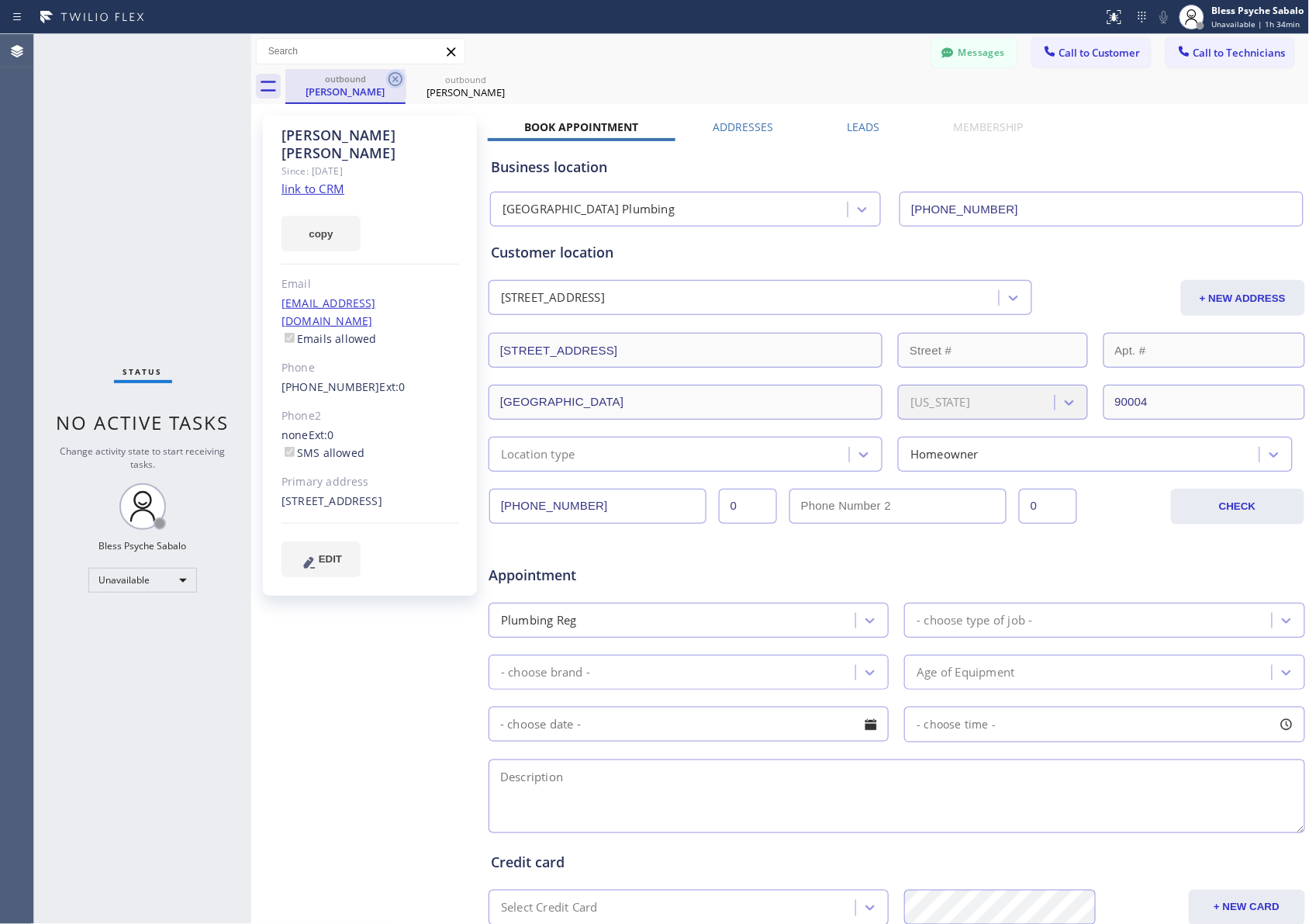
click at [392, 78] on icon at bounding box center [395, 79] width 18 height 18
type input "[PHONE_NUMBER]"
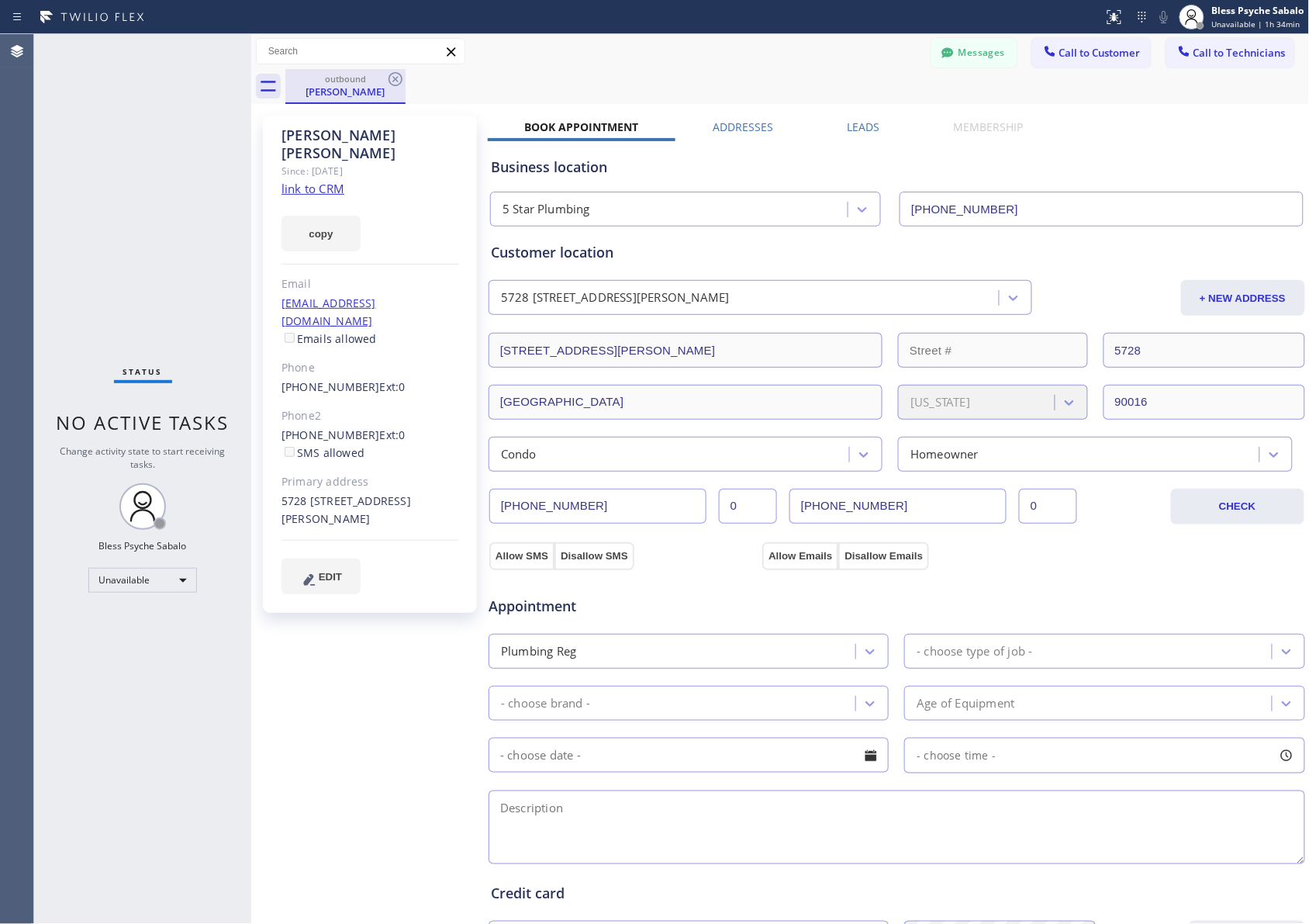
click at [331, 91] on div "[PERSON_NAME]" at bounding box center [345, 91] width 117 height 14
click at [333, 379] on link "[PHONE_NUMBER]" at bounding box center [331, 386] width 98 height 15
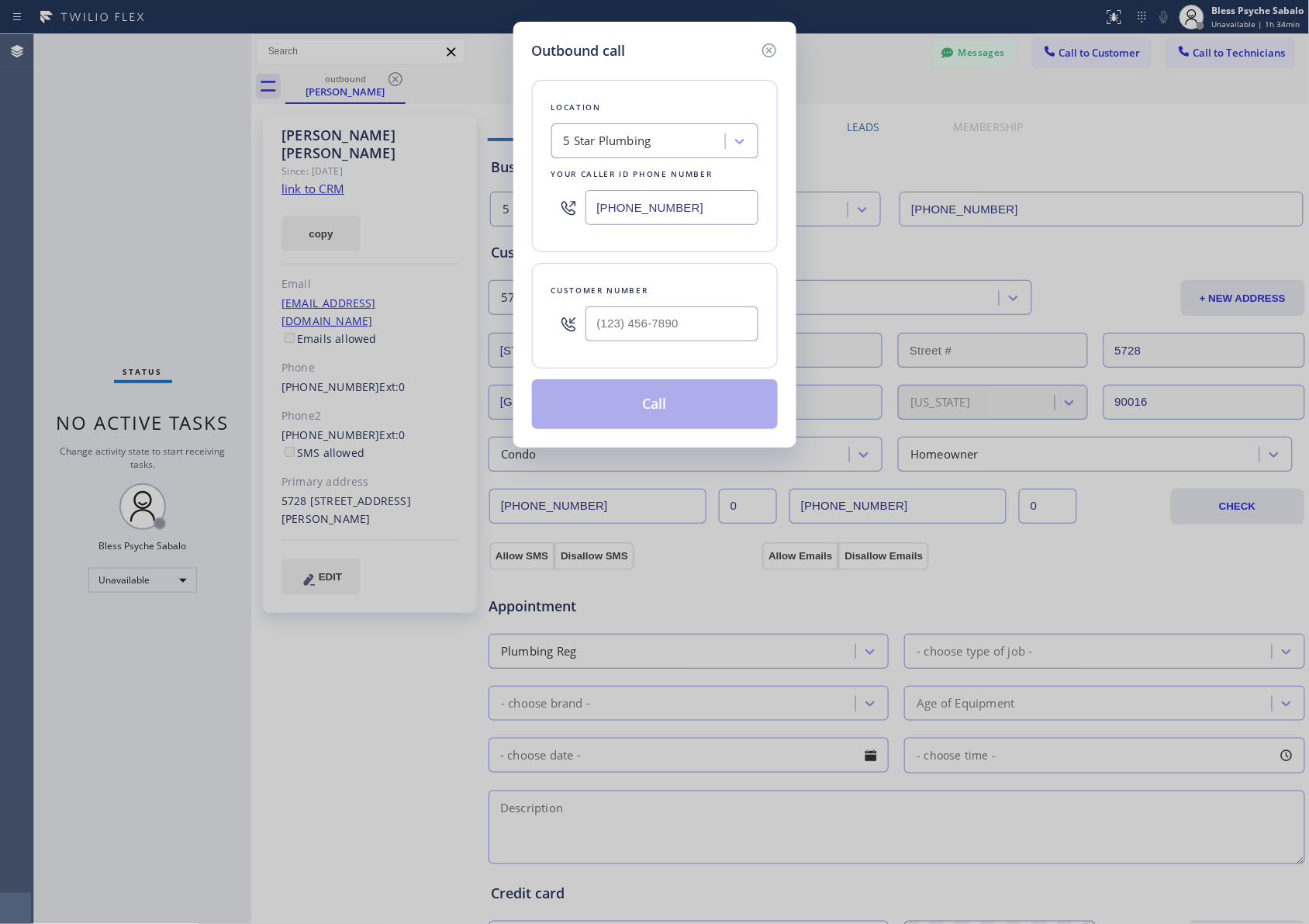
type input "[PHONE_NUMBER]"
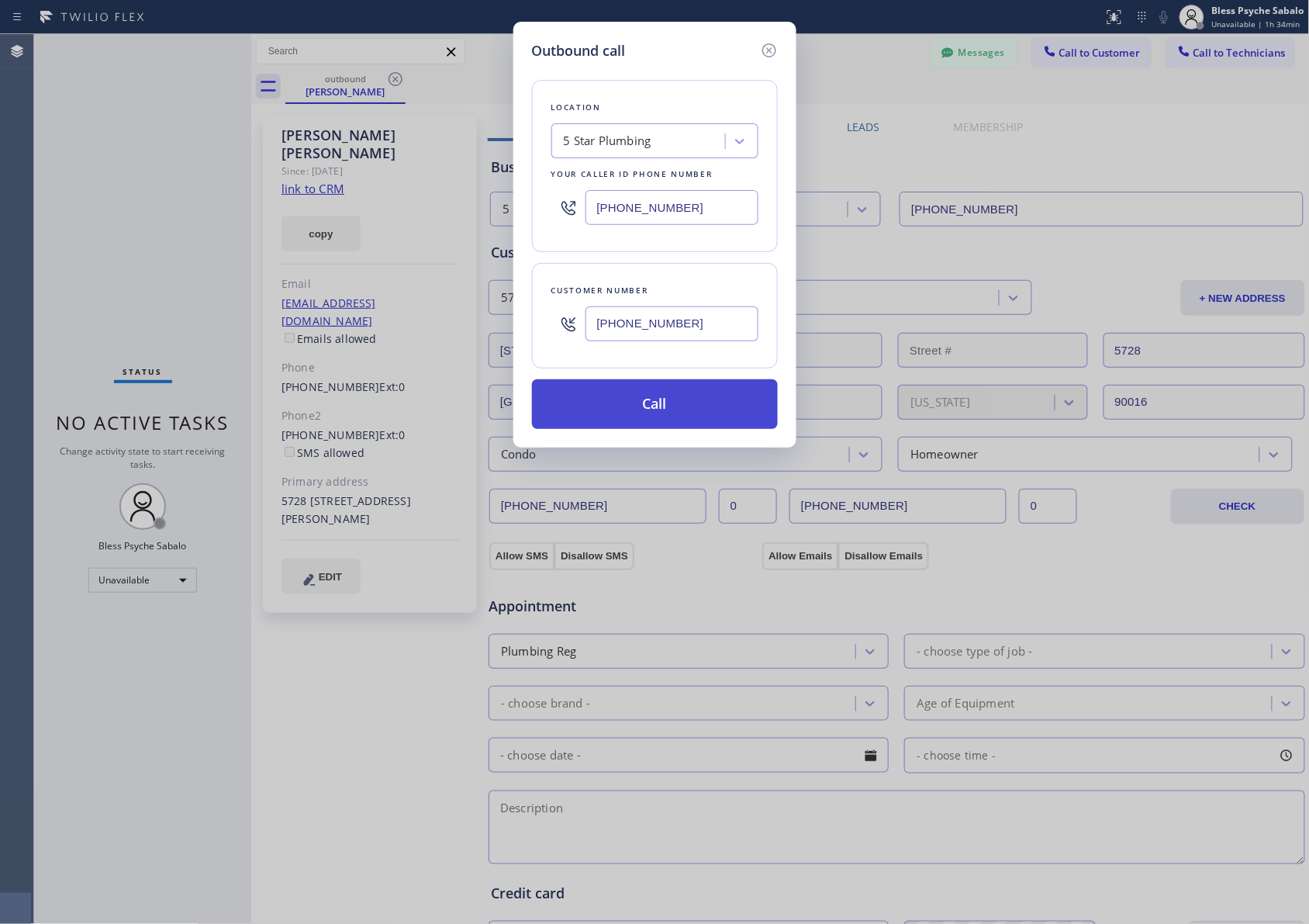
click at [614, 404] on button "Call" at bounding box center [654, 404] width 246 height 50
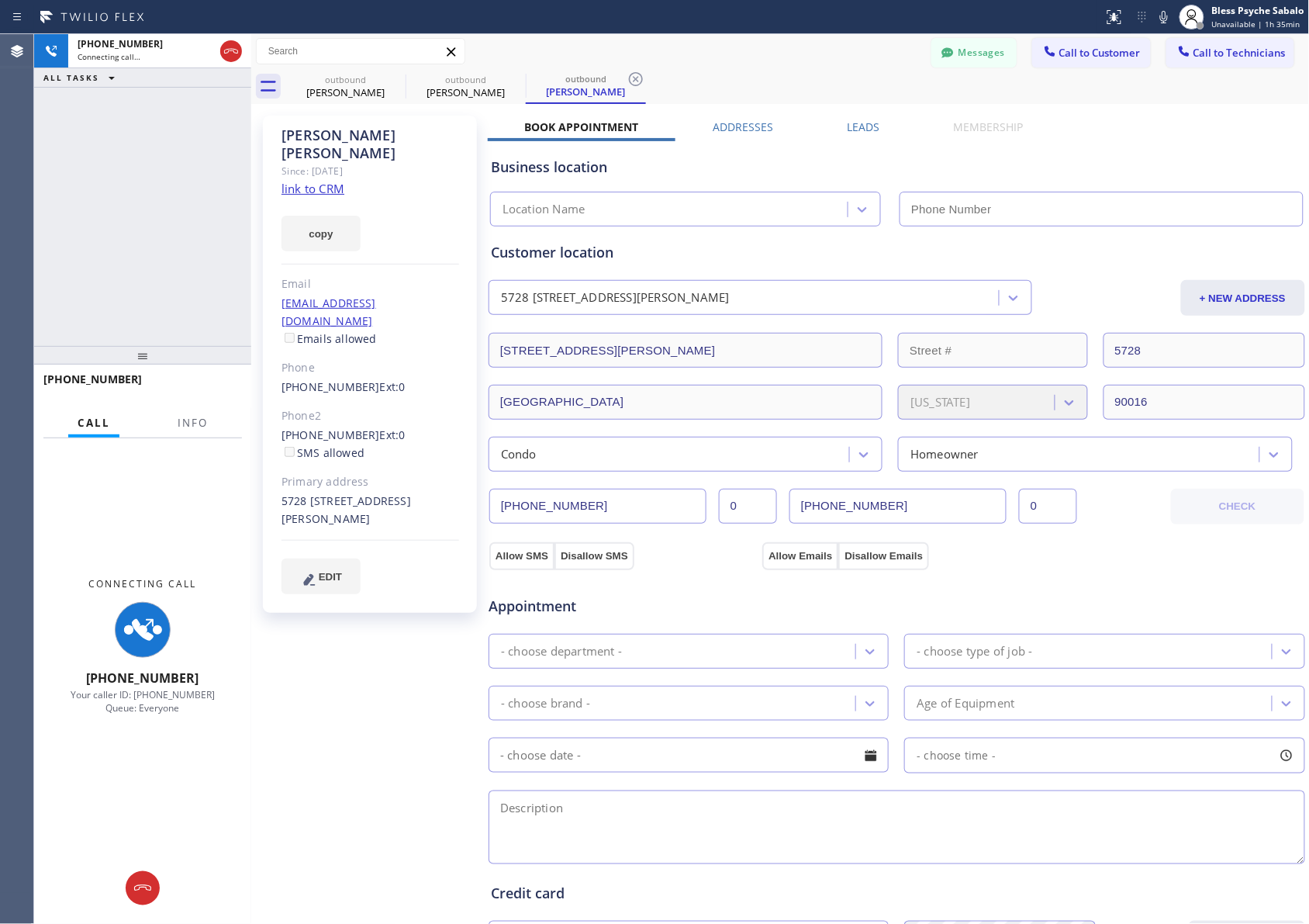
type input "[PHONE_NUMBER]"
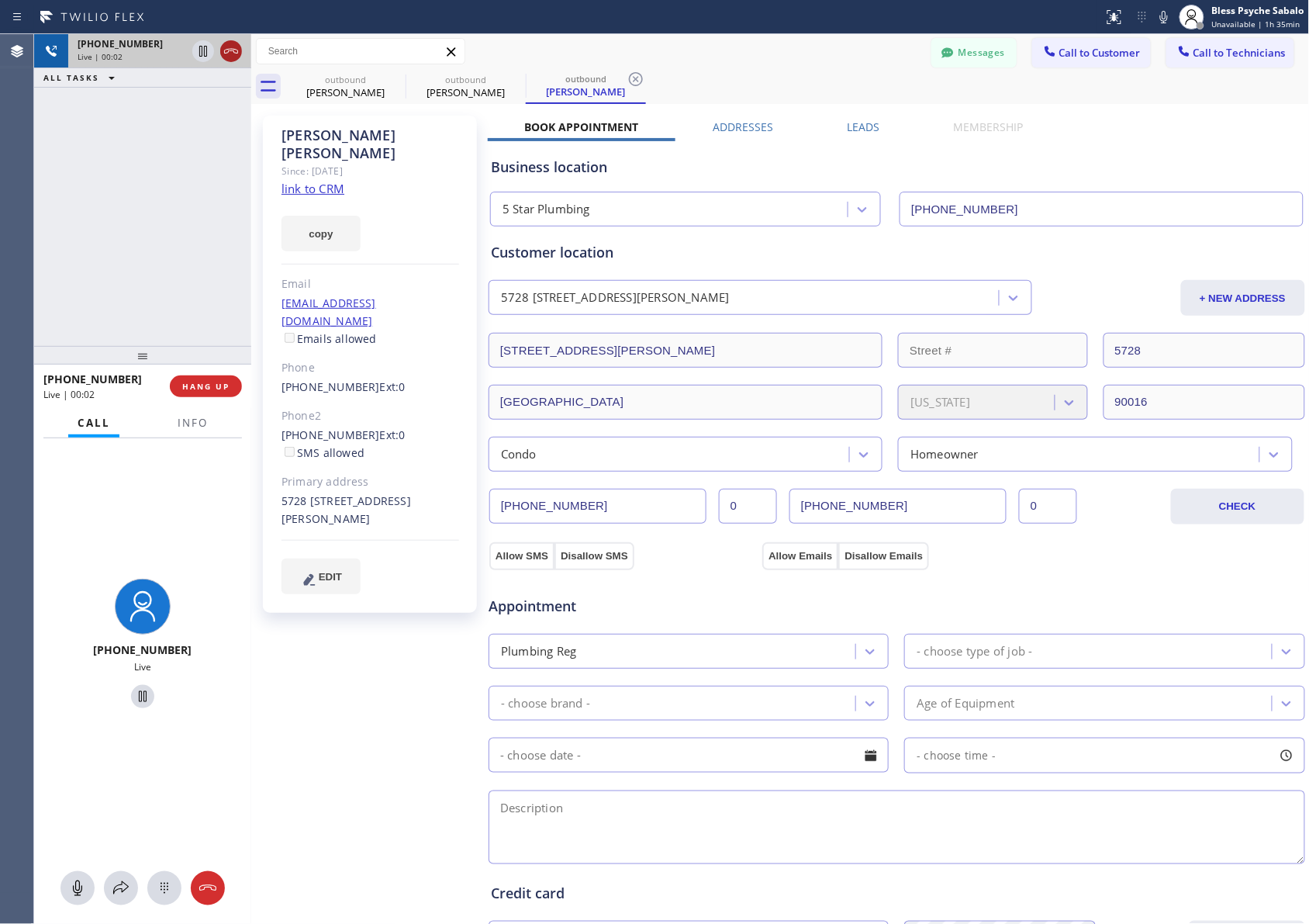
click at [232, 48] on icon at bounding box center [231, 51] width 18 height 18
click at [179, 114] on div "[PHONE_NUMBER] Live | 00:03 ALL TASKS ALL TASKS ACTIVE TASKS TASKS IN WRAP UP" at bounding box center [142, 190] width 217 height 312
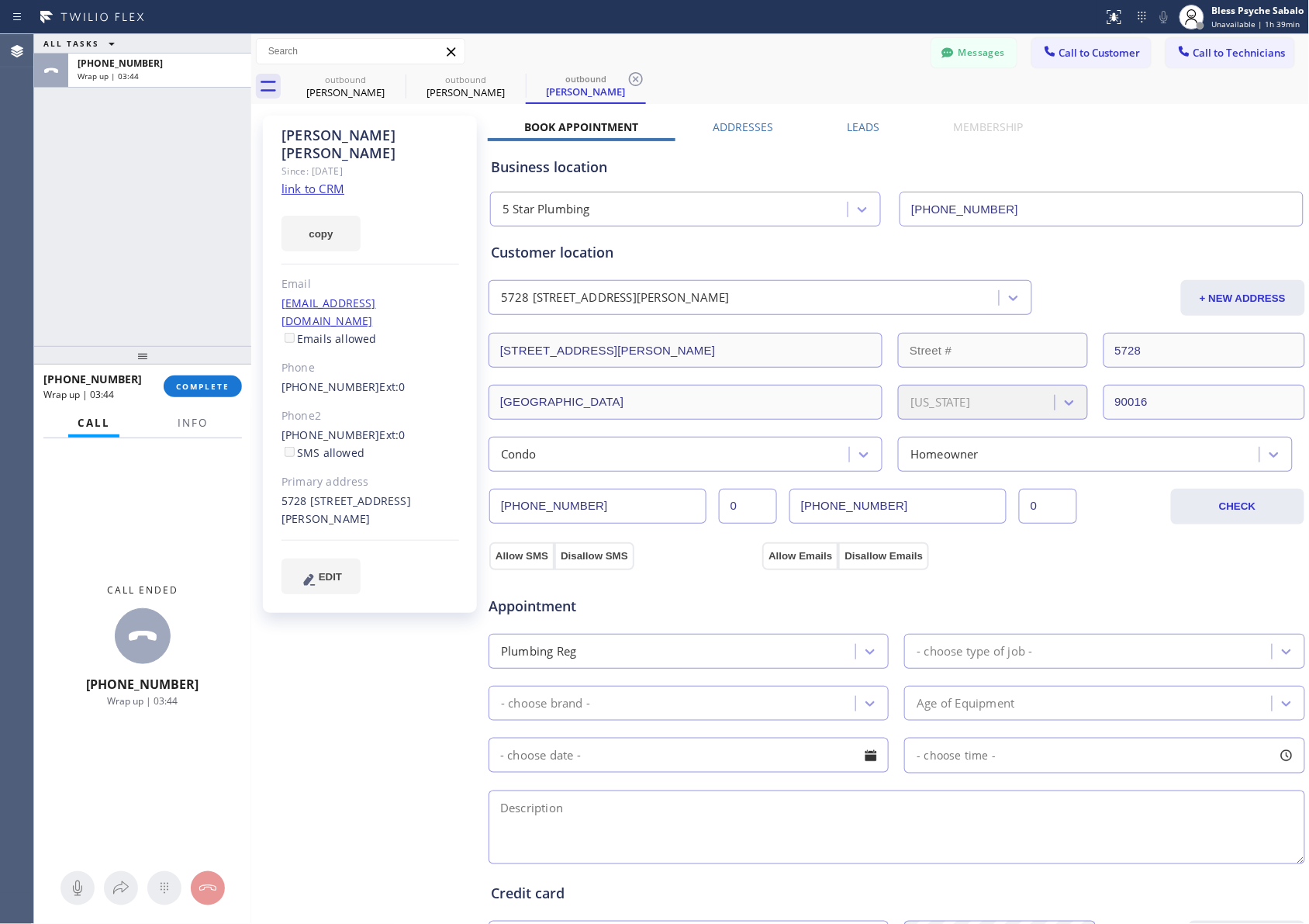
click at [244, 276] on div "ALL TASKS ALL TASKS ACTIVE TASKS TASKS IN WRAP UP [PHONE_NUMBER] Wrap up | 03:44" at bounding box center [142, 190] width 217 height 312
click at [240, 390] on button "COMPLETE" at bounding box center [203, 386] width 78 height 22
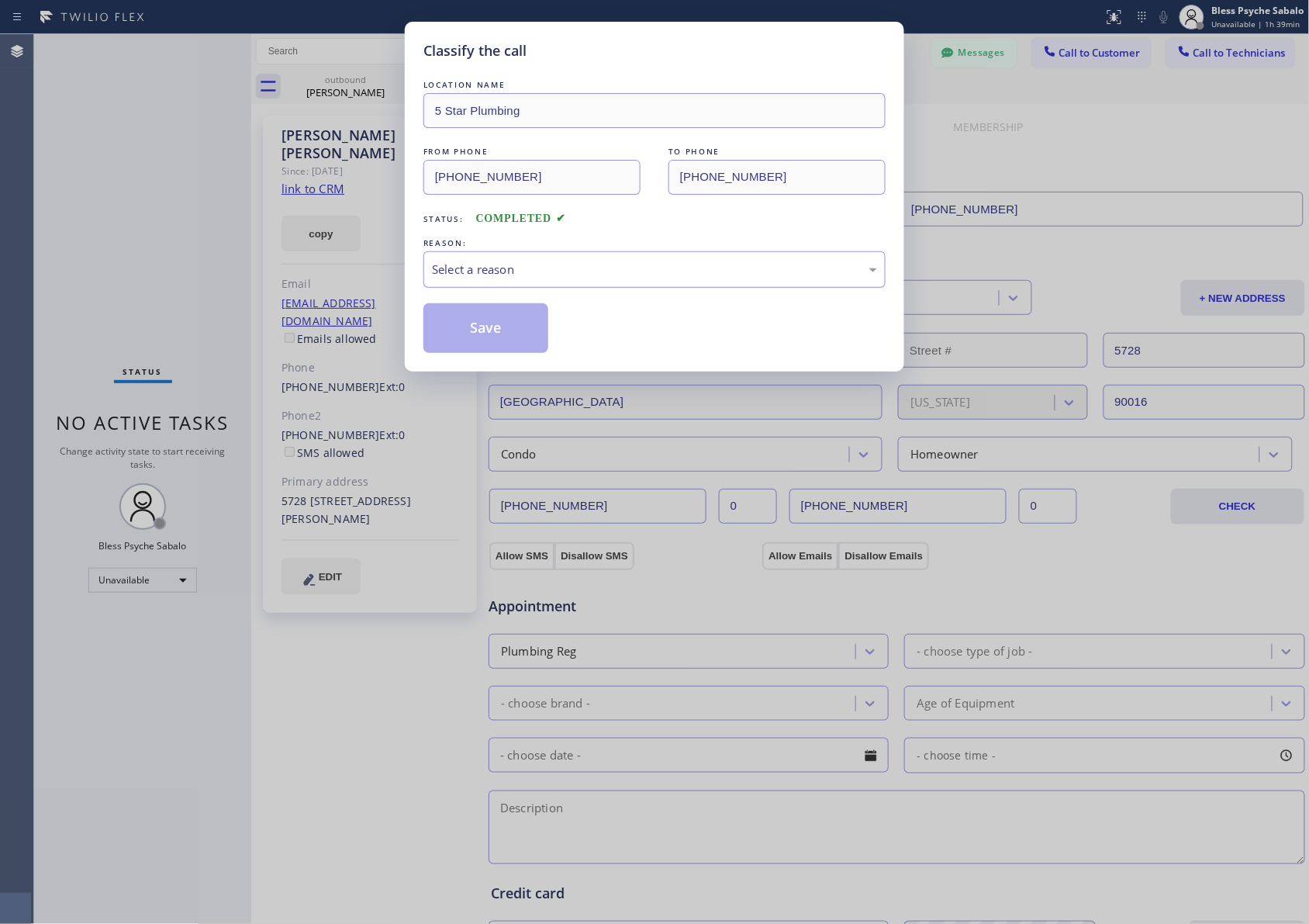
click at [536, 277] on div "Select a reason" at bounding box center [654, 269] width 445 height 18
click at [455, 345] on button "Save" at bounding box center [486, 328] width 125 height 50
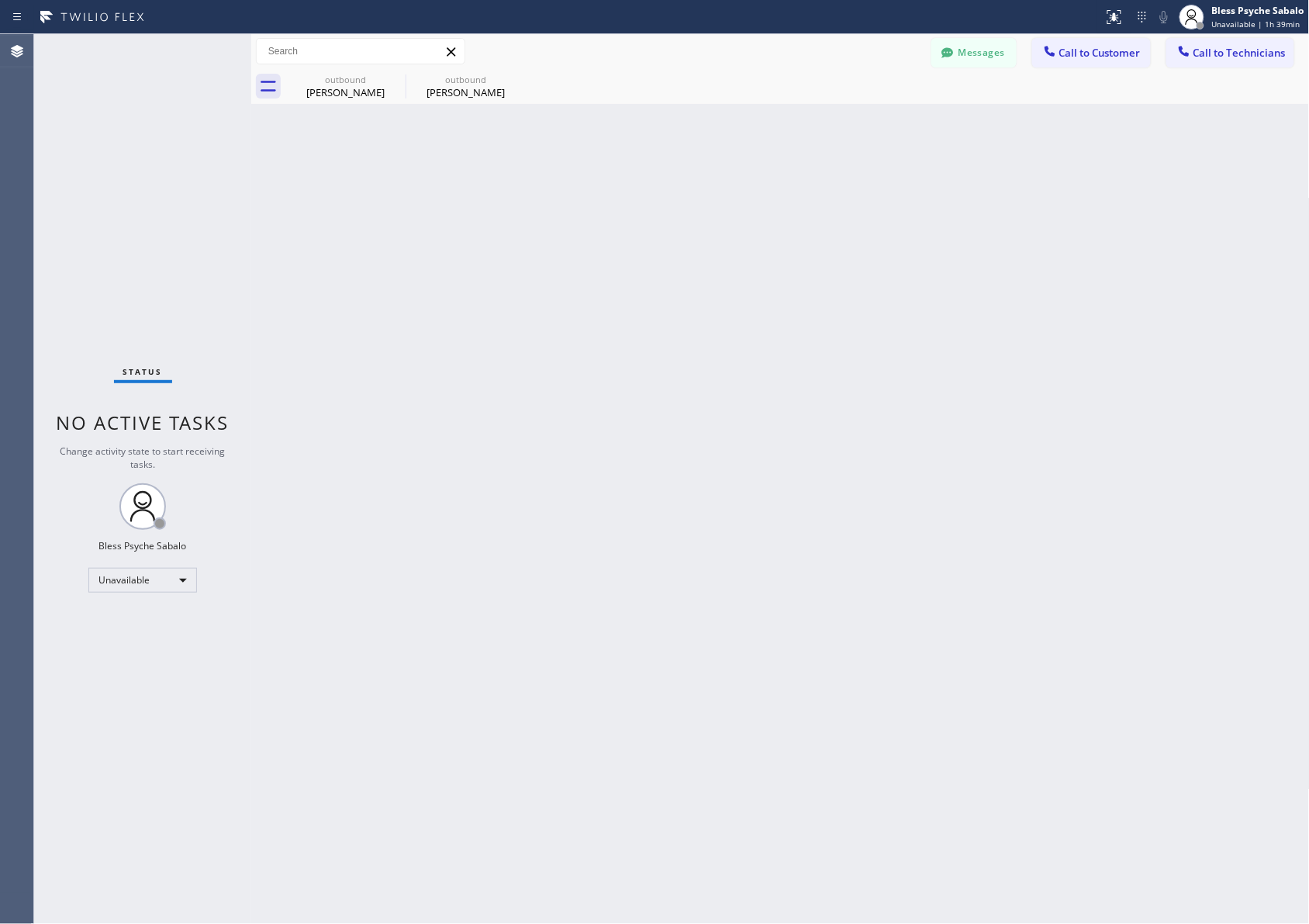
click at [873, 148] on div "Back to Dashboard Change Sender ID Customers Technicians MB [PERSON_NAME] [DATE…" at bounding box center [780, 479] width 1059 height 890
click at [518, 79] on icon at bounding box center [515, 79] width 18 height 18
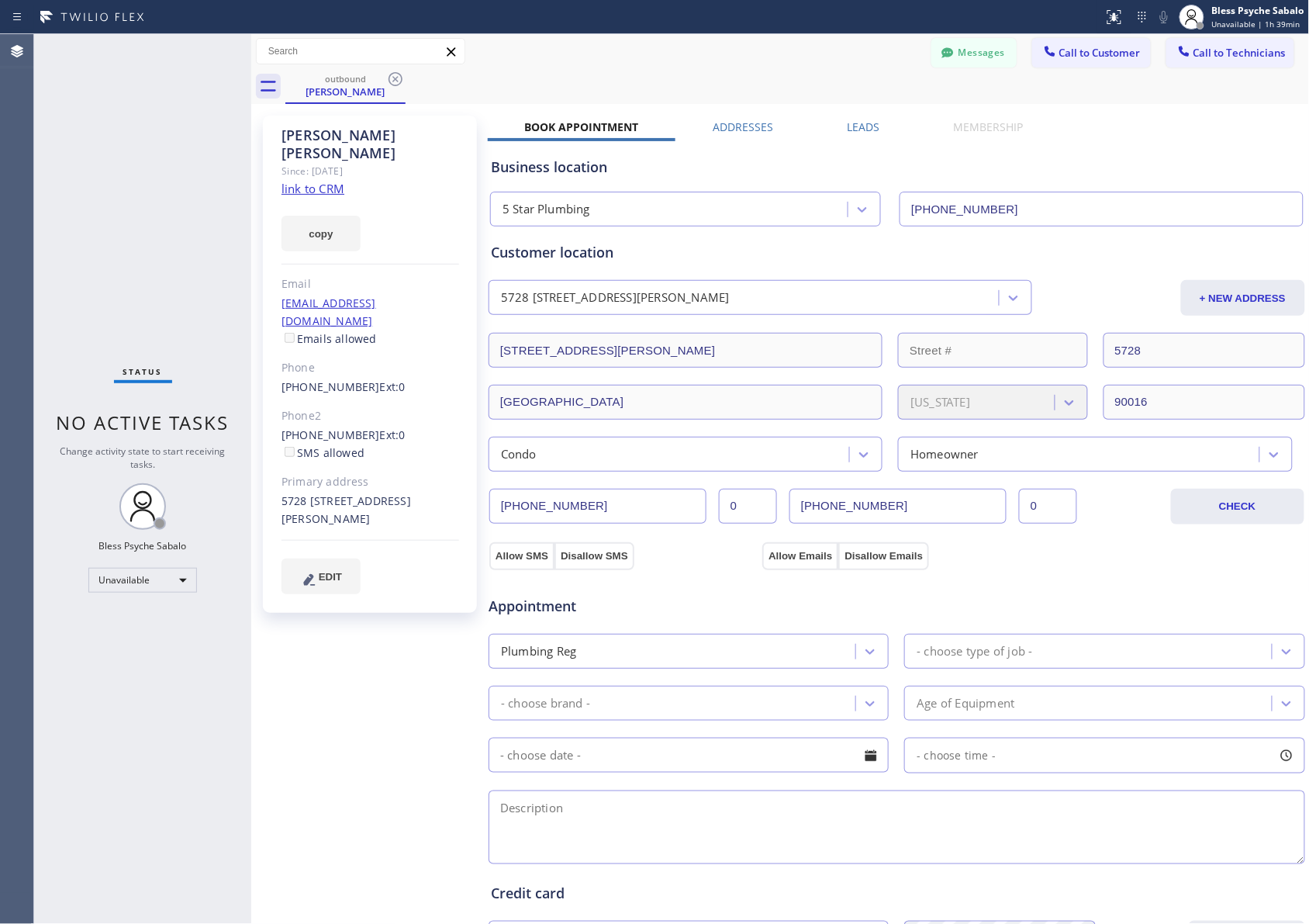
drag, startPoint x: 467, startPoint y: 179, endPoint x: 350, endPoint y: 105, distance: 138.4
click at [463, 177] on div "[PERSON_NAME] Since: [DATE] link to CRM copy Email [EMAIL_ADDRESS][DOMAIN_NAME]…" at bounding box center [370, 364] width 214 height 498
click at [389, 77] on icon at bounding box center [396, 79] width 14 height 14
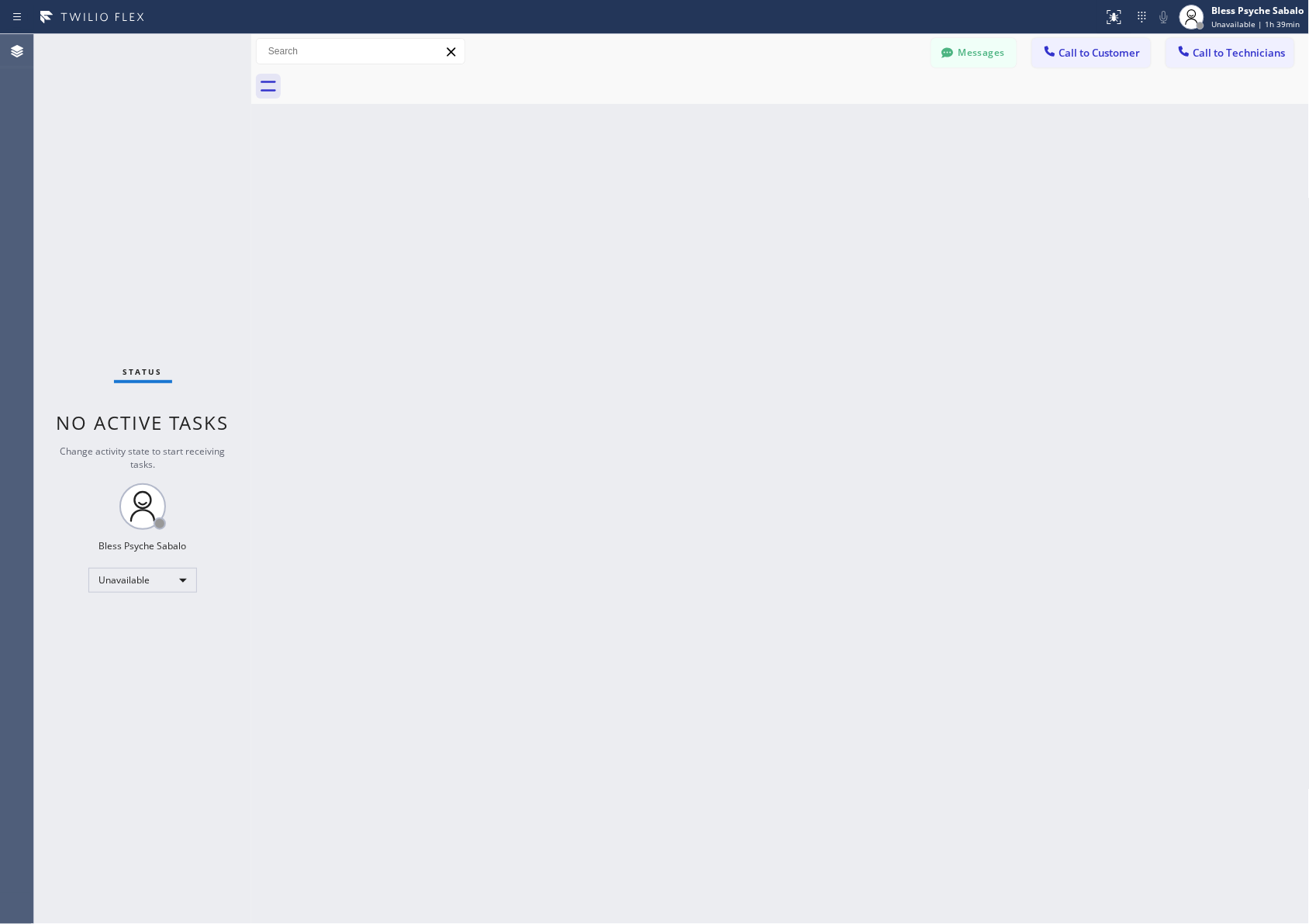
click at [548, 90] on div at bounding box center [798, 87] width 1025 height 35
click at [873, 56] on span "Call to Technicians" at bounding box center [1239, 53] width 92 height 14
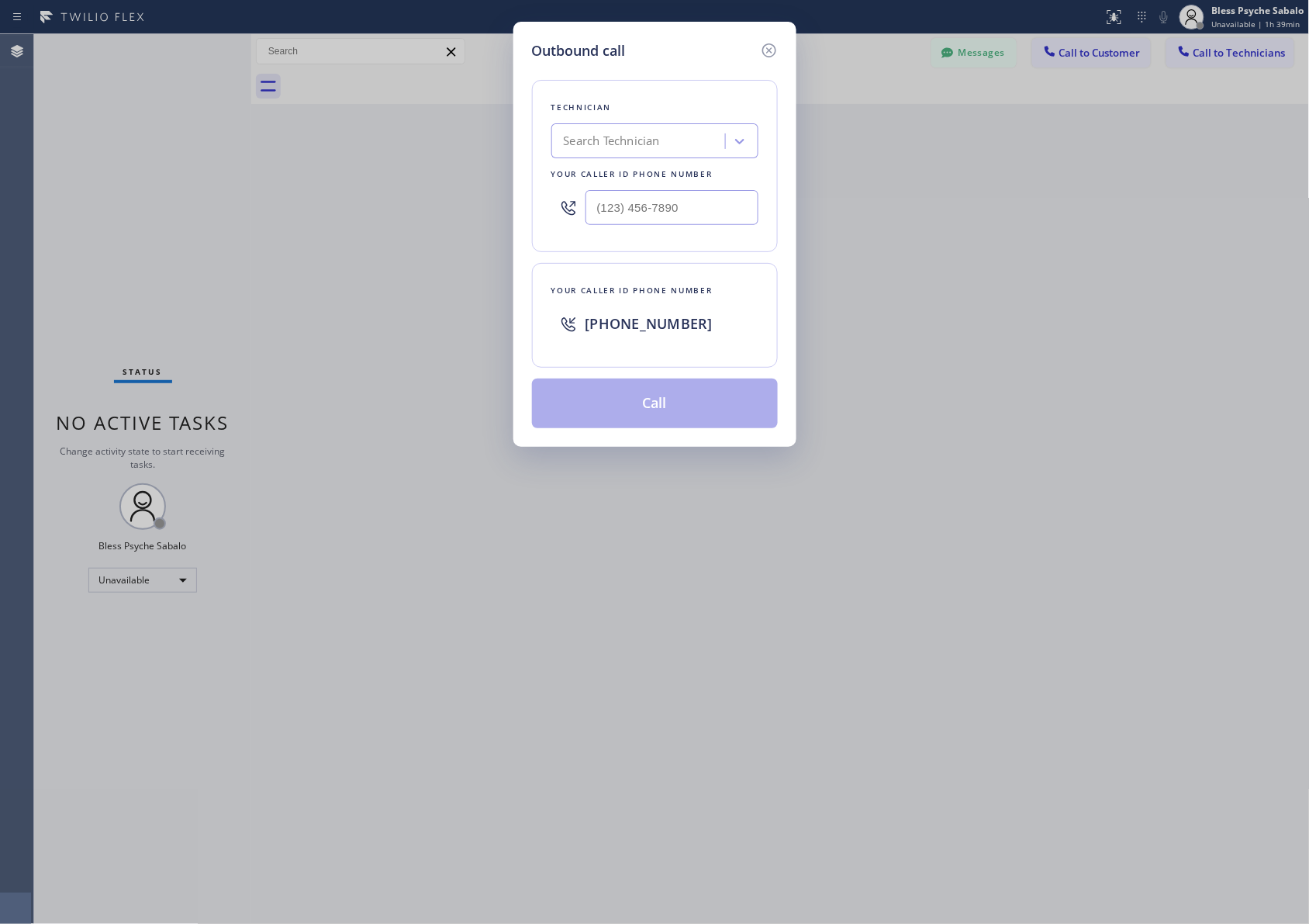
click at [687, 148] on div "Search Technician" at bounding box center [640, 141] width 169 height 27
type input "m"
type input "mich"
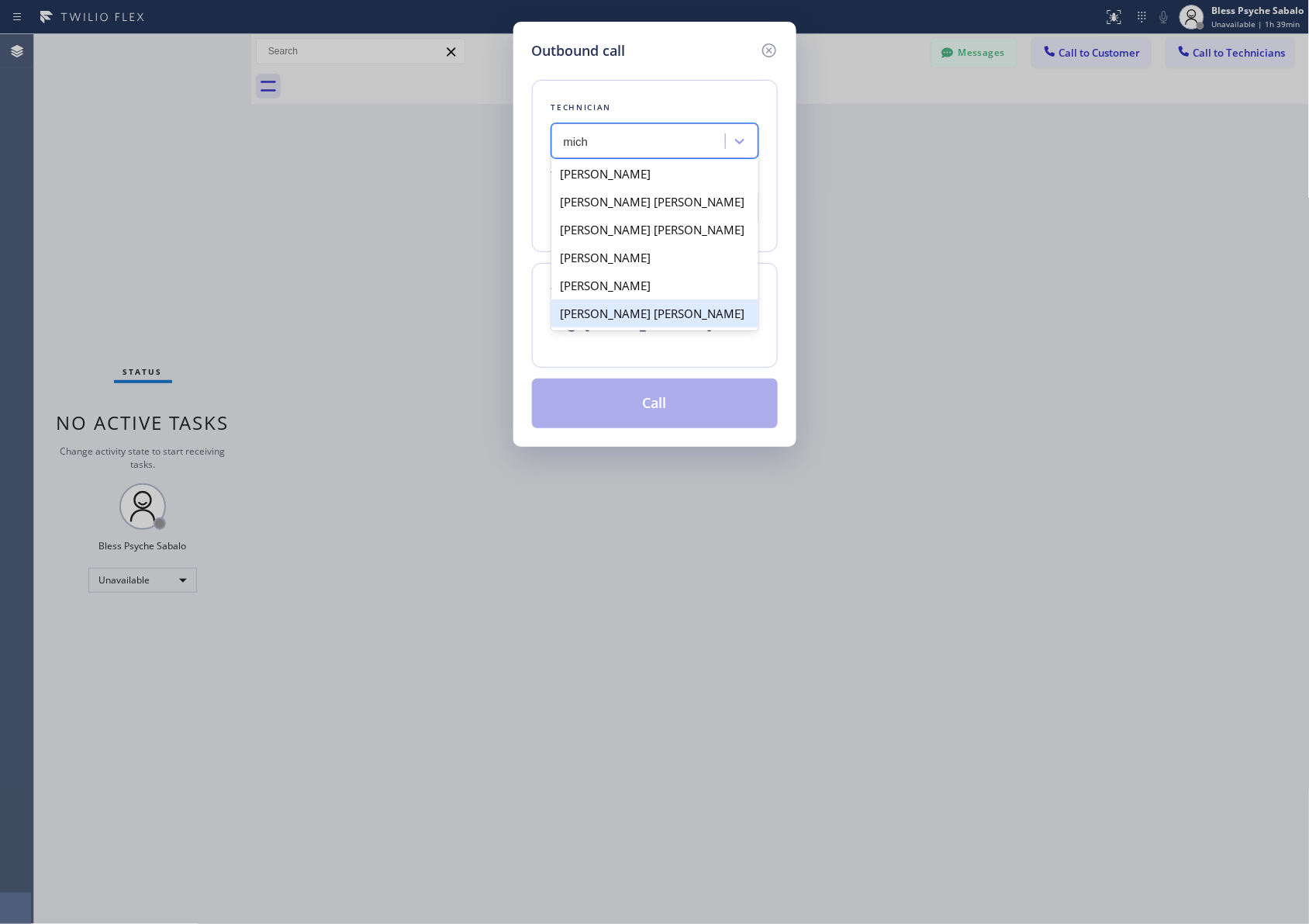
click at [648, 307] on div "[PERSON_NAME] [PERSON_NAME]" at bounding box center [654, 313] width 207 height 28
type input "[PHONE_NUMBER]"
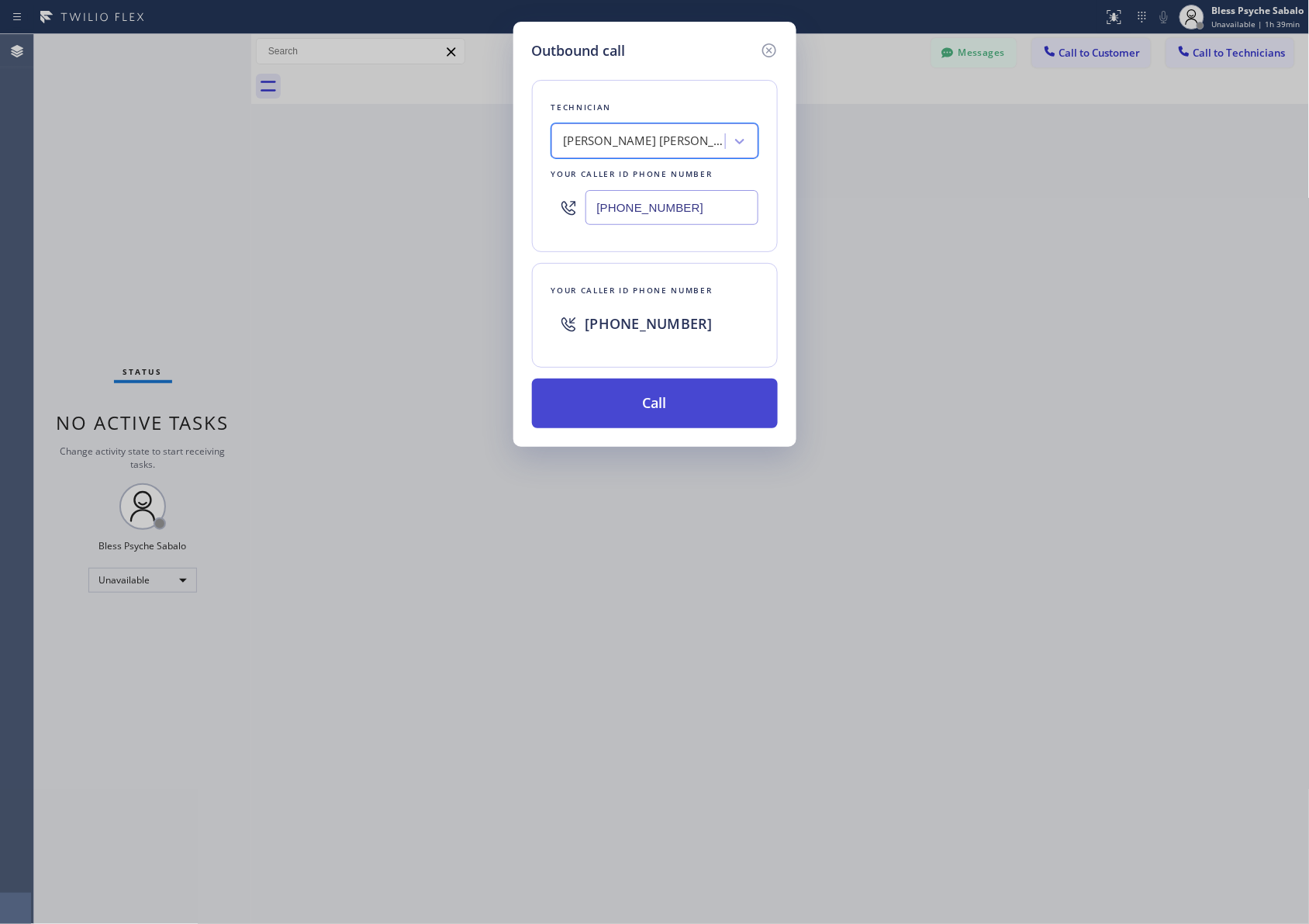
click at [678, 396] on button "Call" at bounding box center [654, 403] width 246 height 50
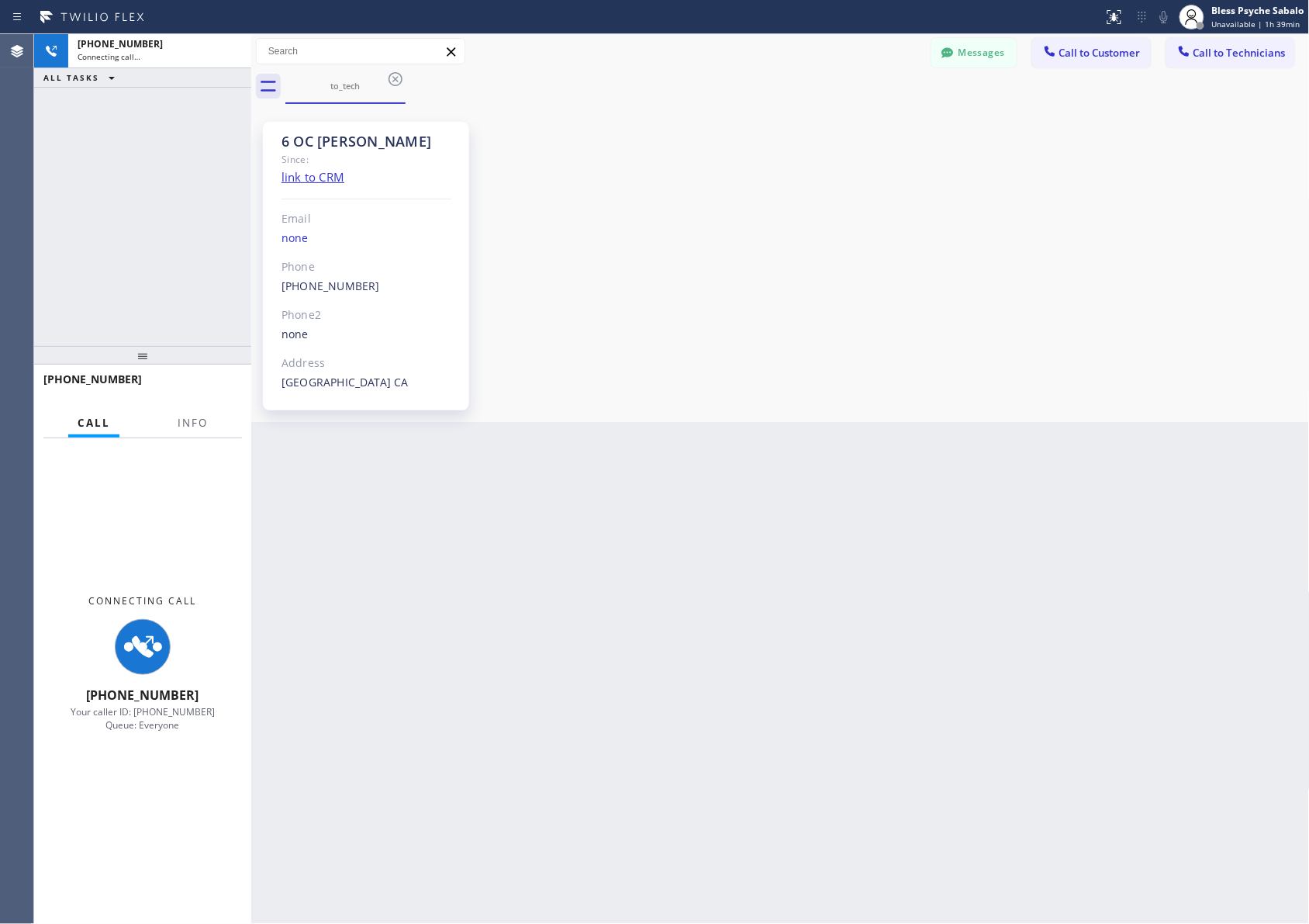
click at [684, 312] on div "6 OC [PERSON_NAME] Since: link to CRM Email none Phone [PHONE_NUMBER] Outbound …" at bounding box center [781, 263] width 1051 height 311
click at [574, 289] on div "6 OC [PERSON_NAME] Since: link to CRM Email none Phone [PHONE_NUMBER] Outbound …" at bounding box center [781, 263] width 1051 height 311
click at [583, 60] on div "Messages Call to Customer Call to Technicians Outbound call Location 5 Star Plu…" at bounding box center [780, 51] width 1059 height 27
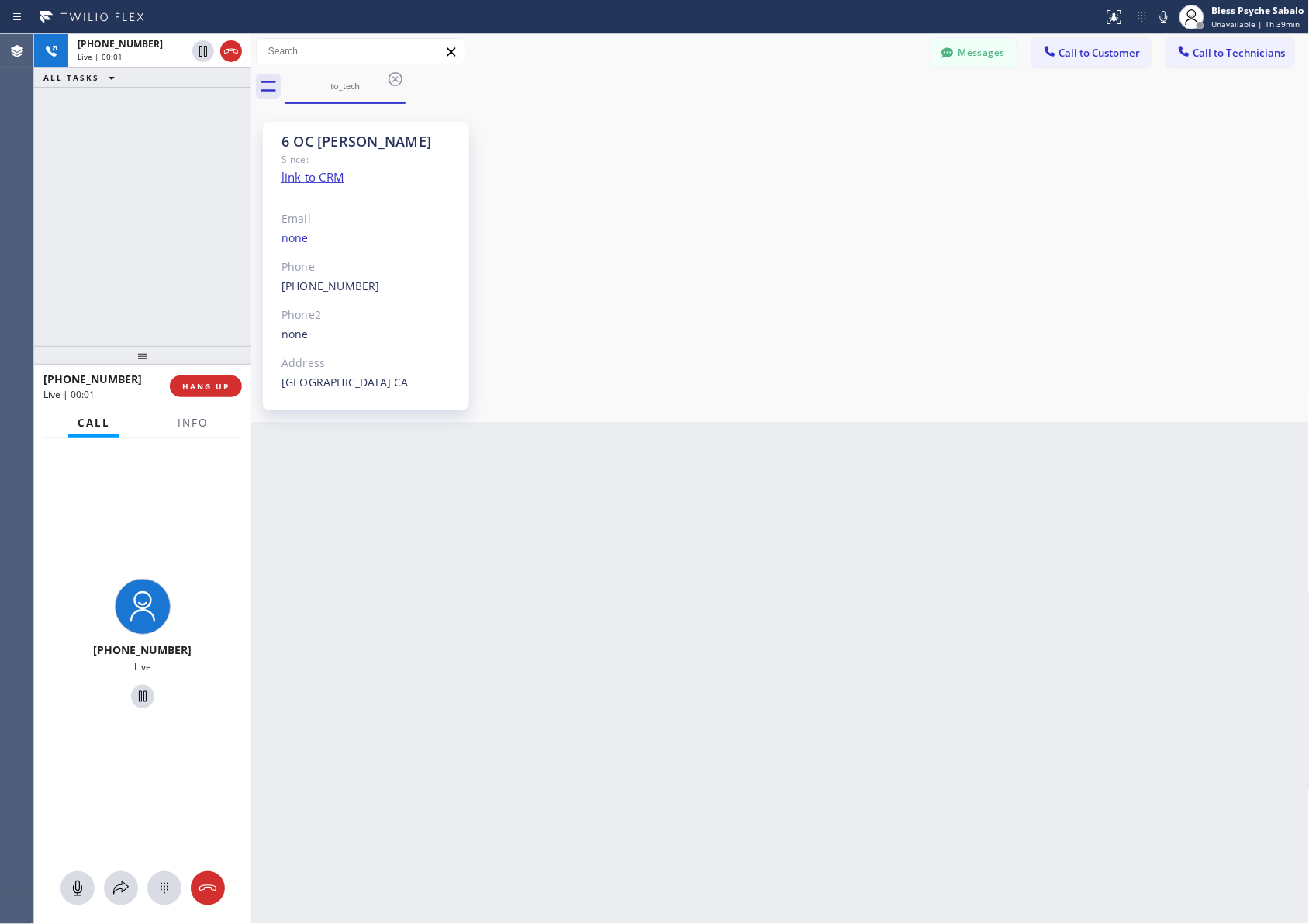
click at [537, 477] on div "Back to Dashboard Change Sender ID Customers Technicians MB [PERSON_NAME] [DATE…" at bounding box center [780, 479] width 1059 height 890
drag, startPoint x: 191, startPoint y: 394, endPoint x: 190, endPoint y: 384, distance: 10.0
click at [191, 394] on button "HANG UP" at bounding box center [206, 386] width 72 height 22
click at [187, 353] on div at bounding box center [142, 355] width 217 height 18
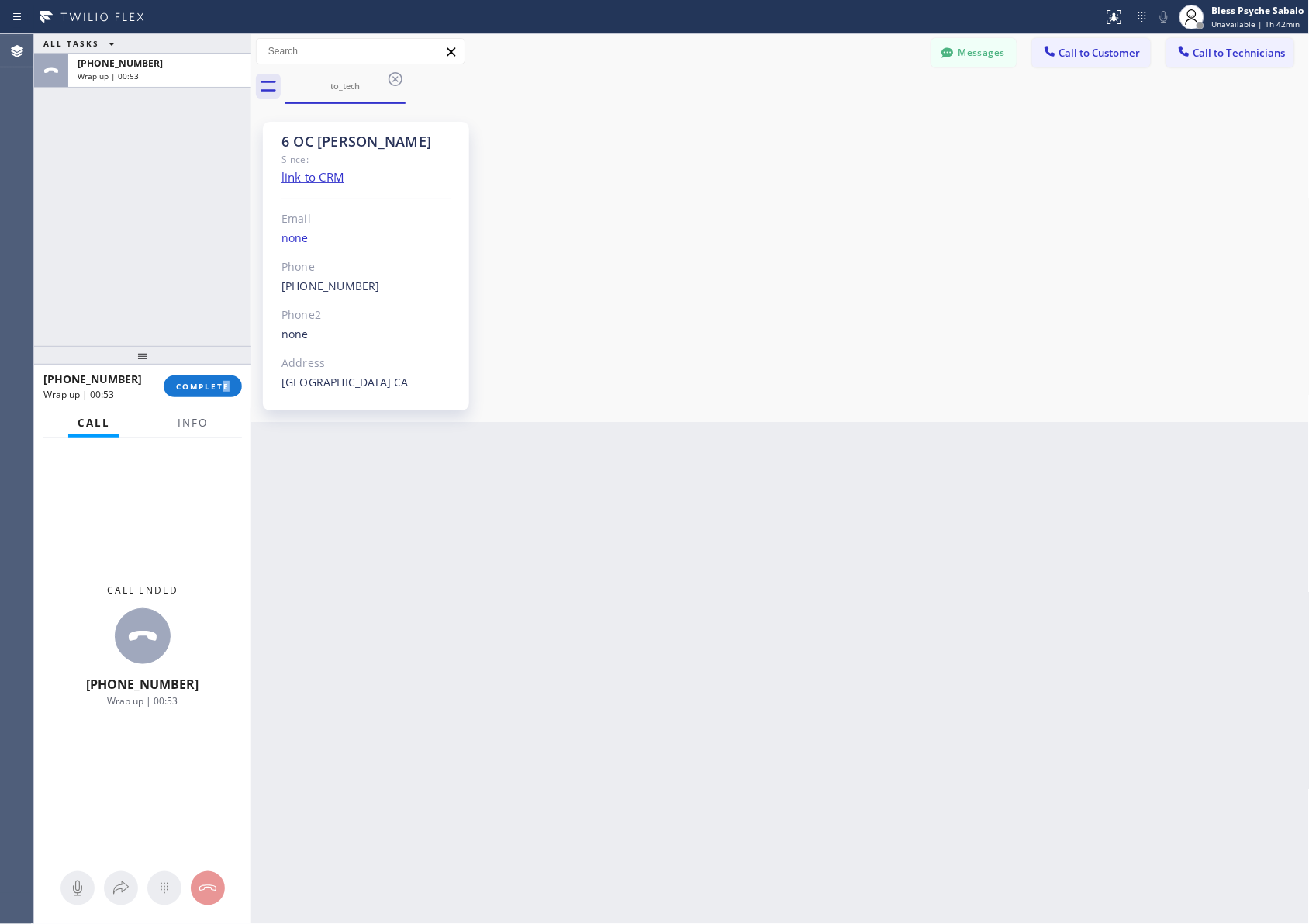
click at [225, 371] on div "[PHONE_NUMBER] Wrap up | 00:53 COMPLETE" at bounding box center [142, 386] width 198 height 40
click at [591, 105] on div "6 OC [PERSON_NAME] Since: link to CRM Email none Phone [PHONE_NUMBER] Outbound …" at bounding box center [780, 262] width 1059 height 318
click at [198, 390] on span "COMPLETE" at bounding box center [203, 386] width 54 height 11
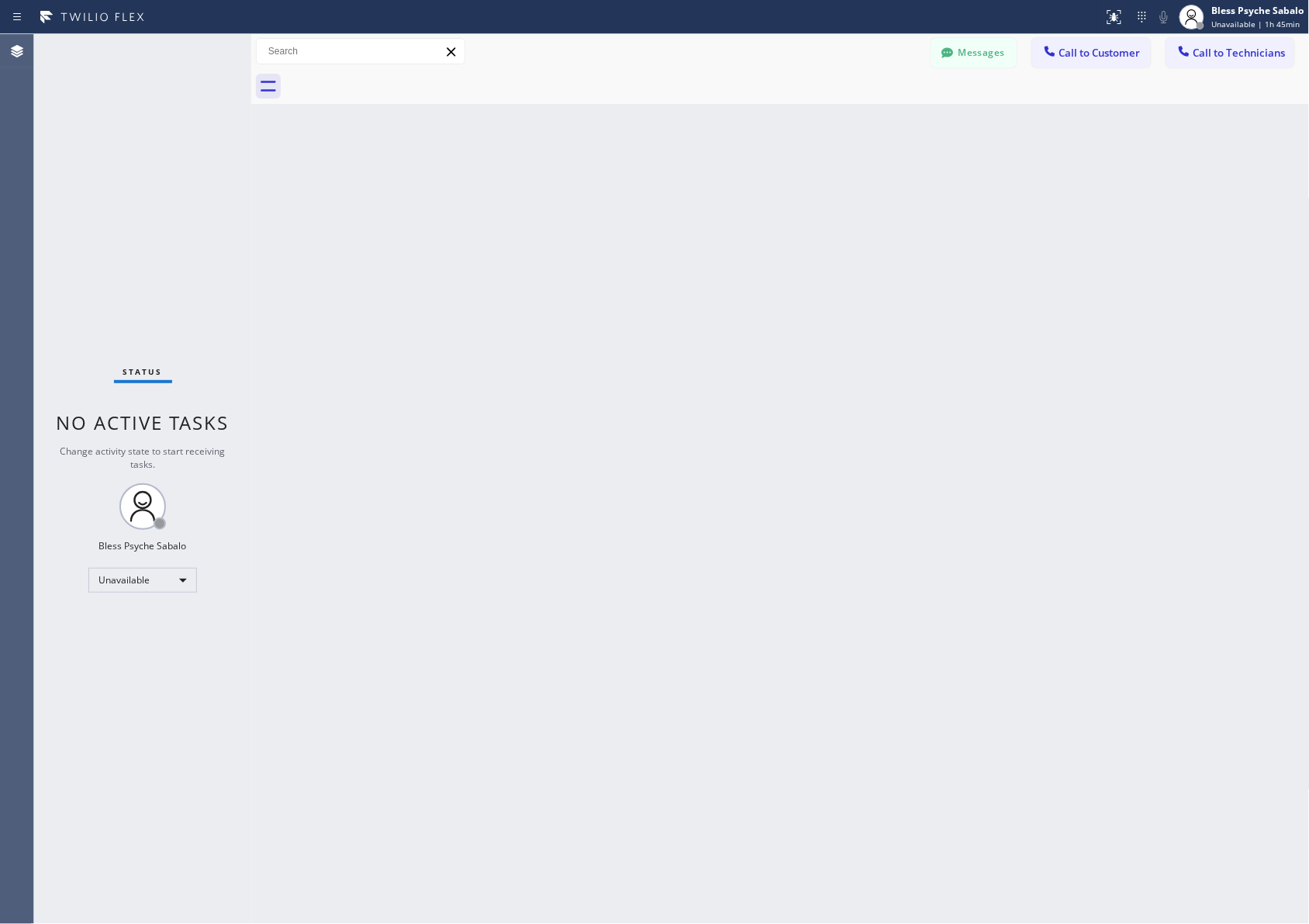
drag, startPoint x: 644, startPoint y: 240, endPoint x: 397, endPoint y: 48, distance: 312.8
click at [640, 237] on div "Back to Dashboard Change Sender ID Customers Technicians MB [PERSON_NAME] [DATE…" at bounding box center [780, 479] width 1059 height 890
click at [873, 60] on button "Call to Customer" at bounding box center [1091, 53] width 118 height 30
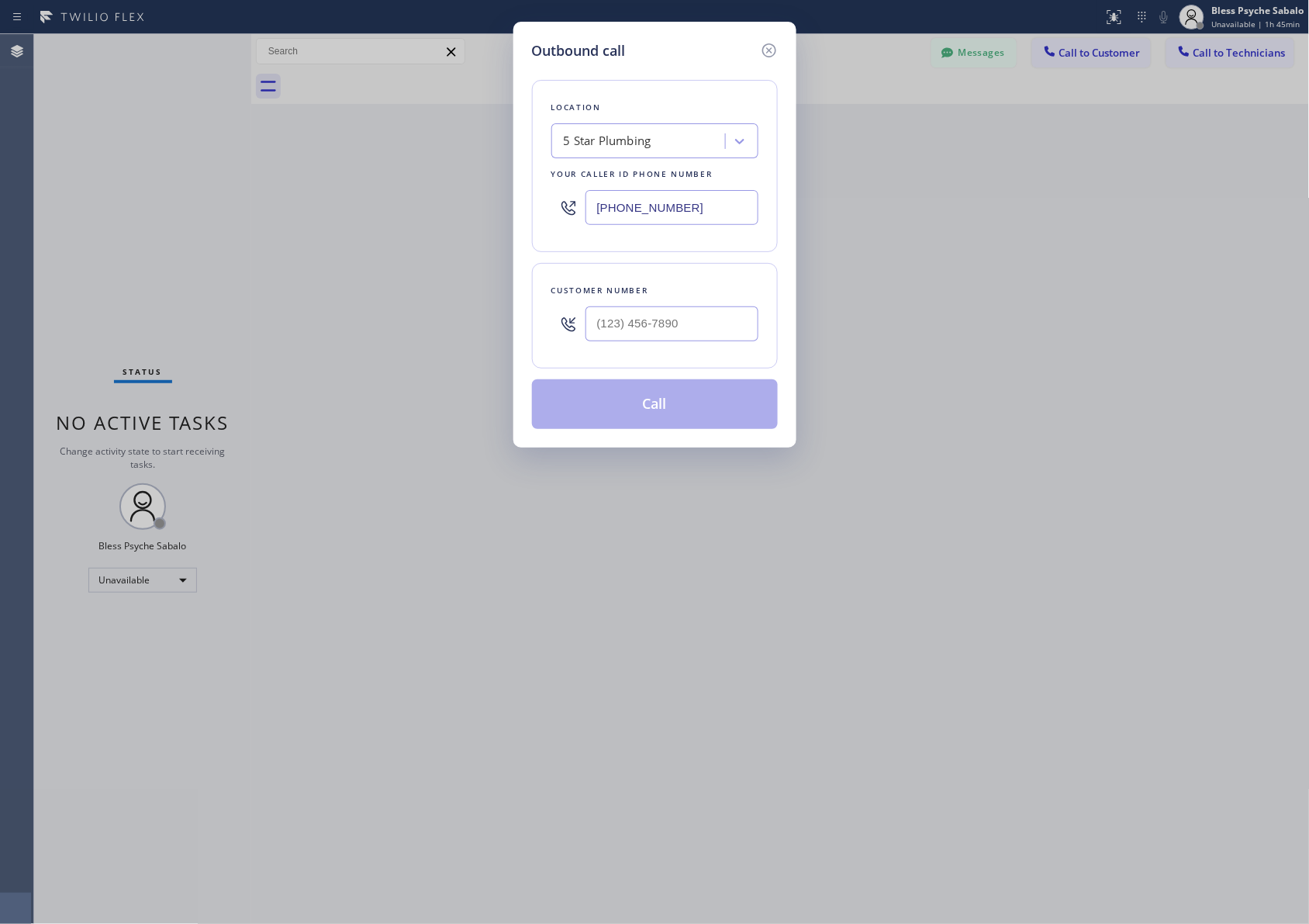
click at [724, 344] on div at bounding box center [671, 323] width 173 height 50
click at [733, 330] on input "(___) ___-____" at bounding box center [671, 324] width 173 height 35
paste input "626) 905-3419"
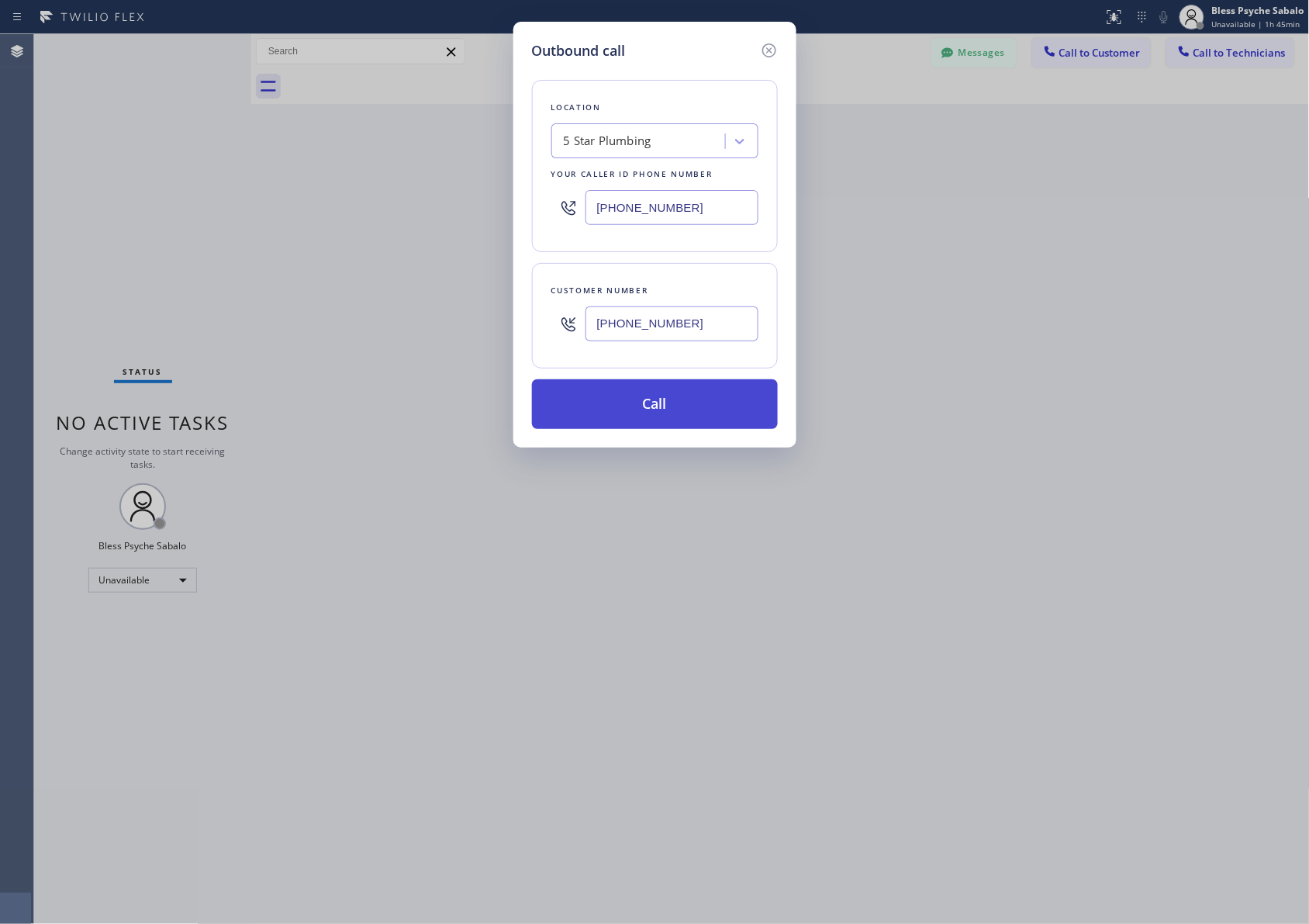
type input "[PHONE_NUMBER]"
click at [712, 400] on button "Call" at bounding box center [654, 404] width 246 height 50
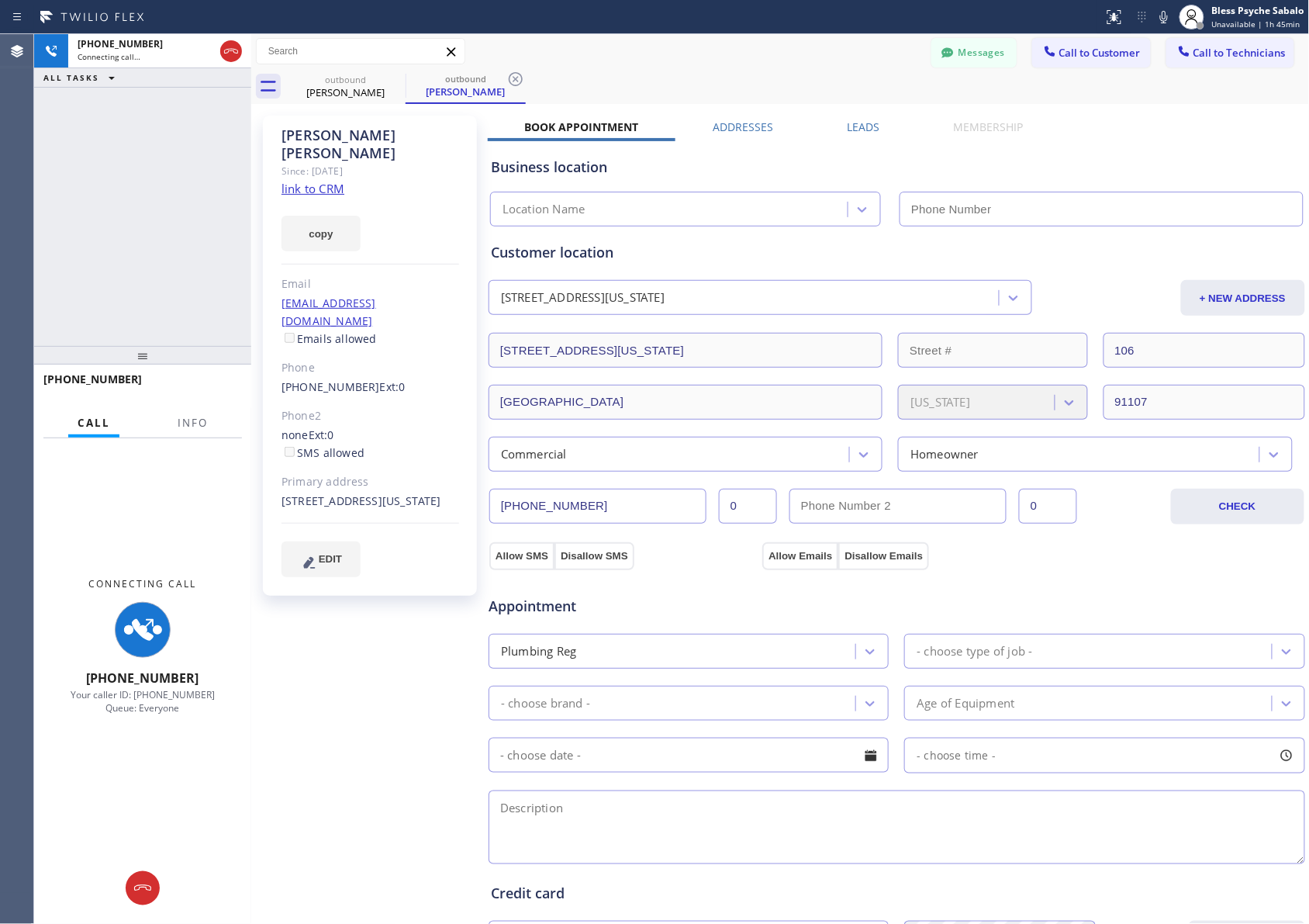
type input "[PHONE_NUMBER]"
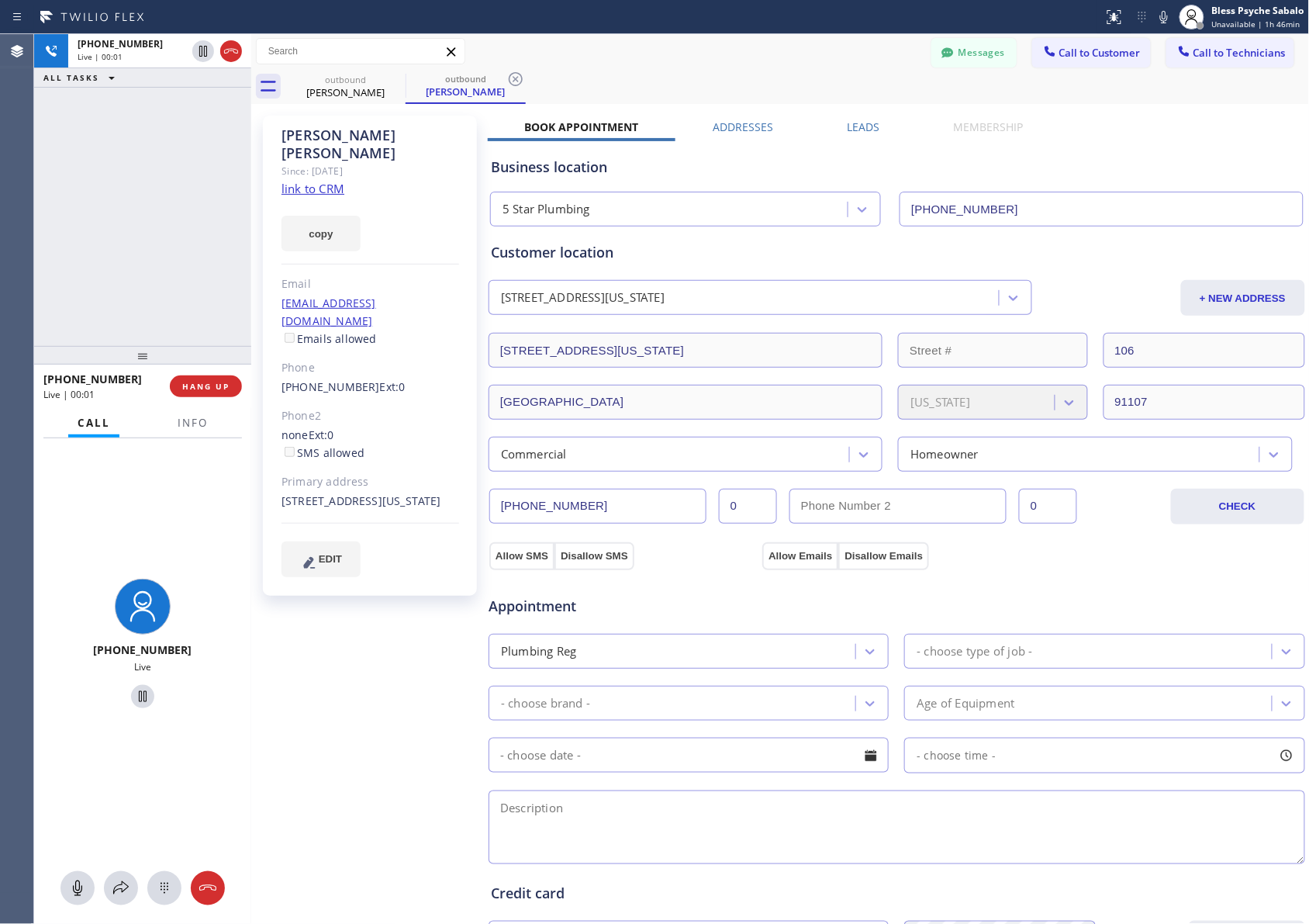
drag, startPoint x: 435, startPoint y: 618, endPoint x: 426, endPoint y: 607, distance: 14.2
click at [431, 613] on div "[PERSON_NAME] Since: [DATE] link to CRM copy Email [EMAIL_ADDRESS][DOMAIN_NAME]…" at bounding box center [371, 626] width 232 height 1036
click at [210, 382] on span "HANG UP" at bounding box center [206, 386] width 47 height 11
click at [165, 264] on div "[PHONE_NUMBER] Live | 00:02 ALL TASKS ALL TASKS ACTIVE TASKS TASKS IN WRAP UP" at bounding box center [142, 190] width 217 height 312
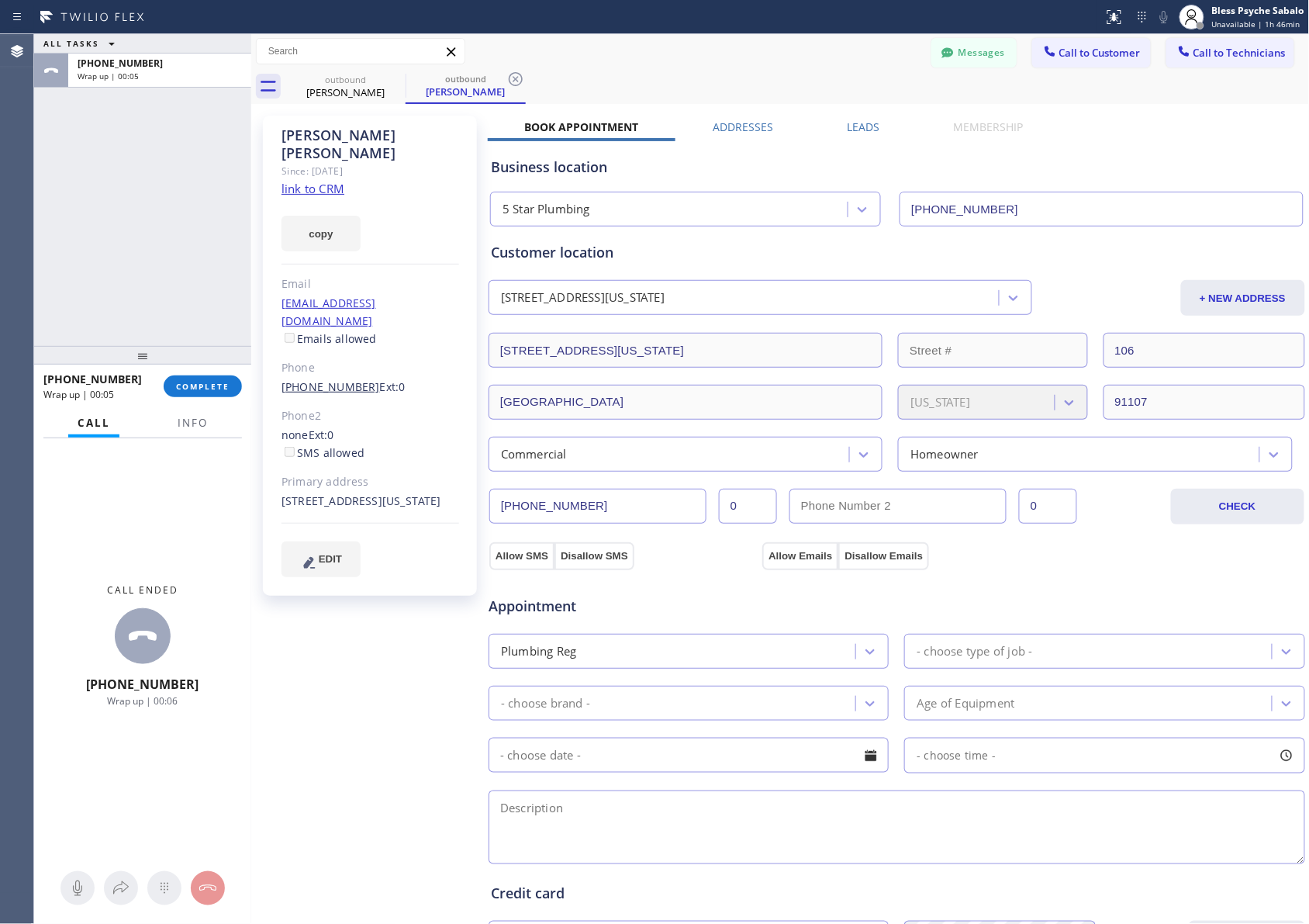
click at [336, 379] on link "[PHONE_NUMBER]" at bounding box center [331, 386] width 98 height 15
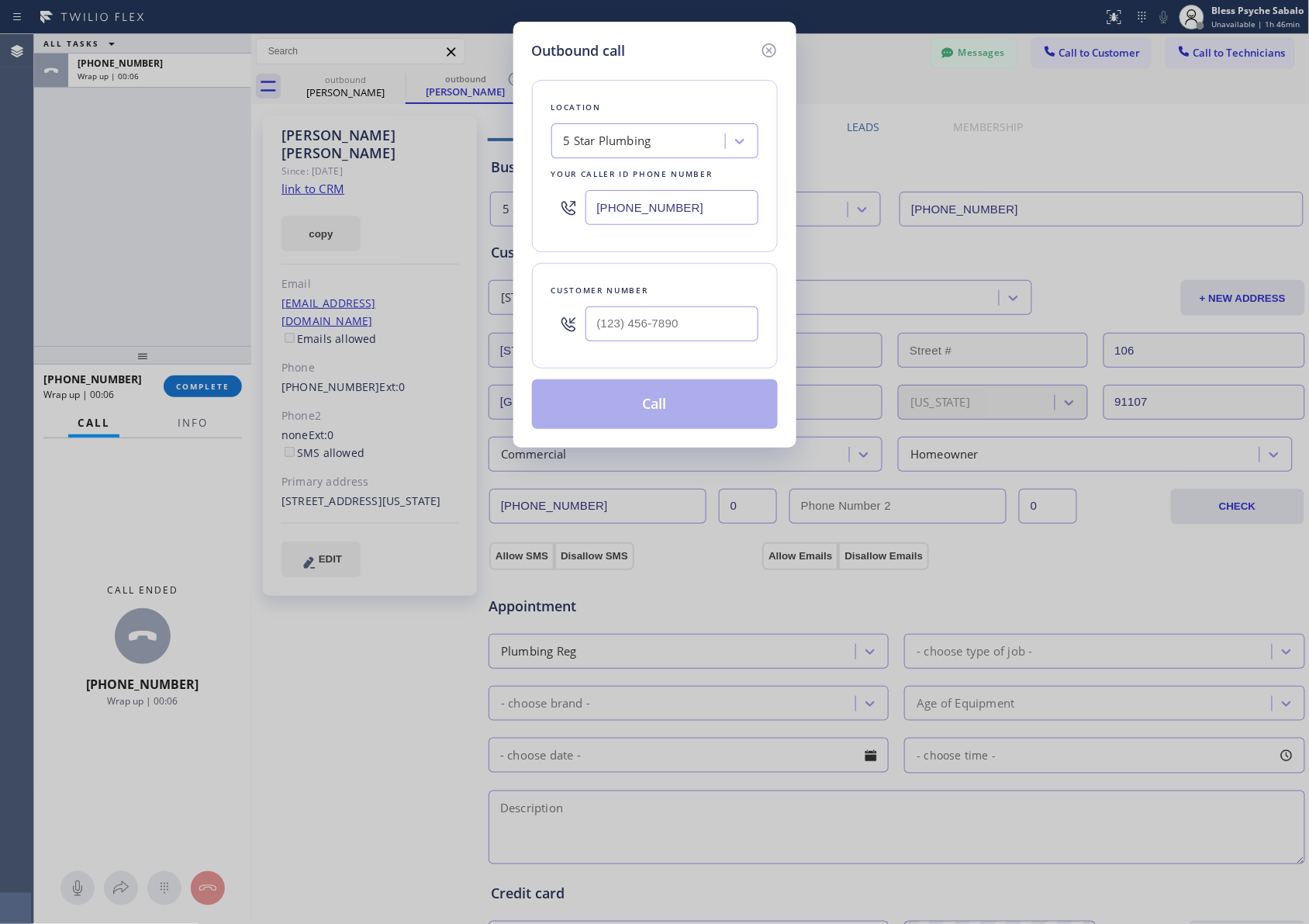
type input "[PHONE_NUMBER]"
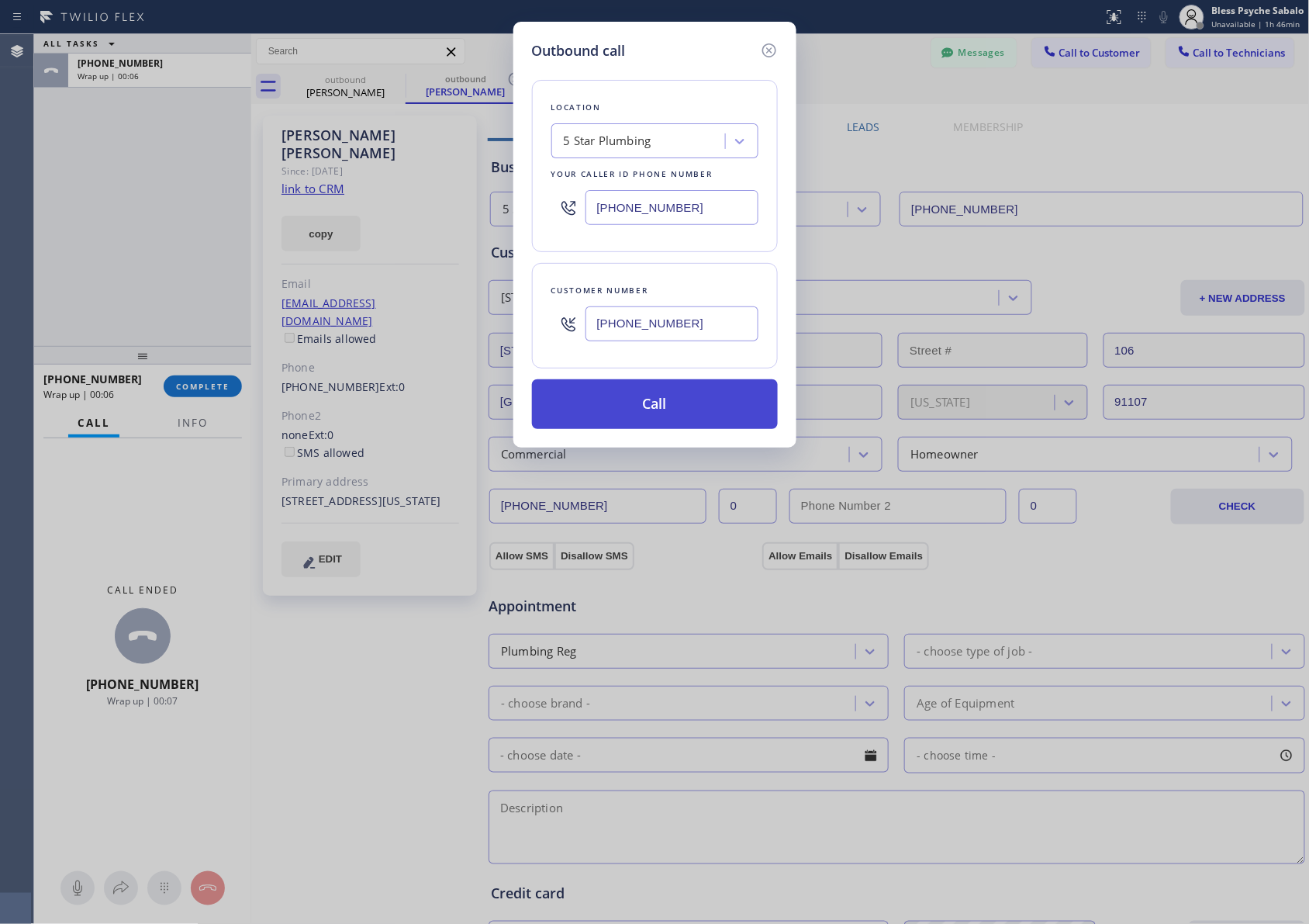
click at [668, 400] on button "Call" at bounding box center [654, 404] width 246 height 50
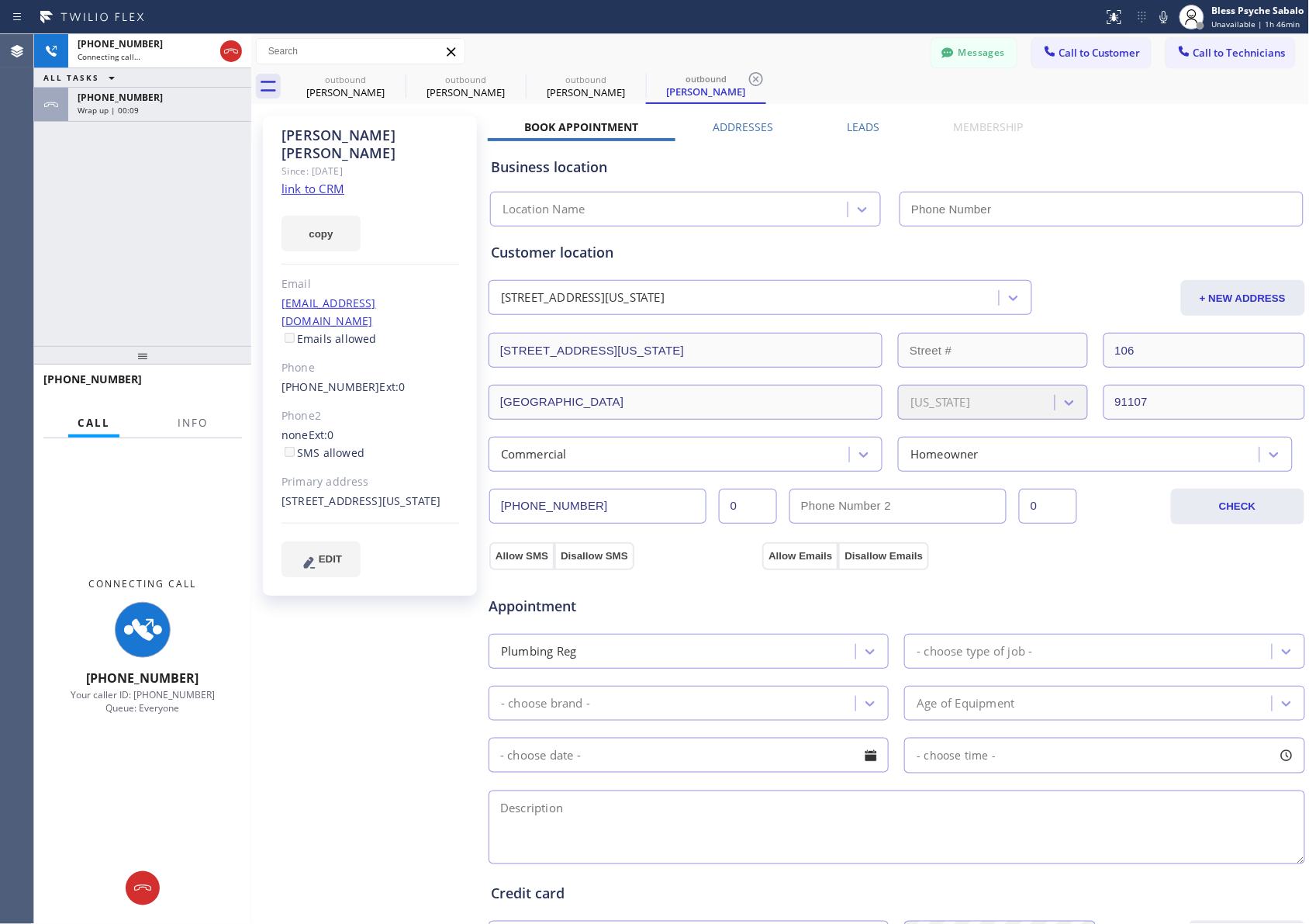
type input "[PHONE_NUMBER]"
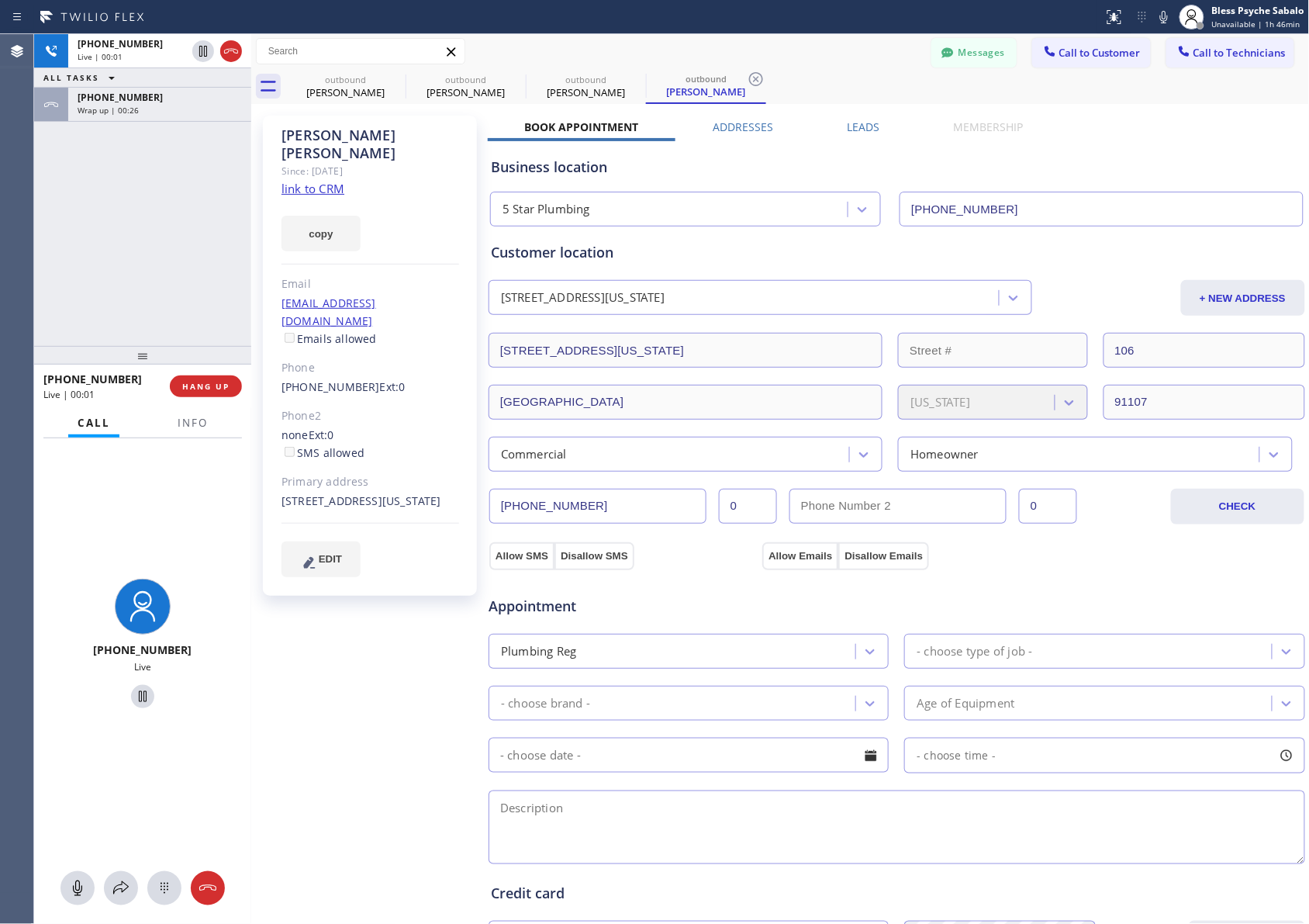
click at [423, 632] on div "[PERSON_NAME] Since: [DATE] link to CRM copy Email [EMAIL_ADDRESS][DOMAIN_NAME]…" at bounding box center [371, 626] width 232 height 1036
click at [221, 385] on span "HANG UP" at bounding box center [206, 386] width 47 height 11
click at [183, 269] on div "[PHONE_NUMBER] Live | 02:32 ALL TASKS ALL TASKS ACTIVE TASKS TASKS IN WRAP UP […" at bounding box center [142, 190] width 217 height 312
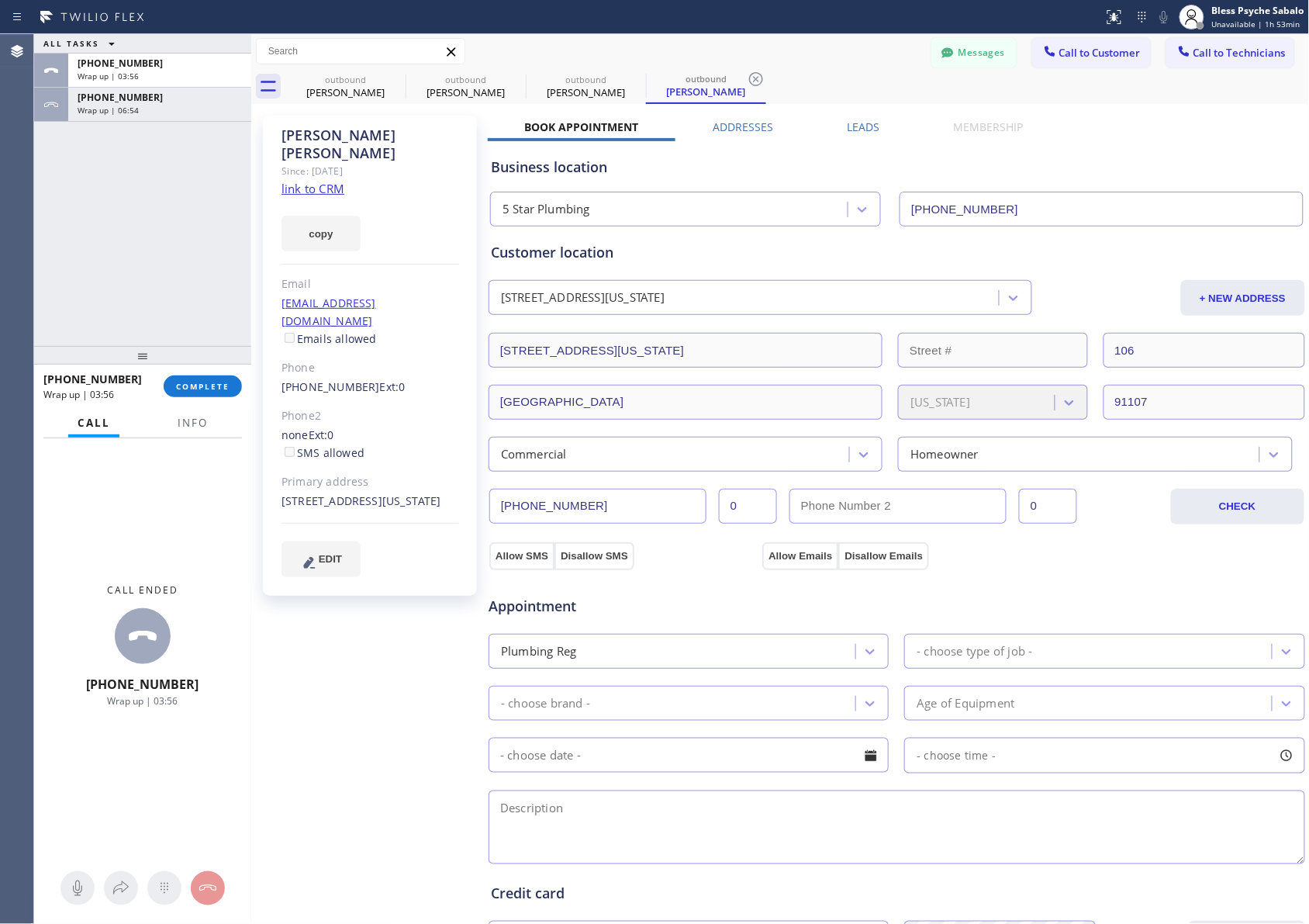
click at [215, 405] on div "[PHONE_NUMBER] Wrap up | 03:56 COMPLETE" at bounding box center [142, 386] width 198 height 40
click at [218, 386] on span "COMPLETE" at bounding box center [203, 386] width 54 height 11
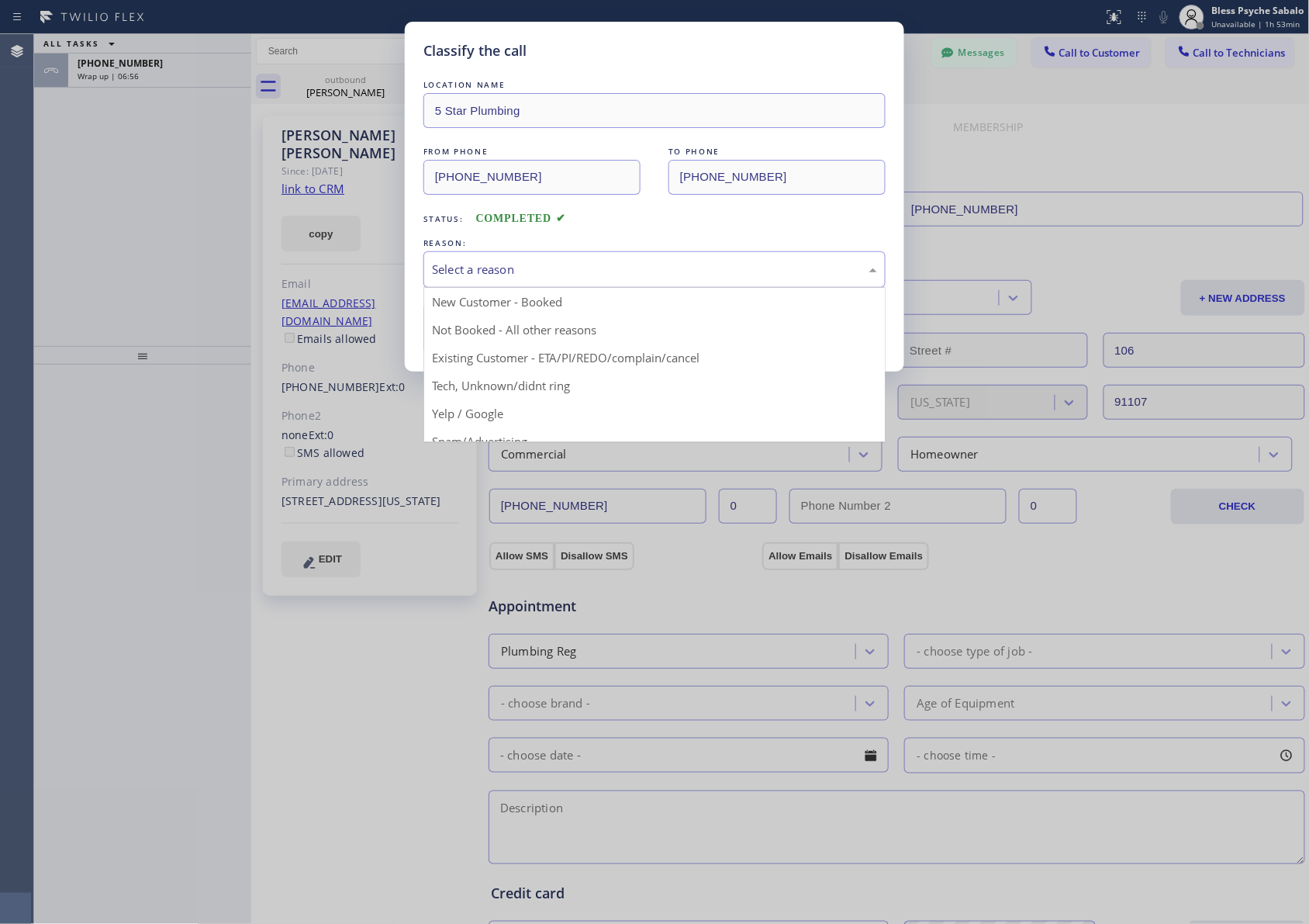
click at [603, 269] on div "Select a reason" at bounding box center [654, 269] width 445 height 18
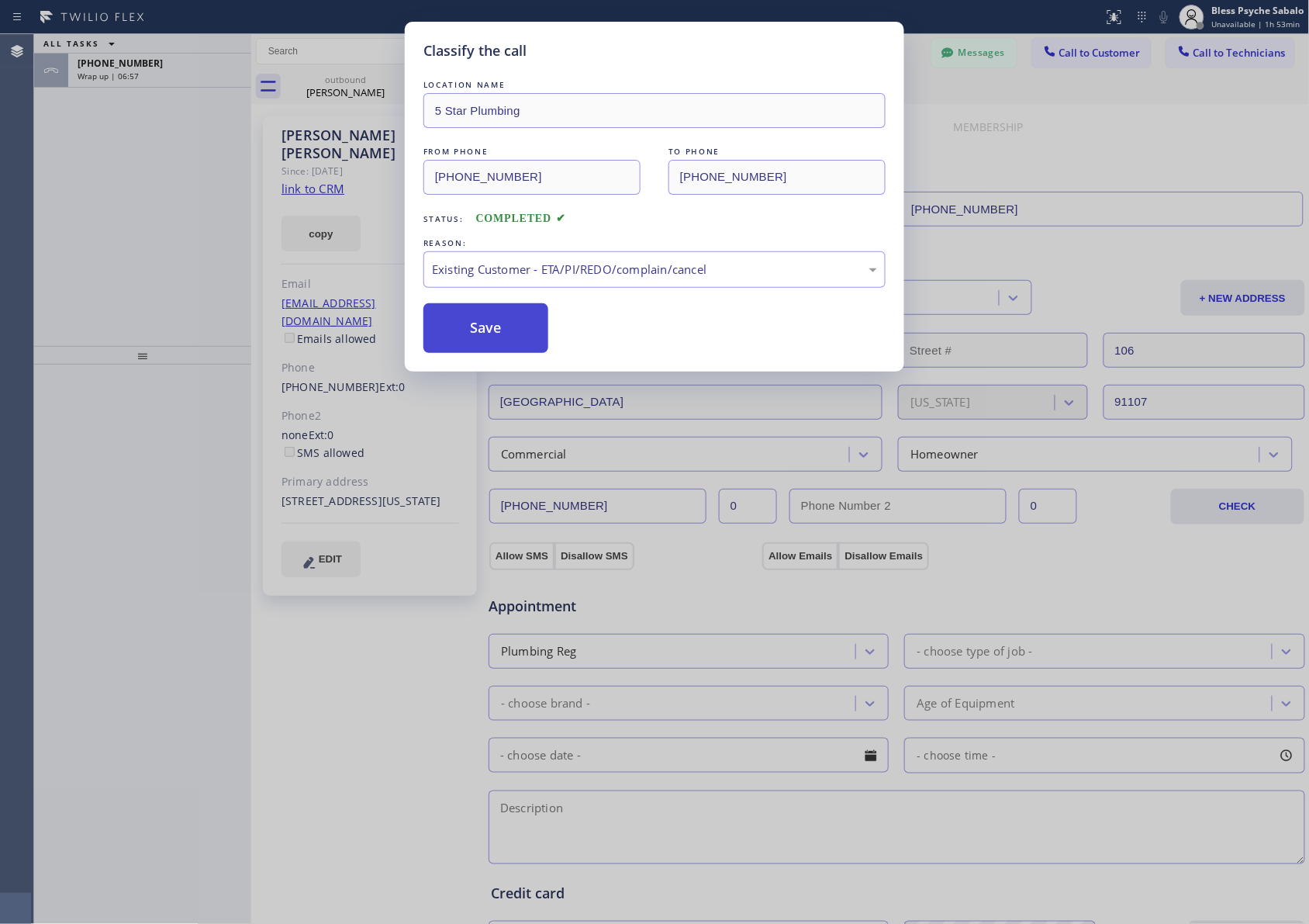
click at [497, 331] on button "Save" at bounding box center [486, 328] width 125 height 50
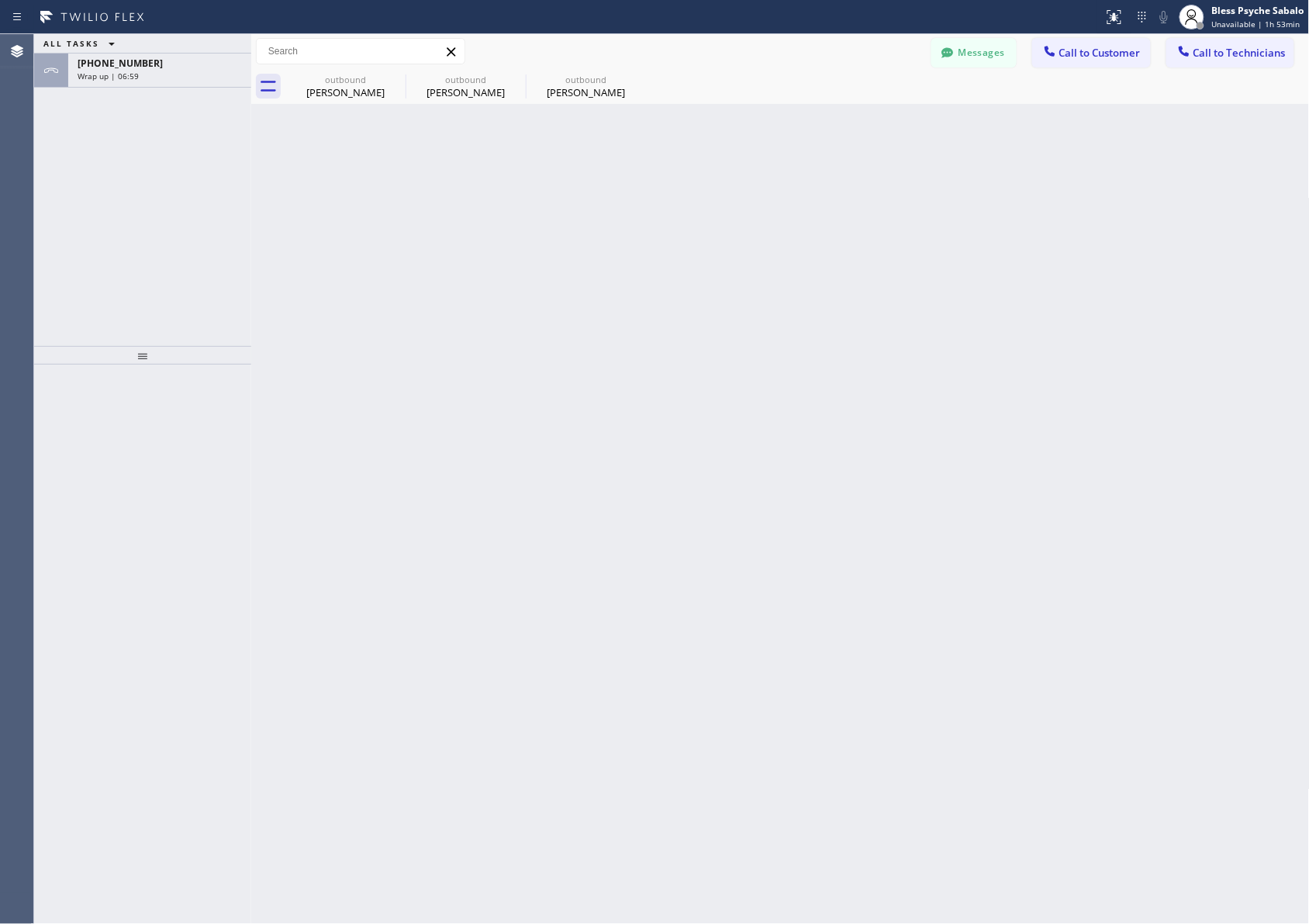
drag, startPoint x: 598, startPoint y: 233, endPoint x: 560, endPoint y: 187, distance: 59.7
click at [596, 229] on div "Back to Dashboard Change Sender ID Customers Technicians MB [PERSON_NAME] [DATE…" at bounding box center [780, 479] width 1059 height 890
click at [391, 80] on icon at bounding box center [395, 79] width 18 height 18
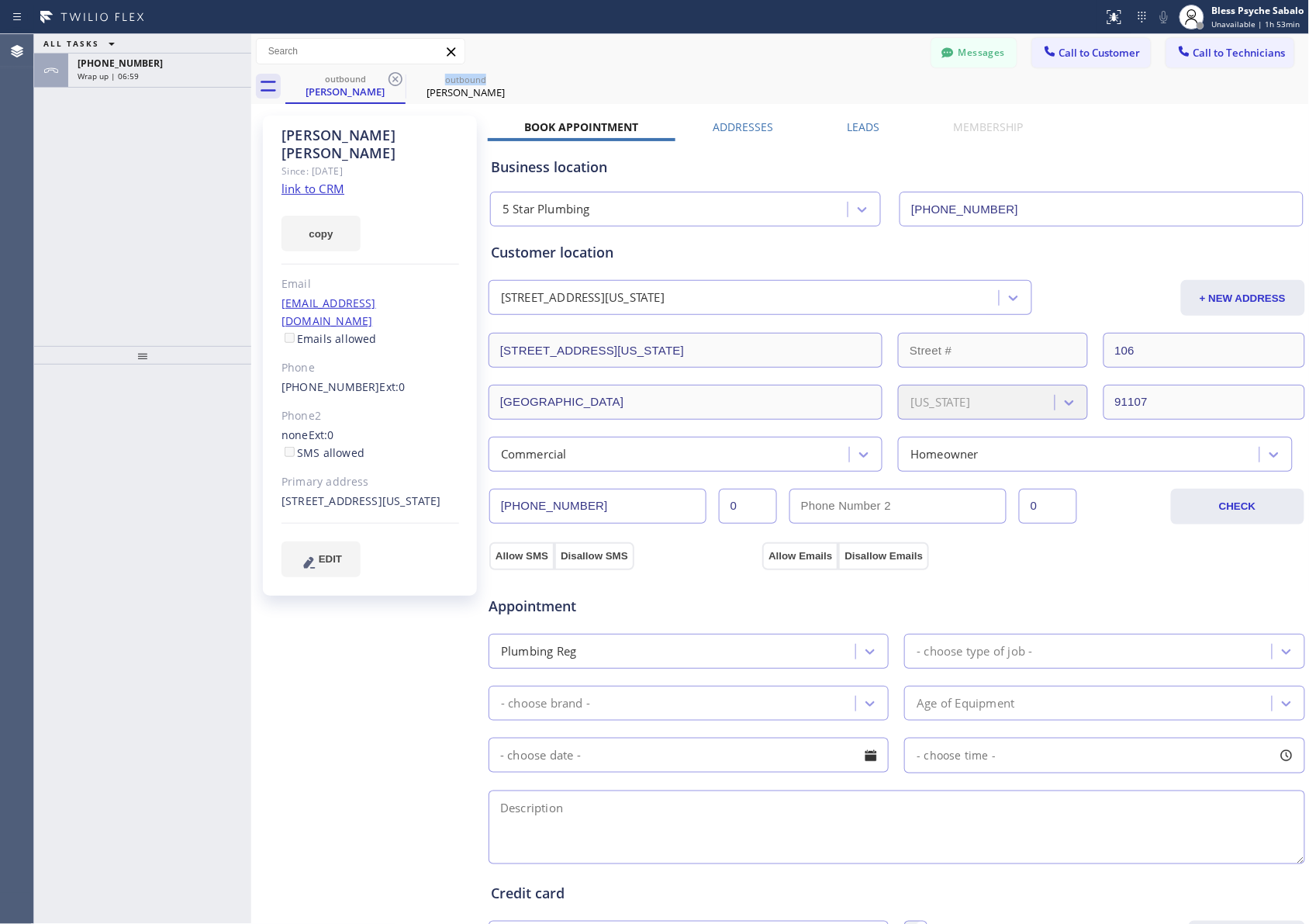
click at [391, 80] on icon at bounding box center [395, 79] width 18 height 18
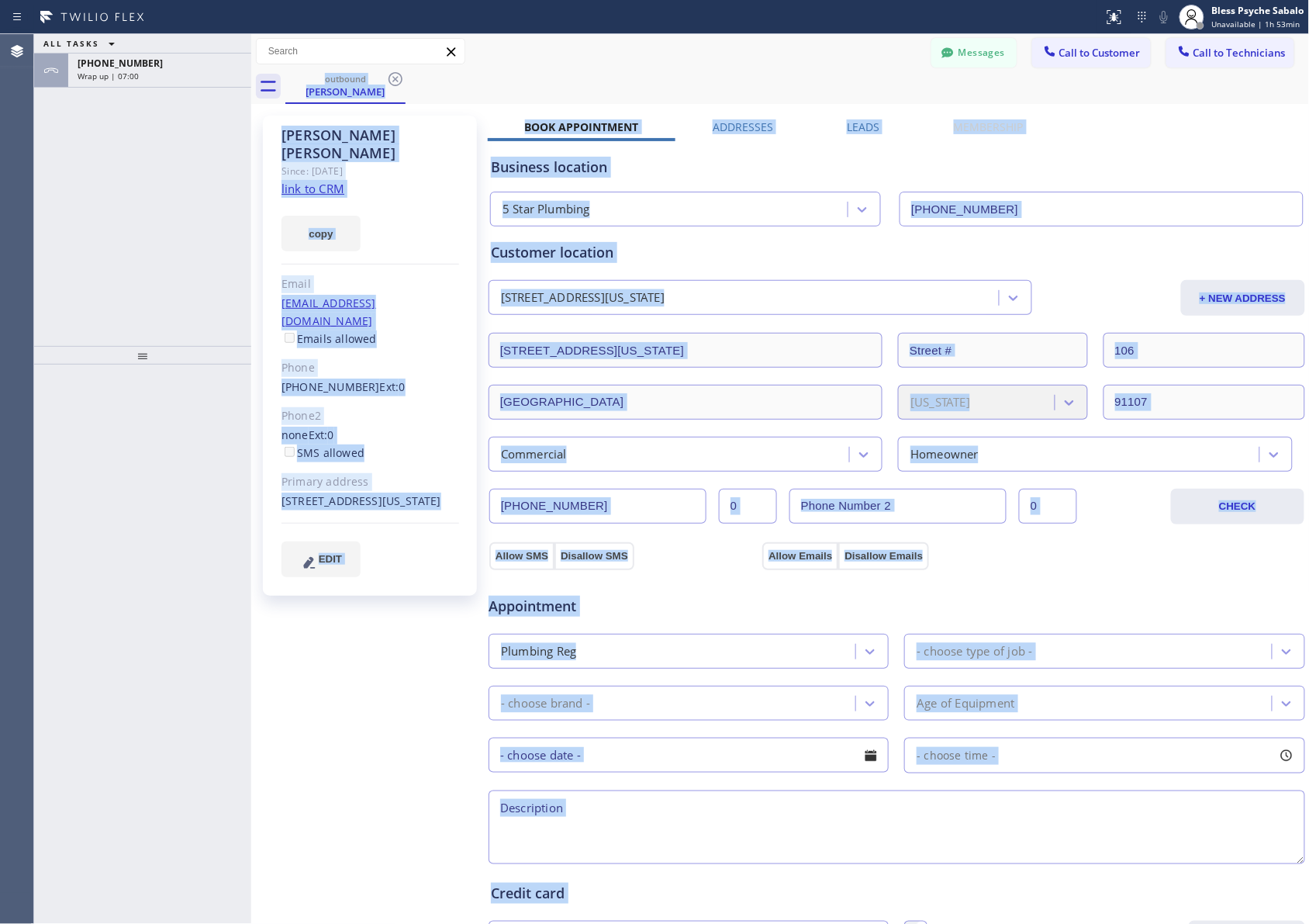
click at [391, 80] on div "outbound [PERSON_NAME]" at bounding box center [798, 87] width 1025 height 35
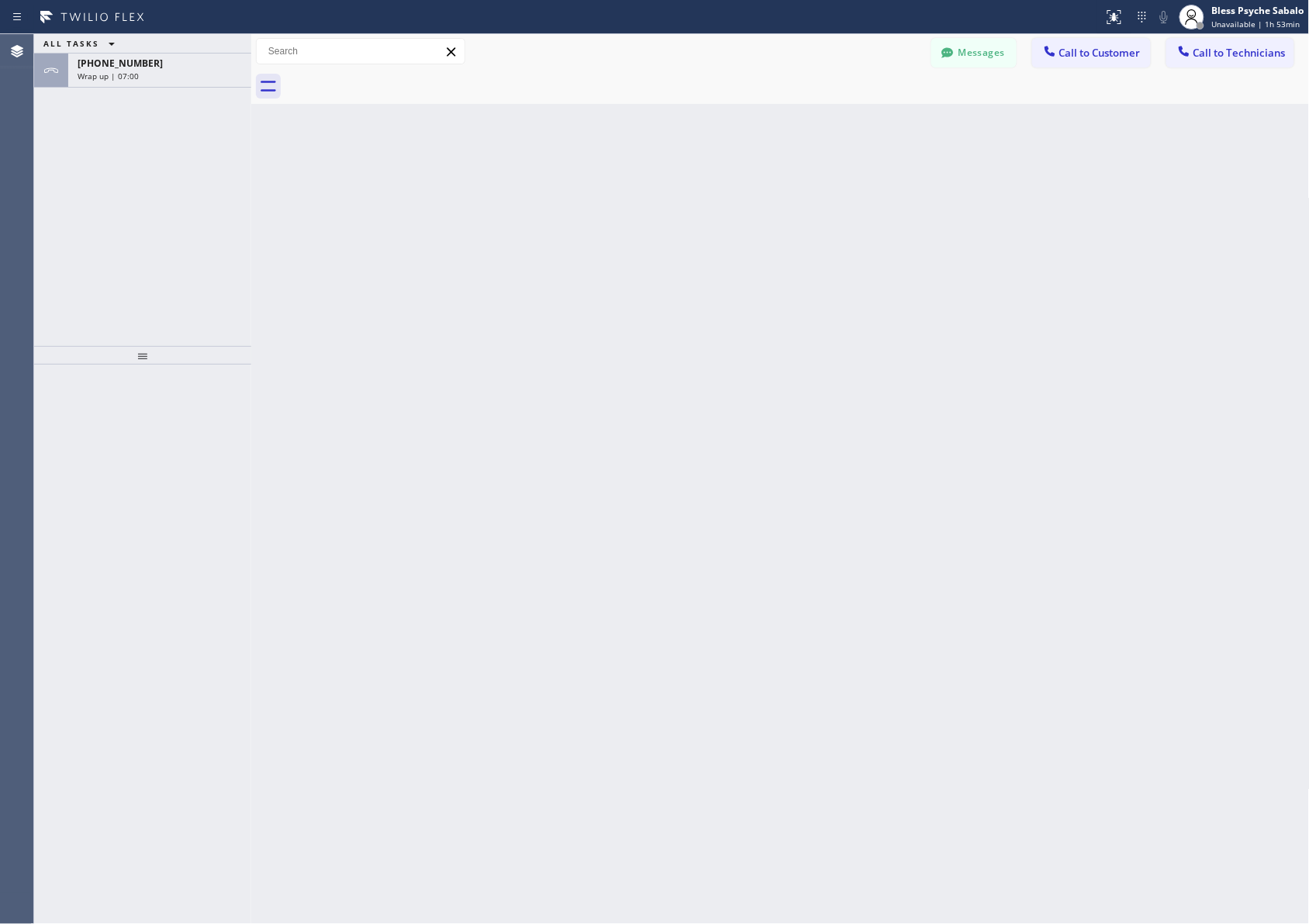
click at [575, 98] on div at bounding box center [798, 87] width 1025 height 35
click at [873, 60] on button "Call to Technicians" at bounding box center [1230, 53] width 128 height 30
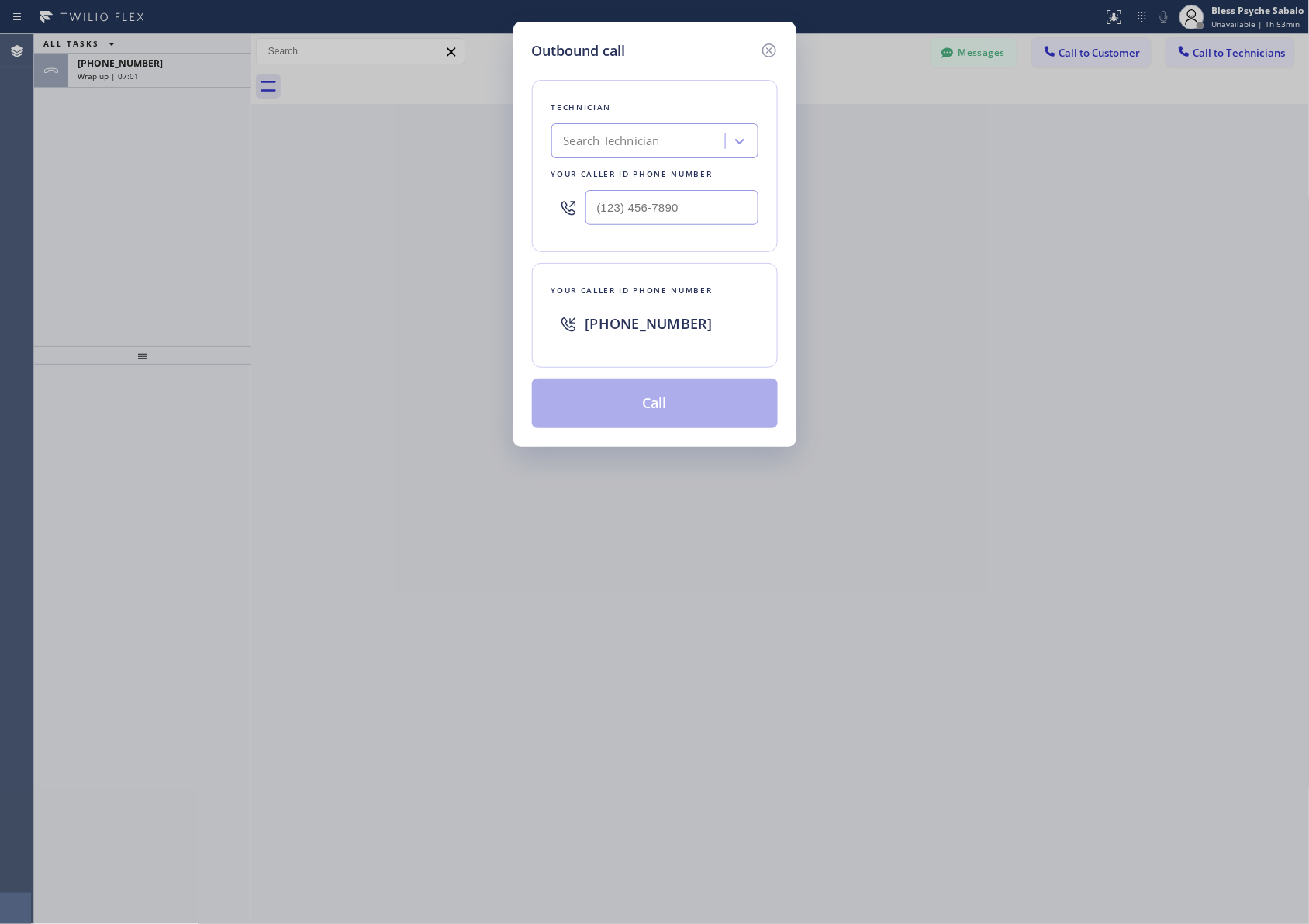
drag, startPoint x: 654, startPoint y: 146, endPoint x: 661, endPoint y: 133, distance: 14.8
click at [654, 144] on div "Search Technician" at bounding box center [612, 141] width 97 height 18
type input "vache"
click at [679, 175] on div "[PERSON_NAME]" at bounding box center [654, 174] width 207 height 28
type input "[PHONE_NUMBER]"
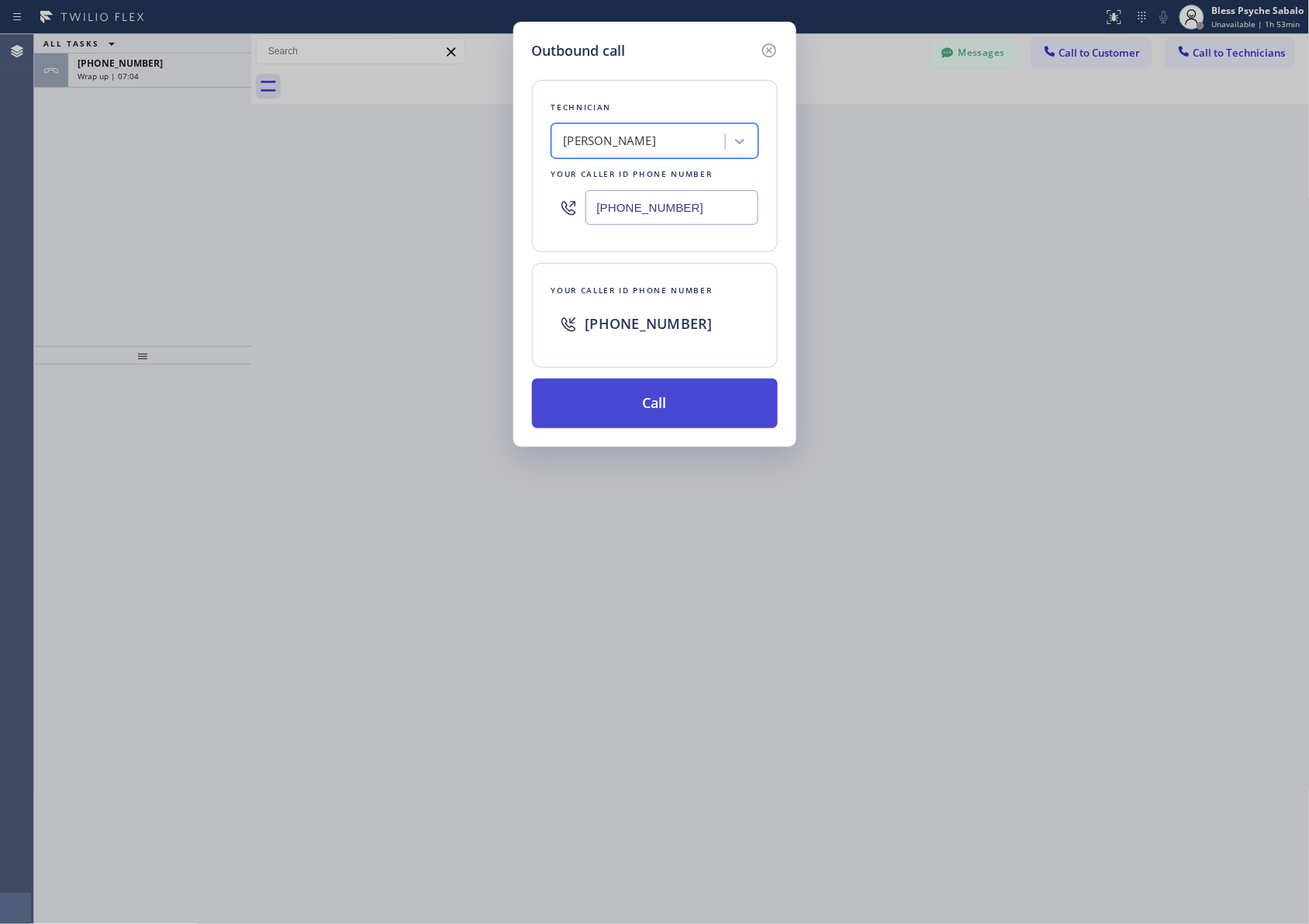
click at [714, 415] on button "Call" at bounding box center [654, 403] width 246 height 50
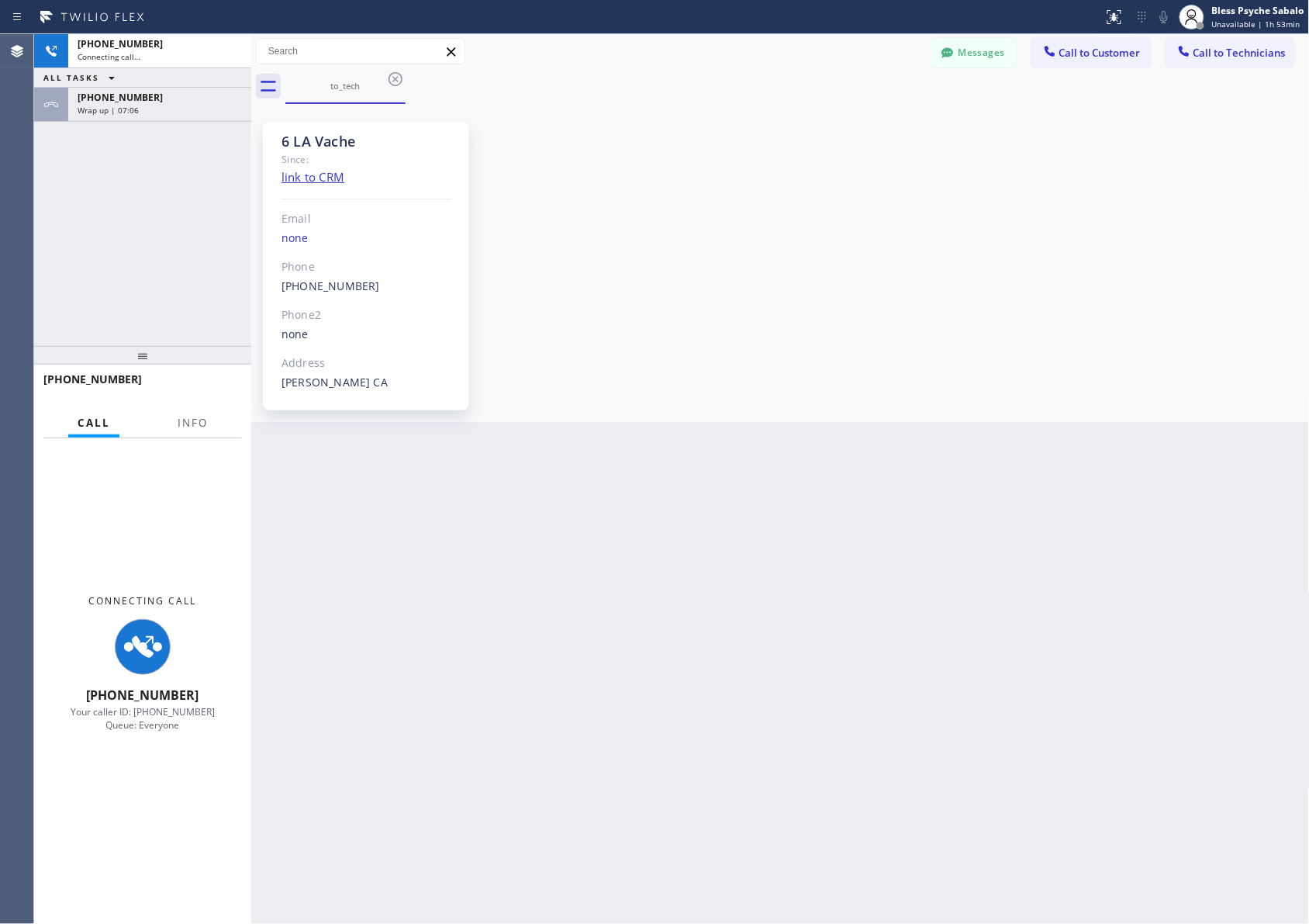
scroll to position [14035, 0]
click at [760, 389] on div "6 LA Vache Since: link to CRM Email none Phone [PHONE_NUMBER] Outbound call Tec…" at bounding box center [781, 263] width 1051 height 311
click at [638, 426] on div "Back to Dashboard Change Sender ID Customers Technicians MB [PERSON_NAME] [DATE…" at bounding box center [780, 479] width 1059 height 890
click at [685, 621] on div "Back to Dashboard Change Sender ID Customers Technicians MB [PERSON_NAME] [DATE…" at bounding box center [780, 479] width 1059 height 890
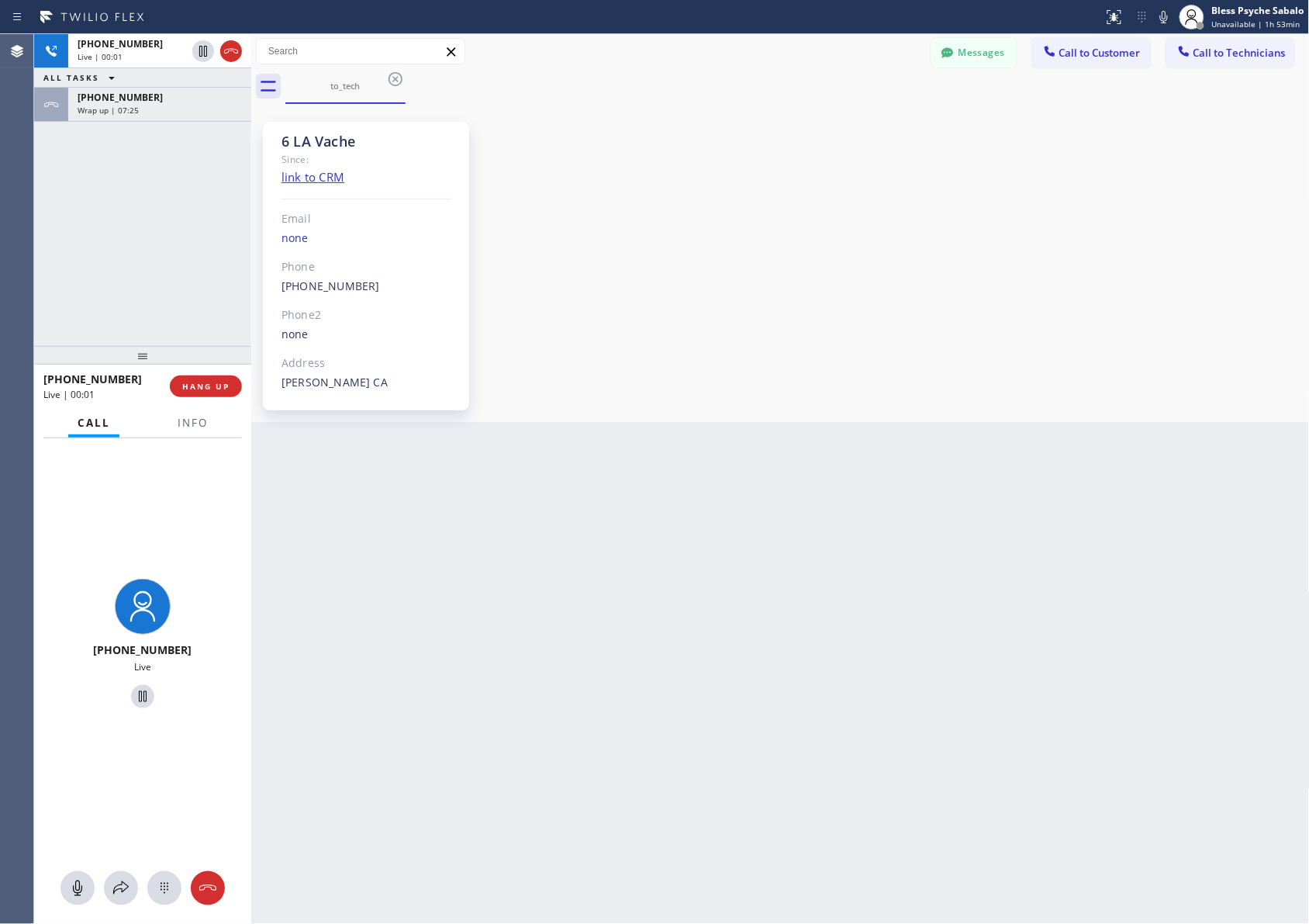
click at [672, 447] on div "Back to Dashboard Change Sender ID Customers Technicians MB [PERSON_NAME] [DATE…" at bounding box center [780, 479] width 1059 height 890
drag, startPoint x: 152, startPoint y: 99, endPoint x: 176, endPoint y: 111, distance: 26.8
click at [152, 96] on div "[PHONE_NUMBER]" at bounding box center [159, 97] width 164 height 13
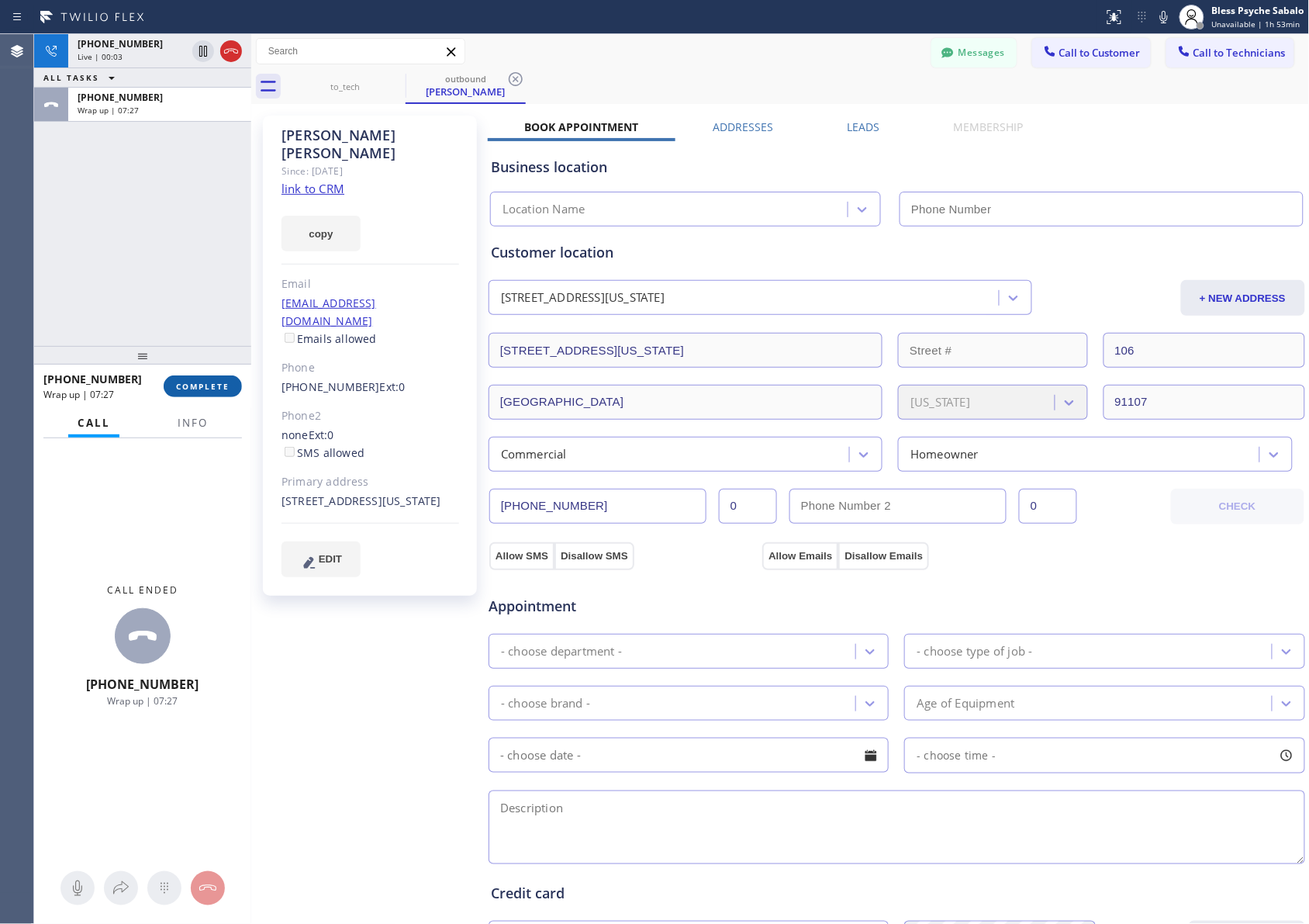
click at [213, 396] on button "COMPLETE" at bounding box center [203, 386] width 78 height 22
click at [154, 315] on div "[PHONE_NUMBER] Live | 00:03 ALL TASKS ALL TASKS ACTIVE TASKS TASKS IN WRAP UP […" at bounding box center [142, 190] width 217 height 312
type input "[PHONE_NUMBER]"
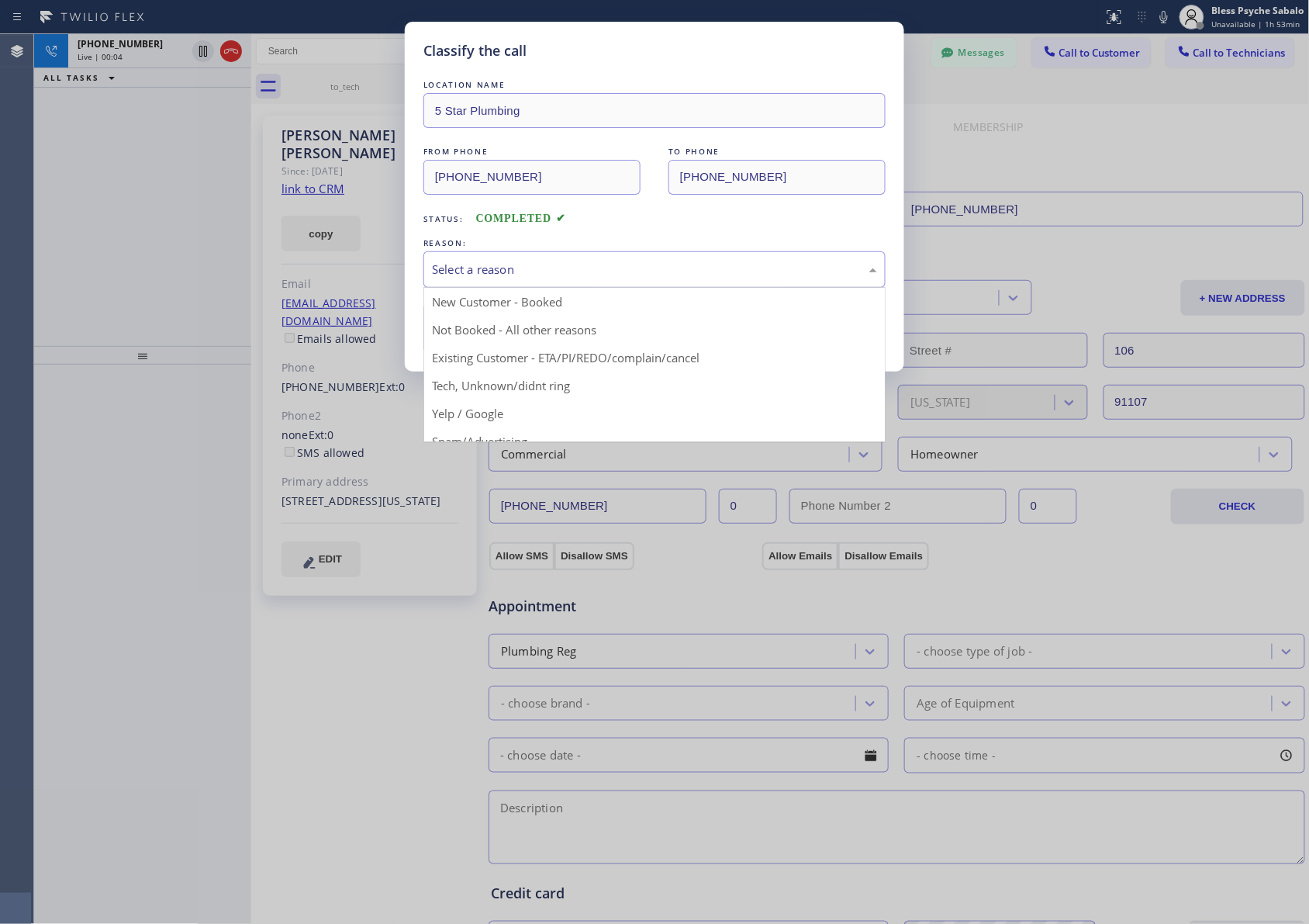
click at [594, 273] on div "Select a reason" at bounding box center [654, 269] width 445 height 18
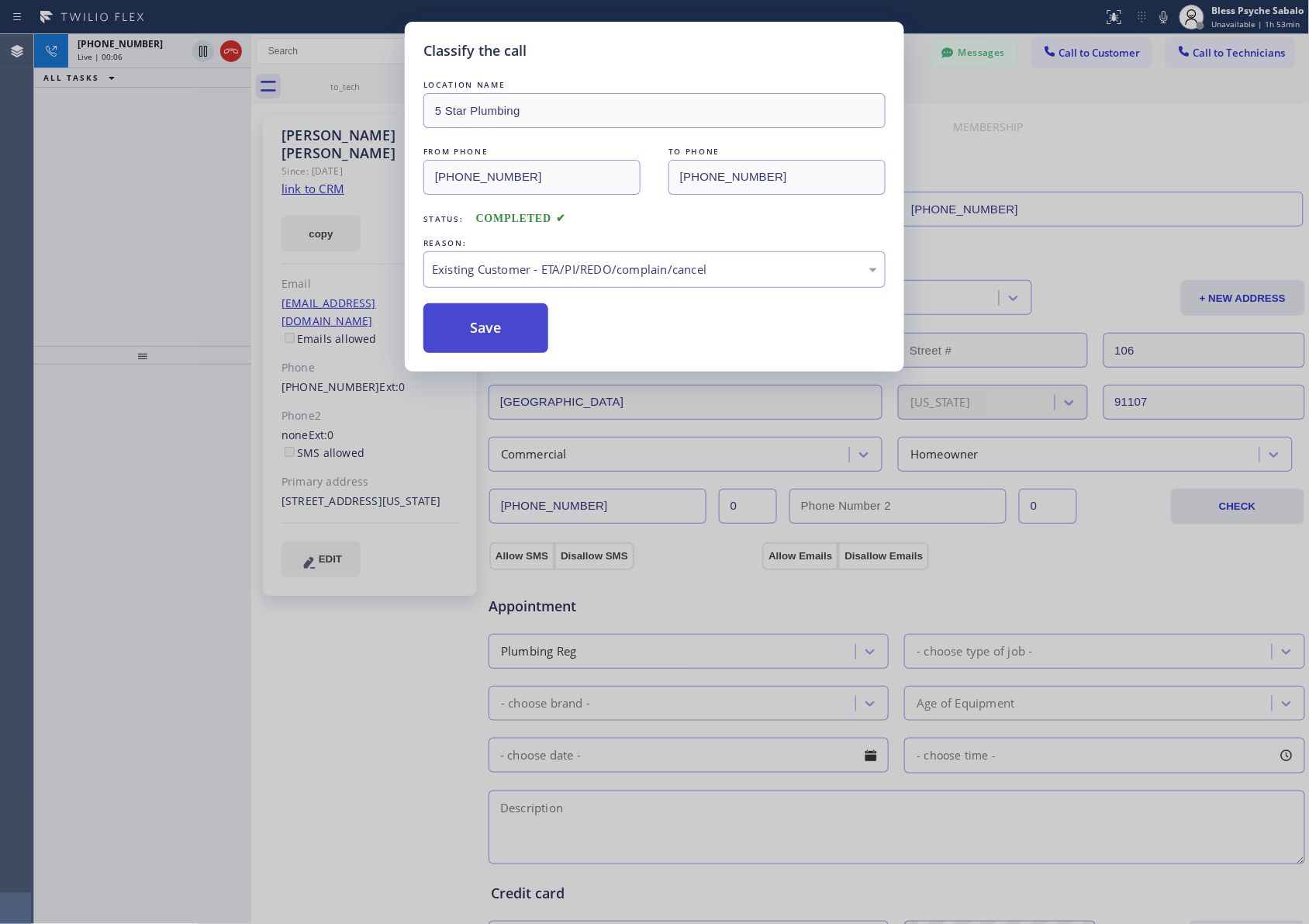
click at [502, 335] on button "Save" at bounding box center [486, 328] width 125 height 50
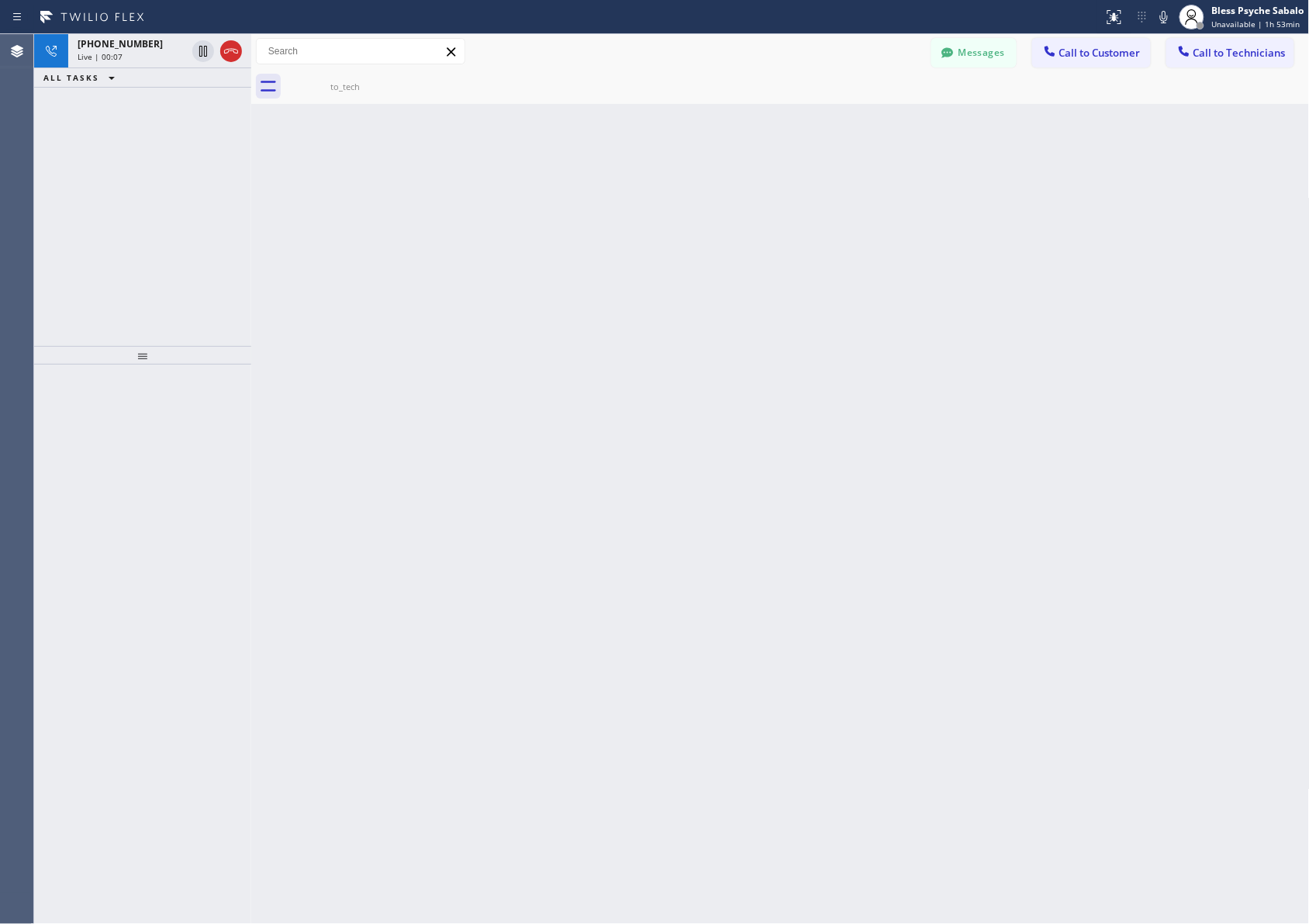
click at [148, 48] on div "[PHONE_NUMBER]" at bounding box center [132, 43] width 109 height 13
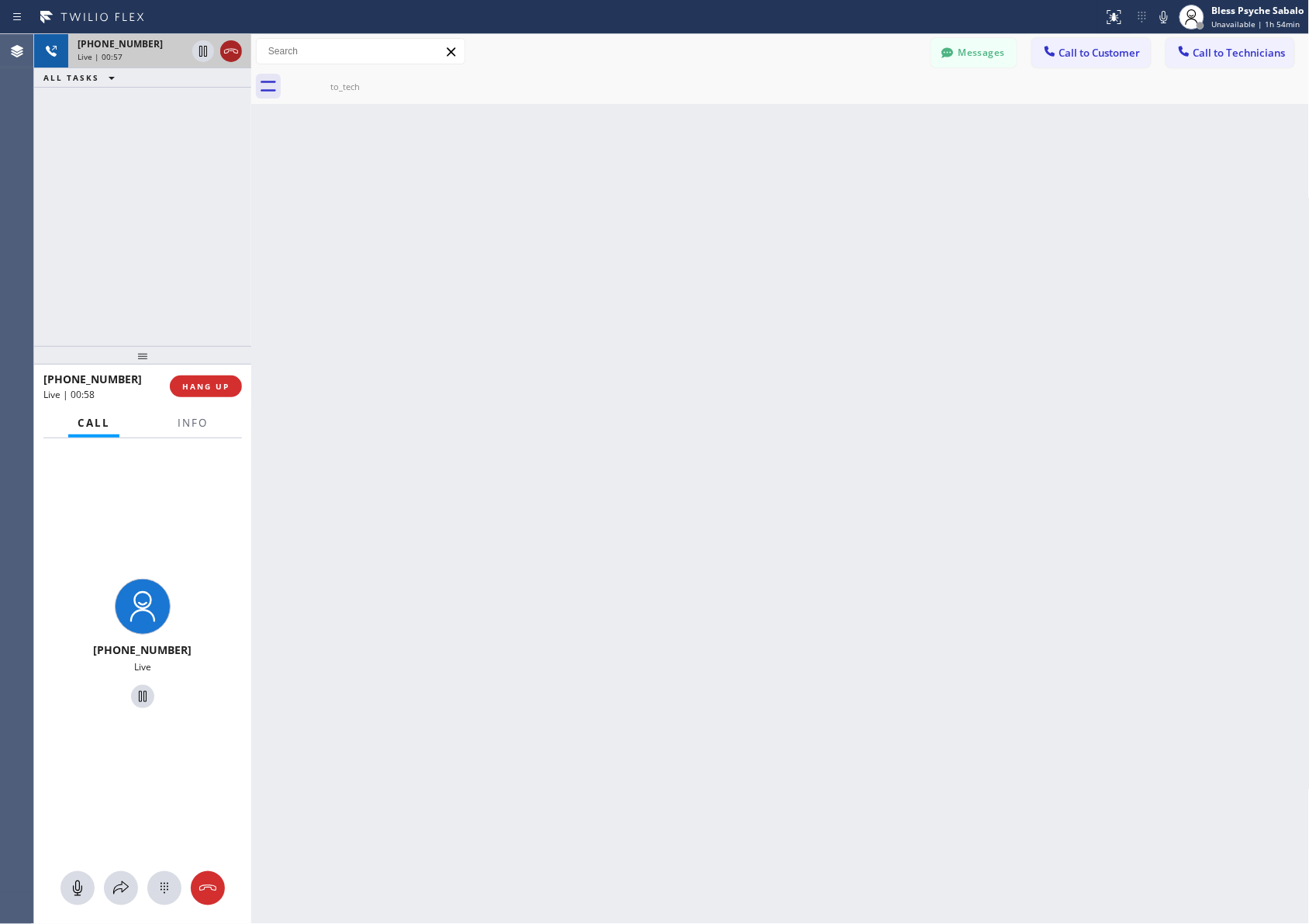
click at [232, 56] on icon at bounding box center [231, 51] width 18 height 18
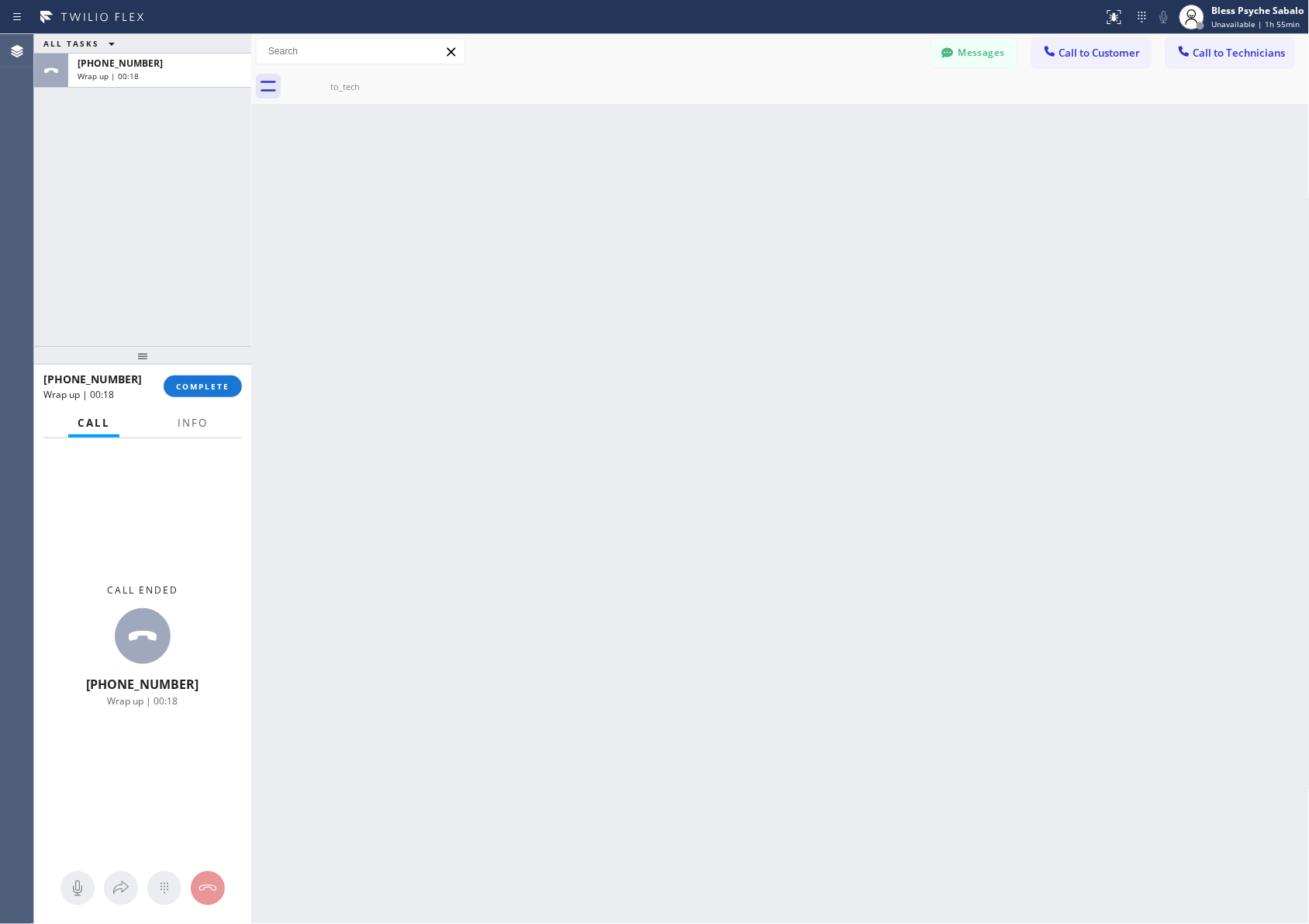
click at [366, 284] on div "Back to Dashboard Change Sender ID Customers Technicians MB [PERSON_NAME] [DATE…" at bounding box center [780, 479] width 1059 height 890
click at [226, 390] on span "COMPLETE" at bounding box center [203, 386] width 54 height 11
drag, startPoint x: 350, startPoint y: 386, endPoint x: 244, endPoint y: 145, distance: 263.3
click at [349, 385] on div "Back to Dashboard Change Sender ID Customers Technicians MB [PERSON_NAME] [DATE…" at bounding box center [780, 479] width 1059 height 890
click at [873, 60] on button "Messages" at bounding box center [974, 53] width 85 height 30
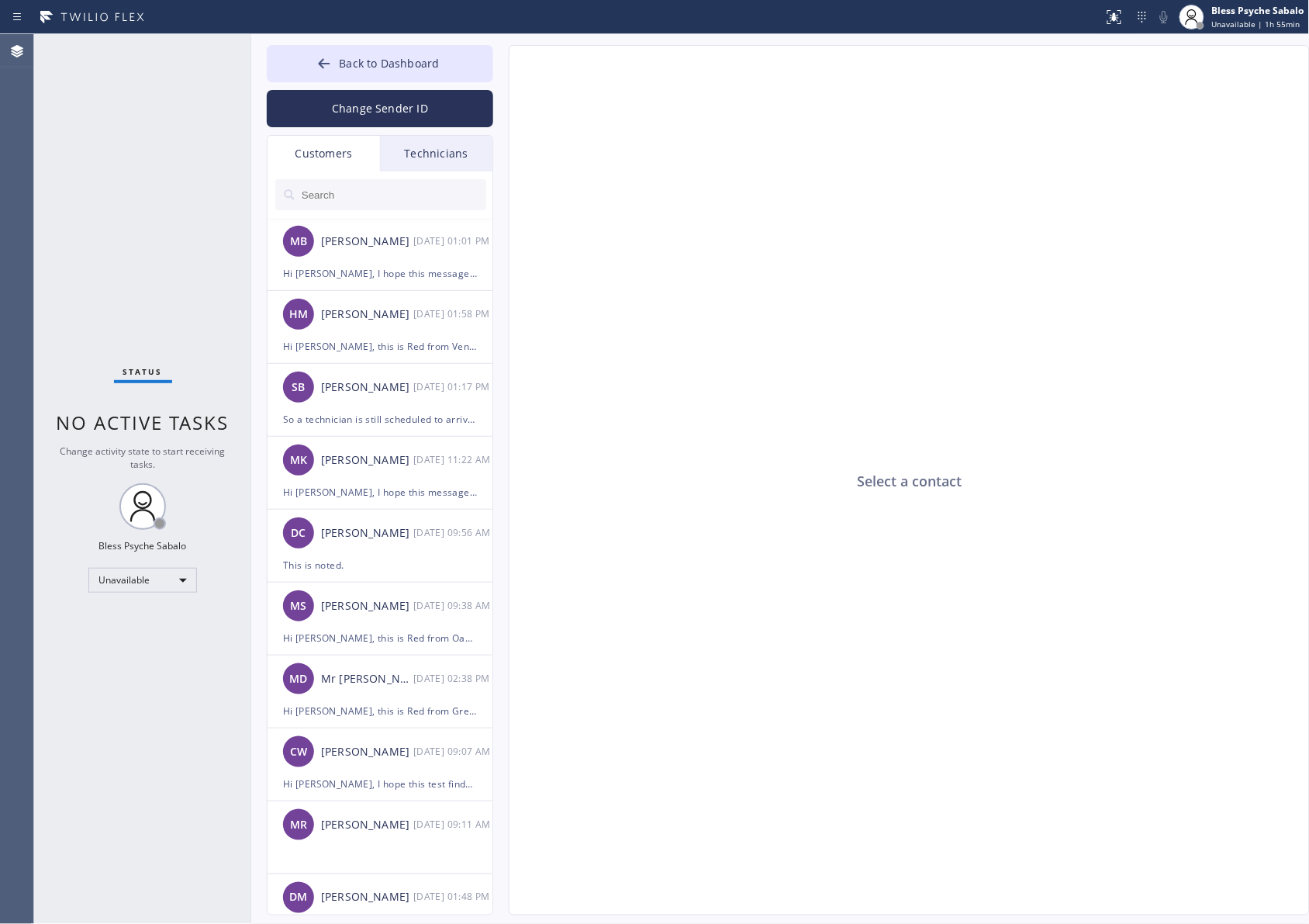
click at [427, 148] on div "Technicians" at bounding box center [436, 154] width 112 height 36
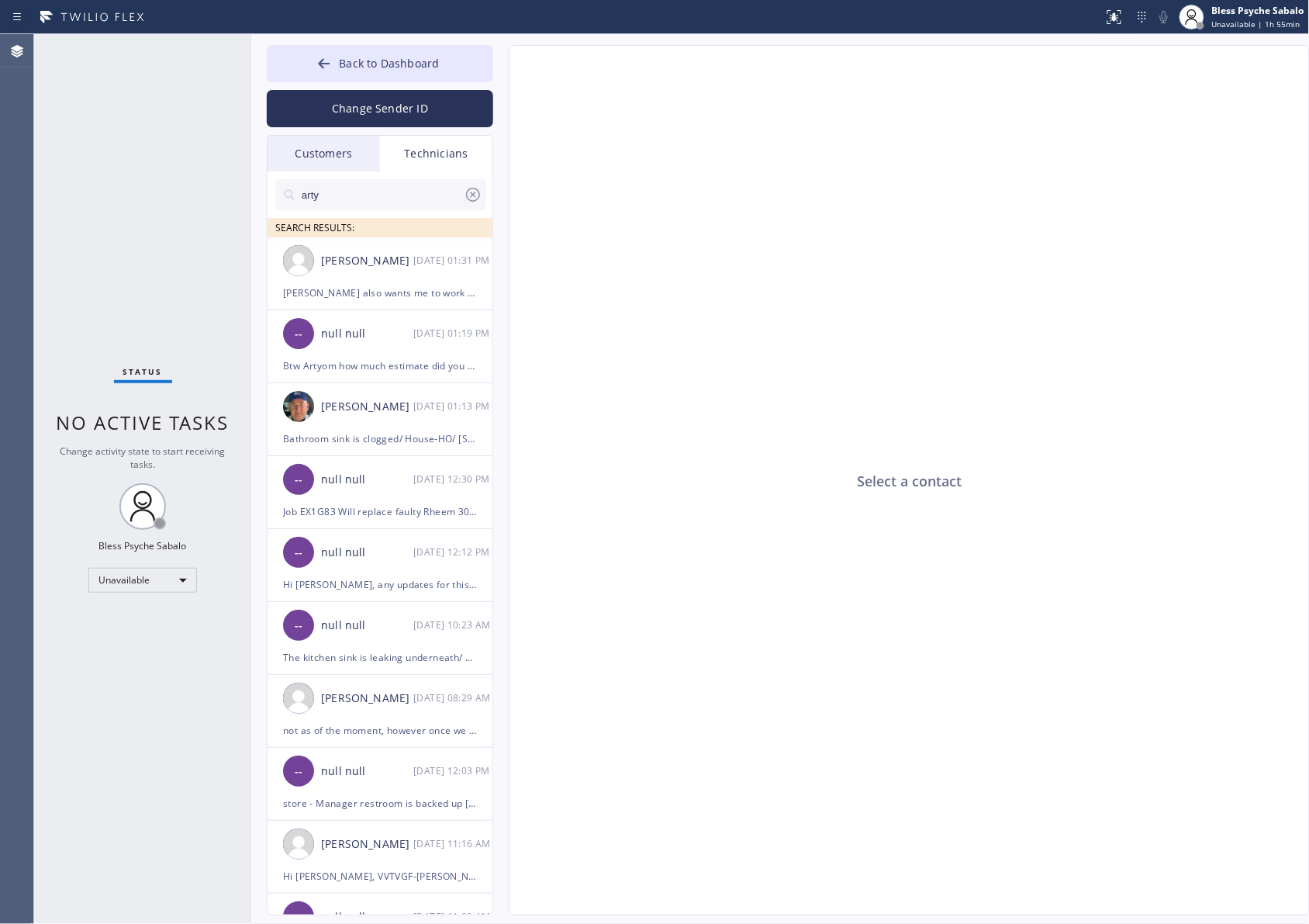
click at [367, 196] on input "arty" at bounding box center [382, 194] width 164 height 31
drag, startPoint x: 362, startPoint y: 190, endPoint x: 197, endPoint y: 191, distance: 165.0
click at [189, 192] on div "Status No active tasks Change activity state to start receiving tasks. Bless Ps…" at bounding box center [671, 479] width 1275 height 890
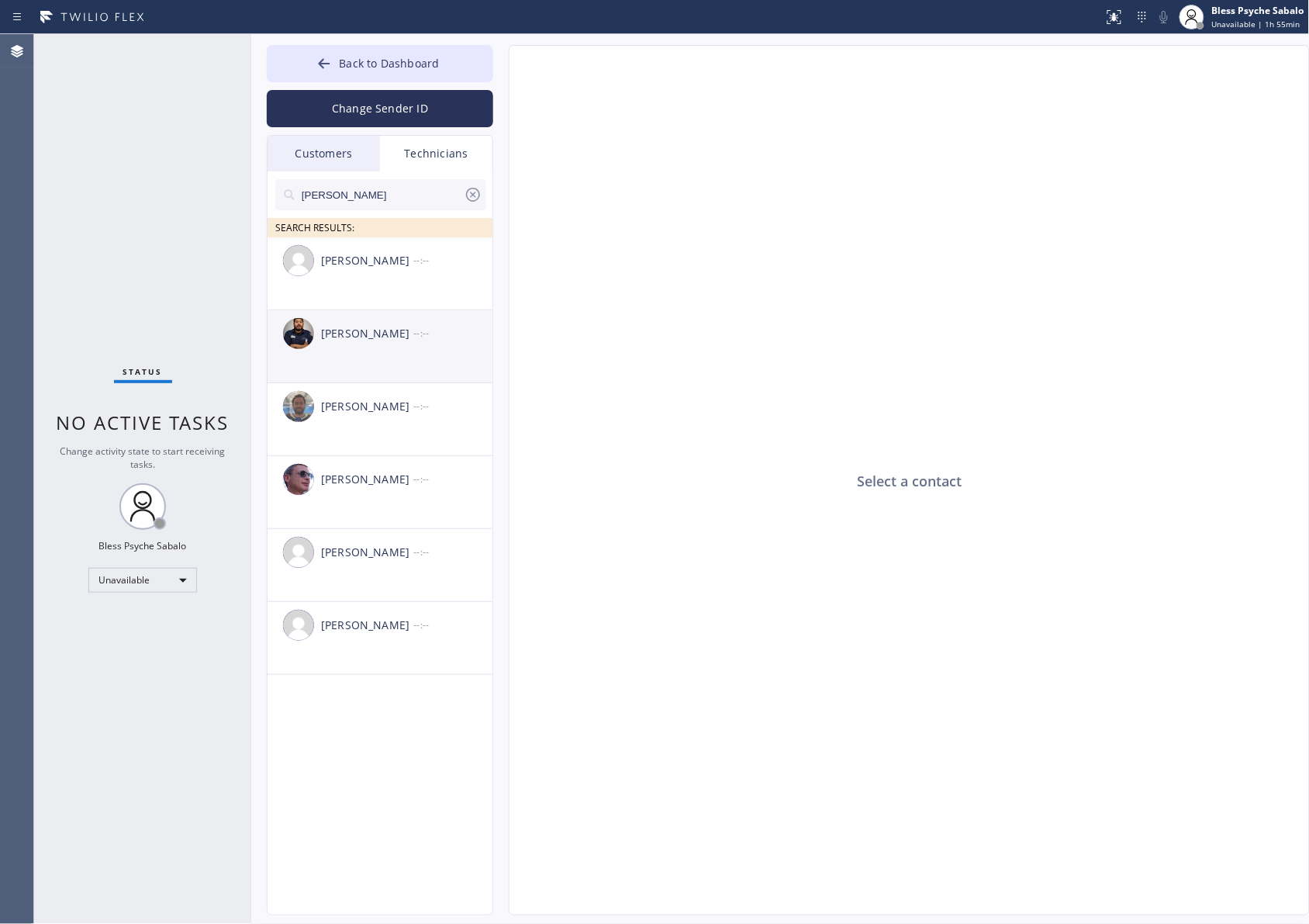
type input "[PERSON_NAME]"
click at [400, 338] on div "[PERSON_NAME]" at bounding box center [367, 333] width 92 height 18
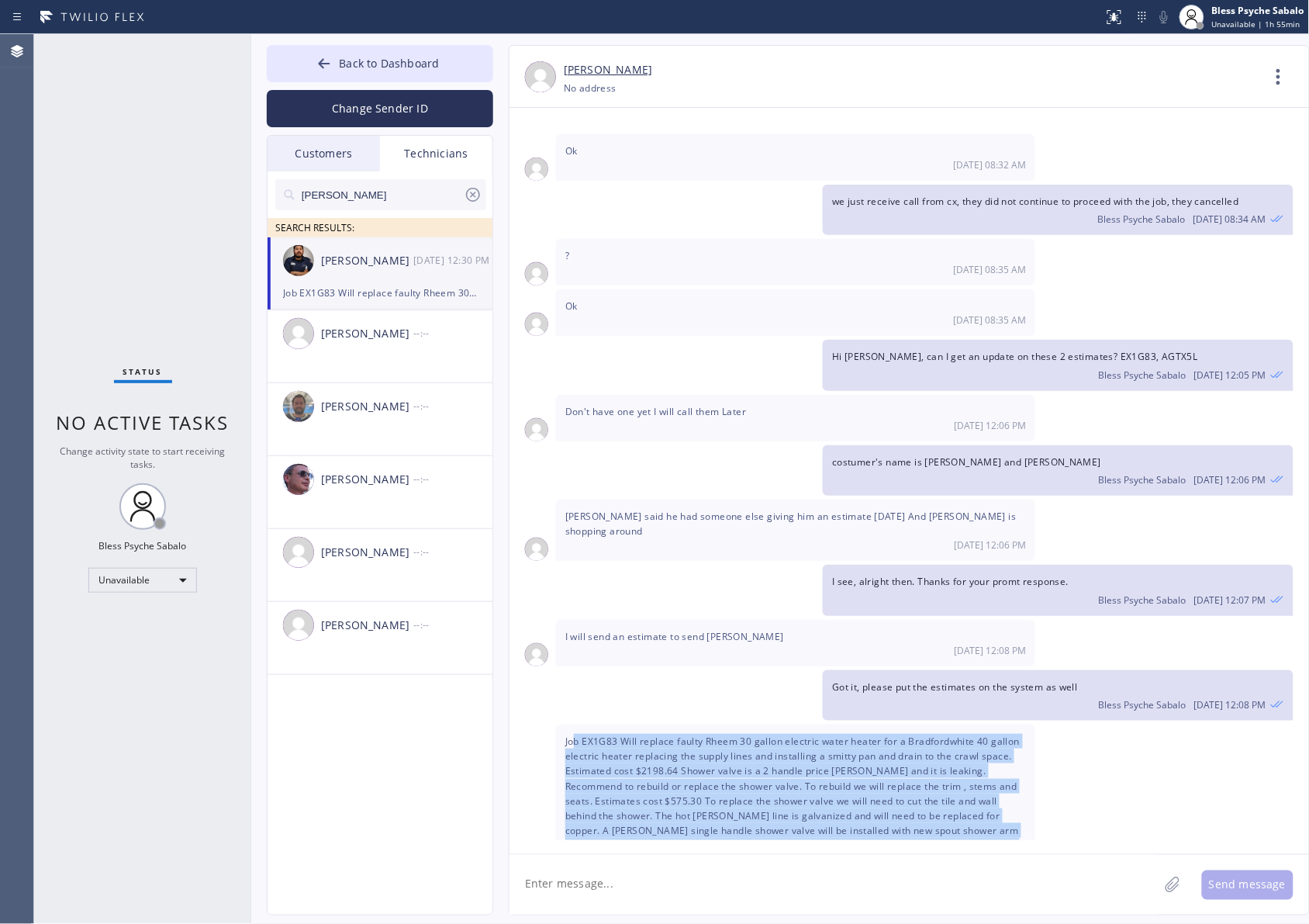
drag, startPoint x: 689, startPoint y: 811, endPoint x: 574, endPoint y: 663, distance: 187.4
click at [574, 725] on div "Job EX1G83 Will replace faulty Rheem 30 gallon electric water heater for a Brad…" at bounding box center [796, 822] width 479 height 196
click at [726, 734] on span "Job EX1G83 Will replace faulty Rheem 30 gallon electric water heater for a Brad…" at bounding box center [792, 815] width 454 height 162
click at [873, 725] on div "Job EX1G83 Will replace faulty Rheem 30 gallon electric water heater for a Brad…" at bounding box center [909, 822] width 799 height 196
click at [873, 731] on div "Job EX1G83 Will replace faulty Rheem 30 gallon electric water heater for a Brad…" at bounding box center [909, 822] width 799 height 196
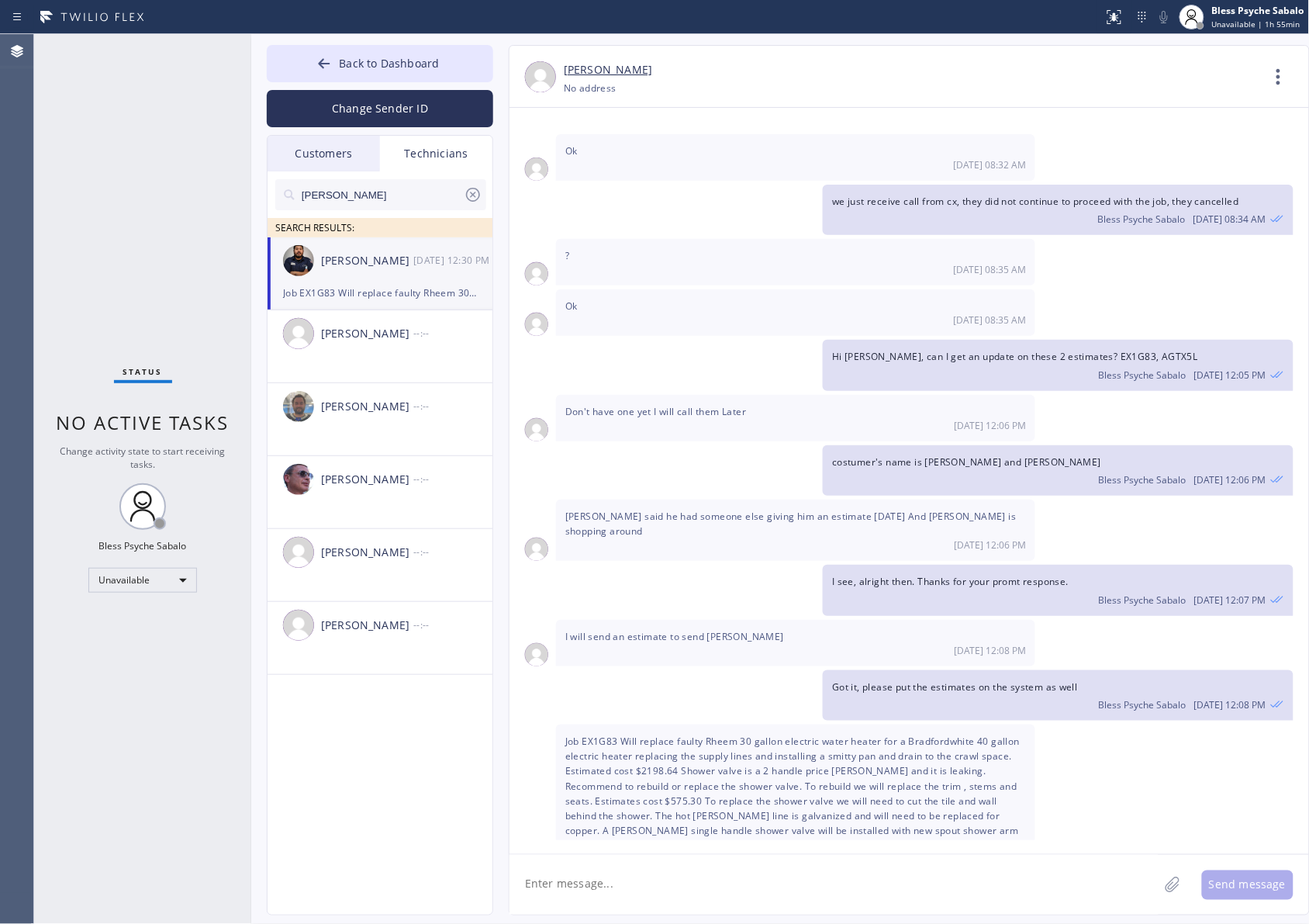
click at [695, 564] on div "I see, alright then. Thanks for your promt response. Bless Psyche Sabalo [DATE]…" at bounding box center [902, 589] width 784 height 50
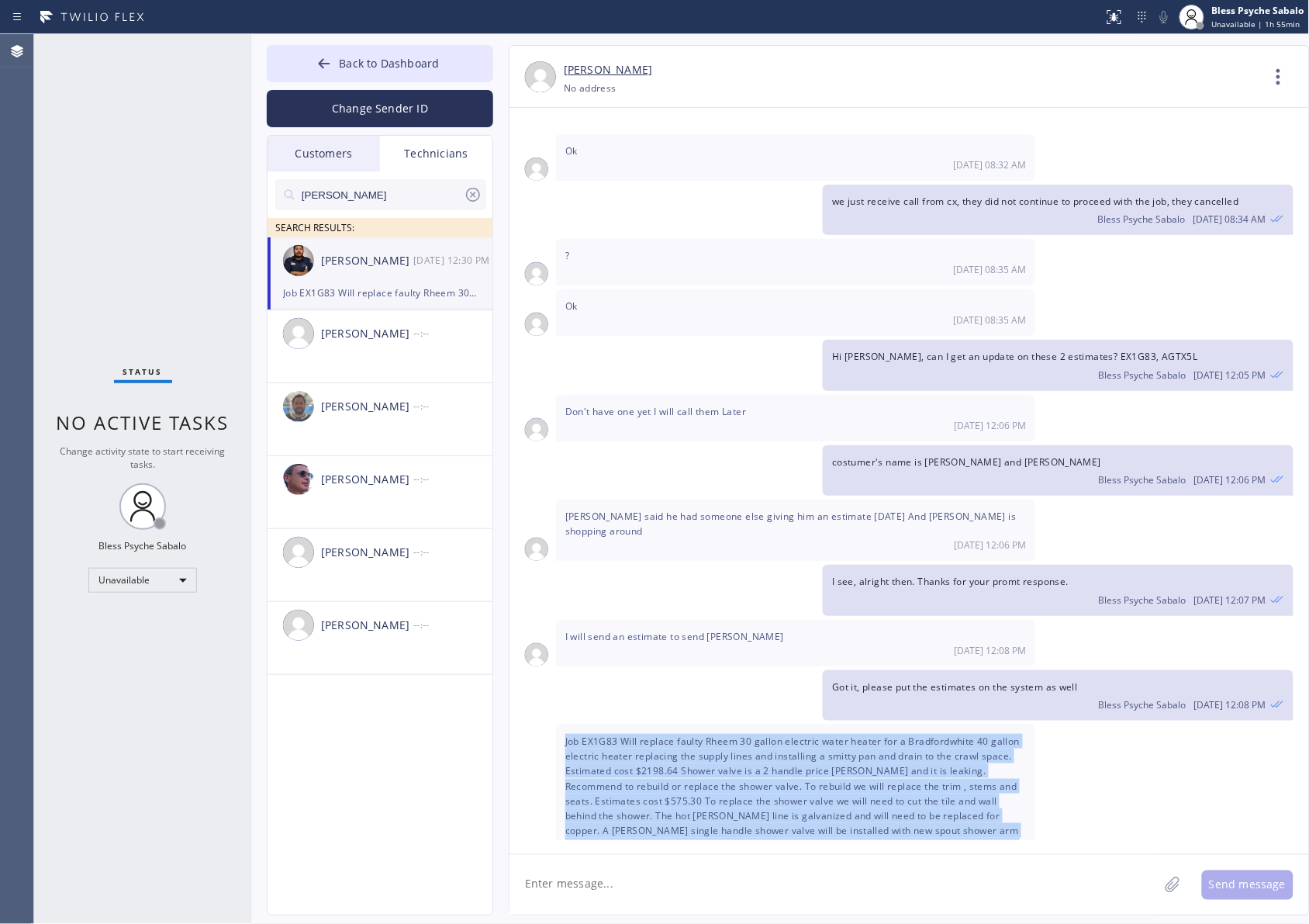
drag, startPoint x: 694, startPoint y: 813, endPoint x: 562, endPoint y: 658, distance: 203.6
click at [562, 725] on div "Job EX1G83 Will replace faulty Rheem 30 gallon electric water heater for a Brad…" at bounding box center [796, 822] width 479 height 196
copy span "Job EX1G83 Will replace faulty Rheem 30 gallon electric water heater for a Brad…"
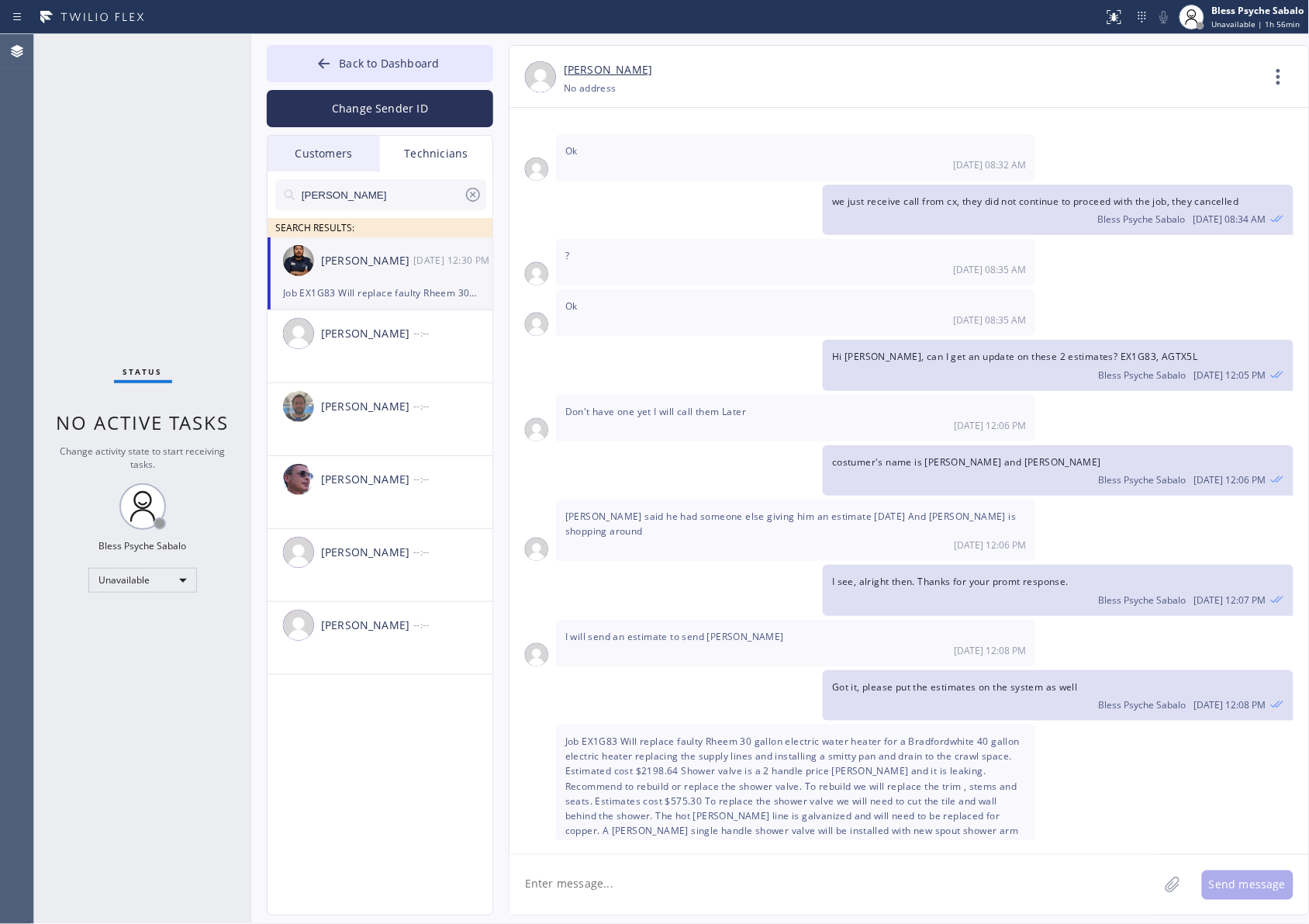
click at [760, 670] on div "Got it, please put the estimates on the system as well Bless Psyche Sabalo [DAT…" at bounding box center [902, 695] width 784 height 50
drag, startPoint x: 733, startPoint y: 908, endPoint x: 747, endPoint y: 865, distance: 45.2
click at [734, 739] on textarea at bounding box center [834, 885] width 649 height 60
type textarea "Thanks [PERSON_NAME]."
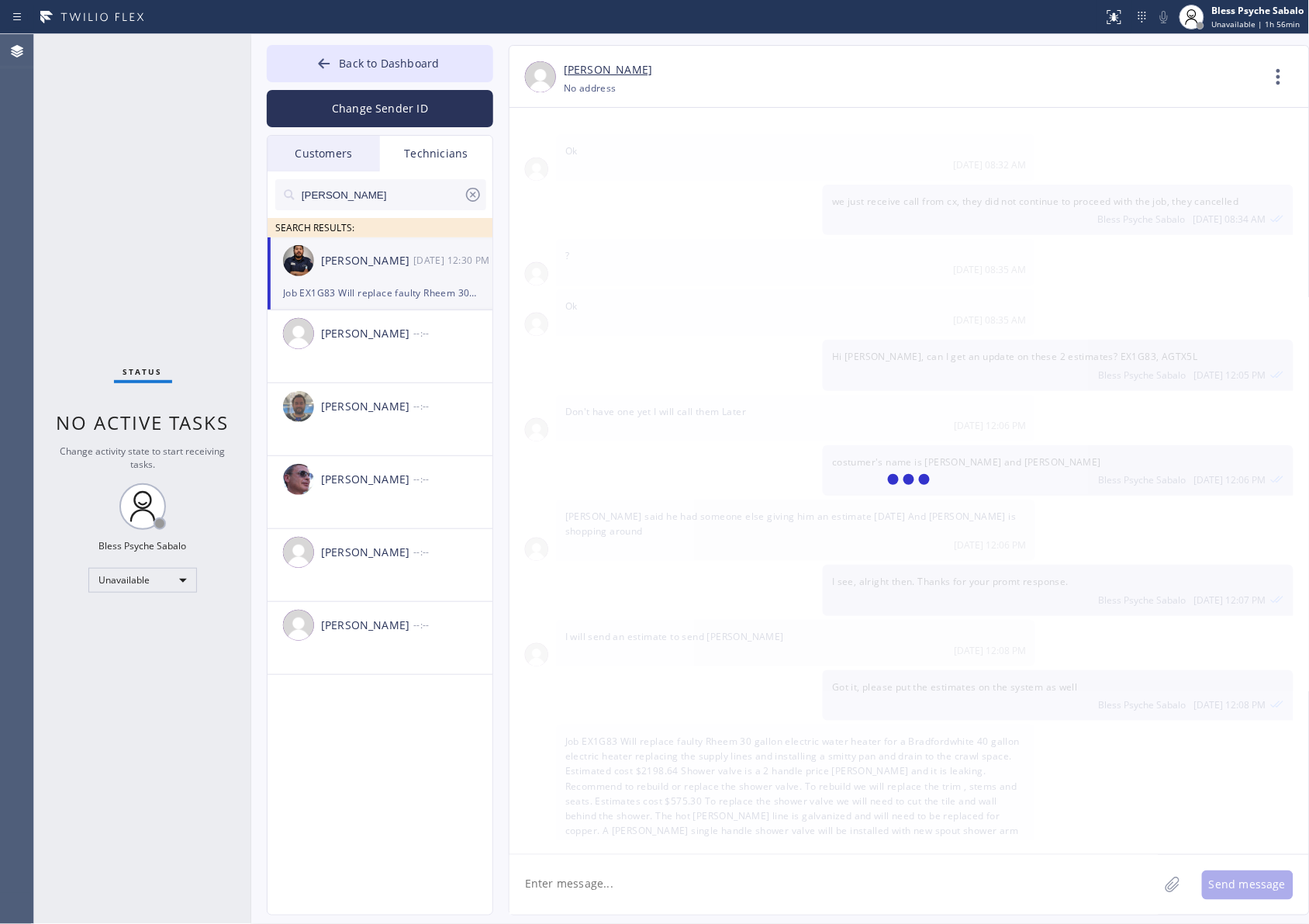
scroll to position [7041, 0]
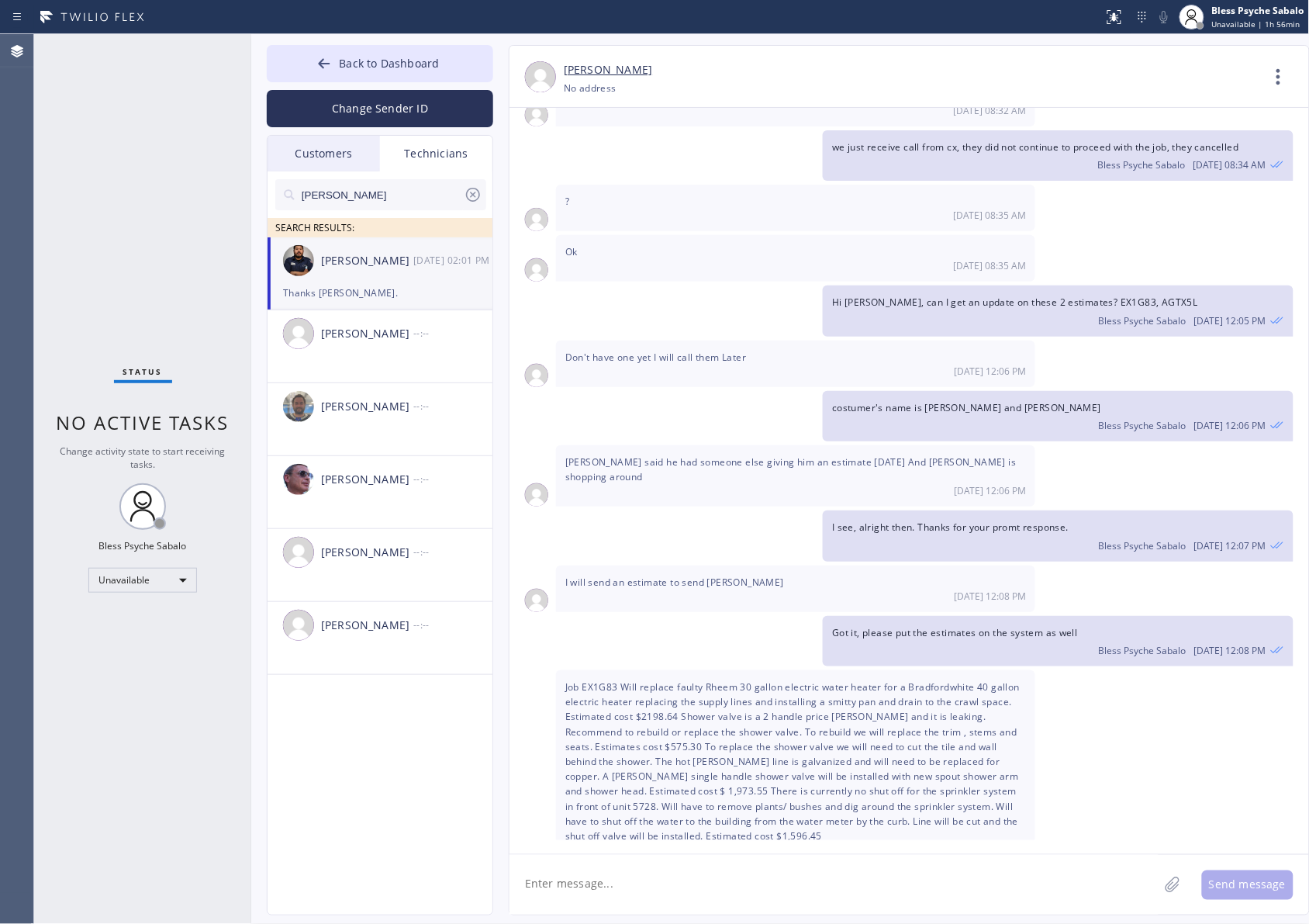
click at [873, 739] on textarea at bounding box center [834, 885] width 649 height 60
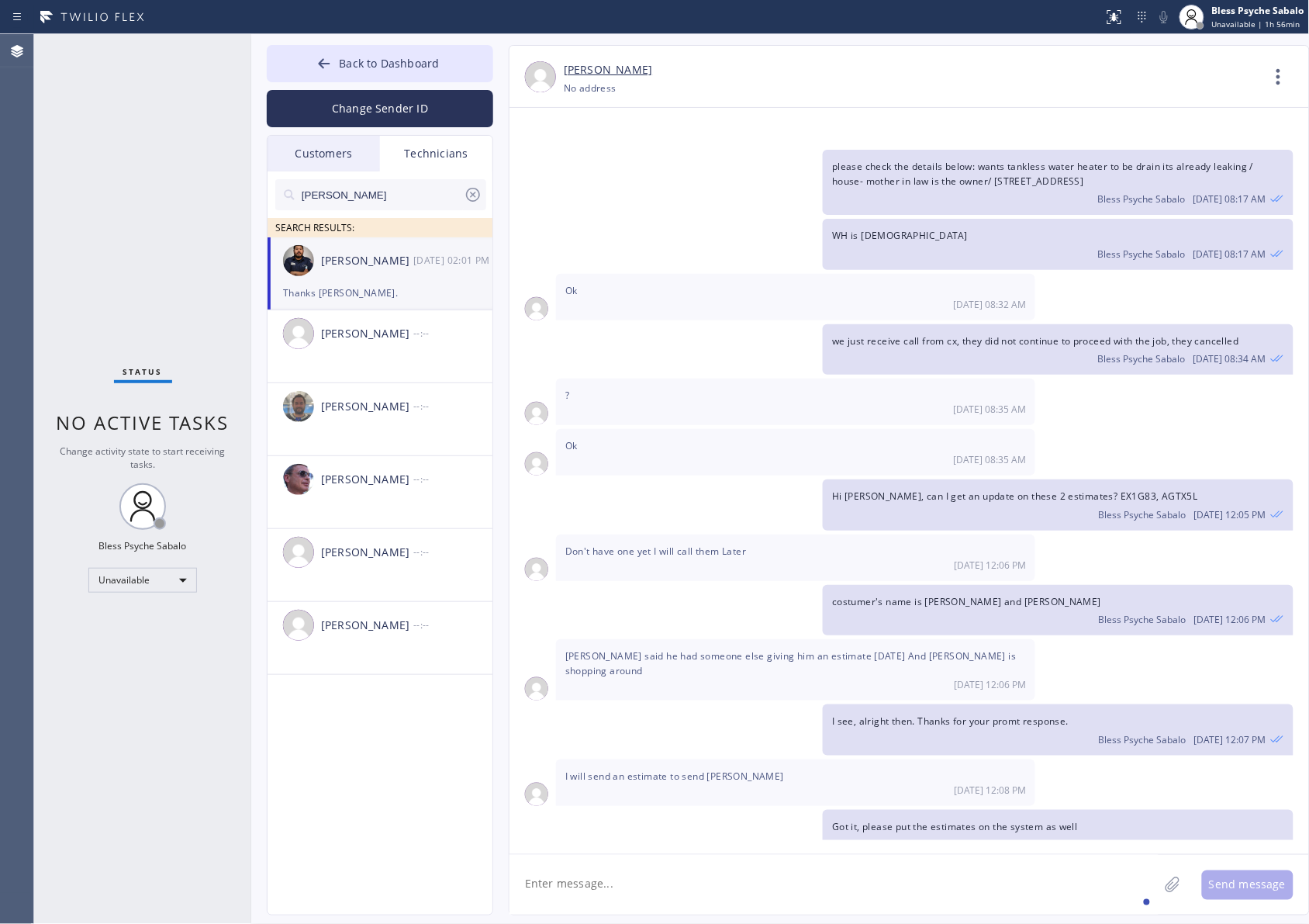
click at [576, 378] on div "? [DATE] 08:35 AM" at bounding box center [796, 401] width 479 height 47
click at [798, 257] on div "[DATE] Hi [PERSON_NAME], My name is Red. One of the dispatchers here at 5 Star …" at bounding box center [909, 474] width 799 height 732
click at [411, 61] on span "Back to Dashboard" at bounding box center [389, 63] width 100 height 15
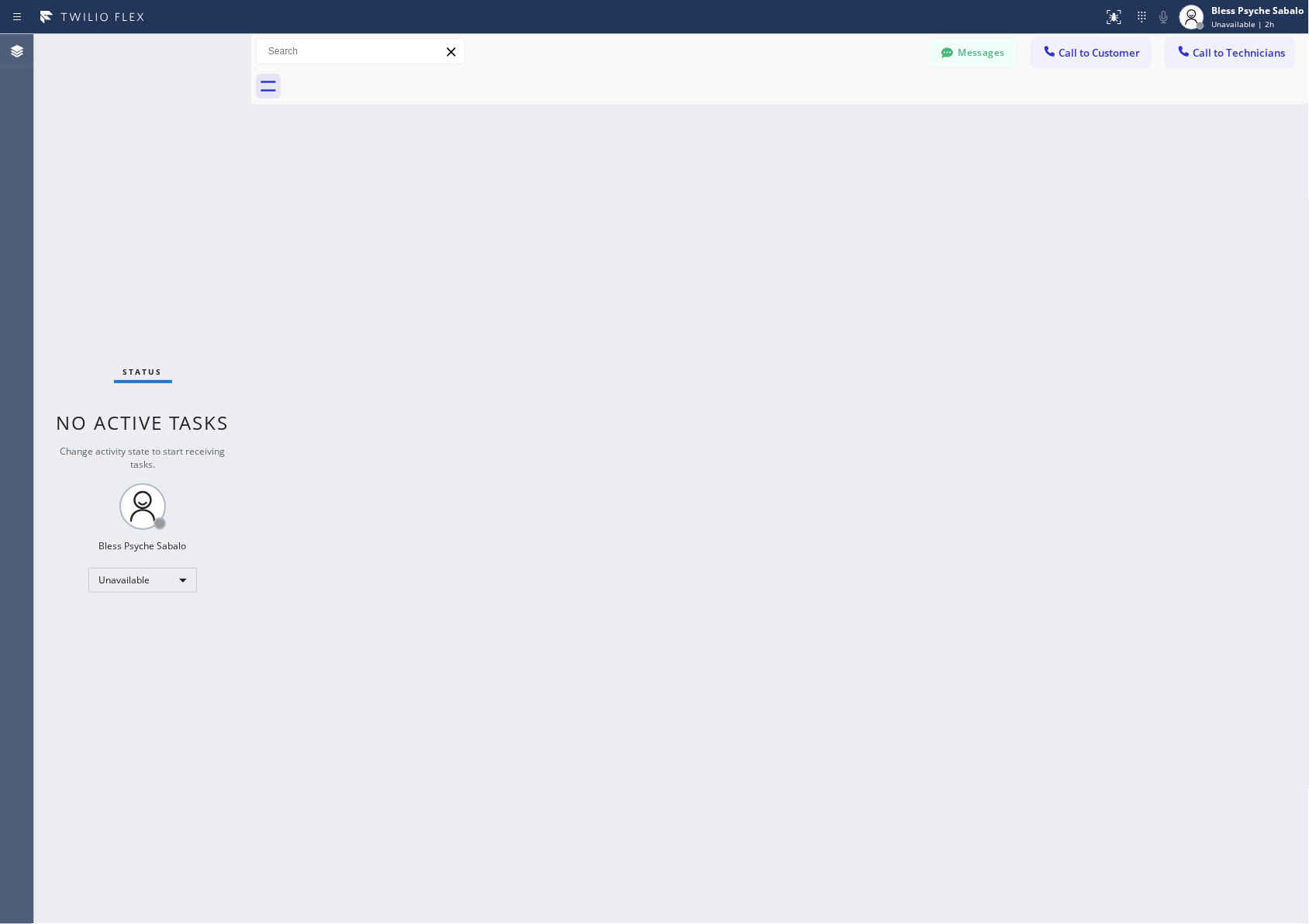
drag, startPoint x: 805, startPoint y: 276, endPoint x: 852, endPoint y: 244, distance: 56.9
click at [805, 276] on div "Back to Dashboard Change Sender ID Customers Technicians MB [PERSON_NAME] [DATE…" at bounding box center [780, 479] width 1059 height 890
click at [873, 51] on span "Call to Technicians" at bounding box center [1239, 53] width 92 height 14
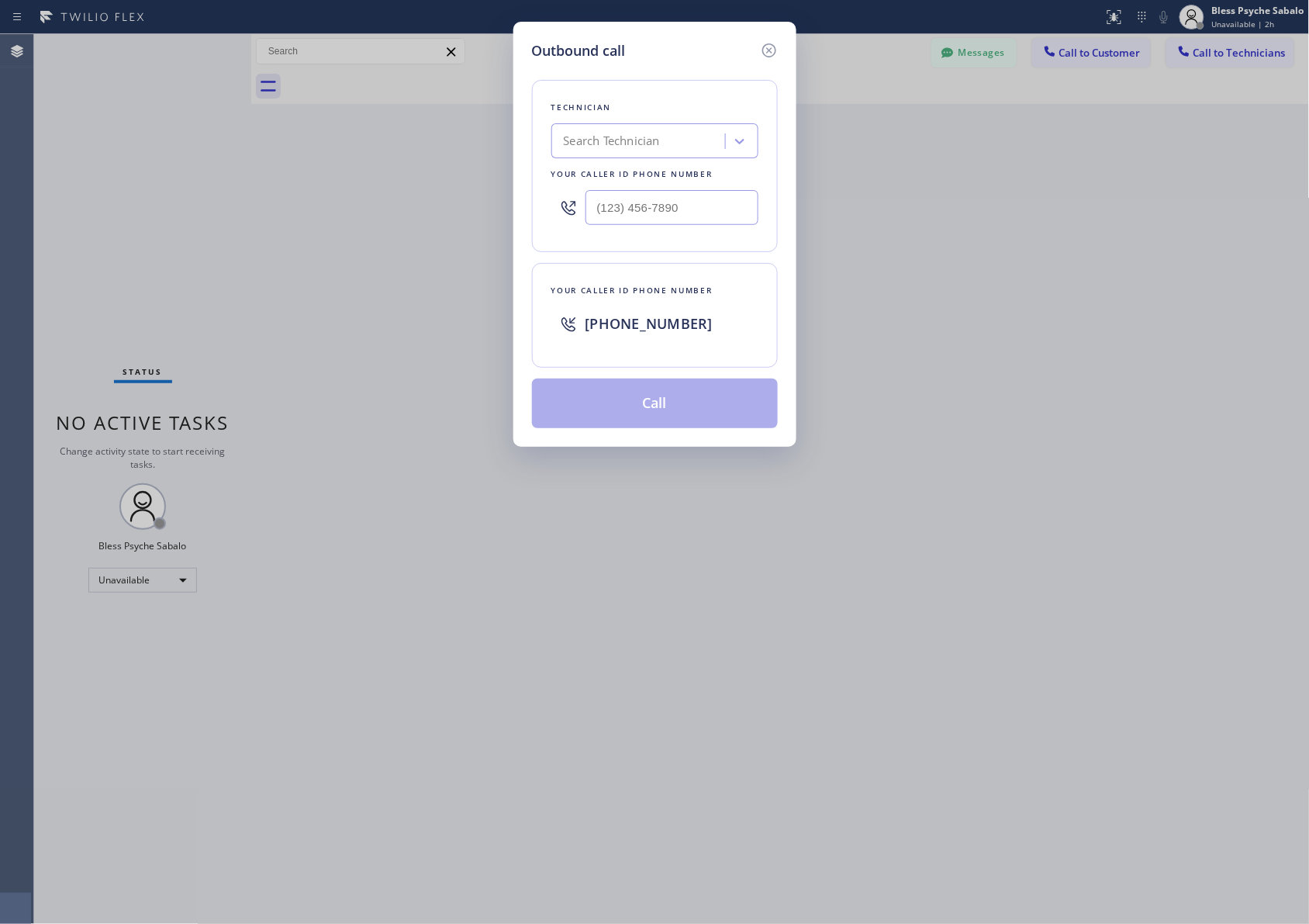
click at [660, 144] on div "Search Technician" at bounding box center [612, 141] width 97 height 18
type input "micha"
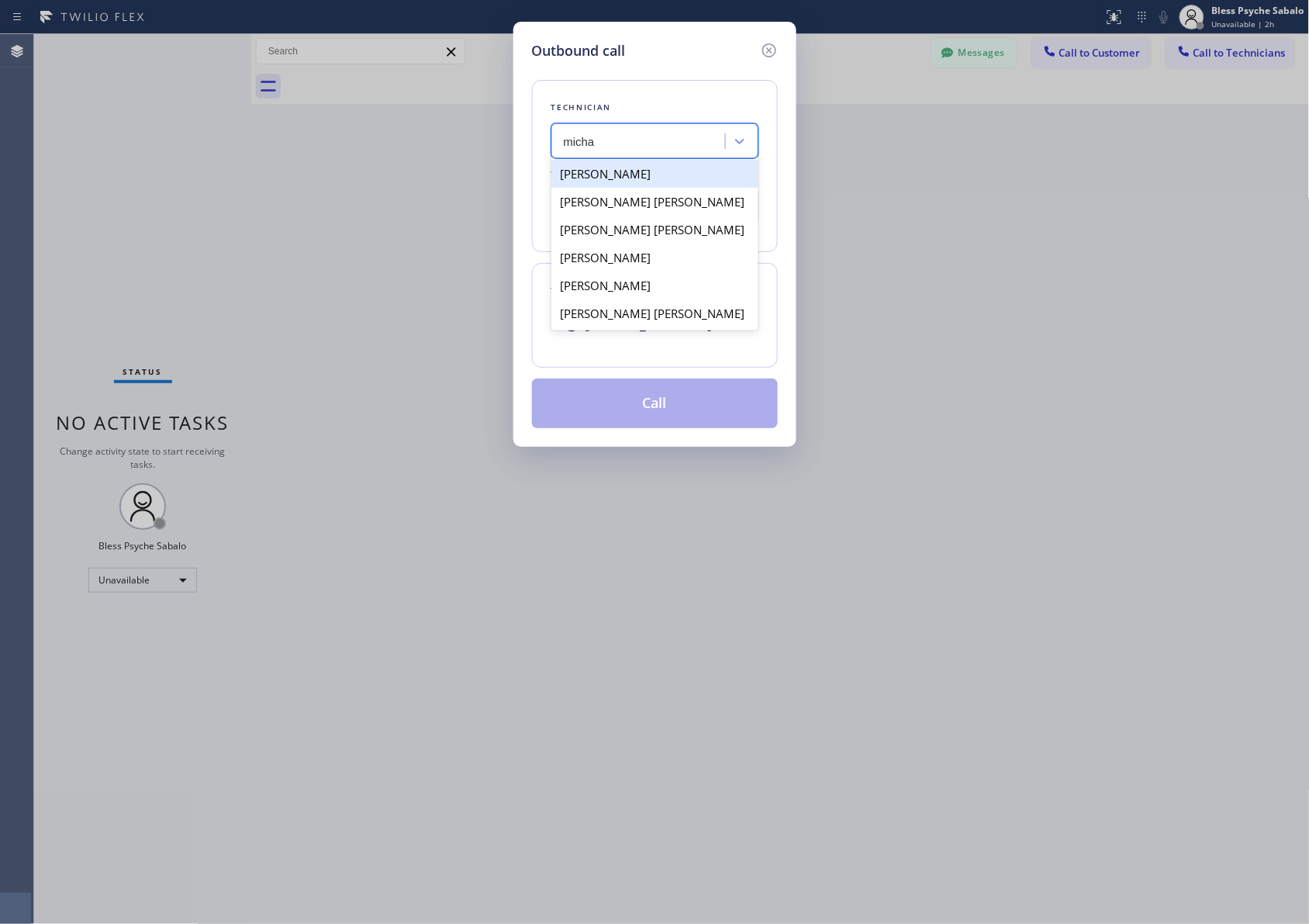
click at [654, 177] on div "[PERSON_NAME]" at bounding box center [654, 174] width 207 height 28
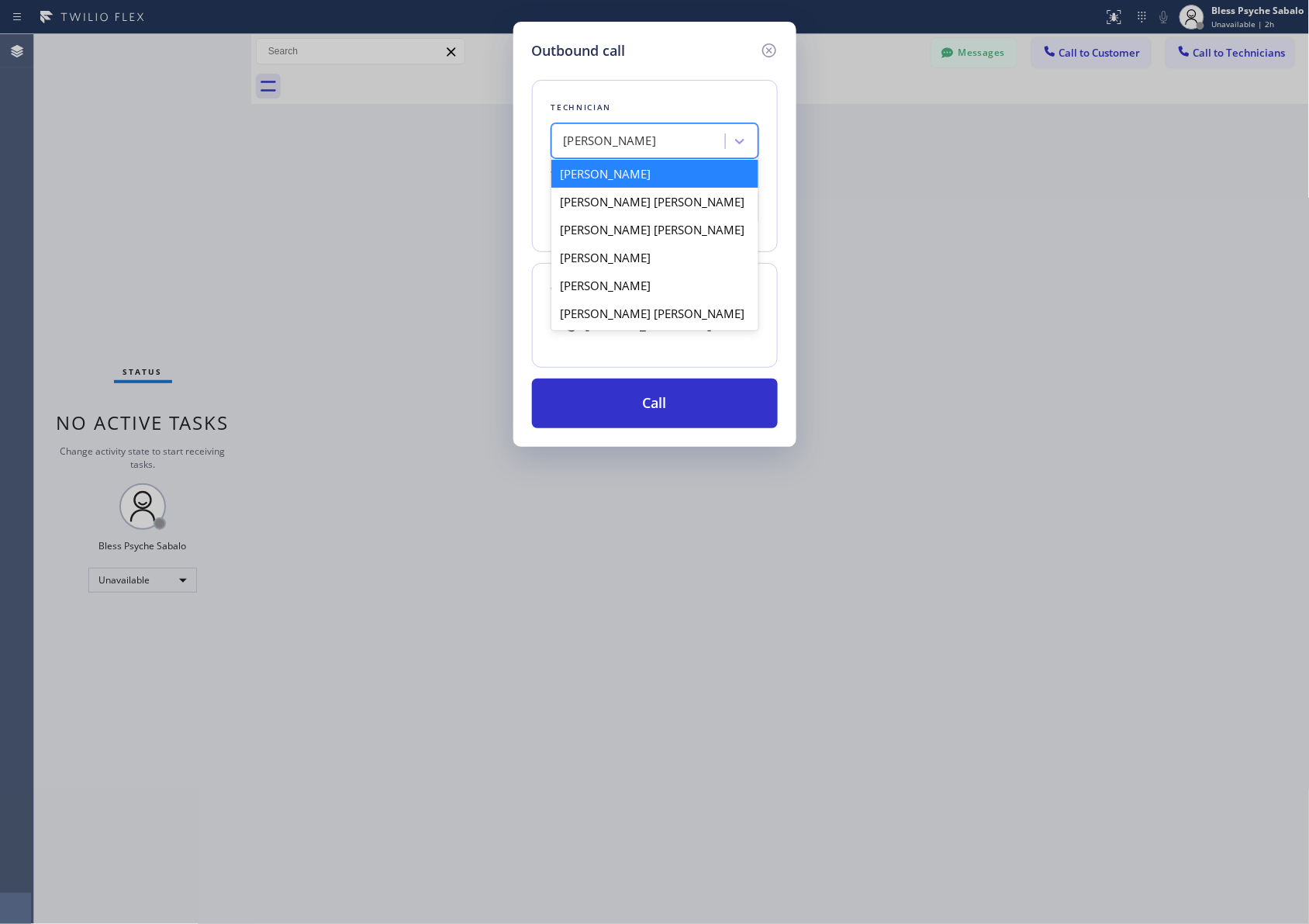
drag, startPoint x: 676, startPoint y: 144, endPoint x: 538, endPoint y: 147, distance: 138.0
click at [538, 147] on div "Technician option [PERSON_NAME], selected. option [PERSON_NAME] focused, 1 of 6…" at bounding box center [654, 166] width 246 height 172
click at [652, 314] on div "[PERSON_NAME] [PERSON_NAME]" at bounding box center [654, 313] width 207 height 28
type input "[PHONE_NUMBER]"
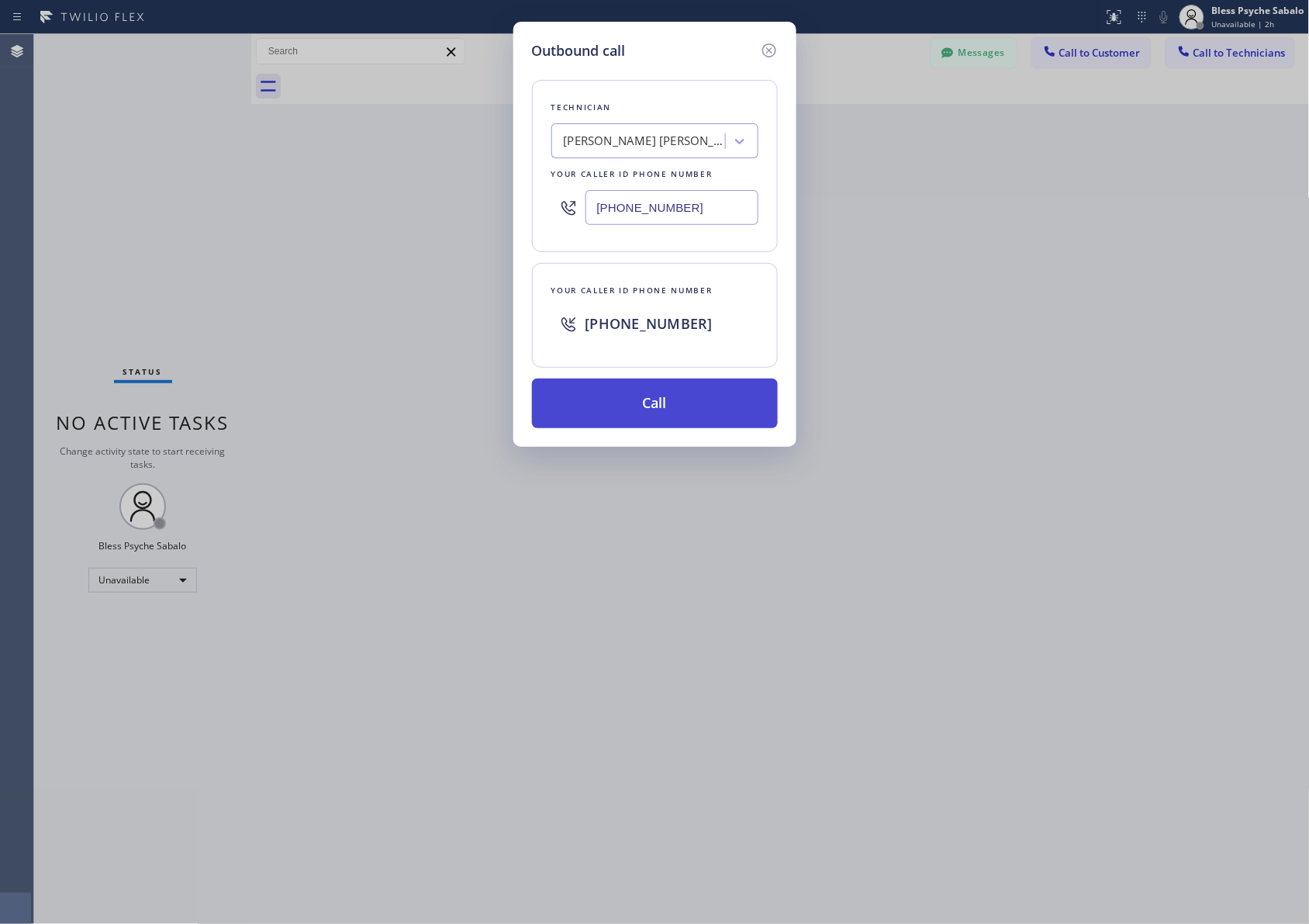
click at [718, 386] on button "Call" at bounding box center [654, 403] width 246 height 50
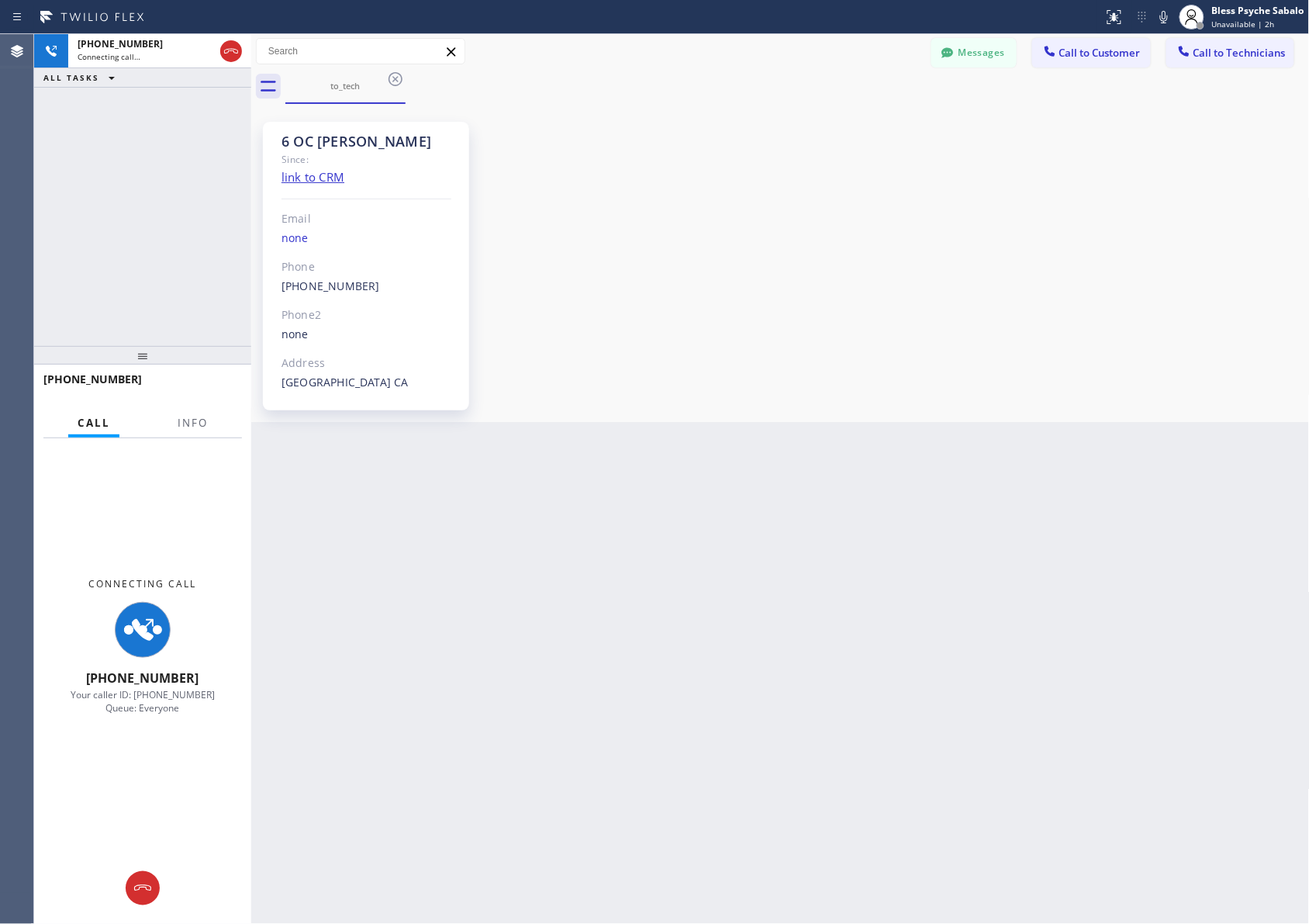
drag, startPoint x: 1016, startPoint y: 248, endPoint x: 1306, endPoint y: 357, distance: 309.8
click at [873, 248] on div "6 OC [PERSON_NAME] Since: link to CRM Email none Phone [PHONE_NUMBER] Outbound …" at bounding box center [781, 263] width 1051 height 311
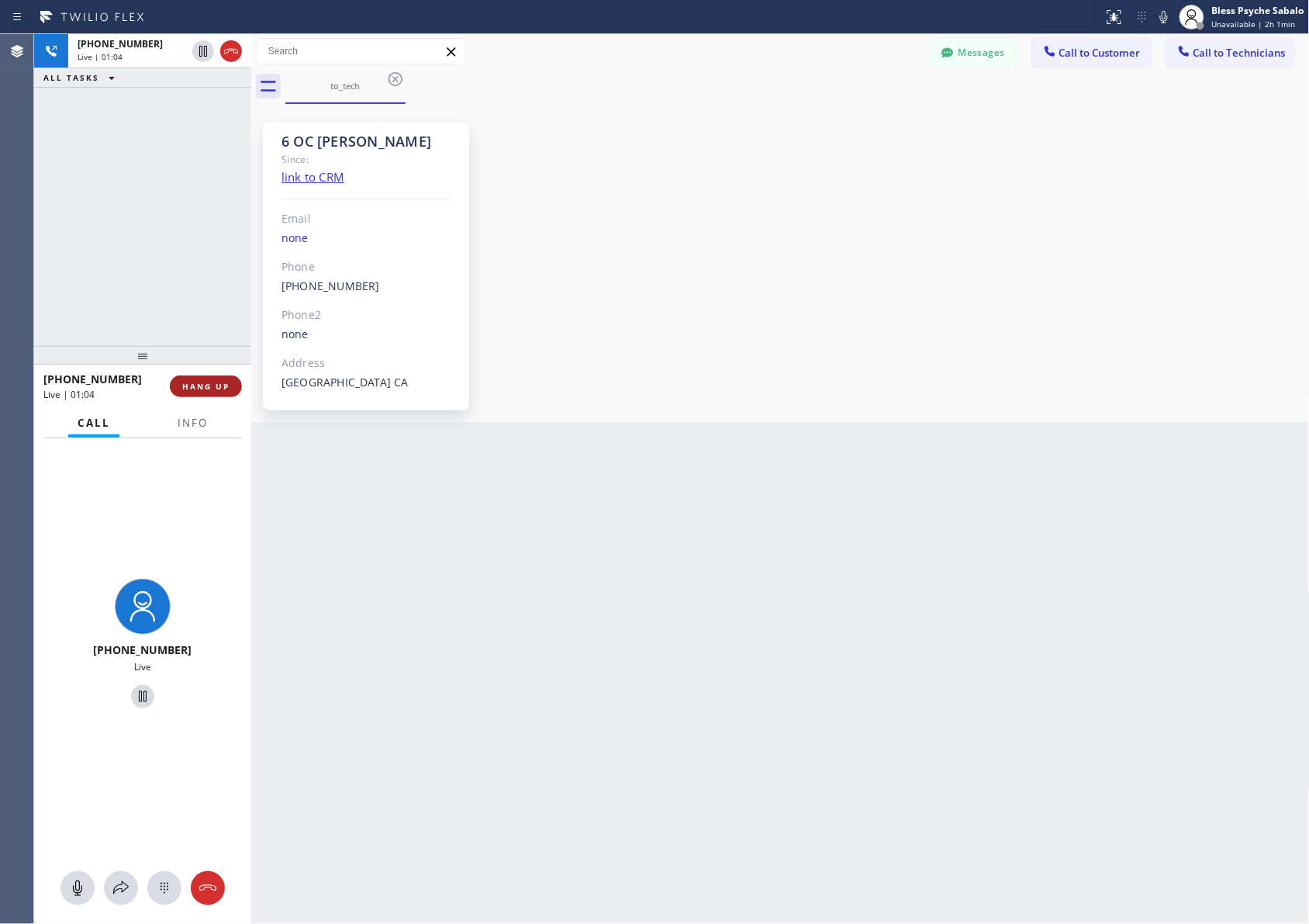
click at [197, 385] on span "HANG UP" at bounding box center [206, 386] width 47 height 11
drag, startPoint x: 785, startPoint y: 580, endPoint x: 1024, endPoint y: 636, distance: 245.5
click at [791, 580] on div "Back to Dashboard Change Sender ID Customers Technicians MB [PERSON_NAME] [DATE…" at bounding box center [780, 479] width 1059 height 890
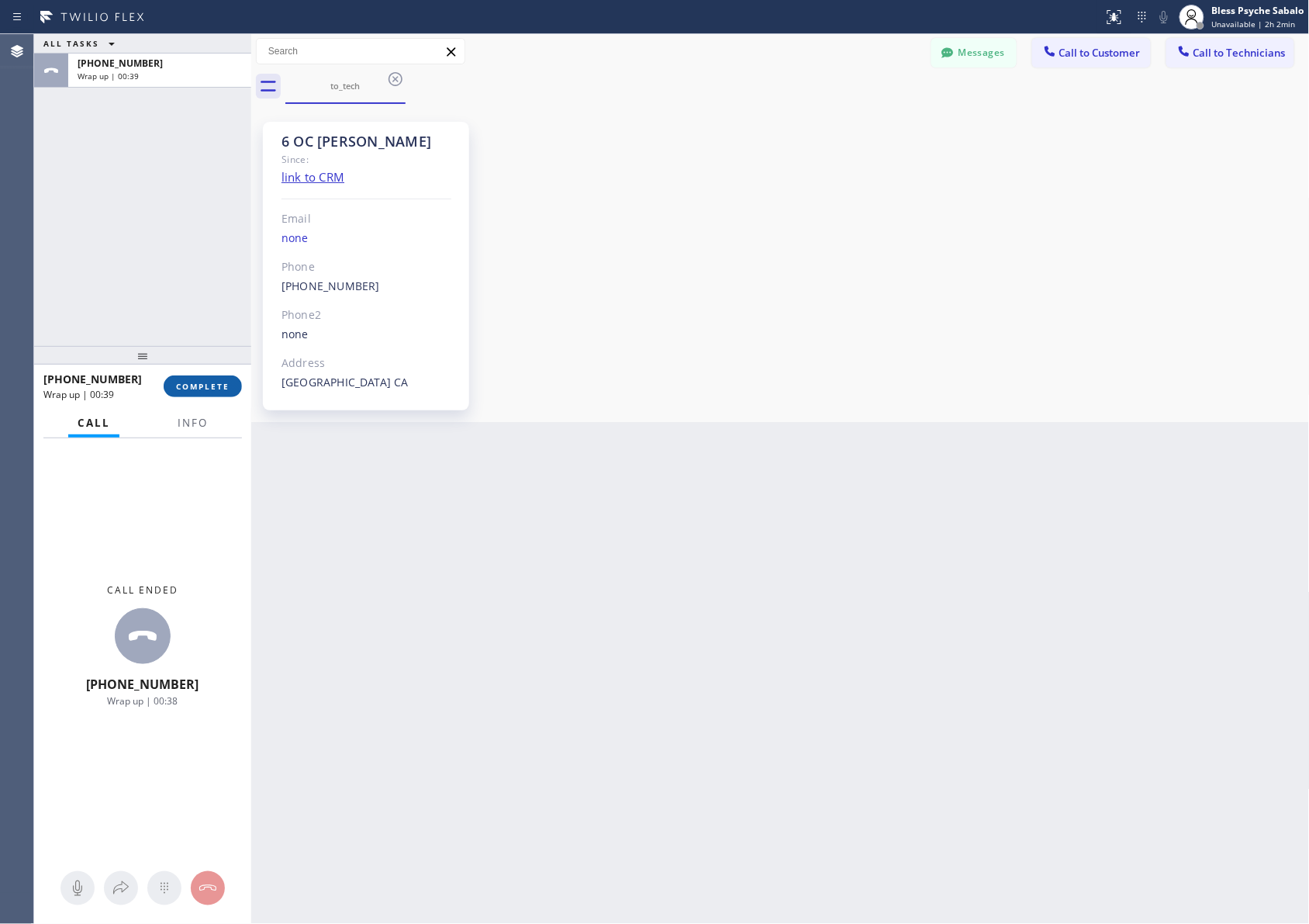
drag, startPoint x: 196, startPoint y: 346, endPoint x: 195, endPoint y: 380, distance: 34.0
click at [196, 346] on div at bounding box center [142, 355] width 217 height 18
click at [195, 383] on span "COMPLETE" at bounding box center [203, 386] width 54 height 11
click at [571, 505] on div "Back to Dashboard Change Sender ID Customers Technicians MB [PERSON_NAME] [DATE…" at bounding box center [780, 479] width 1059 height 890
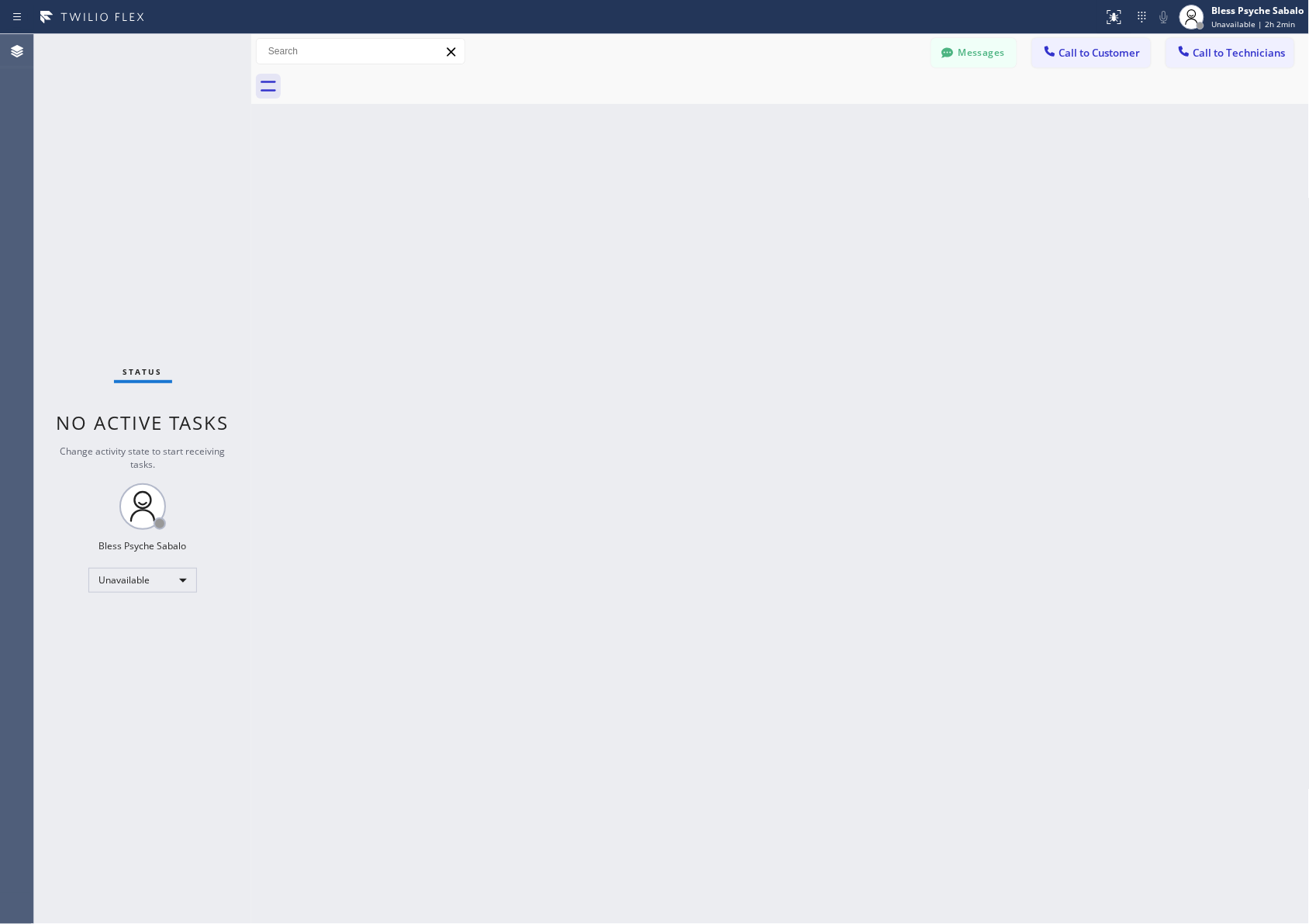
click at [291, 109] on div "Back to Dashboard Change Sender ID Customers Technicians MB [PERSON_NAME] [DATE…" at bounding box center [780, 479] width 1059 height 890
click at [631, 200] on div "Back to Dashboard Change Sender ID Customers Technicians MB [PERSON_NAME] [DATE…" at bounding box center [780, 479] width 1059 height 890
click at [873, 57] on span "Call to Customer" at bounding box center [1099, 53] width 82 height 14
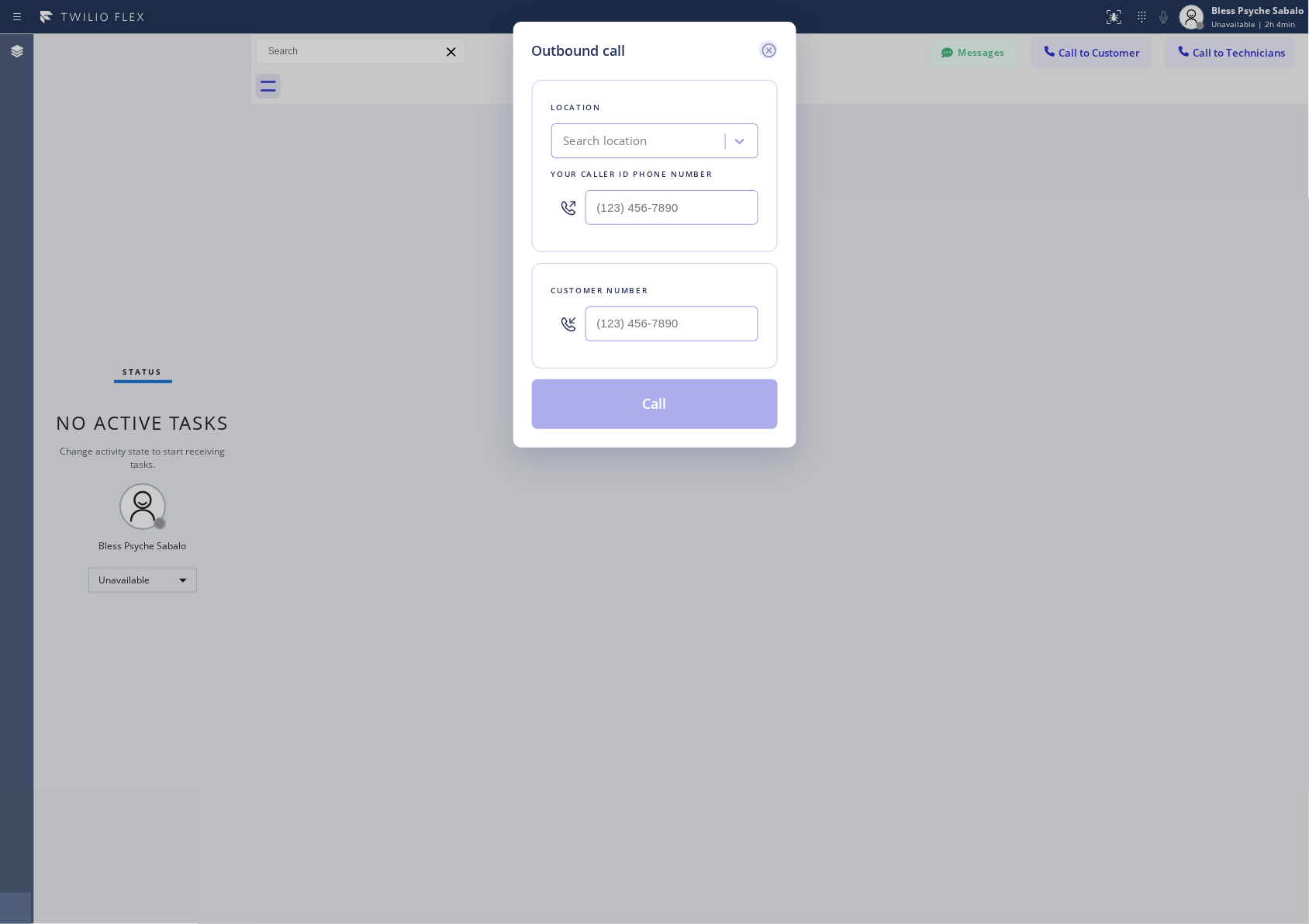
click at [762, 44] on icon at bounding box center [769, 50] width 18 height 18
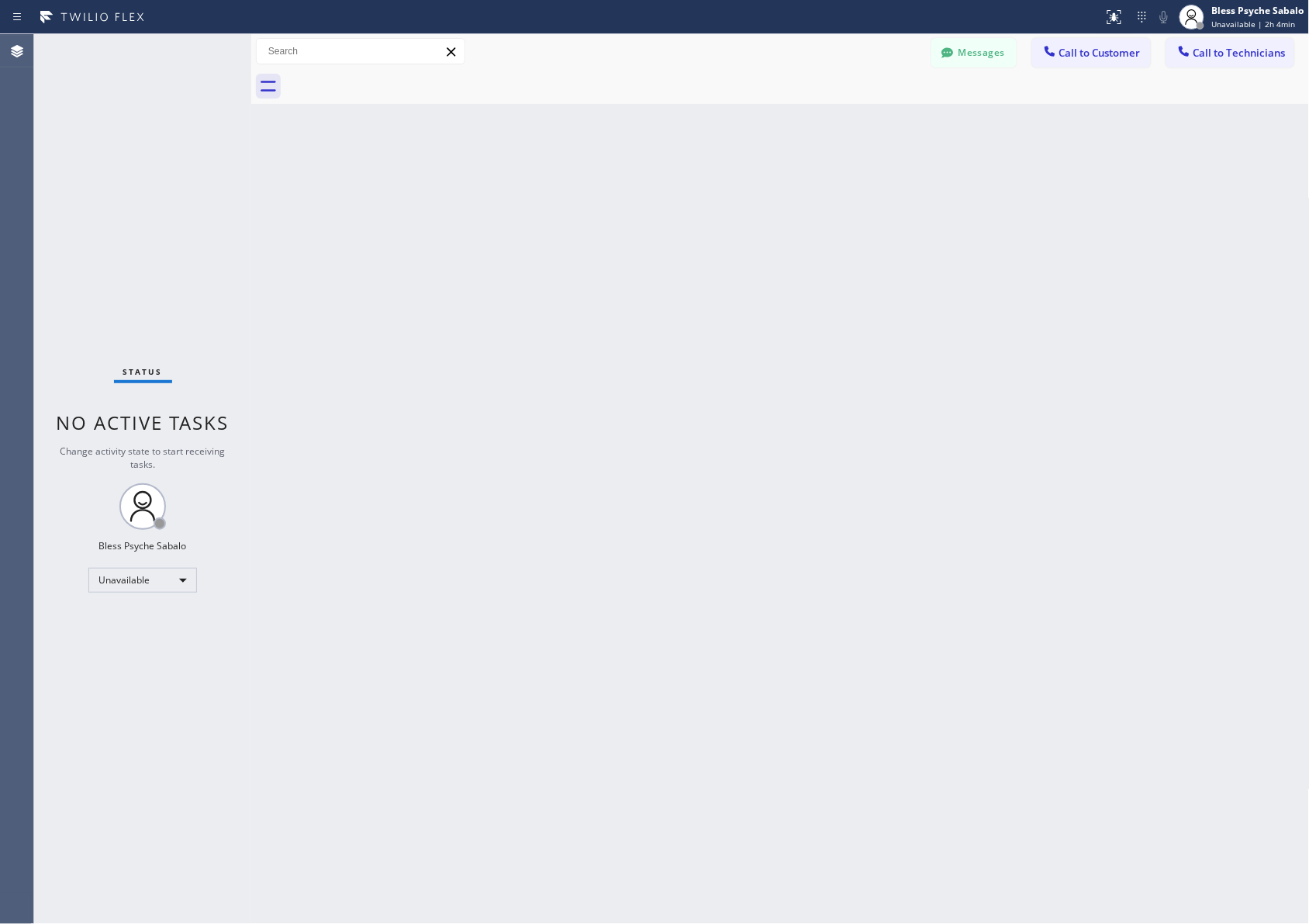
click at [774, 144] on div "Back to Dashboard Change Sender ID Customers Technicians MB [PERSON_NAME] [DATE…" at bounding box center [780, 479] width 1059 height 890
click at [873, 54] on button "Messages" at bounding box center [974, 53] width 85 height 30
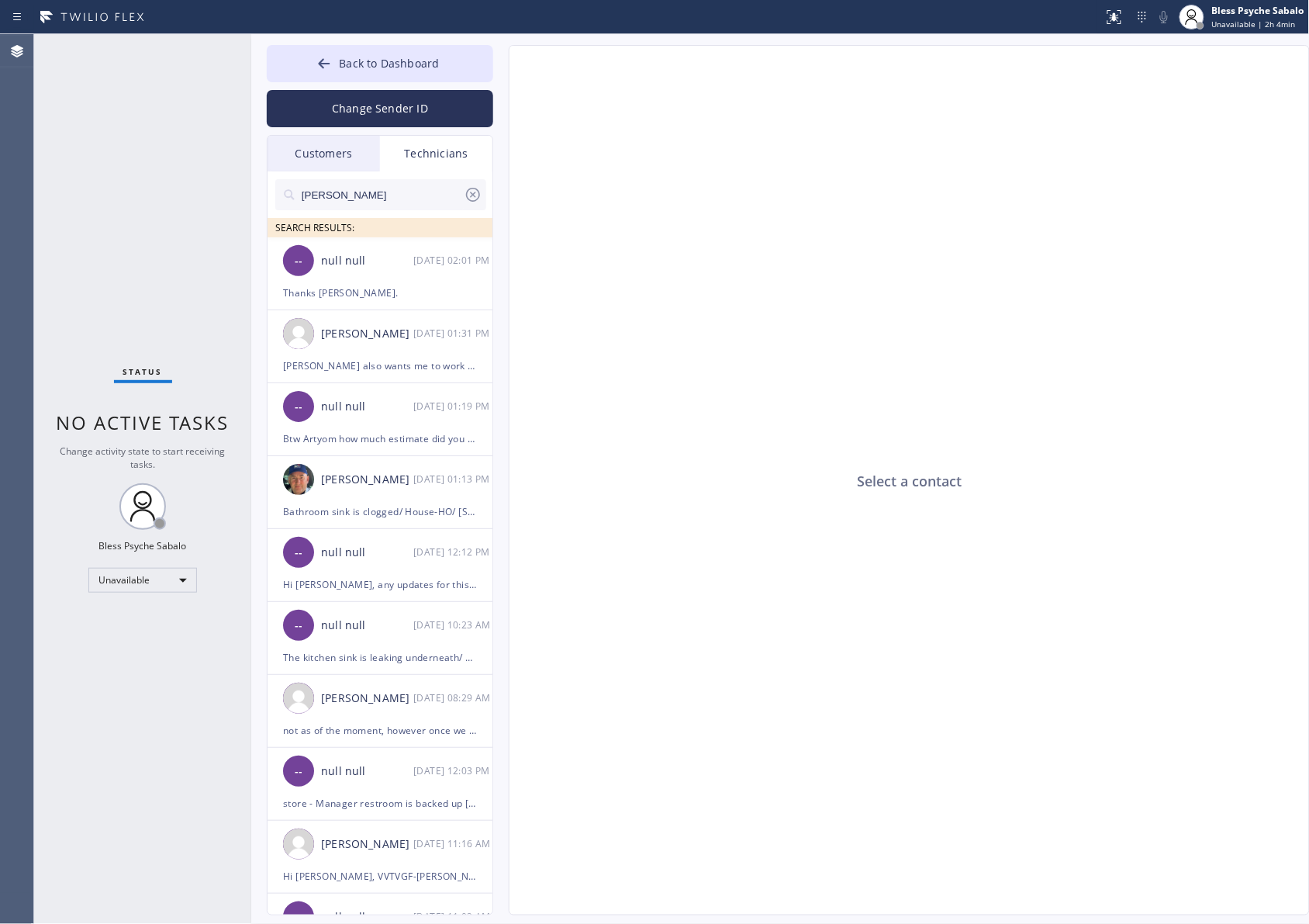
click at [444, 147] on div "Technicians" at bounding box center [436, 154] width 112 height 36
click at [458, 146] on div "Technicians" at bounding box center [436, 154] width 112 height 36
click at [355, 150] on div "Customers" at bounding box center [324, 154] width 112 height 36
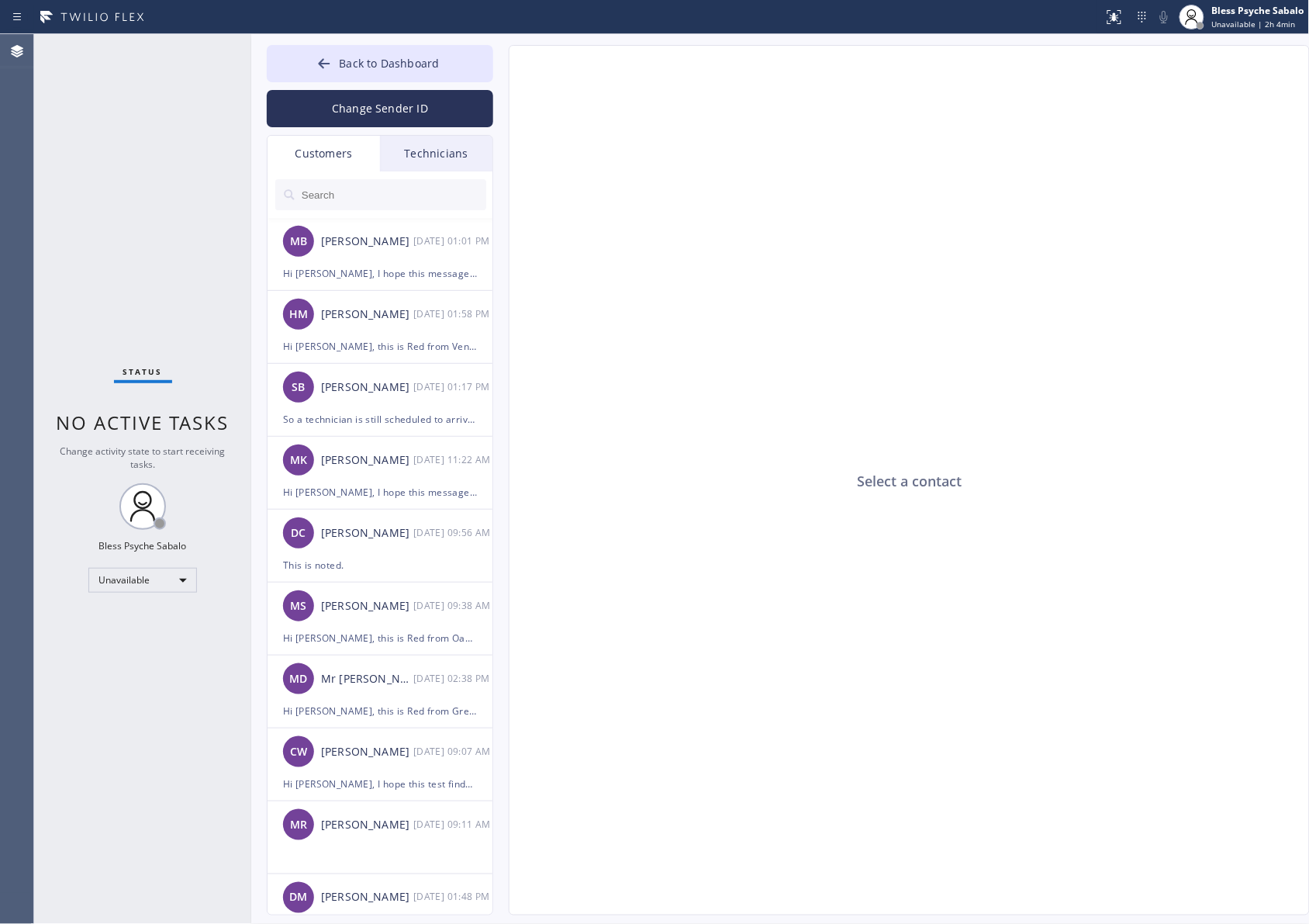
click at [471, 153] on div "Technicians" at bounding box center [436, 154] width 112 height 36
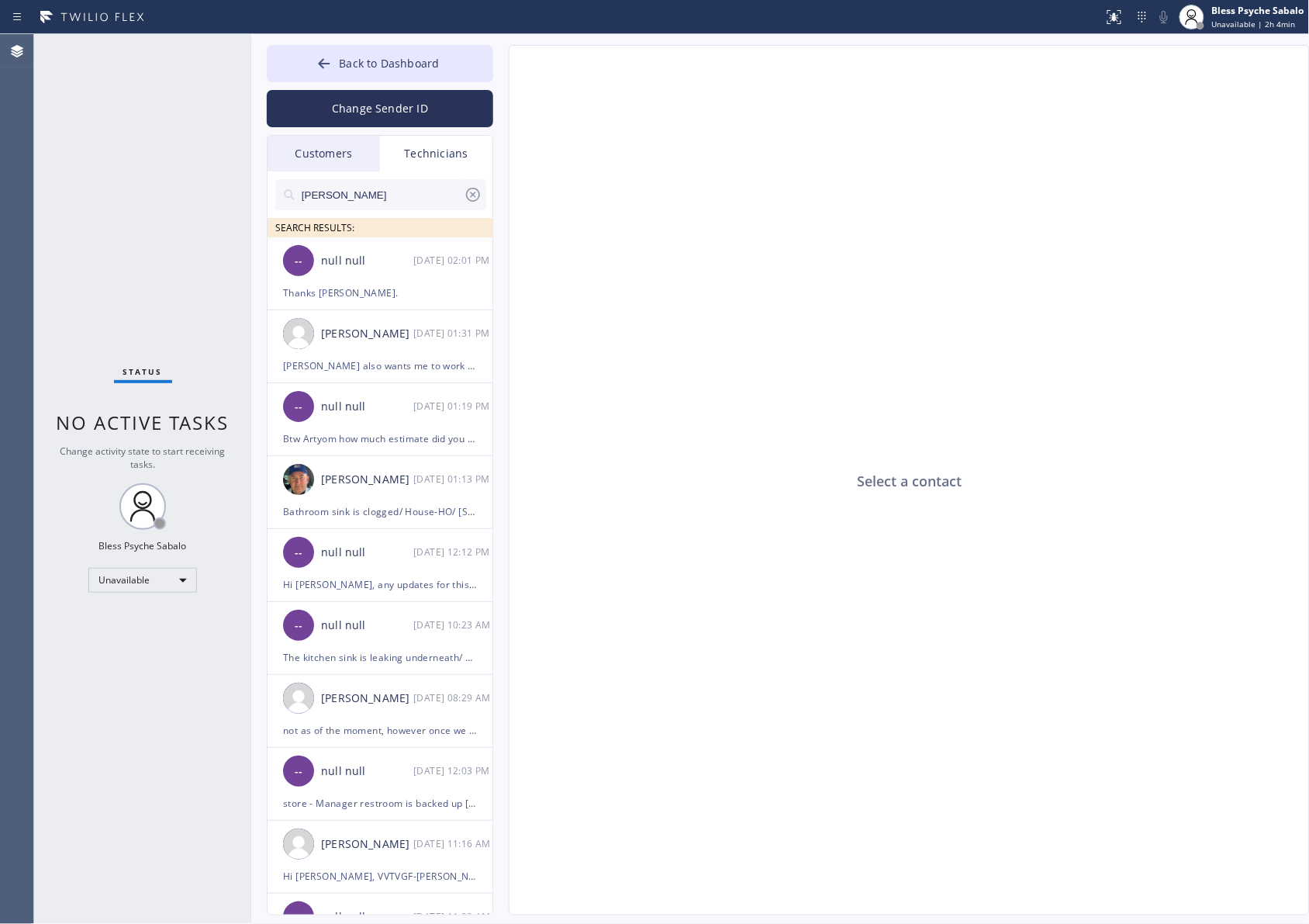
click at [476, 190] on icon at bounding box center [473, 194] width 18 height 18
click at [404, 200] on input "text" at bounding box center [393, 194] width 186 height 31
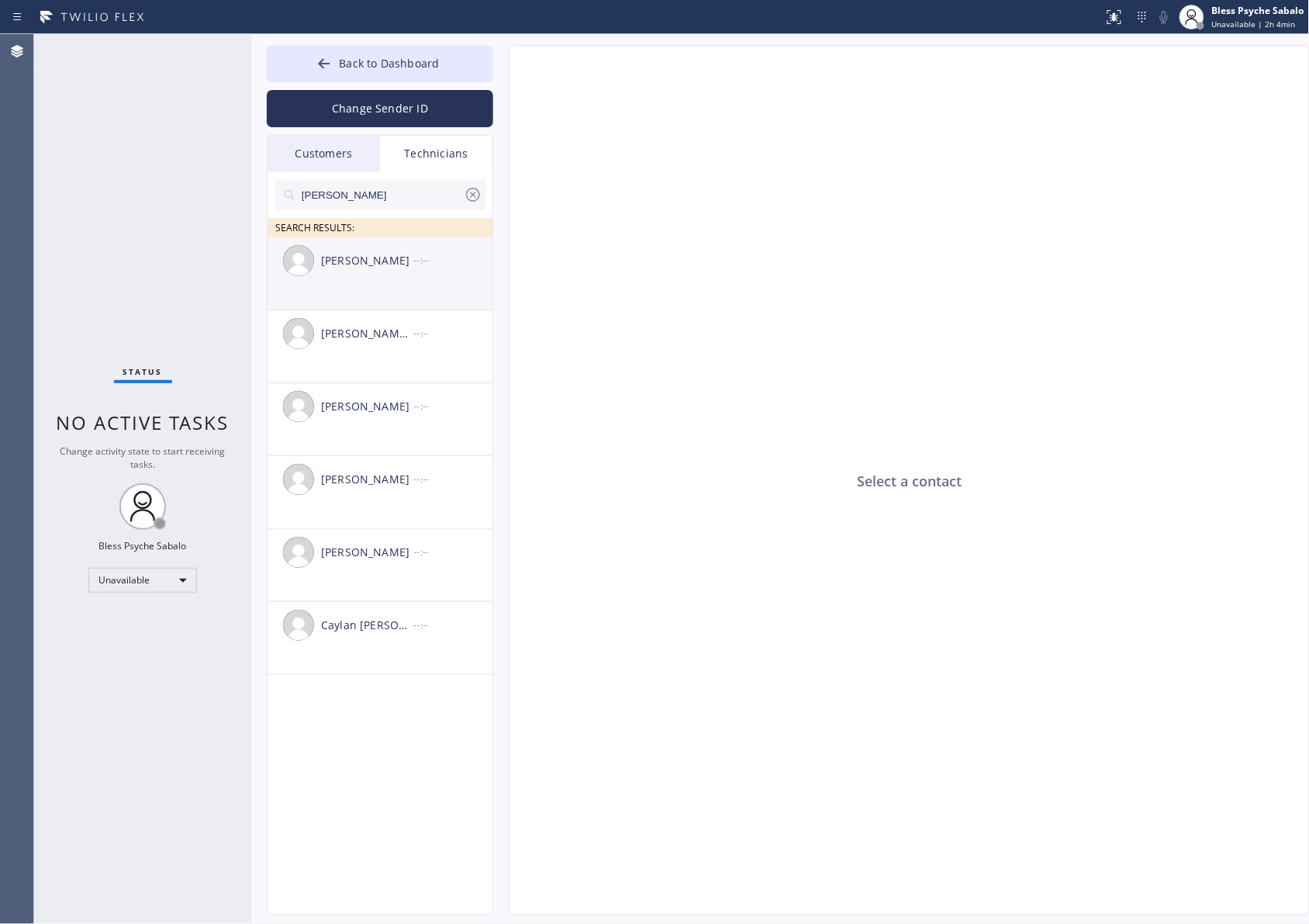
type input "[PERSON_NAME]"
click at [338, 311] on li "[PERSON_NAME] --:--" at bounding box center [381, 347] width 226 height 73
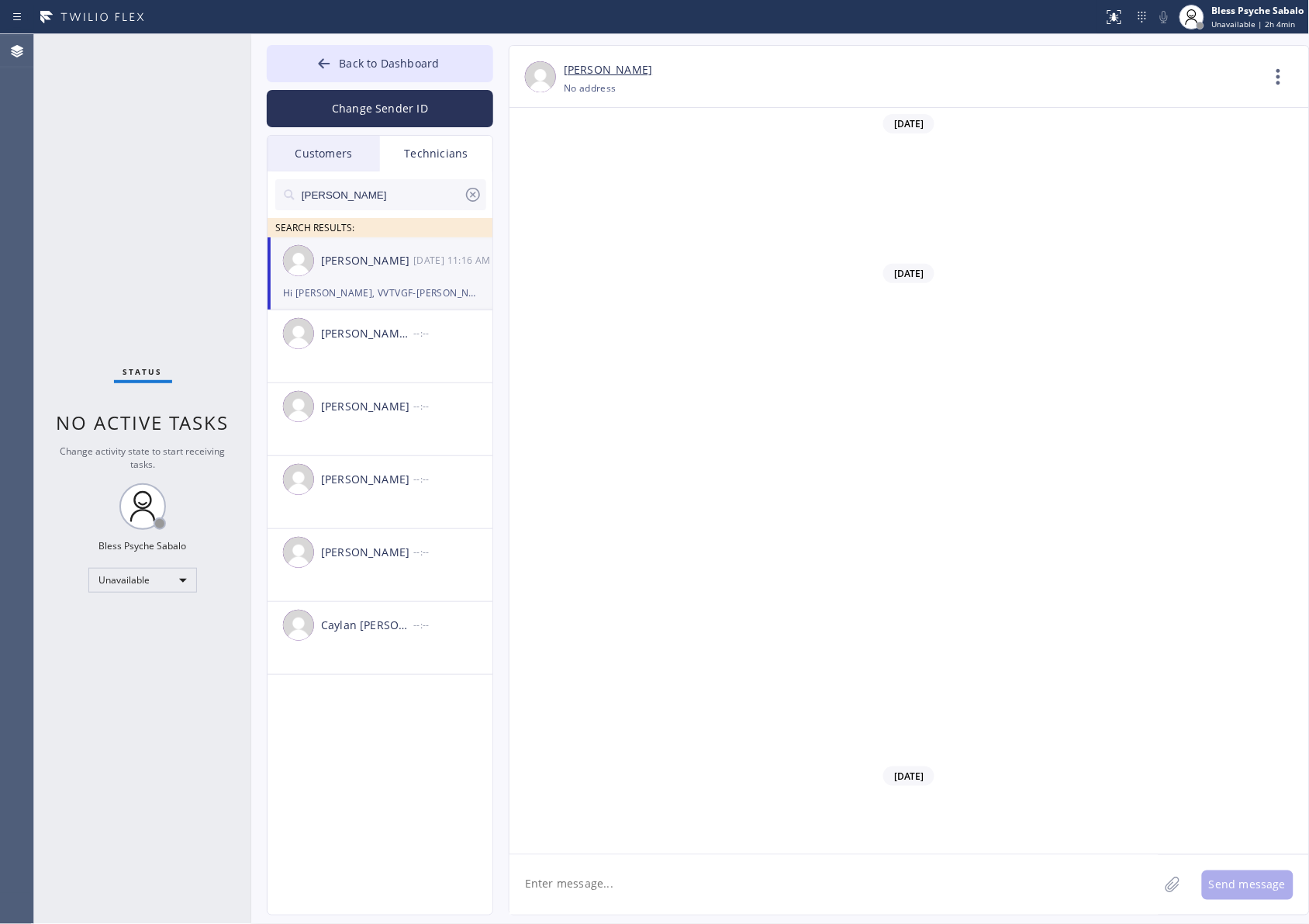
scroll to position [16609, 0]
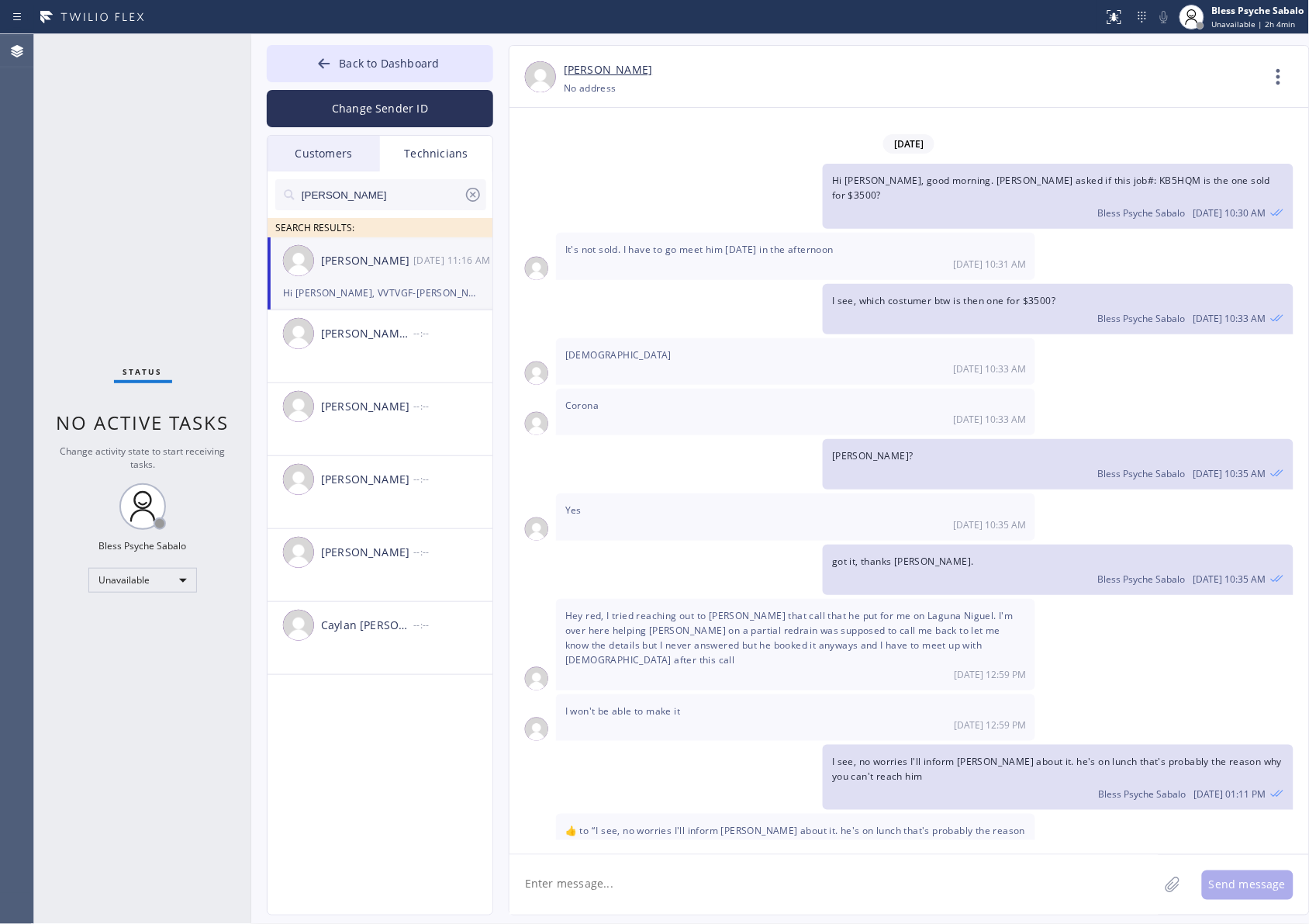
click at [706, 739] on textarea at bounding box center [834, 885] width 649 height 60
click at [641, 739] on textarea "Hi [PERSON_NAME], any updates for" at bounding box center [848, 885] width 677 height 60
paste textarea "[PERSON_NAME]"
type textarea "Hi [PERSON_NAME], any updates from [PERSON_NAME]?"
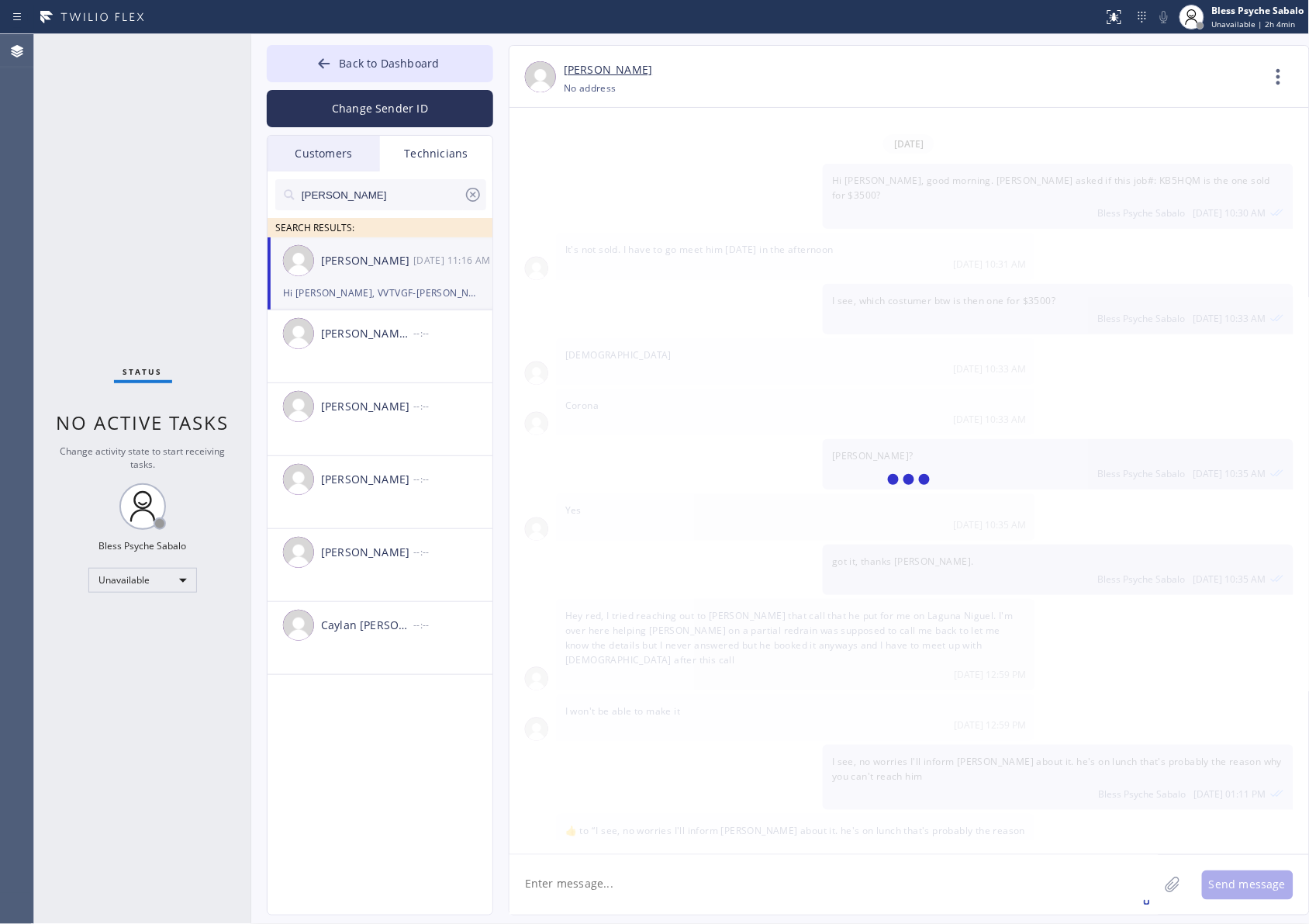
scroll to position [16698, 0]
